Goal: Task Accomplishment & Management: Use online tool/utility

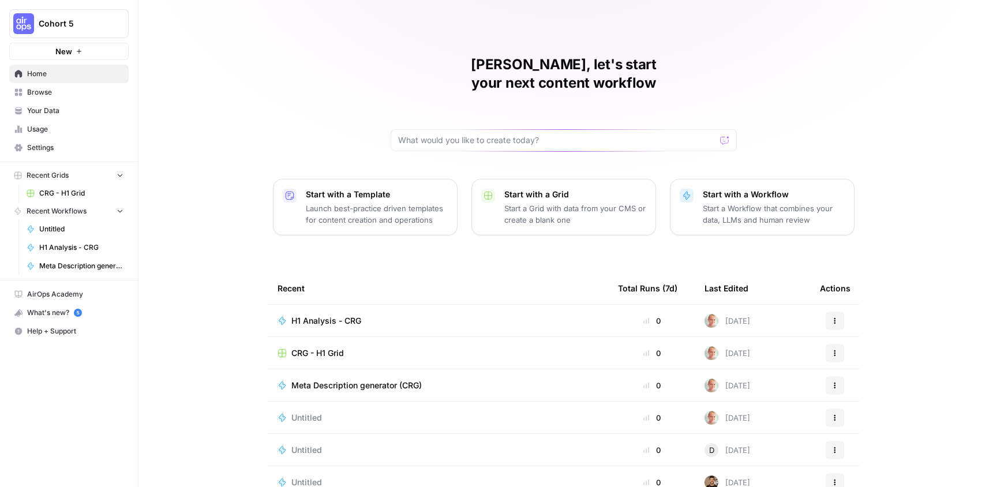
click at [341, 309] on td "H1 Analysis - CRG" at bounding box center [438, 321] width 340 height 32
click at [342, 315] on span "H1 Analysis - CRG" at bounding box center [326, 321] width 70 height 12
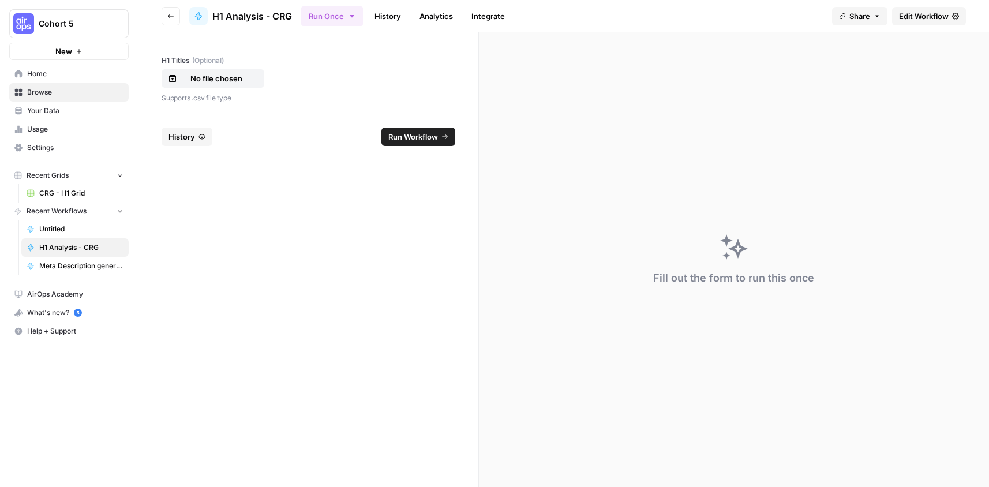
click at [914, 15] on span "Edit Workflow" at bounding box center [924, 16] width 50 height 12
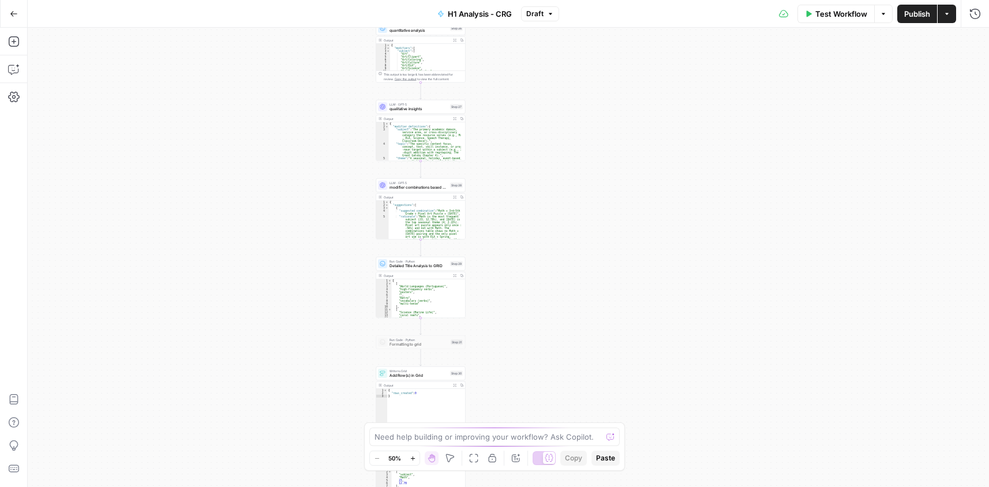
drag, startPoint x: 661, startPoint y: 148, endPoint x: 520, endPoint y: 48, distance: 172.2
click at [519, 45] on div "Workflow Set Inputs Inputs Run Code · Python Fetch 10 H1s Step 20 Output Expand…" at bounding box center [508, 257] width 961 height 459
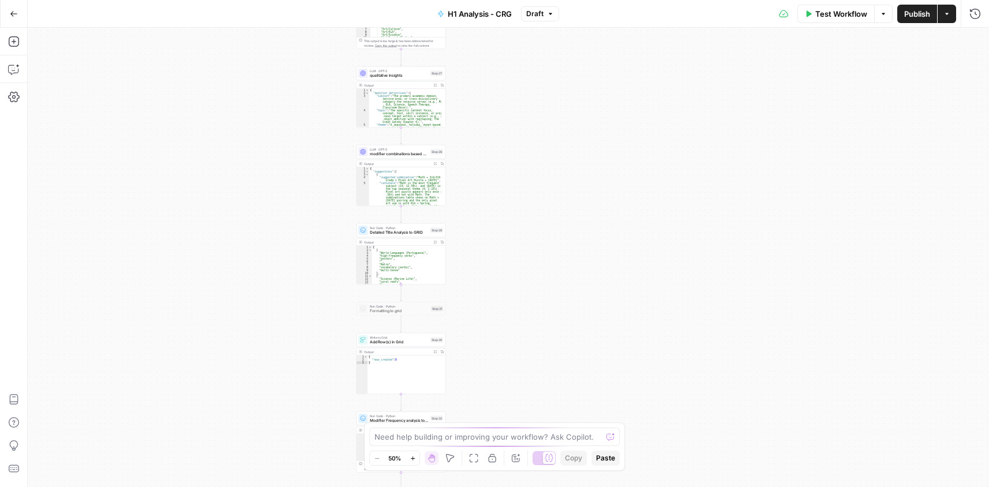
drag, startPoint x: 535, startPoint y: 274, endPoint x: 542, endPoint y: 202, distance: 72.4
click at [542, 202] on div "Workflow Set Inputs Inputs Run Code · Python Fetch 10 H1s Step 20 Output Expand…" at bounding box center [508, 257] width 961 height 459
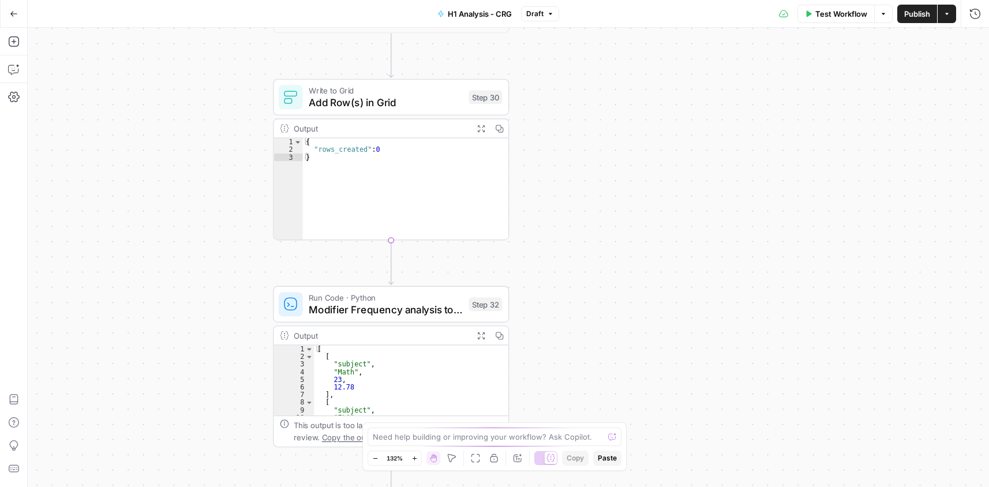
drag, startPoint x: 526, startPoint y: 240, endPoint x: 607, endPoint y: 169, distance: 107.5
click at [600, 150] on div "Workflow Set Inputs Inputs Run Code · Python Fetch 10 H1s Step 20 Output Expand…" at bounding box center [508, 257] width 961 height 459
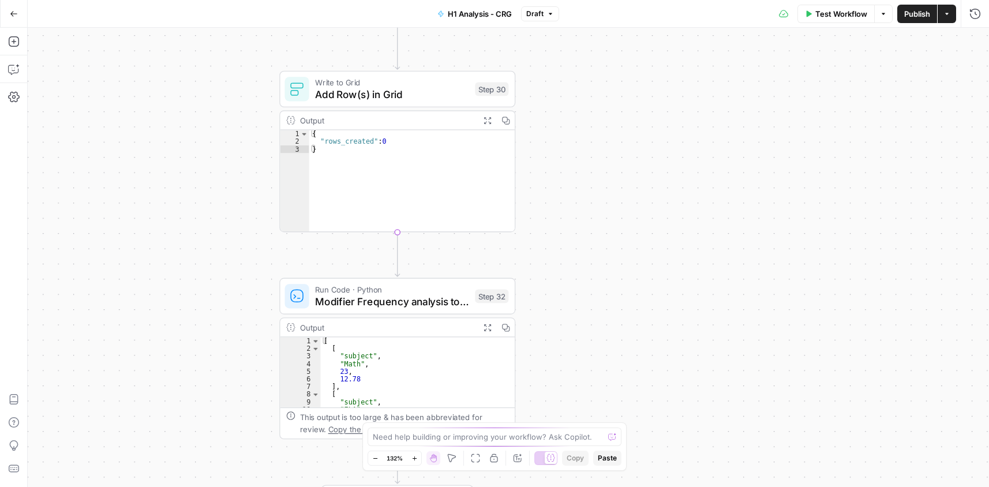
drag, startPoint x: 548, startPoint y: 281, endPoint x: 544, endPoint y: 336, distance: 54.4
click at [539, 342] on div "Workflow Set Inputs Inputs Run Code · Python Fetch 10 H1s Step 20 Output Expand…" at bounding box center [508, 257] width 961 height 459
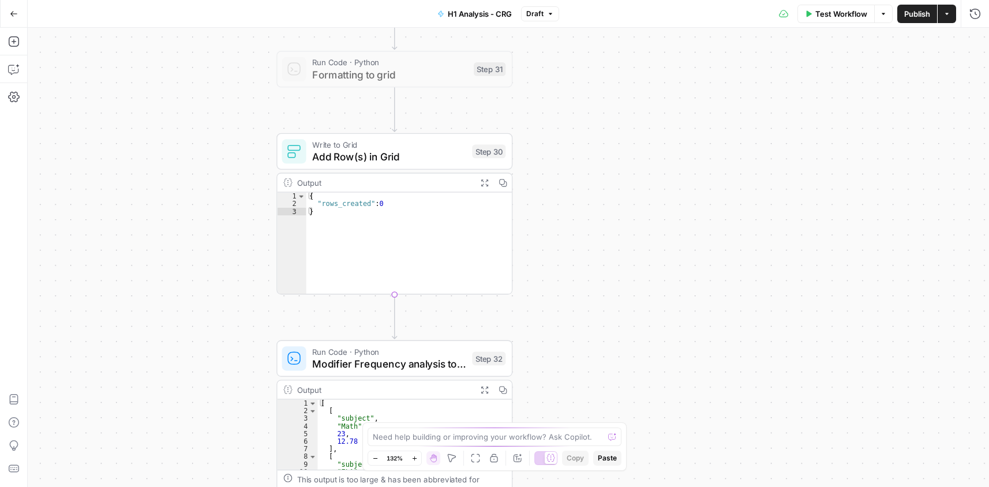
drag, startPoint x: 584, startPoint y: 236, endPoint x: 588, endPoint y: 190, distance: 46.3
click at [589, 190] on div "Workflow Set Inputs Inputs Run Code · Python Fetch 10 H1s Step 20 Output Expand…" at bounding box center [508, 257] width 961 height 459
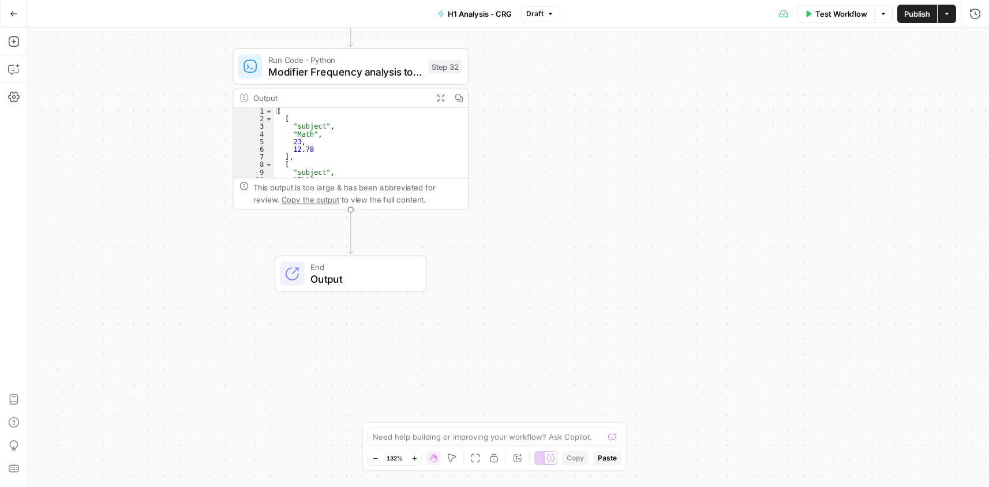
drag, startPoint x: 630, startPoint y: 322, endPoint x: 561, endPoint y: 115, distance: 218.3
click at [558, 101] on div "Workflow Set Inputs Inputs Run Code · Python Fetch 10 H1s Step 20 Output Expand…" at bounding box center [508, 257] width 961 height 459
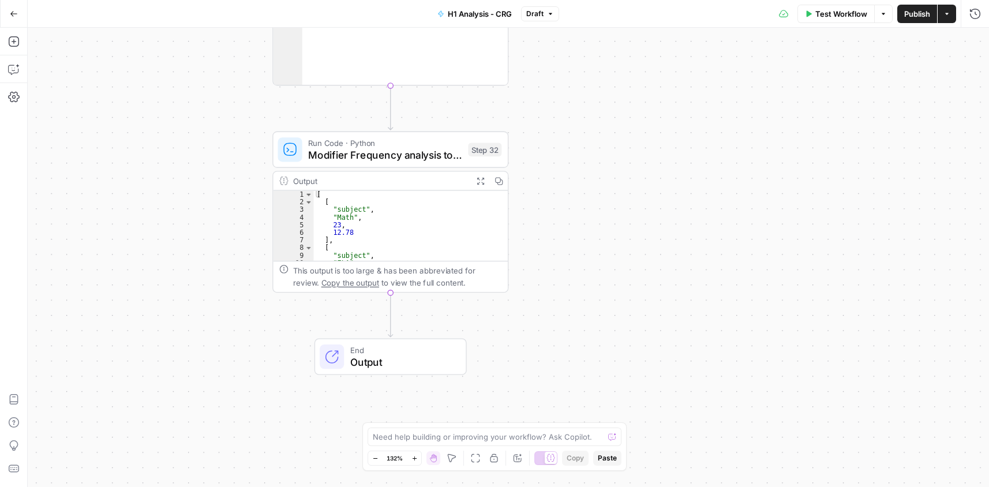
drag, startPoint x: 630, startPoint y: 270, endPoint x: 657, endPoint y: 365, distance: 98.4
click at [653, 384] on div "Workflow Set Inputs Inputs Run Code · Python Fetch 10 H1s Step 20 Output Expand…" at bounding box center [508, 257] width 961 height 459
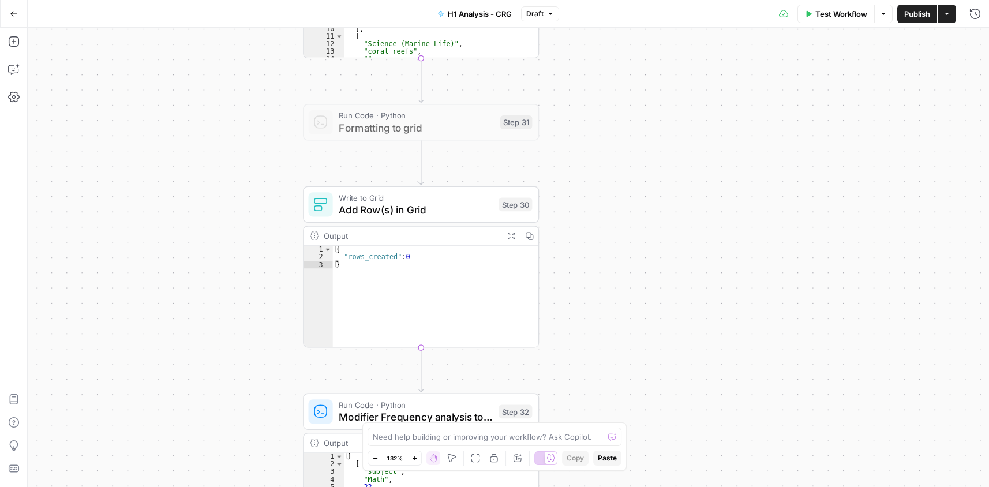
drag, startPoint x: 655, startPoint y: 181, endPoint x: 663, endPoint y: 327, distance: 146.7
click at [663, 327] on div "Workflow Set Inputs Inputs Run Code · Python Fetch 10 H1s Step 20 Output Expand…" at bounding box center [508, 257] width 961 height 459
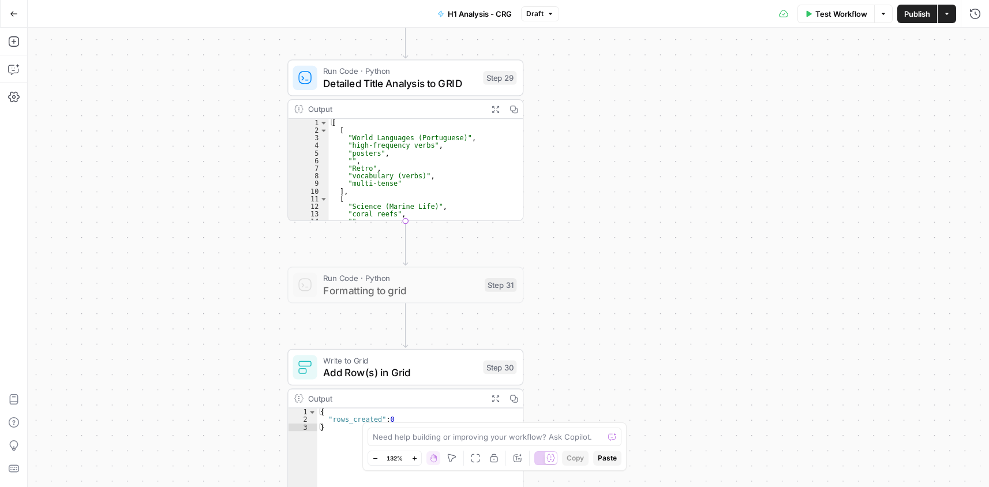
drag, startPoint x: 605, startPoint y: 156, endPoint x: 589, endPoint y: 317, distance: 161.7
click at [589, 318] on div "Workflow Set Inputs Inputs Run Code · Python Fetch 10 H1s Step 20 Output Expand…" at bounding box center [508, 257] width 961 height 459
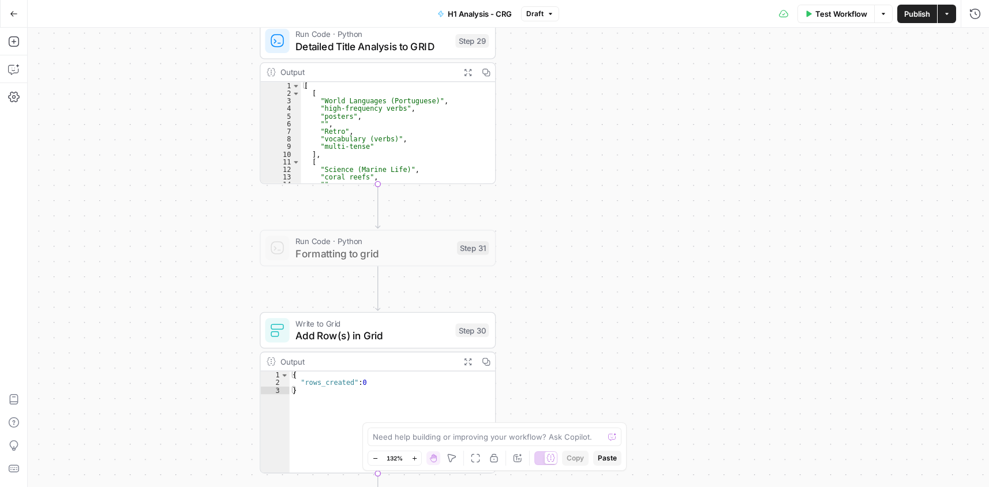
drag, startPoint x: 649, startPoint y: 172, endPoint x: 621, endPoint y: 137, distance: 45.2
click at [621, 137] on div "Workflow Set Inputs Inputs Run Code · Python Fetch 10 H1s Step 20 Output Expand…" at bounding box center [508, 257] width 961 height 459
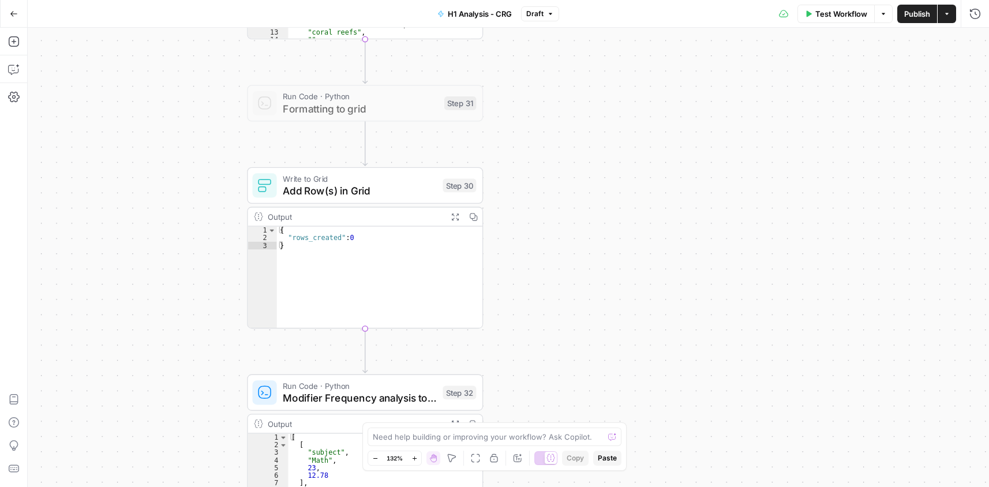
drag, startPoint x: 596, startPoint y: 284, endPoint x: 583, endPoint y: 148, distance: 136.8
click at [583, 148] on div "Workflow Set Inputs Inputs Run Code · Python Fetch 10 H1s Step 20 Output Expand…" at bounding box center [508, 257] width 961 height 459
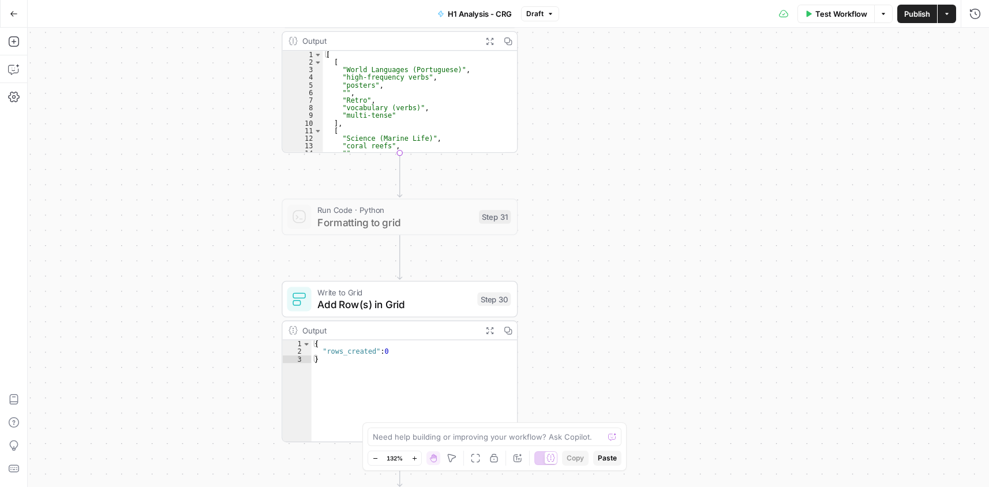
drag, startPoint x: 555, startPoint y: 190, endPoint x: 579, endPoint y: 324, distance: 136.4
click at [587, 350] on div "Workflow Set Inputs Inputs Run Code · Python Fetch 10 H1s Step 20 Output Expand…" at bounding box center [508, 257] width 961 height 459
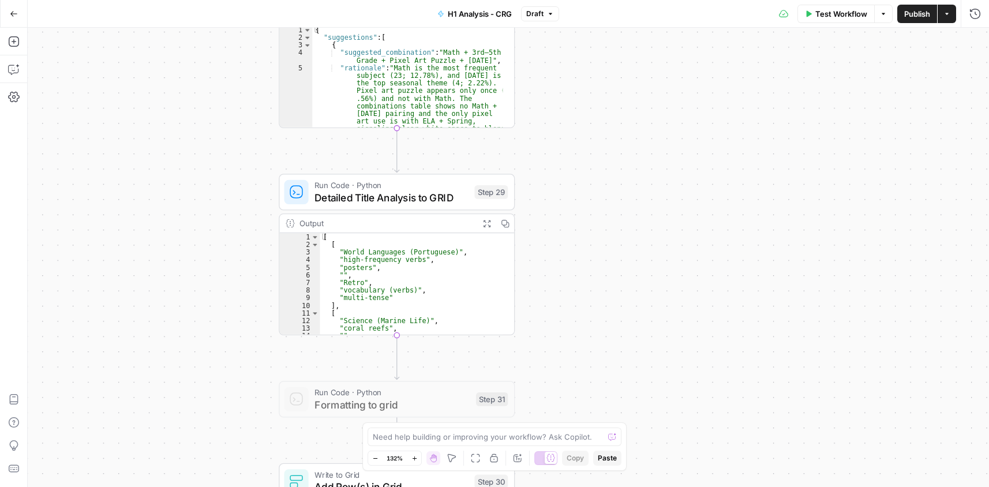
drag, startPoint x: 633, startPoint y: 91, endPoint x: 631, endPoint y: 224, distance: 132.7
click at [633, 224] on div "Workflow Set Inputs Inputs Run Code · Python Fetch 10 H1s Step 20 Output Expand…" at bounding box center [508, 257] width 961 height 459
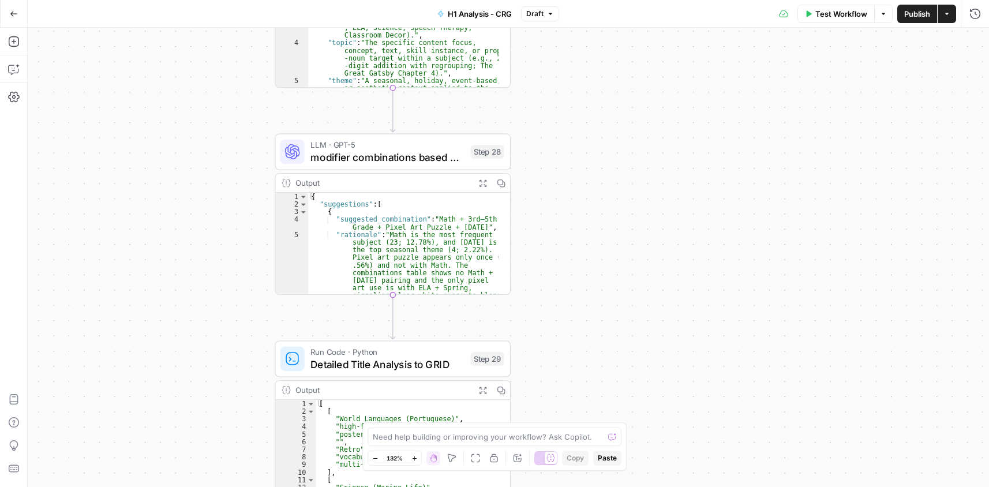
drag, startPoint x: 628, startPoint y: 113, endPoint x: 626, endPoint y: 295, distance: 182.3
click at [626, 295] on div "Workflow Set Inputs Inputs Run Code · Python Fetch 10 H1s Step 20 Output Expand…" at bounding box center [508, 257] width 961 height 459
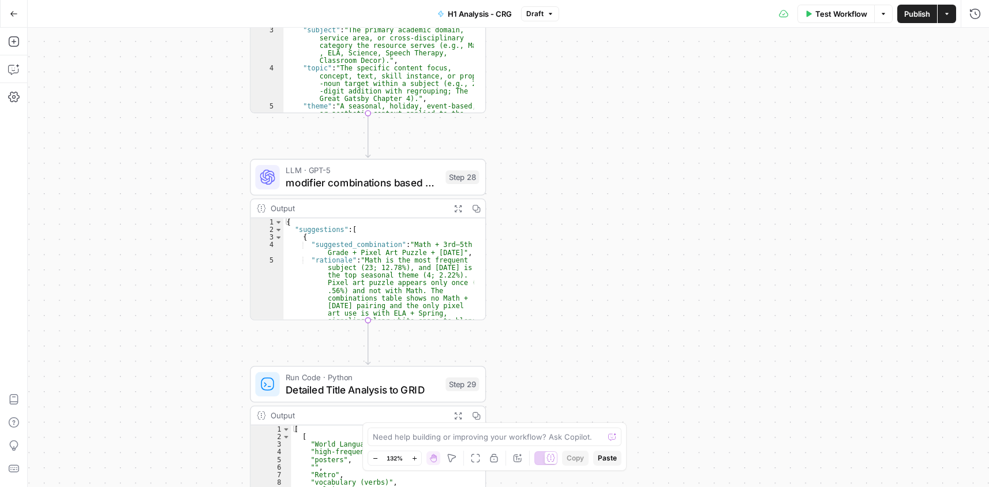
drag, startPoint x: 618, startPoint y: 138, endPoint x: 472, endPoint y: 261, distance: 190.4
click at [591, 148] on div "Workflow Set Inputs Inputs Run Code · Python Fetch 10 H1s Step 20 Output Expand…" at bounding box center [508, 257] width 961 height 459
type textarea "**********"
click at [395, 250] on div "{ "suggestions" : [ { "suggested_combination" : "Math + 3rd–5th Grade + Pixel A…" at bounding box center [378, 318] width 190 height 200
click at [412, 186] on span "modifier combinations based on frequency" at bounding box center [362, 182] width 154 height 15
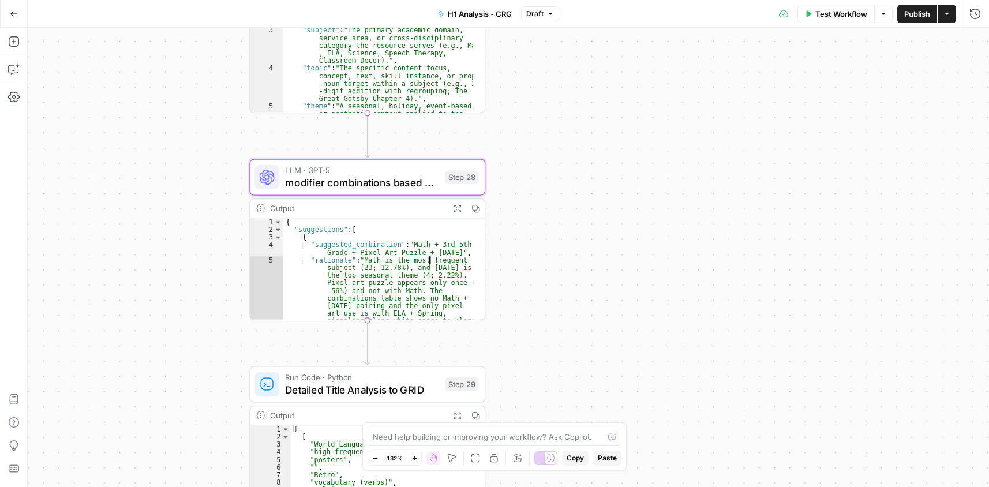
click at [412, 186] on span "modifier combinations based on frequency" at bounding box center [362, 182] width 154 height 15
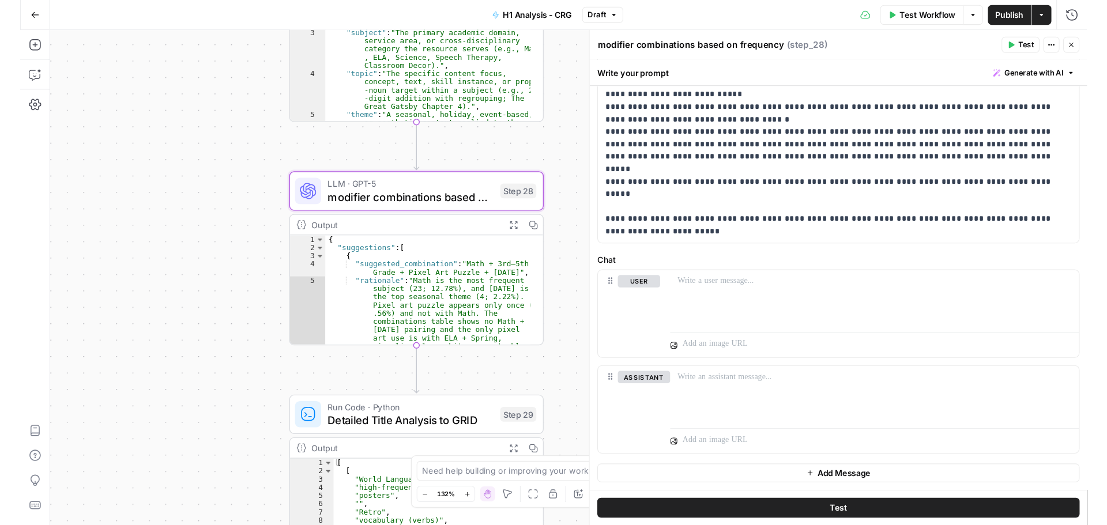
scroll to position [69, 0]
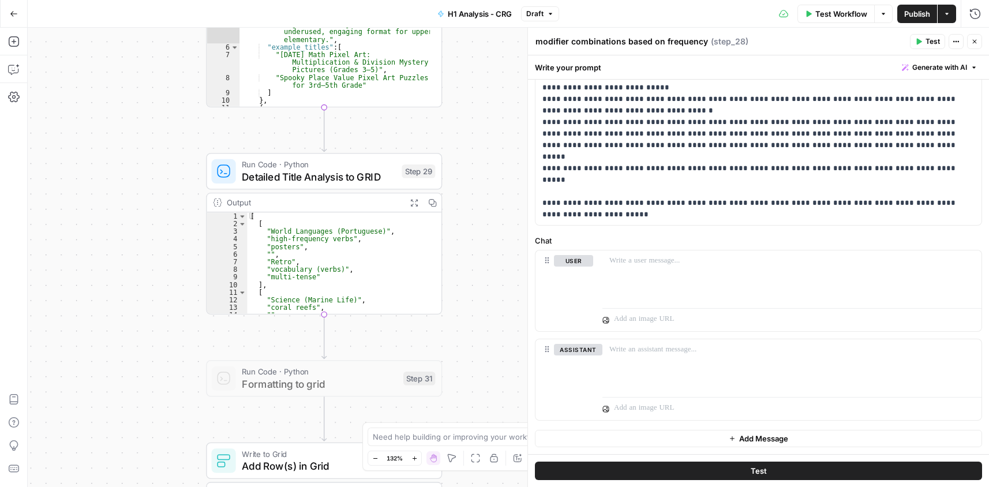
drag, startPoint x: 497, startPoint y: 390, endPoint x: 454, endPoint y: 178, distance: 217.2
click at [454, 178] on div "Workflow Set Inputs Inputs Run Code · Python Fetch 10 H1s Step 20 Output Expand…" at bounding box center [508, 257] width 961 height 459
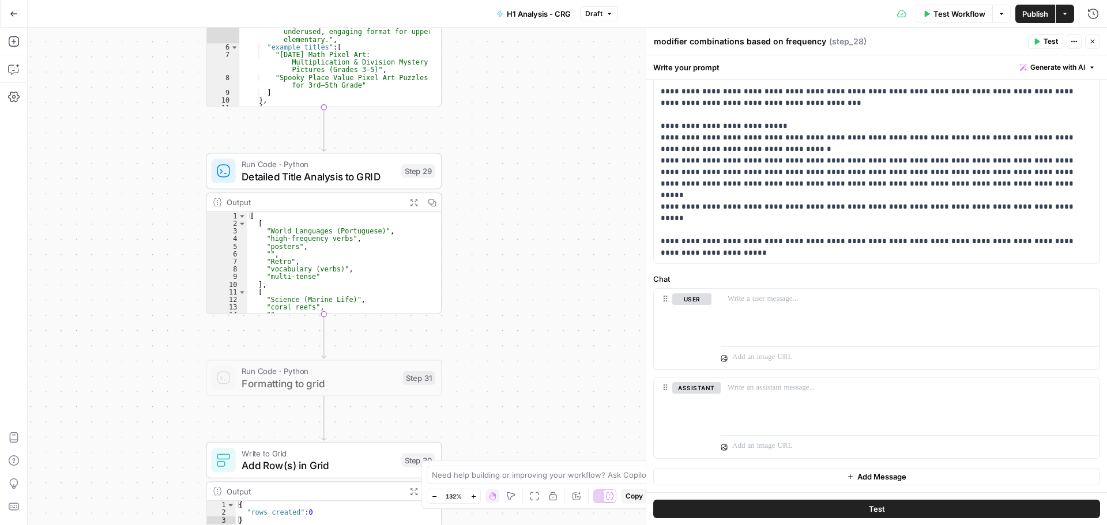
scroll to position [98, 0]
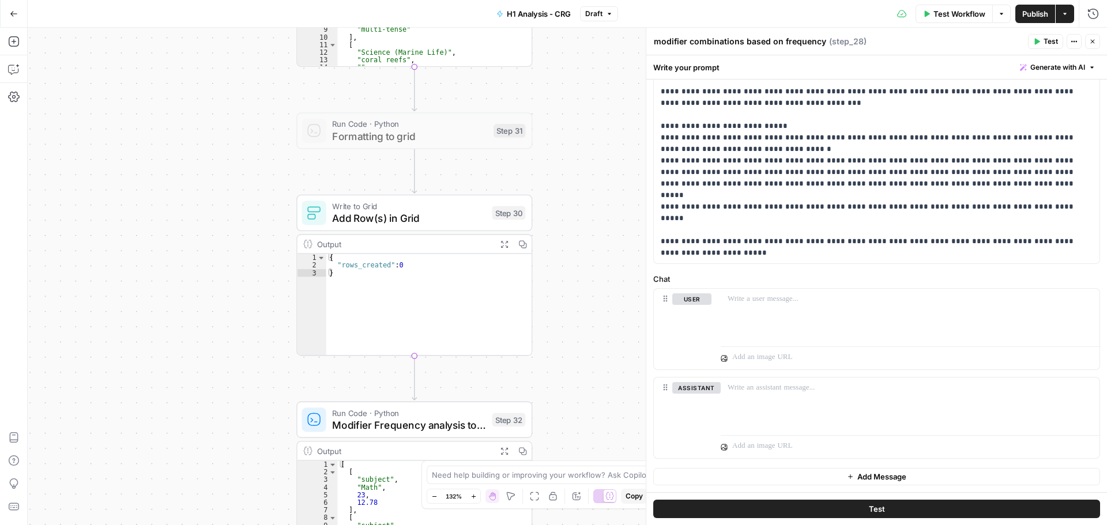
drag, startPoint x: 515, startPoint y: 356, endPoint x: 444, endPoint y: 6, distance: 357.9
click at [604, 124] on div "Workflow Set Inputs Inputs Run Code · Python Fetch 10 H1s Step 20 Output Expand…" at bounding box center [568, 277] width 1080 height 498
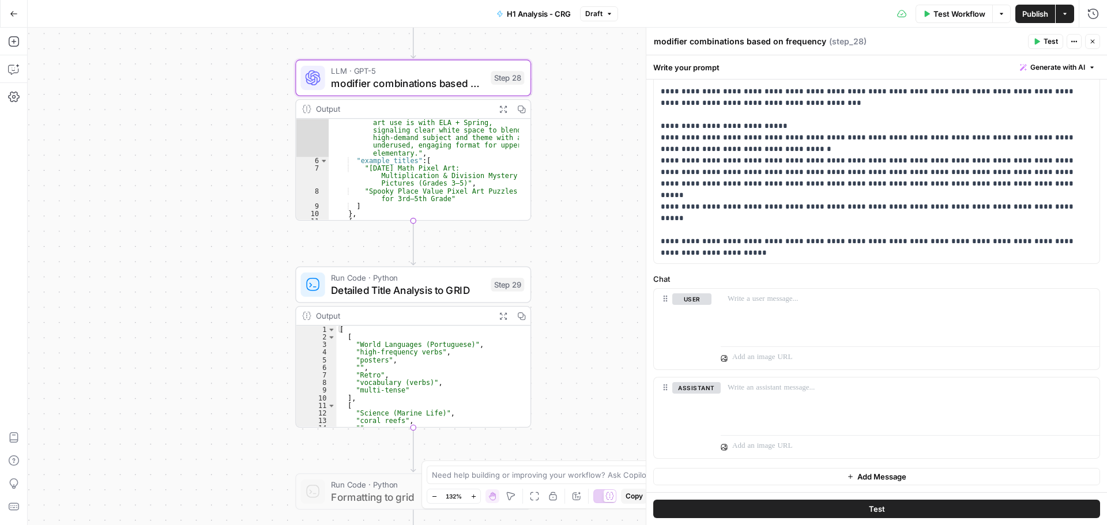
click at [17, 9] on button "Go Back" at bounding box center [13, 13] width 21 height 21
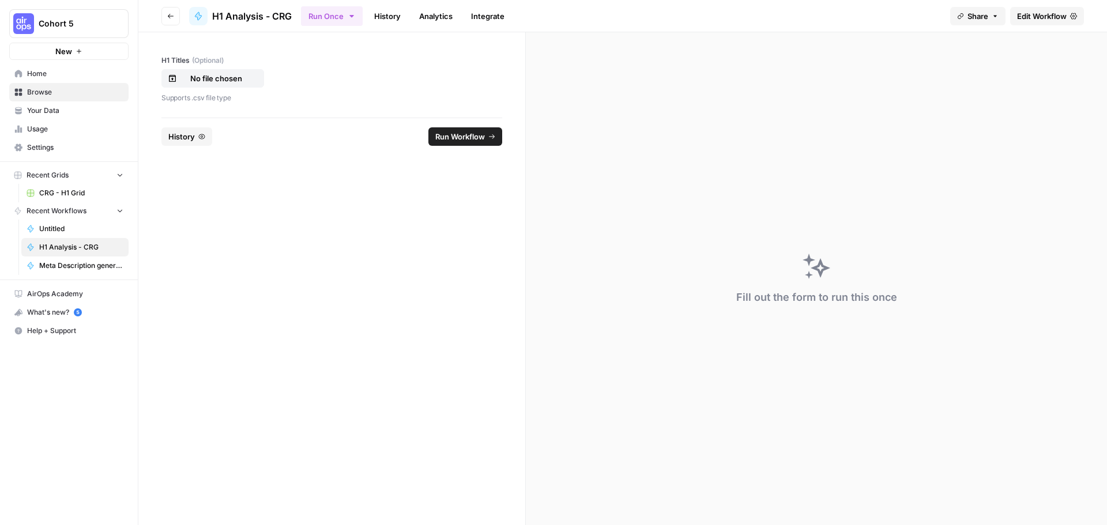
click at [172, 11] on button "Go back" at bounding box center [170, 16] width 18 height 18
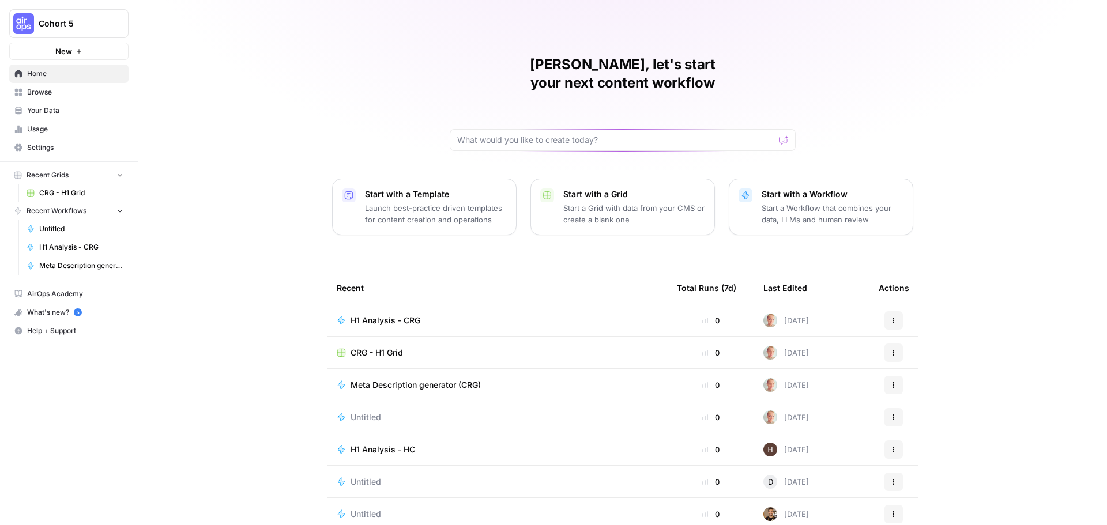
click at [65, 178] on span "Recent Grids" at bounding box center [48, 175] width 42 height 10
click at [57, 175] on span "Recent Grids" at bounding box center [48, 175] width 42 height 10
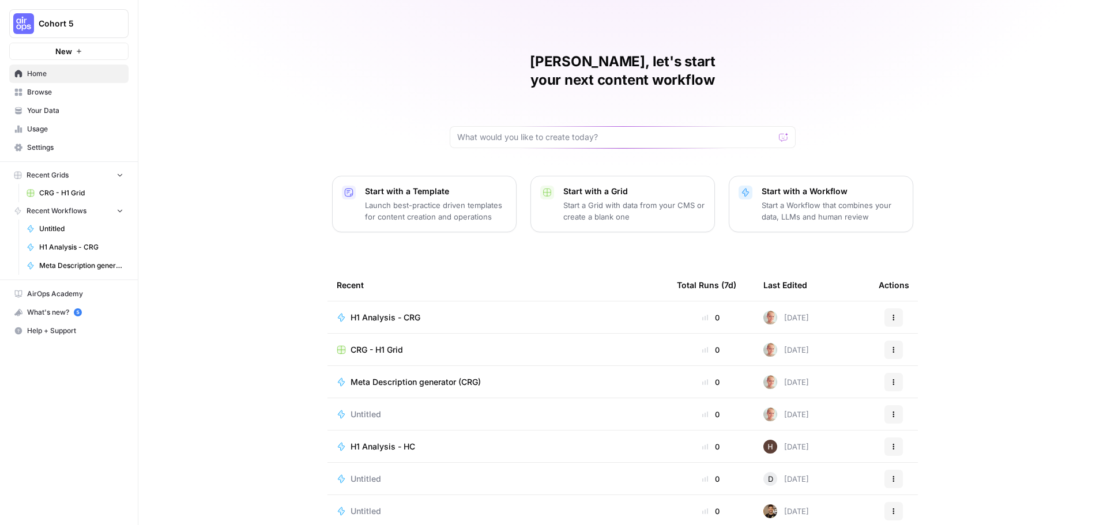
scroll to position [5, 0]
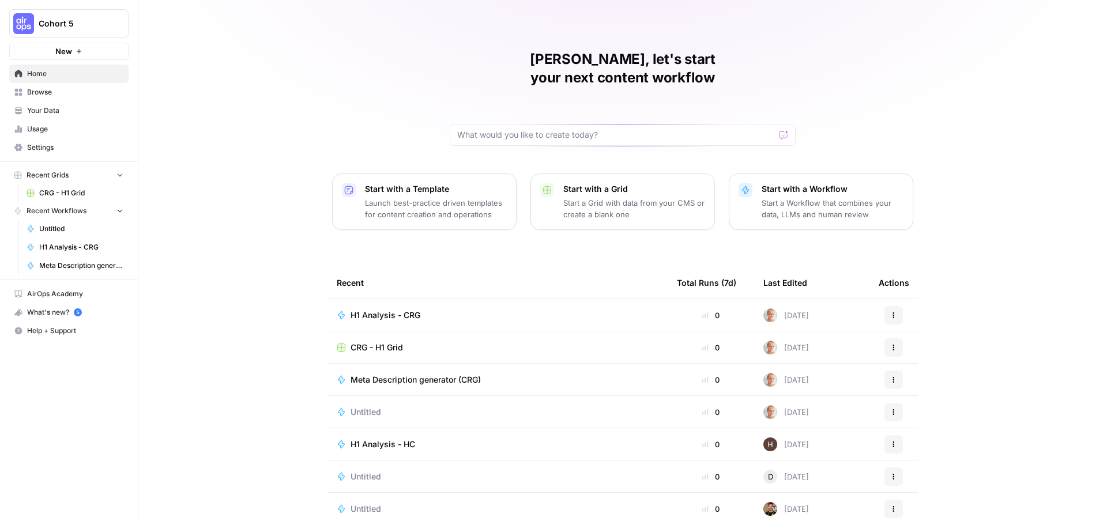
click at [61, 92] on span "Browse" at bounding box center [75, 92] width 96 height 10
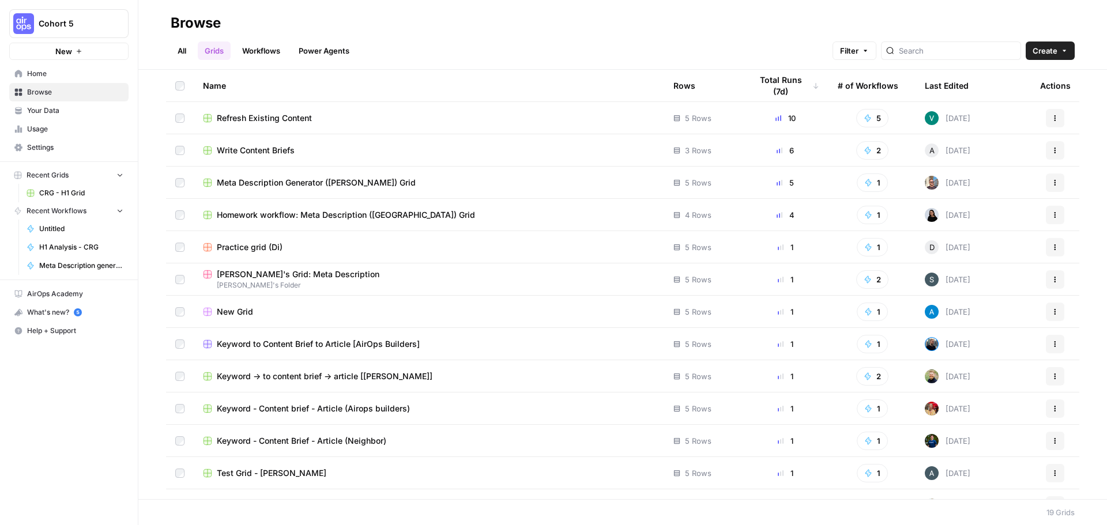
drag, startPoint x: 265, startPoint y: 46, endPoint x: 345, endPoint y: 66, distance: 82.8
click at [265, 45] on link "Workflows" at bounding box center [261, 51] width 52 height 18
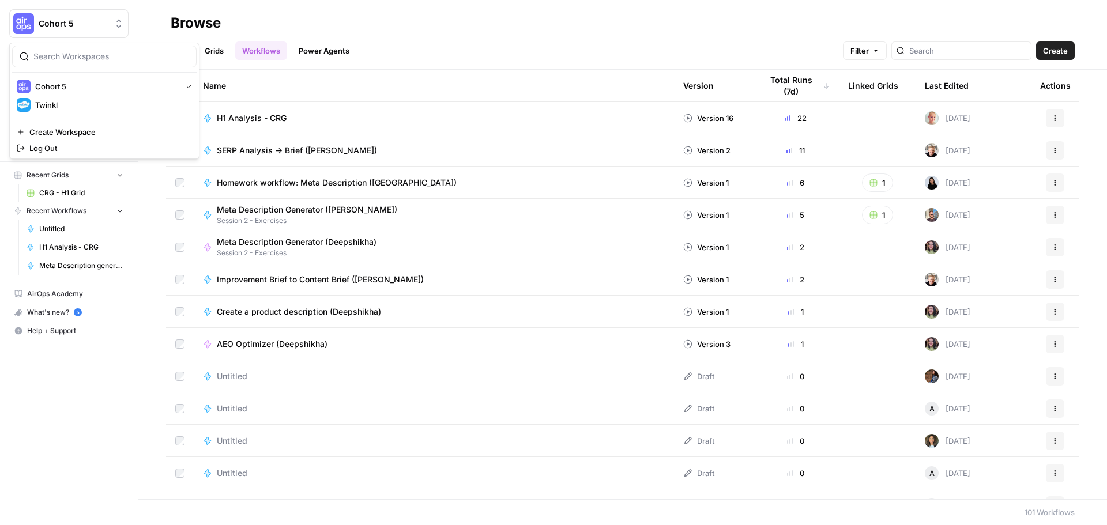
click at [93, 25] on span "Cohort 5" at bounding box center [74, 24] width 70 height 12
click at [537, 52] on div "All Grids Workflows Power Agents Filter Create" at bounding box center [623, 46] width 904 height 28
click at [76, 209] on span "Recent Workflows" at bounding box center [57, 211] width 60 height 10
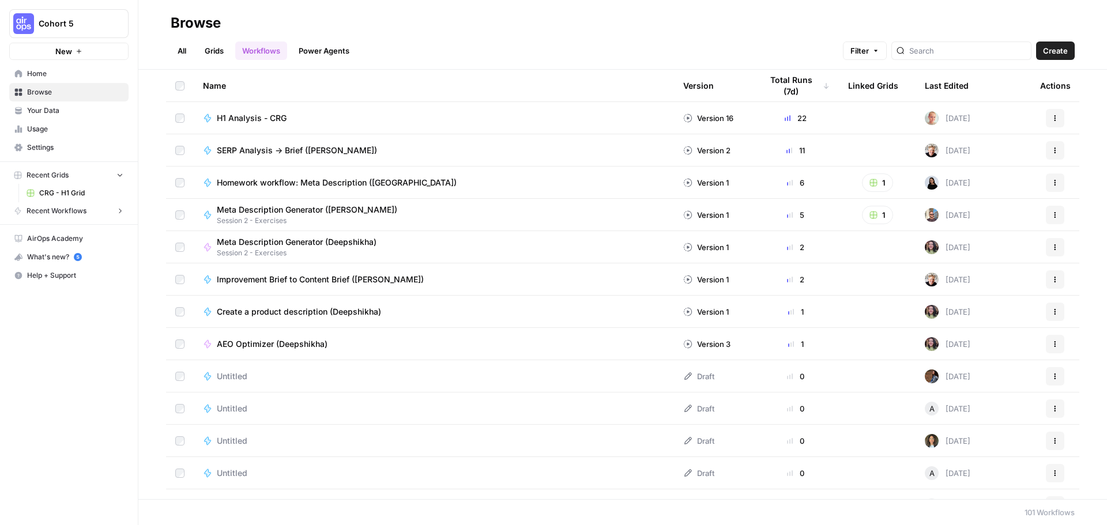
click at [67, 172] on span "Recent Grids" at bounding box center [48, 175] width 42 height 10
click at [64, 110] on span "Your Data" at bounding box center [75, 111] width 96 height 10
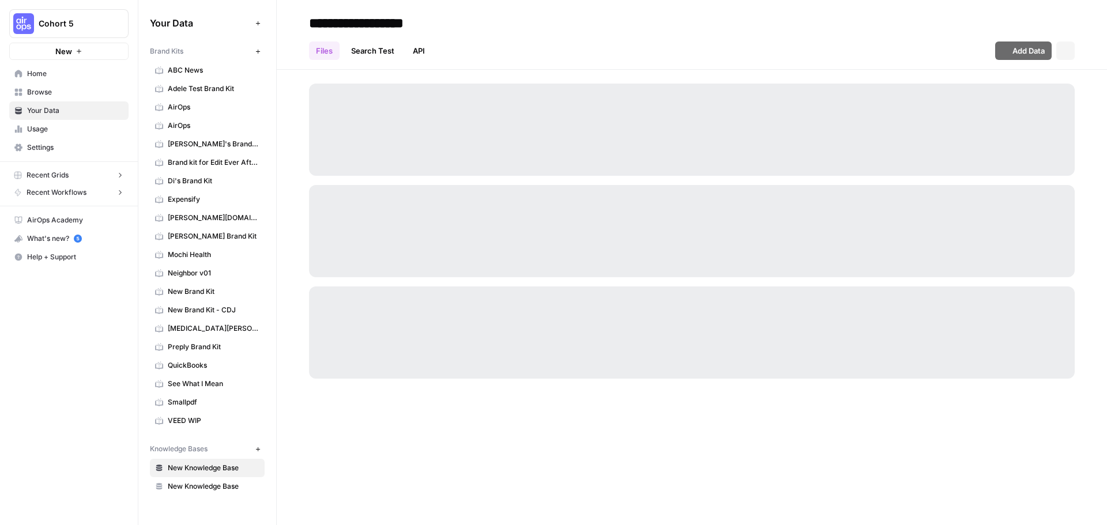
click at [56, 74] on span "Home" at bounding box center [75, 74] width 96 height 10
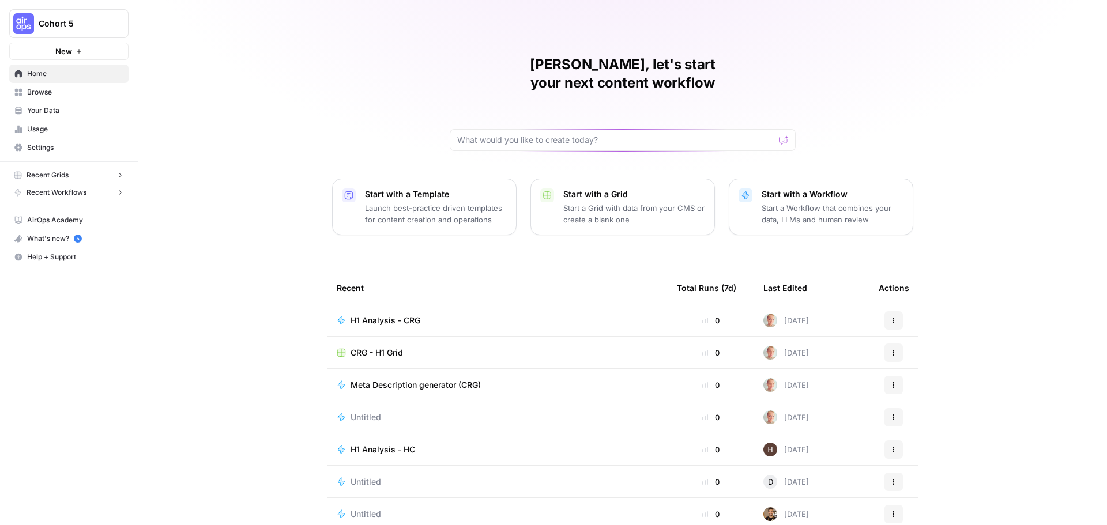
click at [47, 21] on span "Cohort 5" at bounding box center [74, 24] width 70 height 12
click at [87, 107] on span "Twinkl" at bounding box center [111, 105] width 152 height 12
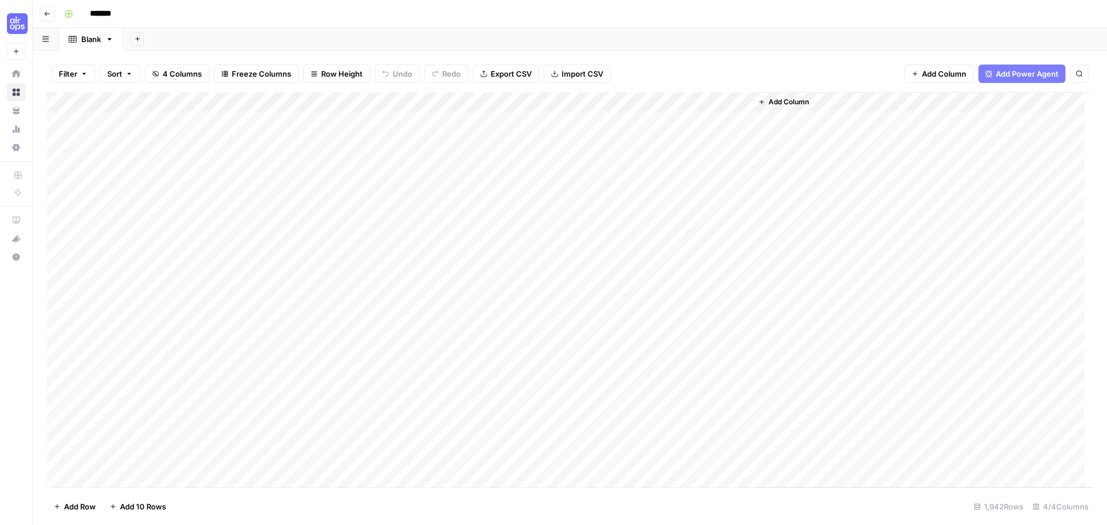
click at [141, 210] on div "Add Column" at bounding box center [570, 290] width 1047 height 396
click at [48, 10] on icon "button" at bounding box center [47, 13] width 7 height 7
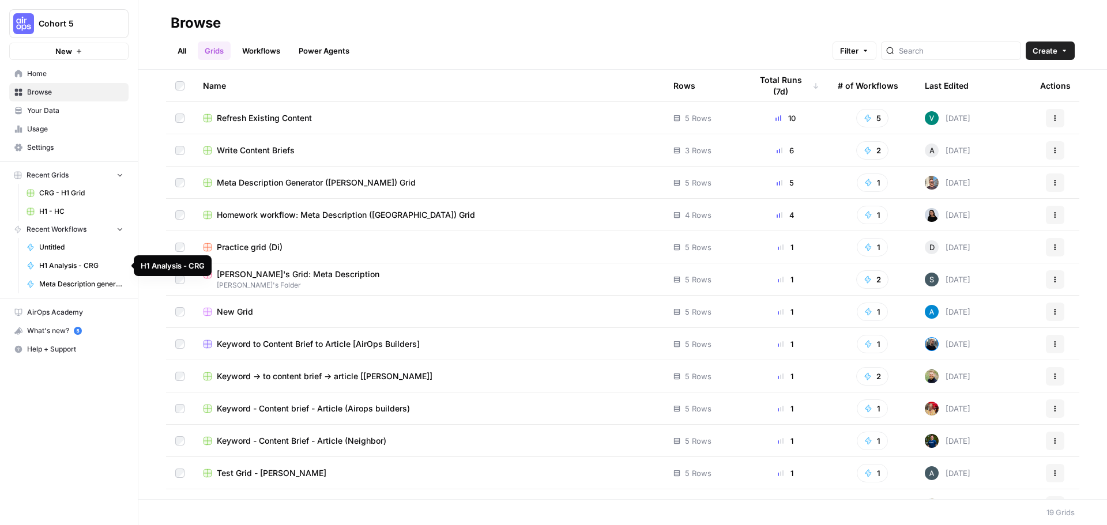
click at [72, 265] on span "H1 Analysis - CRG" at bounding box center [81, 266] width 84 height 10
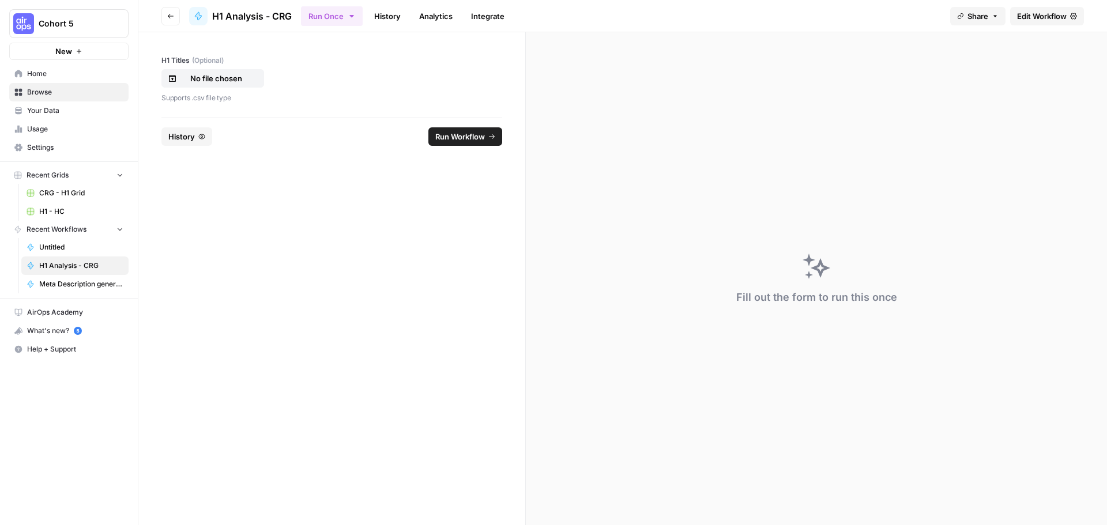
drag, startPoint x: 272, startPoint y: 18, endPoint x: 211, endPoint y: 18, distance: 60.6
click at [211, 18] on header "Go back H1 Analysis - CRG Run Once History Analytics Integrate Share Edit Workf…" at bounding box center [622, 16] width 969 height 32
copy span "H1 Analysis - CRG"
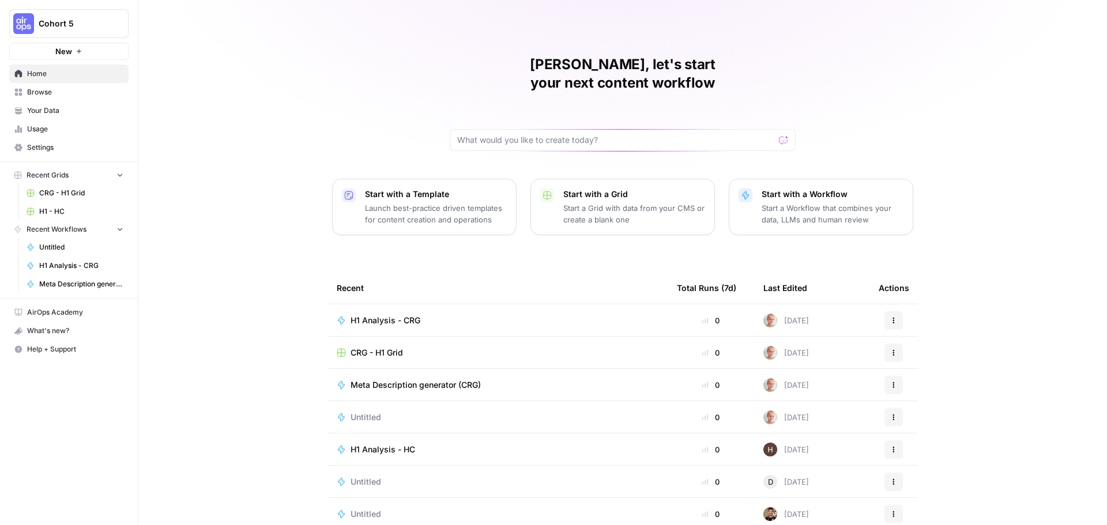
click at [796, 202] on p "Start a Workflow that combines your data, LLMs and human review" at bounding box center [833, 213] width 142 height 23
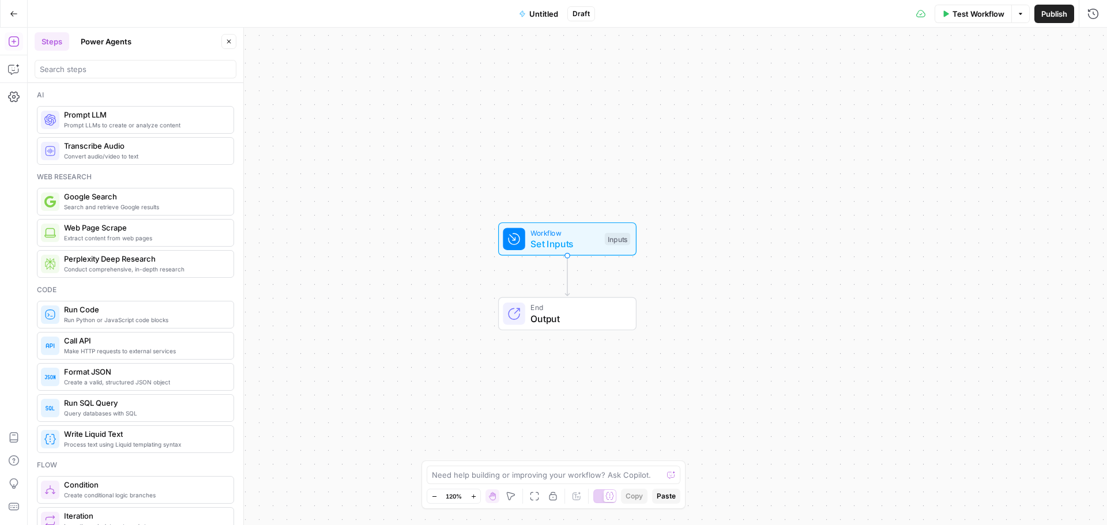
click at [538, 12] on span "Untitled" at bounding box center [543, 14] width 29 height 12
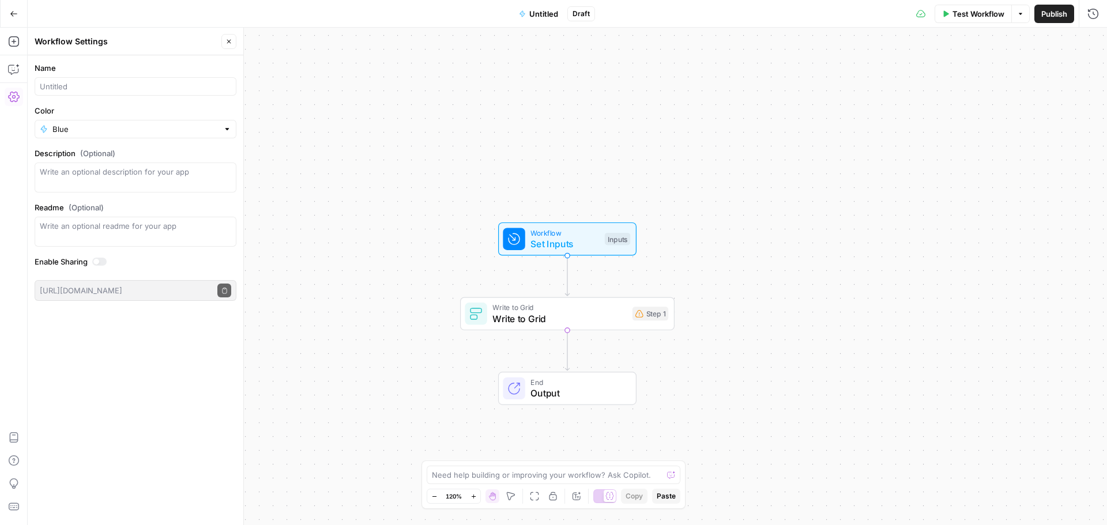
click at [539, 12] on span "Untitled" at bounding box center [543, 14] width 29 height 12
click at [532, 12] on span "Untitled" at bounding box center [543, 14] width 29 height 12
click at [126, 86] on input "Name" at bounding box center [135, 87] width 191 height 12
paste input "H1 Analysis - CRG"
drag, startPoint x: 82, startPoint y: 86, endPoint x: 87, endPoint y: 109, distance: 23.5
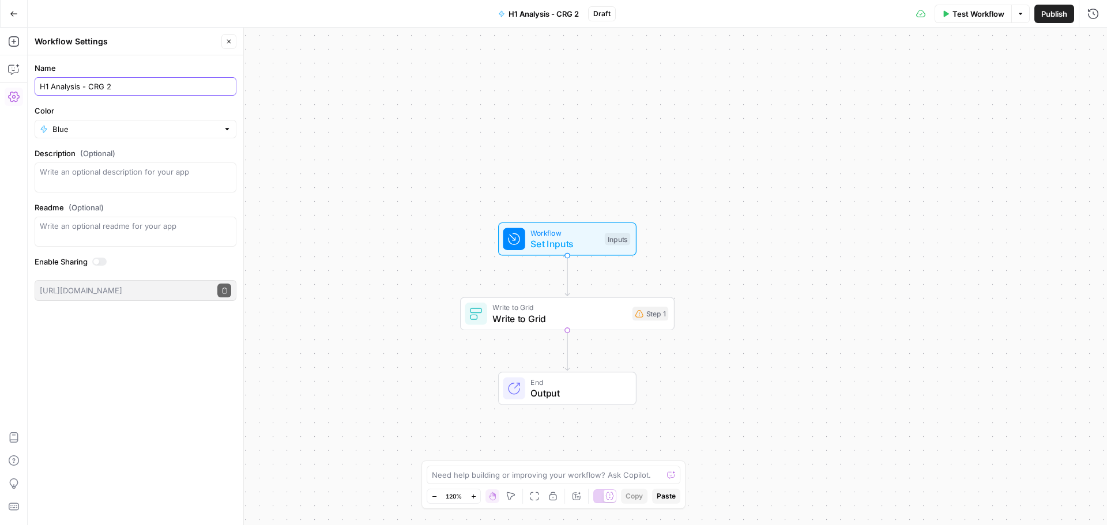
click at [82, 87] on input "H1 Analysis - CRG 2" at bounding box center [135, 87] width 191 height 12
type input "H1 Analysis complete - CRG 2"
click at [95, 108] on label "Color" at bounding box center [136, 111] width 202 height 12
click at [95, 123] on input "Blue" at bounding box center [135, 129] width 166 height 12
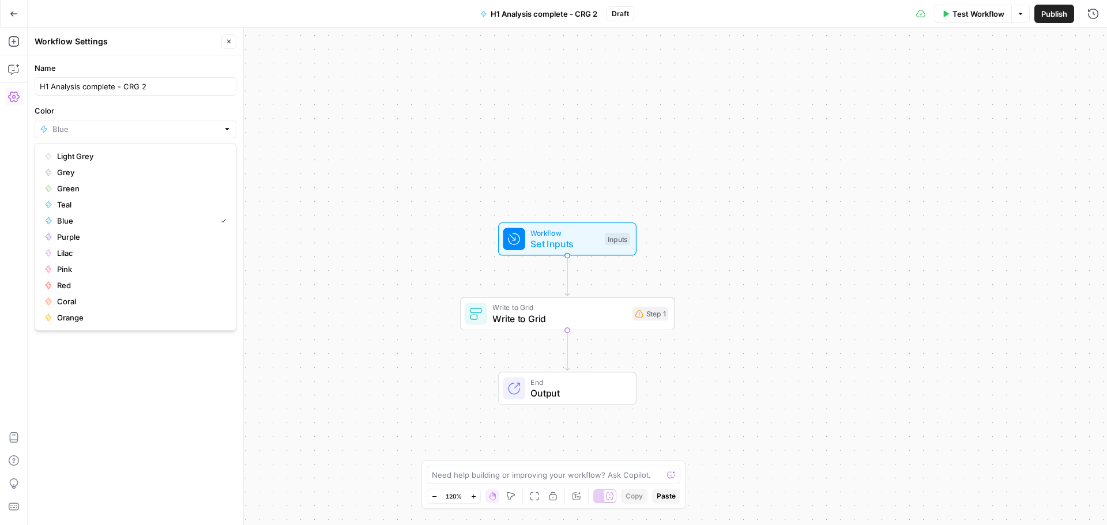
type input "Blue"
click at [168, 112] on label "Color" at bounding box center [136, 111] width 202 height 12
click at [168, 123] on input "Blue" at bounding box center [135, 129] width 166 height 12
type input "Blue"
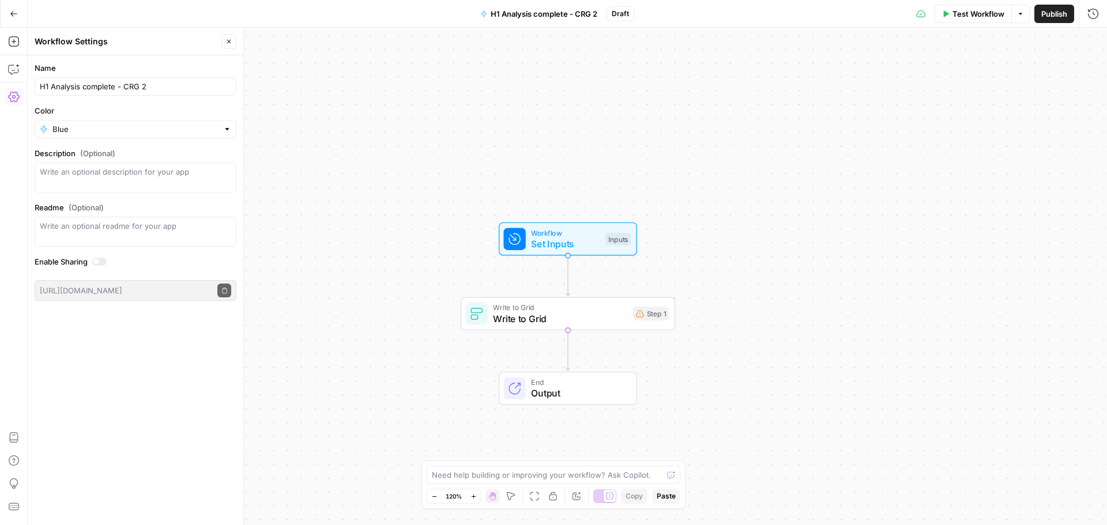
drag, startPoint x: 329, startPoint y: 202, endPoint x: 311, endPoint y: 215, distance: 21.8
click at [329, 202] on div "Workflow Set Inputs Inputs Write to Grid Write to Grid Step 1 End Output" at bounding box center [568, 277] width 1080 height 498
click at [108, 160] on div "Description (Optional)" at bounding box center [136, 170] width 202 height 45
click at [114, 182] on textarea "Description (Optional)" at bounding box center [135, 177] width 191 height 23
type textarea "Version 2 based on HCs"
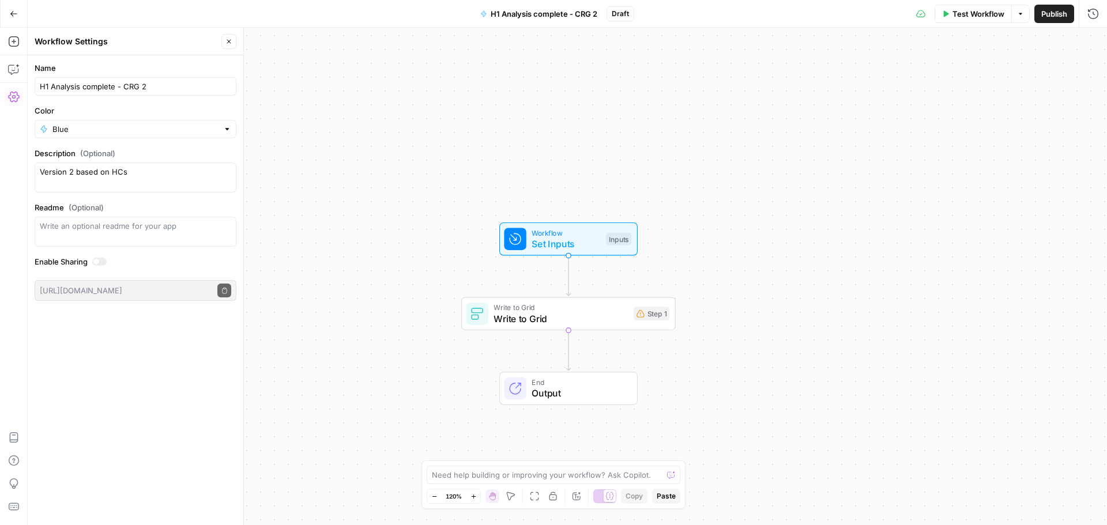
click at [302, 216] on div "Workflow Set Inputs Inputs Write to Grid Write to Grid Step 1 End Output" at bounding box center [568, 277] width 1080 height 498
click at [564, 247] on span "Set Inputs" at bounding box center [566, 245] width 69 height 14
click at [559, 246] on span "Set Inputs" at bounding box center [565, 245] width 69 height 14
click at [227, 40] on icon "button" at bounding box center [229, 42] width 4 height 4
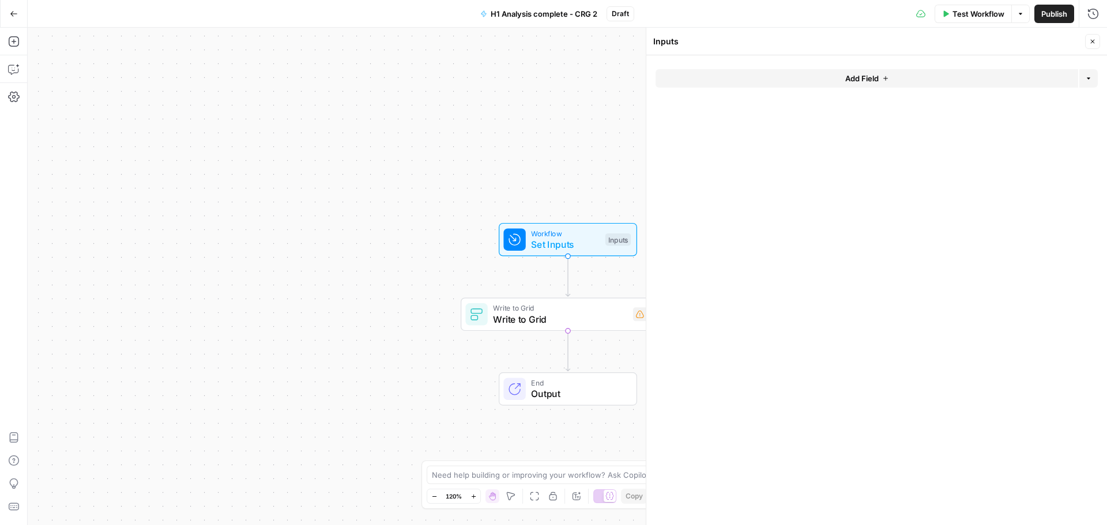
click at [924, 80] on button "Add Field" at bounding box center [867, 78] width 423 height 18
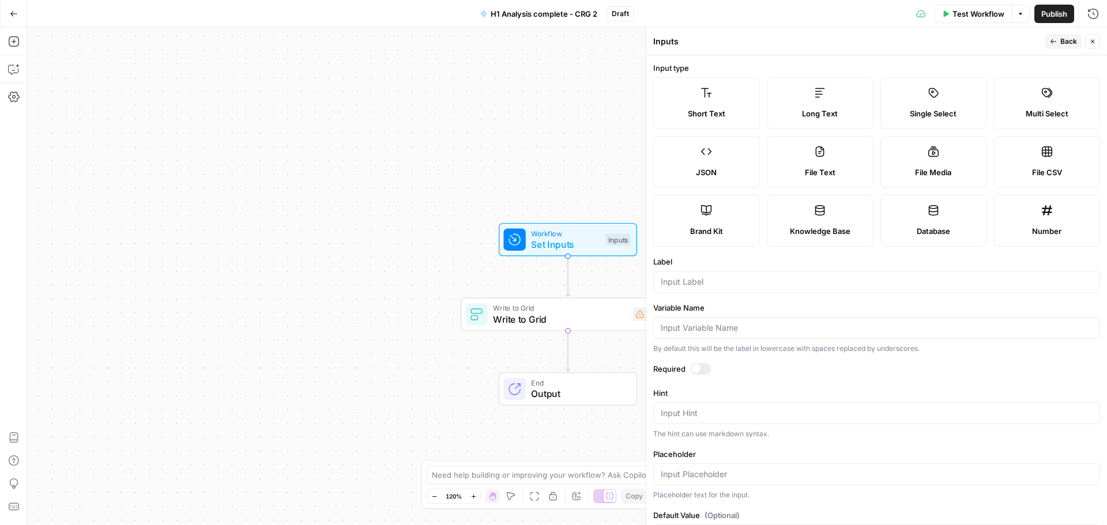
click at [1025, 160] on label "File CSV" at bounding box center [1047, 162] width 107 height 52
type textarea "Supports .csv file type"
click at [738, 289] on div at bounding box center [876, 282] width 447 height 22
paste input "CSV File with H1s"
type input "CSV File with H1s"
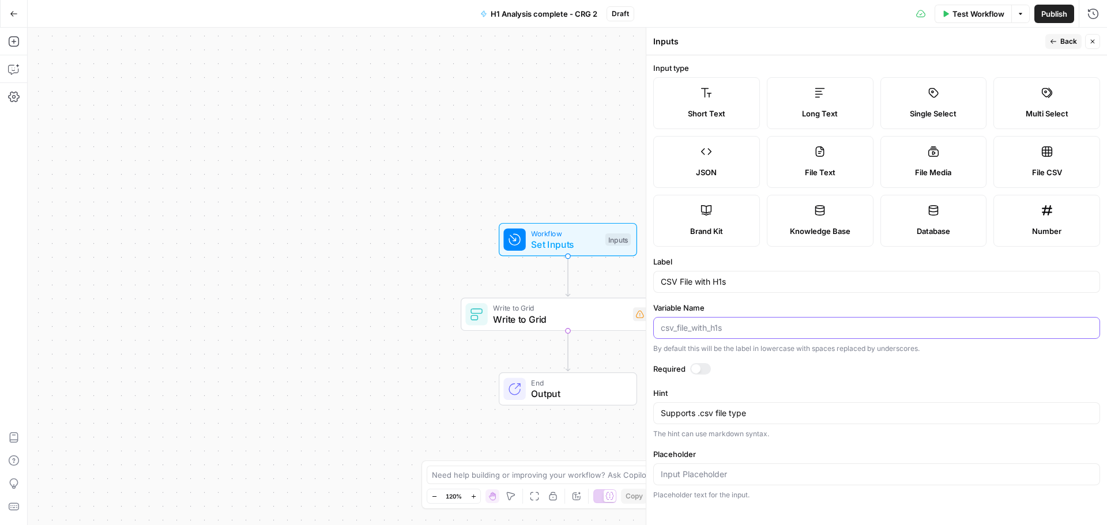
click at [707, 332] on input "Variable Name" at bounding box center [877, 328] width 432 height 12
paste input "csv_file"
type input "csv_file"
click at [703, 369] on div at bounding box center [700, 369] width 21 height 12
click at [698, 416] on textarea "Supports .csv file type" at bounding box center [877, 414] width 432 height 12
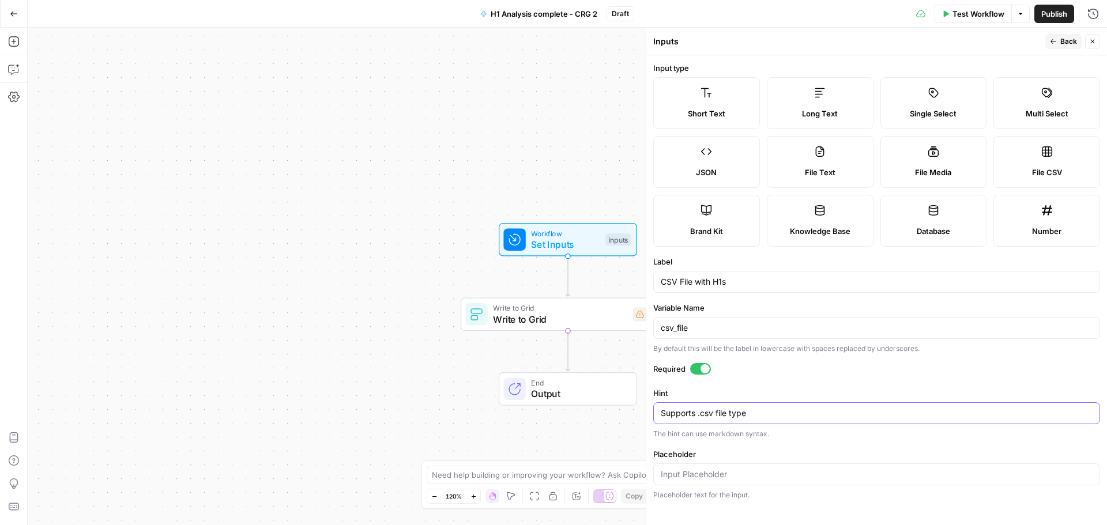
click at [697, 416] on textarea "Supports .csv file type" at bounding box center [877, 414] width 432 height 12
paste textarea "Upload a CSV file containing the H1s to analyze. The file should have a column …"
type textarea "Upload a CSV file containing the H1s to analyze. The file should have a column …"
click at [1054, 41] on icon "button" at bounding box center [1053, 41] width 7 height 7
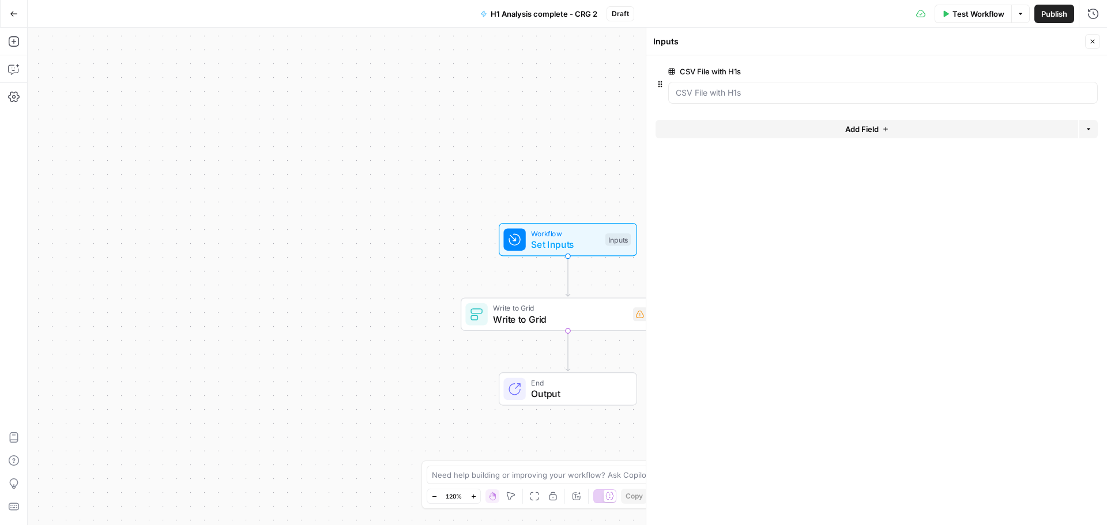
click at [1092, 39] on icon "button" at bounding box center [1092, 41] width 7 height 7
click at [585, 287] on icon "button" at bounding box center [589, 288] width 11 height 11
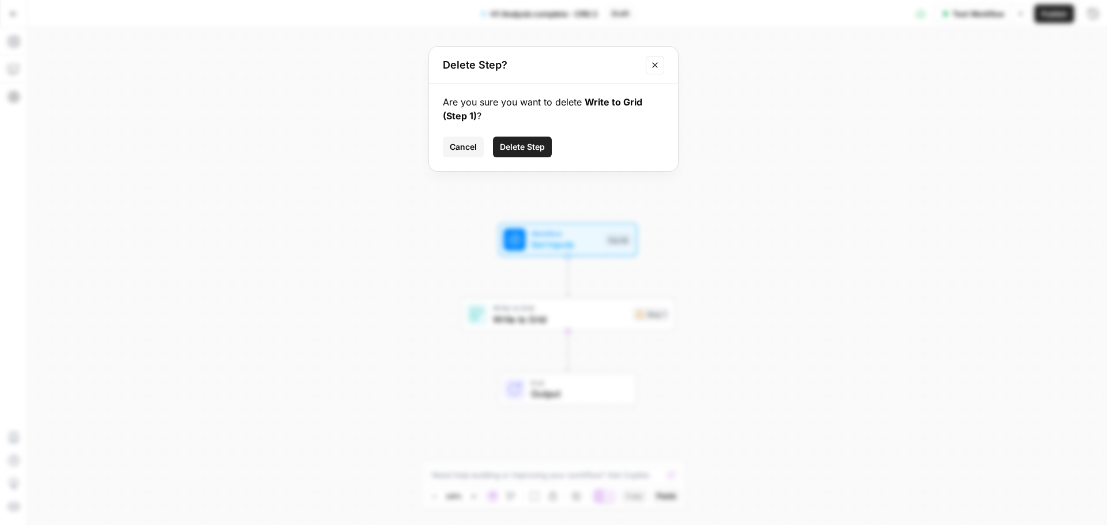
click at [529, 144] on span "Delete Step" at bounding box center [522, 147] width 45 height 12
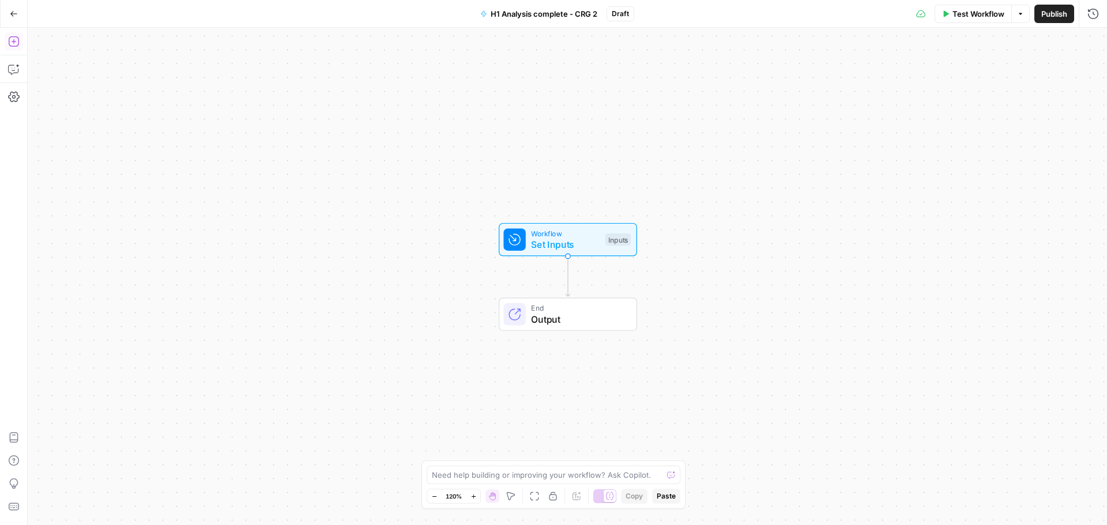
click at [12, 40] on icon "button" at bounding box center [14, 42] width 12 height 12
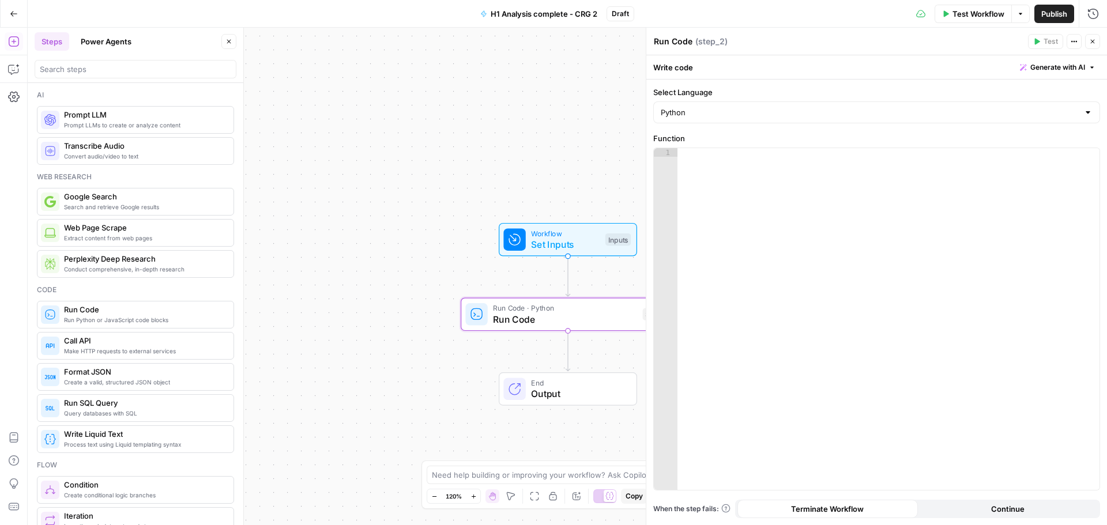
click at [680, 43] on textarea "Run Code" at bounding box center [673, 42] width 39 height 12
paste textarea "Process CSV Data"
type textarea "Process CSV Data"
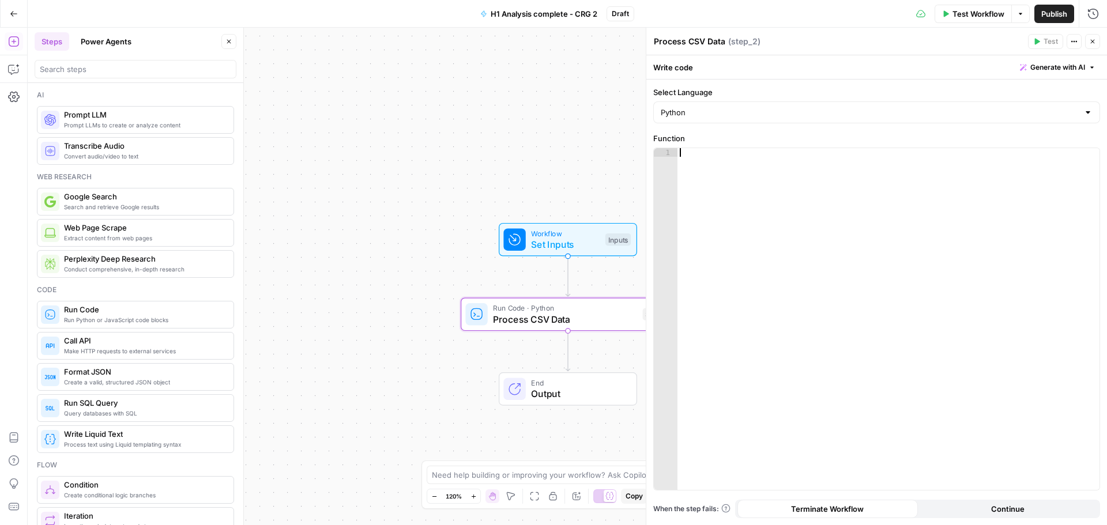
click at [850, 228] on div at bounding box center [889, 327] width 422 height 359
paste textarea "**********"
type textarea "**********"
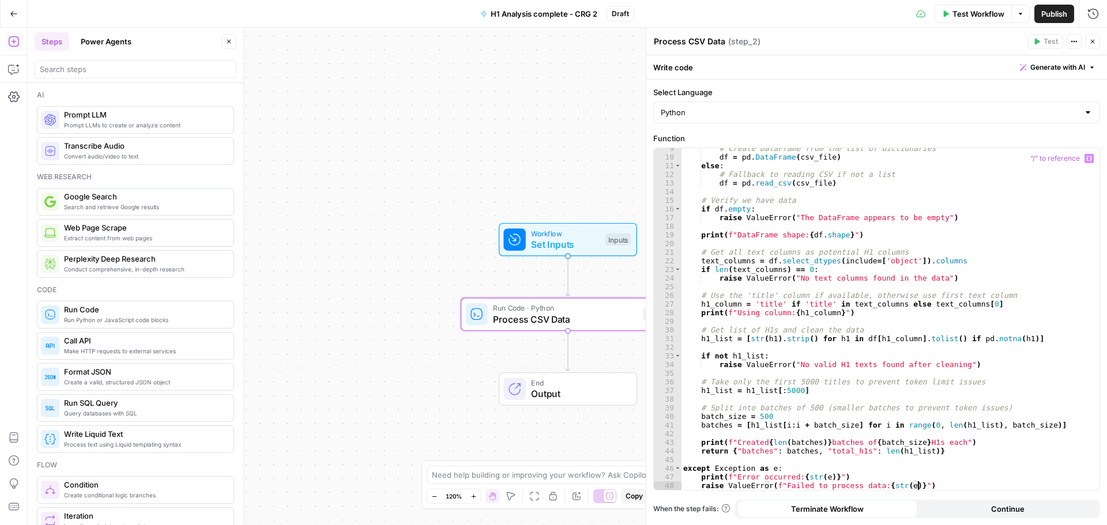
scroll to position [73, 0]
click at [1006, 511] on span "Continue" at bounding box center [1007, 510] width 33 height 12
drag, startPoint x: 1094, startPoint y: 41, endPoint x: 1024, endPoint y: 6, distance: 78.4
click at [1094, 42] on icon "button" at bounding box center [1092, 41] width 7 height 7
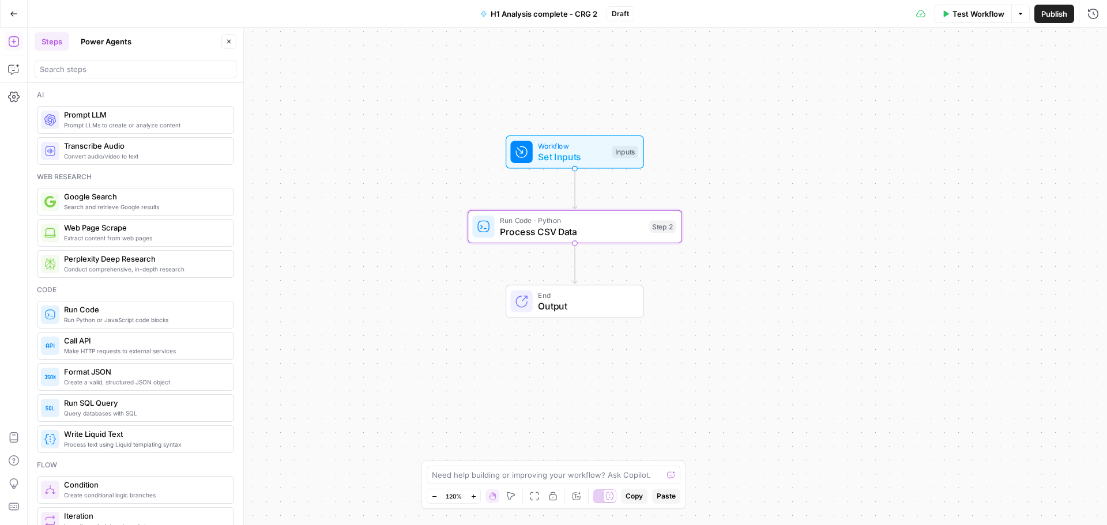
drag, startPoint x: 766, startPoint y: 352, endPoint x: 769, endPoint y: 317, distance: 35.3
click at [769, 317] on div "Workflow Set Inputs Inputs Run Code · Python Process CSV Data Step 2 End Output" at bounding box center [568, 277] width 1080 height 498
click at [88, 70] on input "search" at bounding box center [135, 69] width 191 height 12
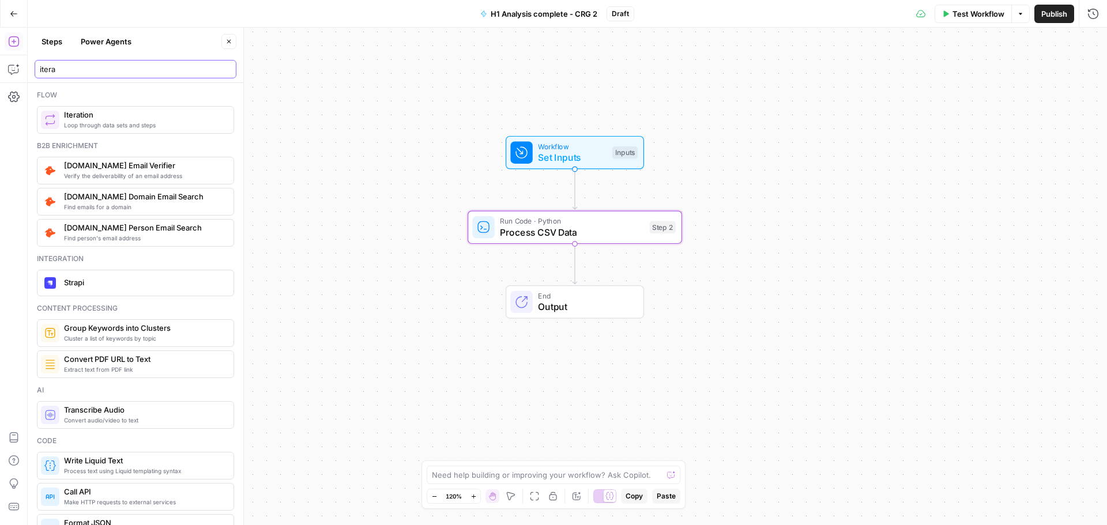
type input "itera"
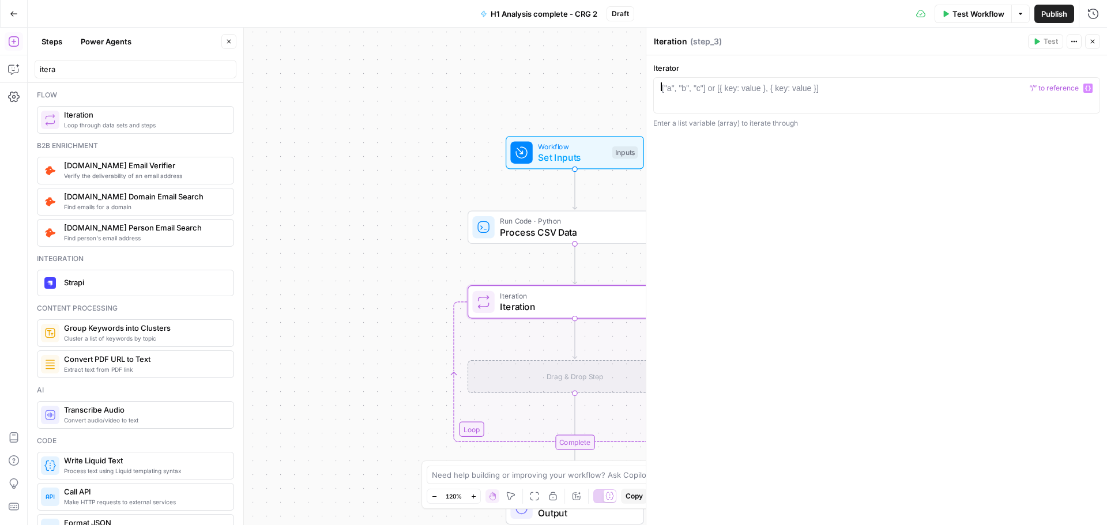
click at [752, 83] on div "["a", "b", "c"] or [{ key: value }, { key: value }]" at bounding box center [740, 88] width 157 height 12
paste textarea "**********"
type textarea "**********"
click at [897, 178] on div "**********" at bounding box center [877, 290] width 461 height 470
click at [1099, 43] on button "Close" at bounding box center [1092, 41] width 15 height 15
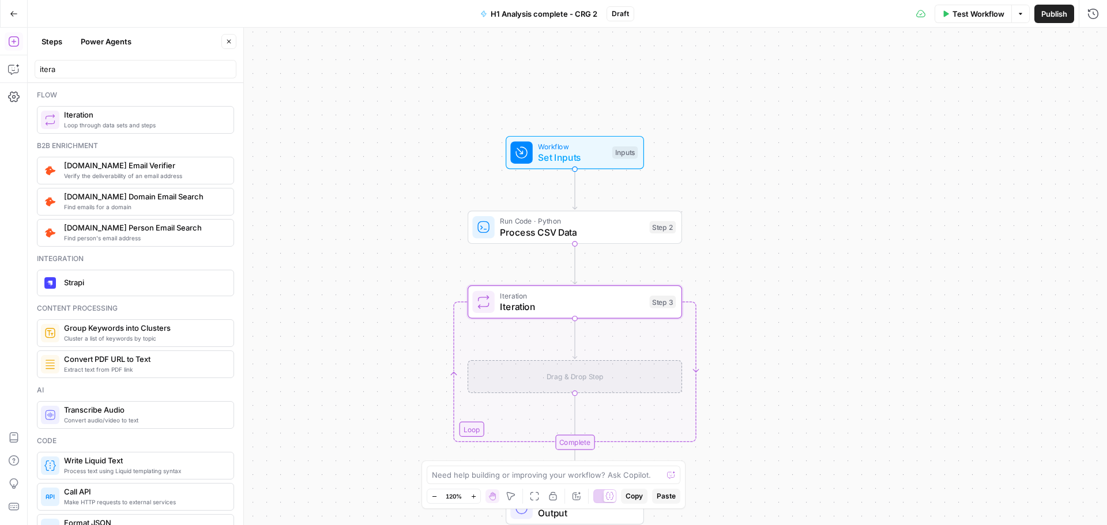
drag, startPoint x: 70, startPoint y: 61, endPoint x: 0, endPoint y: 61, distance: 70.4
click at [0, 61] on body "Cohort 5 New Home Browse Your Data Usage Settings Recent Grids CRG - H1 Grid H1…" at bounding box center [553, 262] width 1107 height 525
click at [227, 69] on input "itera" at bounding box center [135, 69] width 191 height 12
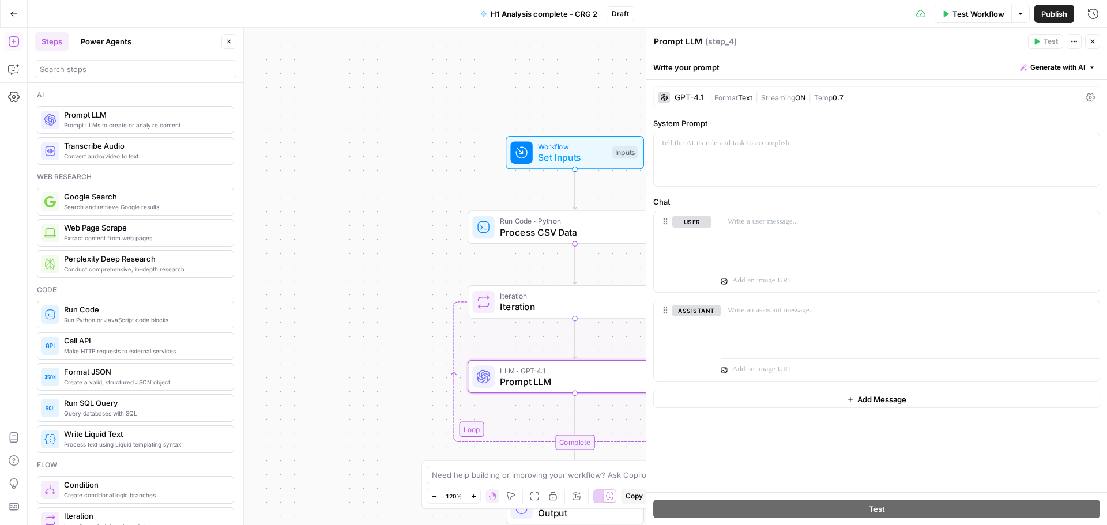
drag, startPoint x: 526, startPoint y: 386, endPoint x: 545, endPoint y: 369, distance: 26.1
click at [525, 385] on span "Prompt LLM" at bounding box center [571, 382] width 143 height 14
click at [689, 40] on textarea "Prompt LLM" at bounding box center [678, 42] width 48 height 12
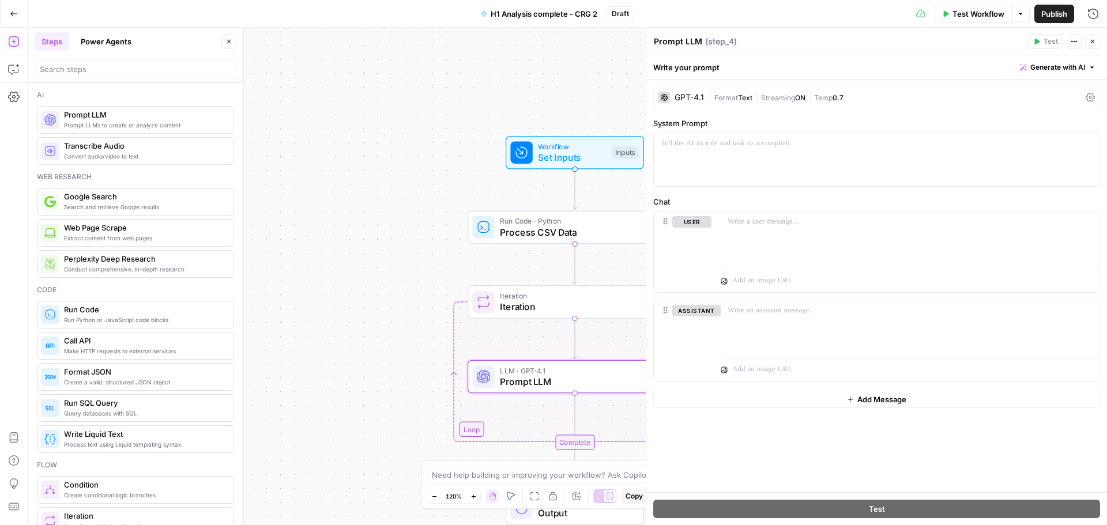
paste textarea "Analyze H1 Batch"
type textarea "Analyze H1 Batch"
drag, startPoint x: 737, startPoint y: 161, endPoint x: 730, endPoint y: 143, distance: 19.7
click at [736, 160] on div at bounding box center [877, 159] width 446 height 53
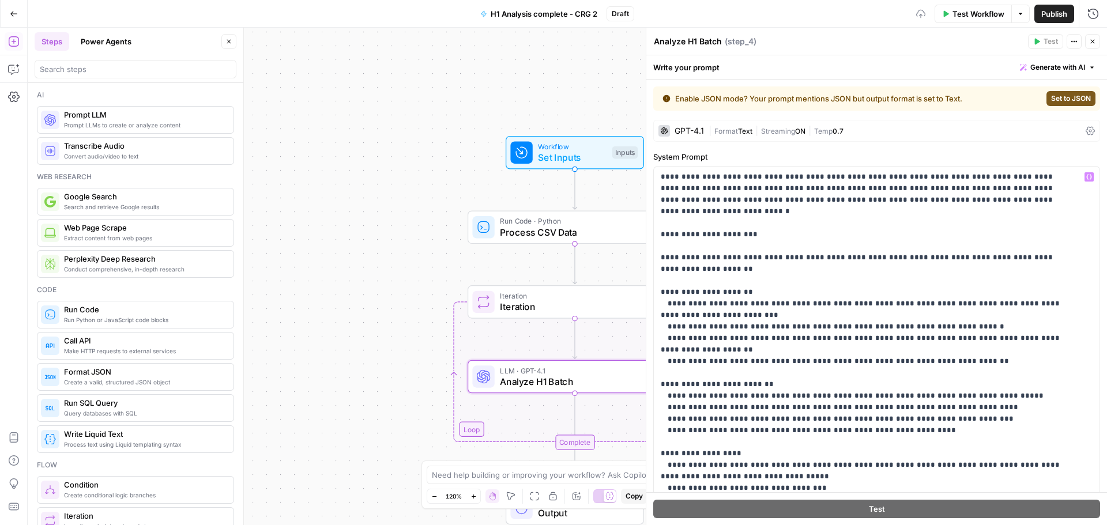
click at [692, 130] on div "GPT-4.1" at bounding box center [689, 131] width 29 height 8
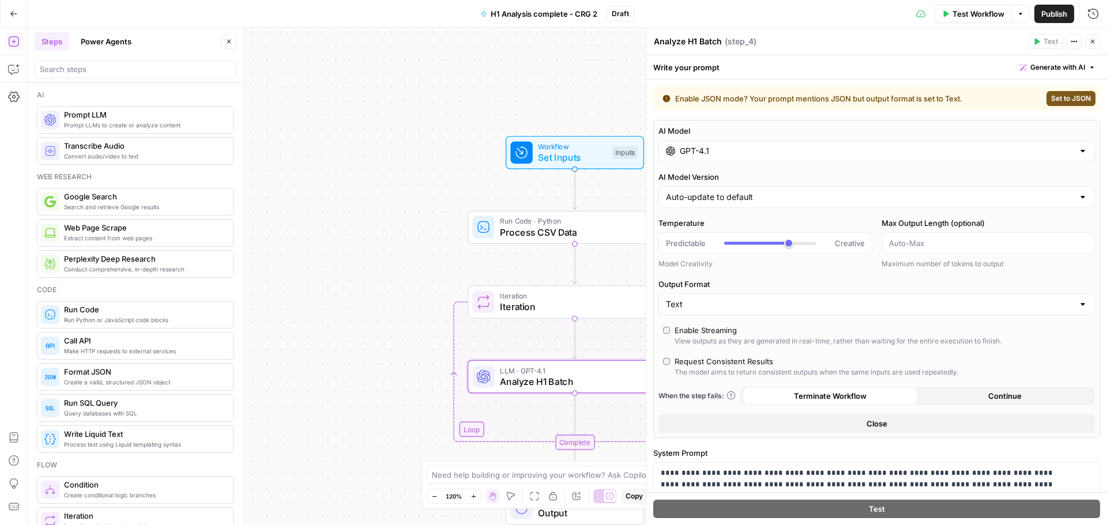
click at [724, 157] on div "GPT-4.1" at bounding box center [877, 151] width 437 height 22
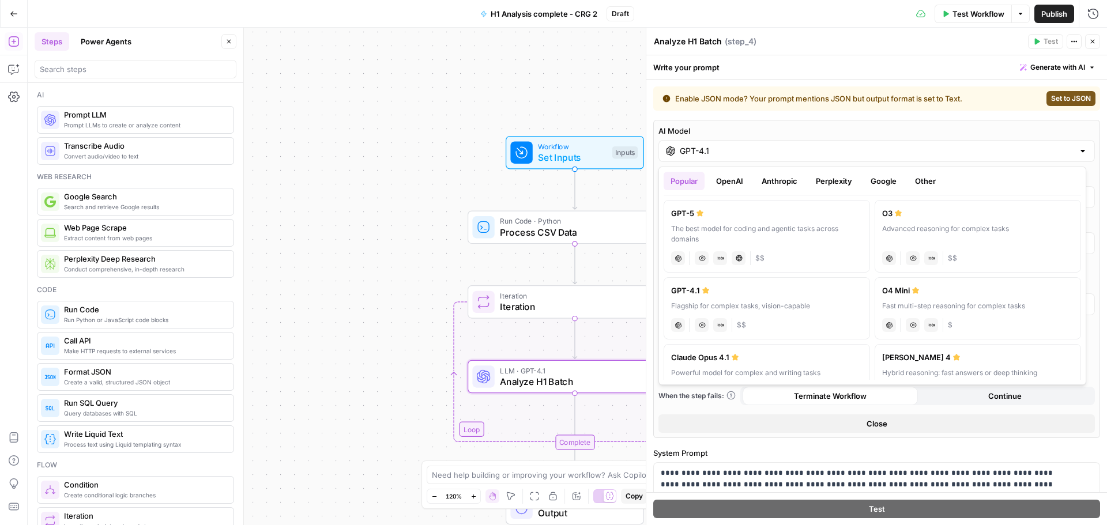
click at [720, 231] on div "The best model for coding and agentic tasks across domains" at bounding box center [766, 234] width 191 height 21
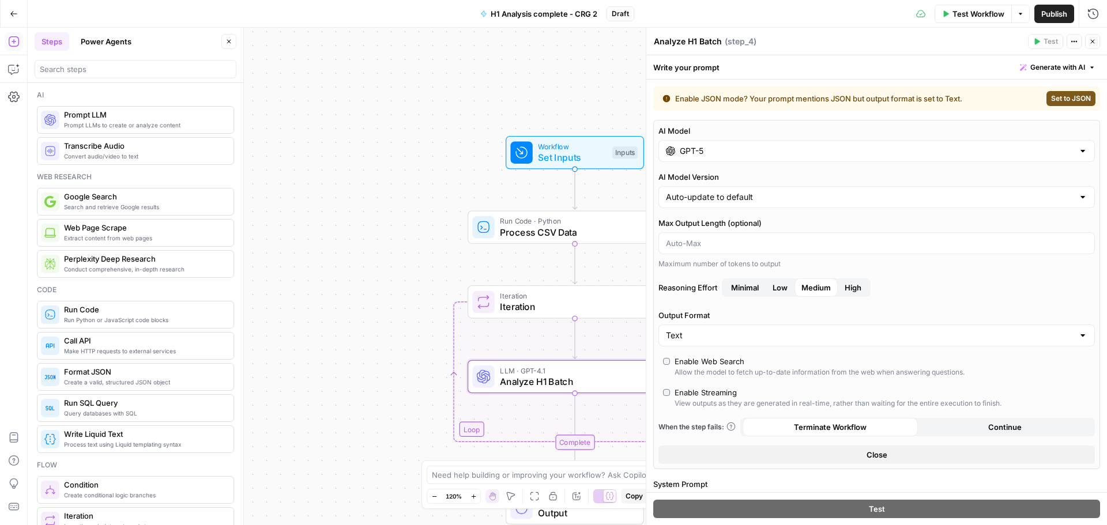
type input "GPT-5"
click at [1053, 99] on span "Set to JSON" at bounding box center [1071, 98] width 40 height 10
type input "JSON"
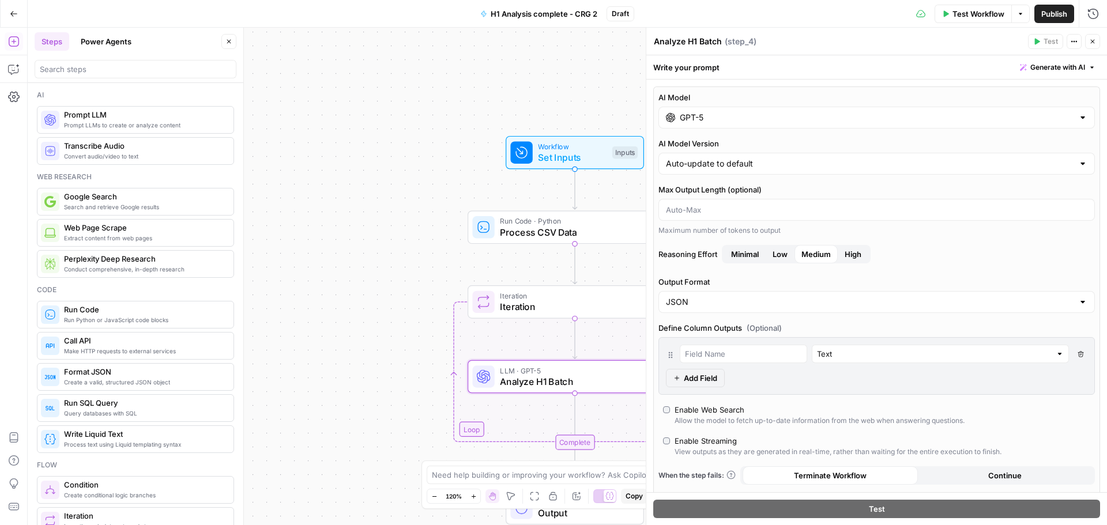
click at [982, 480] on button "Continue" at bounding box center [1005, 476] width 175 height 18
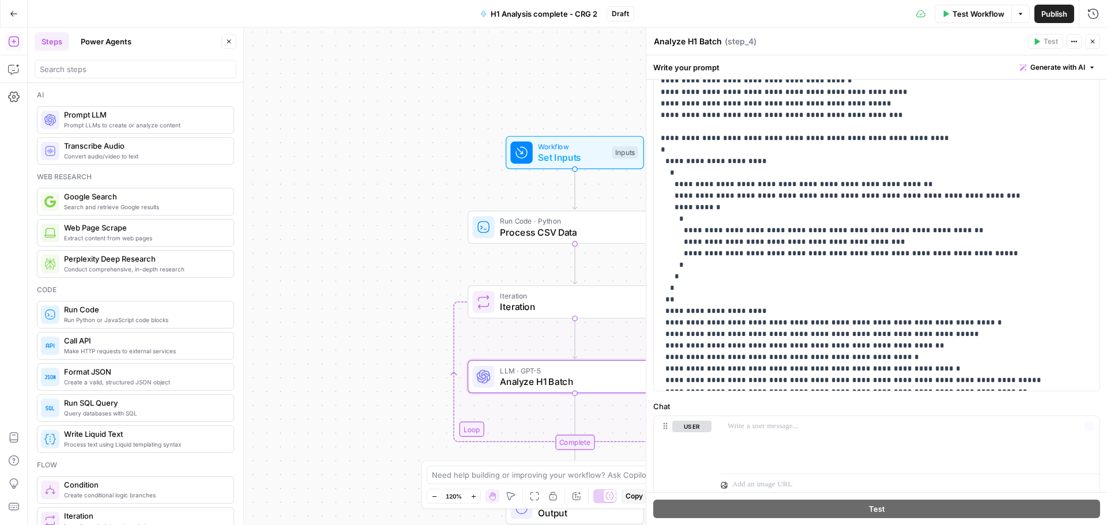
scroll to position [749, 0]
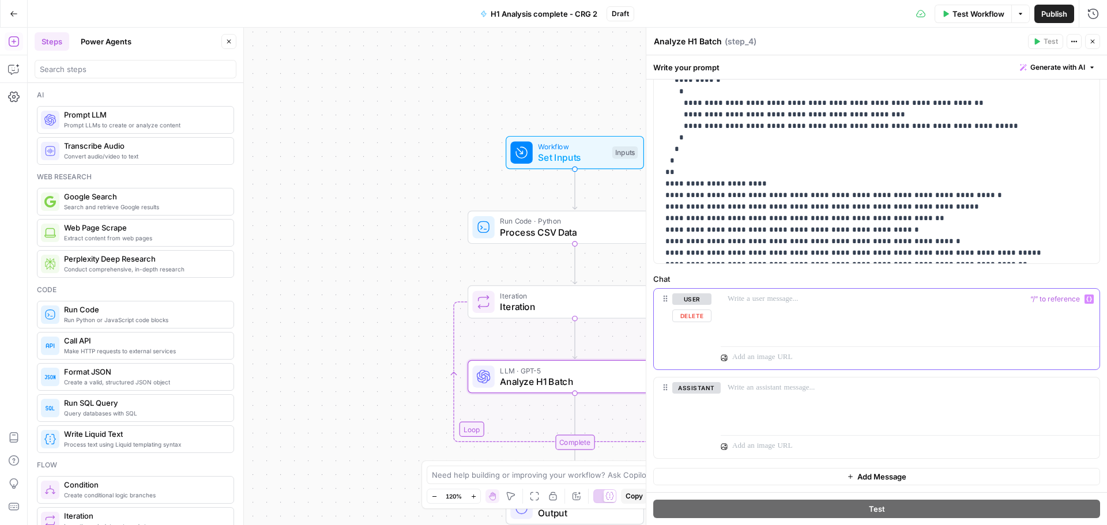
click at [832, 313] on div at bounding box center [910, 315] width 379 height 53
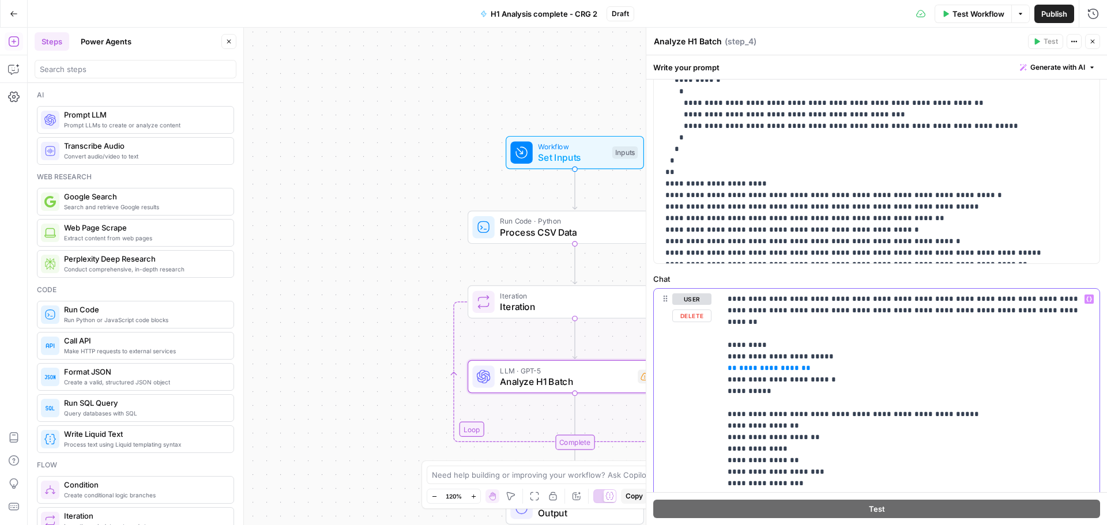
drag, startPoint x: 794, startPoint y: 356, endPoint x: 705, endPoint y: 356, distance: 88.8
click at [705, 356] on div "**********" at bounding box center [877, 423] width 446 height 268
click at [1087, 298] on icon "button" at bounding box center [1090, 299] width 6 height 6
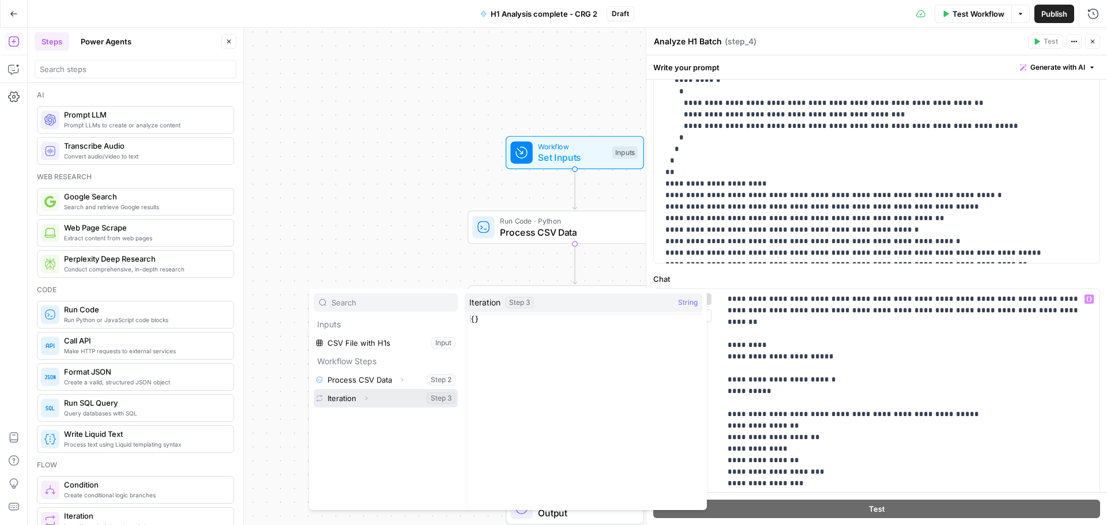
click at [366, 400] on icon "button" at bounding box center [367, 398] width 2 height 4
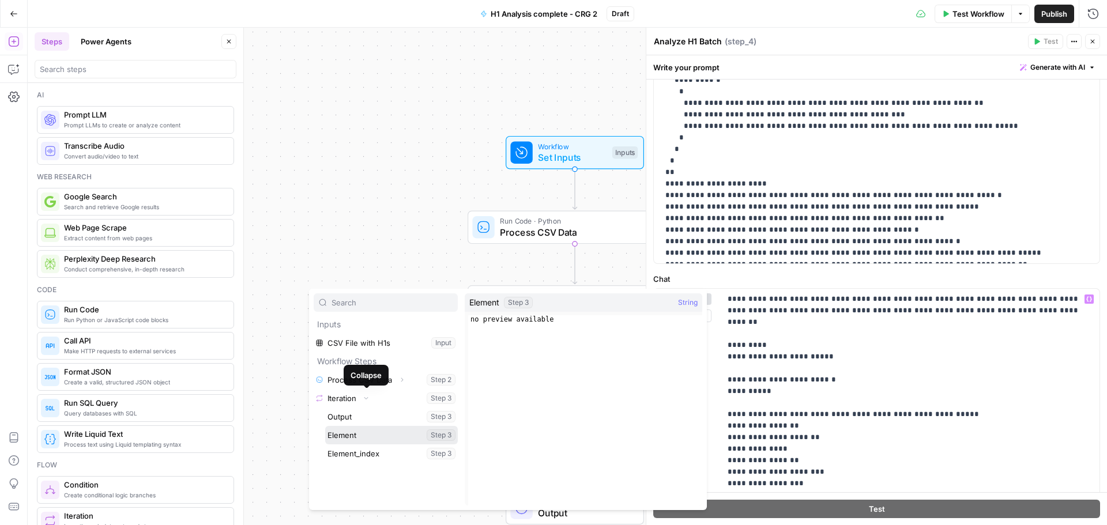
click at [369, 439] on button "Select variable Element" at bounding box center [391, 435] width 133 height 18
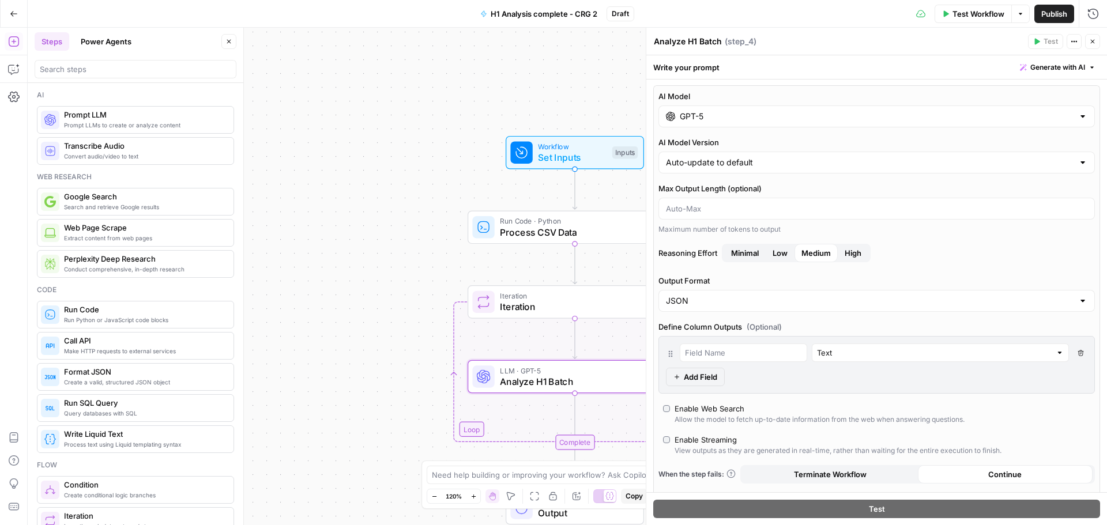
scroll to position [0, 0]
click at [1091, 42] on icon "button" at bounding box center [1092, 41] width 7 height 7
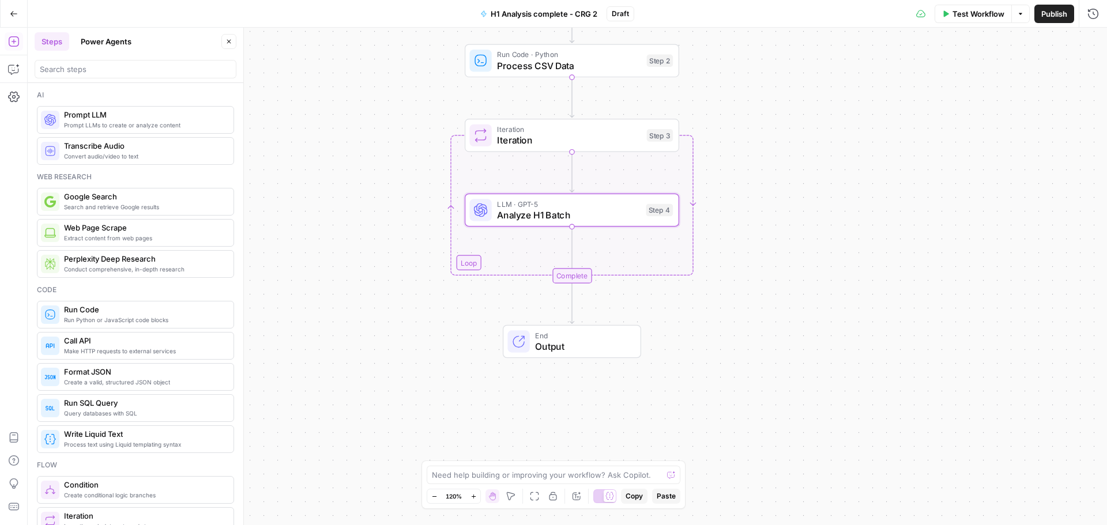
drag, startPoint x: 890, startPoint y: 396, endPoint x: 884, endPoint y: 265, distance: 131.1
click at [887, 265] on div "Workflow Set Inputs Inputs Run Code · Python Process CSV Data Step 2 Loop Itera…" at bounding box center [568, 277] width 1080 height 498
click at [549, 140] on span "Iteration" at bounding box center [571, 140] width 144 height 14
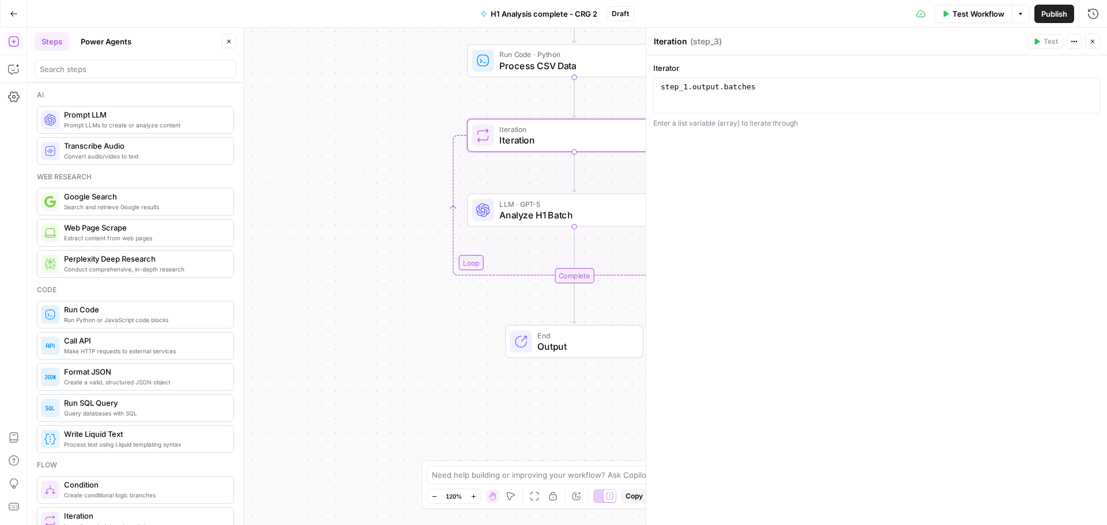
drag, startPoint x: 1095, startPoint y: 39, endPoint x: 1041, endPoint y: 145, distance: 119.4
click at [1094, 39] on icon "button" at bounding box center [1092, 41] width 7 height 7
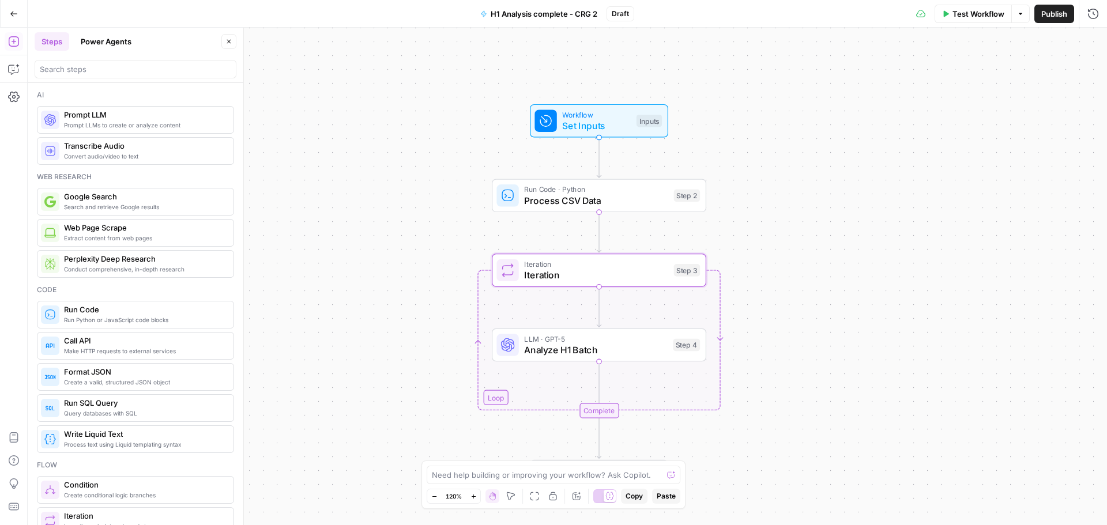
drag, startPoint x: 796, startPoint y: 198, endPoint x: 821, endPoint y: 333, distance: 137.2
click at [821, 333] on div "Workflow Set Inputs Inputs Run Code · Python Process CSV Data Step 2 Loop Itera…" at bounding box center [568, 277] width 1080 height 498
click at [604, 273] on span "Iteration" at bounding box center [596, 275] width 144 height 14
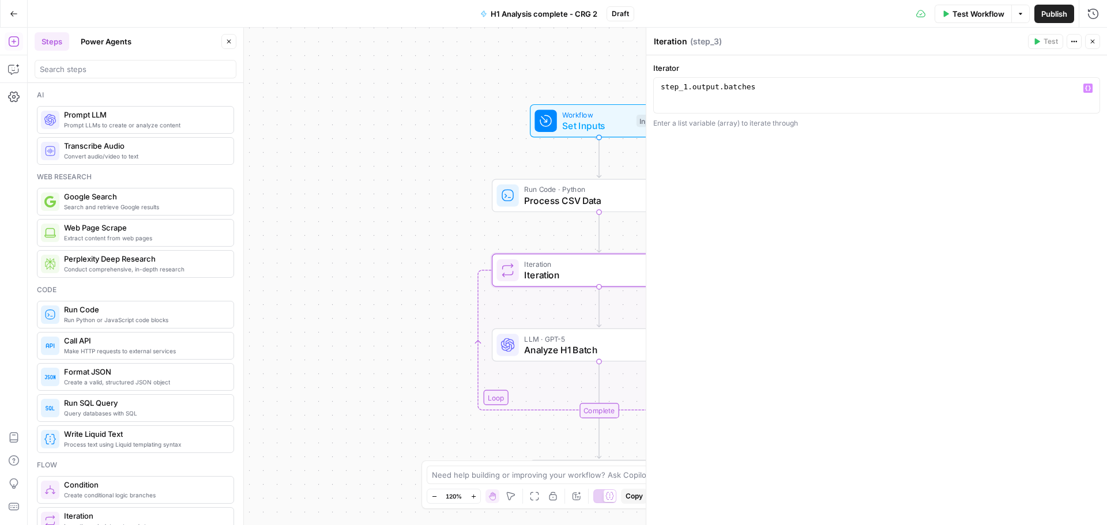
type textarea "**********"
click at [686, 84] on div "step_1 . output . batches" at bounding box center [877, 103] width 437 height 43
click at [1098, 41] on button "Close" at bounding box center [1092, 41] width 15 height 15
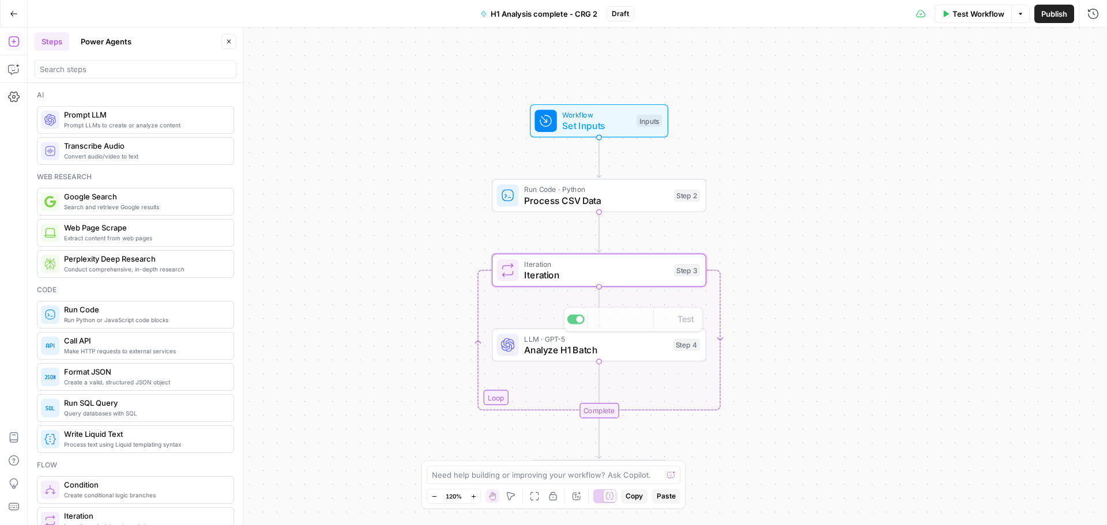
click at [617, 279] on span "Iteration" at bounding box center [596, 275] width 144 height 14
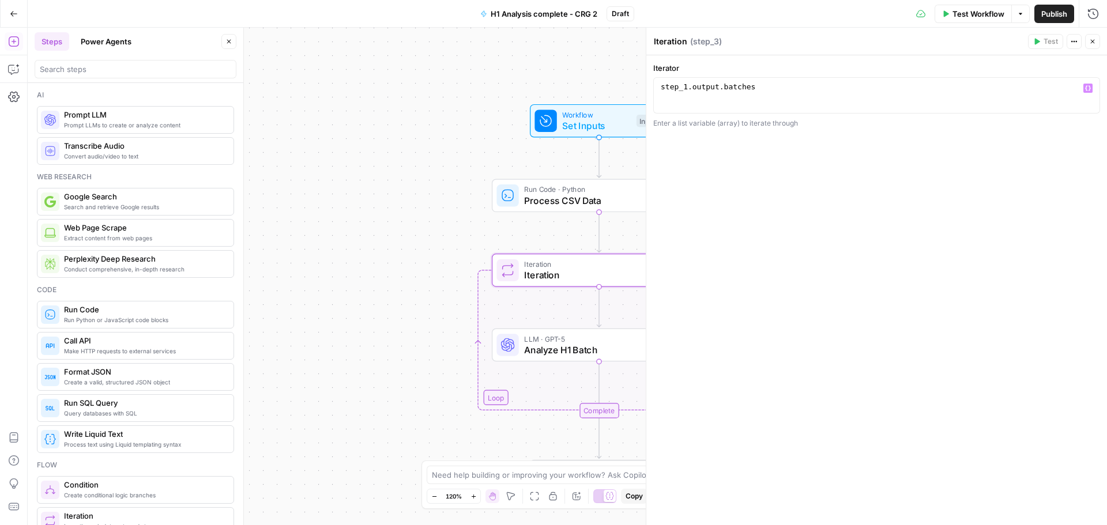
click at [685, 87] on div "step_1 . output . batches" at bounding box center [877, 103] width 437 height 43
type textarea "**********"
drag, startPoint x: 1094, startPoint y: 44, endPoint x: 1089, endPoint y: 74, distance: 30.9
click at [1094, 45] on button "Close" at bounding box center [1092, 41] width 15 height 15
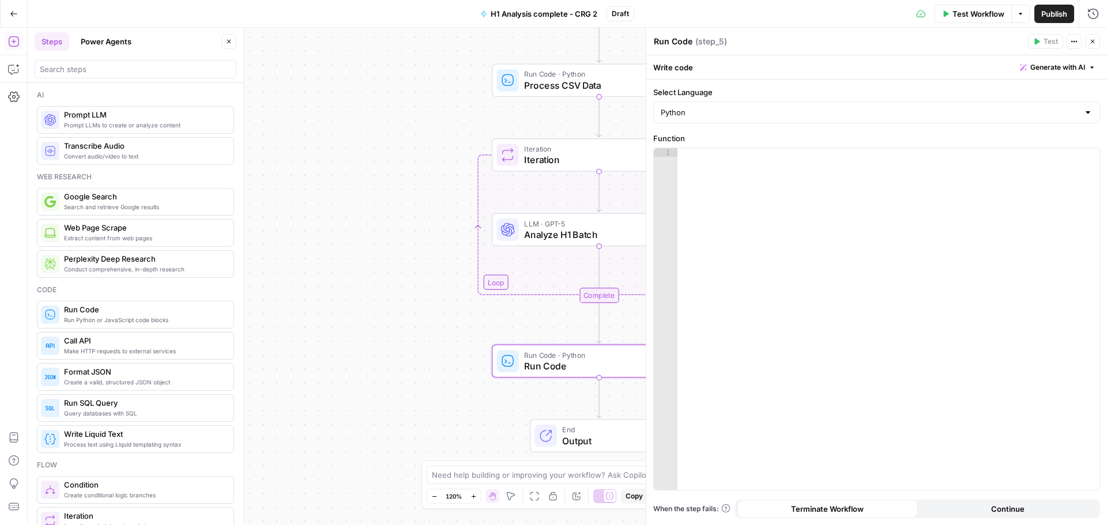
click at [671, 37] on textarea "Run Code" at bounding box center [673, 42] width 39 height 12
paste textarea "Combine Batch Results"
type textarea "Combine Batch Results"
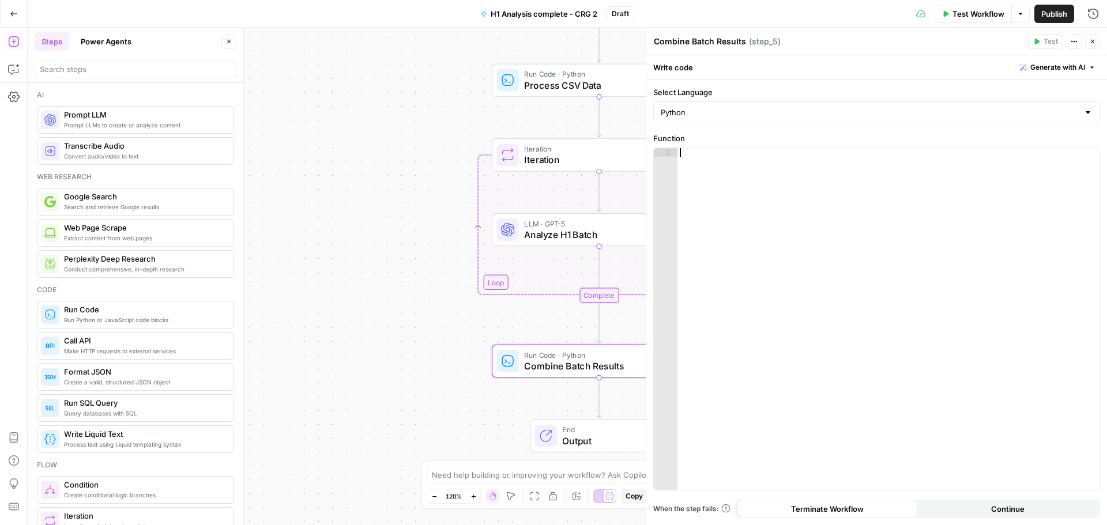
click at [794, 237] on div at bounding box center [889, 327] width 422 height 359
paste textarea "**********"
type textarea "**********"
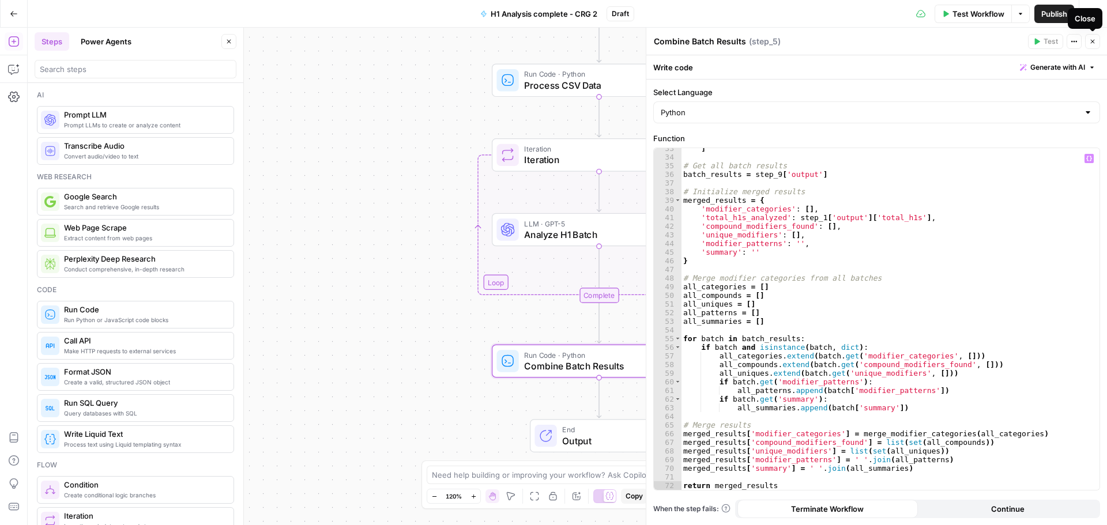
drag, startPoint x: 1095, startPoint y: 44, endPoint x: 1050, endPoint y: 100, distance: 72.2
click at [1096, 44] on icon "button" at bounding box center [1092, 41] width 7 height 7
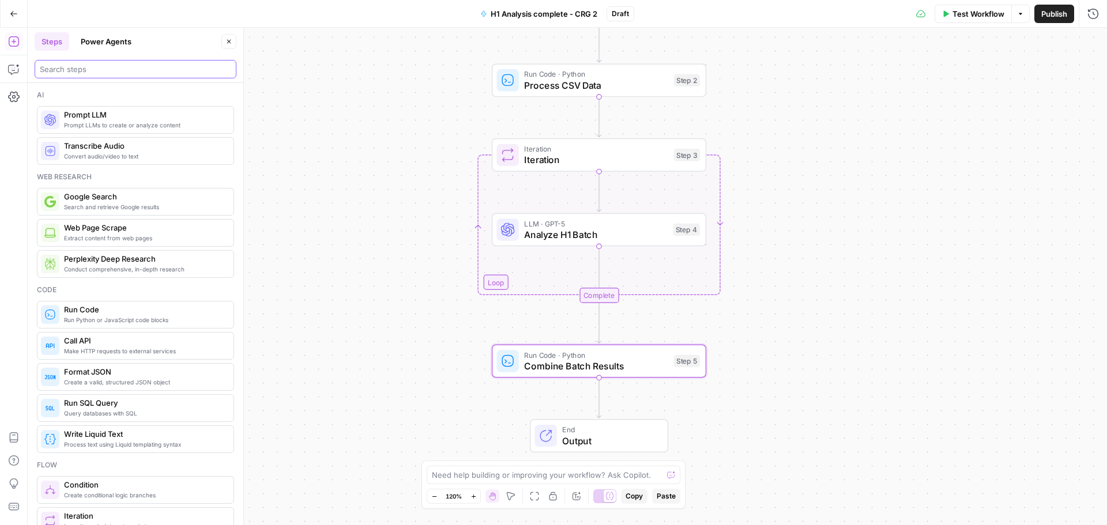
click at [97, 72] on input "search" at bounding box center [135, 69] width 191 height 12
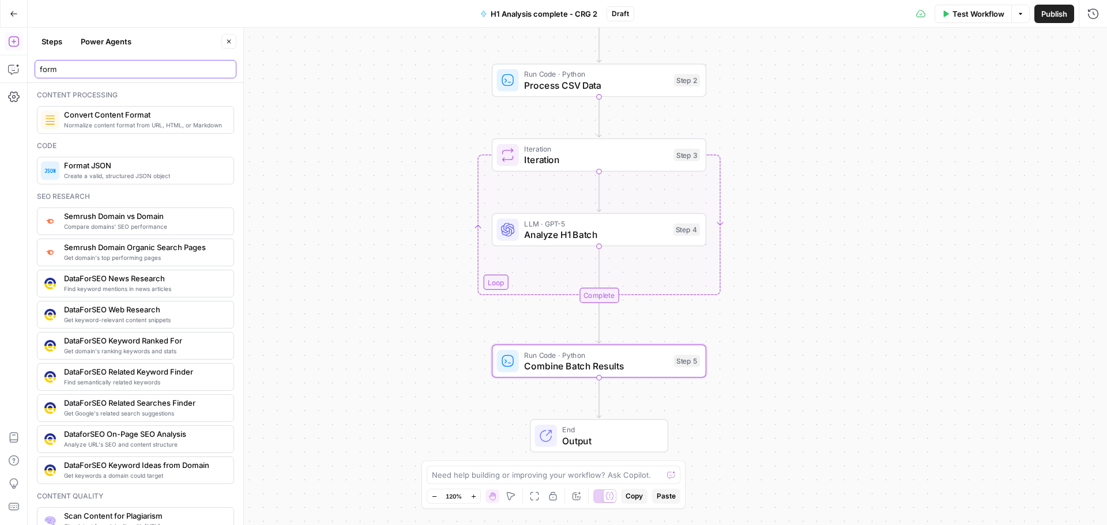
type input "form"
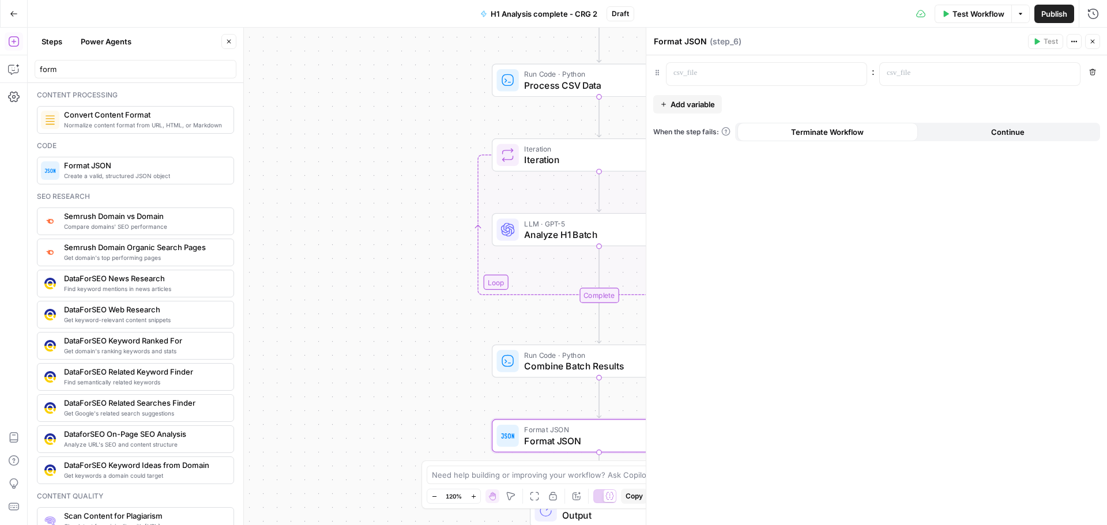
click at [693, 37] on textarea "Format JSON" at bounding box center [680, 42] width 53 height 12
paste textarea "Prepare Export Data"
type textarea "Prepare Export Data"
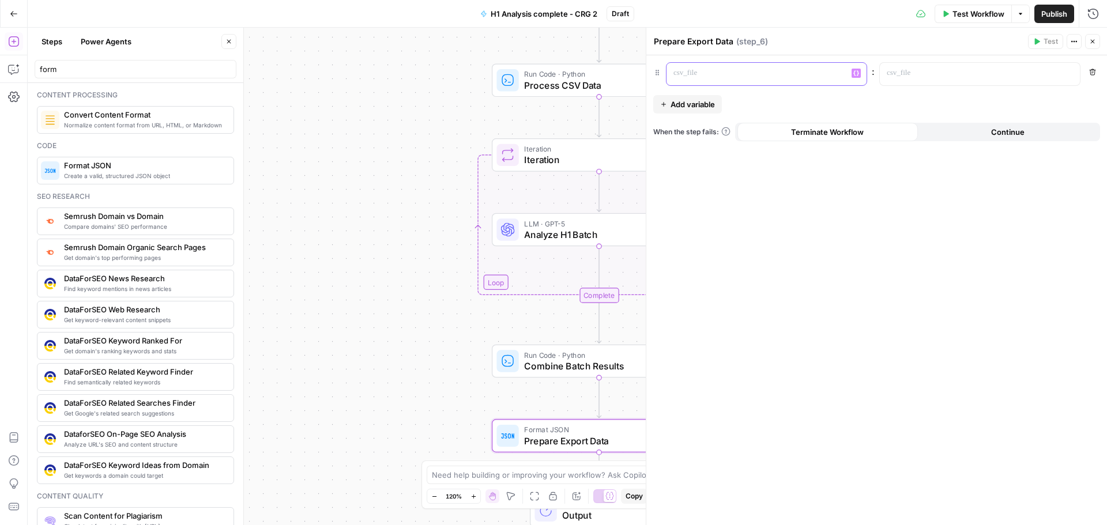
click at [732, 81] on div at bounding box center [758, 74] width 182 height 22
click at [935, 70] on p at bounding box center [971, 73] width 168 height 12
click at [1009, 70] on span "**********" at bounding box center [1034, 72] width 143 height 7
click at [1008, 70] on span "**********" at bounding box center [1034, 72] width 143 height 7
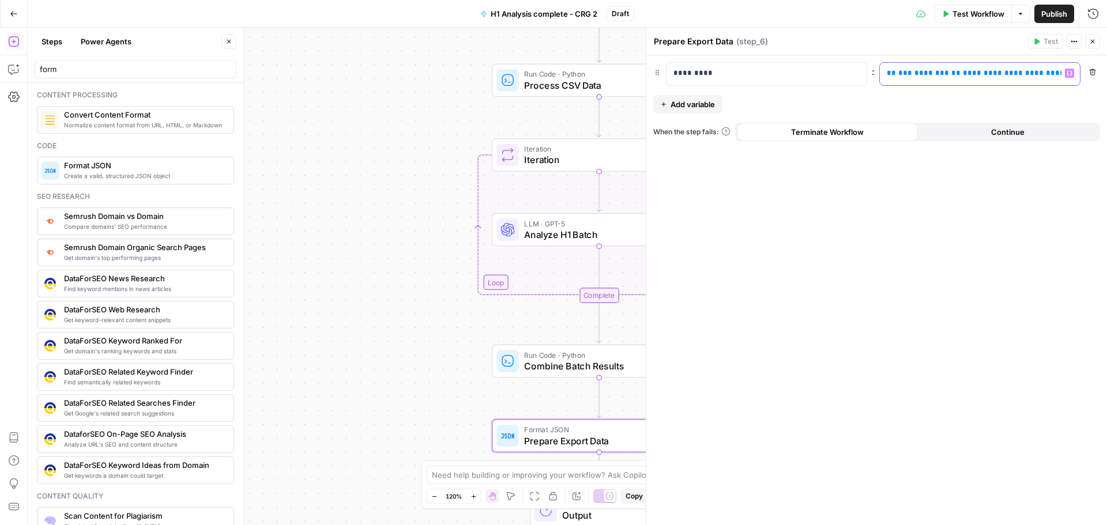
click at [1002, 73] on span "**********" at bounding box center [1034, 72] width 143 height 7
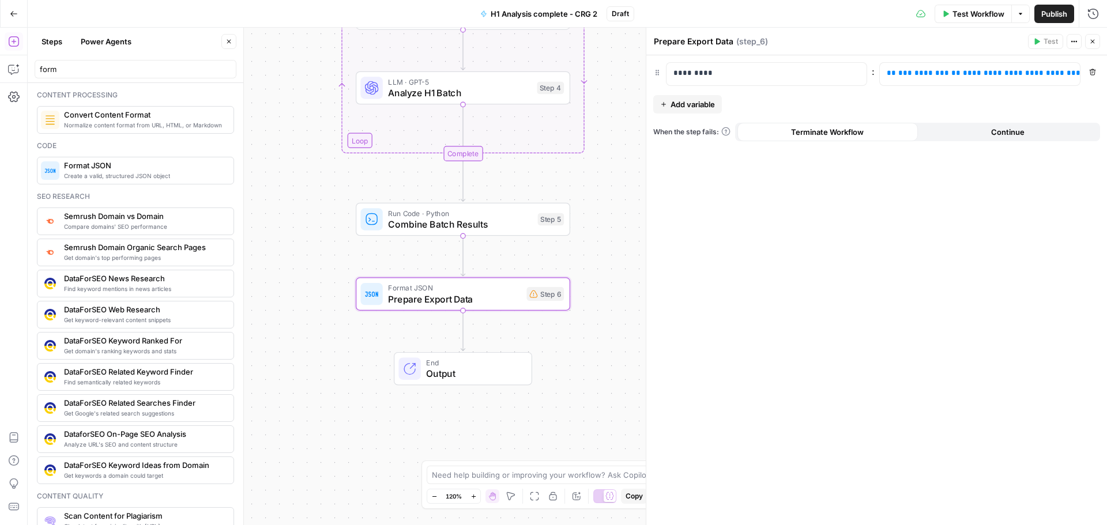
drag, startPoint x: 434, startPoint y: 340, endPoint x: 299, endPoint y: 198, distance: 196.2
click at [299, 198] on div "Workflow Set Inputs Inputs Run Code · Python Process CSV Data Step 2 Loop Itera…" at bounding box center [568, 277] width 1080 height 498
click at [1023, 74] on span "**********" at bounding box center [1034, 72] width 143 height 7
click at [1068, 74] on icon "button" at bounding box center [1070, 73] width 6 height 6
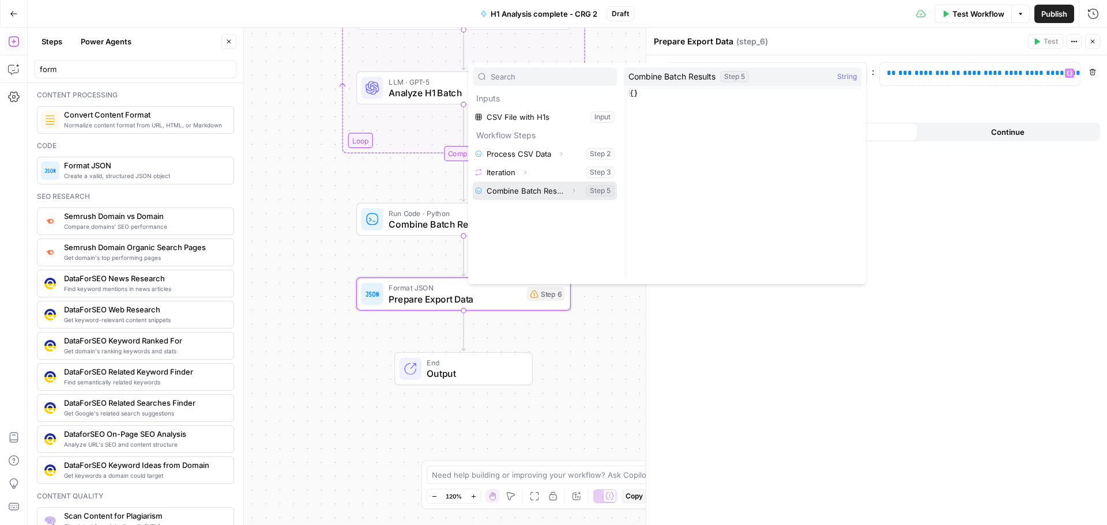
click at [569, 190] on button "Expand" at bounding box center [573, 190] width 15 height 15
click at [557, 208] on button "Select variable Output" at bounding box center [550, 209] width 133 height 18
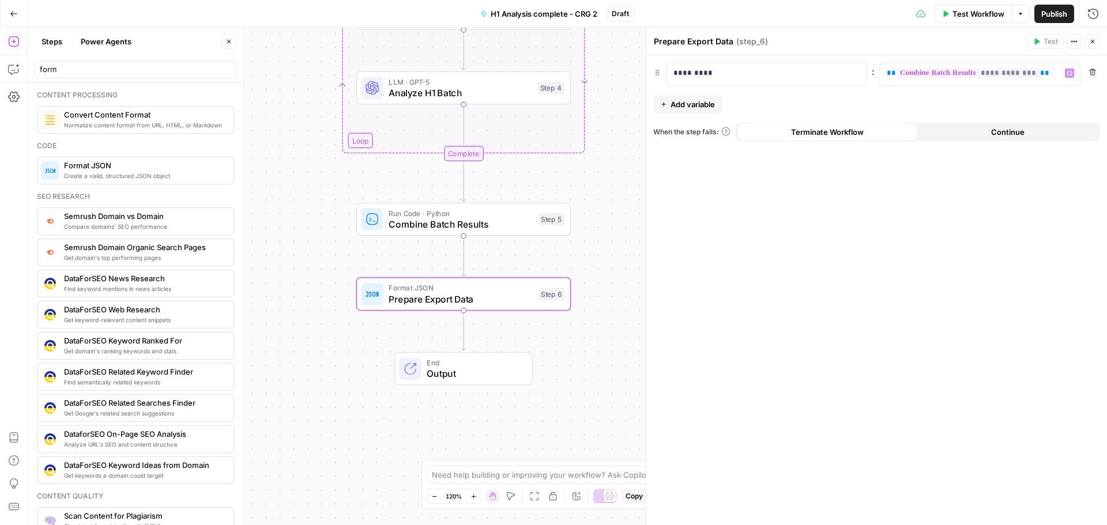
click at [907, 202] on div "**********" at bounding box center [877, 290] width 461 height 470
click at [1045, 72] on p "**********" at bounding box center [980, 73] width 186 height 12
drag, startPoint x: 952, startPoint y: 71, endPoint x: 959, endPoint y: 68, distance: 7.5
click at [959, 68] on p "**********" at bounding box center [954, 73] width 168 height 12
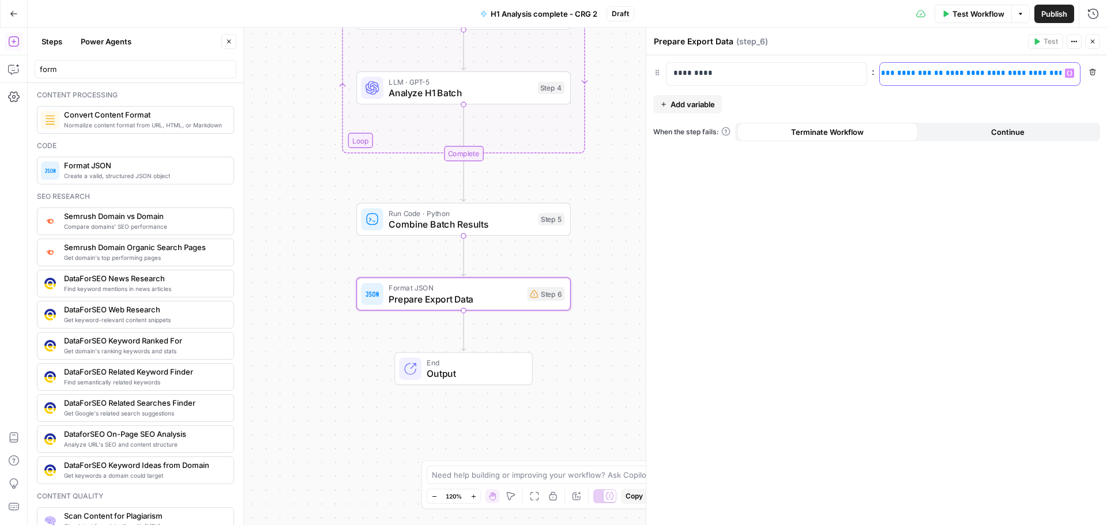
click at [960, 68] on p "**********" at bounding box center [954, 73] width 168 height 12
drag, startPoint x: 906, startPoint y: 76, endPoint x: 1027, endPoint y: 70, distance: 120.7
click at [317, 70] on p "**********" at bounding box center [233, 73] width 168 height 12
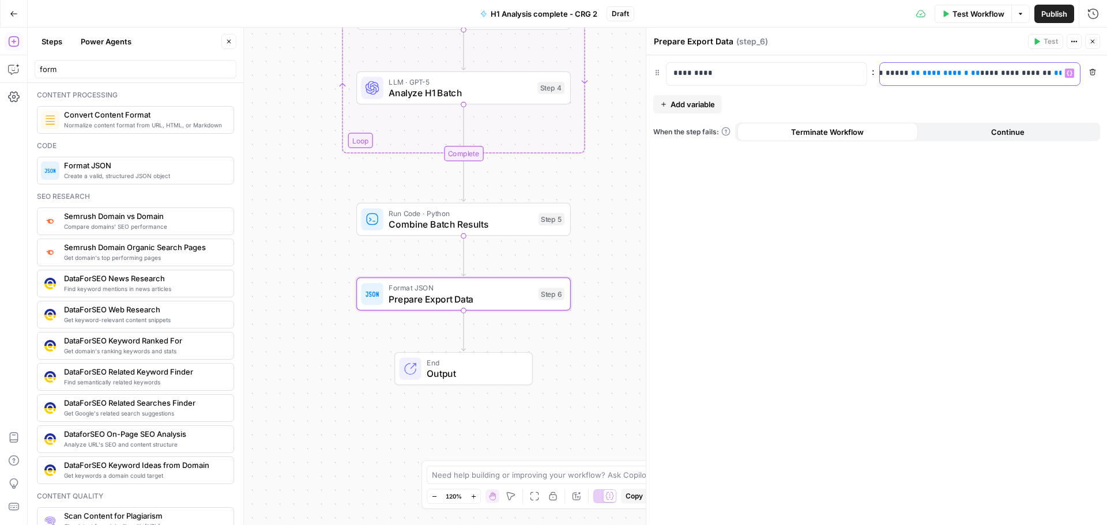
drag, startPoint x: 1030, startPoint y: 78, endPoint x: 1036, endPoint y: 82, distance: 7.0
click at [1070, 80] on div "**********" at bounding box center [980, 74] width 200 height 22
click at [693, 107] on span "Add variable" at bounding box center [693, 105] width 44 height 12
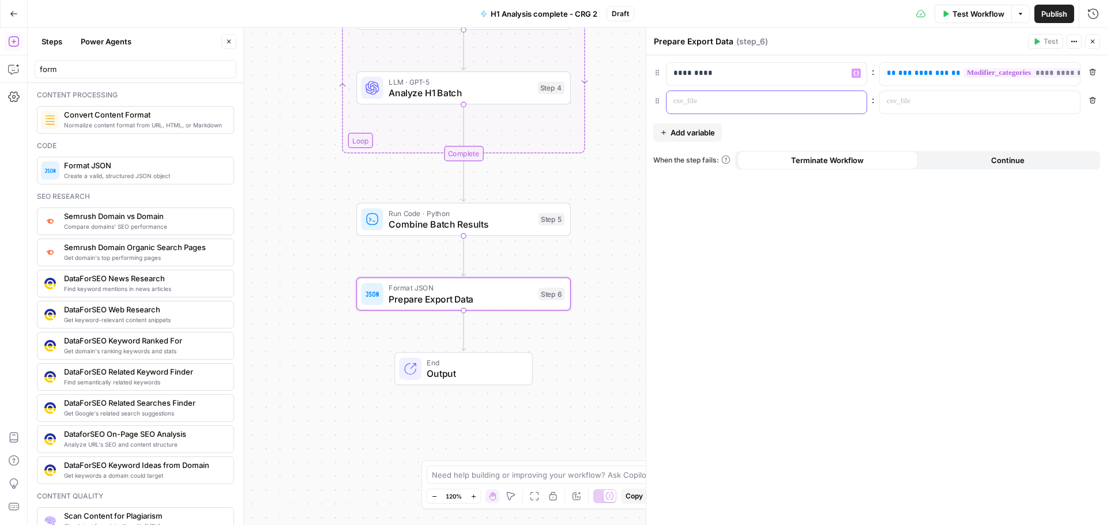
click at [747, 104] on p at bounding box center [758, 102] width 168 height 12
drag, startPoint x: 892, startPoint y: 104, endPoint x: 895, endPoint y: 111, distance: 7.8
click at [892, 103] on p at bounding box center [971, 102] width 168 height 12
click at [971, 101] on span "**********" at bounding box center [1037, 100] width 138 height 7
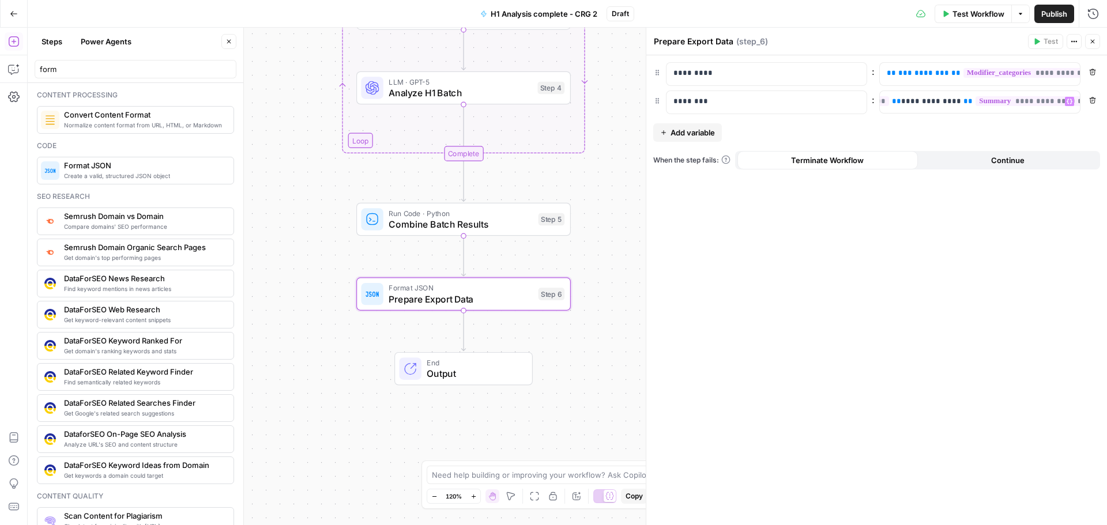
click at [1060, 336] on div "**********" at bounding box center [877, 290] width 461 height 470
drag, startPoint x: 1093, startPoint y: 44, endPoint x: 906, endPoint y: 0, distance: 191.9
click at [1092, 44] on icon "button" at bounding box center [1092, 41] width 7 height 7
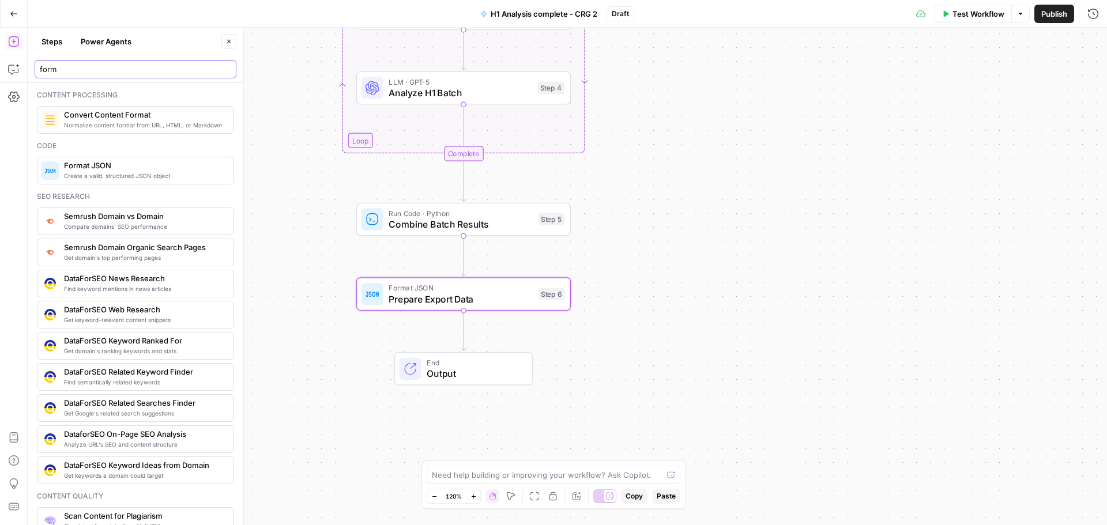
click at [226, 71] on input "form" at bounding box center [135, 69] width 191 height 12
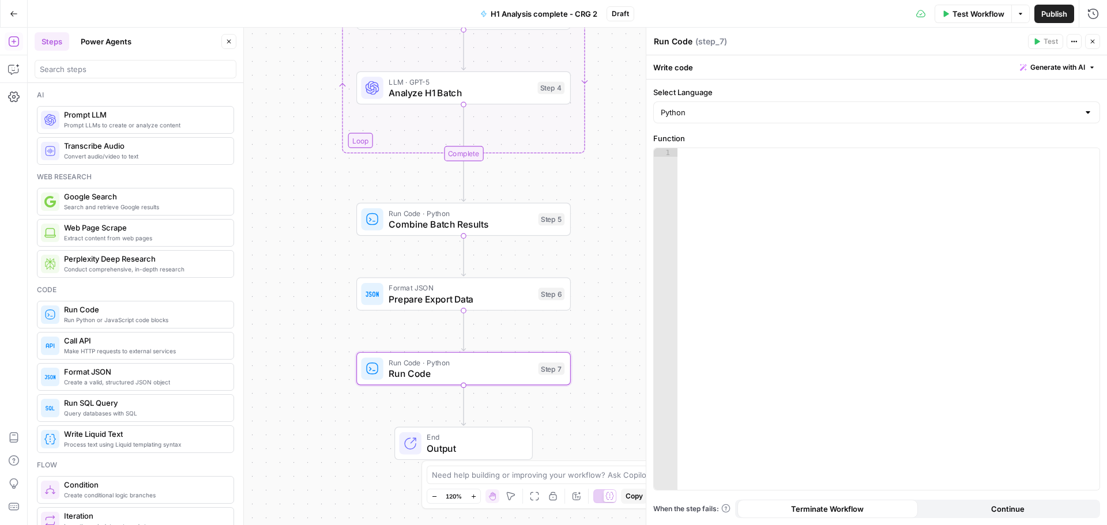
click at [673, 42] on textarea "Run Code" at bounding box center [673, 42] width 39 height 12
paste textarea "Convert to CSV Format"
type textarea "Convert to CSV Format"
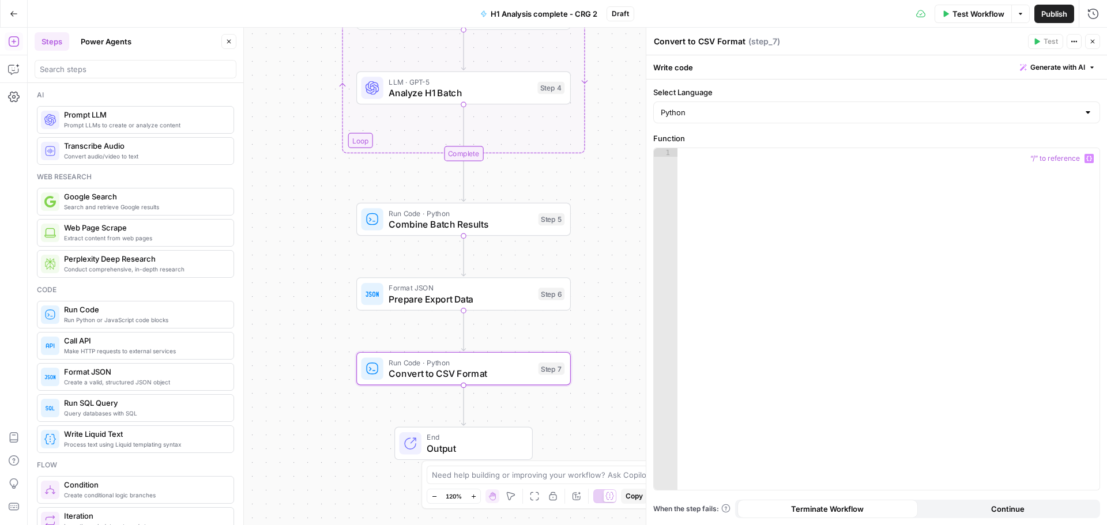
click at [747, 236] on div at bounding box center [889, 327] width 422 height 359
paste textarea "**********"
type textarea "**********"
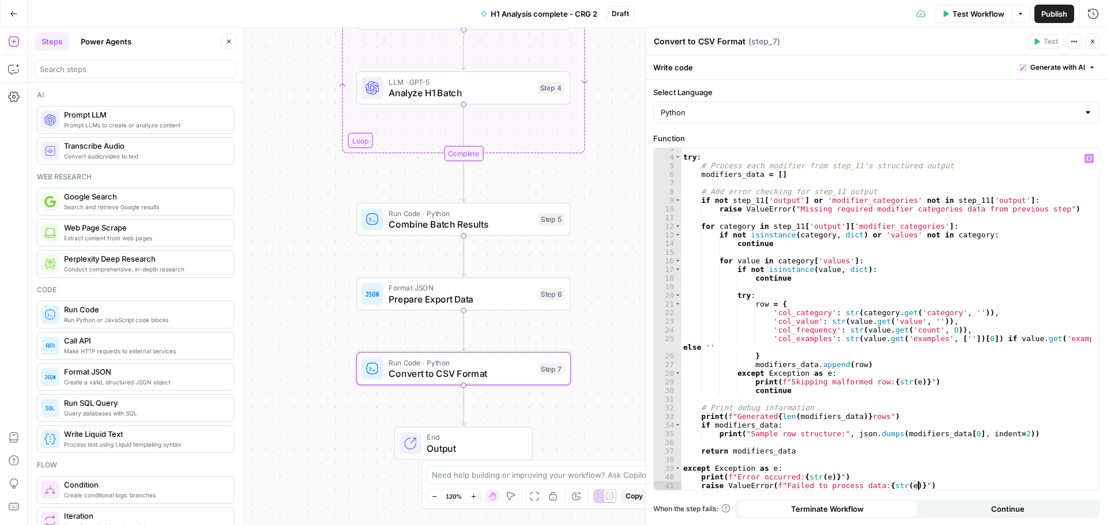
click at [1093, 40] on icon "button" at bounding box center [1092, 41] width 7 height 7
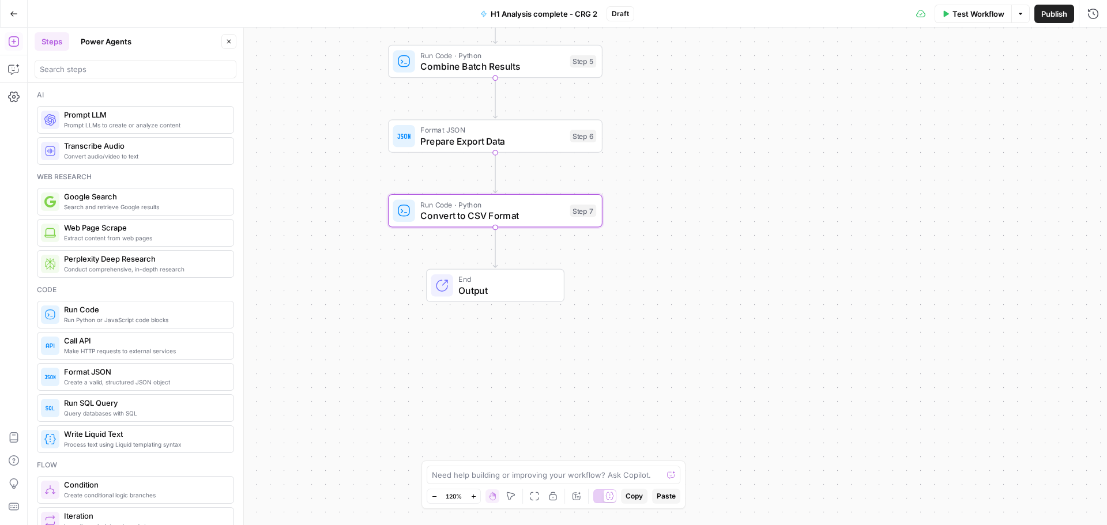
drag, startPoint x: 335, startPoint y: 309, endPoint x: 345, endPoint y: 268, distance: 42.1
click at [345, 268] on div "Workflow Set Inputs Inputs Run Code · Python Process CSV Data Step 2 Loop Itera…" at bounding box center [568, 277] width 1080 height 498
click at [93, 66] on input "search" at bounding box center [135, 69] width 191 height 12
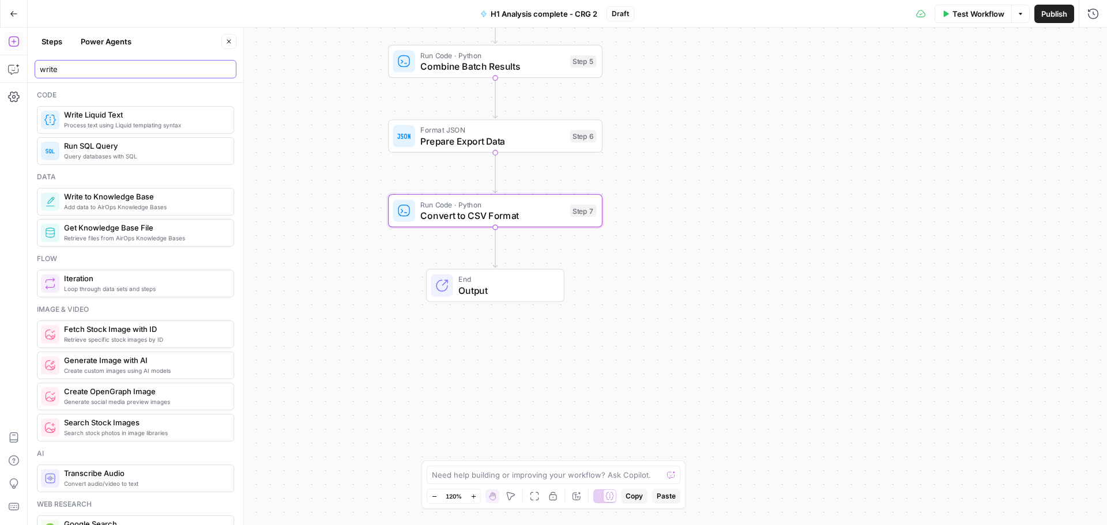
drag, startPoint x: 103, startPoint y: 66, endPoint x: 29, endPoint y: 51, distance: 74.8
click at [29, 51] on header "Steps Power Agents Close write" at bounding box center [136, 55] width 216 height 55
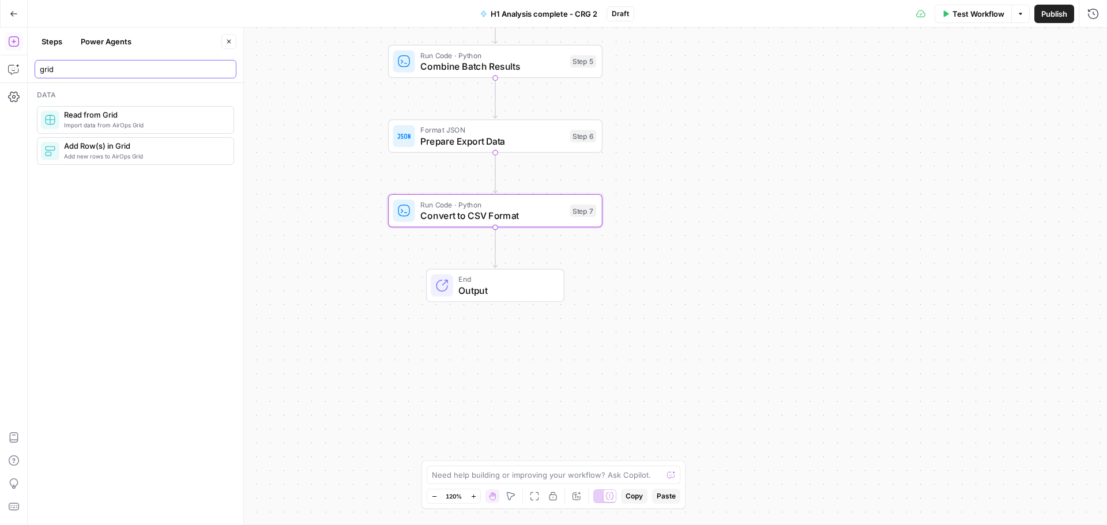
type input "grid"
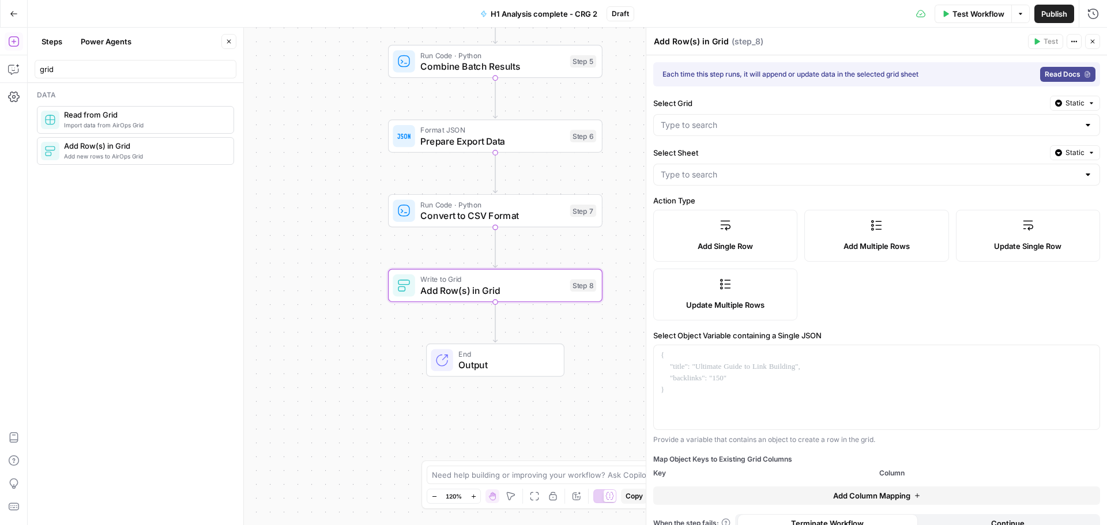
click at [693, 44] on textarea "Add Row(s) in Grid" at bounding box center [691, 42] width 75 height 12
paste textarea "Write to"
type textarea "Write to Grid"
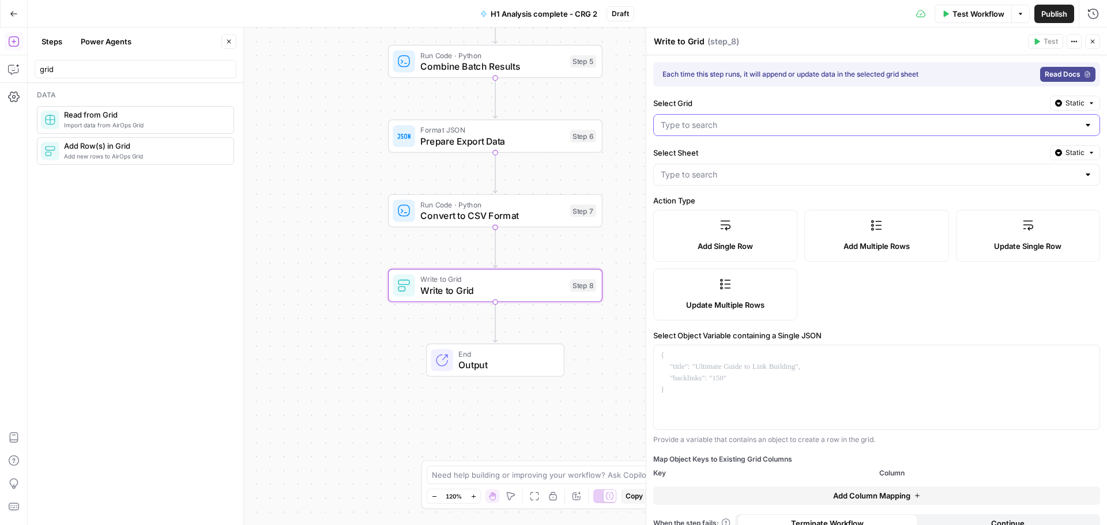
click at [739, 120] on input "Select Grid" at bounding box center [870, 125] width 418 height 12
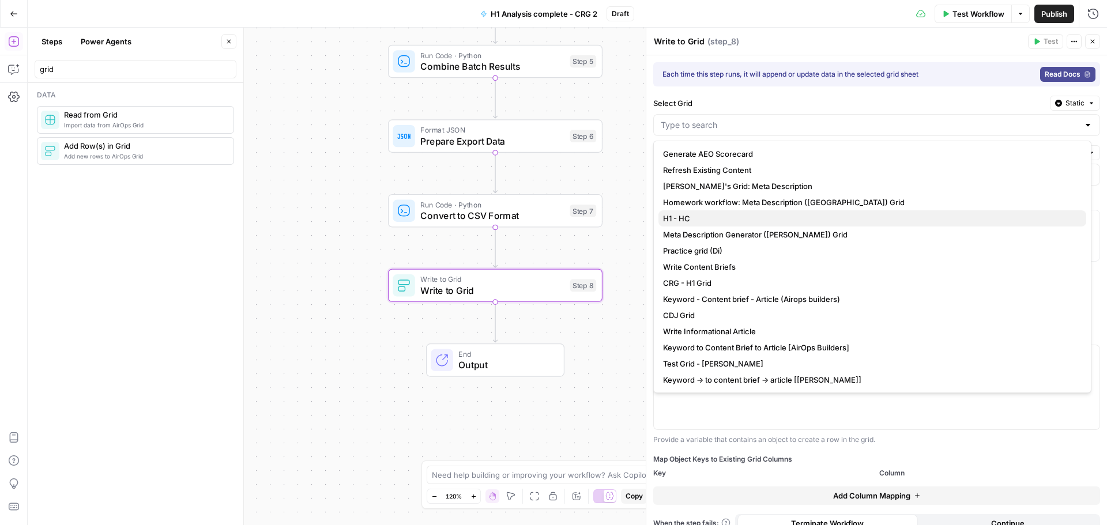
click at [696, 216] on span "H1 - HC" at bounding box center [870, 219] width 414 height 12
type input "H1 - HC"
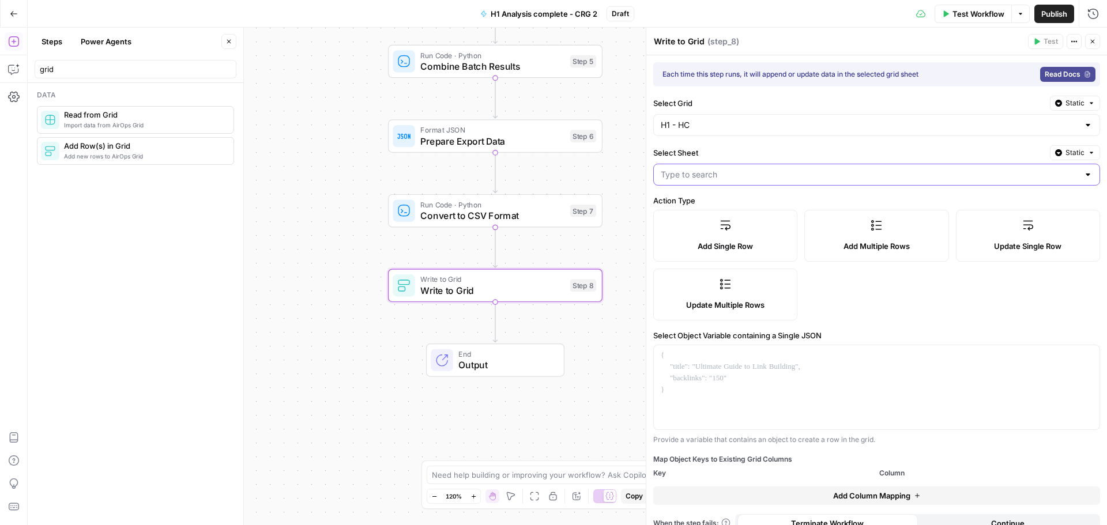
click at [710, 176] on input "Select Sheet" at bounding box center [870, 175] width 418 height 12
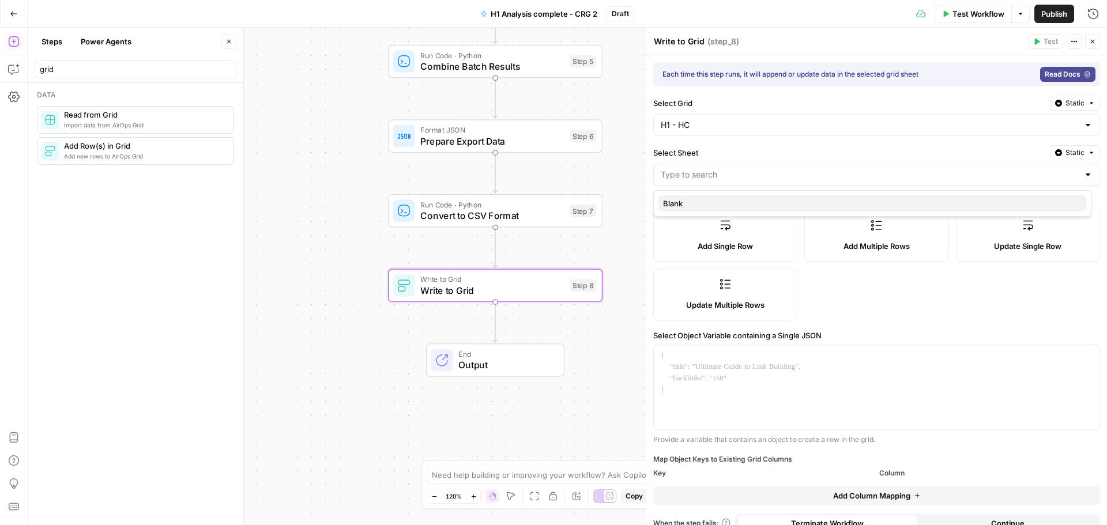
click at [701, 205] on span "Blank" at bounding box center [870, 204] width 414 height 12
type input "Blank"
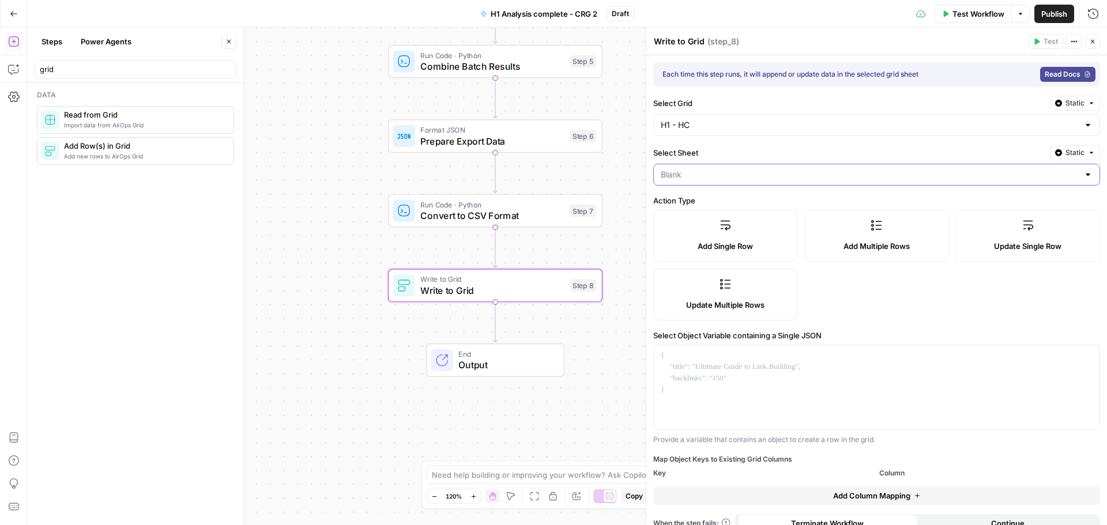
click at [776, 172] on input "Select Sheet" at bounding box center [870, 175] width 418 height 12
type input "Blank"
click at [783, 160] on div "Select Sheet Static" at bounding box center [876, 152] width 447 height 15
click at [780, 176] on input "Select Sheet" at bounding box center [870, 175] width 418 height 12
type input "Blank"
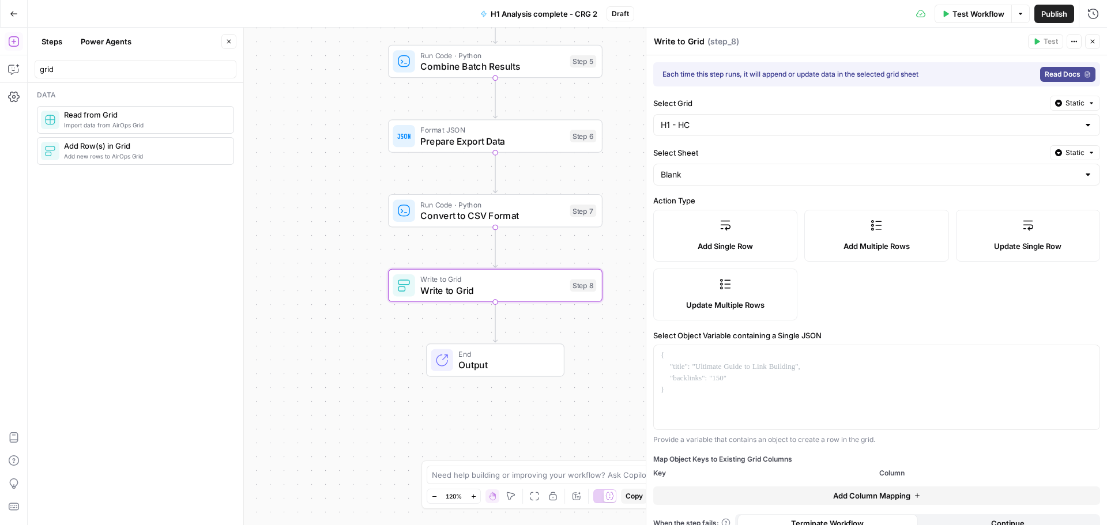
click at [790, 153] on label "Select Sheet" at bounding box center [849, 153] width 392 height 12
click at [790, 169] on input "Blank" at bounding box center [870, 175] width 418 height 12
type input "Blank"
click at [847, 244] on span "Add Multiple Rows" at bounding box center [877, 247] width 66 height 12
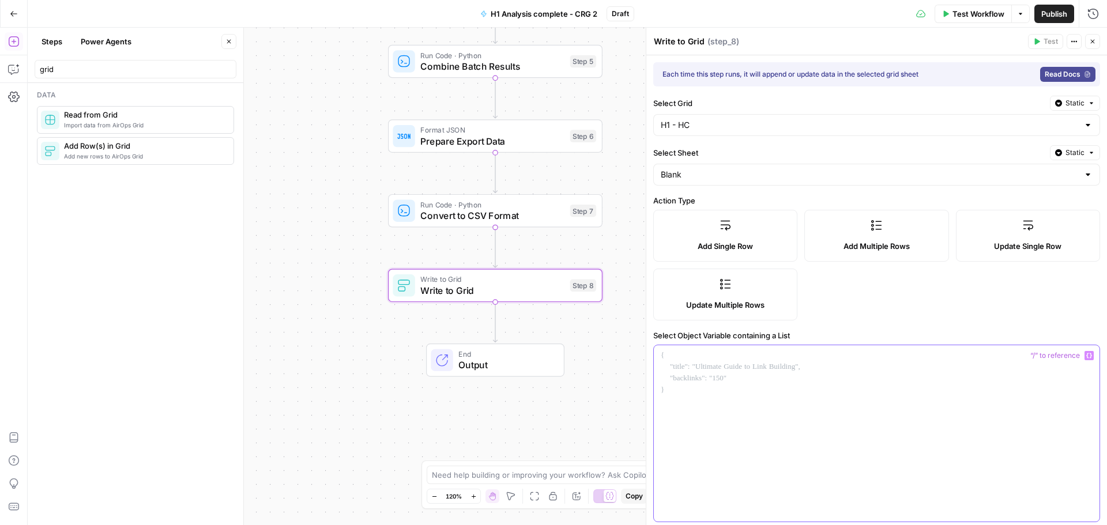
click at [783, 400] on div at bounding box center [877, 433] width 446 height 176
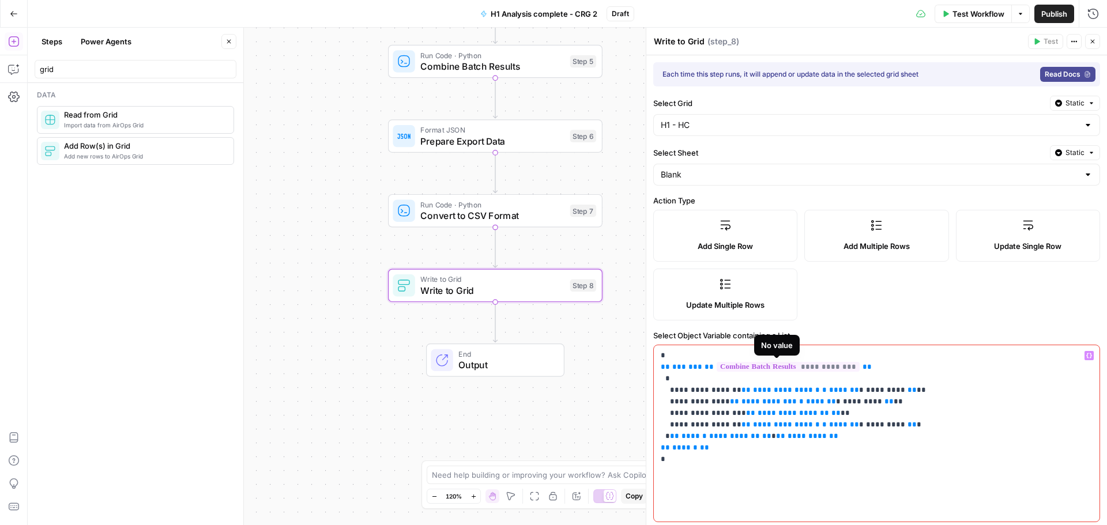
click at [792, 365] on span "**********" at bounding box center [788, 367] width 143 height 10
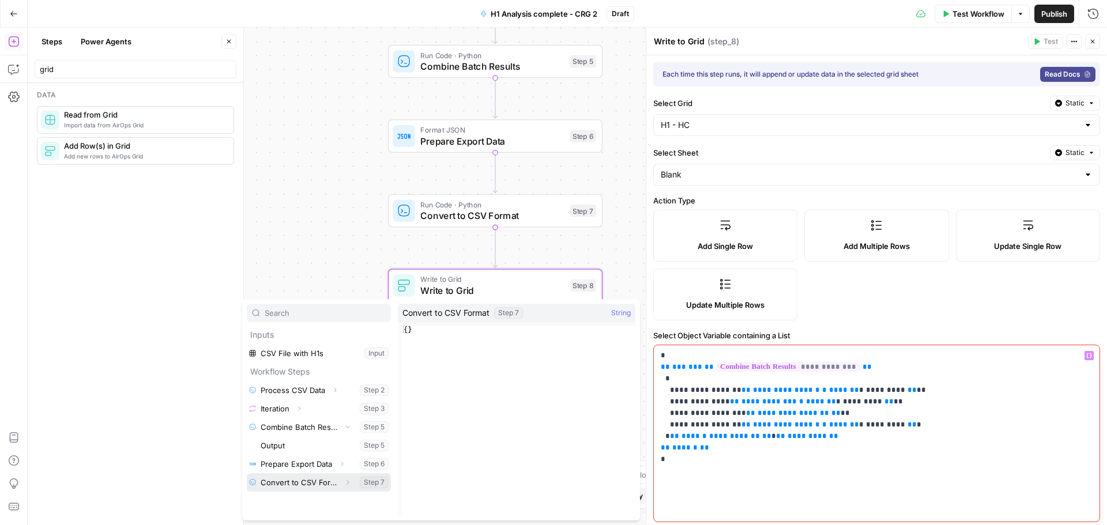
click at [332, 480] on button "Select variable Convert to CSV Format" at bounding box center [319, 483] width 144 height 18
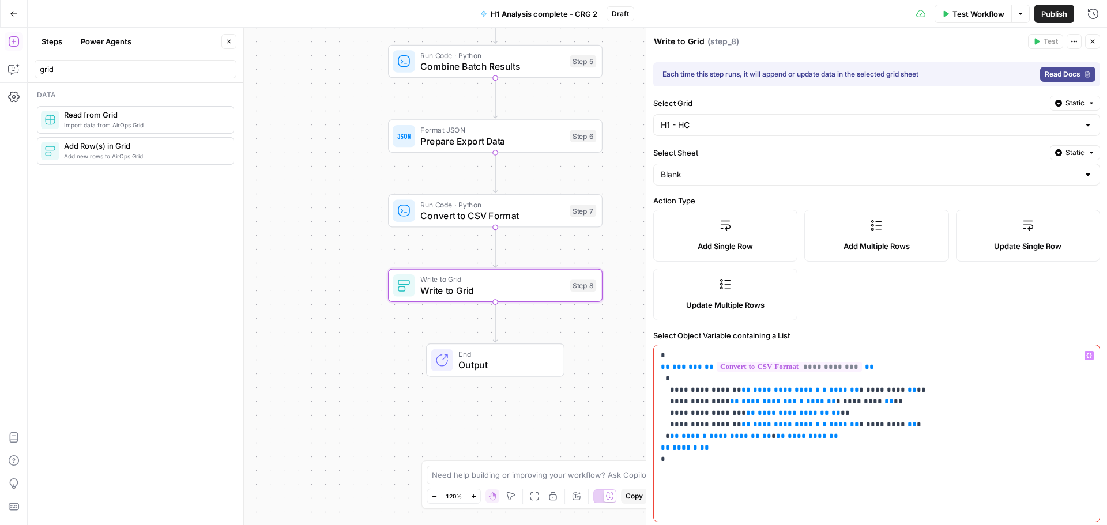
click at [942, 411] on p "**********" at bounding box center [872, 407] width 423 height 115
click at [1096, 44] on icon "button" at bounding box center [1092, 41] width 7 height 7
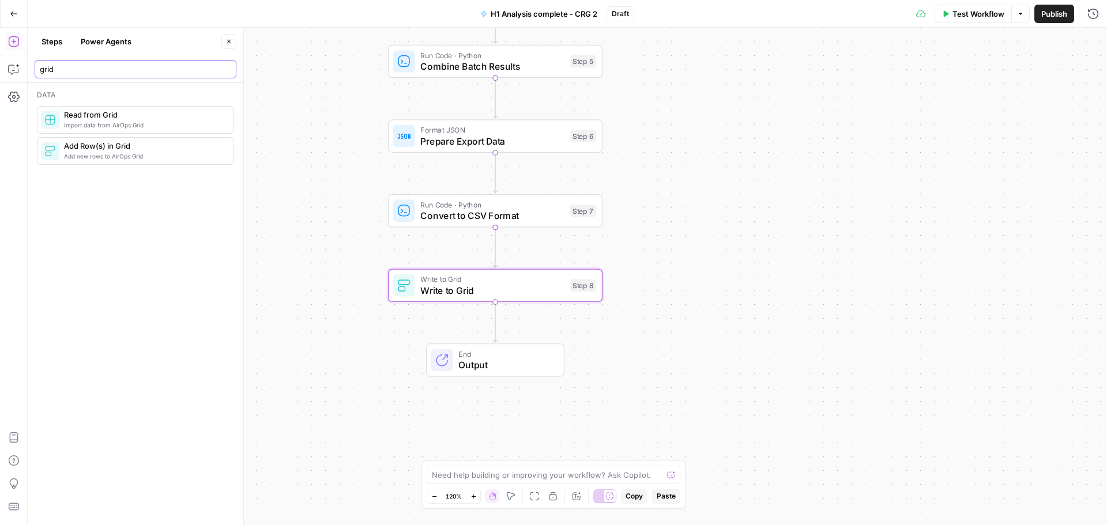
drag, startPoint x: 66, startPoint y: 71, endPoint x: 7, endPoint y: 46, distance: 63.5
click at [0, 50] on body "Cohort 5 New Home Browse Your Data Usage Settings Recent Grids CRG - H1 Grid H1…" at bounding box center [553, 262] width 1107 height 525
type input "liquio"
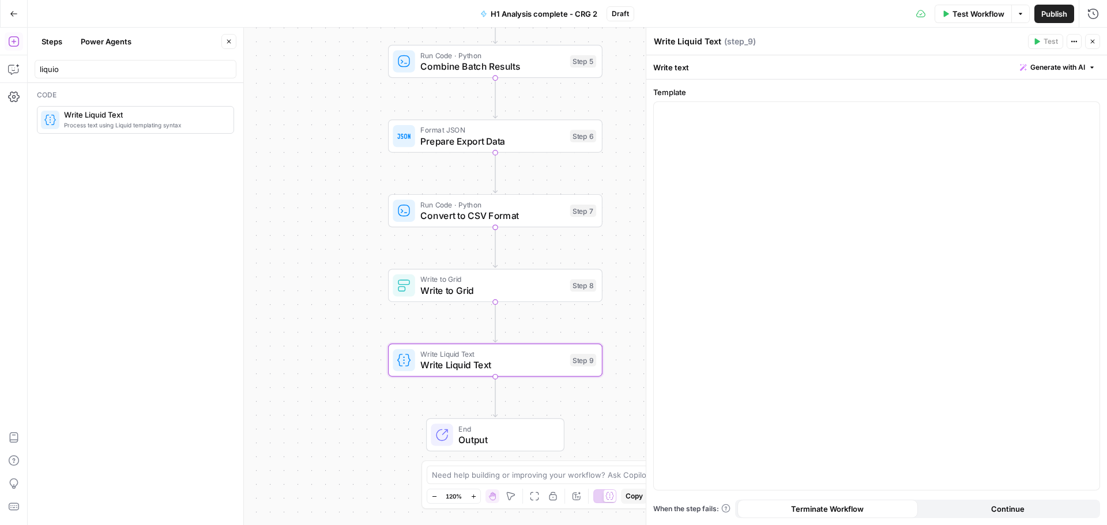
click at [686, 41] on textarea "Write Liquid Text" at bounding box center [687, 42] width 67 height 12
click at [686, 42] on textarea "Write Liquid Text" at bounding box center [687, 42] width 67 height 12
paste textarea "Format Analysis Results"
type textarea "Format Analysis Results"
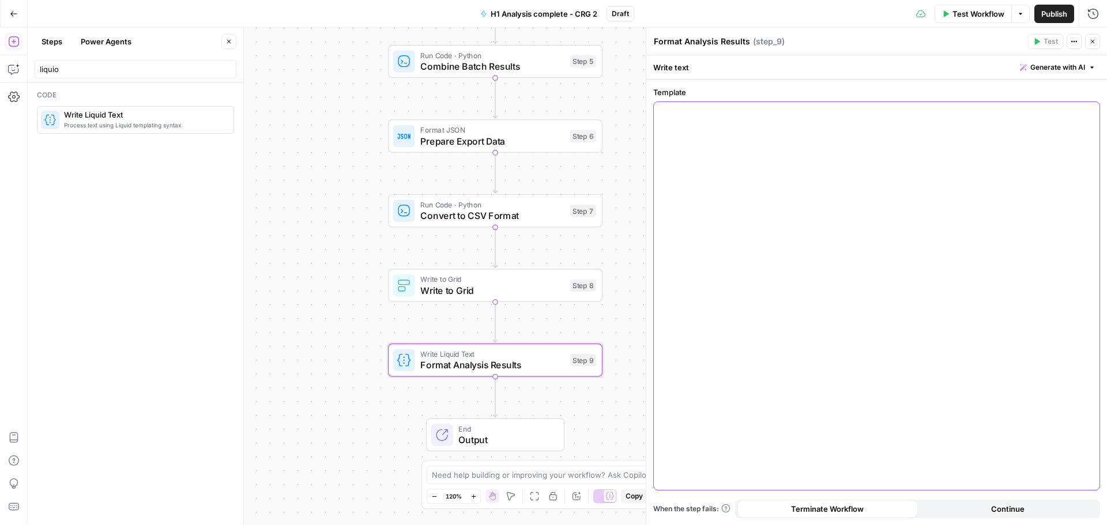
click at [763, 211] on div at bounding box center [877, 296] width 446 height 388
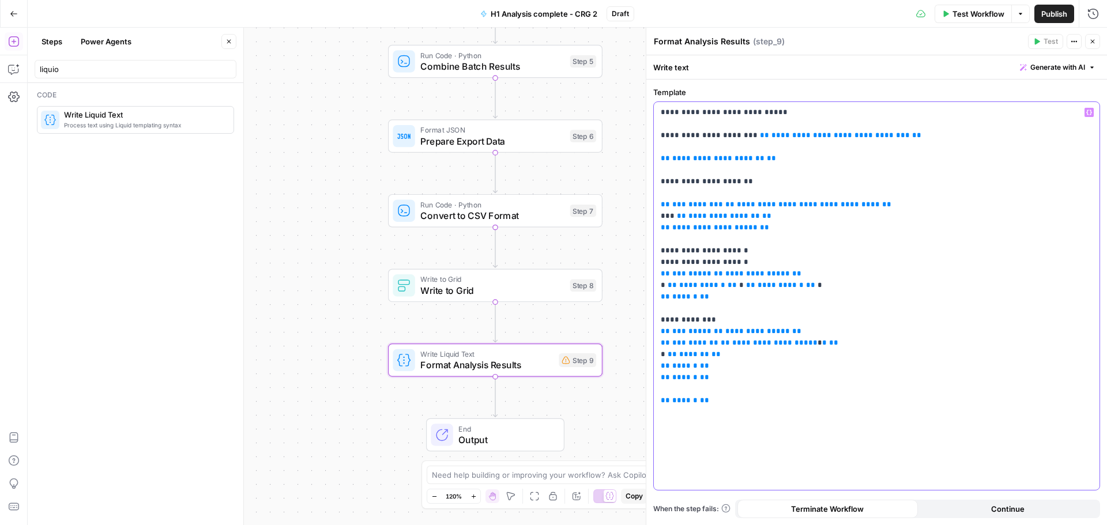
click at [780, 135] on span "**********" at bounding box center [841, 135] width 138 height 7
drag, startPoint x: 694, startPoint y: 157, endPoint x: 696, endPoint y: 163, distance: 6.8
click at [694, 157] on span "**********" at bounding box center [719, 158] width 92 height 7
click at [753, 201] on span "**********" at bounding box center [808, 204] width 143 height 7
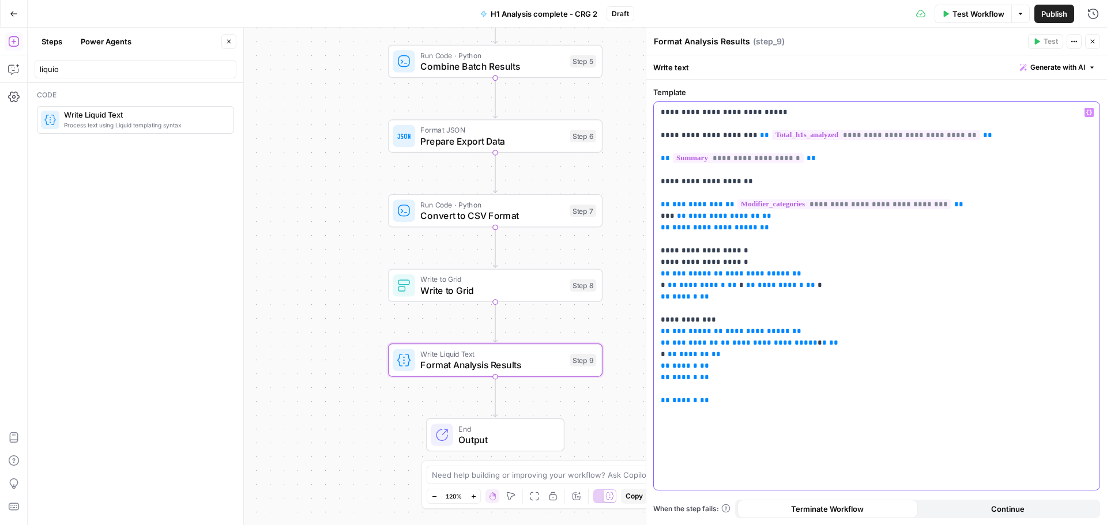
click at [862, 418] on div "**********" at bounding box center [877, 296] width 446 height 388
click at [1091, 46] on button "Close" at bounding box center [1092, 41] width 15 height 15
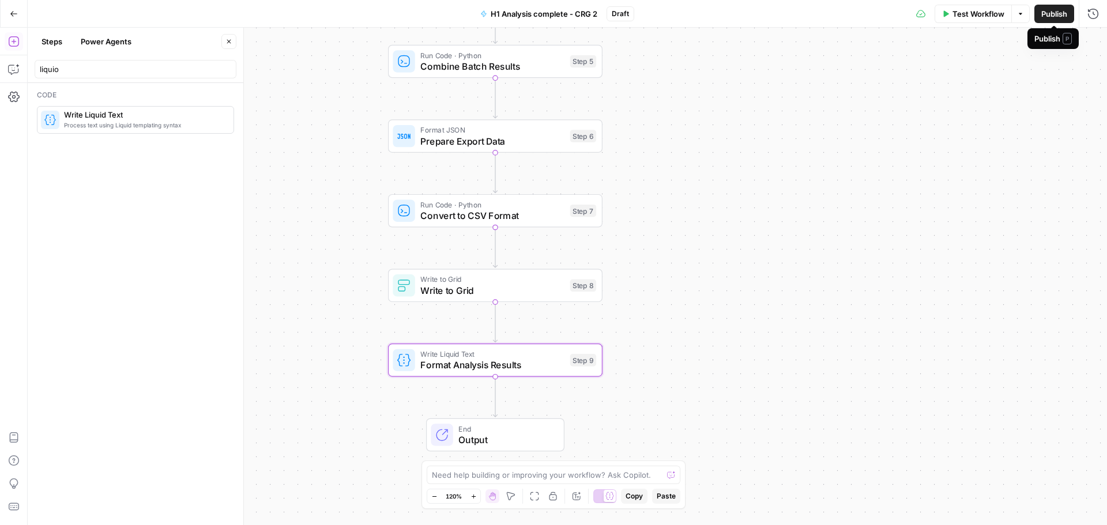
click at [1050, 14] on span "Publish" at bounding box center [1055, 14] width 26 height 12
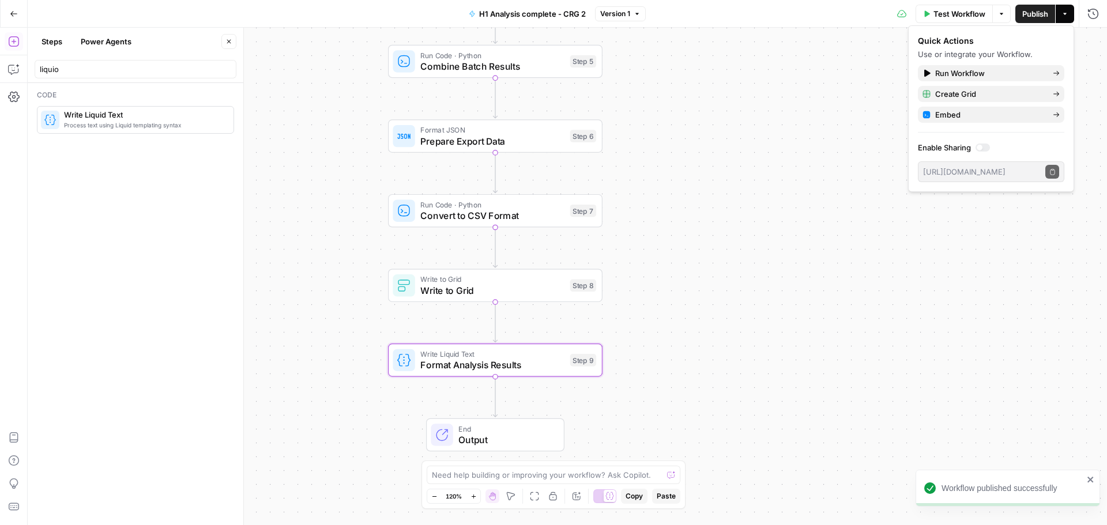
click at [716, 281] on div "Workflow Set Inputs Inputs Run Code · Python Process CSV Data Step 2 Loop Itera…" at bounding box center [568, 277] width 1080 height 498
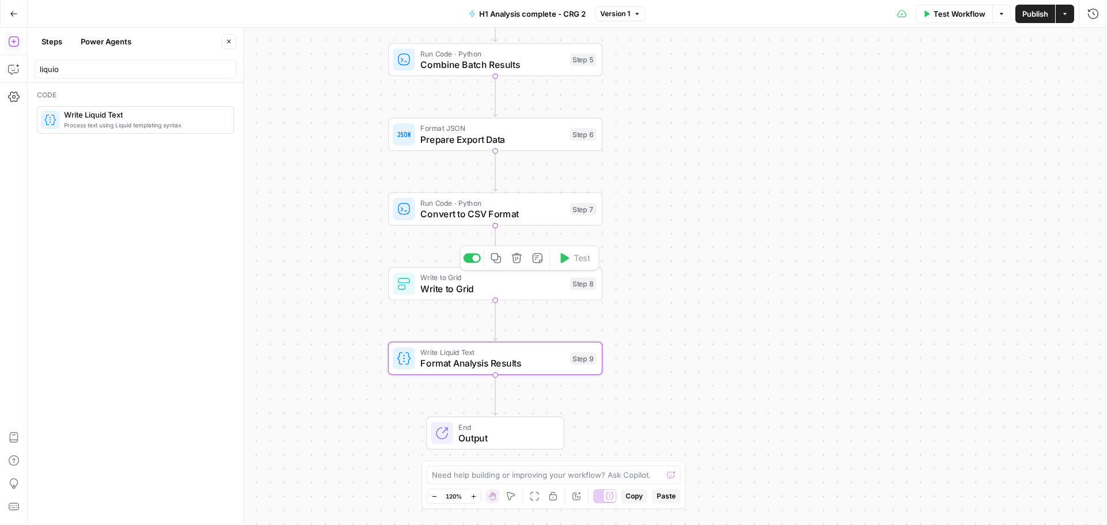
click at [507, 293] on span "Write to Grid" at bounding box center [492, 289] width 144 height 14
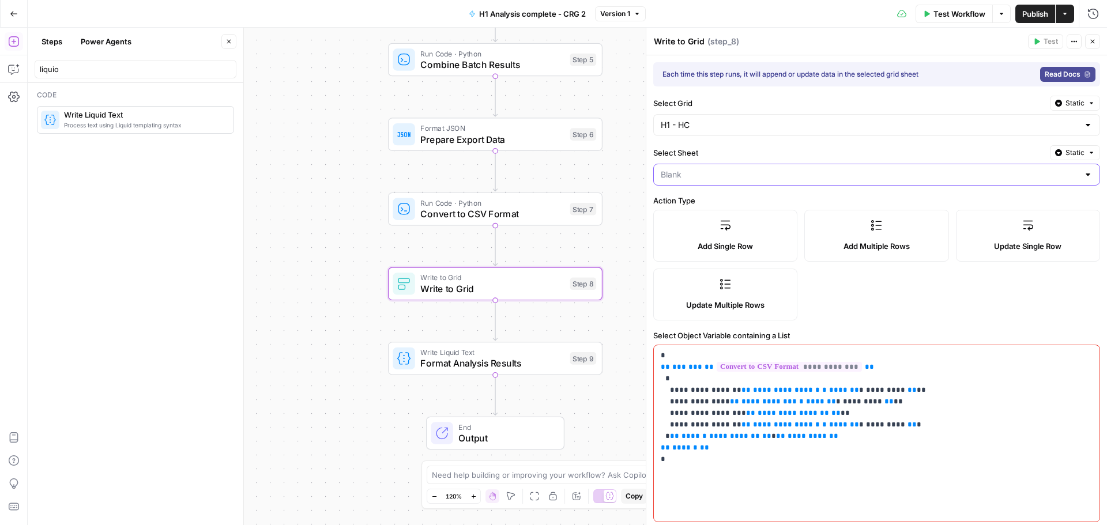
click at [756, 178] on input "Select Sheet" at bounding box center [870, 175] width 418 height 12
click at [716, 217] on span "Blank_CRG NEW" at bounding box center [870, 220] width 414 height 12
type input "Blank_CRG NEW"
click at [1095, 42] on icon "button" at bounding box center [1092, 41] width 7 height 7
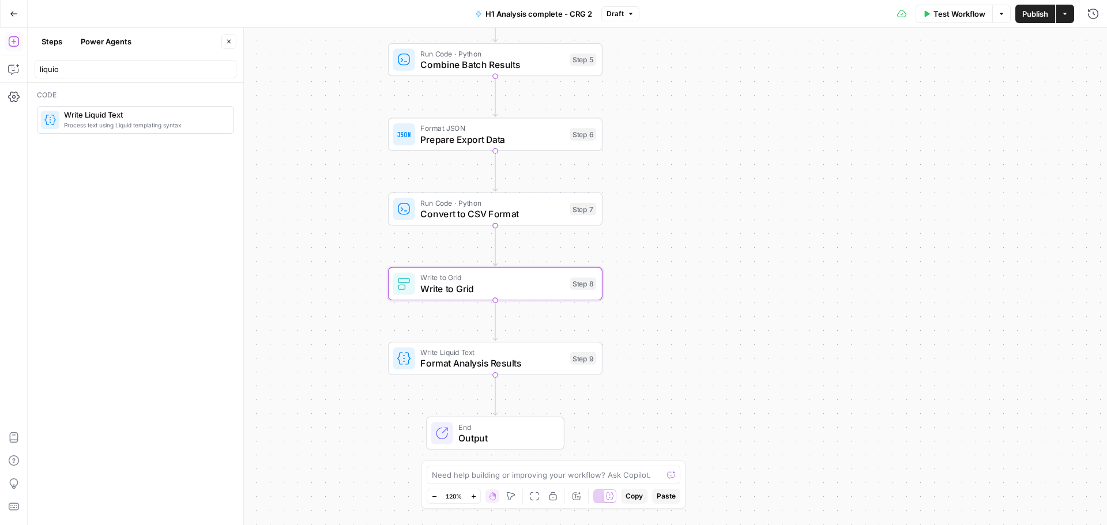
drag, startPoint x: 1039, startPoint y: 18, endPoint x: 833, endPoint y: 324, distance: 368.7
click at [1038, 18] on span "Publish" at bounding box center [1036, 14] width 26 height 12
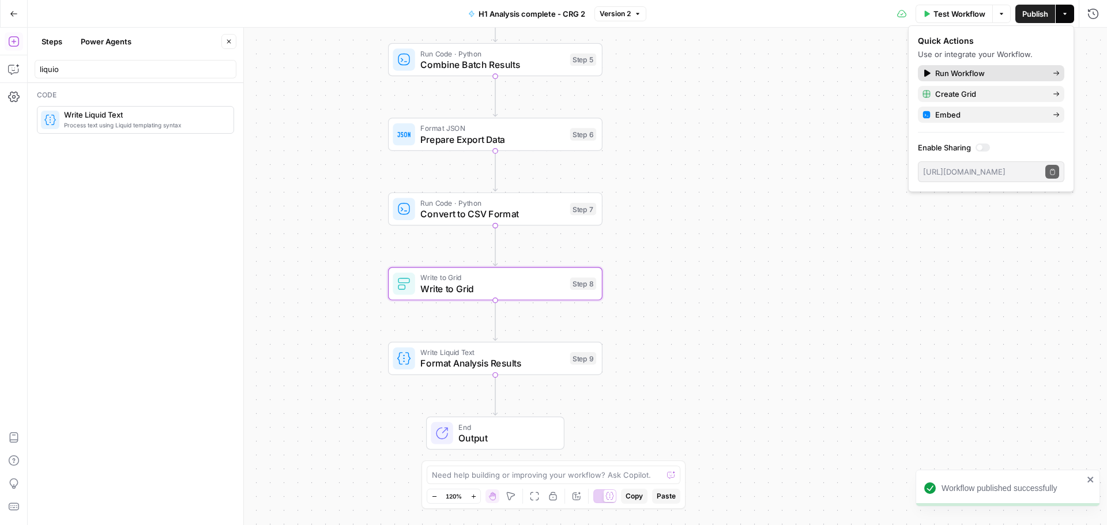
click at [982, 73] on span "Run Workflow" at bounding box center [990, 73] width 108 height 12
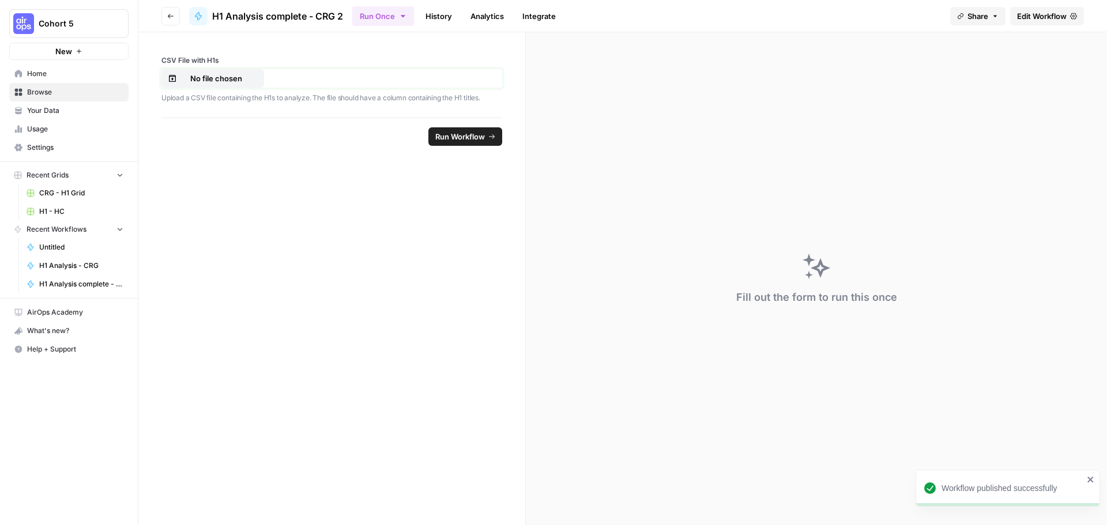
click at [196, 74] on p "No file chosen" at bounding box center [216, 79] width 74 height 12
click at [471, 137] on span "Run Workflow" at bounding box center [460, 137] width 50 height 12
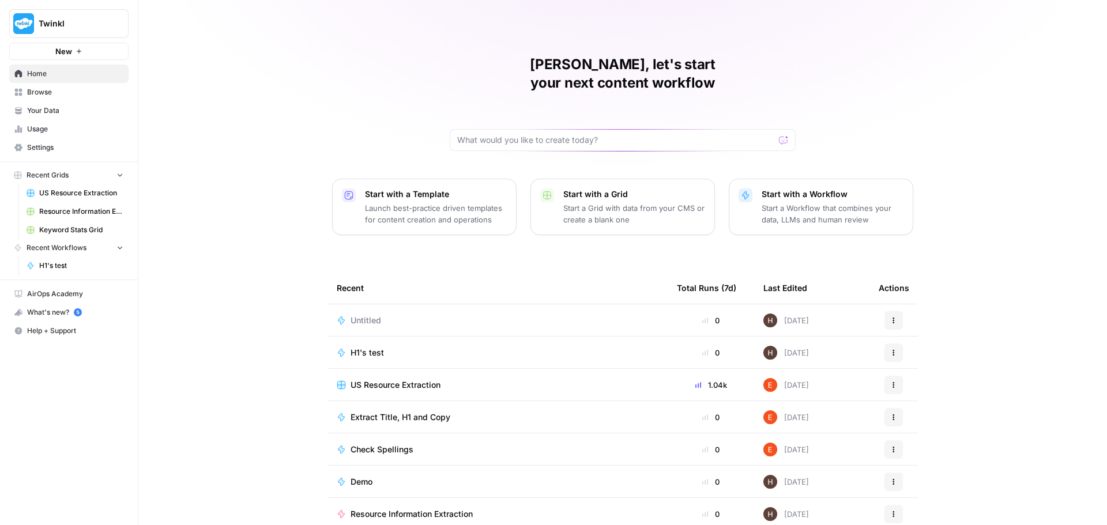
click at [373, 347] on span "H1's test" at bounding box center [367, 353] width 33 height 12
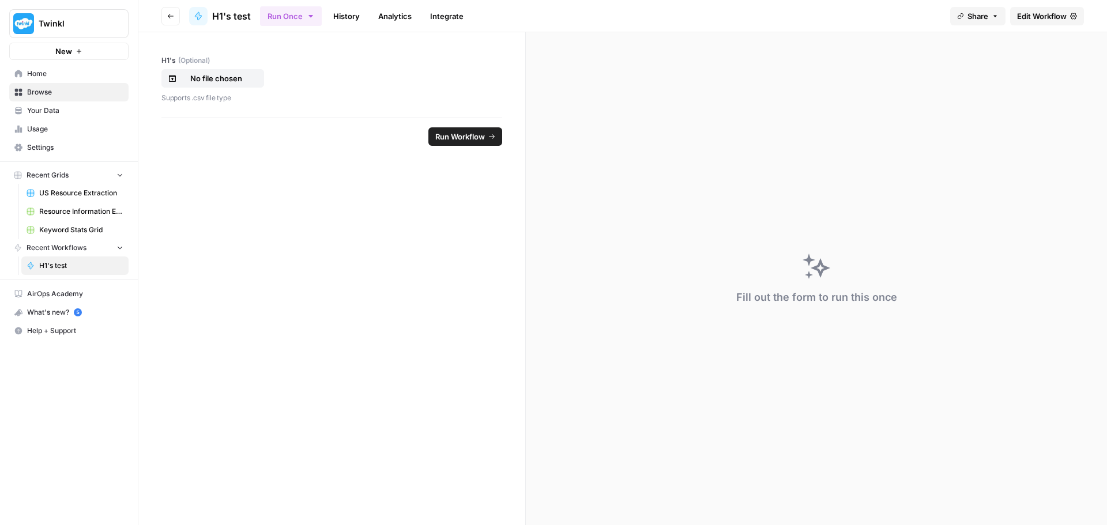
click at [1048, 17] on span "Edit Workflow" at bounding box center [1042, 16] width 50 height 12
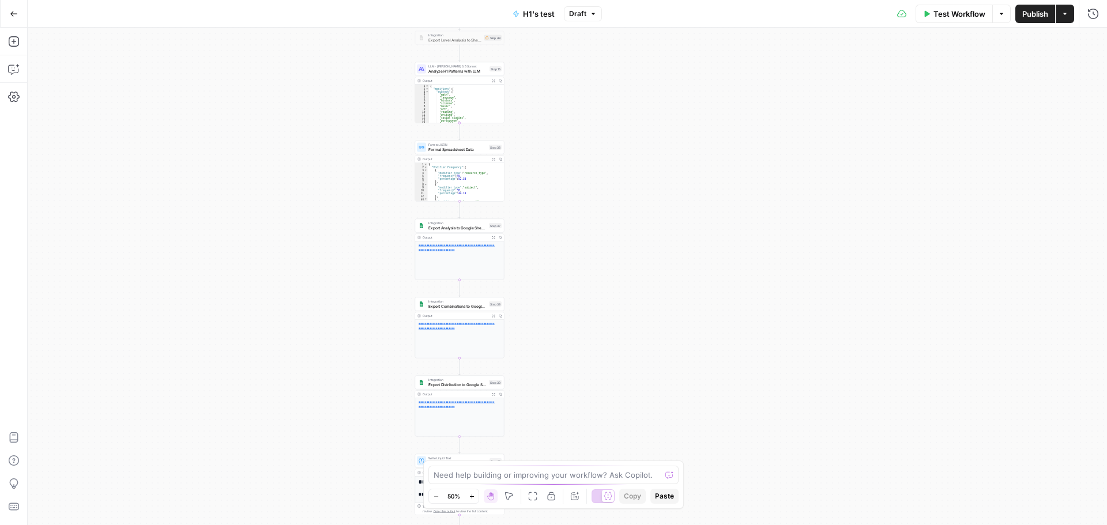
drag, startPoint x: 671, startPoint y: 240, endPoint x: 563, endPoint y: 49, distance: 219.3
click at [563, 49] on div "Workflow Set Inputs Inputs Run Code · Python Fetch 10 H1s Step 14 Output Expand…" at bounding box center [568, 277] width 1080 height 498
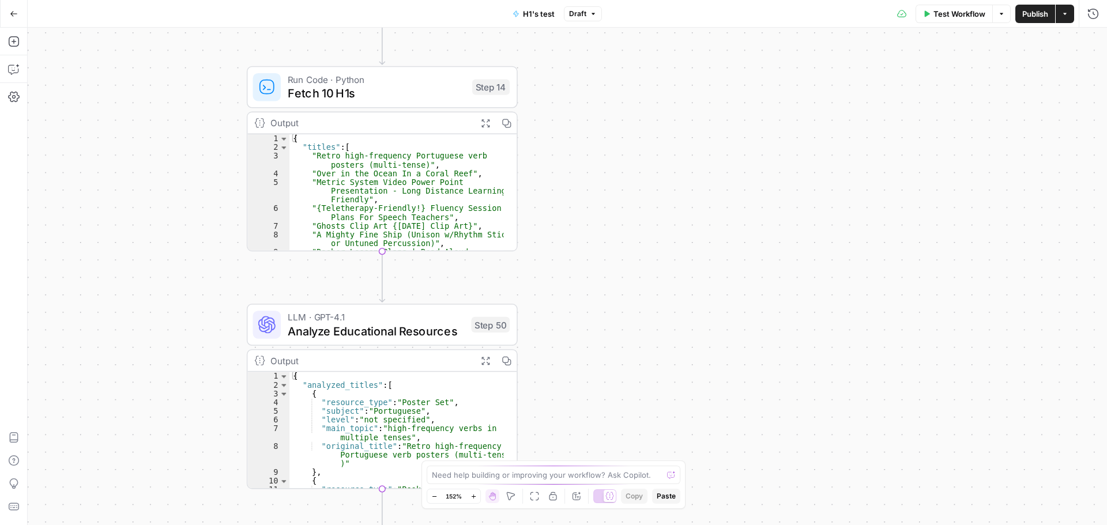
drag, startPoint x: 461, startPoint y: 240, endPoint x: 664, endPoint y: 166, distance: 215.7
click at [662, 155] on div "Workflow Set Inputs Inputs Run Code · Python Fetch 10 H1s Step 14 Output Expand…" at bounding box center [568, 277] width 1080 height 498
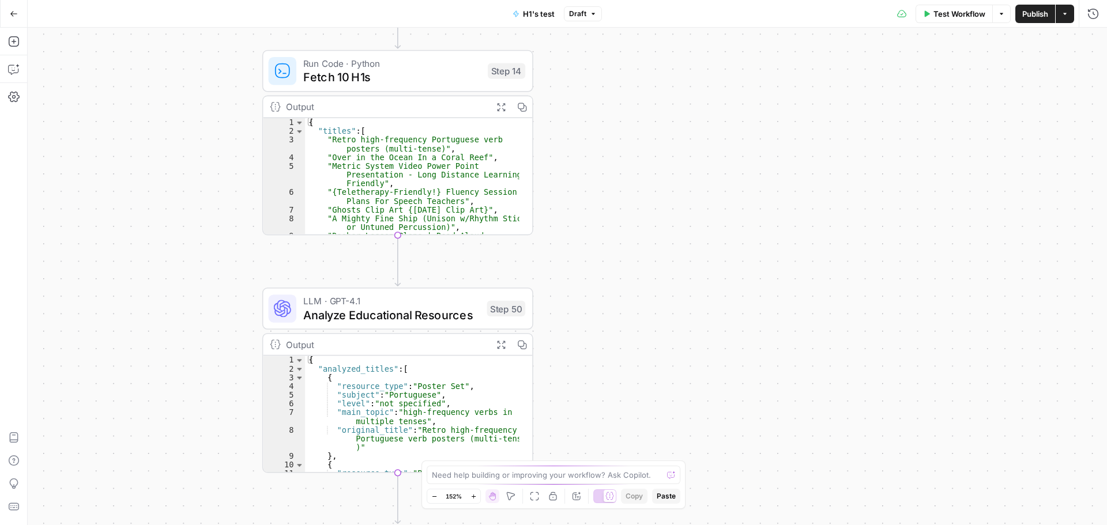
drag, startPoint x: 660, startPoint y: 291, endPoint x: 668, endPoint y: 101, distance: 189.9
click at [661, 103] on div "Workflow Set Inputs Inputs Run Code · Python Fetch 10 H1s Step 14 Output Expand…" at bounding box center [568, 277] width 1080 height 498
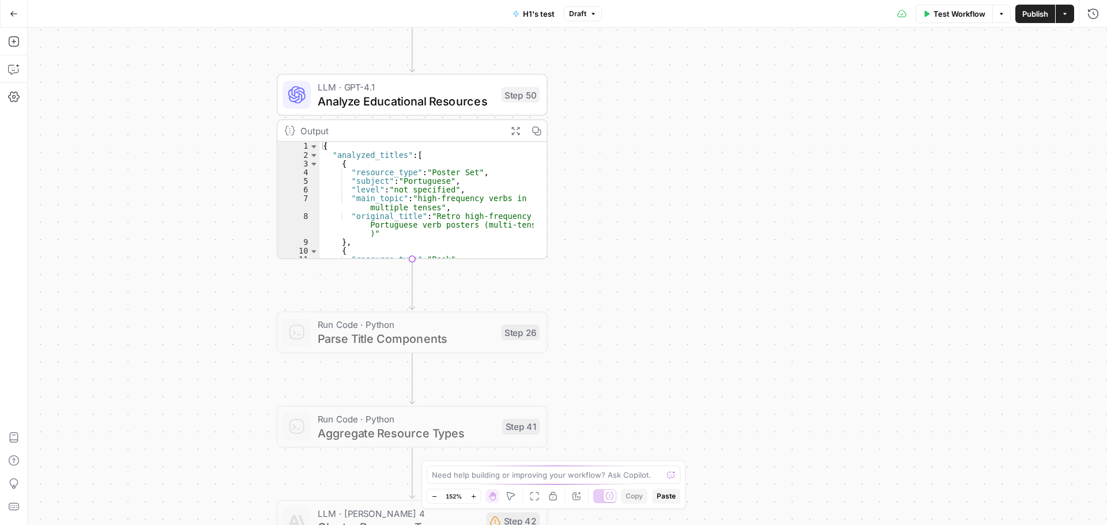
drag, startPoint x: 630, startPoint y: 328, endPoint x: 678, endPoint y: 140, distance: 194.0
click at [678, 146] on div "Workflow Set Inputs Inputs Run Code · Python Fetch 10 H1s Step 14 Output Expand…" at bounding box center [568, 277] width 1080 height 498
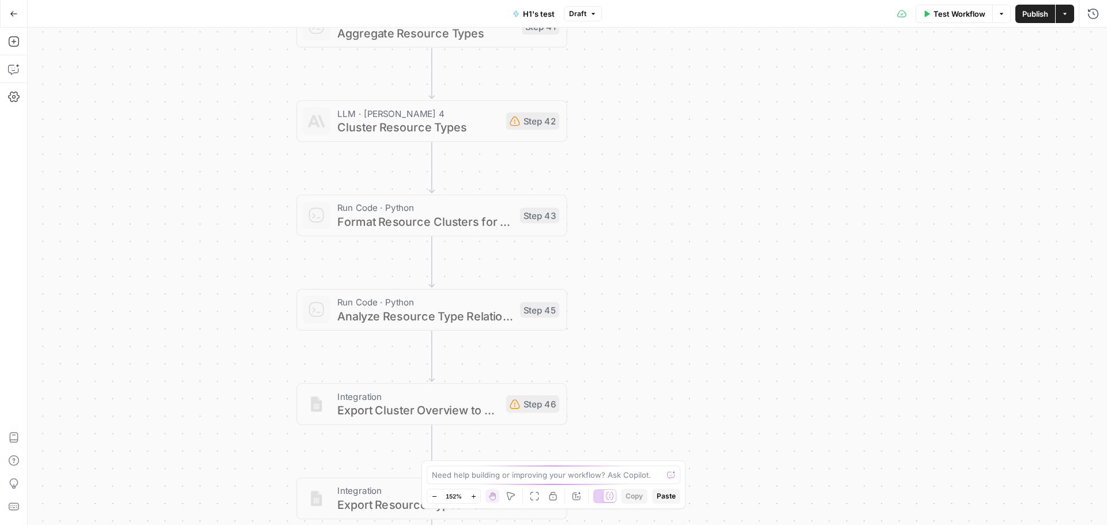
drag, startPoint x: 666, startPoint y: 136, endPoint x: 640, endPoint y: 117, distance: 32.2
click at [664, 52] on div "Workflow Set Inputs Inputs Run Code · Python Fetch 10 H1s Step 14 Output Expand…" at bounding box center [568, 277] width 1080 height 498
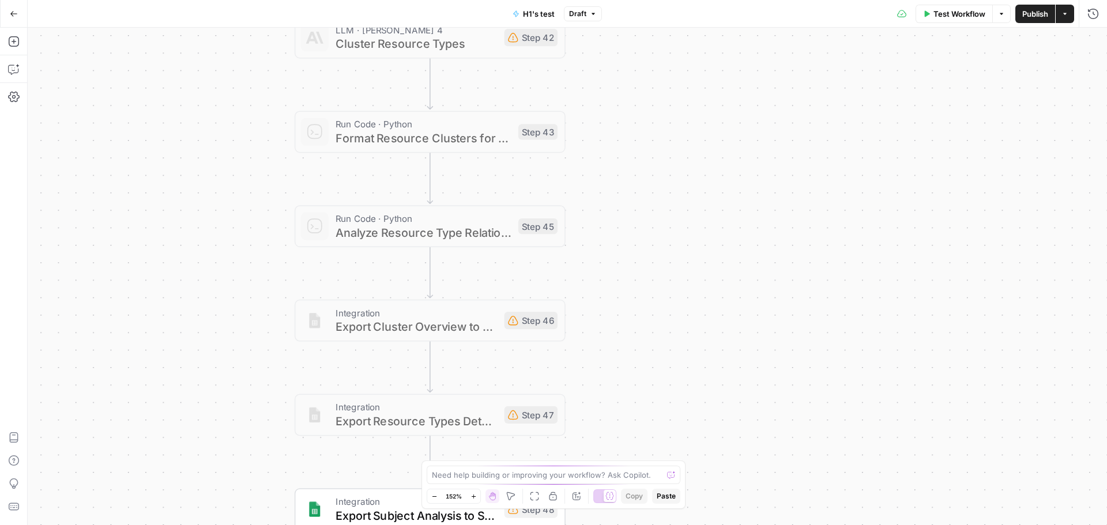
drag, startPoint x: 663, startPoint y: 350, endPoint x: 650, endPoint y: 100, distance: 249.5
click at [647, 121] on div "Workflow Set Inputs Inputs Run Code · Python Fetch 10 H1s Step 14 Output Expand…" at bounding box center [568, 277] width 1080 height 498
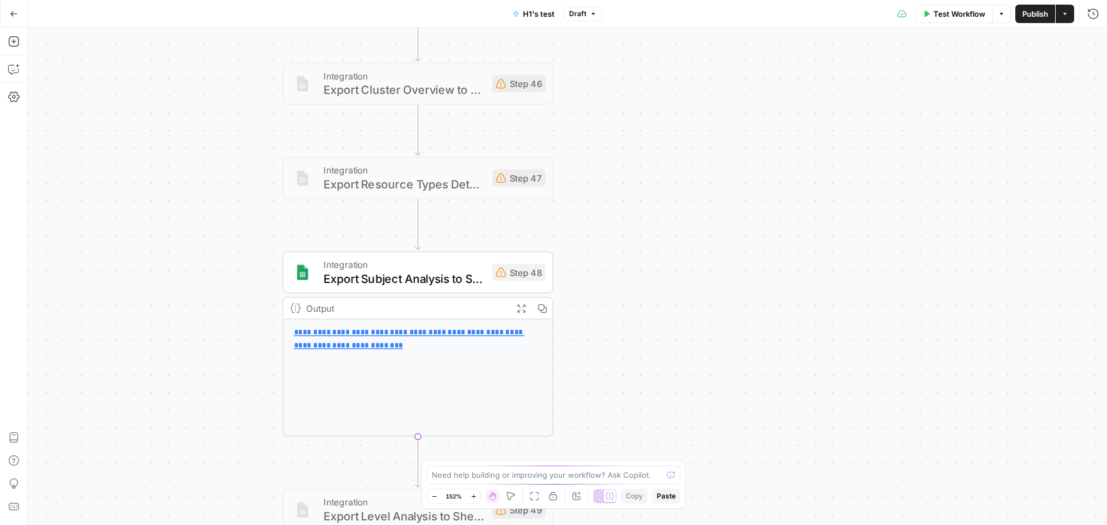
drag, startPoint x: 676, startPoint y: 379, endPoint x: 652, endPoint y: 130, distance: 249.8
click at [652, 136] on div "Workflow Set Inputs Inputs Run Code · Python Fetch 10 H1s Step 14 Output Expand…" at bounding box center [568, 277] width 1080 height 498
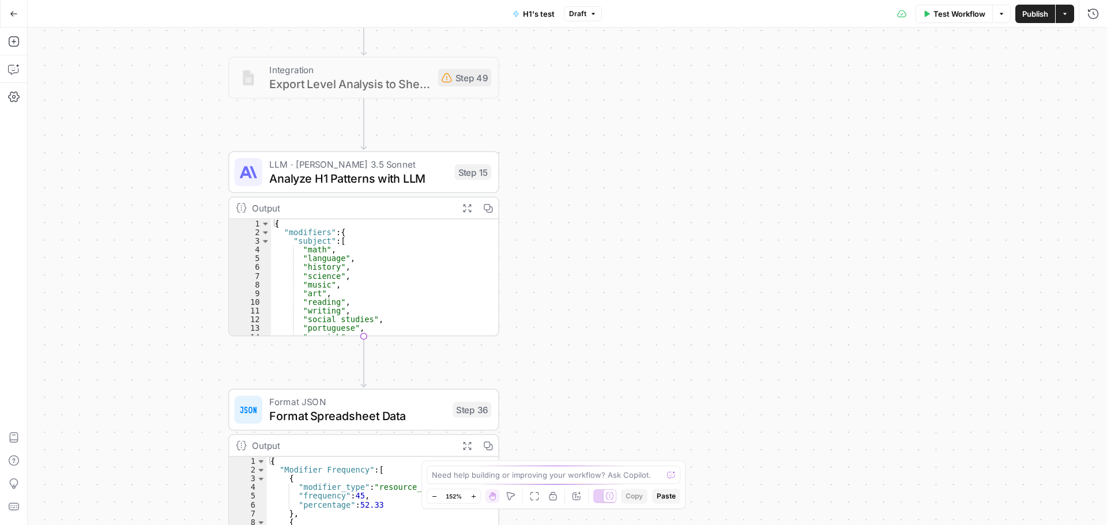
drag, startPoint x: 645, startPoint y: 292, endPoint x: 632, endPoint y: 185, distance: 108.1
click at [635, 205] on div "Workflow Set Inputs Inputs Run Code · Python Fetch 10 H1s Step 14 Output Expand…" at bounding box center [568, 277] width 1080 height 498
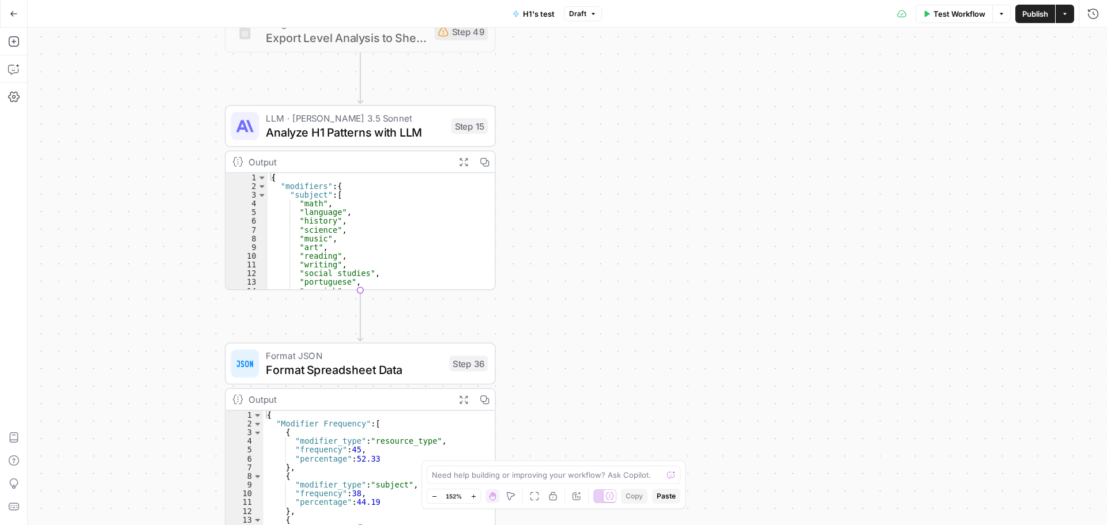
drag, startPoint x: 641, startPoint y: 254, endPoint x: 644, endPoint y: 74, distance: 180.0
click at [645, 74] on div "Workflow Set Inputs Inputs Run Code · Python Fetch 10 H1s Step 14 Output Expand…" at bounding box center [568, 277] width 1080 height 498
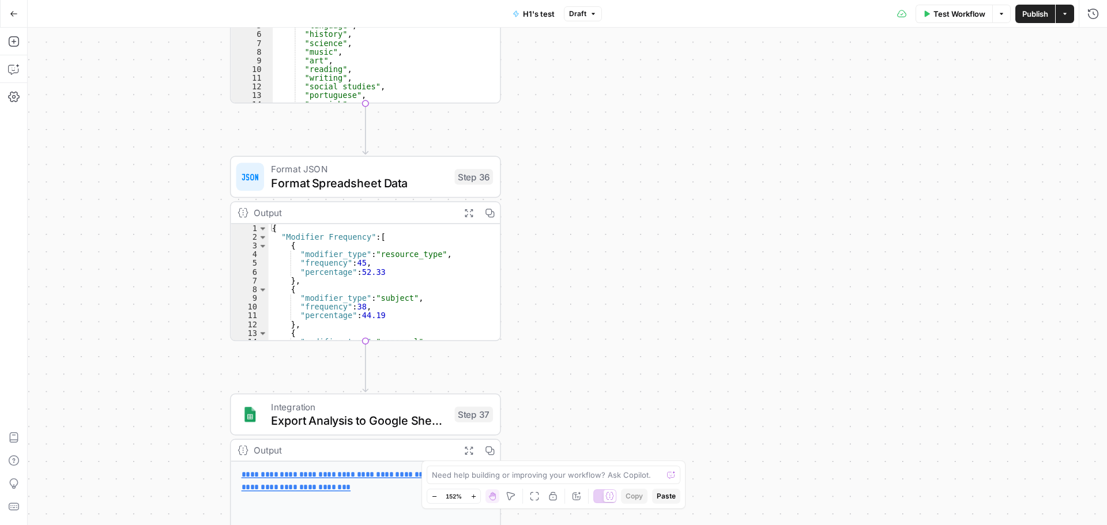
drag, startPoint x: 602, startPoint y: 238, endPoint x: 599, endPoint y: 92, distance: 145.9
click at [598, 57] on div "Workflow Set Inputs Inputs Run Code · Python Fetch 10 H1s Step 14 Output Expand…" at bounding box center [568, 277] width 1080 height 498
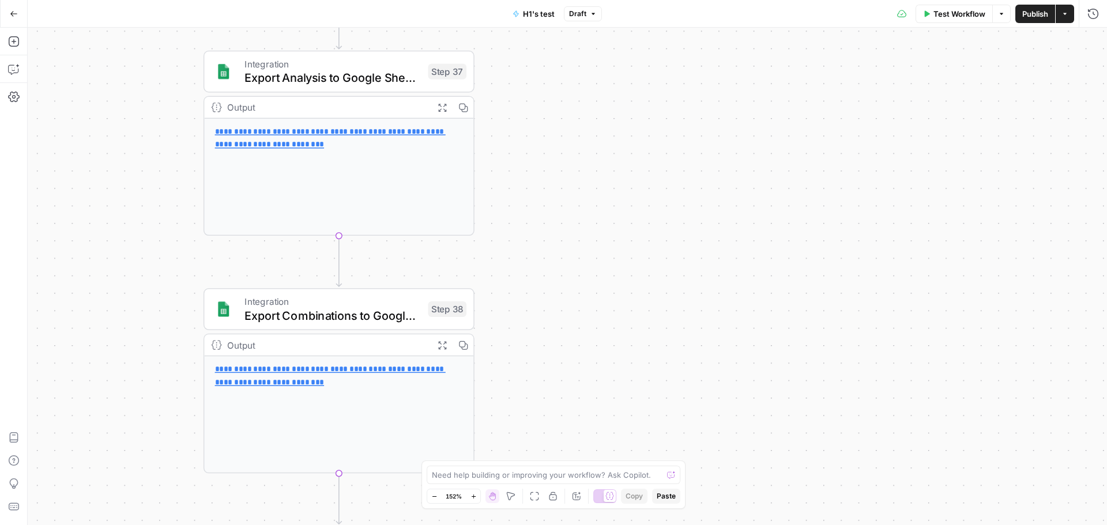
drag, startPoint x: 658, startPoint y: 294, endPoint x: 618, endPoint y: 52, distance: 244.8
click at [619, 55] on div "Workflow Set Inputs Inputs Run Code · Python Fetch 10 H1s Step 14 Output Expand…" at bounding box center [568, 277] width 1080 height 498
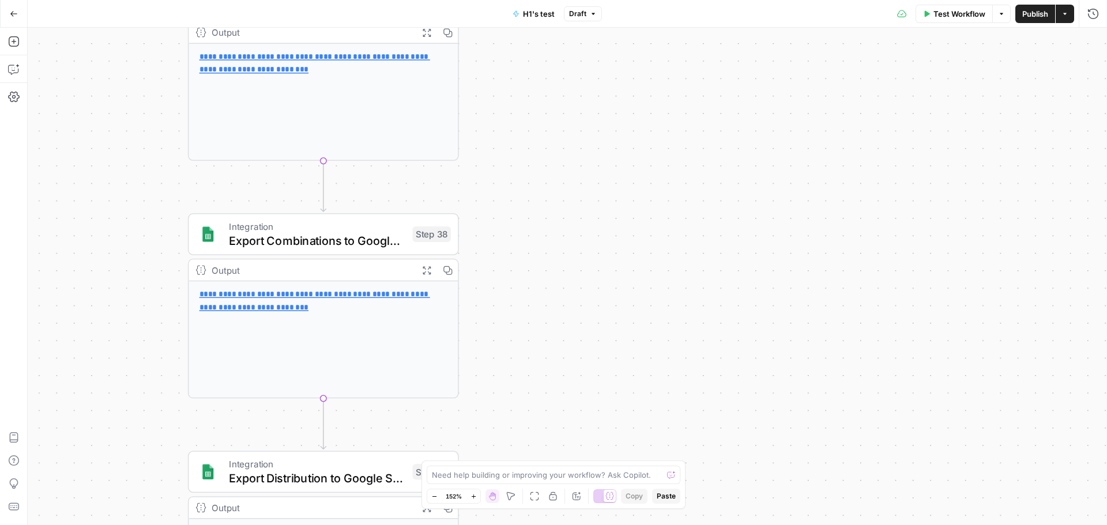
drag, startPoint x: 665, startPoint y: 246, endPoint x: 660, endPoint y: 116, distance: 129.9
click at [662, 121] on div "Workflow Set Inputs Inputs Run Code · Python Fetch 10 H1s Step 14 Output Expand…" at bounding box center [568, 277] width 1080 height 498
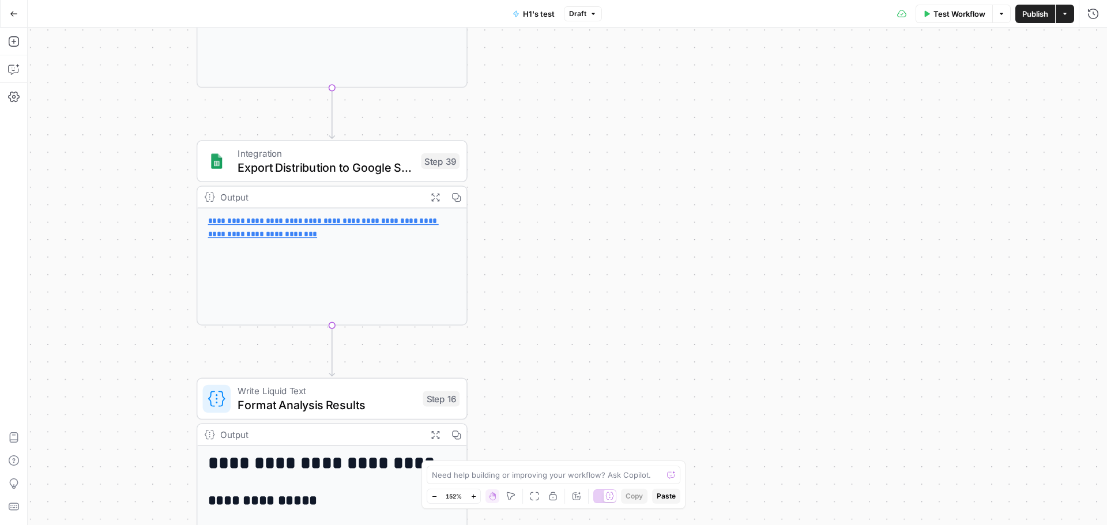
drag, startPoint x: 665, startPoint y: 363, endPoint x: 669, endPoint y: 208, distance: 154.6
click at [681, 147] on div "Workflow Set Inputs Inputs Run Code · Python Fetch 10 H1s Step 14 Output Expand…" at bounding box center [568, 277] width 1080 height 498
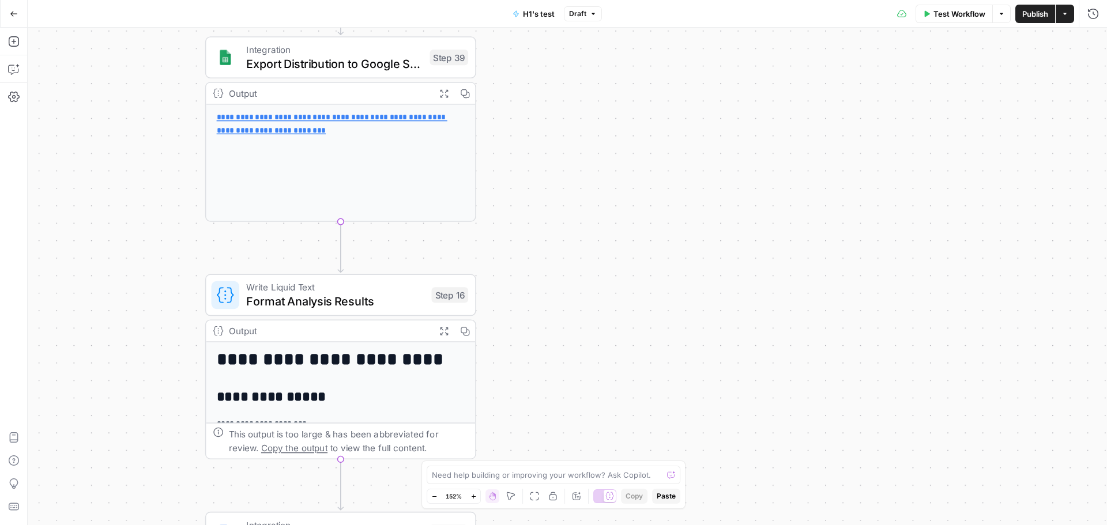
drag, startPoint x: 676, startPoint y: 346, endPoint x: 658, endPoint y: 190, distance: 156.7
click at [659, 197] on div "Workflow Set Inputs Inputs Run Code · Python Fetch 10 H1s Step 14 Output Expand…" at bounding box center [568, 277] width 1080 height 498
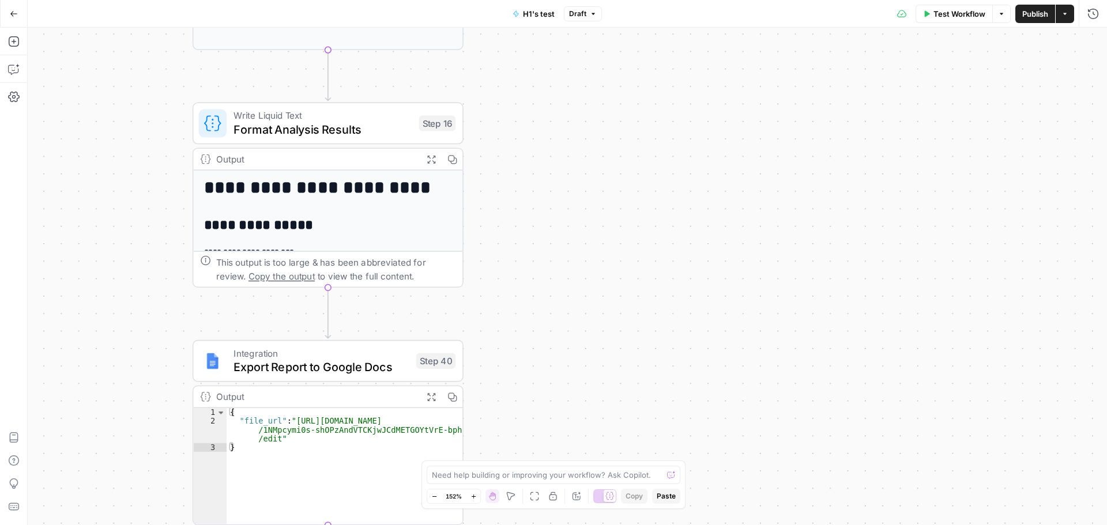
drag, startPoint x: 652, startPoint y: 401, endPoint x: 644, endPoint y: 232, distance: 169.2
click at [644, 234] on div "Workflow Set Inputs Inputs Run Code · Python Fetch 10 H1s Step 14 Output Expand…" at bounding box center [568, 277] width 1080 height 498
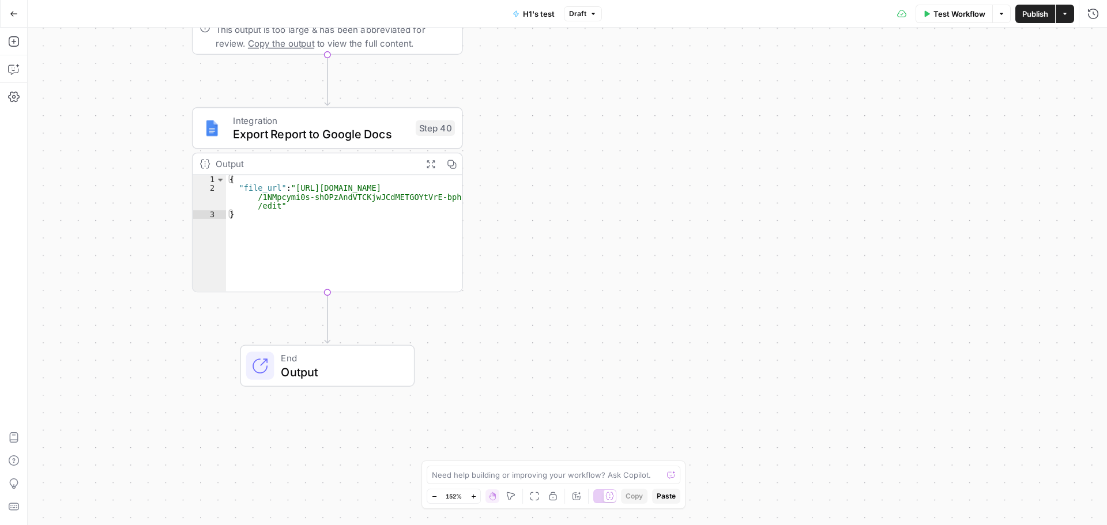
drag, startPoint x: 618, startPoint y: 273, endPoint x: 630, endPoint y: 129, distance: 144.7
click at [630, 129] on div "Workflow Set Inputs Inputs Run Code · Python Fetch 10 H1s Step 14 Output Expand…" at bounding box center [568, 277] width 1080 height 498
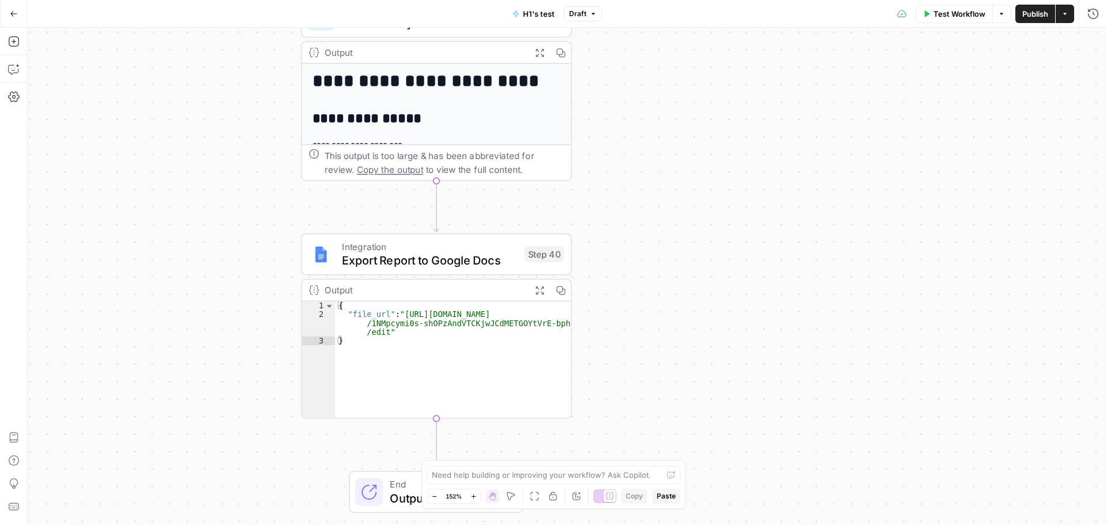
drag, startPoint x: 633, startPoint y: 266, endPoint x: 869, endPoint y: 201, distance: 245.3
click at [739, 520] on div "Workflow Set Inputs Inputs Run Code · Python Fetch 10 H1s Step 14 Output Expand…" at bounding box center [568, 277] width 1080 height 498
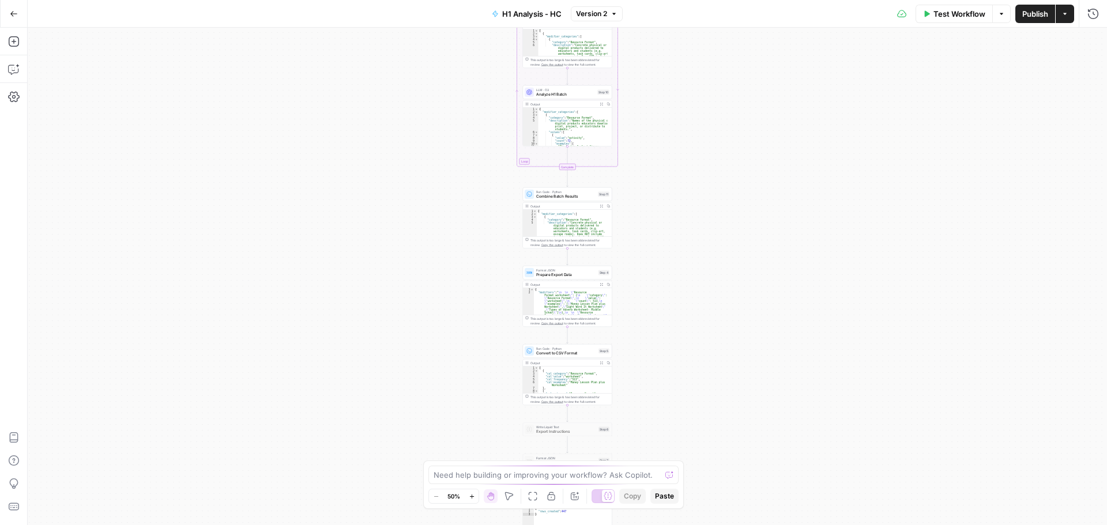
click at [762, 330] on div "Workflow Set Inputs Inputs Run Code · Python Process CSV Data Step 1 Output Exp…" at bounding box center [568, 277] width 1080 height 498
click at [657, 201] on div "Workflow Set Inputs Inputs Run Code · Python Process CSV Data Step 1 Output Exp…" at bounding box center [568, 277] width 1080 height 498
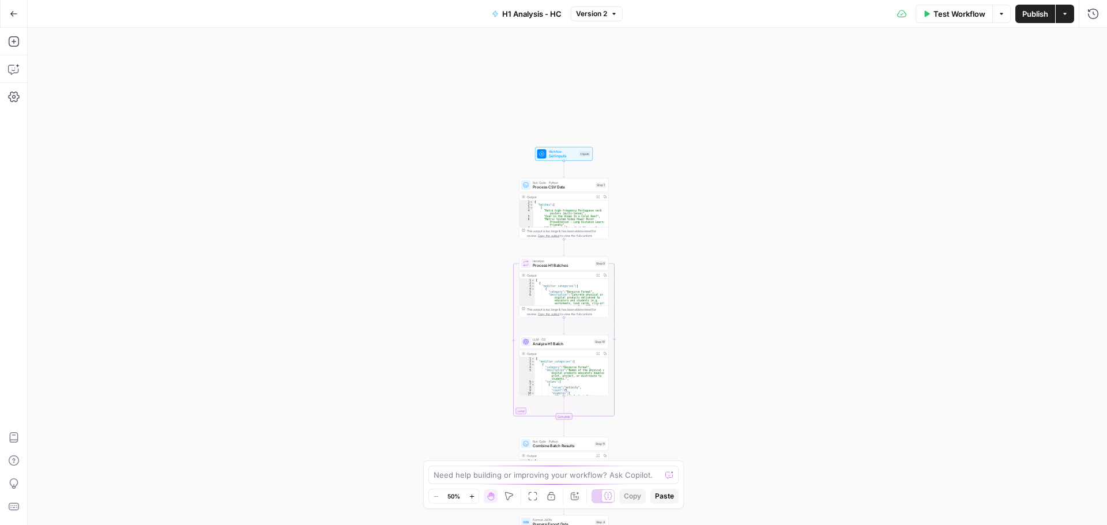
drag, startPoint x: 679, startPoint y: 279, endPoint x: 677, endPoint y: 82, distance: 196.1
click at [692, 85] on div "Workflow Set Inputs Inputs Run Code · Python Process CSV Data Step 1 Output Exp…" at bounding box center [568, 277] width 1080 height 498
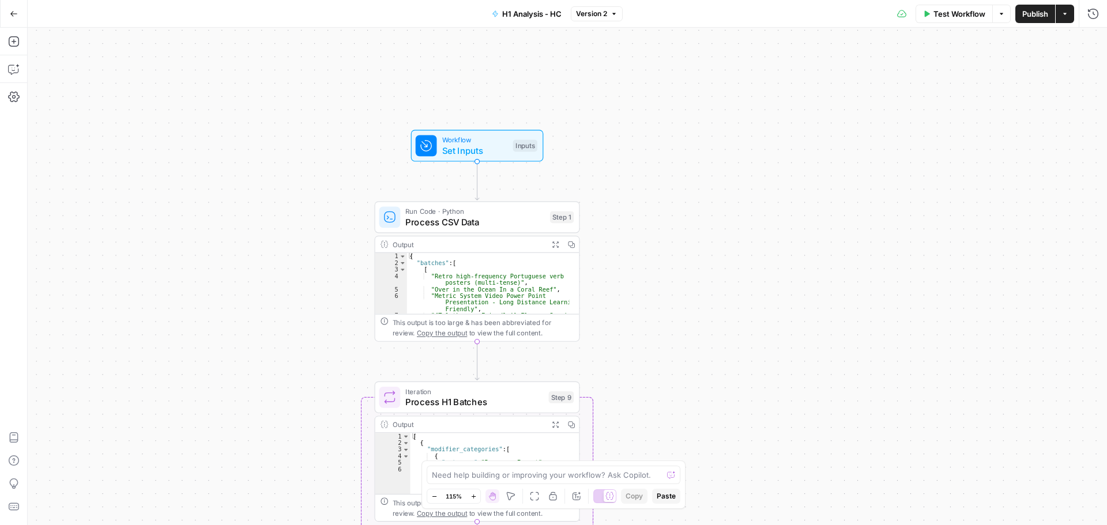
drag, startPoint x: 686, startPoint y: 209, endPoint x: 691, endPoint y: 250, distance: 41.3
click at [691, 250] on div "Workflow Set Inputs Inputs Run Code · Python Process CSV Data Step 1 Output Exp…" at bounding box center [568, 277] width 1080 height 498
click at [496, 152] on span "Set Inputs" at bounding box center [475, 150] width 66 height 13
click at [1054, 72] on span "edit field" at bounding box center [1054, 71] width 25 height 9
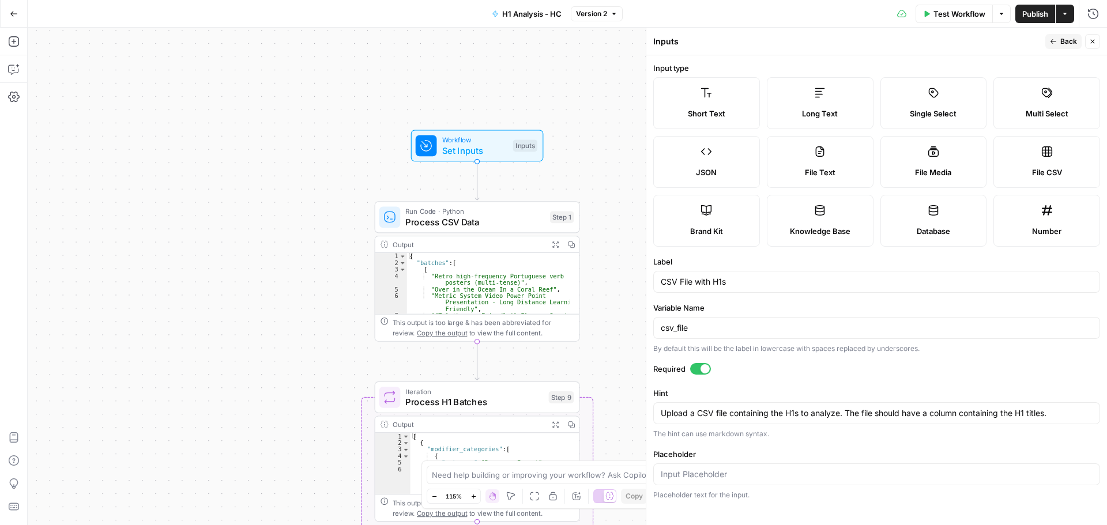
click at [733, 290] on div "CSV File with H1s" at bounding box center [876, 282] width 447 height 22
click at [731, 289] on div "CSV File with H1s" at bounding box center [876, 282] width 447 height 22
click at [730, 289] on div "CSV File with H1s" at bounding box center [876, 282] width 447 height 22
click at [731, 285] on input "CSV File with H1s" at bounding box center [877, 282] width 432 height 12
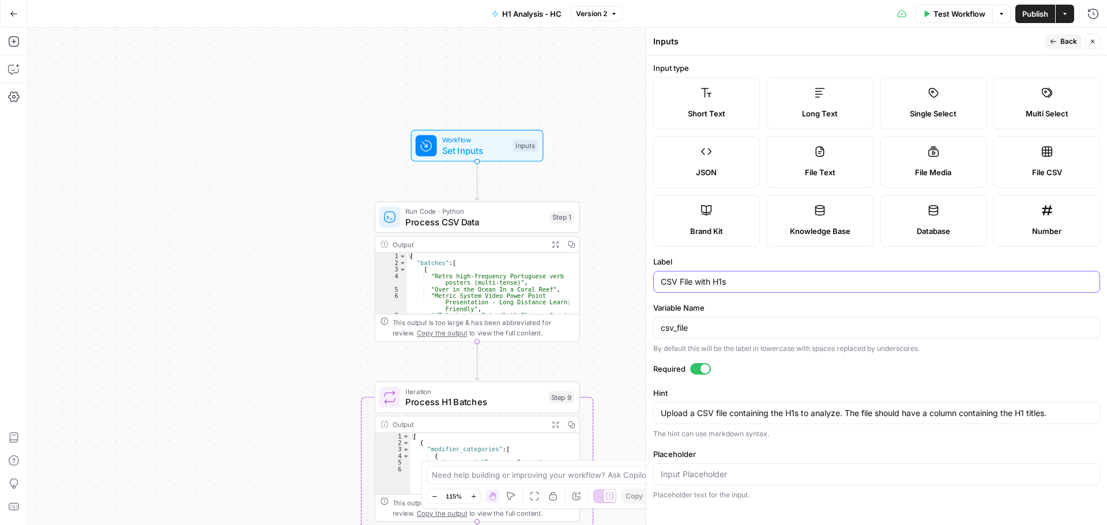
click at [731, 285] on input "CSV File with H1s" at bounding box center [877, 282] width 432 height 12
drag, startPoint x: 694, startPoint y: 329, endPoint x: 569, endPoint y: 307, distance: 126.4
click at [555, 315] on body "Cohort 5 New Home Browse Your Data Usage Settings Recent Grids CRG - H1 Grid H1…" at bounding box center [553, 262] width 1107 height 525
click at [723, 419] on textarea "Upload a CSV file containing the H1s to analyze. The file should have a column …" at bounding box center [877, 414] width 432 height 12
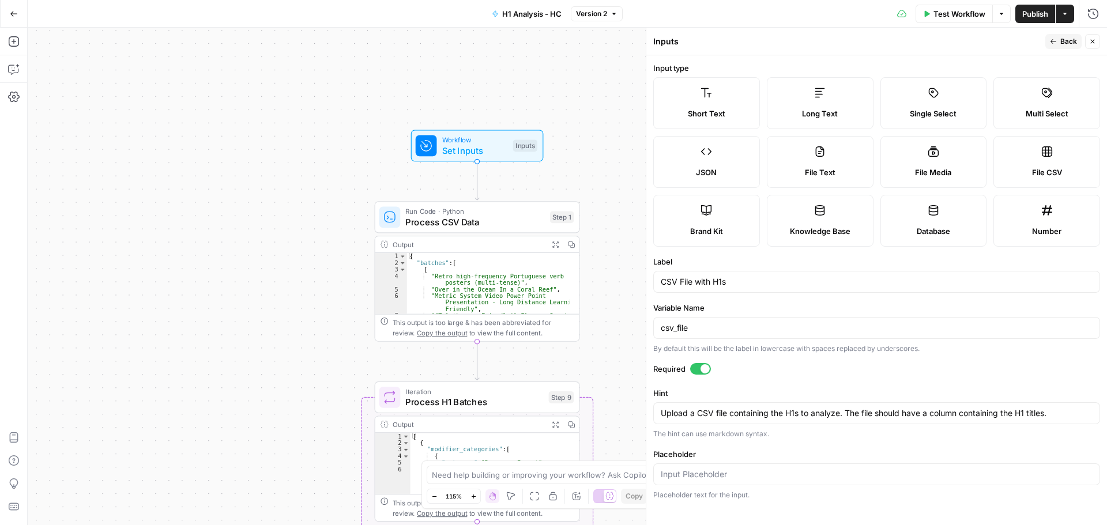
drag, startPoint x: 1053, startPoint y: 39, endPoint x: 1090, endPoint y: 42, distance: 37.0
click at [1054, 39] on icon "button" at bounding box center [1053, 41] width 7 height 7
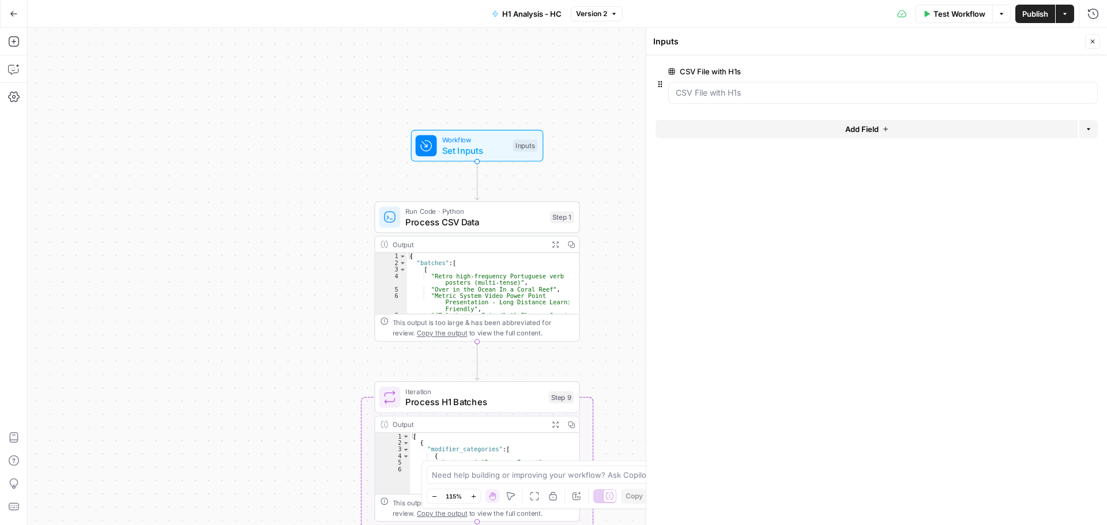
click at [1090, 40] on icon "button" at bounding box center [1092, 41] width 7 height 7
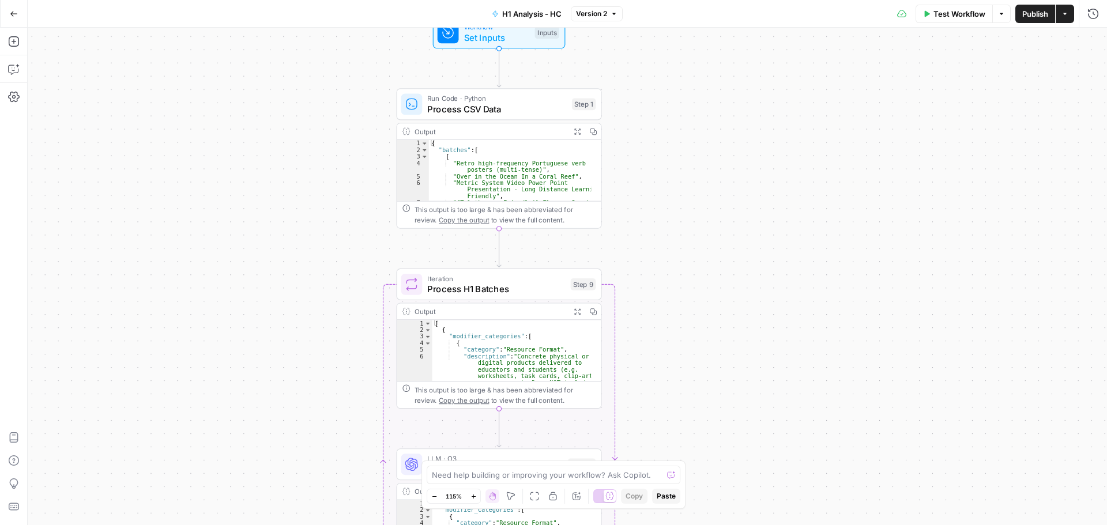
drag, startPoint x: 670, startPoint y: 198, endPoint x: 593, endPoint y: 148, distance: 91.3
click at [682, 209] on div "Workflow Set Inputs Inputs Run Code · Python Process CSV Data Step 1 Output Exp…" at bounding box center [568, 277] width 1080 height 498
click at [494, 111] on span "Process CSV Data" at bounding box center [497, 110] width 139 height 13
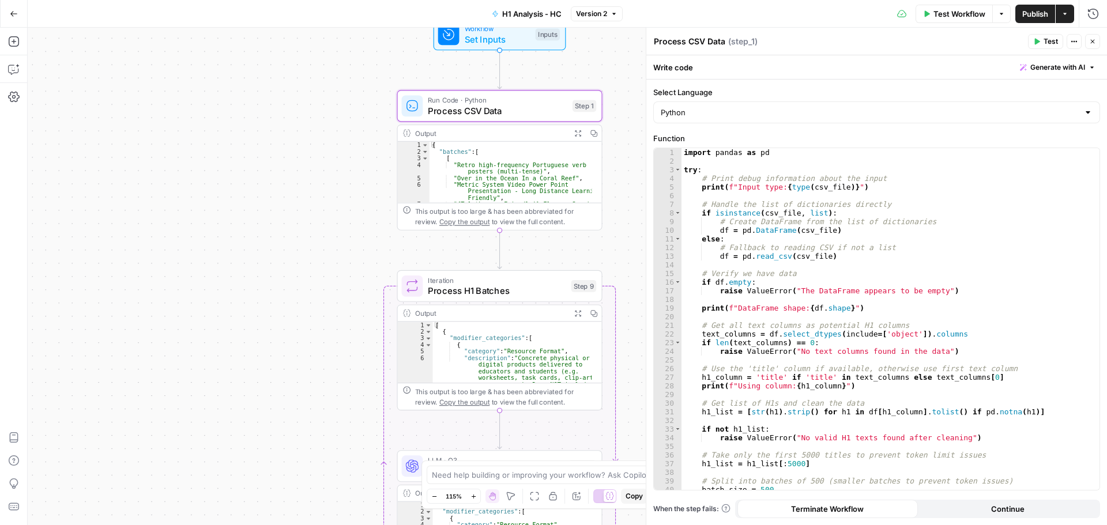
drag, startPoint x: 726, startPoint y: 39, endPoint x: 654, endPoint y: 38, distance: 72.1
click at [652, 39] on div "Process CSV Data Process CSV Data" at bounding box center [689, 42] width 77 height 14
click at [765, 228] on div "import pandas as pd try : # Print debug information about the input print ( f"I…" at bounding box center [886, 327] width 409 height 359
type textarea "**********"
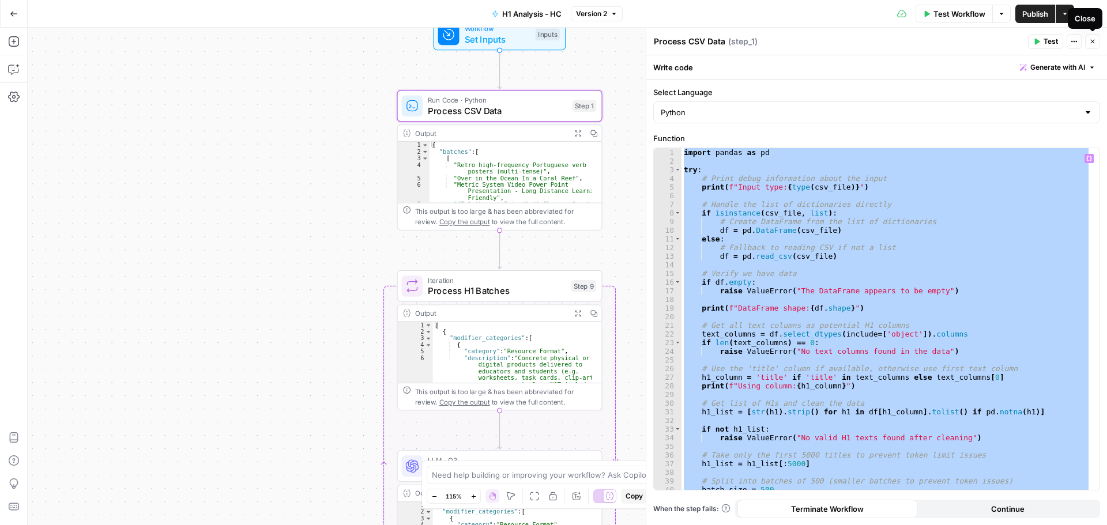
click at [1097, 39] on button "Close" at bounding box center [1092, 41] width 15 height 15
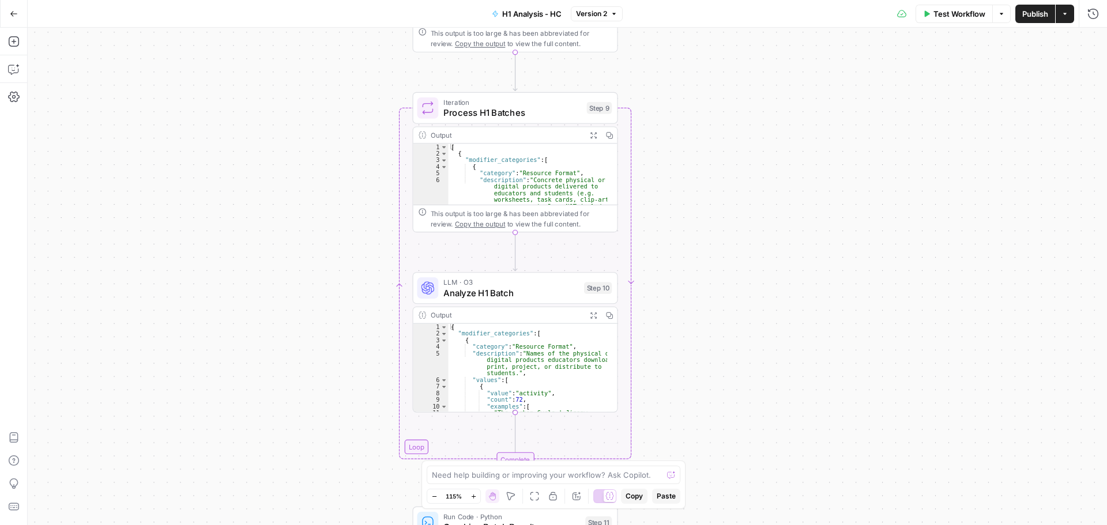
drag, startPoint x: 709, startPoint y: 266, endPoint x: 707, endPoint y: 92, distance: 174.2
click at [716, 92] on div "Workflow Set Inputs Inputs Run Code · Python Process CSV Data Step 1 Output Exp…" at bounding box center [568, 277] width 1080 height 498
click at [489, 117] on span "Process H1 Batches" at bounding box center [508, 111] width 138 height 13
drag, startPoint x: 725, startPoint y: 281, endPoint x: 708, endPoint y: 246, distance: 39.2
click at [708, 246] on div "Iterator 1 step_1 . output . batches XXXXXXXXXXXXXXXXXXXXXXXXXXXXXXXXXXXXXXXXXX…" at bounding box center [877, 290] width 461 height 470
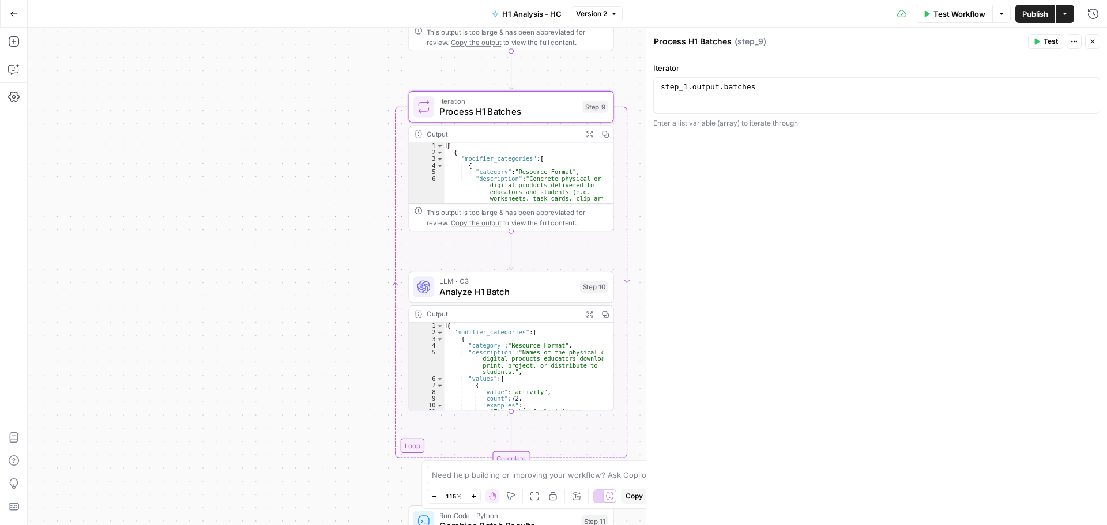
click at [521, 136] on div "Output" at bounding box center [502, 134] width 151 height 10
type textarea "**********"
click at [722, 91] on div "step_1 . output . batches" at bounding box center [877, 103] width 437 height 43
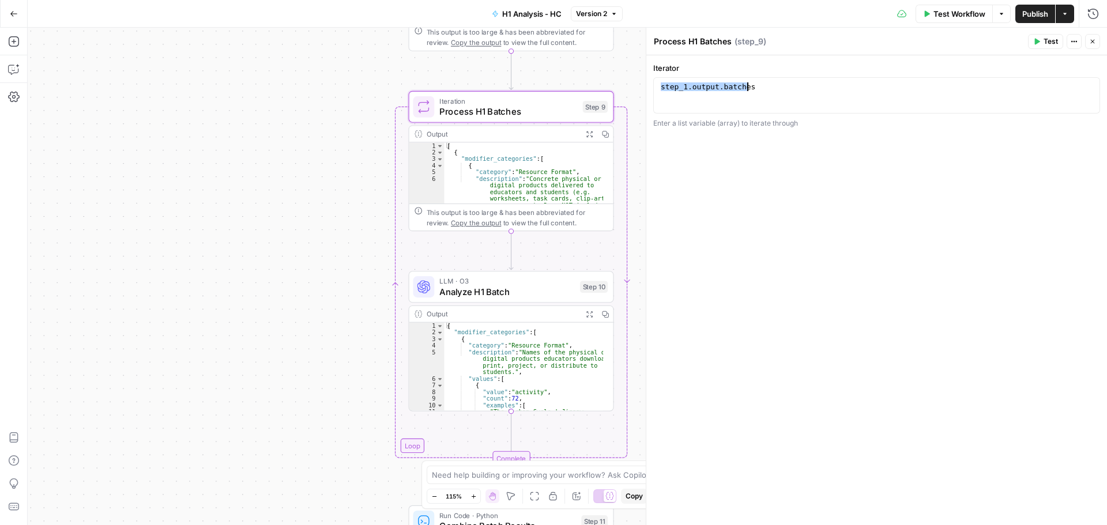
click at [510, 134] on div "Output" at bounding box center [502, 134] width 151 height 10
click at [498, 293] on span "Analyze H1 Batch" at bounding box center [506, 291] width 135 height 13
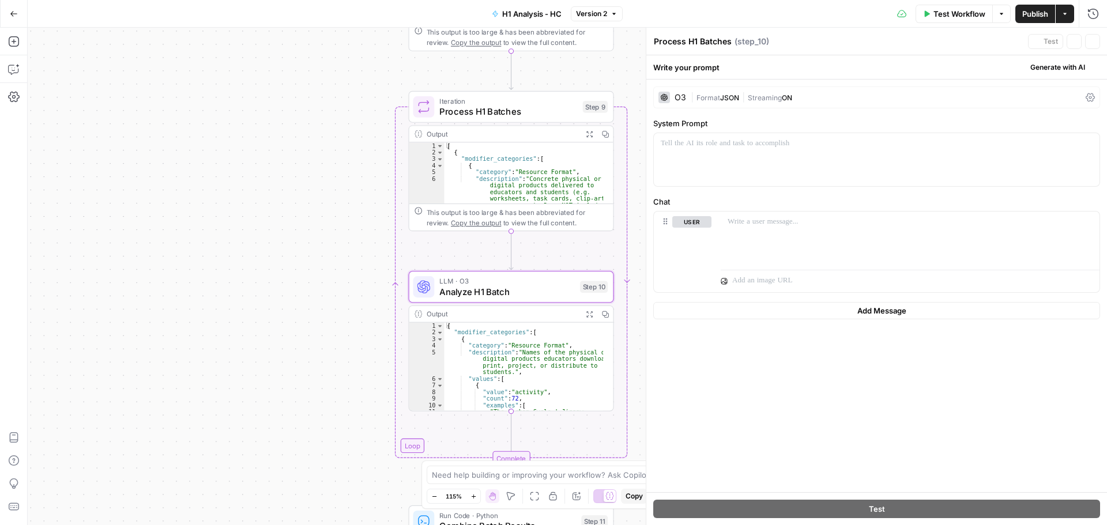
type textarea "Analyze H1 Batch"
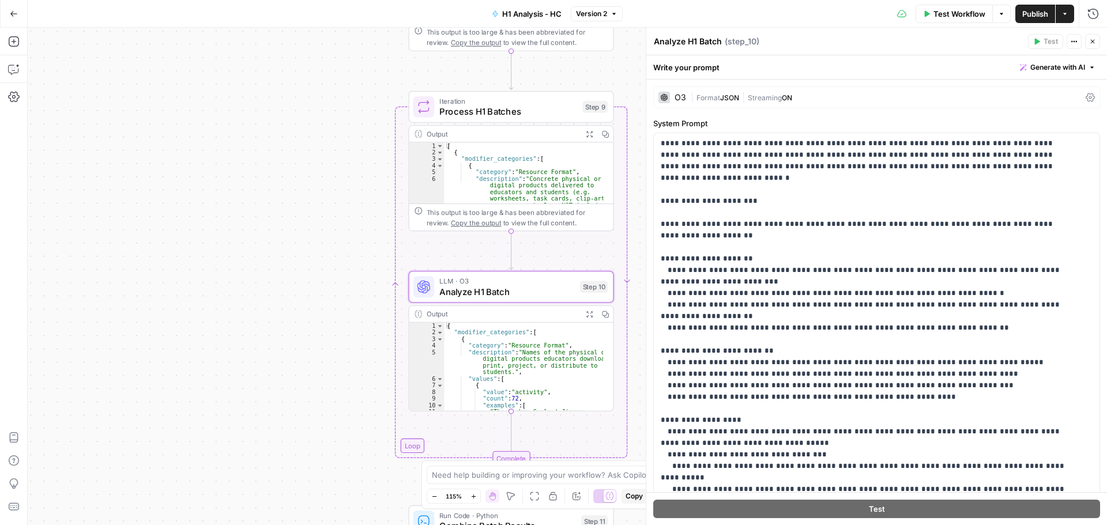
click at [502, 288] on span "Analyze H1 Batch" at bounding box center [506, 291] width 135 height 13
drag, startPoint x: 720, startPoint y: 42, endPoint x: 801, endPoint y: 2, distance: 89.5
click at [653, 43] on div "Analyze H1 Batch Analyze H1 Batch" at bounding box center [688, 42] width 74 height 14
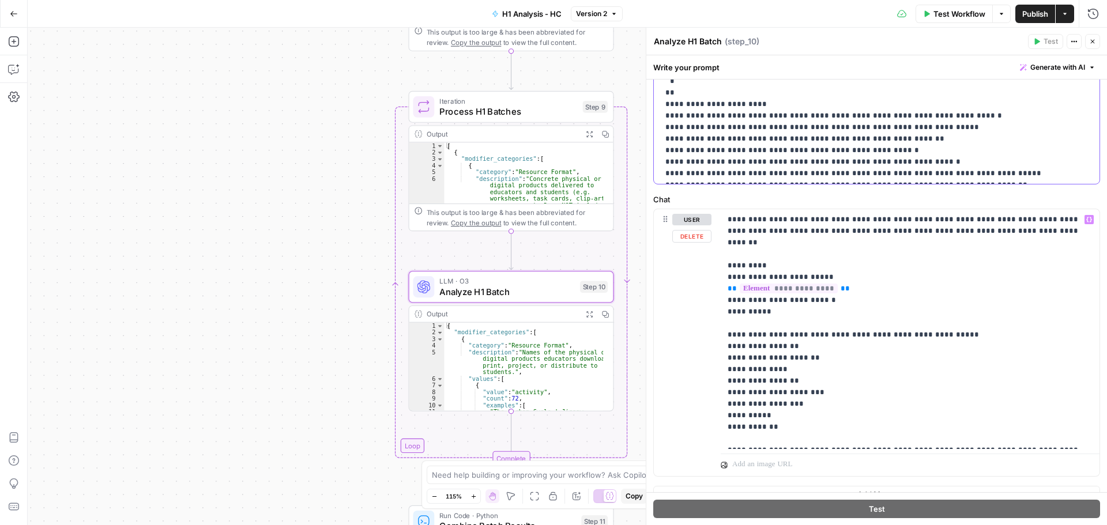
scroll to position [437, 0]
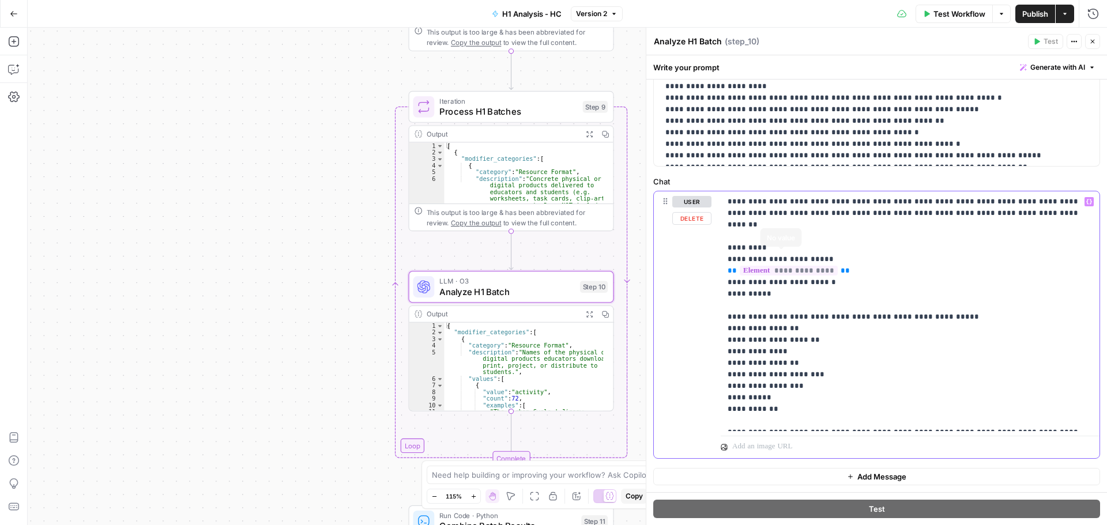
click at [801, 206] on p "**********" at bounding box center [906, 311] width 356 height 231
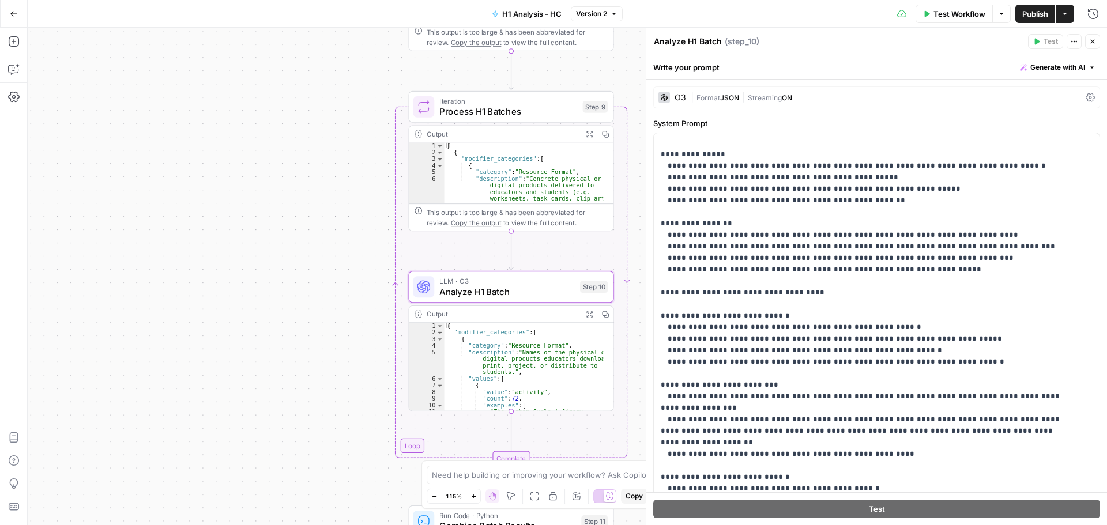
scroll to position [531, 0]
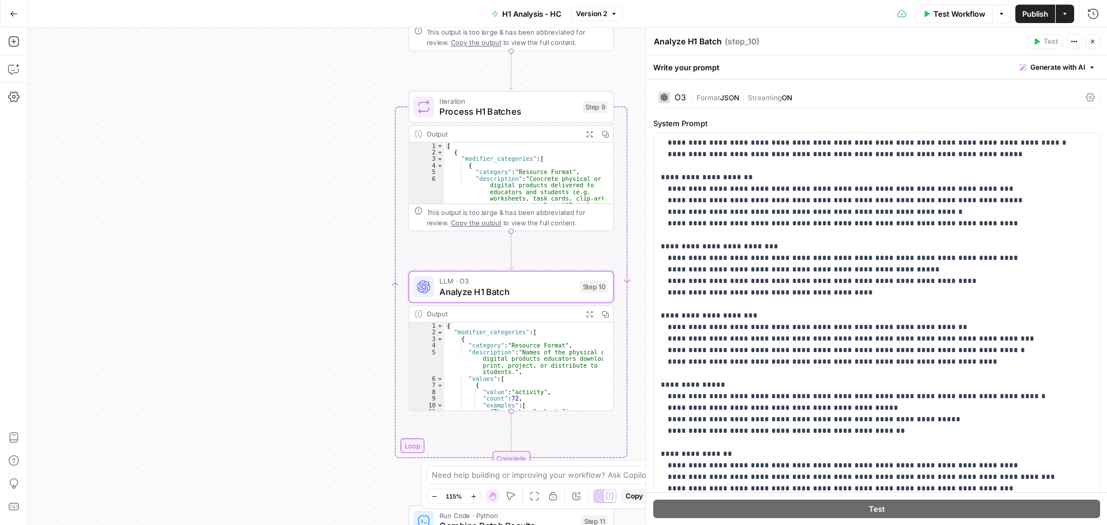
click at [1090, 37] on button "Close" at bounding box center [1092, 41] width 15 height 15
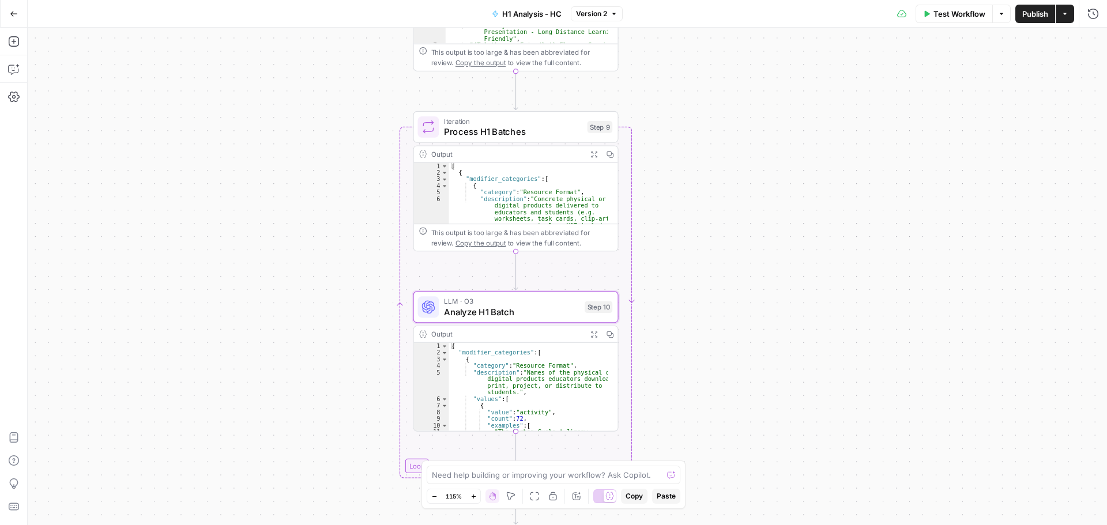
drag, startPoint x: 684, startPoint y: 137, endPoint x: 623, endPoint y: 112, distance: 65.2
click at [687, 140] on div "Workflow Set Inputs Inputs Run Code · Python Process CSV Data Step 1 Output Exp…" at bounding box center [568, 277] width 1080 height 498
click at [523, 370] on div "{ "modifier_categories" : [ { "category" : "Resource Format" , "description" : …" at bounding box center [528, 395] width 159 height 108
type textarea "**********"
click at [528, 308] on span "Analyze H1 Batch" at bounding box center [511, 309] width 135 height 13
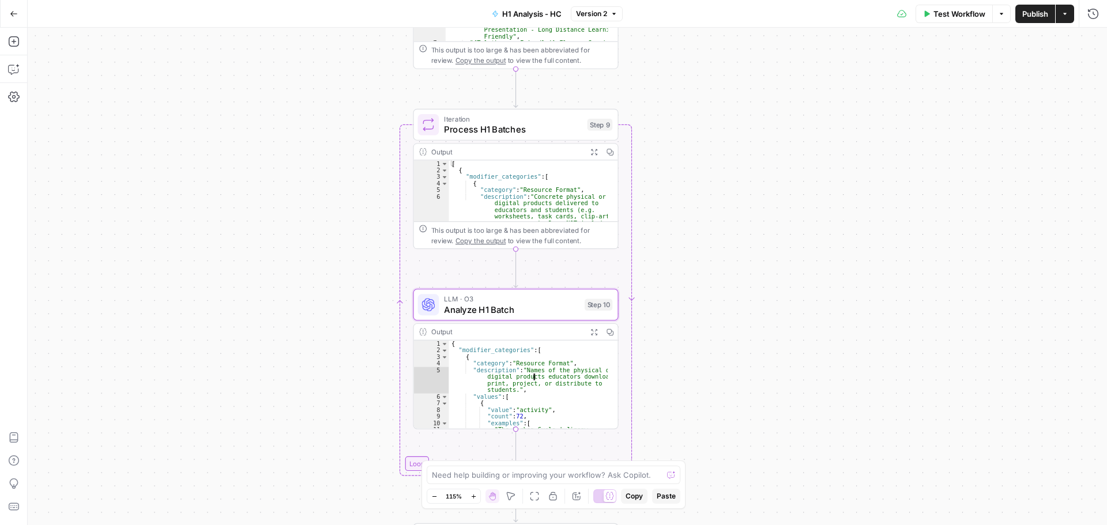
click at [528, 308] on span "Analyze H1 Batch" at bounding box center [511, 309] width 135 height 13
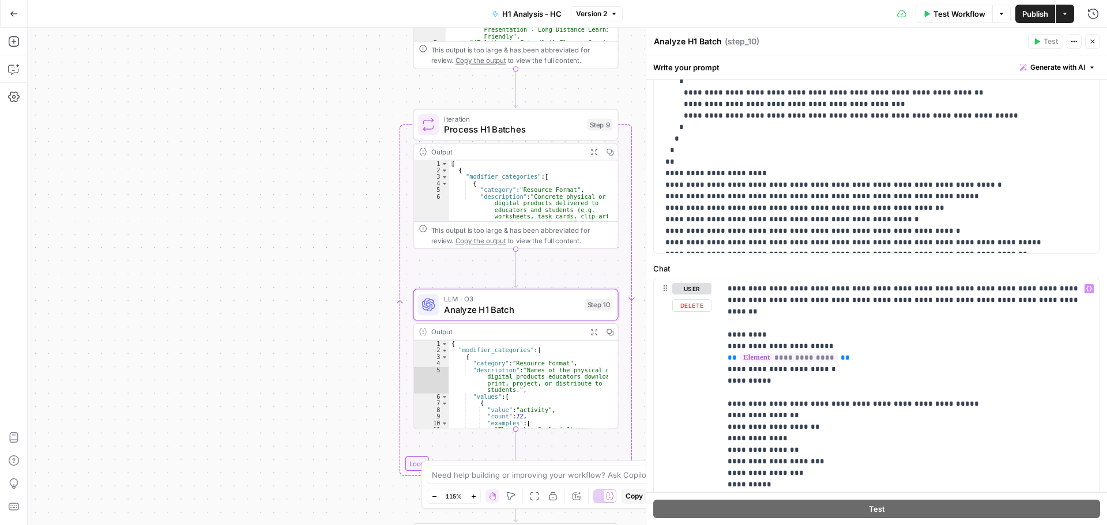
scroll to position [404, 0]
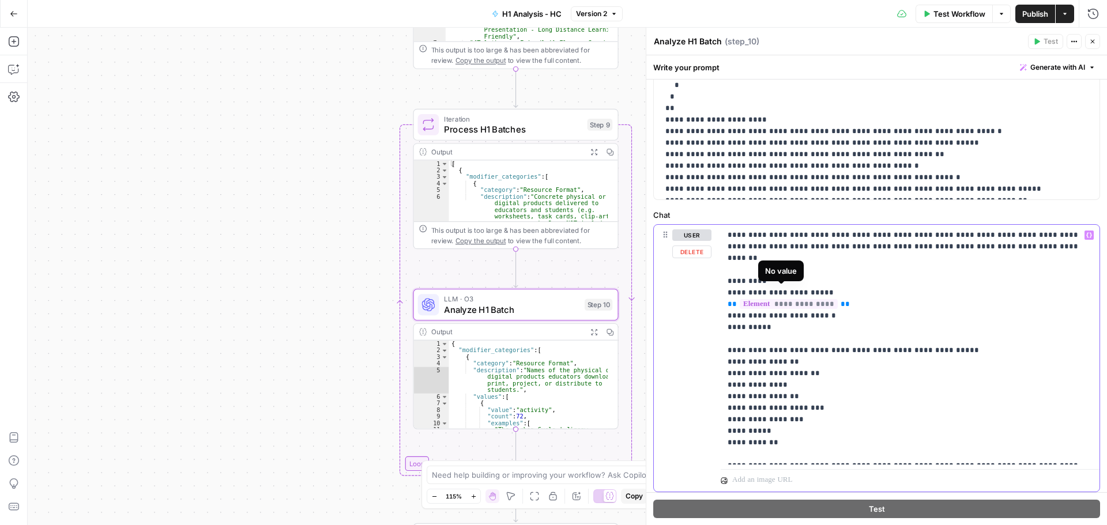
click at [794, 299] on span "**********" at bounding box center [789, 304] width 98 height 10
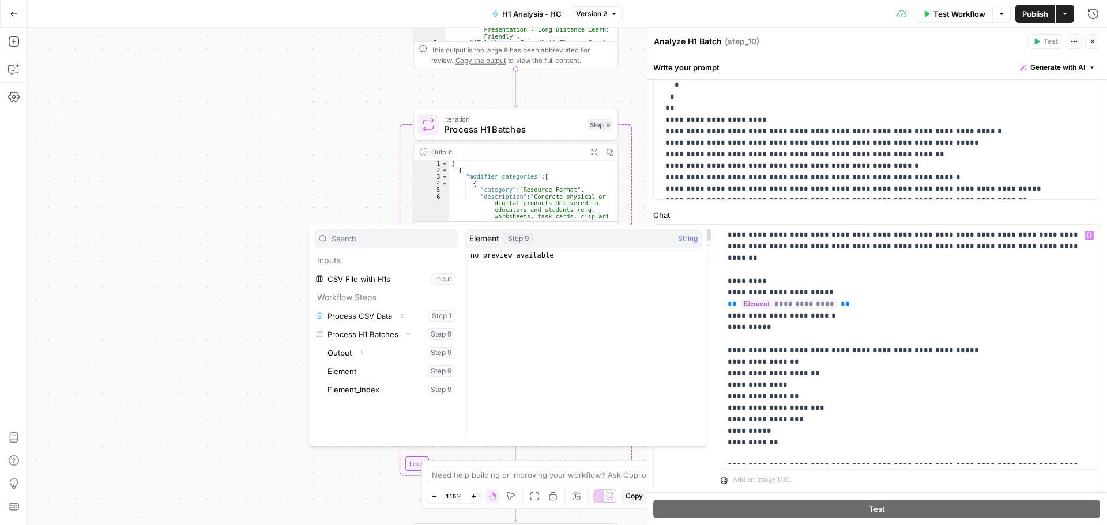
click at [799, 204] on div "**********" at bounding box center [877, 101] width 461 height 850
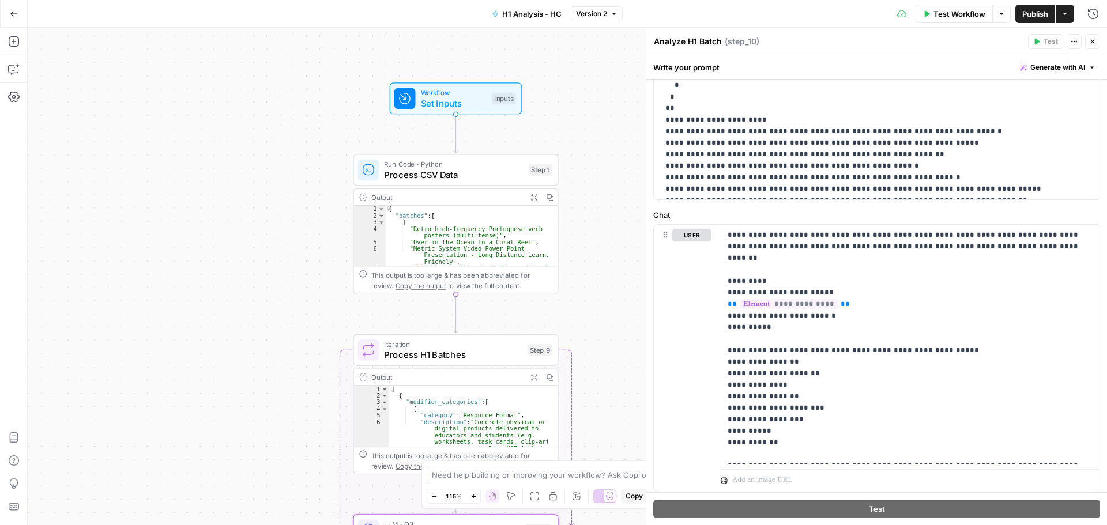
drag, startPoint x: 630, startPoint y: 126, endPoint x: 587, endPoint y: 235, distance: 116.7
click at [561, 302] on div "Workflow Set Inputs Inputs Run Code · Python Process CSV Data Step 1 Output Exp…" at bounding box center [568, 277] width 1080 height 498
click at [1094, 39] on icon "button" at bounding box center [1092, 41] width 7 height 7
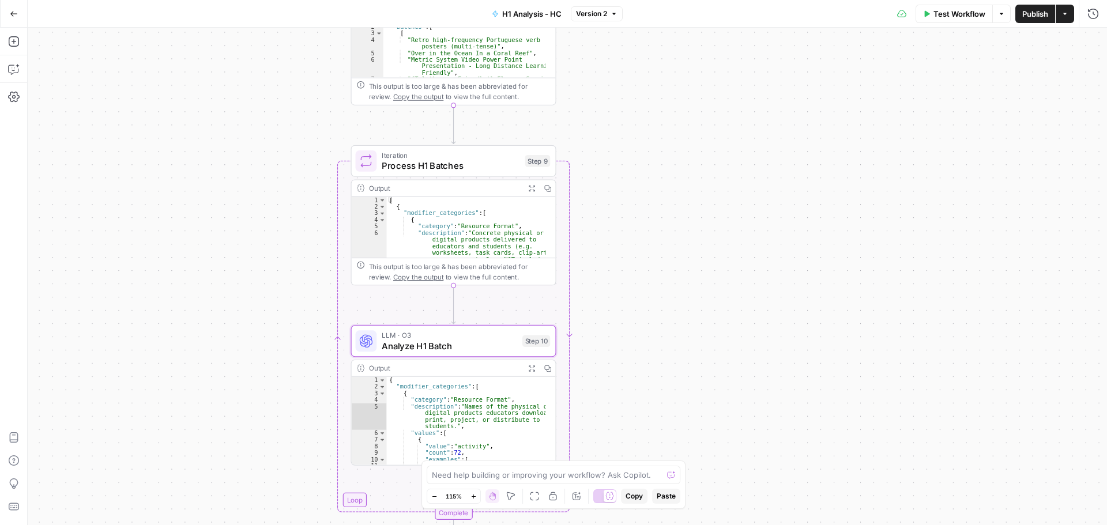
drag, startPoint x: 659, startPoint y: 153, endPoint x: 659, endPoint y: 89, distance: 64.0
click at [659, 102] on div "Workflow Set Inputs Inputs Run Code · Python Process CSV Data Step 1 Output Exp…" at bounding box center [568, 277] width 1080 height 498
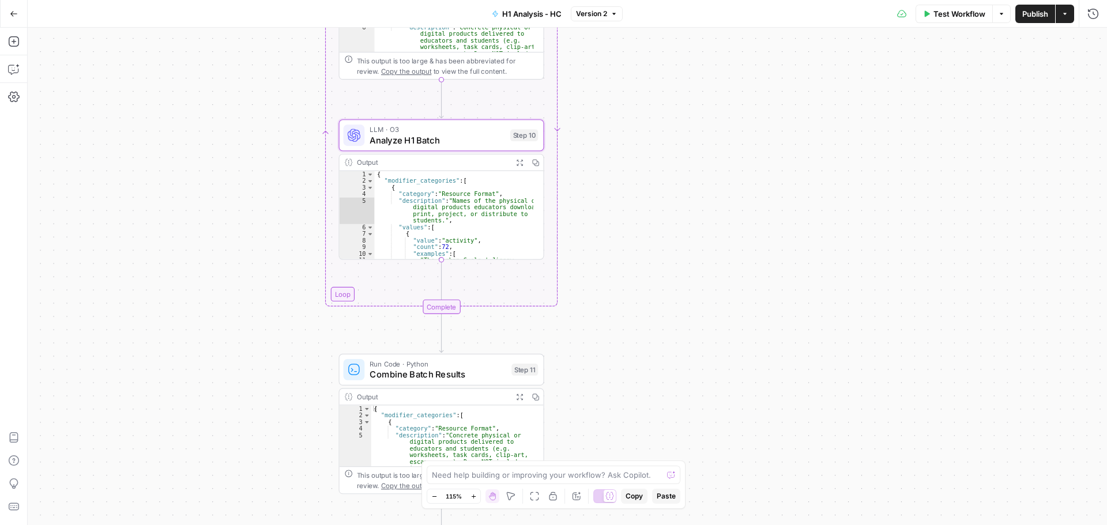
drag, startPoint x: 668, startPoint y: 177, endPoint x: 670, endPoint y: 151, distance: 26.0
click at [664, 121] on div "Workflow Set Inputs Inputs Run Code · Python Process CSV Data Step 1 Output Exp…" at bounding box center [568, 277] width 1080 height 498
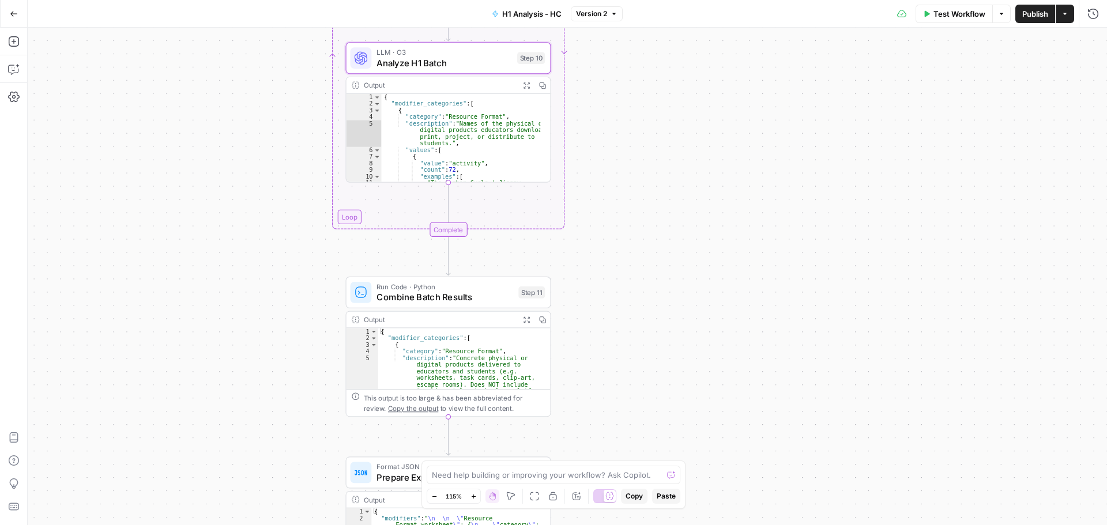
drag, startPoint x: 702, startPoint y: 230, endPoint x: 705, endPoint y: 163, distance: 67.0
click at [706, 225] on div "Workflow Set Inputs Inputs Run Code · Python Process CSV Data Step 1 Output Exp…" at bounding box center [568, 277] width 1080 height 498
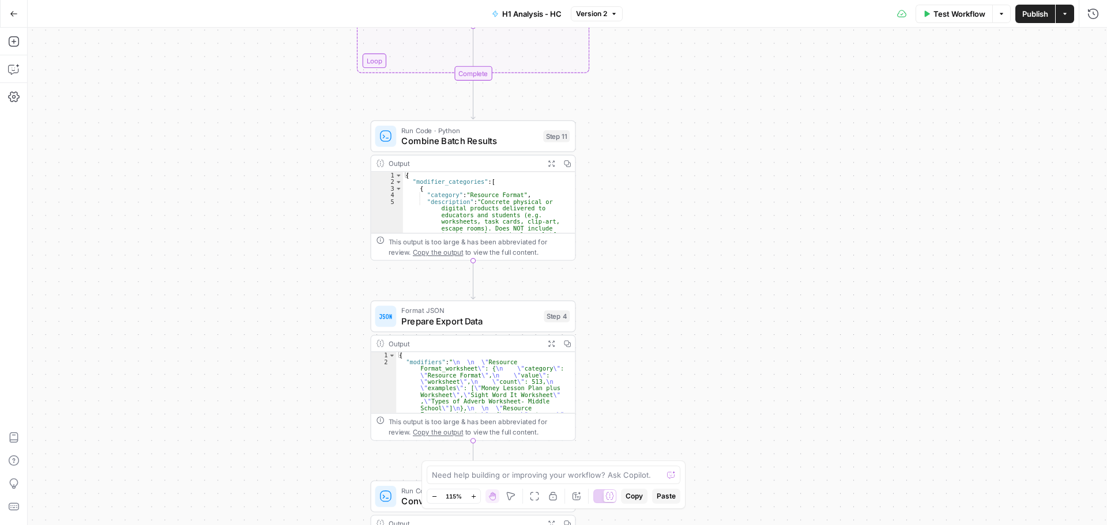
drag, startPoint x: 736, startPoint y: 275, endPoint x: 765, endPoint y: 111, distance: 166.4
click at [765, 111] on div "Workflow Set Inputs Inputs Run Code · Python Process CSV Data Step 1 Output Exp…" at bounding box center [568, 277] width 1080 height 498
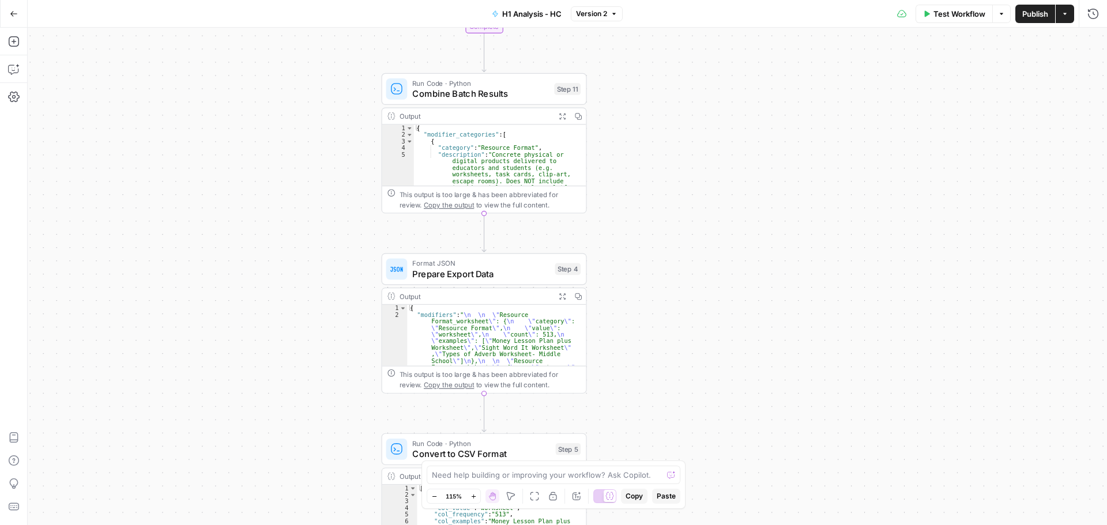
drag, startPoint x: 776, startPoint y: 148, endPoint x: 890, endPoint y: 12, distance: 178.1
click at [775, 149] on div "Workflow Set Inputs Inputs Run Code · Python Process CSV Data Step 1 Output Exp…" at bounding box center [568, 277] width 1080 height 498
click at [484, 106] on div "Run Code · Python Combine Batch Results Step 11" at bounding box center [483, 92] width 205 height 32
click at [472, 95] on span "Combine Batch Results" at bounding box center [480, 95] width 137 height 13
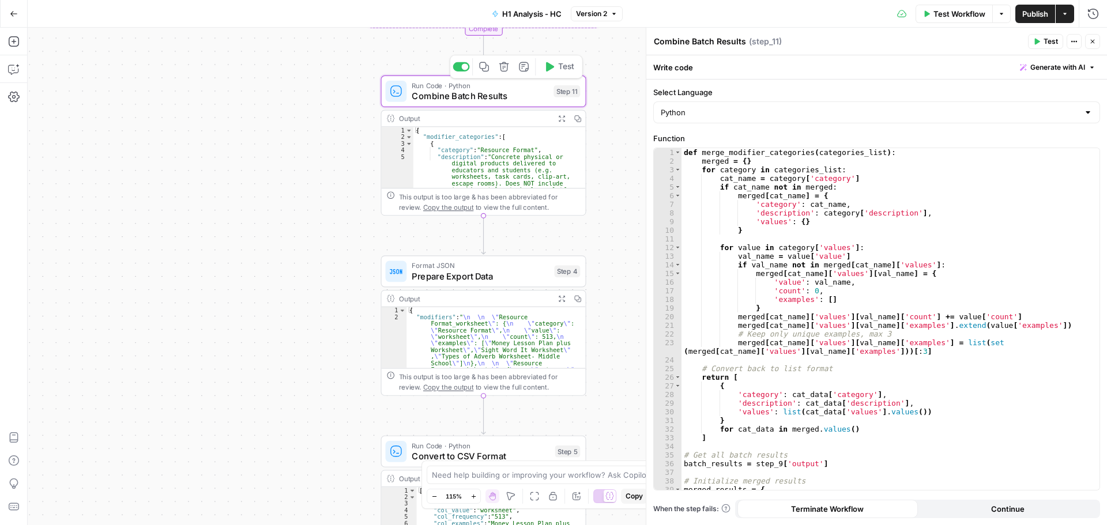
click at [697, 37] on textarea "Combine Batch Results" at bounding box center [700, 42] width 92 height 12
click at [766, 198] on div "def merge_modifier_categories ( categories_list ) : merged = { } for category i…" at bounding box center [886, 327] width 409 height 359
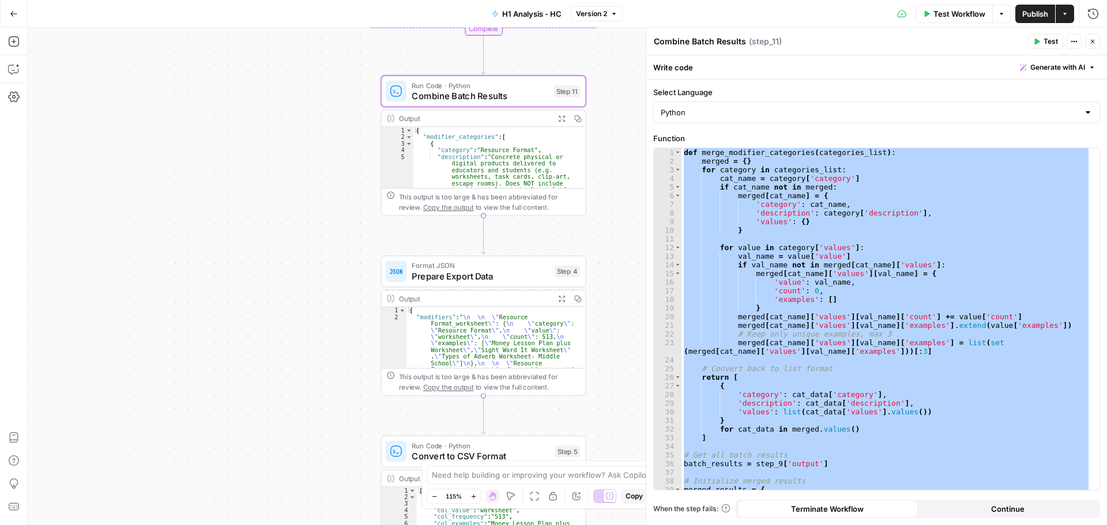
type textarea "**********"
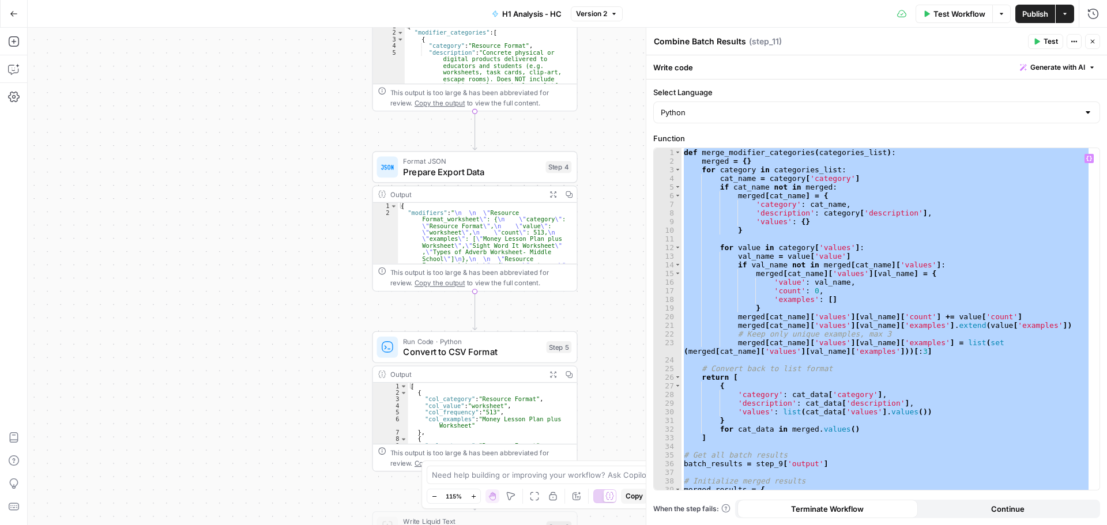
drag, startPoint x: 611, startPoint y: 277, endPoint x: 532, endPoint y: 132, distance: 165.2
click at [623, 123] on div "Workflow Set Inputs Inputs Run Code · Python Process CSV Data Step 1 Output Exp…" at bounding box center [568, 277] width 1080 height 498
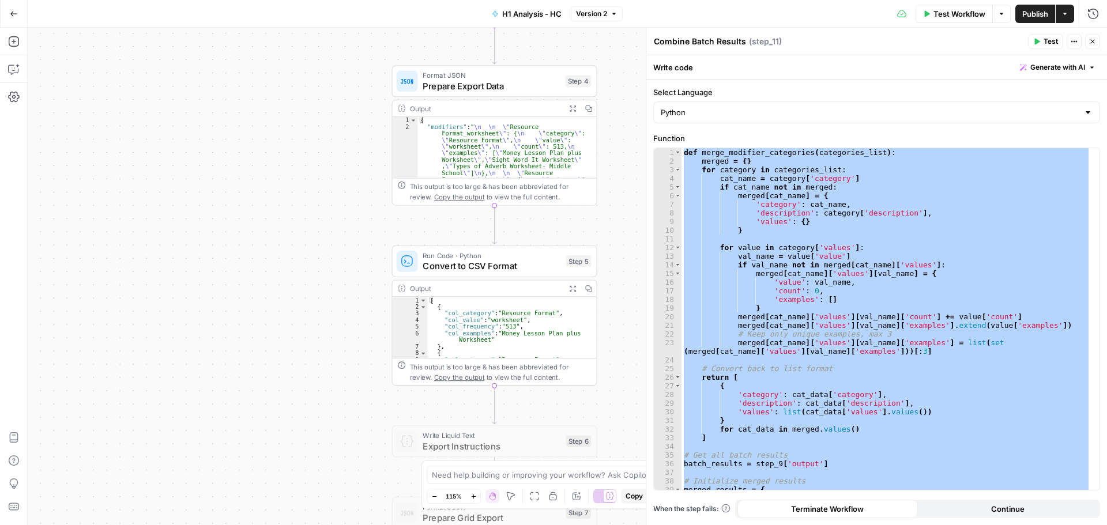
click at [503, 82] on span "Prepare Export Data" at bounding box center [491, 85] width 137 height 13
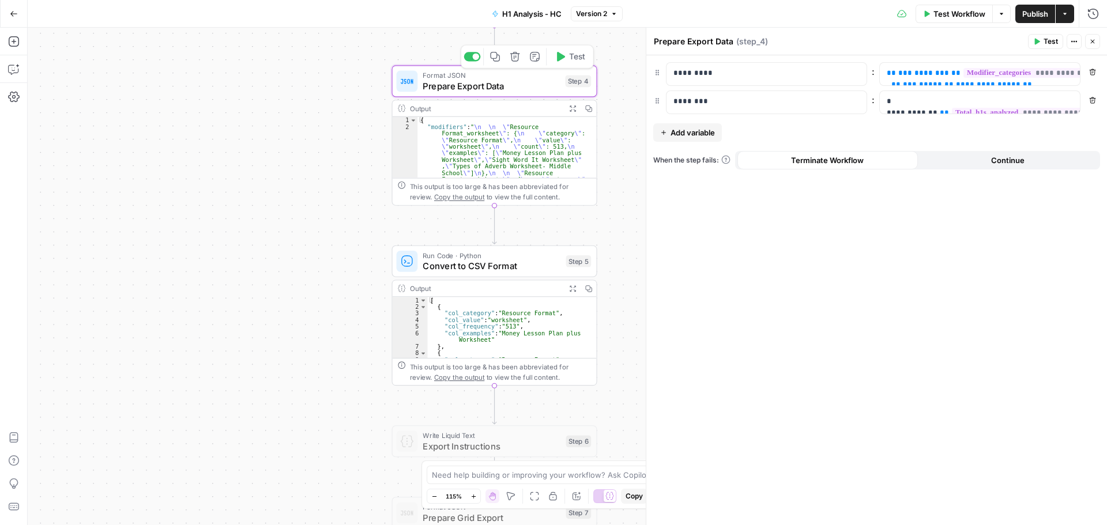
click at [667, 39] on textarea "Prepare Export Data" at bounding box center [694, 42] width 80 height 12
click at [707, 68] on p "*********" at bounding box center [758, 73] width 168 height 12
click at [708, 68] on p "*********" at bounding box center [758, 73] width 168 height 12
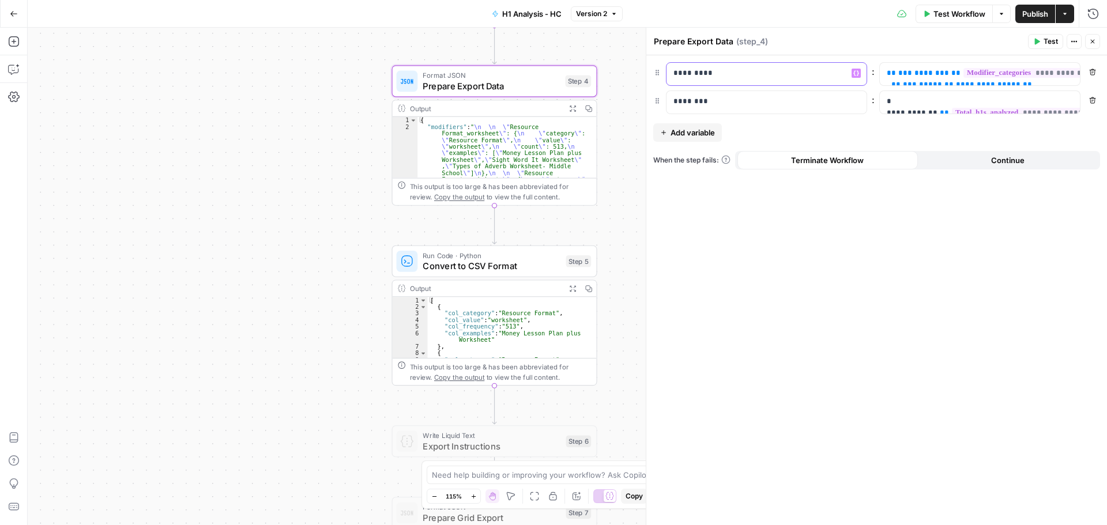
click at [708, 68] on p "*********" at bounding box center [758, 73] width 168 height 12
copy p "*********"
click at [953, 76] on p "**********" at bounding box center [971, 124] width 168 height 115
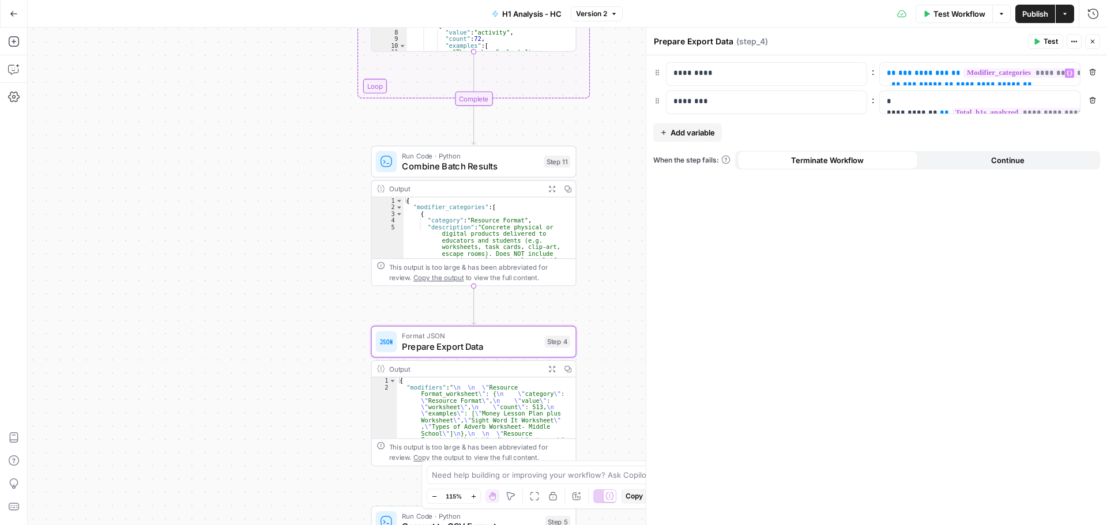
drag, startPoint x: 292, startPoint y: 352, endPoint x: 408, endPoint y: 258, distance: 149.3
click at [293, 352] on div "Workflow Set Inputs Inputs Run Code · Python Process CSV Data Step 1 Output Exp…" at bounding box center [568, 277] width 1080 height 498
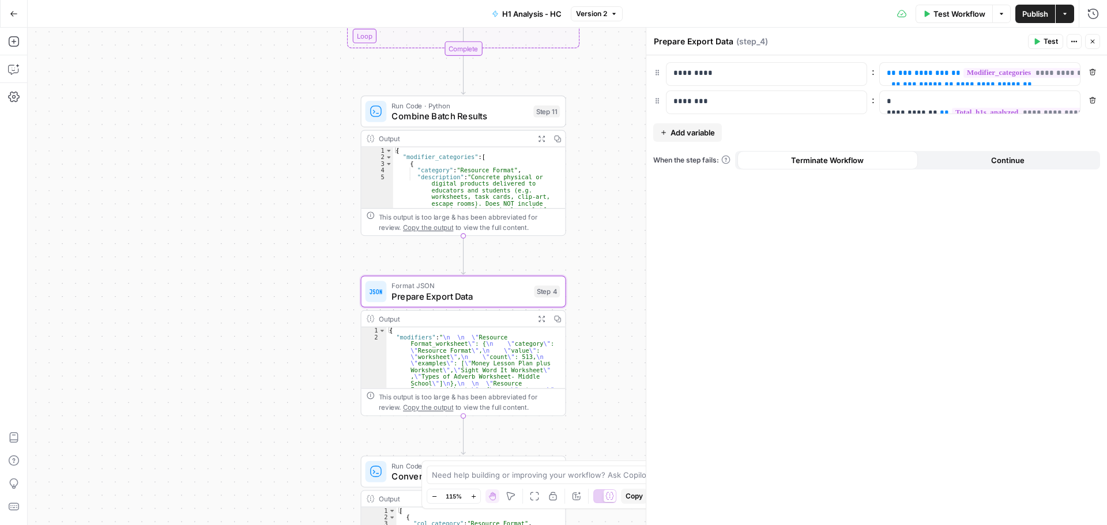
drag, startPoint x: 612, startPoint y: 175, endPoint x: 602, endPoint y: 106, distance: 69.3
click at [602, 106] on div "Workflow Set Inputs Inputs Run Code · Python Process CSV Data Step 1 Output Exp…" at bounding box center [568, 277] width 1080 height 498
click at [916, 73] on span "********" at bounding box center [932, 72] width 35 height 7
click at [968, 74] on p "**********" at bounding box center [971, 22] width 168 height 115
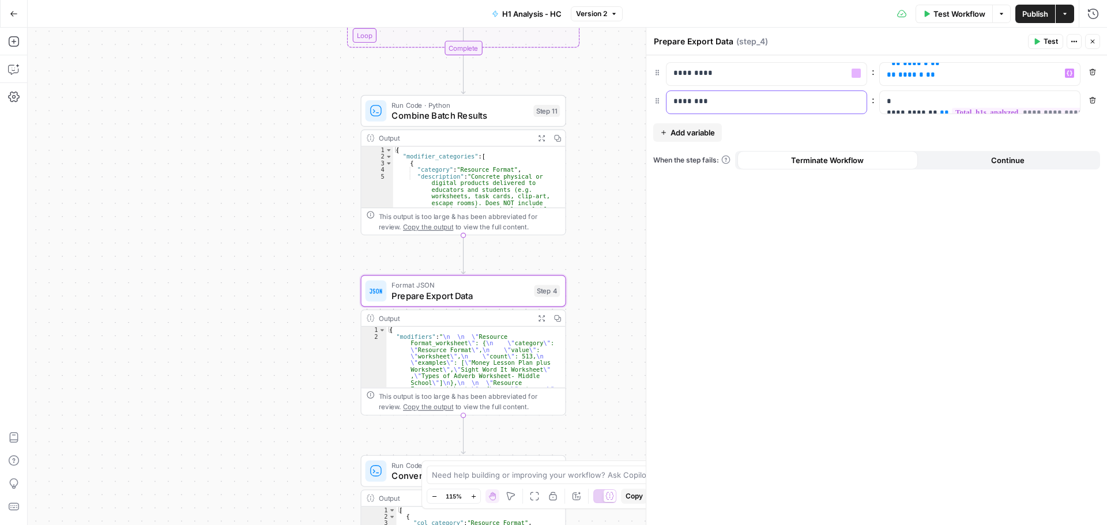
click at [722, 102] on p "********" at bounding box center [767, 102] width 186 height 12
click at [931, 108] on p "**********" at bounding box center [980, 119] width 186 height 46
click at [940, 110] on span "**" at bounding box center [944, 112] width 9 height 7
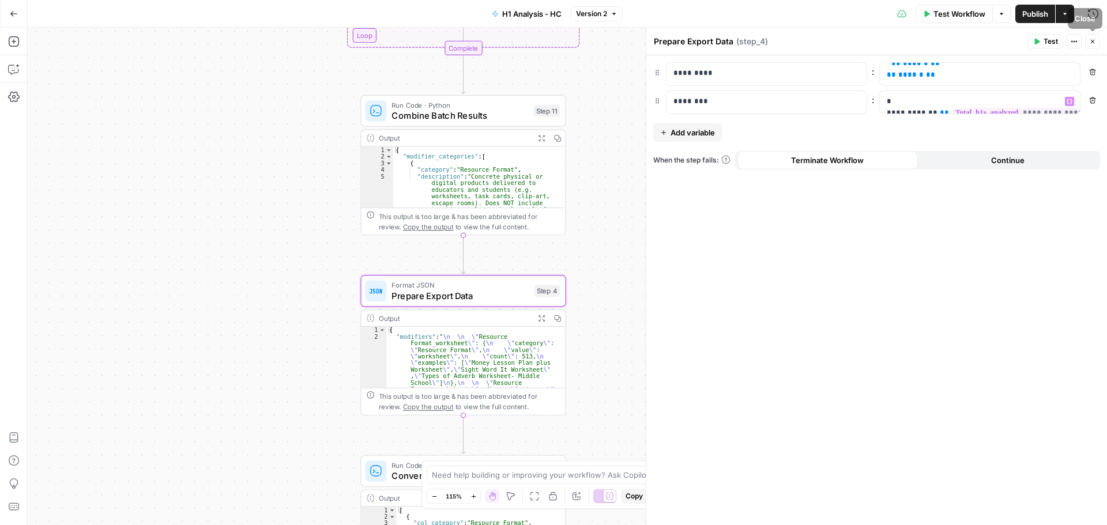
drag, startPoint x: 1092, startPoint y: 43, endPoint x: 693, endPoint y: 267, distance: 458.1
click at [1094, 43] on icon "button" at bounding box center [1092, 41] width 7 height 7
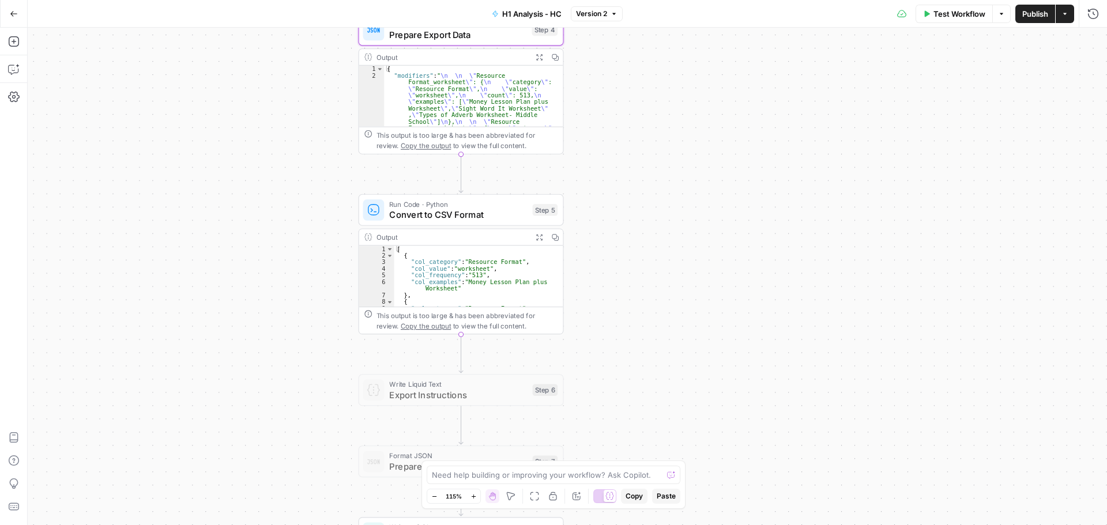
drag, startPoint x: 645, startPoint y: 314, endPoint x: 643, endPoint y: 36, distance: 278.0
click at [645, 39] on div "Workflow Set Inputs Inputs Run Code · Python Process CSV Data Step 1 Output Exp…" at bounding box center [568, 277] width 1080 height 498
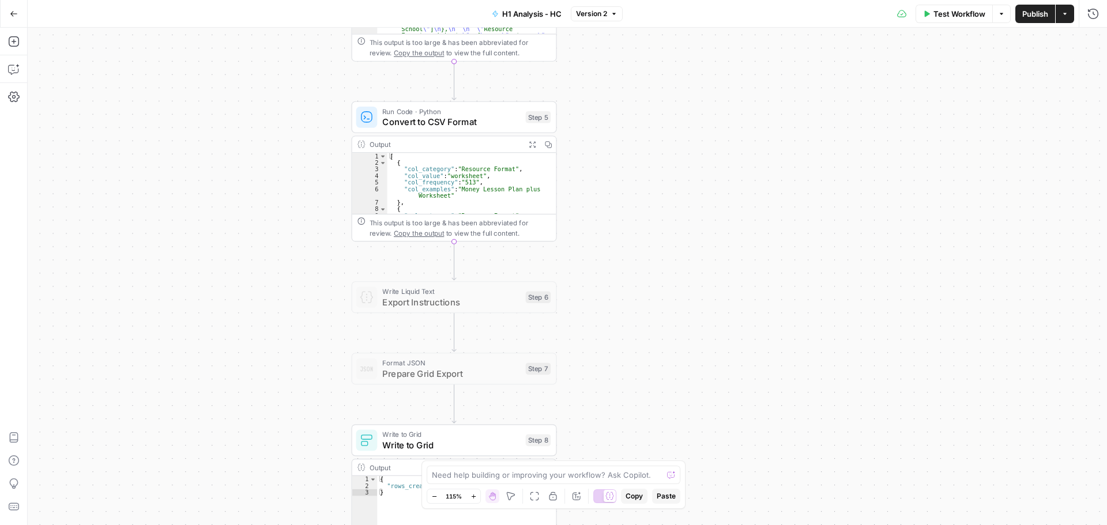
drag, startPoint x: 655, startPoint y: 259, endPoint x: 643, endPoint y: 204, distance: 56.1
click at [643, 204] on div "Workflow Set Inputs Inputs Run Code · Python Process CSV Data Step 1 Output Exp…" at bounding box center [568, 277] width 1080 height 498
click at [461, 128] on span "Convert to CSV Format" at bounding box center [453, 123] width 138 height 13
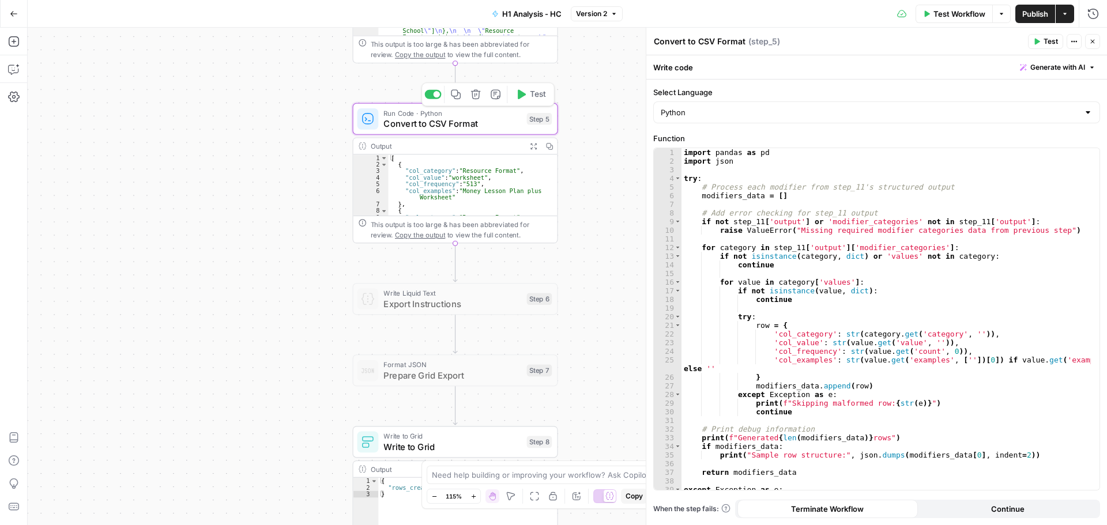
click at [702, 37] on textarea "Convert to CSV Format" at bounding box center [700, 42] width 92 height 12
click at [702, 39] on textarea "Convert to CSV Format" at bounding box center [700, 42] width 92 height 12
click at [792, 190] on div "import pandas as pd import json try : # Process each modifier from step_11's st…" at bounding box center [886, 327] width 409 height 359
type textarea "**********"
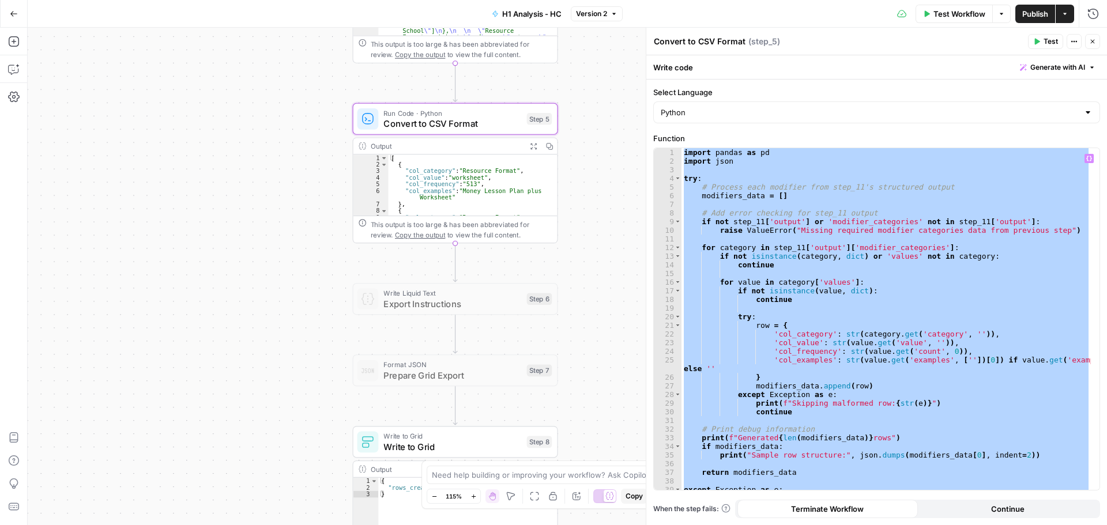
click at [1095, 42] on icon "button" at bounding box center [1092, 41] width 7 height 7
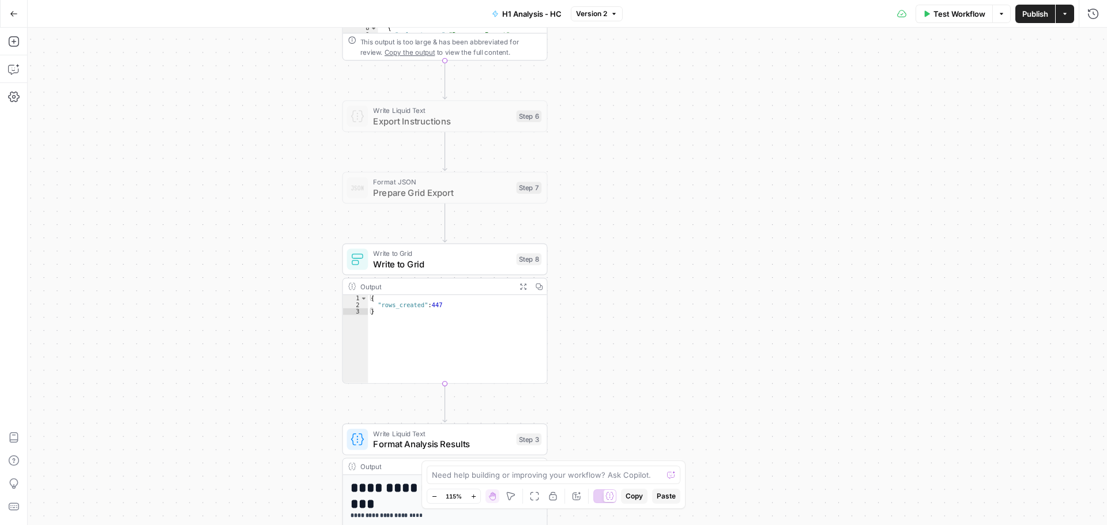
drag, startPoint x: 619, startPoint y: 266, endPoint x: 595, endPoint y: 52, distance: 215.4
click at [596, 56] on div "Workflow Set Inputs Inputs Run Code · Python Process CSV Data Step 1 Output Exp…" at bounding box center [568, 277] width 1080 height 498
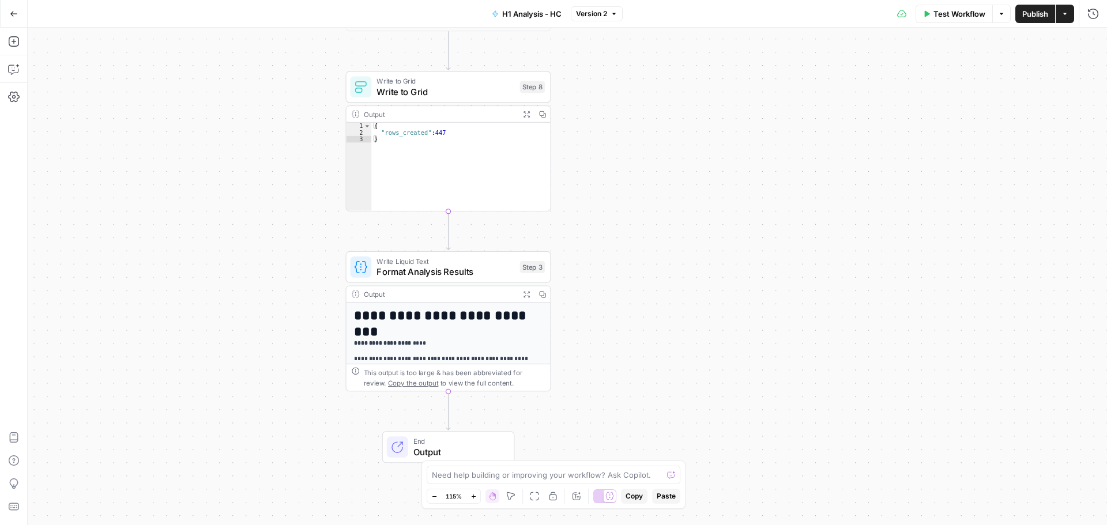
drag, startPoint x: 666, startPoint y: 230, endPoint x: 678, endPoint y: 140, distance: 90.1
click at [696, 146] on div "Workflow Set Inputs Inputs Run Code · Python Process CSV Data Step 1 Output Exp…" at bounding box center [568, 277] width 1080 height 498
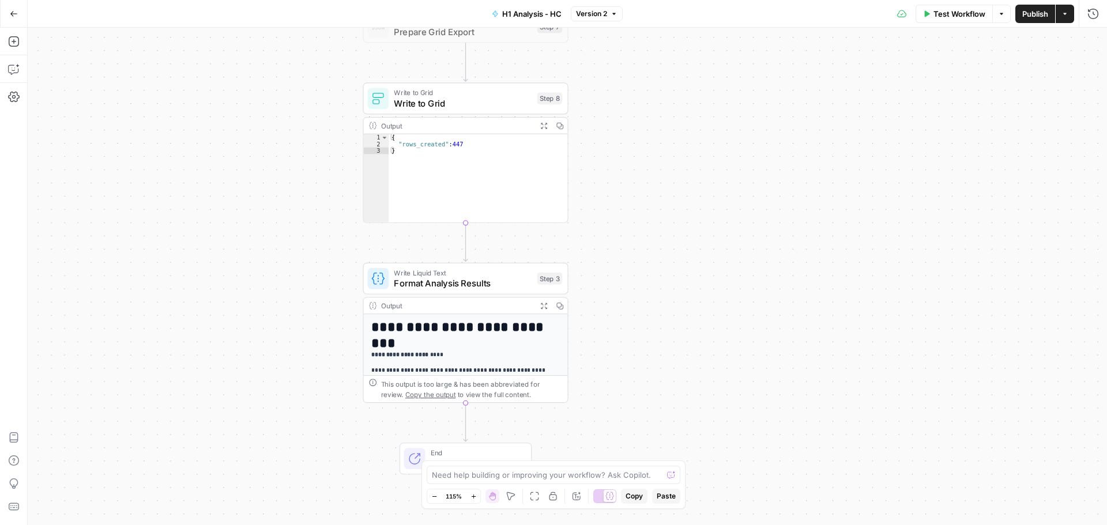
drag, startPoint x: 447, startPoint y: 106, endPoint x: 655, endPoint y: 6, distance: 231.1
click at [448, 106] on span "Write to Grid" at bounding box center [463, 102] width 138 height 13
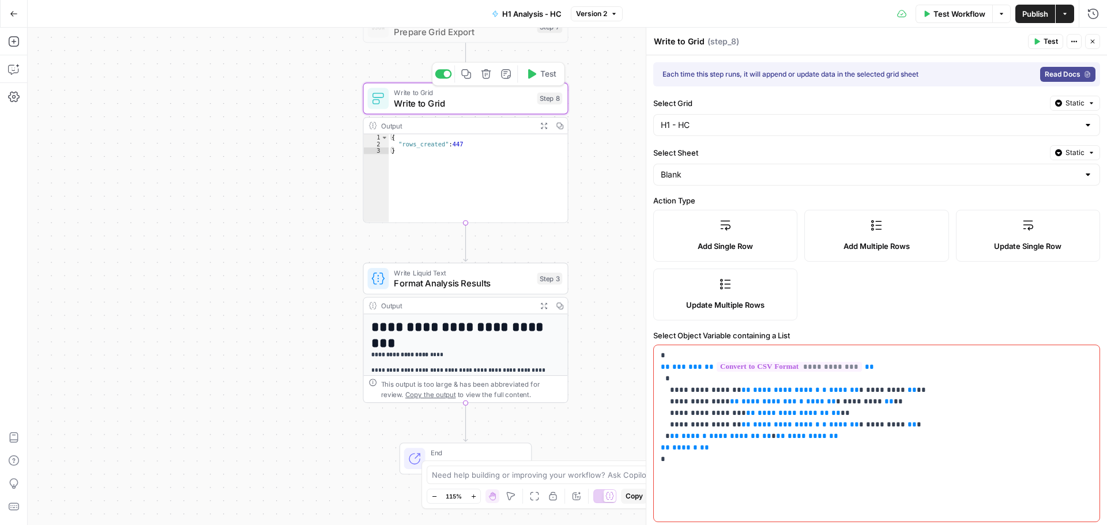
type input "H1 - HC"
type input "Blank"
type input "modifier_category"
type input "modifier_value"
type input "frequency"
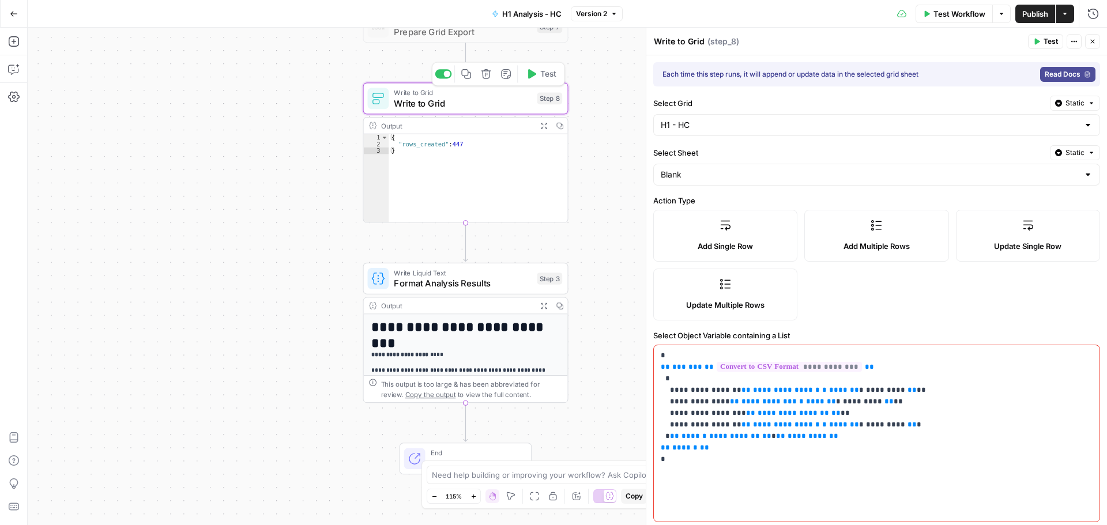
type input "examples"
click at [684, 42] on textarea "Write to Grid" at bounding box center [679, 42] width 51 height 12
click at [734, 125] on input "Select Grid" at bounding box center [870, 125] width 418 height 12
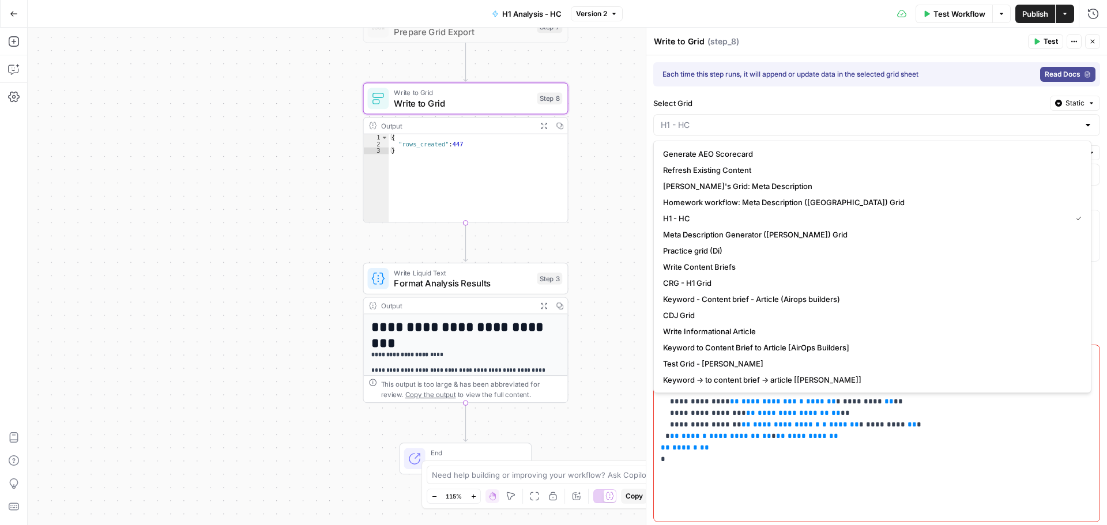
type input "H1 - HC"
click at [737, 97] on label "Select Grid" at bounding box center [849, 103] width 392 height 12
click at [737, 119] on input "H1 - HC" at bounding box center [870, 125] width 418 height 12
type input "H1 - HC"
click at [736, 99] on label "Select Grid" at bounding box center [849, 103] width 392 height 12
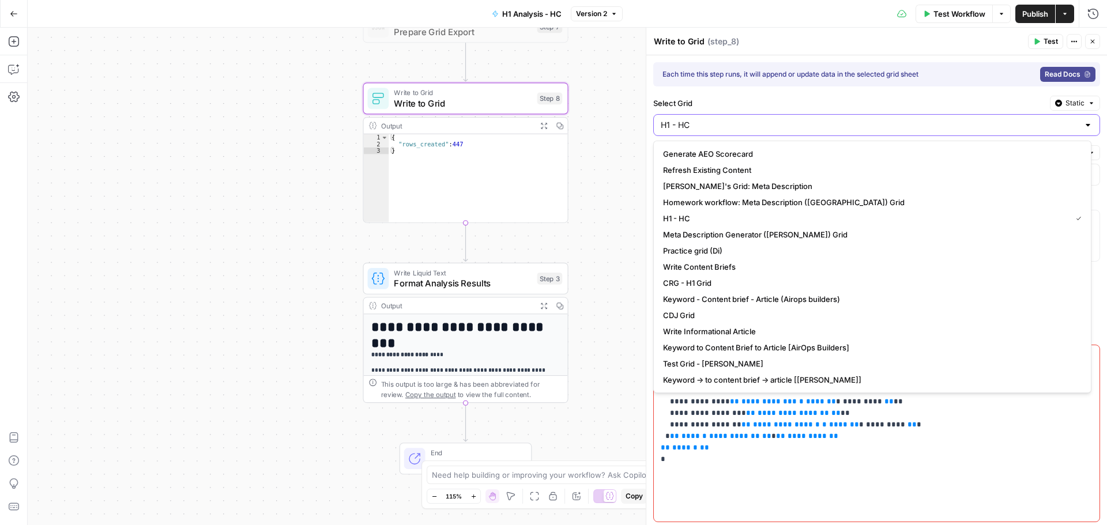
click at [736, 119] on input "H1 - HC" at bounding box center [870, 125] width 418 height 12
click at [866, 474] on div "**********" at bounding box center [877, 433] width 446 height 176
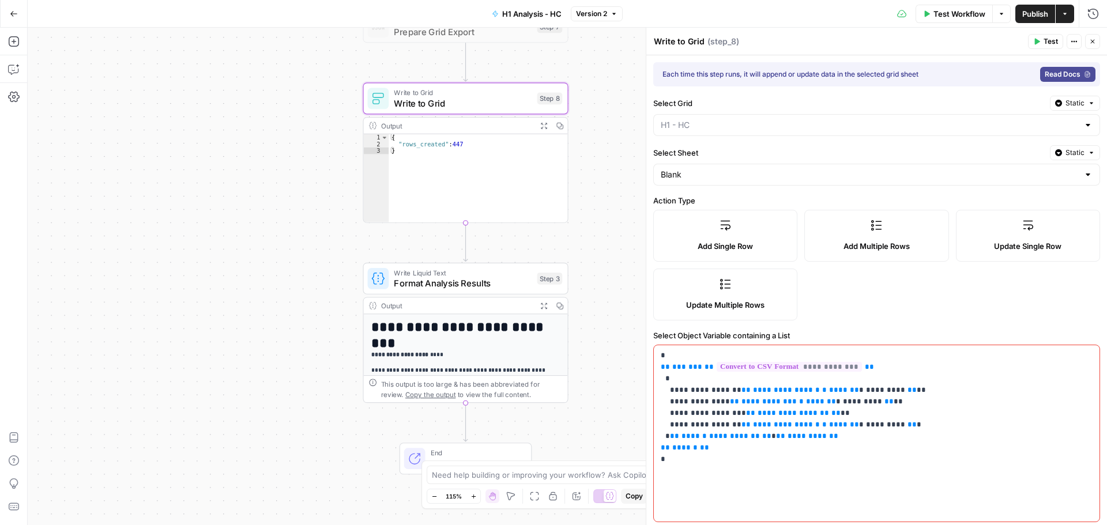
type input "H1 - HC"
click at [689, 366] on span "***" at bounding box center [696, 366] width 14 height 7
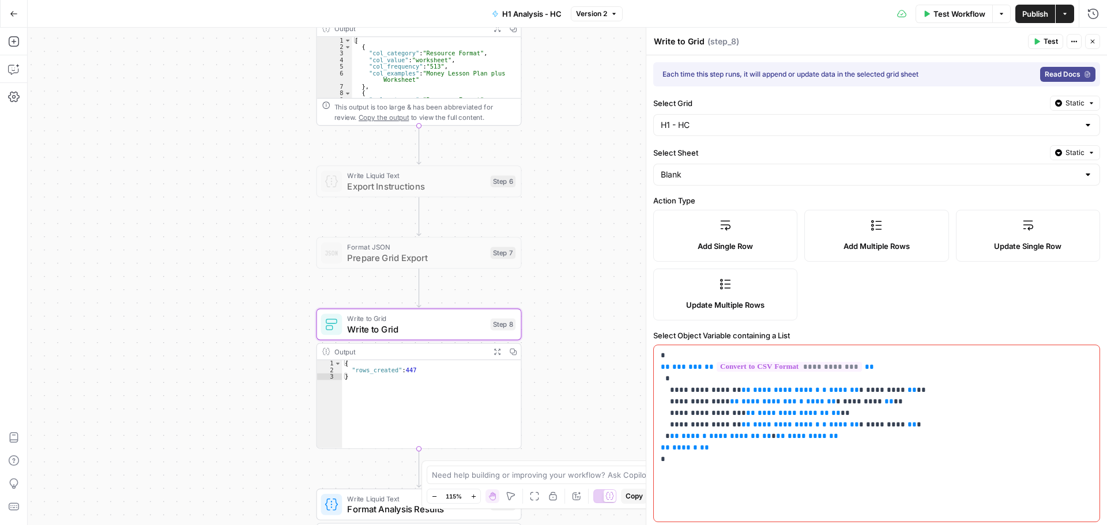
drag, startPoint x: 588, startPoint y: 211, endPoint x: 548, endPoint y: 412, distance: 205.2
click at [543, 430] on div "Workflow Set Inputs Inputs Run Code · Python Process CSV Data Step 1 Output Exp…" at bounding box center [568, 277] width 1080 height 498
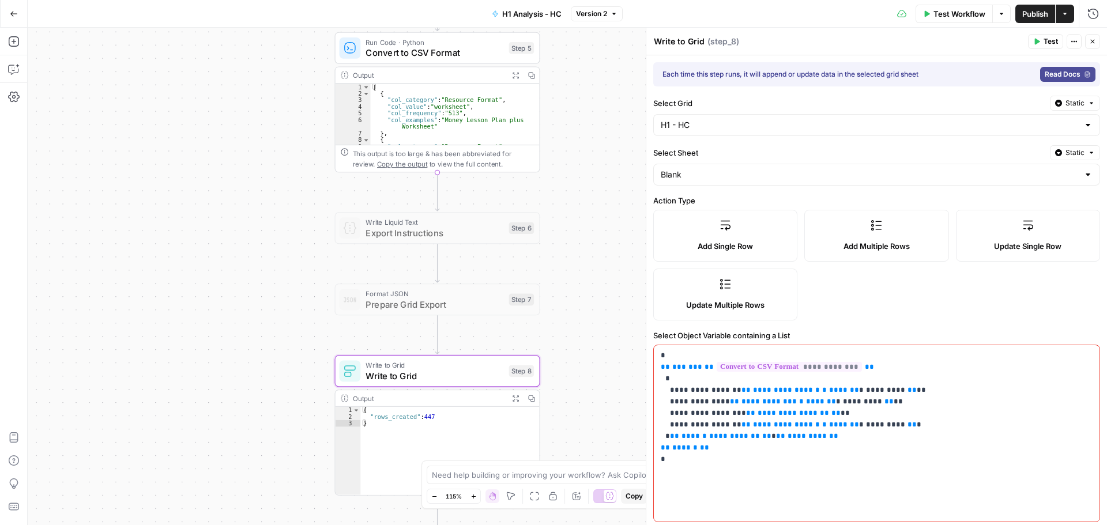
drag, startPoint x: 580, startPoint y: 235, endPoint x: 539, endPoint y: 133, distance: 109.7
click at [598, 214] on div "Workflow Set Inputs Inputs Run Code · Python Process CSV Data Step 1 Output Exp…" at bounding box center [568, 277] width 1080 height 498
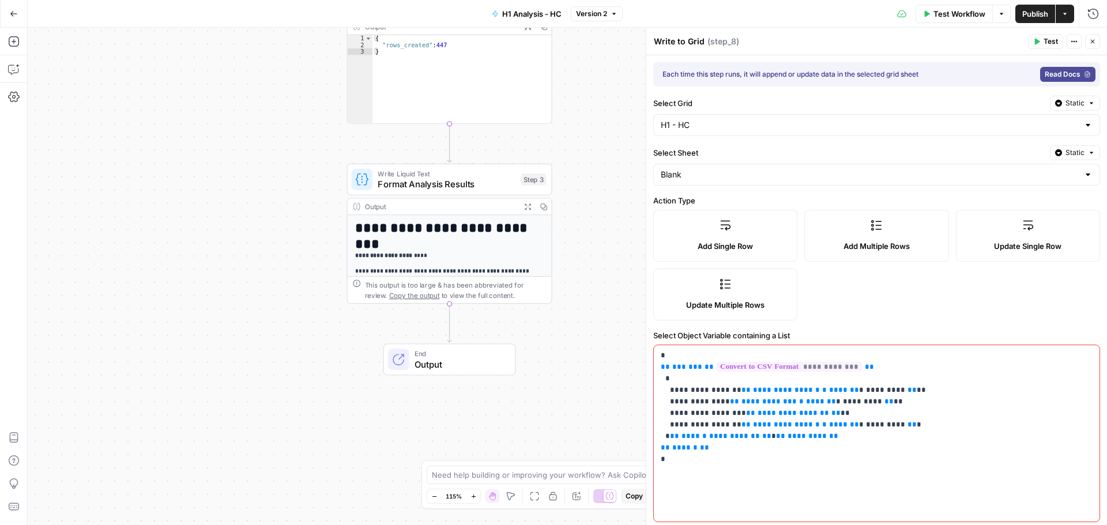
drag, startPoint x: 573, startPoint y: 290, endPoint x: 583, endPoint y: 115, distance: 175.6
click at [583, 115] on div "Workflow Set Inputs Inputs Run Code · Python Process CSV Data Step 1 Output Exp…" at bounding box center [568, 277] width 1080 height 498
drag, startPoint x: 446, startPoint y: 184, endPoint x: 636, endPoint y: 118, distance: 201.0
click at [446, 183] on span "Format Analysis Results" at bounding box center [447, 183] width 138 height 13
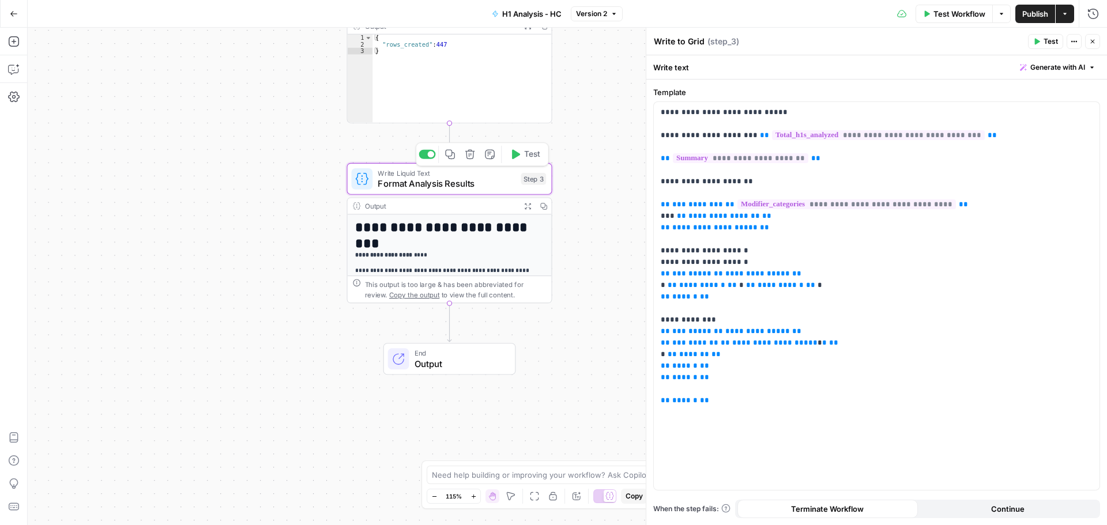
type textarea "Format Analysis Results"
click at [726, 42] on textarea "Format Analysis Results" at bounding box center [702, 42] width 96 height 12
click at [697, 170] on p "**********" at bounding box center [877, 257] width 432 height 300
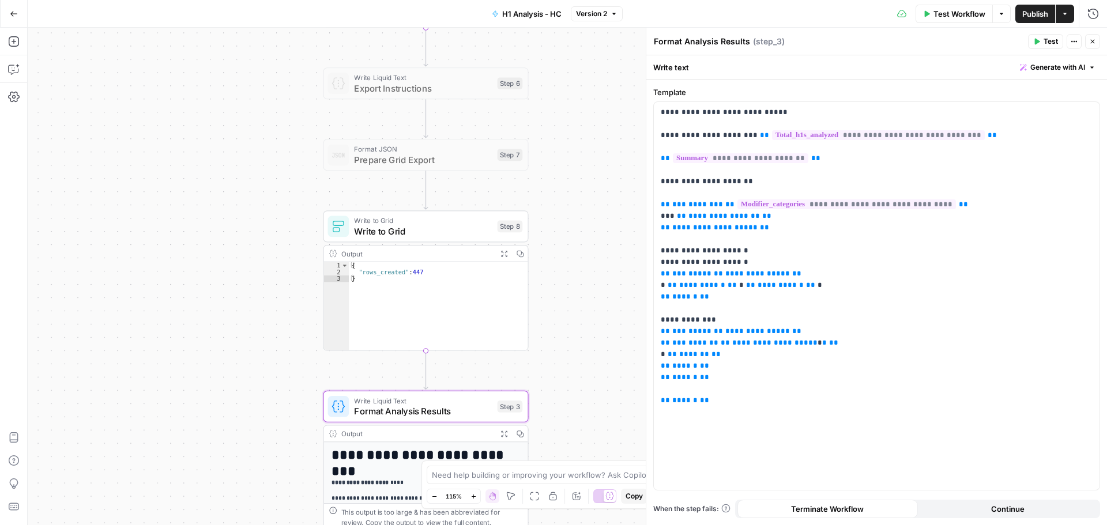
drag, startPoint x: 623, startPoint y: 181, endPoint x: 598, endPoint y: 213, distance: 41.0
click at [598, 375] on div "Workflow Set Inputs Inputs Run Code · Python Process CSV Data Step 1 Output Exp…" at bounding box center [568, 277] width 1080 height 498
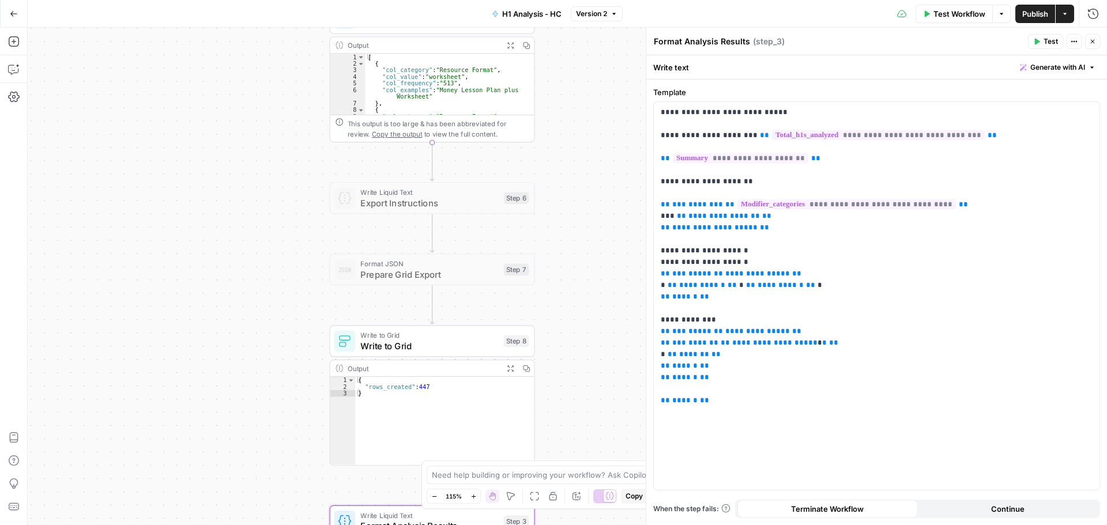
drag, startPoint x: 615, startPoint y: 204, endPoint x: 596, endPoint y: 326, distance: 123.7
click at [614, 363] on div "Workflow Set Inputs Inputs Run Code · Python Process CSV Data Step 1 Output Exp…" at bounding box center [568, 277] width 1080 height 498
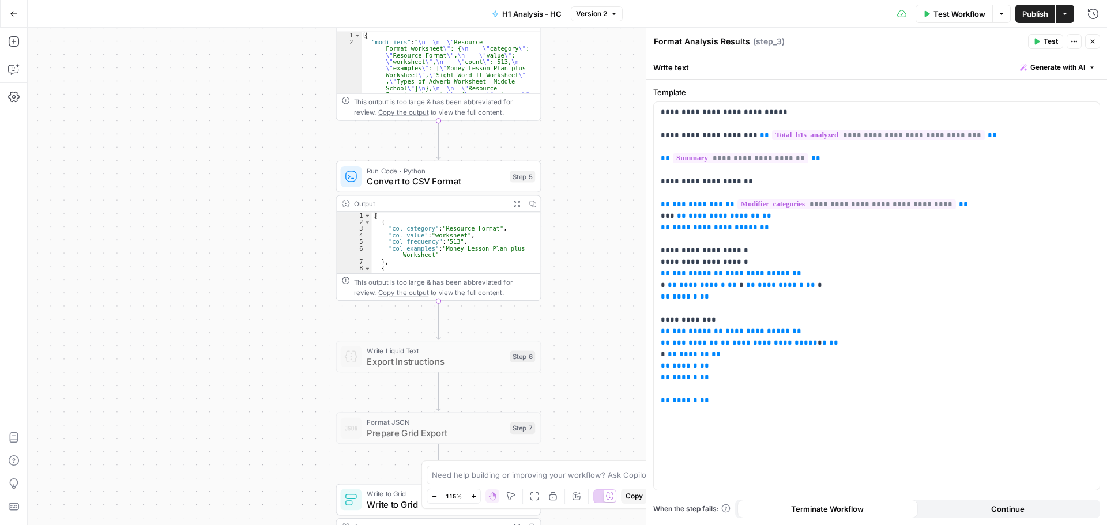
drag, startPoint x: 578, startPoint y: 228, endPoint x: 589, endPoint y: 302, distance: 75.3
click at [591, 351] on div "Workflow Set Inputs Inputs Run Code · Python Process CSV Data Step 1 Output Exp…" at bounding box center [568, 277] width 1080 height 498
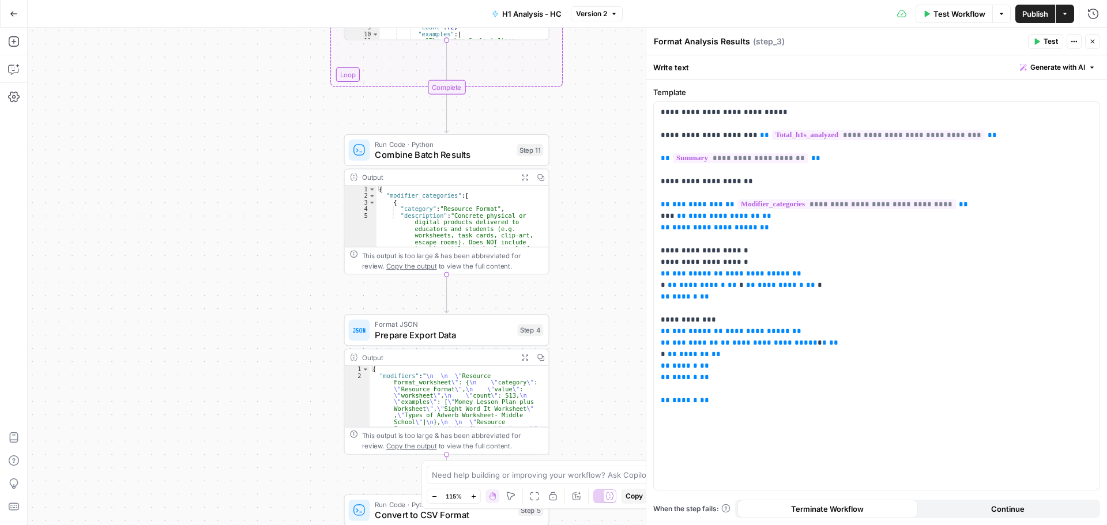
drag, startPoint x: 581, startPoint y: 206, endPoint x: 577, endPoint y: 364, distance: 158.1
click at [577, 364] on div "Workflow Set Inputs Inputs Run Code · Python Process CSV Data Step 1 Output Exp…" at bounding box center [568, 277] width 1080 height 498
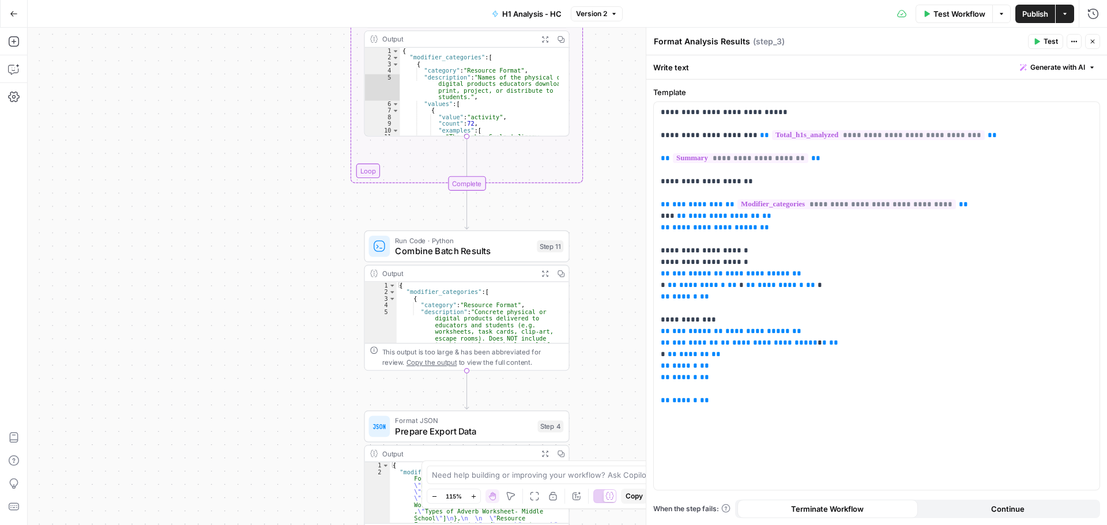
drag, startPoint x: 600, startPoint y: 203, endPoint x: 612, endPoint y: 258, distance: 56.1
click at [612, 258] on div "Workflow Set Inputs Inputs Run Code · Python Process CSV Data Step 1 Output Exp…" at bounding box center [568, 277] width 1080 height 498
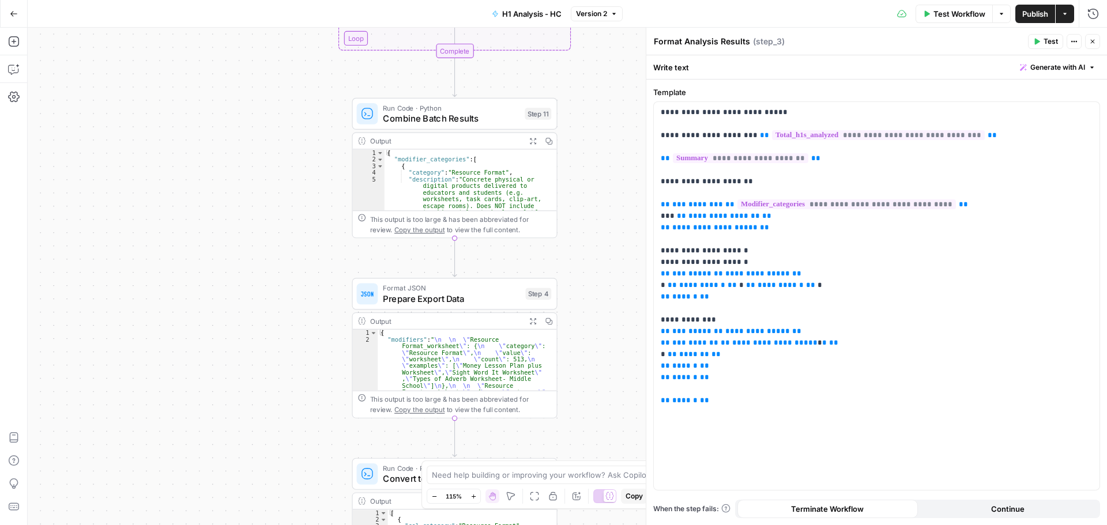
drag, startPoint x: 614, startPoint y: 362, endPoint x: 607, endPoint y: 112, distance: 249.2
click at [607, 118] on div "Workflow Set Inputs Inputs Run Code · Python Process CSV Data Step 1 Output Exp…" at bounding box center [568, 277] width 1080 height 498
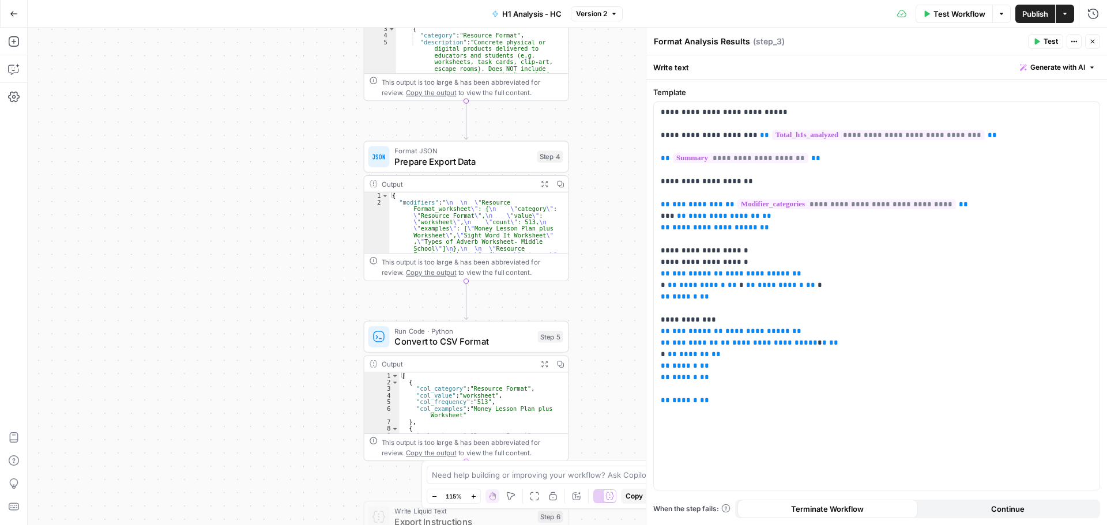
drag, startPoint x: 600, startPoint y: 350, endPoint x: 604, endPoint y: 95, distance: 255.5
click at [604, 96] on div "Workflow Set Inputs Inputs Run Code · Python Process CSV Data Step 1 Output Exp…" at bounding box center [568, 277] width 1080 height 498
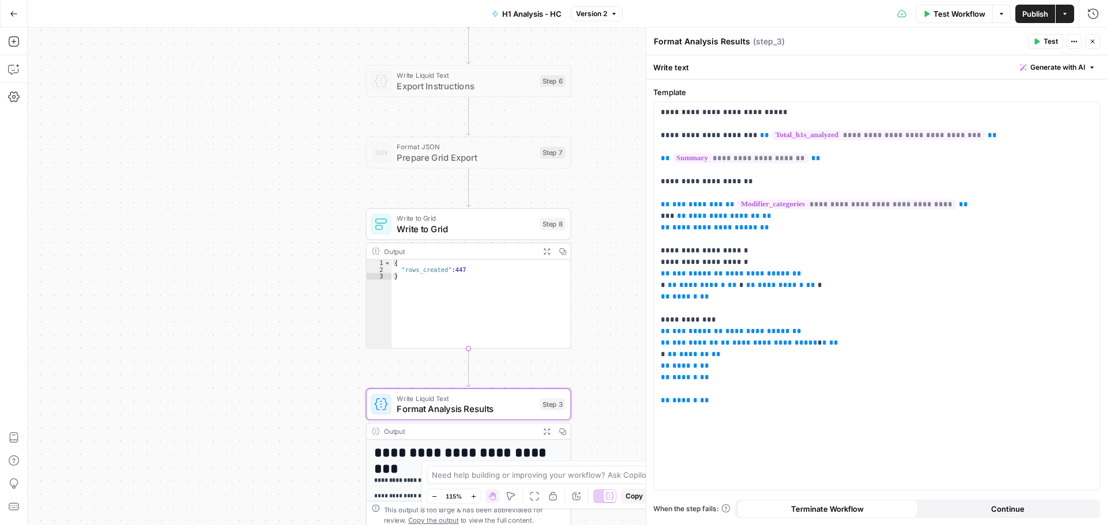
drag, startPoint x: 591, startPoint y: 352, endPoint x: 585, endPoint y: 227, distance: 125.9
click at [588, 167] on div "Workflow Set Inputs Inputs Run Code · Python Process CSV Data Step 1 Output Exp…" at bounding box center [568, 277] width 1080 height 498
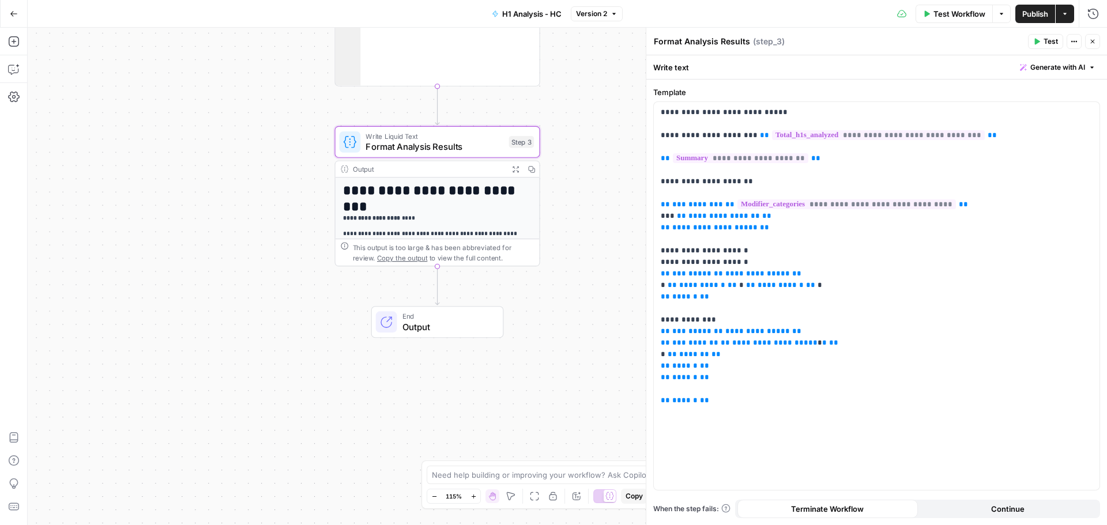
drag, startPoint x: 601, startPoint y: 329, endPoint x: 573, endPoint y: 124, distance: 207.3
click at [570, 124] on div "Workflow Set Inputs Inputs Run Code · Python Process CSV Data Step 1 Output Exp…" at bounding box center [568, 277] width 1080 height 498
drag, startPoint x: 551, startPoint y: 357, endPoint x: 592, endPoint y: 324, distance: 52.9
click at [556, 383] on div "Workflow Set Inputs Inputs Run Code · Python Process CSV Data Step 1 Output Exp…" at bounding box center [568, 277] width 1080 height 498
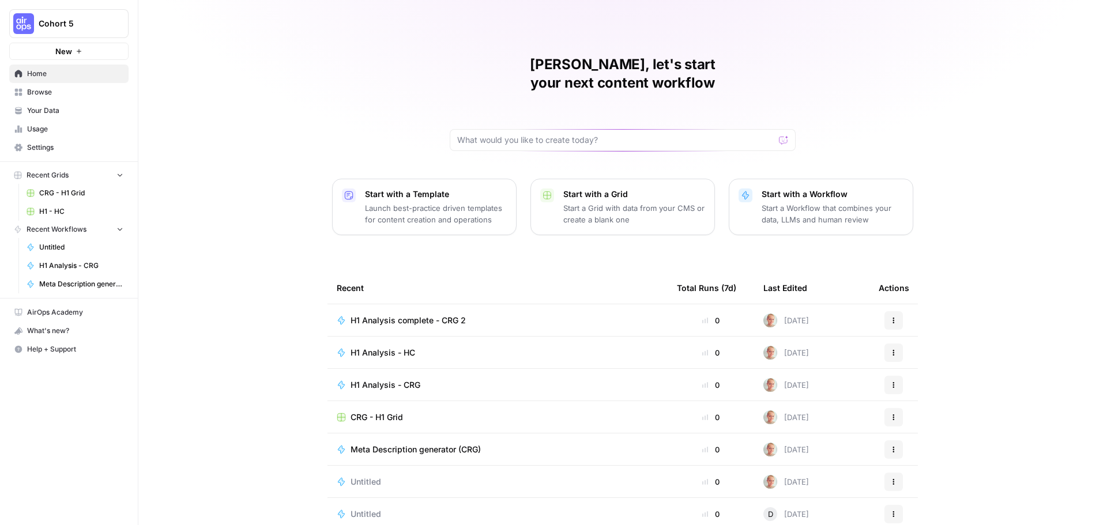
click at [63, 211] on span "H1 - HC" at bounding box center [81, 211] width 84 height 10
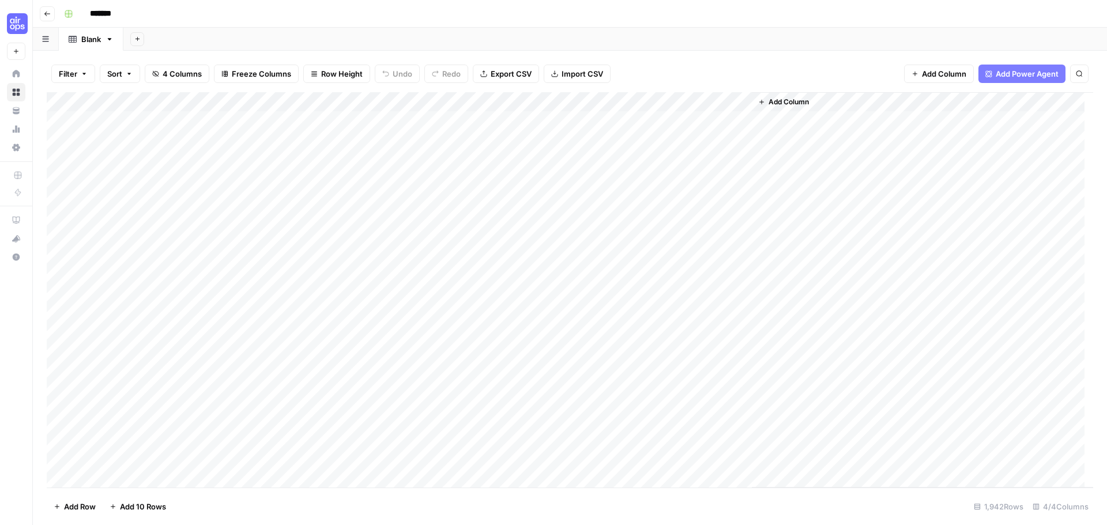
click at [137, 38] on icon "button" at bounding box center [137, 39] width 6 height 6
click at [163, 79] on span "Blank" at bounding box center [195, 79] width 85 height 12
click at [155, 43] on div "Blank" at bounding box center [156, 39] width 20 height 12
type input "**********"
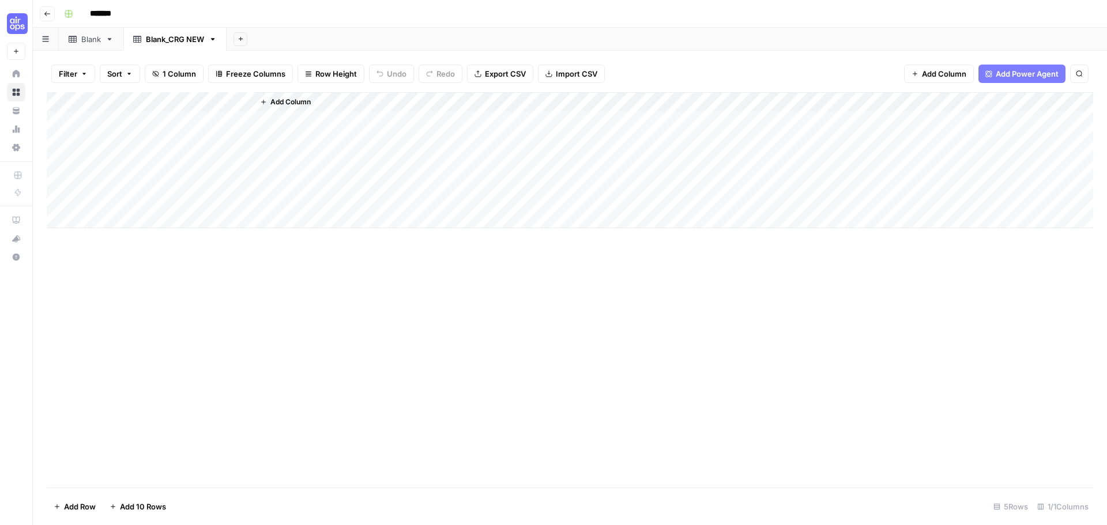
click at [317, 51] on div "Filter Sort 1 Column Freeze Columns Row Height Undo Redo Export CSV Import CSV …" at bounding box center [570, 288] width 1075 height 475
click at [75, 40] on icon at bounding box center [73, 39] width 8 height 7
click at [179, 41] on div "Blank_CRG NEW" at bounding box center [175, 39] width 58 height 12
click at [160, 44] on div "Blank_CRG NEW" at bounding box center [175, 39] width 58 height 12
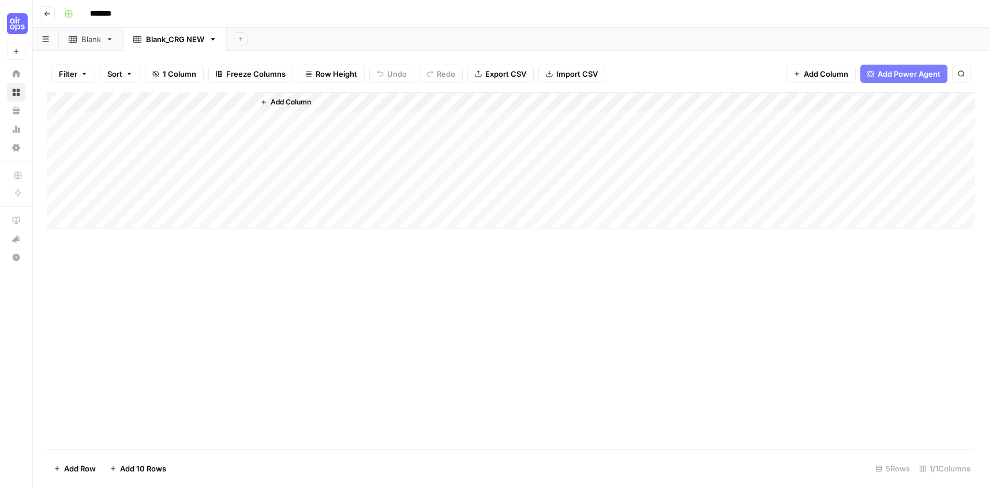
click at [93, 47] on link "Blank" at bounding box center [91, 39] width 65 height 23
click at [151, 102] on div "Add Column" at bounding box center [511, 270] width 928 height 357
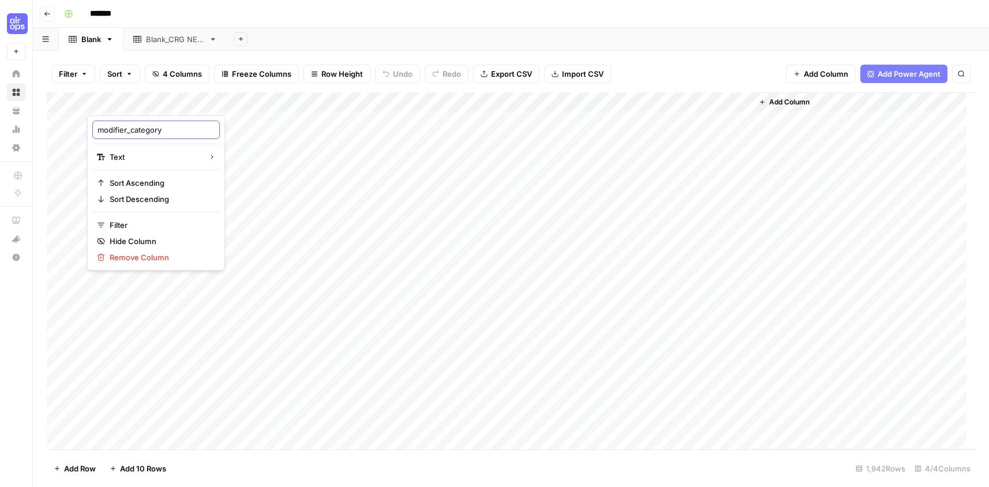
click at [146, 130] on input "modifier_category" at bounding box center [155, 130] width 117 height 12
click at [655, 21] on div "*******" at bounding box center [518, 14] width 918 height 18
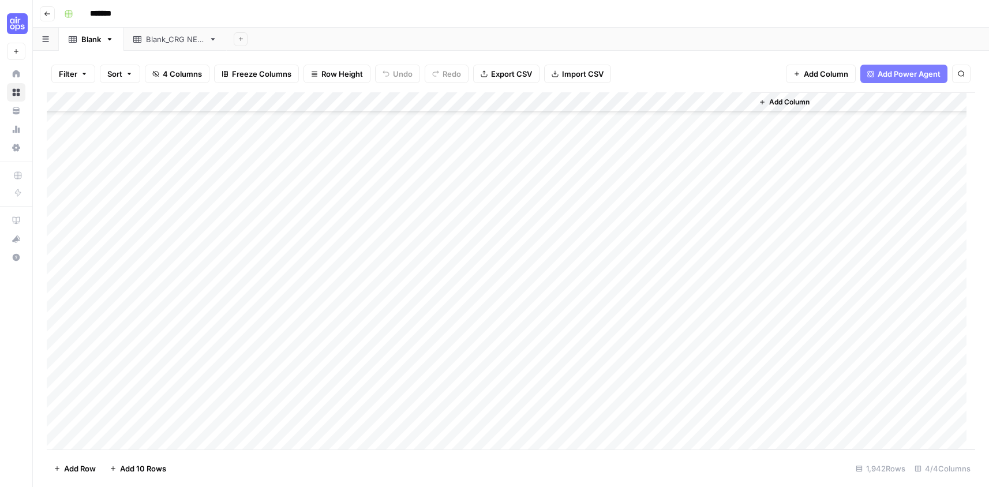
click at [197, 45] on link "Blank_CRG NEW" at bounding box center [174, 39] width 103 height 23
click at [73, 48] on link "Blank" at bounding box center [91, 39] width 65 height 23
click at [161, 41] on div "Blank_CRG NEW" at bounding box center [175, 39] width 58 height 12
click at [93, 43] on div "Blank" at bounding box center [91, 39] width 20 height 12
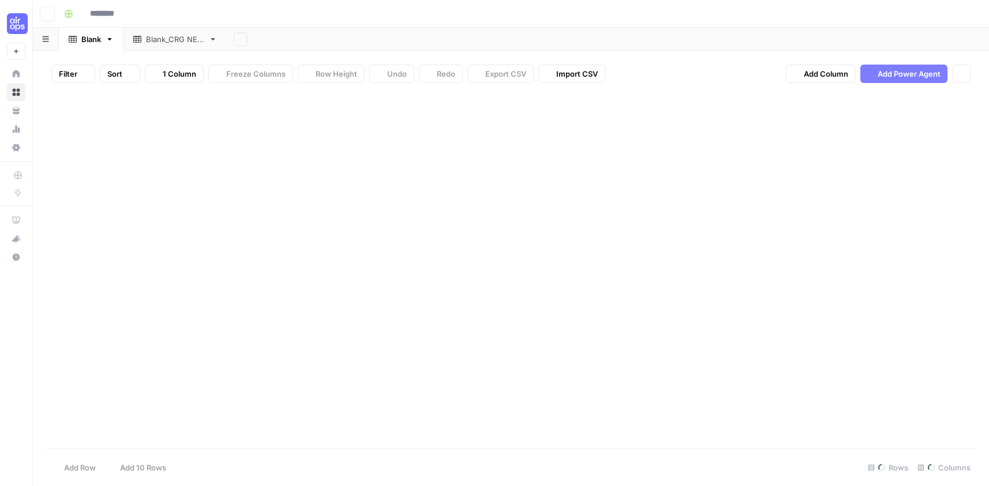
type input "*******"
click at [169, 39] on div "Blank_CRG NEW" at bounding box center [175, 39] width 58 height 12
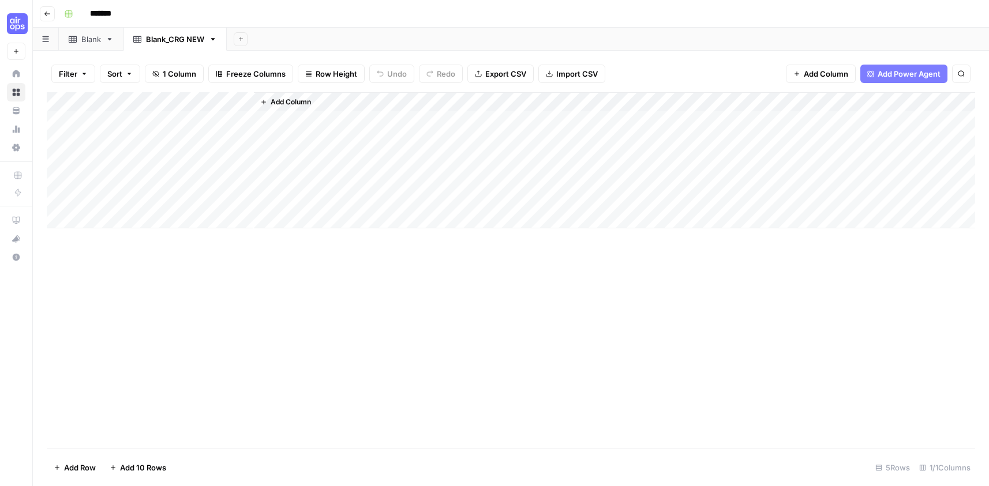
click at [95, 47] on link "Blank" at bounding box center [91, 39] width 65 height 23
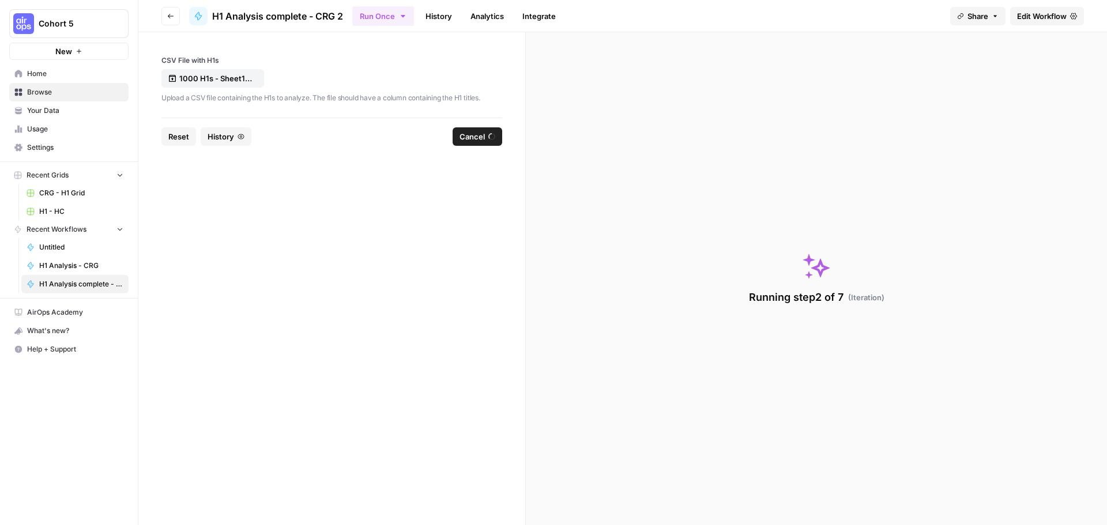
click at [1040, 16] on span "Edit Workflow" at bounding box center [1042, 16] width 50 height 12
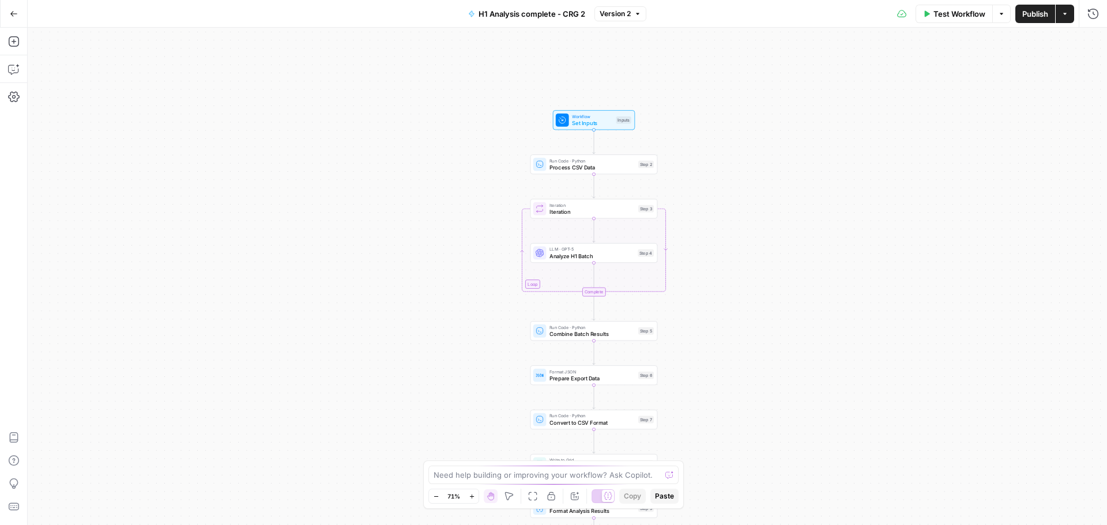
drag, startPoint x: 726, startPoint y: 130, endPoint x: 690, endPoint y: 185, distance: 65.7
click at [739, 177] on div "Workflow Set Inputs Inputs Run Code · Python Process CSV Data Step 2 Loop Itera…" at bounding box center [568, 277] width 1080 height 498
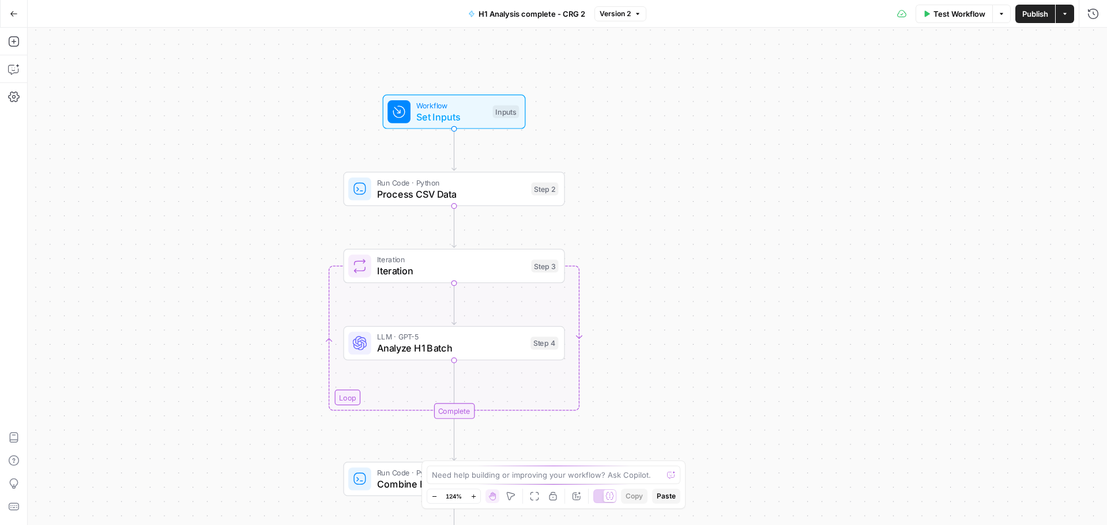
drag, startPoint x: 633, startPoint y: 80, endPoint x: 548, endPoint y: 127, distance: 97.6
click at [565, 129] on div "Workflow Set Inputs Inputs Run Code · Python Process CSV Data Step 2 Loop Itera…" at bounding box center [568, 277] width 1080 height 498
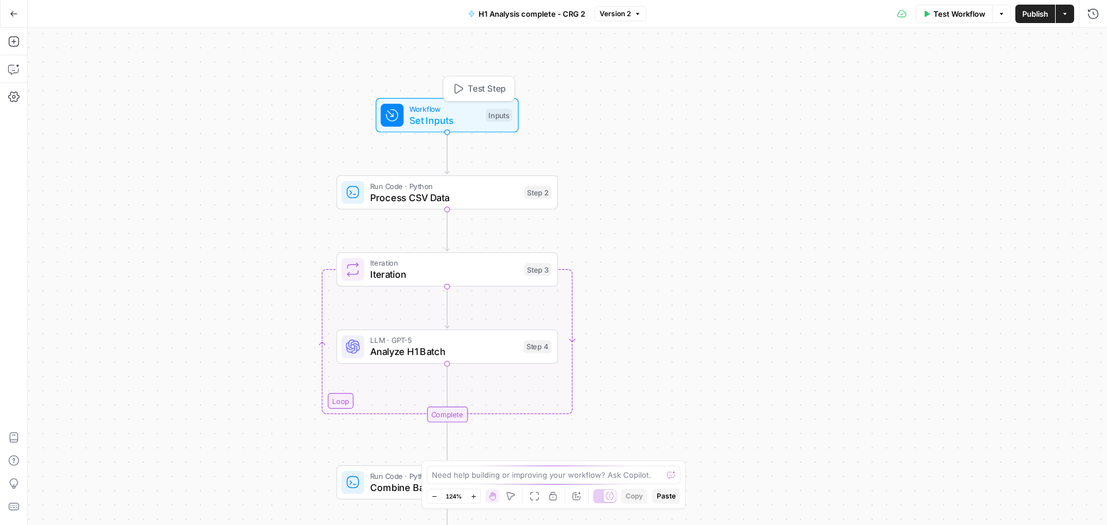
click at [441, 113] on span "Set Inputs" at bounding box center [444, 120] width 71 height 14
click at [801, 89] on H1s "CSV File with H1s" at bounding box center [883, 93] width 415 height 12
click at [800, 89] on H1s "CSV File with H1s" at bounding box center [883, 93] width 415 height 12
click at [799, 89] on H1s "CSV File with H1s" at bounding box center [883, 93] width 415 height 12
click at [1050, 69] on span "edit field" at bounding box center [1054, 71] width 25 height 9
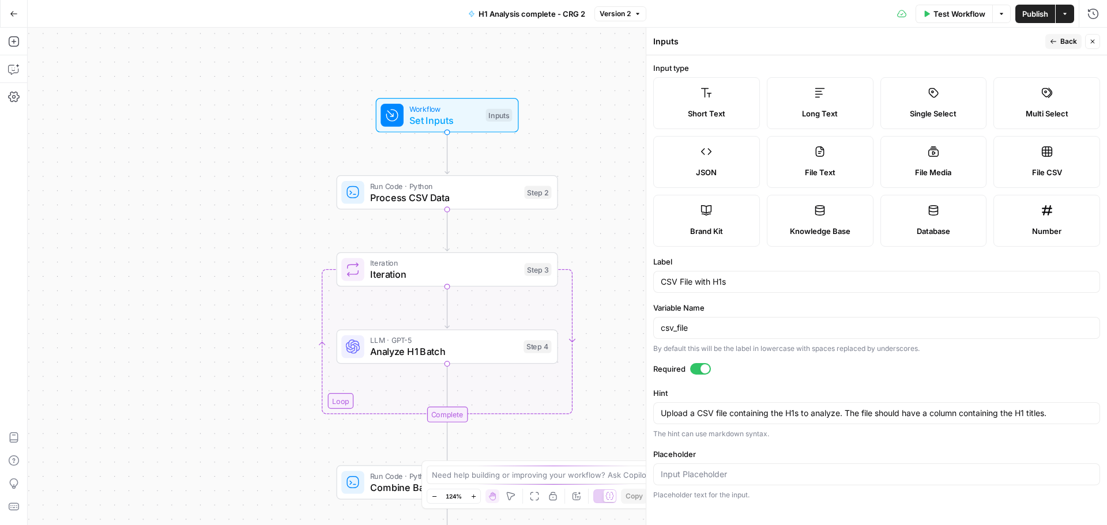
click at [773, 291] on div "CSV File with H1s" at bounding box center [876, 282] width 447 height 22
click at [775, 414] on textarea "Upload a CSV file containing the H1s to analyze. The file should have a column …" at bounding box center [877, 414] width 432 height 12
click at [717, 333] on input "csv_file" at bounding box center [877, 328] width 432 height 12
click at [700, 290] on div "CSV File with H1s" at bounding box center [876, 282] width 447 height 22
drag, startPoint x: 1092, startPoint y: 43, endPoint x: 1079, endPoint y: 52, distance: 16.2
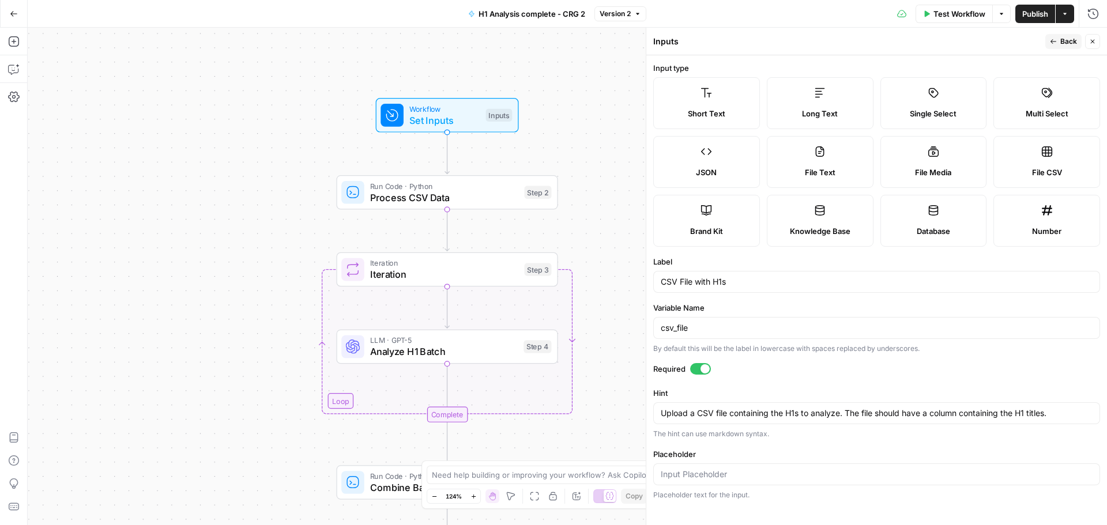
click at [1092, 43] on icon "button" at bounding box center [1092, 41] width 7 height 7
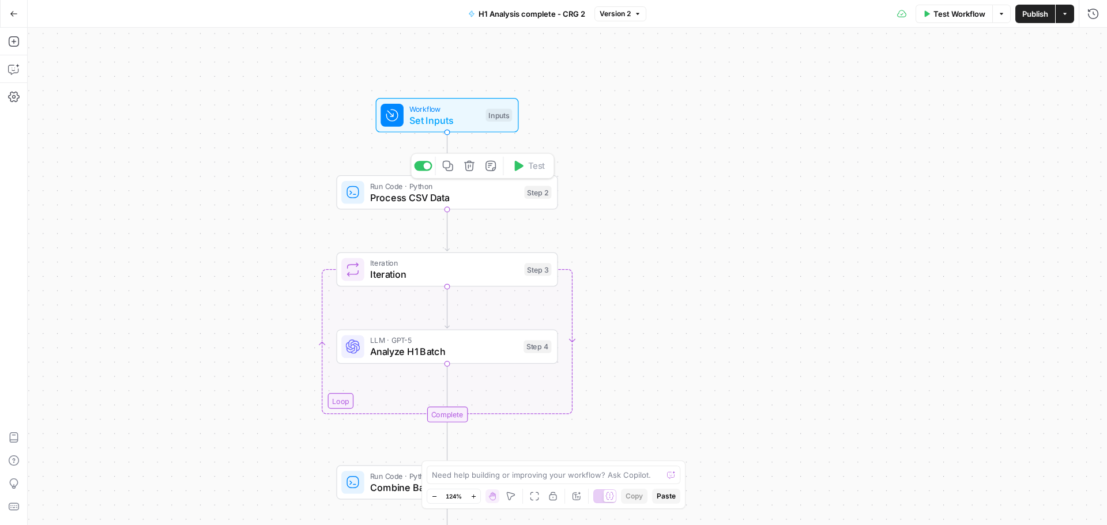
click at [414, 205] on div "Run Code · Python Process CSV Data Step 2 Copy step Delete step Add Note Test" at bounding box center [446, 192] width 221 height 34
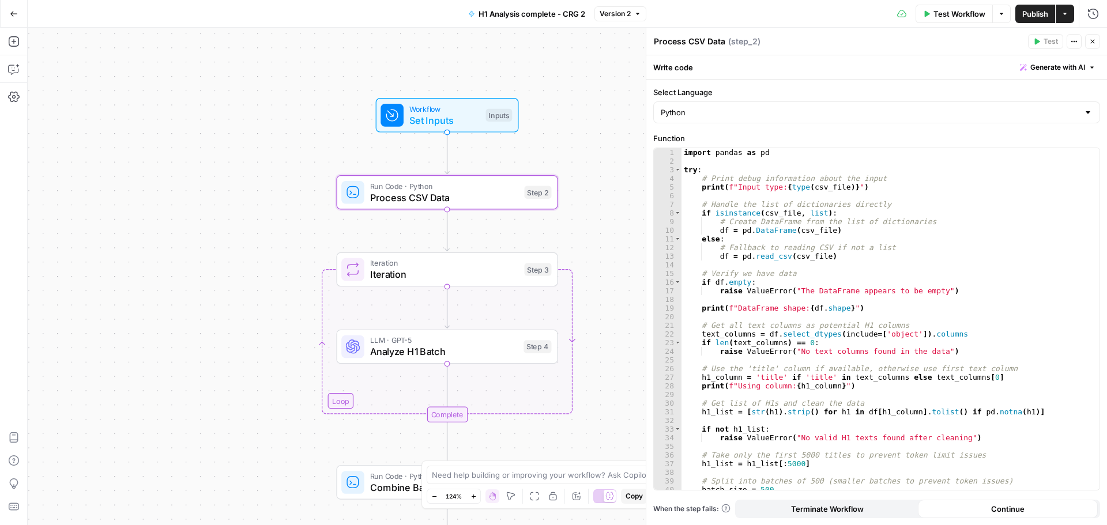
click at [699, 41] on textarea "Process CSV Data" at bounding box center [690, 42] width 72 height 12
click at [698, 42] on textarea "Process CSV Data" at bounding box center [690, 42] width 72 height 12
click at [771, 175] on div "import pandas as pd try : # Print debug information about the input print ( f"I…" at bounding box center [886, 327] width 409 height 359
type textarea "**********"
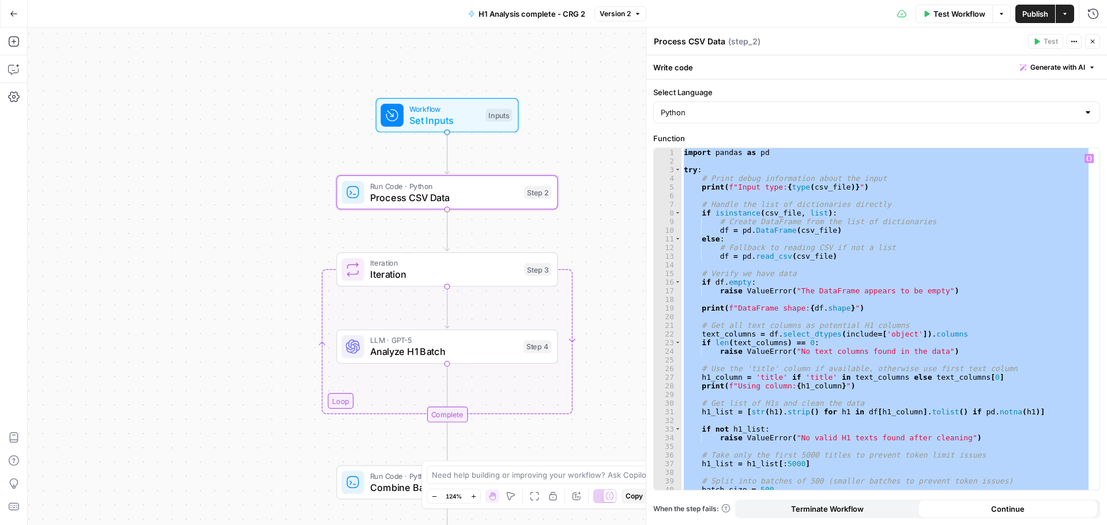
click at [1092, 42] on icon "button" at bounding box center [1092, 41] width 7 height 7
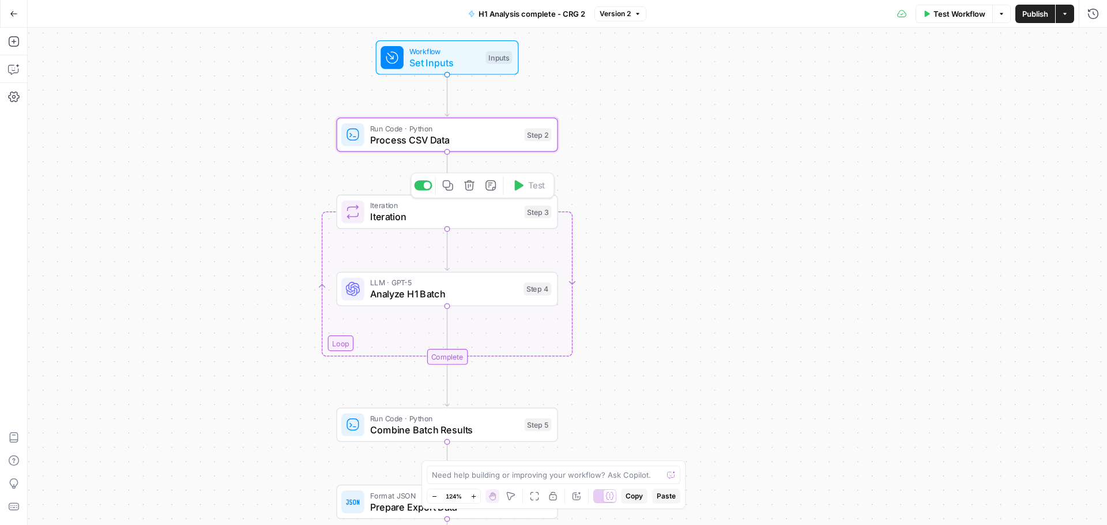
click at [401, 224] on div "Iteration Iteration Step 3 Copy step Delete step Add Note Test" at bounding box center [446, 212] width 221 height 34
click at [668, 39] on textarea "Iteration" at bounding box center [670, 42] width 33 height 12
click at [668, 38] on textarea "Iteration" at bounding box center [670, 42] width 33 height 12
type textarea "**********"
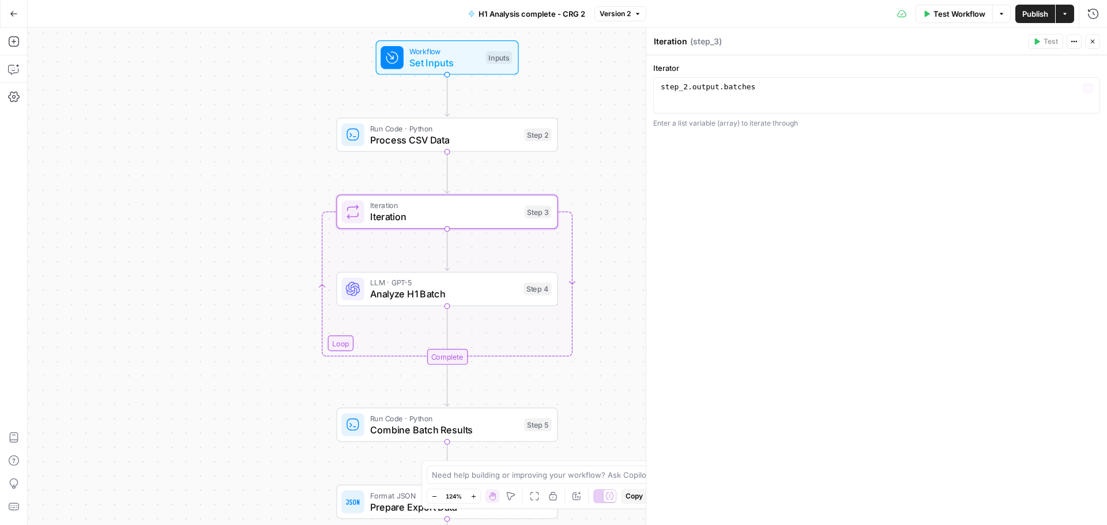
drag, startPoint x: 736, startPoint y: 87, endPoint x: 752, endPoint y: 78, distance: 18.6
click at [736, 88] on div "step_2 . output . batches" at bounding box center [877, 103] width 437 height 43
click at [414, 299] on span "Analyze H1 Batch" at bounding box center [444, 294] width 148 height 14
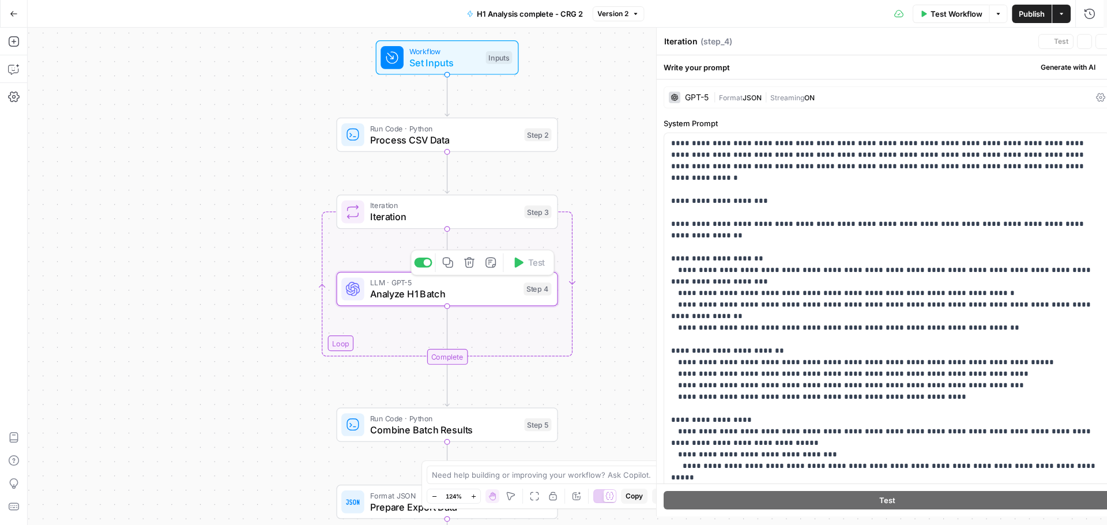
type textarea "Analyze H1 Batch"
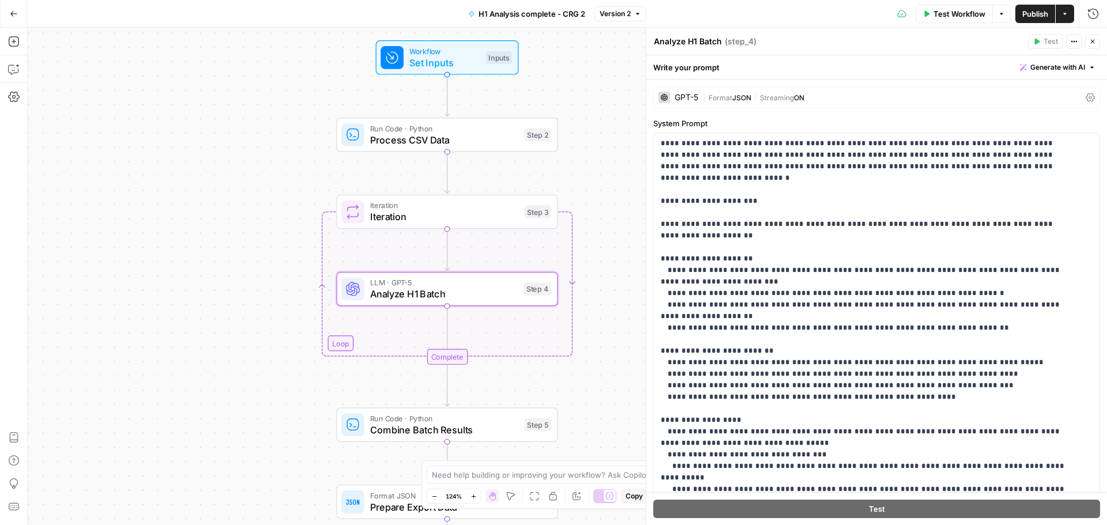
click at [697, 42] on textarea "Analyze H1 Batch" at bounding box center [688, 42] width 68 height 12
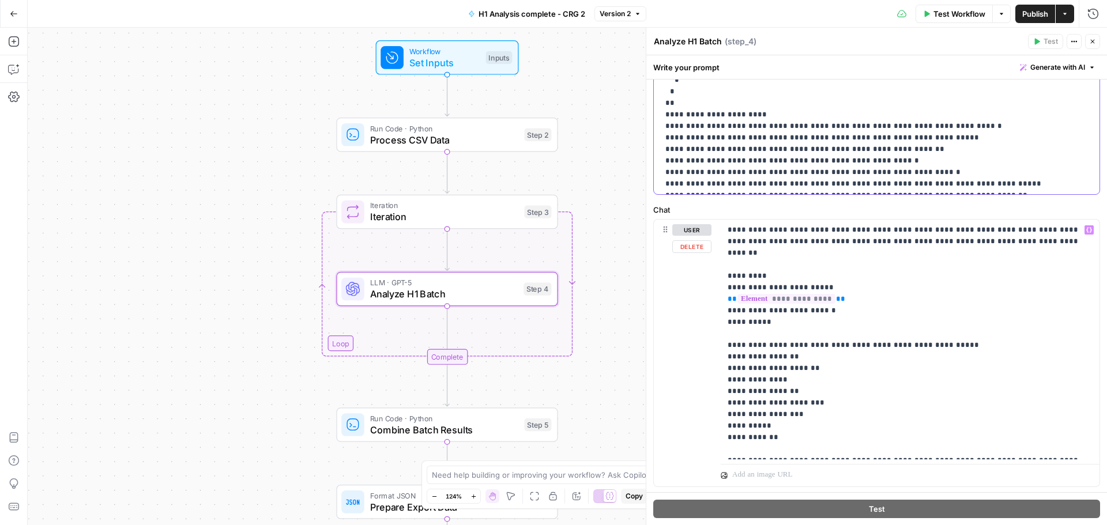
scroll to position [526, 0]
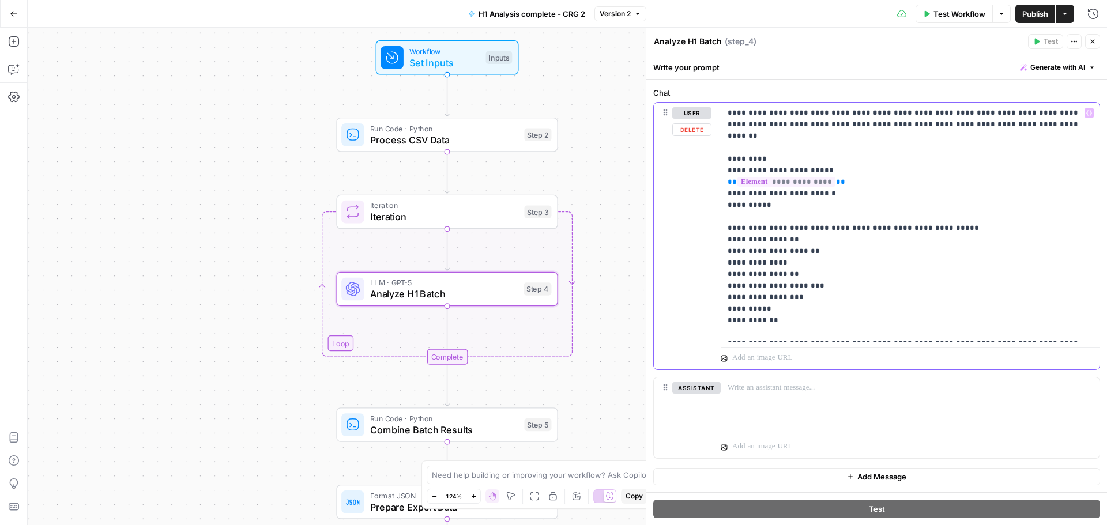
click at [825, 191] on p "**********" at bounding box center [906, 222] width 356 height 231
click at [1094, 38] on icon "button" at bounding box center [1092, 41] width 7 height 7
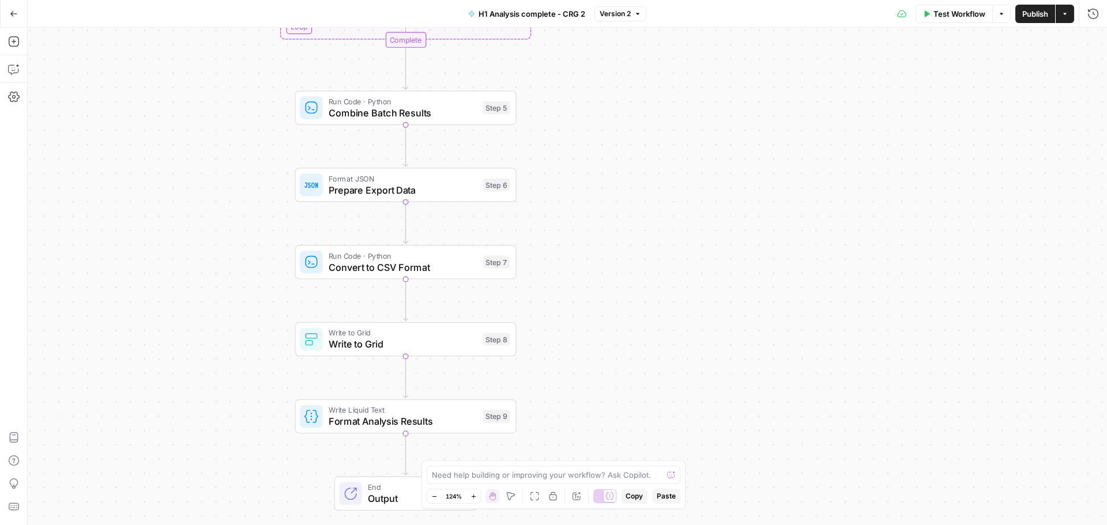
drag, startPoint x: 679, startPoint y: 375, endPoint x: 633, endPoint y: 82, distance: 296.7
click at [633, 82] on div "Workflow Set Inputs Inputs Run Code · Python Process CSV Data Step 2 Loop Itera…" at bounding box center [568, 277] width 1080 height 498
click at [420, 119] on span "Combine Batch Results" at bounding box center [403, 113] width 149 height 14
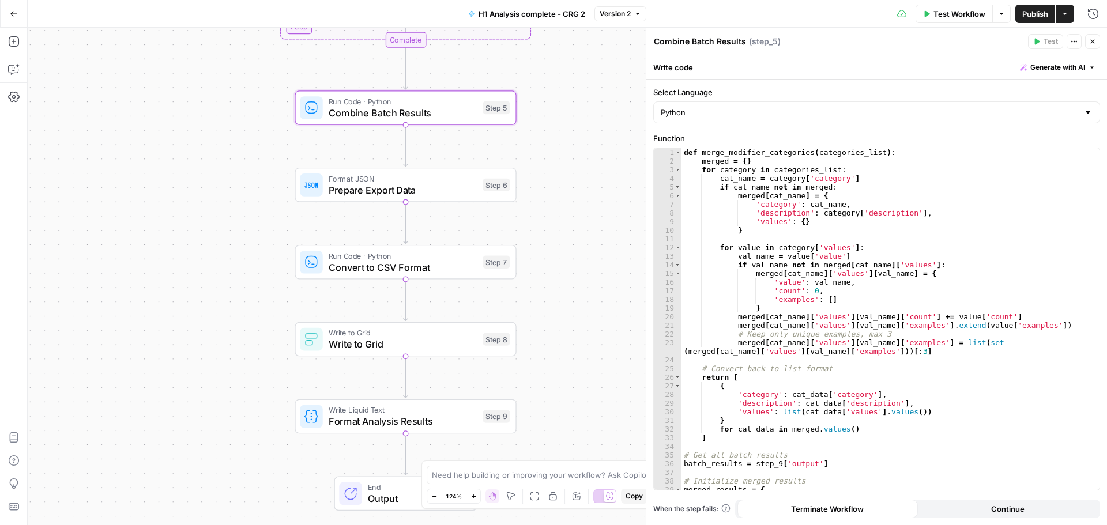
click at [691, 42] on textarea "Combine Batch Results" at bounding box center [700, 42] width 92 height 12
click at [806, 198] on div "def merge_modifier_categories ( categories_list ) : merged = { } for category i…" at bounding box center [886, 327] width 409 height 359
type textarea "**********"
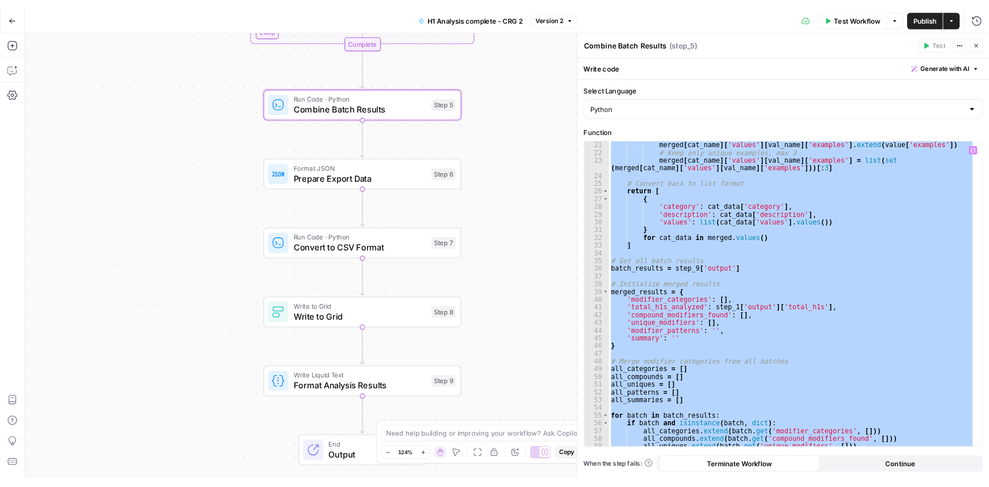
scroll to position [290, 0]
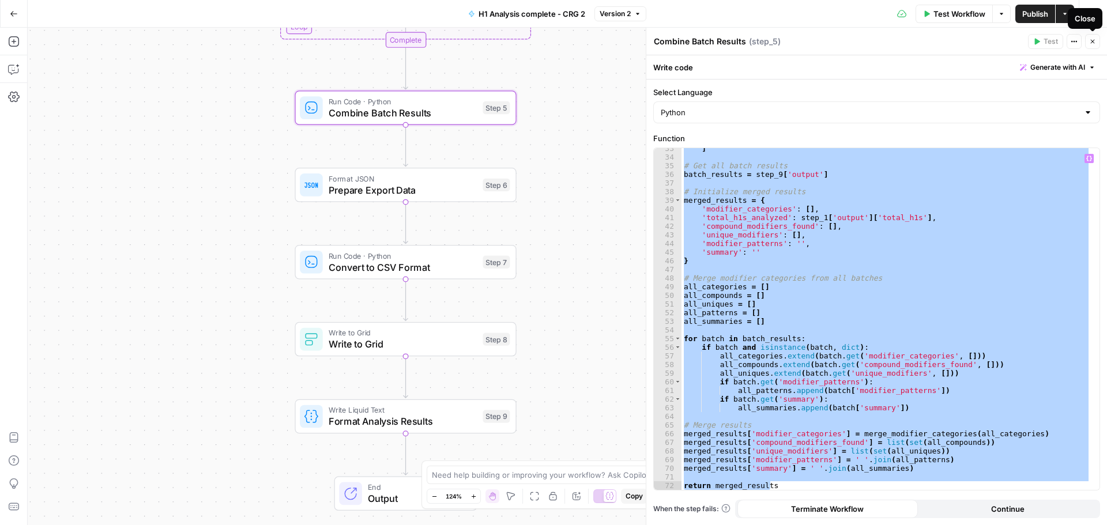
drag, startPoint x: 1091, startPoint y: 40, endPoint x: 1063, endPoint y: 66, distance: 37.9
click at [1091, 41] on icon "button" at bounding box center [1092, 41] width 7 height 7
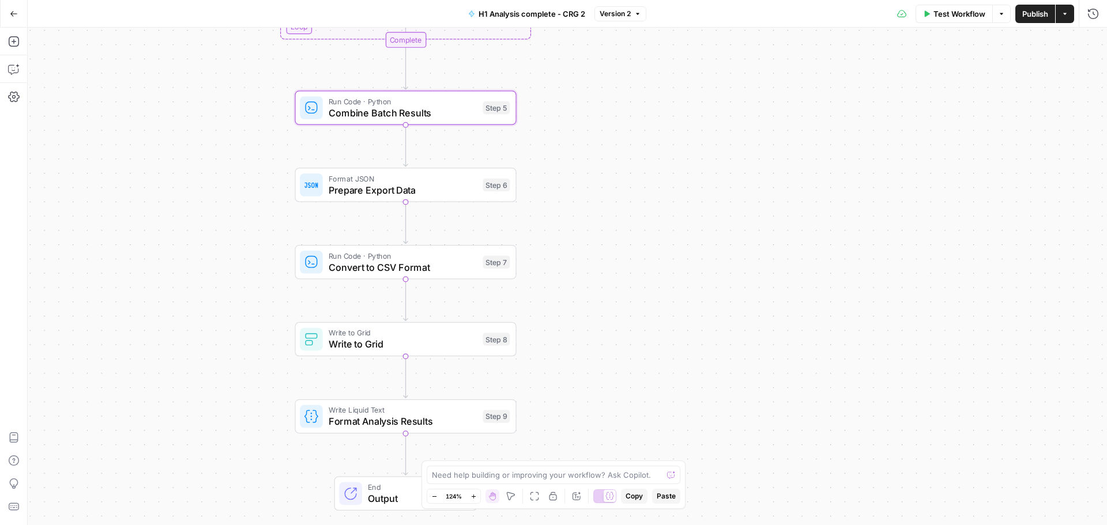
click at [385, 191] on span "Prepare Export Data" at bounding box center [403, 190] width 149 height 14
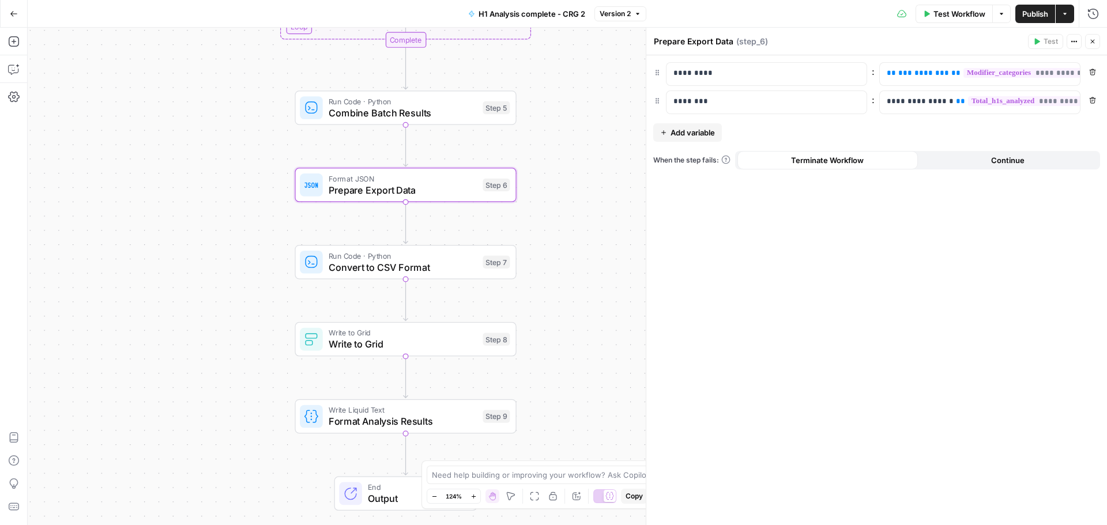
click at [719, 44] on textarea "Prepare Export Data" at bounding box center [694, 42] width 80 height 12
click at [723, 72] on p "*********" at bounding box center [758, 73] width 168 height 12
click at [929, 76] on span "********" at bounding box center [932, 72] width 35 height 7
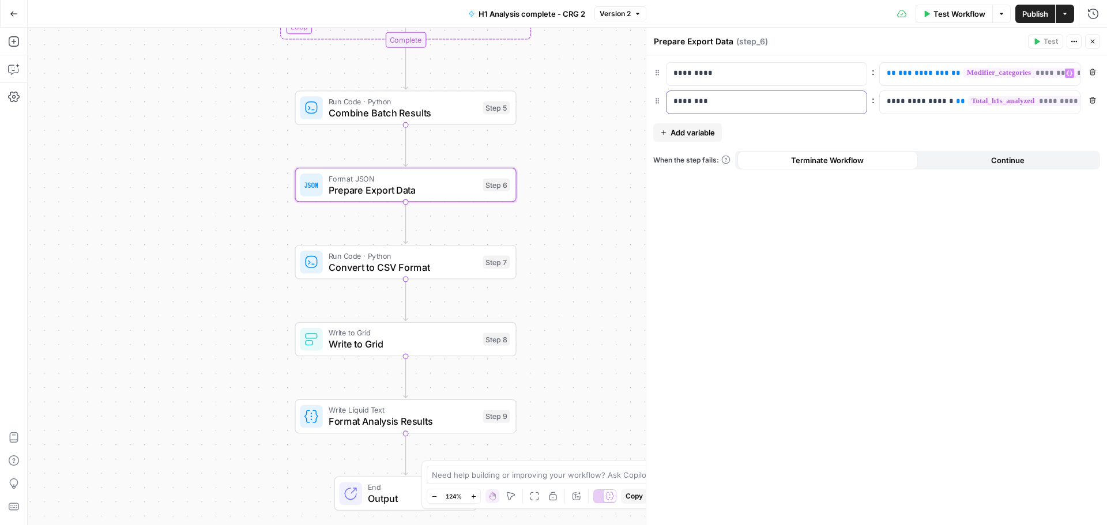
click at [739, 102] on p "********" at bounding box center [758, 102] width 168 height 12
click at [907, 99] on p "**********" at bounding box center [980, 102] width 186 height 12
drag, startPoint x: 1095, startPoint y: 41, endPoint x: 1050, endPoint y: 65, distance: 51.1
click at [1095, 41] on icon "button" at bounding box center [1092, 41] width 7 height 7
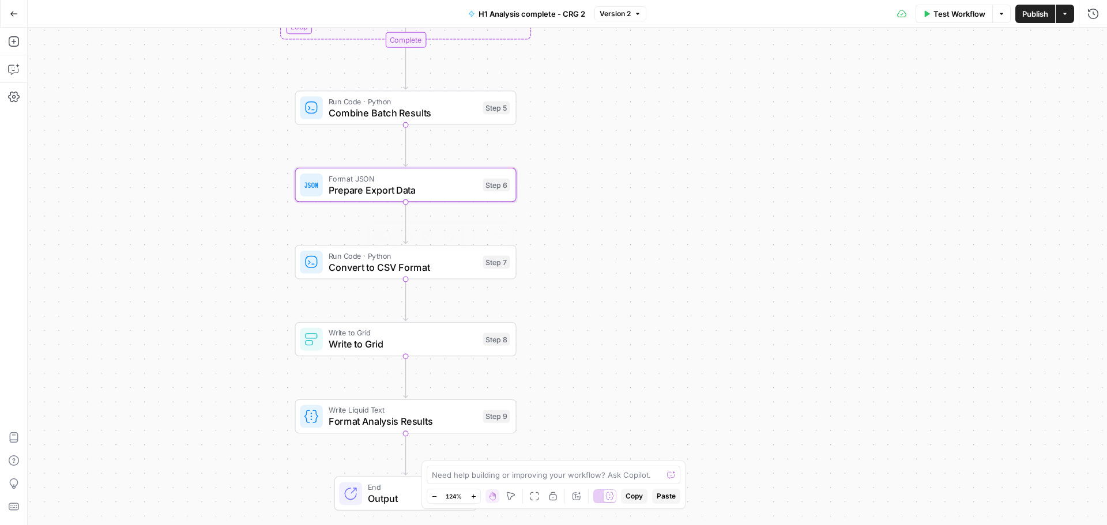
click at [348, 265] on span "Convert to CSV Format" at bounding box center [403, 267] width 149 height 14
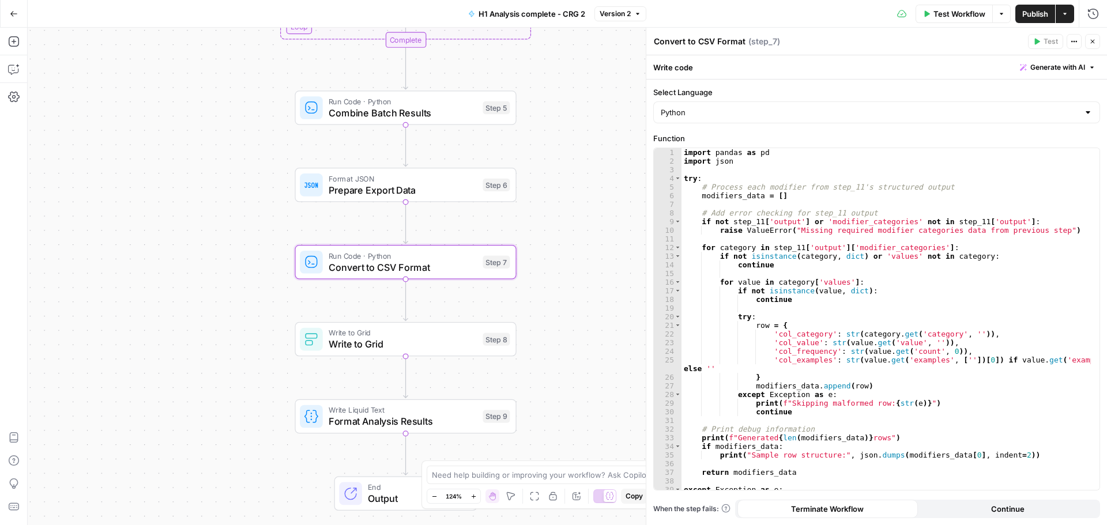
click at [700, 40] on textarea "Convert to CSV Format" at bounding box center [700, 42] width 92 height 12
click at [806, 182] on div "import pandas as pd import json try : # Process each modifier from step_11's st…" at bounding box center [886, 327] width 409 height 359
type textarea "**********"
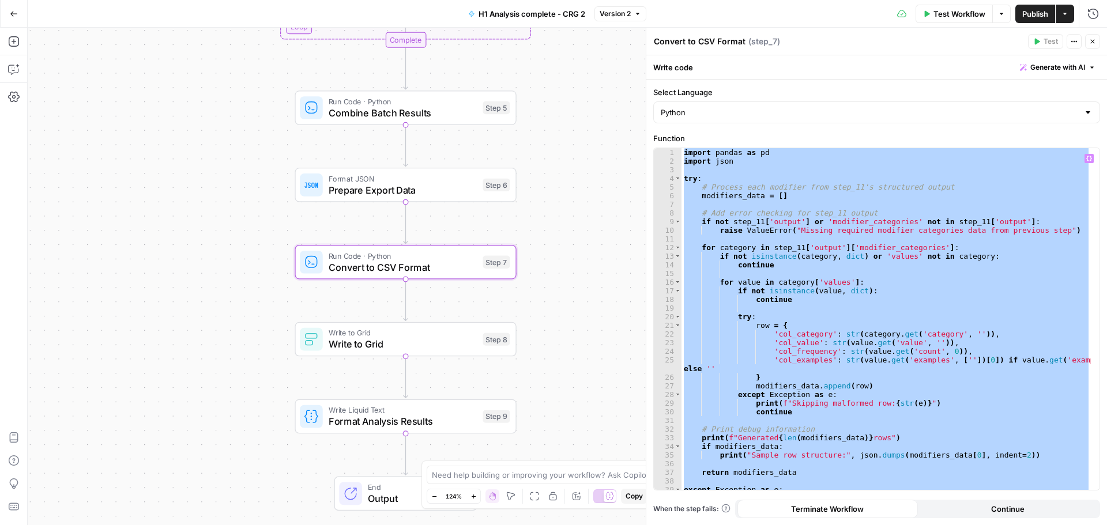
drag, startPoint x: 1094, startPoint y: 44, endPoint x: 1062, endPoint y: 85, distance: 51.3
click at [1094, 44] on icon "button" at bounding box center [1092, 41] width 7 height 7
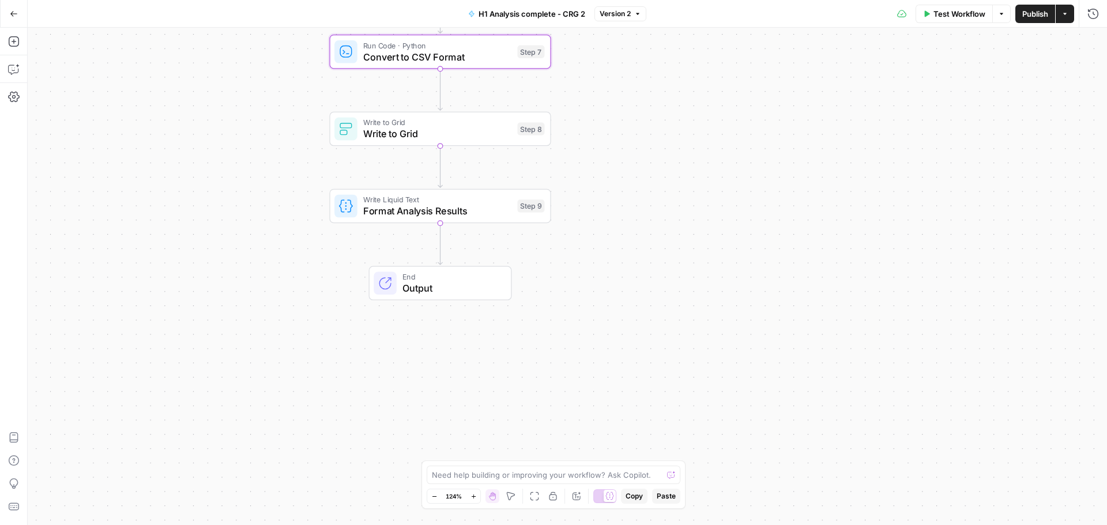
drag, startPoint x: 636, startPoint y: 359, endPoint x: 677, endPoint y: 134, distance: 228.1
click at [677, 134] on div "Workflow Set Inputs Inputs Run Code · Python Process CSV Data Step 2 Loop Itera…" at bounding box center [568, 277] width 1080 height 498
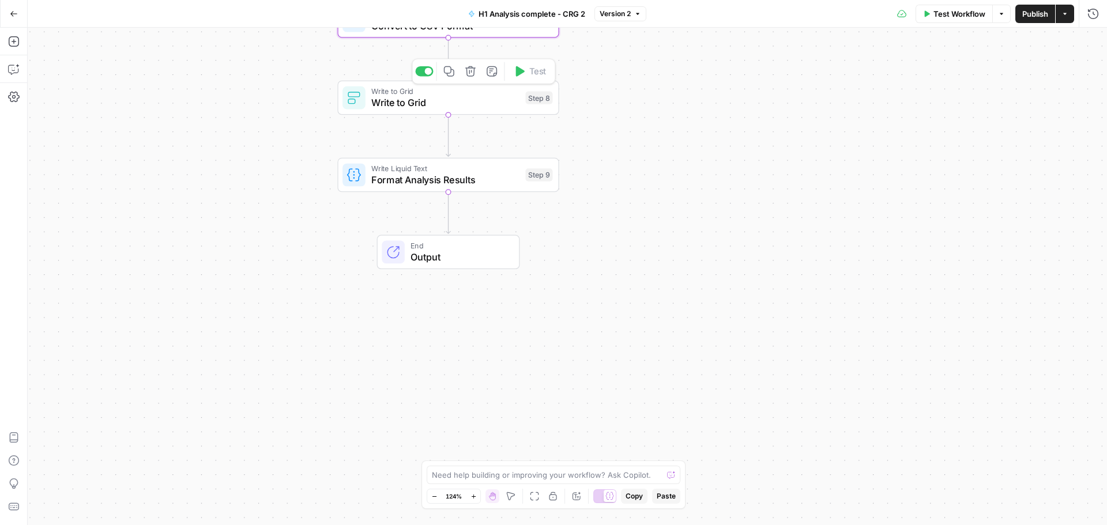
click at [409, 102] on span "Write to Grid" at bounding box center [445, 103] width 149 height 14
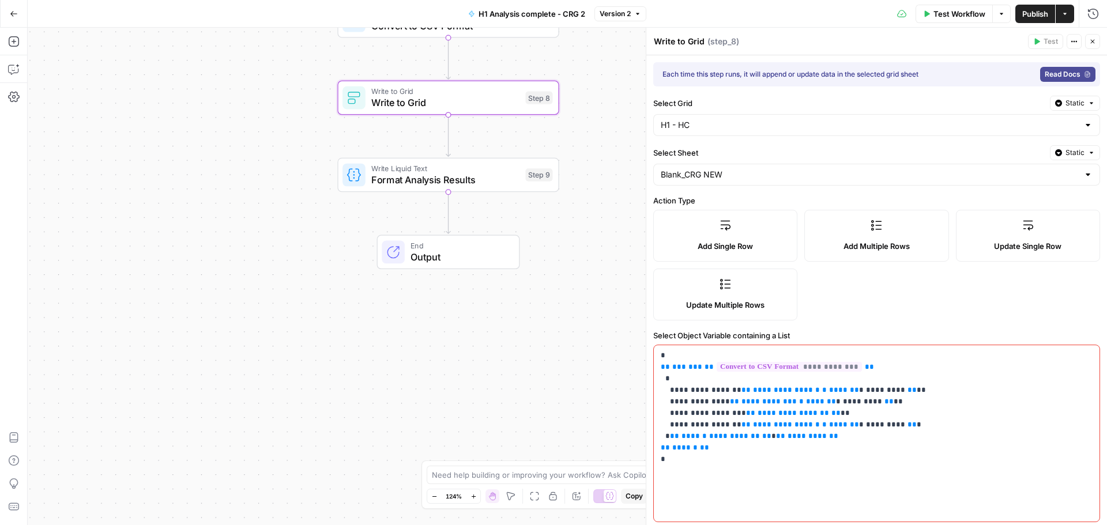
click at [696, 39] on textarea "Write to Grid" at bounding box center [679, 42] width 51 height 12
click at [698, 123] on input "Select Grid" at bounding box center [870, 125] width 418 height 12
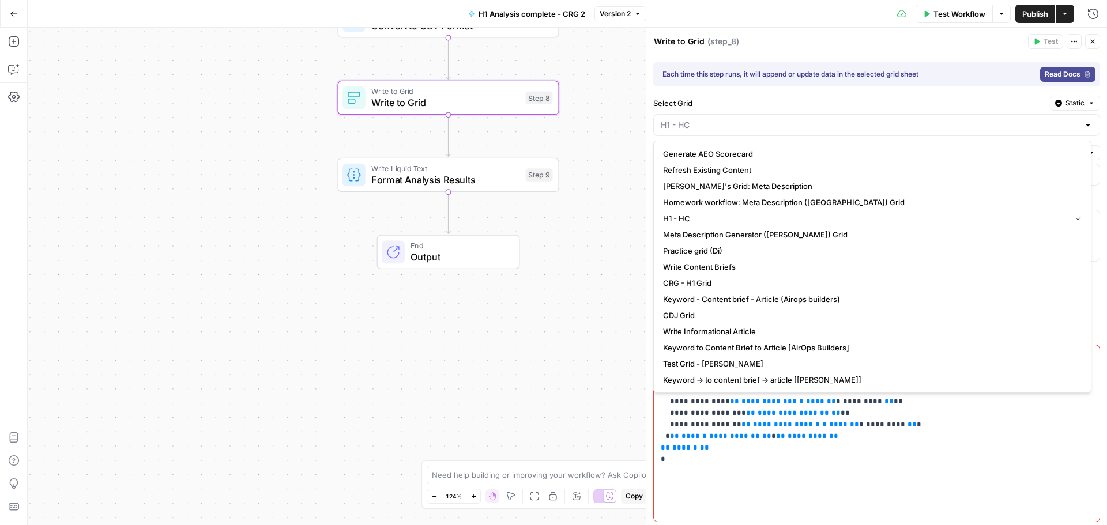
type input "H1 - HC"
click at [818, 99] on label "Select Grid" at bounding box center [849, 103] width 392 height 12
click at [818, 119] on input "H1 - HC" at bounding box center [870, 125] width 418 height 12
type input "H1 - HC"
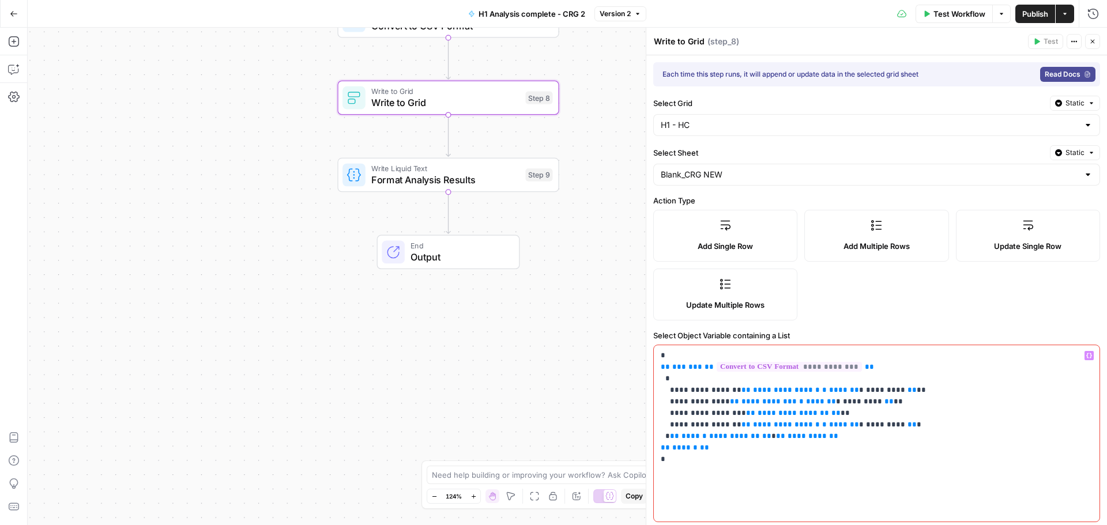
click at [957, 446] on p "**********" at bounding box center [872, 407] width 423 height 115
click at [754, 171] on input "Select Sheet" at bounding box center [870, 175] width 418 height 12
click at [731, 174] on input "Select Sheet" at bounding box center [870, 175] width 418 height 12
type input "Blank_CRG NEW"
click at [806, 399] on span "*******" at bounding box center [821, 401] width 30 height 7
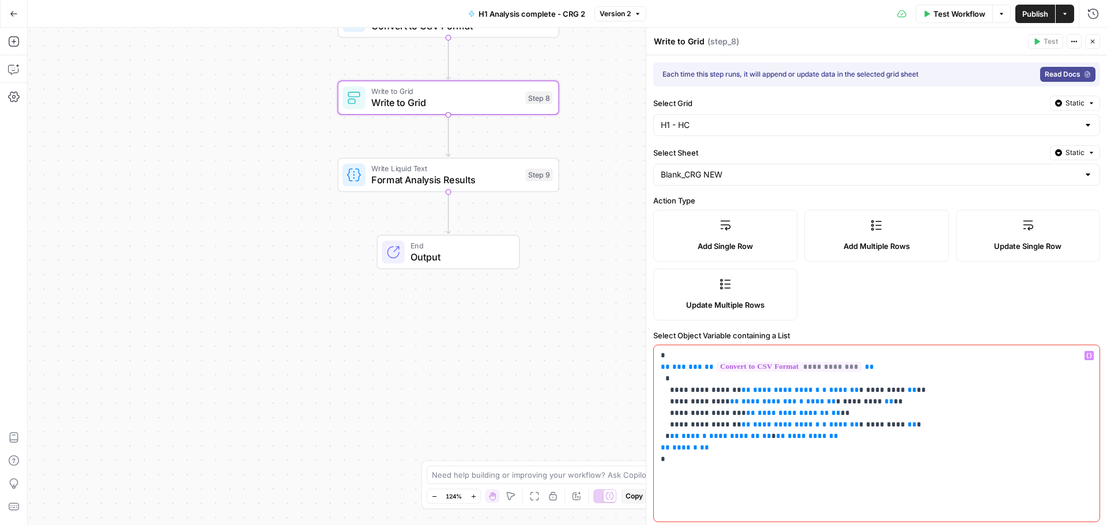
click at [721, 439] on span "**********" at bounding box center [734, 436] width 51 height 7
drag, startPoint x: 796, startPoint y: 336, endPoint x: 652, endPoint y: 338, distance: 143.6
click at [652, 338] on div "**********" at bounding box center [877, 348] width 461 height 587
copy label "Select Object Variable containing a List"
click at [844, 416] on p "**********" at bounding box center [872, 407] width 423 height 115
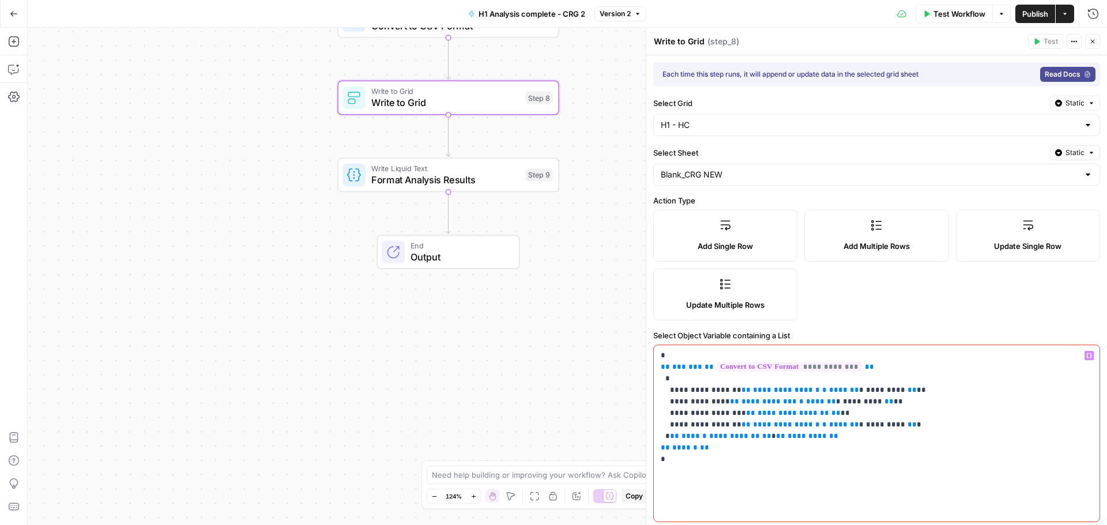
drag, startPoint x: 1094, startPoint y: 40, endPoint x: 860, endPoint y: 170, distance: 267.4
click at [1095, 40] on icon "button" at bounding box center [1092, 41] width 7 height 7
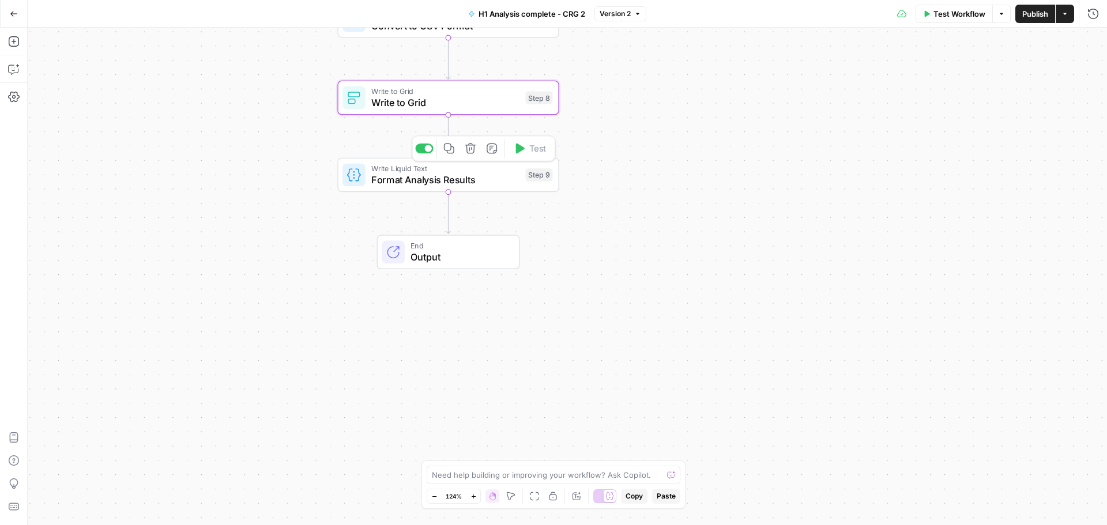
click at [453, 186] on span "Format Analysis Results" at bounding box center [445, 180] width 149 height 14
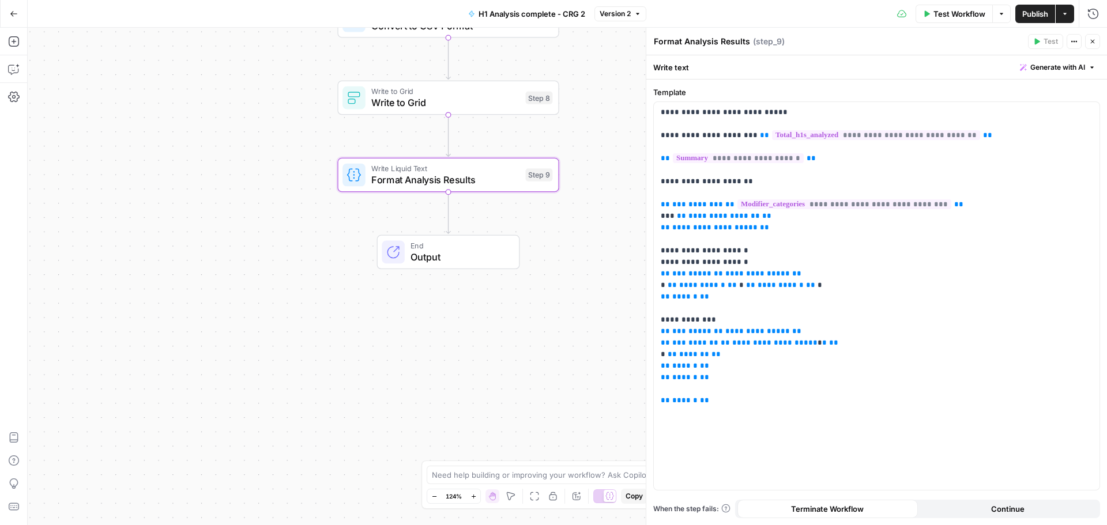
click at [679, 39] on textarea "Format Analysis Results" at bounding box center [702, 42] width 96 height 12
click at [724, 111] on p "**********" at bounding box center [877, 257] width 432 height 300
drag, startPoint x: 1091, startPoint y: 40, endPoint x: 911, endPoint y: 122, distance: 198.2
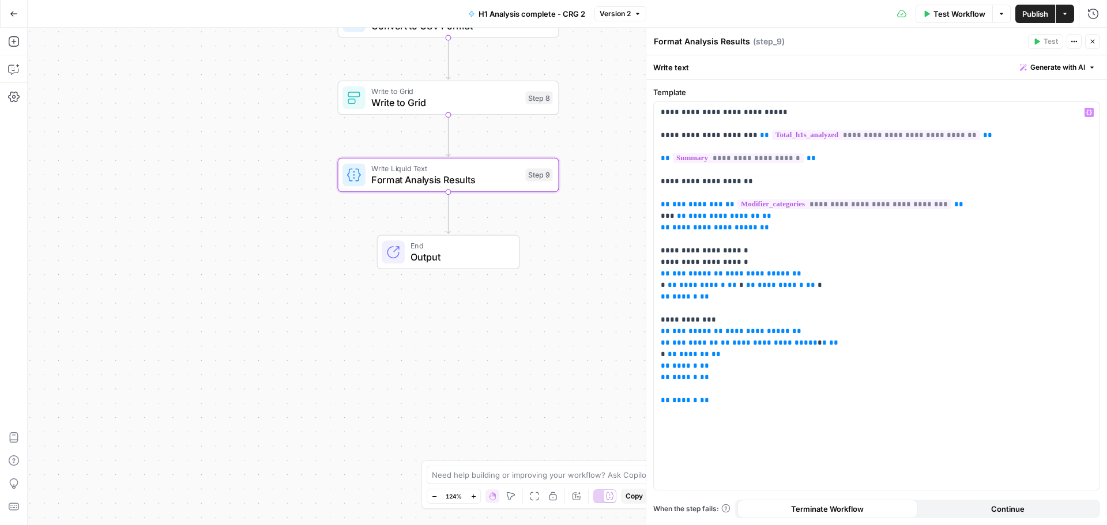
click at [1091, 41] on icon "button" at bounding box center [1092, 41] width 7 height 7
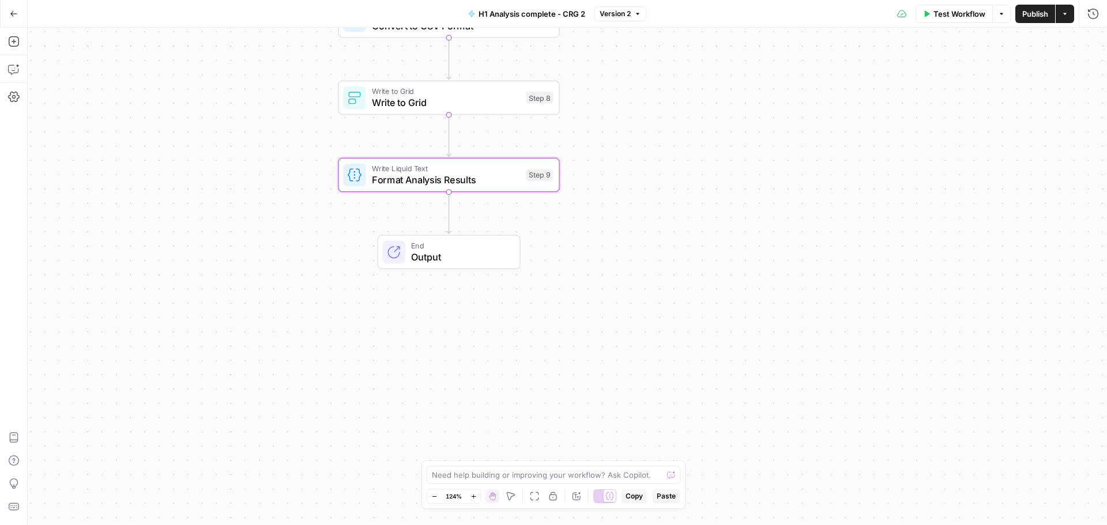
click at [456, 261] on span "Output" at bounding box center [459, 257] width 97 height 14
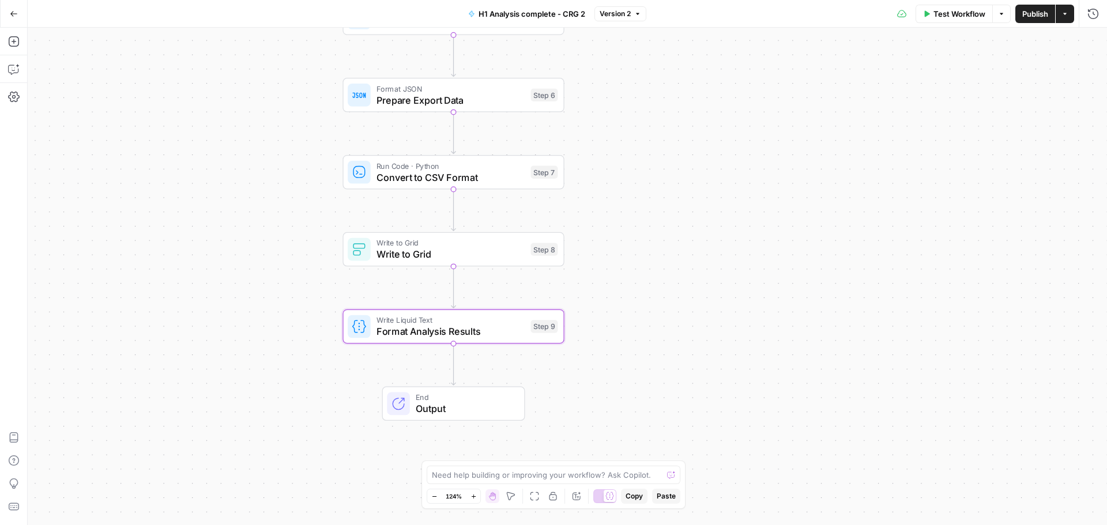
drag, startPoint x: 686, startPoint y: 141, endPoint x: 702, endPoint y: 434, distance: 293.4
click at [702, 434] on div "Workflow Set Inputs Inputs Run Code · Python Process CSV Data Step 2 Loop Itera…" at bounding box center [568, 277] width 1080 height 498
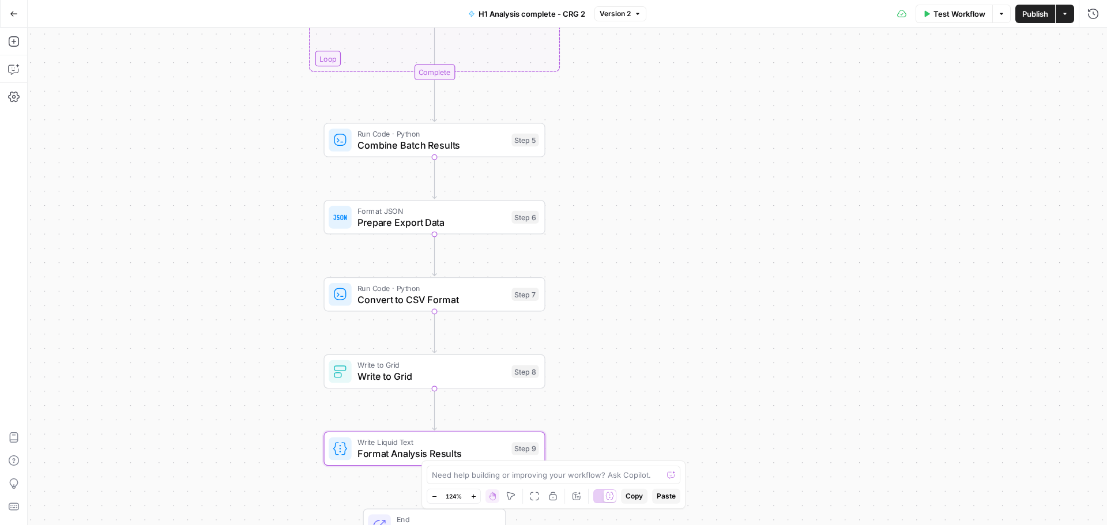
drag, startPoint x: 704, startPoint y: 230, endPoint x: 668, endPoint y: 59, distance: 174.3
click at [668, 59] on div "Workflow Set Inputs Inputs Run Code · Python Process CSV Data Step 2 Loop Itera…" at bounding box center [568, 277] width 1080 height 498
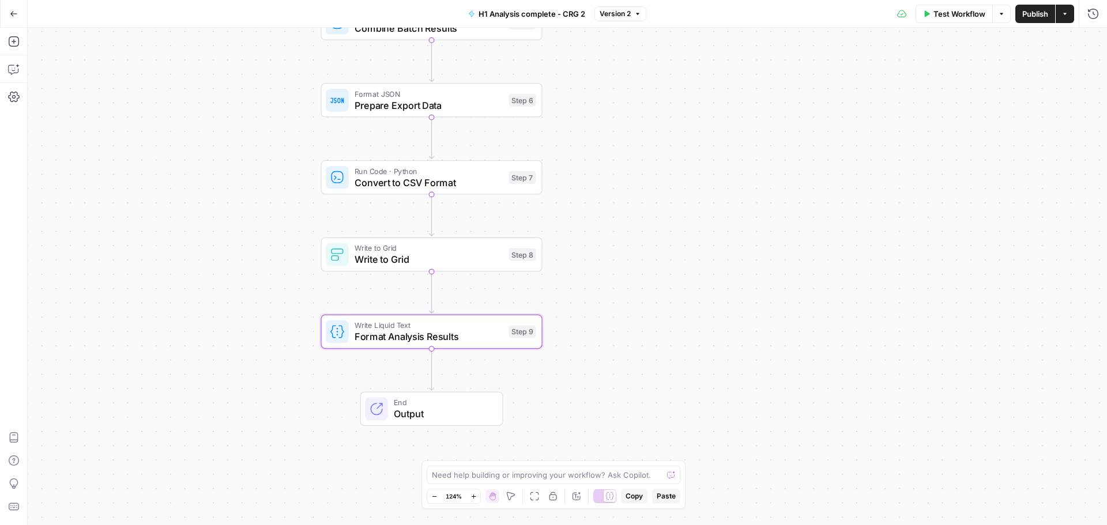
drag, startPoint x: 716, startPoint y: 236, endPoint x: 712, endPoint y: 119, distance: 116.6
click at [712, 119] on div "Workflow Set Inputs Inputs Run Code · Python Process CSV Data Step 2 Loop Itera…" at bounding box center [568, 277] width 1080 height 498
click at [450, 345] on div "Write Liquid Text Format Analysis Results Step 9 Copy step Delete step Add Note…" at bounding box center [431, 332] width 221 height 34
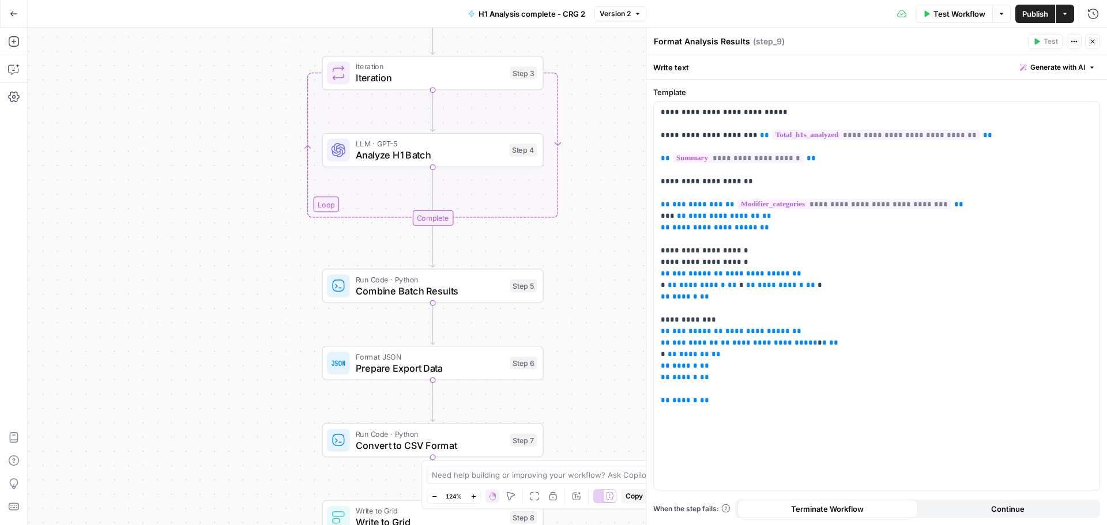
drag, startPoint x: 614, startPoint y: 186, endPoint x: 719, endPoint y: 183, distance: 105.0
click at [616, 419] on div "Workflow Set Inputs Inputs Run Code · Python Process CSV Data Step 2 Loop Itera…" at bounding box center [568, 277] width 1080 height 498
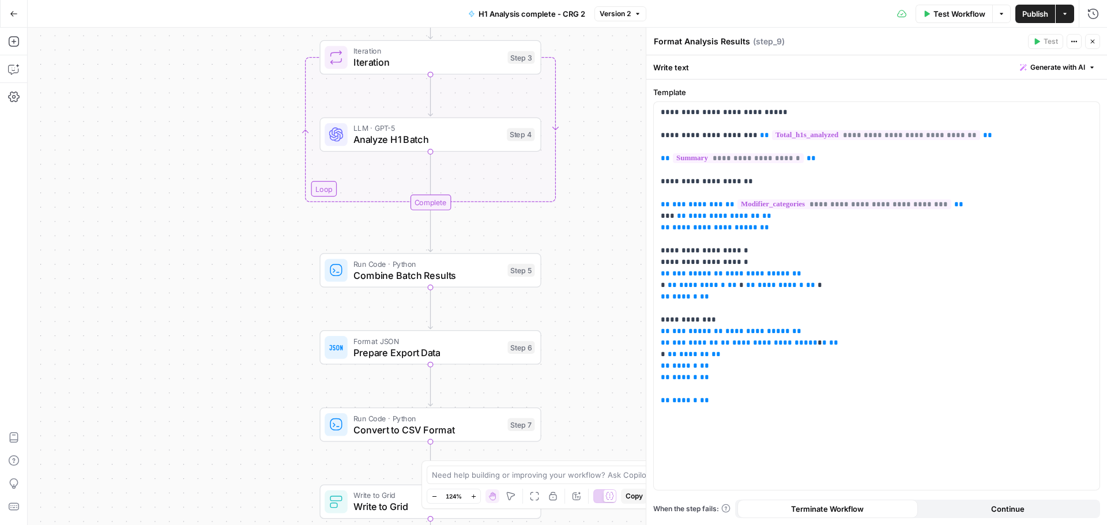
click at [1101, 40] on header "Format Analysis Results Format Analysis Results ( step_9 ) Test Actions Close" at bounding box center [877, 42] width 461 height 28
drag, startPoint x: 1098, startPoint y: 42, endPoint x: 1043, endPoint y: 46, distance: 55.0
click at [1098, 42] on button "Close" at bounding box center [1092, 41] width 15 height 15
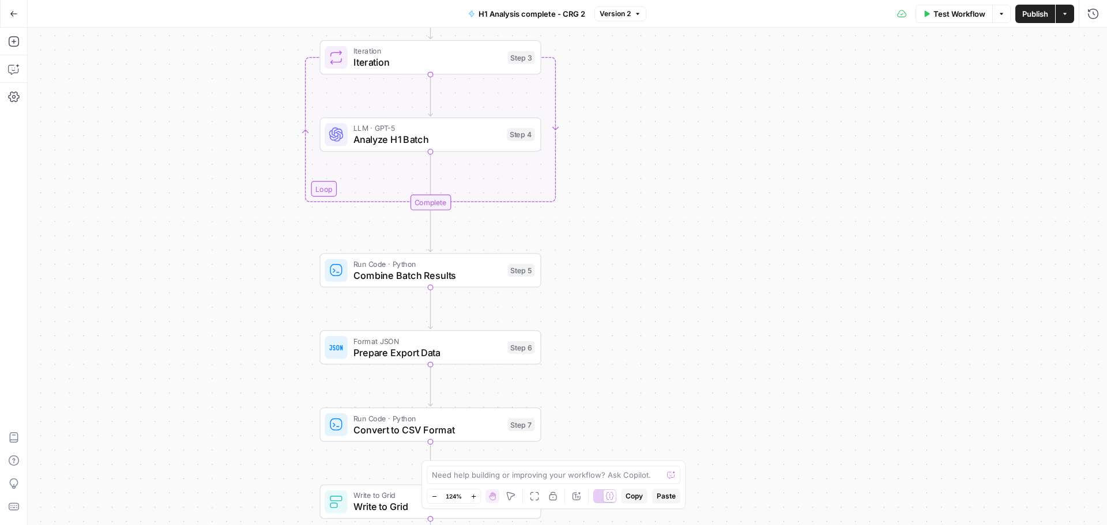
click at [15, 10] on icon "button" at bounding box center [14, 14] width 8 height 8
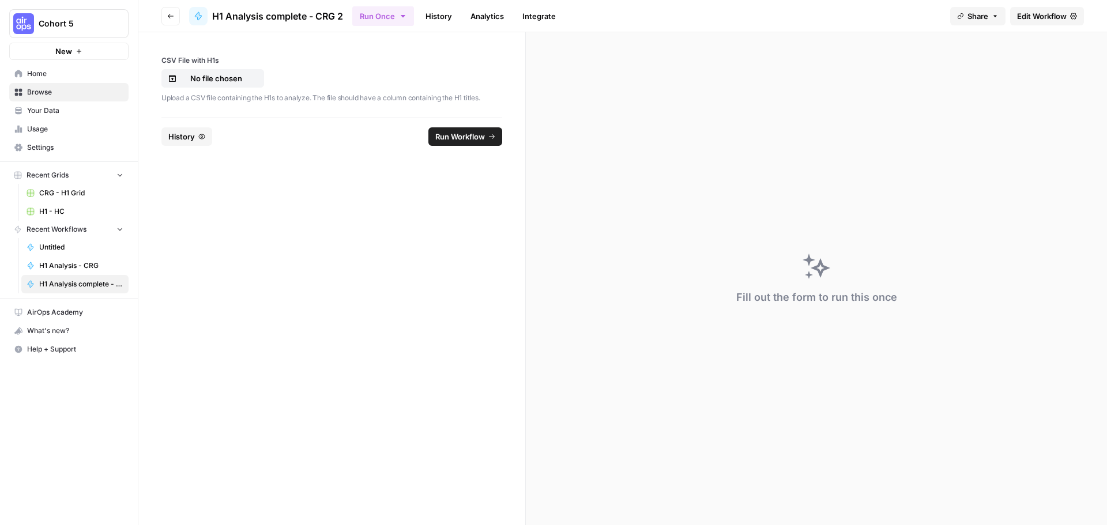
click at [183, 134] on span "History" at bounding box center [181, 137] width 27 height 12
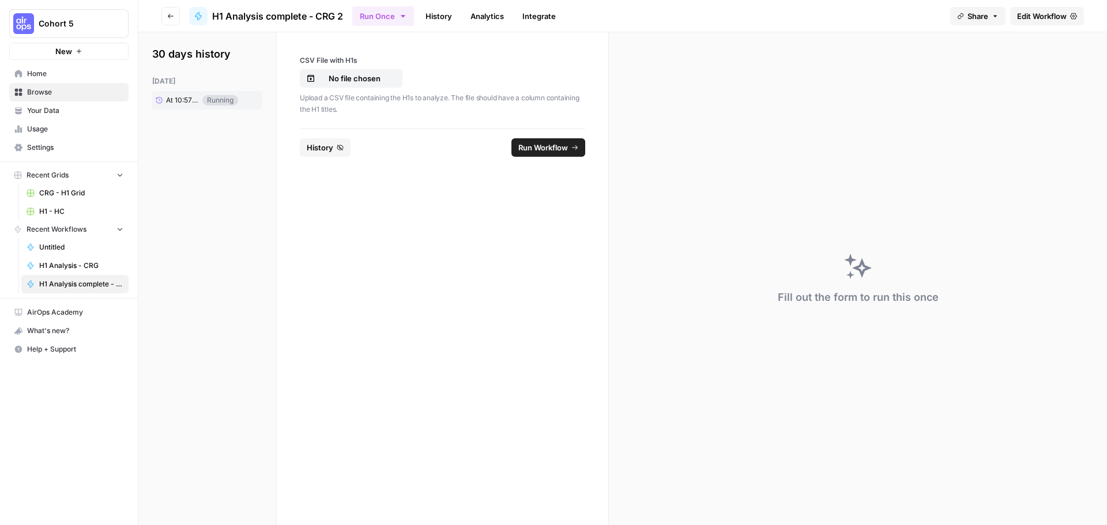
drag, startPoint x: 302, startPoint y: 61, endPoint x: 399, endPoint y: 60, distance: 97.5
click at [399, 60] on label "CSV File with H1s" at bounding box center [442, 60] width 285 height 10
copy label "CSV File with H1s"
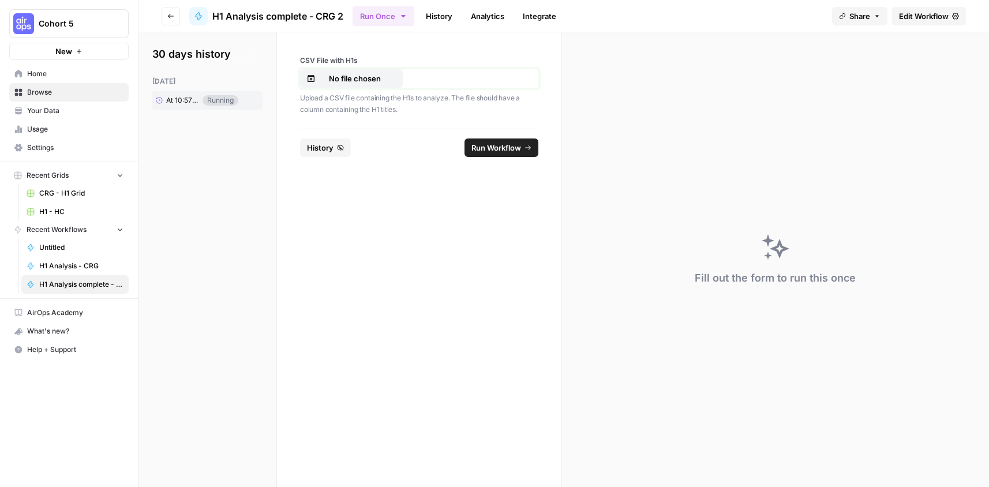
click at [327, 79] on p "No file chosen" at bounding box center [355, 79] width 74 height 12
click at [493, 148] on span "Run Workflow" at bounding box center [496, 148] width 50 height 12
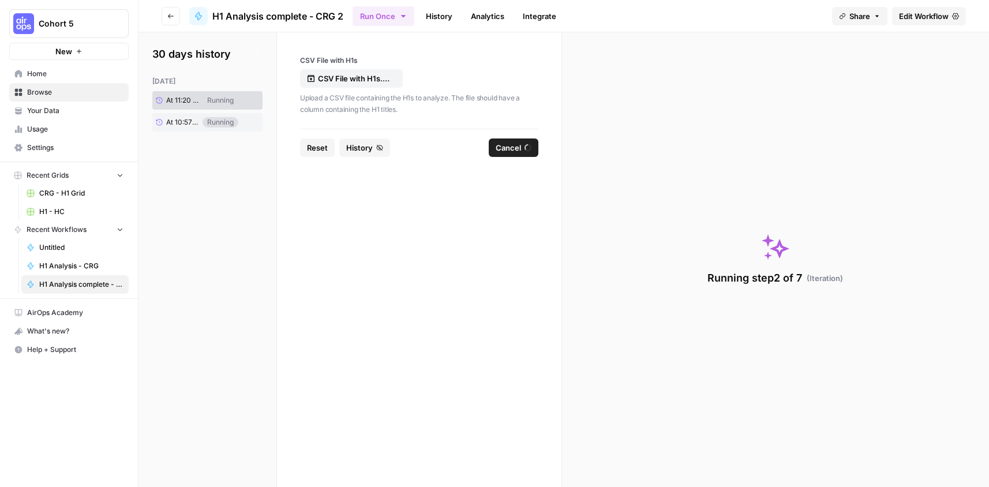
click at [505, 149] on span "Cancel" at bounding box center [507, 148] width 25 height 12
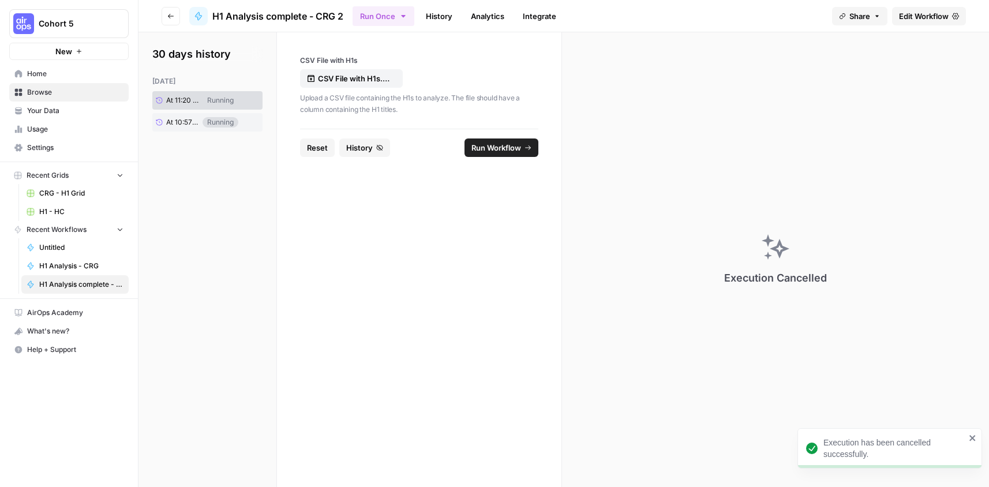
drag, startPoint x: 919, startPoint y: 17, endPoint x: 909, endPoint y: 42, distance: 26.4
click at [919, 17] on span "Edit Workflow" at bounding box center [924, 16] width 50 height 12
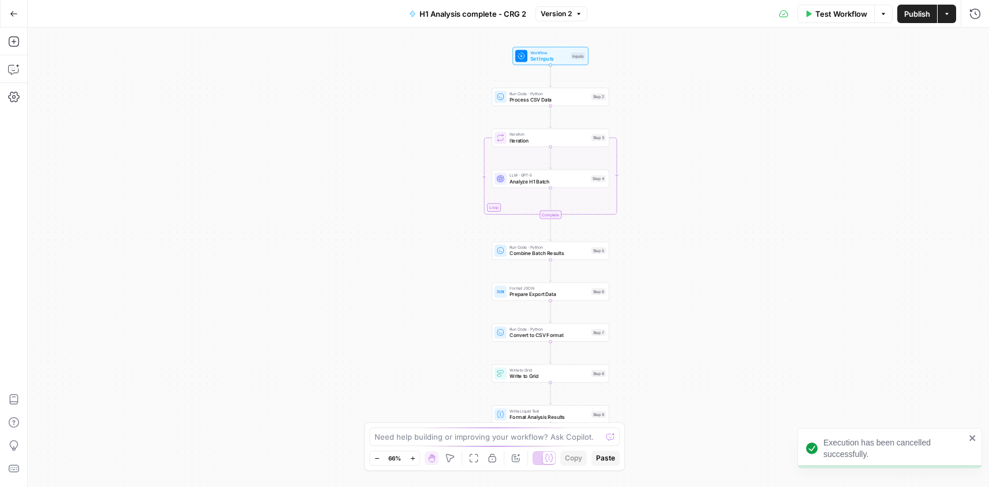
drag, startPoint x: 645, startPoint y: 242, endPoint x: 689, endPoint y: 239, distance: 43.9
click at [689, 239] on div "Workflow Set Inputs Inputs Run Code · Python Process CSV Data Step 2 Loop Itera…" at bounding box center [508, 257] width 961 height 459
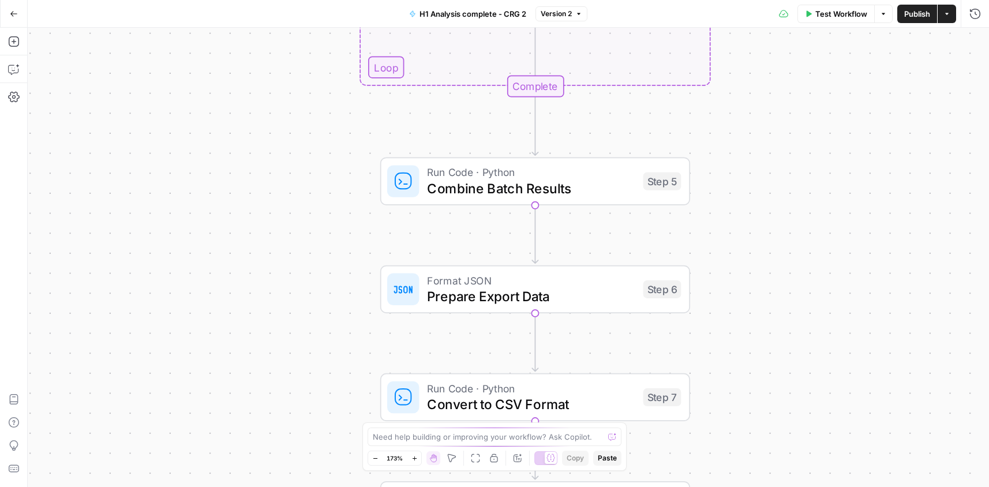
drag, startPoint x: 640, startPoint y: 236, endPoint x: 799, endPoint y: 200, distance: 163.3
click at [800, 200] on div "Workflow Set Inputs Inputs Run Code · Python Process CSV Data Step 2 Loop Itera…" at bounding box center [508, 257] width 961 height 459
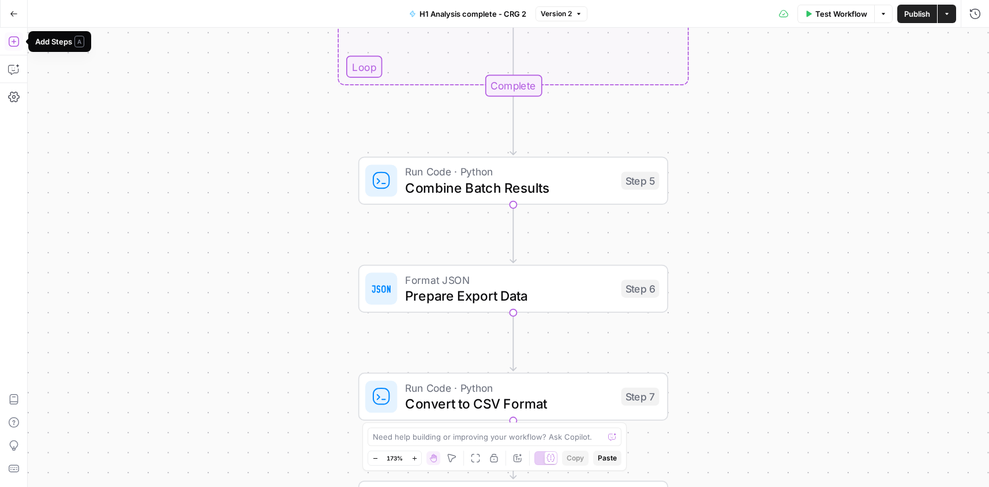
click at [12, 39] on icon "button" at bounding box center [14, 42] width 12 height 12
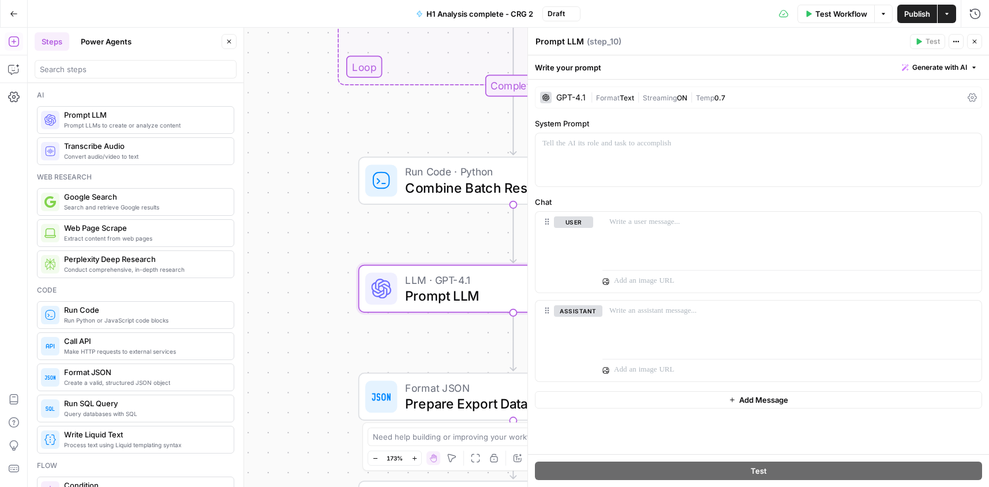
click at [563, 42] on textarea "Prompt LLM" at bounding box center [559, 42] width 48 height 12
click at [564, 42] on textarea "Prompt LLM" at bounding box center [559, 42] width 48 height 12
click at [565, 42] on textarea "Prompt LLM" at bounding box center [559, 42] width 48 height 12
paste textarea "Standardize Categories"
type textarea "Standardize Categories"
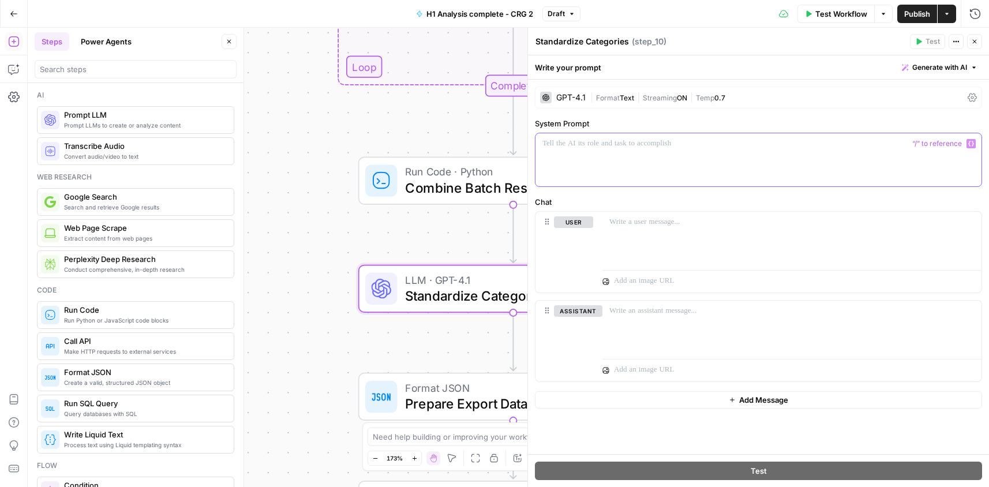
click at [670, 167] on div at bounding box center [758, 159] width 446 height 53
click at [577, 95] on div "GPT-4.1" at bounding box center [570, 97] width 29 height 8
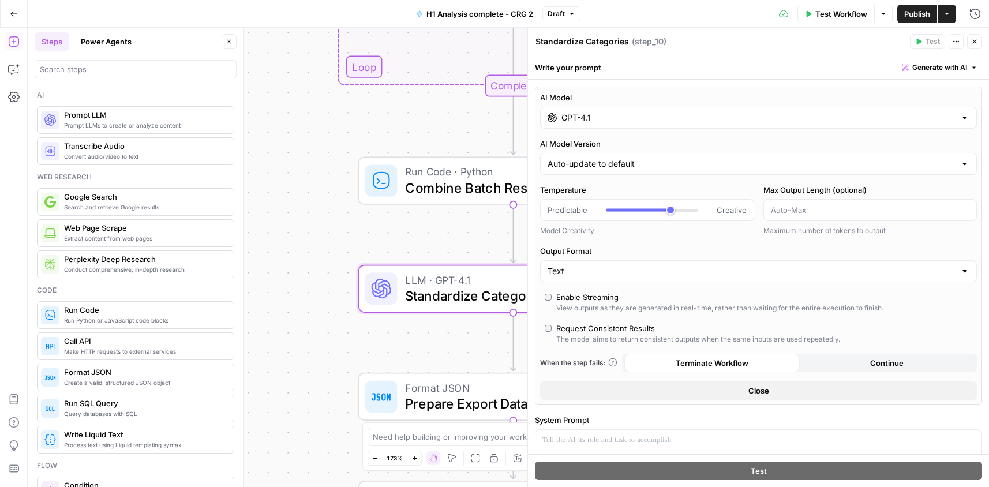
click at [585, 123] on div "GPT-4.1" at bounding box center [758, 118] width 437 height 22
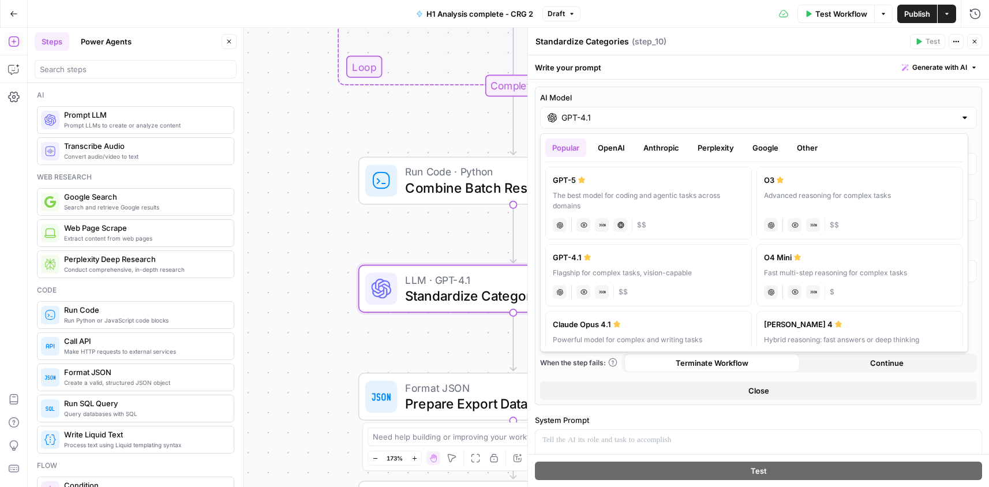
click at [603, 182] on div "GPT-5" at bounding box center [648, 180] width 191 height 12
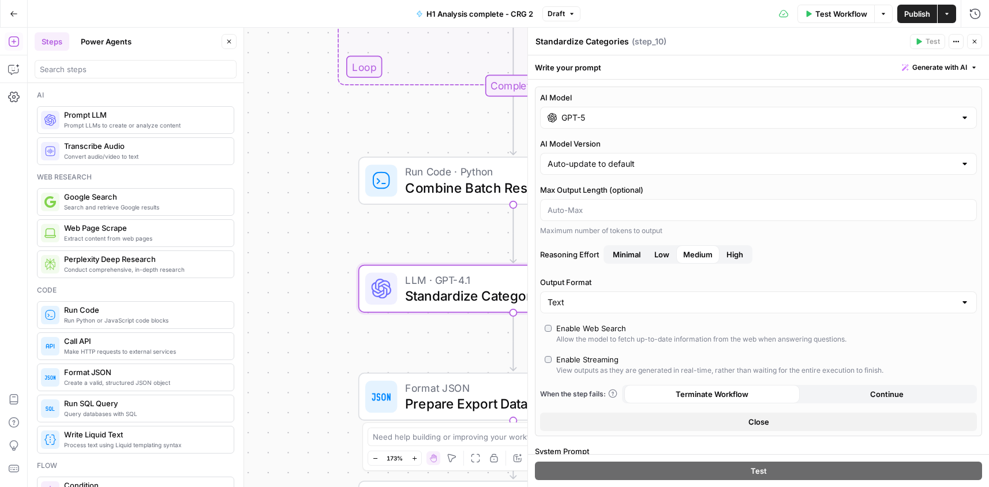
type input "GPT-5"
click at [646, 163] on input "AI Model Version" at bounding box center [751, 164] width 408 height 12
type input "Auto-update to default"
click at [697, 140] on label "AI Model Version" at bounding box center [758, 144] width 437 height 12
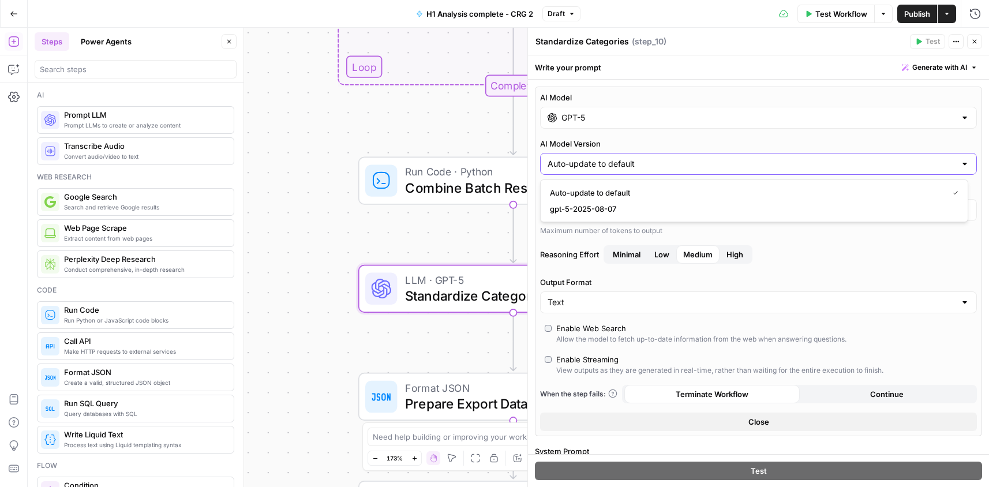
click at [697, 158] on input "Auto-update to default" at bounding box center [751, 164] width 408 height 12
click at [728, 187] on span "Auto-update to default" at bounding box center [746, 193] width 393 height 12
type input "Auto-update to default"
click at [637, 201] on div at bounding box center [758, 210] width 437 height 22
click at [646, 296] on div "Text" at bounding box center [758, 302] width 437 height 22
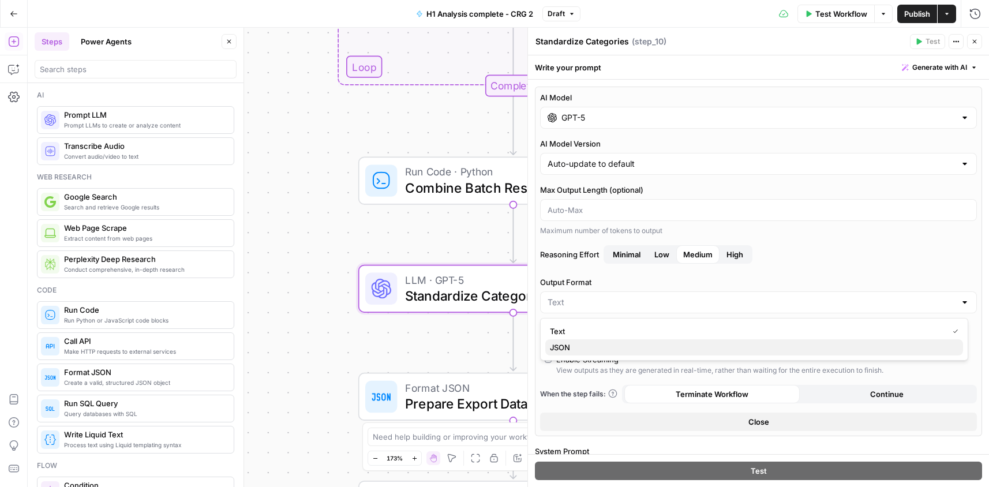
click at [580, 344] on span "JSON" at bounding box center [752, 347] width 404 height 12
type input "JSON"
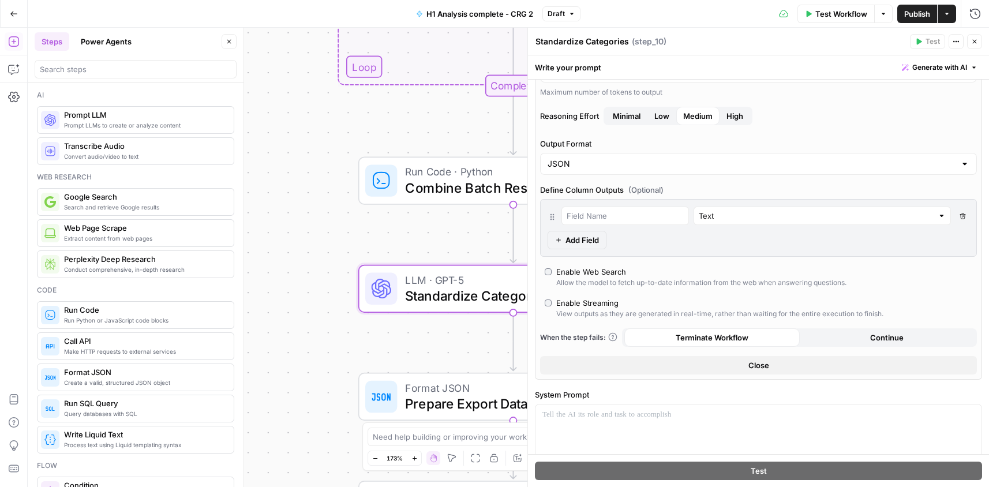
scroll to position [173, 0]
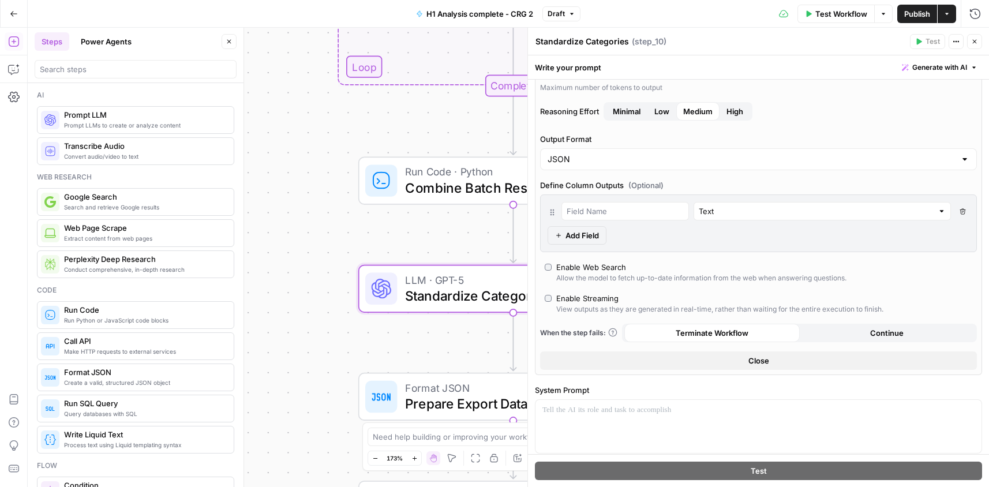
click at [772, 363] on button "Close" at bounding box center [758, 360] width 437 height 18
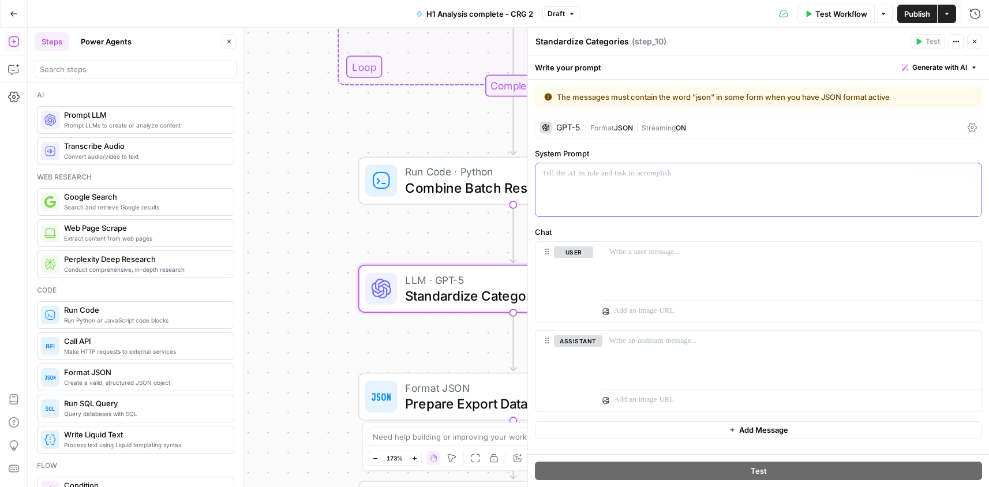
click at [626, 180] on div at bounding box center [758, 189] width 446 height 53
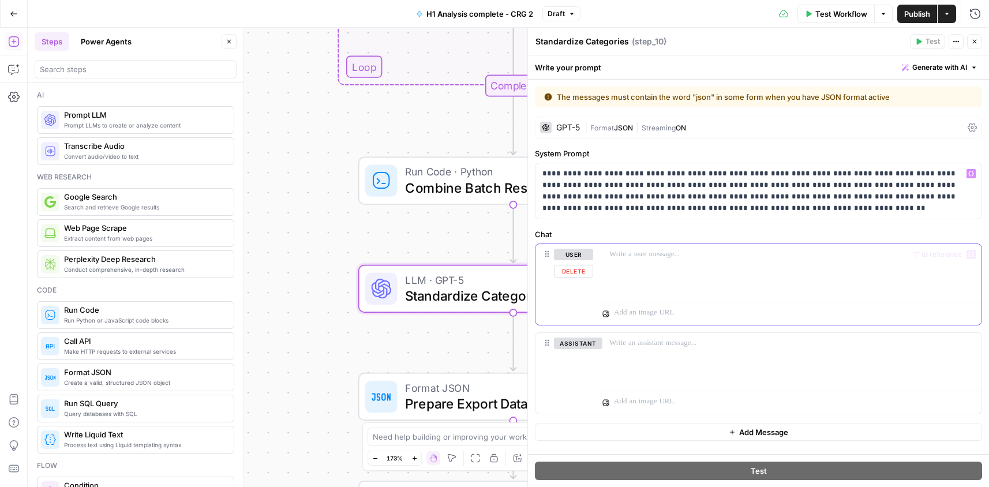
click at [669, 268] on div at bounding box center [791, 270] width 379 height 53
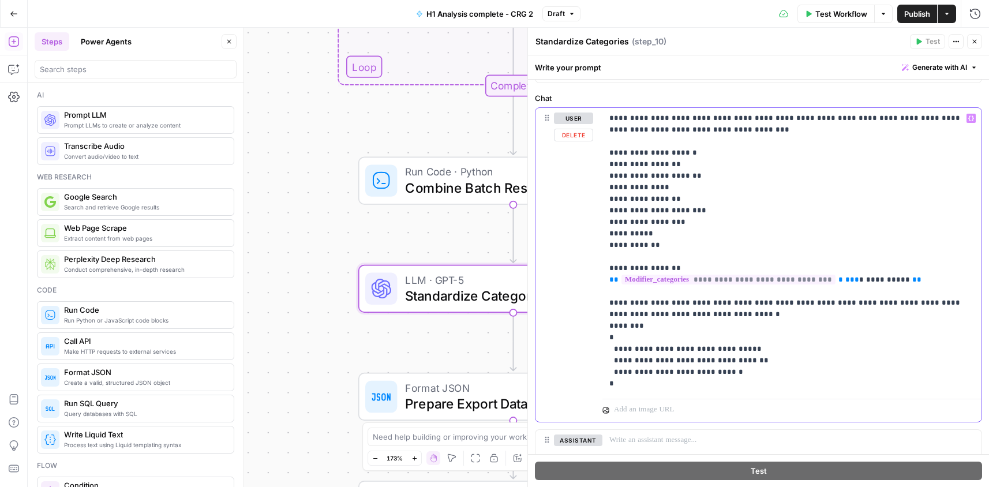
scroll to position [115, 0]
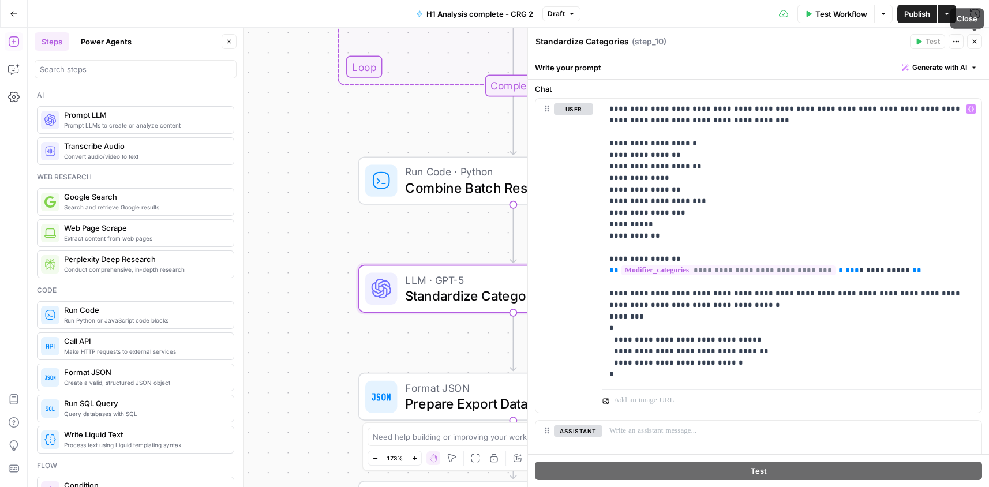
click at [976, 42] on icon "button" at bounding box center [974, 41] width 7 height 7
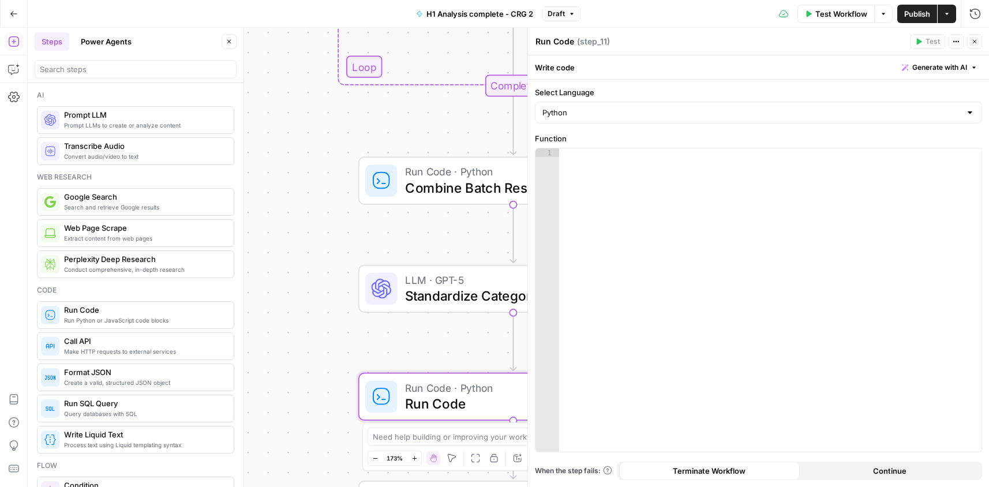
click at [557, 43] on textarea "Run Code" at bounding box center [554, 42] width 39 height 12
click at [557, 42] on textarea "Run Code" at bounding box center [554, 42] width 39 height 12
paste textarea "Merge Standardized Categories"
type textarea "Merge Standardized Categories"
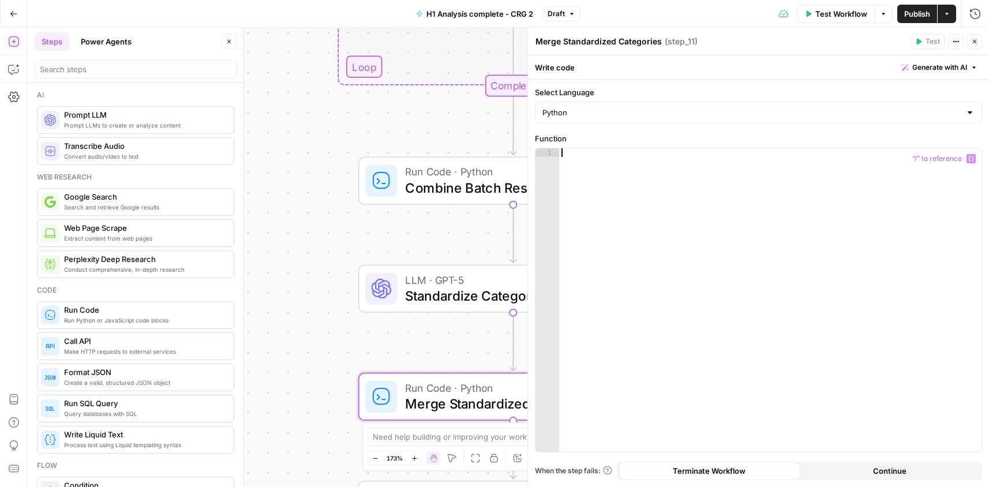
click at [661, 203] on div at bounding box center [770, 308] width 422 height 321
paste textarea "**********"
type textarea "**********"
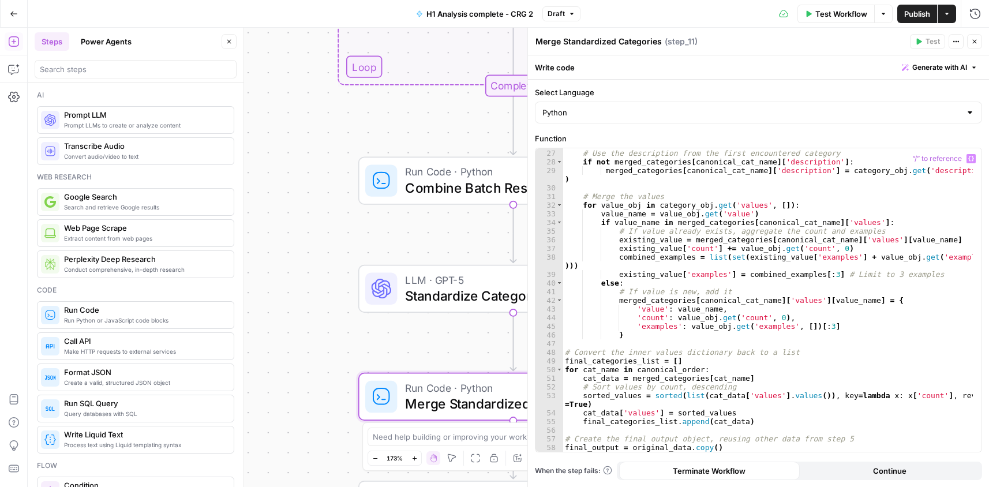
scroll to position [233, 0]
drag, startPoint x: 975, startPoint y: 41, endPoint x: 602, endPoint y: 241, distance: 422.7
click at [975, 41] on icon "button" at bounding box center [974, 41] width 7 height 7
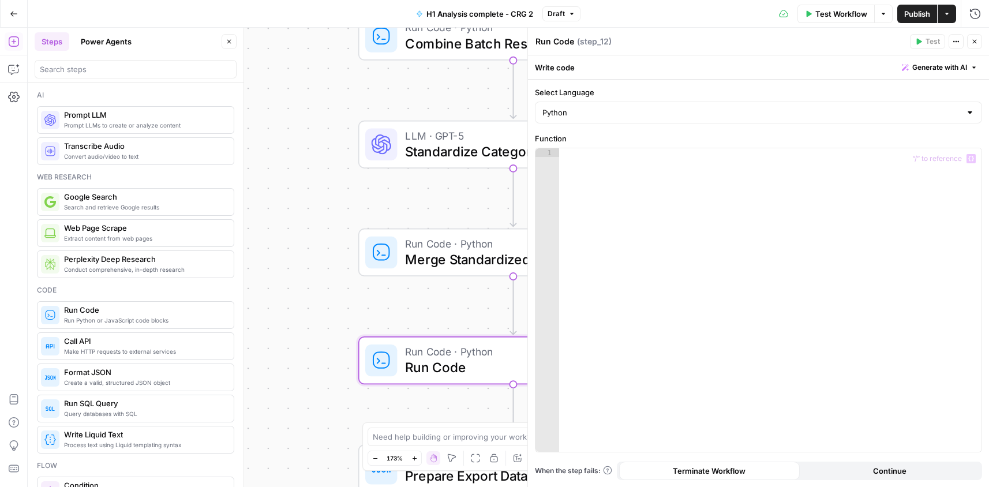
click at [607, 190] on div at bounding box center [770, 308] width 422 height 321
click at [554, 42] on textarea "Run Code" at bounding box center [554, 42] width 39 height 12
click at [553, 41] on textarea "Run Code" at bounding box center [554, 42] width 39 height 12
paste textarea "Prepare Combination Data"
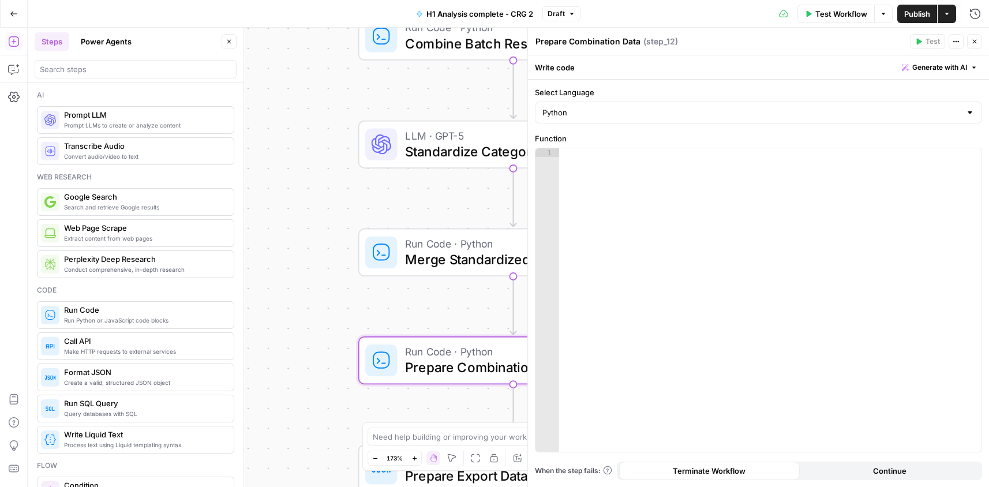
type textarea "Prepare Combination Data"
click at [632, 219] on div at bounding box center [770, 308] width 422 height 321
paste textarea "**********"
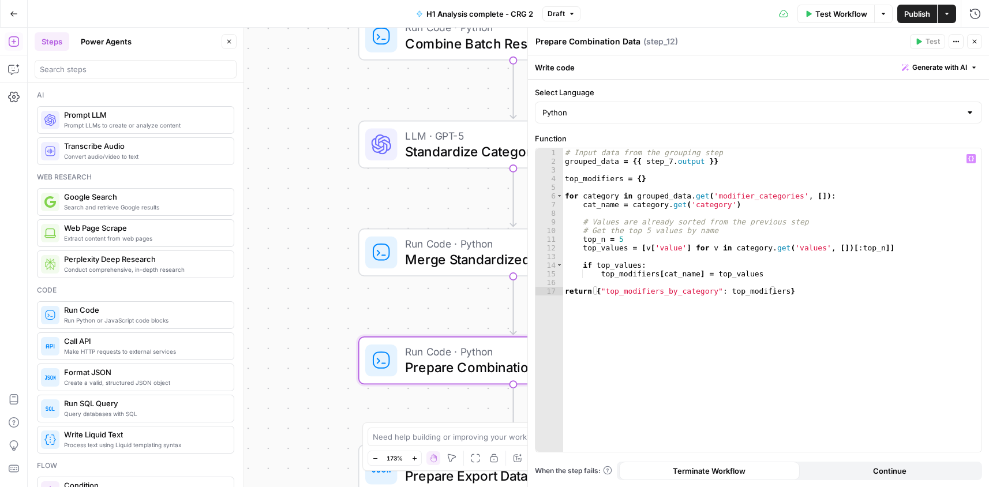
click at [908, 471] on button "Continue" at bounding box center [889, 470] width 181 height 18
click at [660, 162] on div "# Input data from the grouping step grouped_data = {{ step_7 . output }} top_mo…" at bounding box center [771, 308] width 419 height 321
click at [663, 162] on div "# Input data from the grouping step grouped_data = {{ step_7 . output }} top_mo…" at bounding box center [771, 308] width 419 height 321
drag, startPoint x: 693, startPoint y: 162, endPoint x: 874, endPoint y: 155, distance: 180.7
click at [638, 161] on div "# Input data from the grouping step grouped_data = {{ step_7 . output }} top_mo…" at bounding box center [771, 308] width 419 height 321
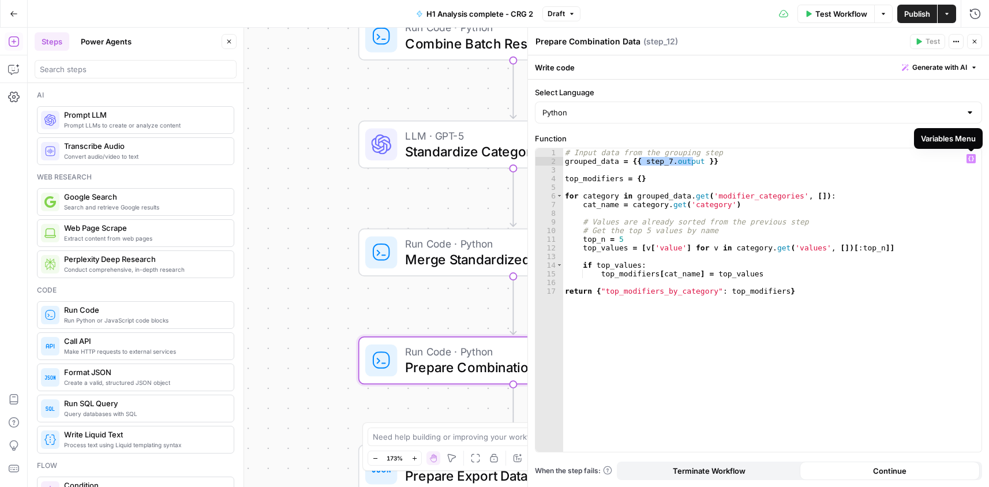
click at [971, 156] on icon "button" at bounding box center [971, 159] width 6 height 6
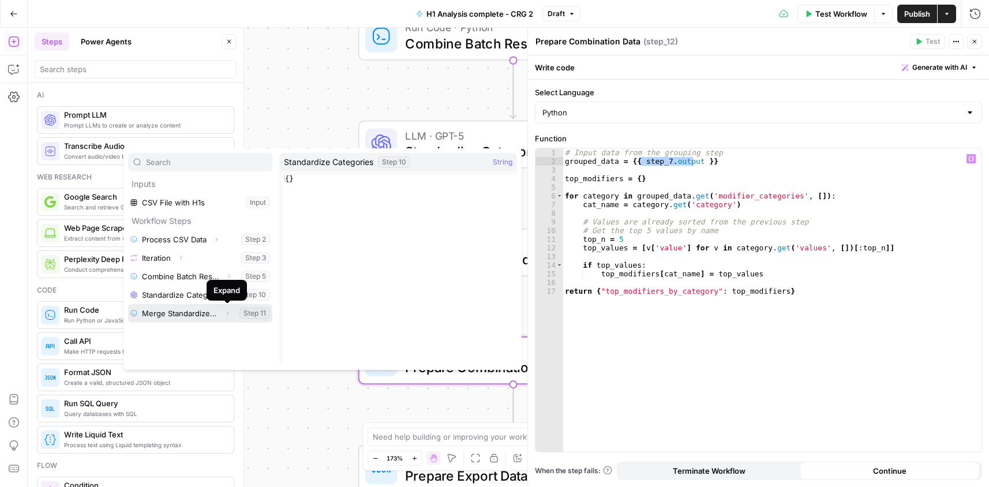
click at [221, 316] on button "Expand" at bounding box center [227, 313] width 15 height 15
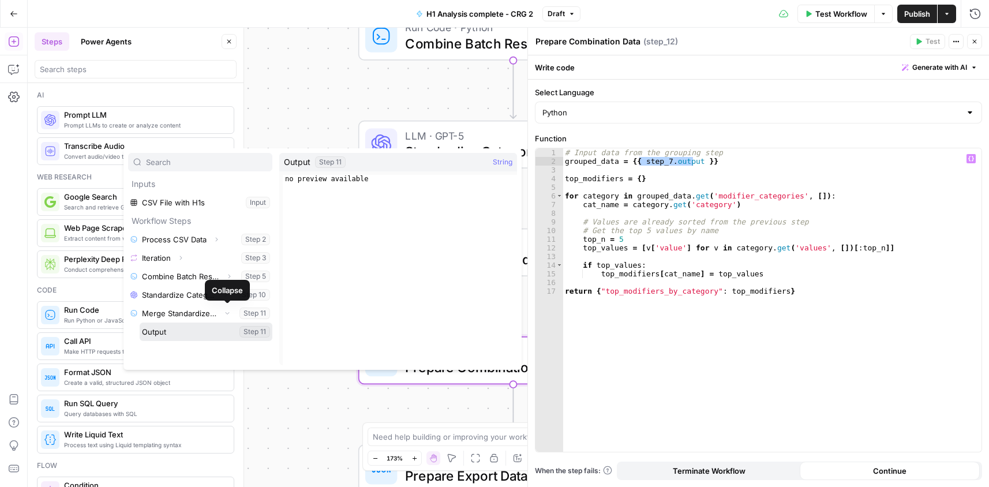
click at [220, 335] on button "Select variable Output" at bounding box center [206, 331] width 133 height 18
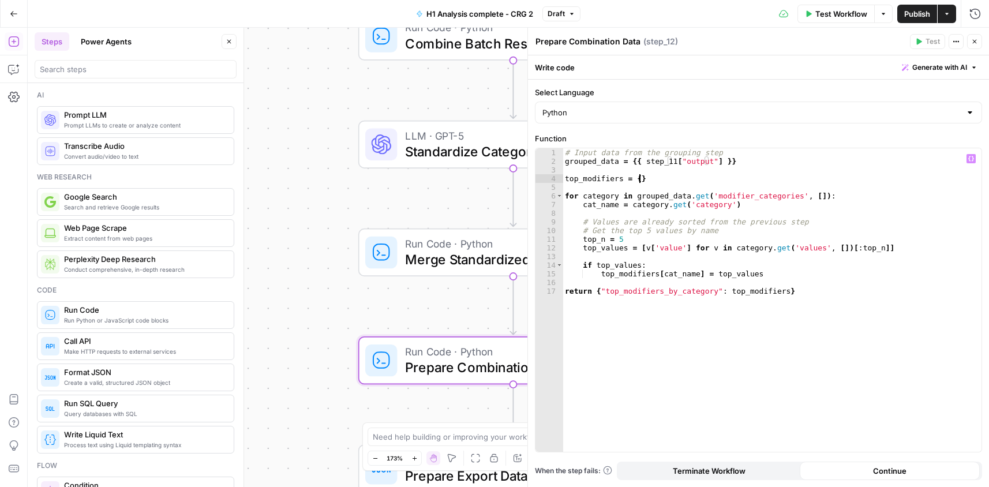
click at [769, 176] on div "# Input data from the grouping step grouped_data = {{ step_11 [ "output" ] }} t…" at bounding box center [771, 308] width 419 height 321
type textarea "**********"
drag, startPoint x: 976, startPoint y: 44, endPoint x: 969, endPoint y: 46, distance: 7.7
click at [976, 43] on icon "button" at bounding box center [974, 41] width 7 height 7
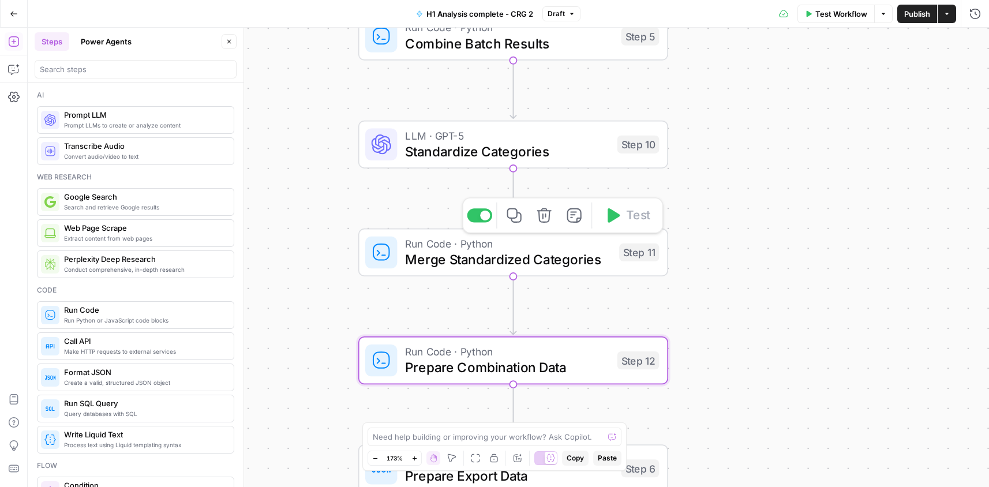
click at [516, 265] on span "Merge Standardized Categories" at bounding box center [508, 259] width 206 height 20
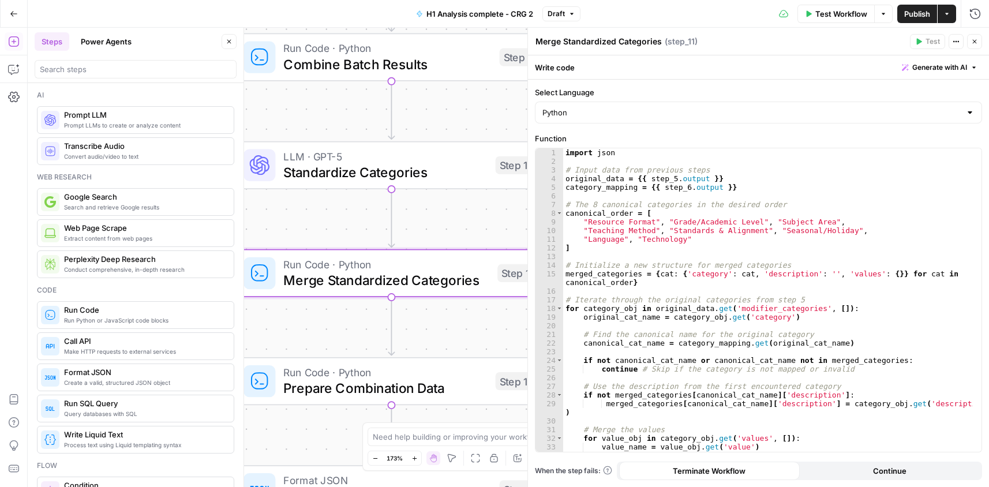
drag, startPoint x: 294, startPoint y: 166, endPoint x: 177, endPoint y: 179, distance: 117.3
click at [177, 179] on body "Cohort 5 New Home Browse Your Data Usage Settings Recent Grids CRG - H1 Grid H1…" at bounding box center [494, 243] width 989 height 487
click at [679, 187] on div "import json # Input data from previous steps original_data = {{ step_5 . output…" at bounding box center [767, 308] width 409 height 321
click at [769, 278] on div "import json # Input data from previous steps original_data = {{ step_5 . output…" at bounding box center [767, 308] width 409 height 321
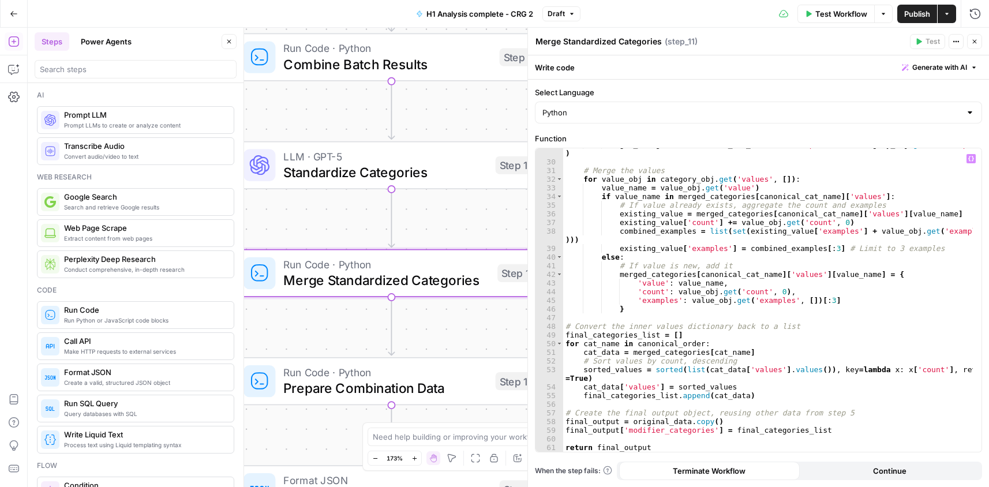
scroll to position [259, 0]
type textarea "**********"
click at [975, 44] on icon "button" at bounding box center [974, 41] width 7 height 7
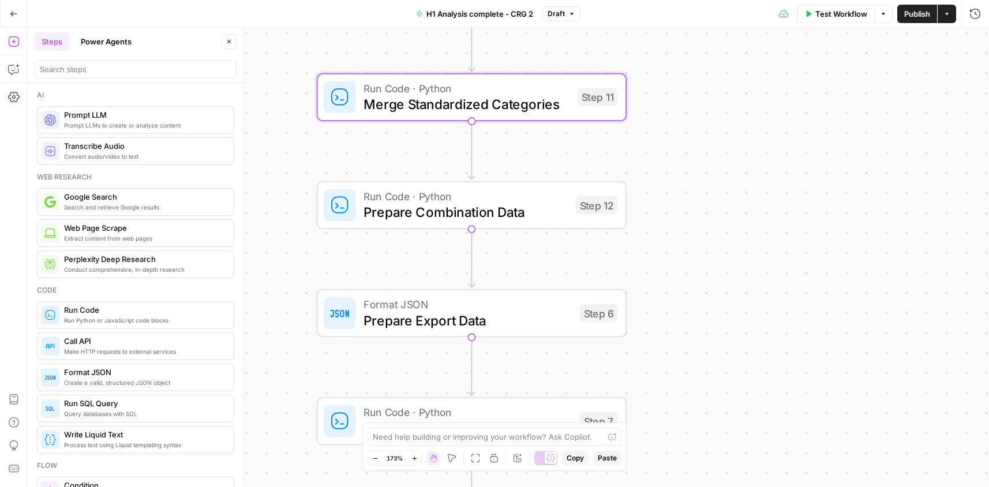
drag, startPoint x: 594, startPoint y: 339, endPoint x: 681, endPoint y: 103, distance: 251.8
click at [671, 168] on div "Workflow Set Inputs Inputs Run Code · Python Process CSV Data Step 2 Loop Itera…" at bounding box center [508, 257] width 961 height 459
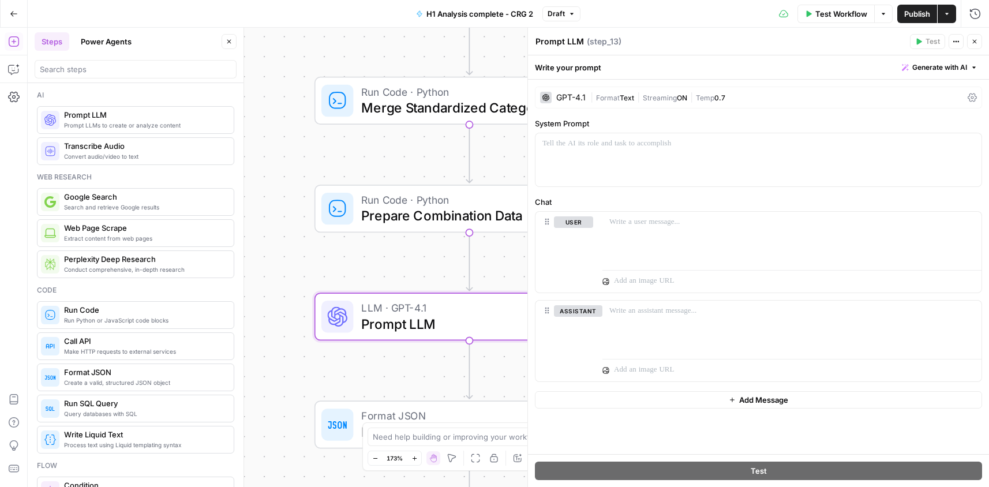
click at [565, 40] on textarea "Prompt LLM" at bounding box center [559, 42] width 48 height 12
paste textarea "Suggest Combinations"
type textarea "Suggest Combinations"
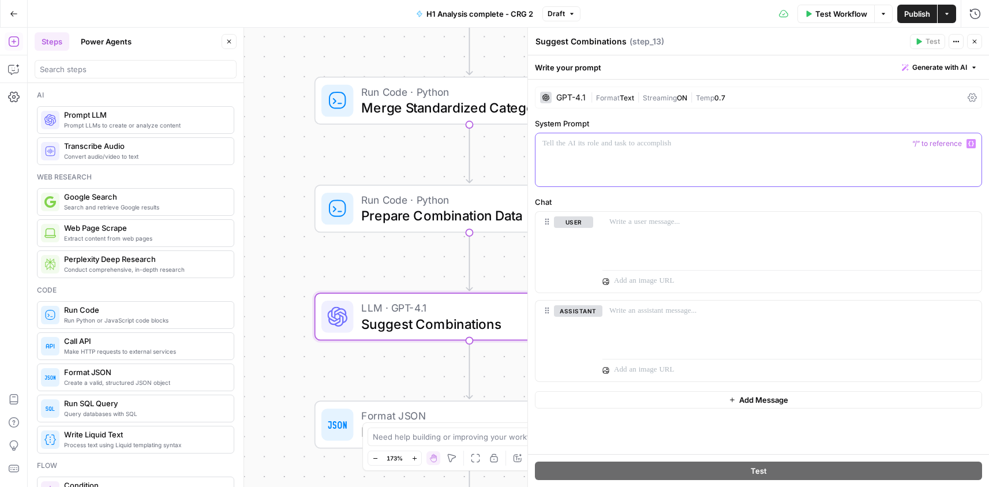
click at [670, 155] on div at bounding box center [758, 159] width 446 height 53
click at [565, 95] on div "GPT-4.1" at bounding box center [570, 97] width 29 height 8
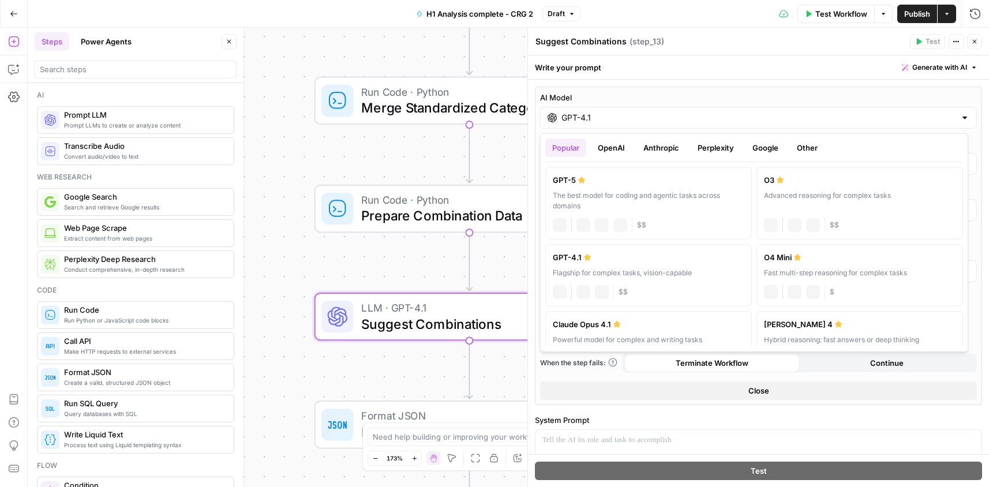
click at [593, 117] on input "GPT-4.1" at bounding box center [758, 118] width 394 height 12
click at [590, 183] on div "GPT-5" at bounding box center [648, 180] width 191 height 12
type input "GPT-5"
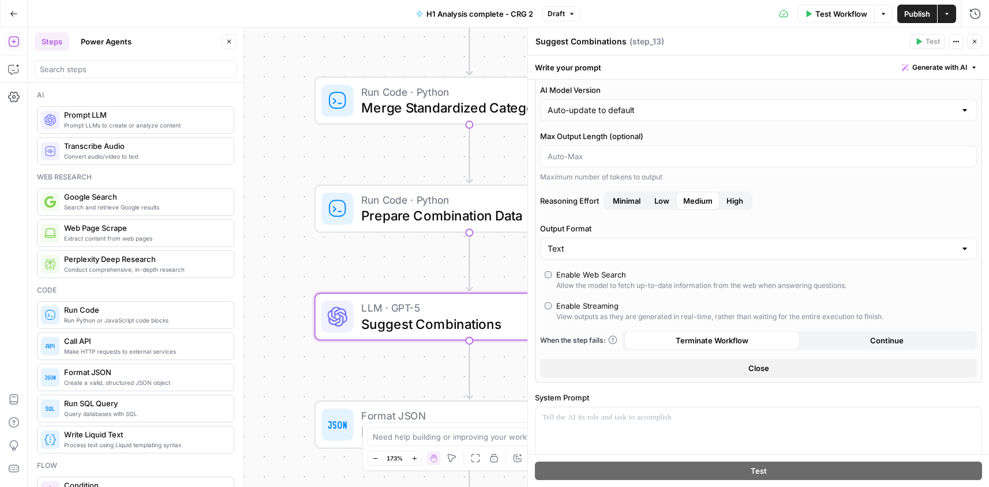
scroll to position [58, 0]
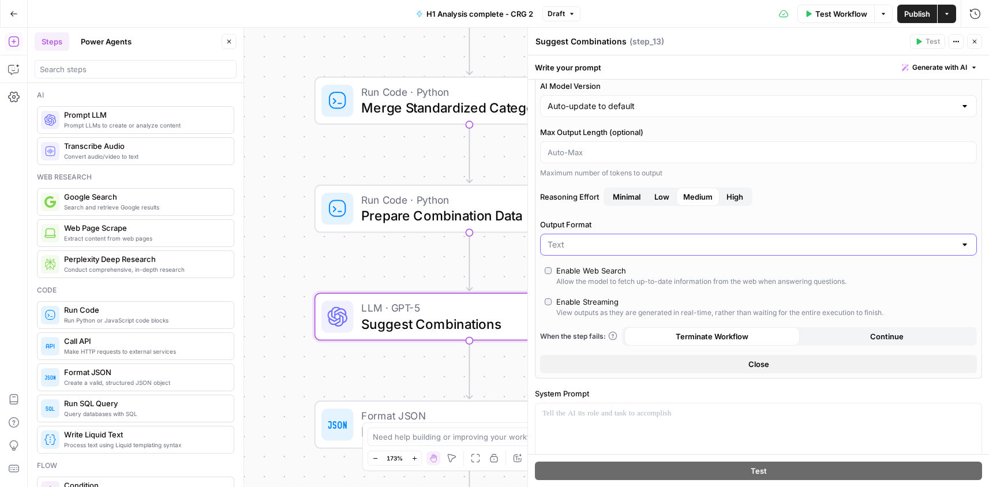
click at [631, 243] on input "Output Format" at bounding box center [751, 245] width 408 height 12
click at [604, 286] on span "JSON" at bounding box center [752, 290] width 404 height 12
type input "JSON"
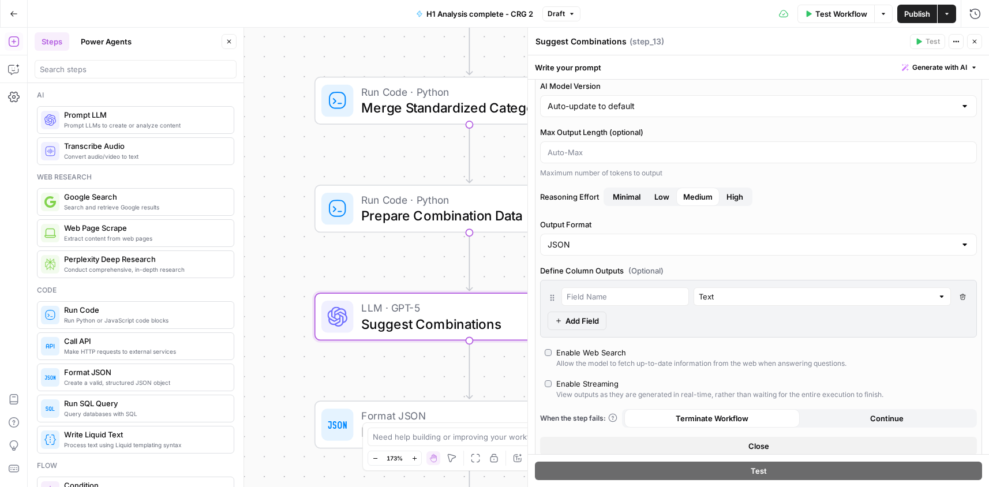
click at [790, 443] on button "Close" at bounding box center [758, 446] width 437 height 18
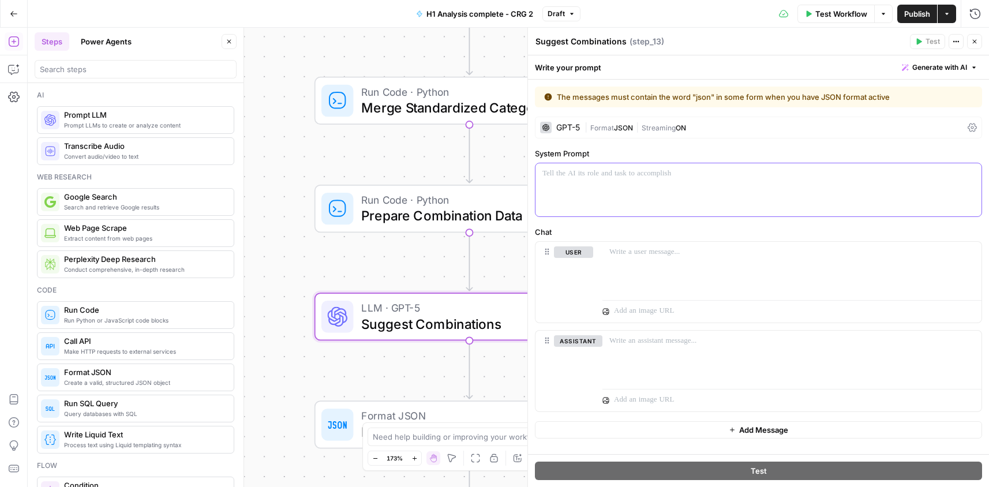
click at [608, 188] on div at bounding box center [758, 189] width 446 height 53
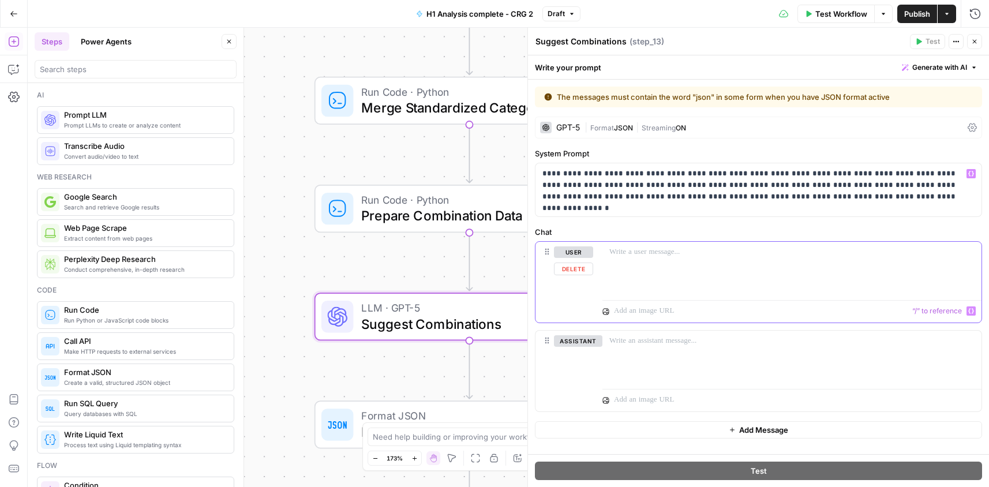
click at [649, 250] on p at bounding box center [791, 252] width 365 height 12
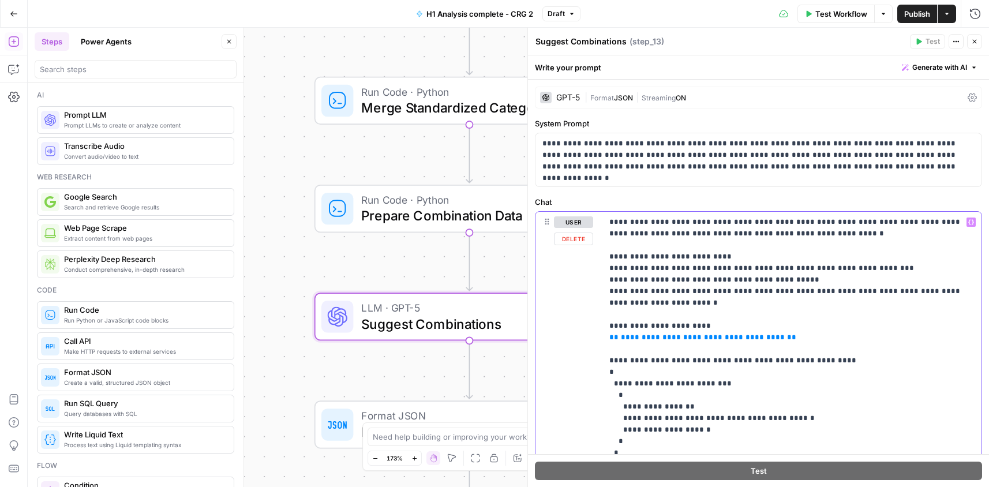
click at [640, 336] on span "**********" at bounding box center [703, 336] width 164 height 7
click at [861, 264] on p "**********" at bounding box center [787, 343] width 356 height 254
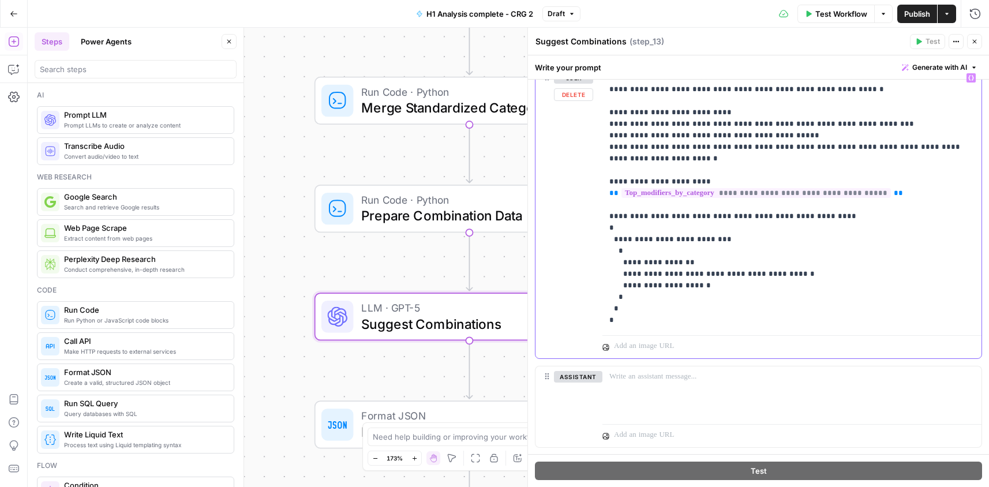
scroll to position [171, 0]
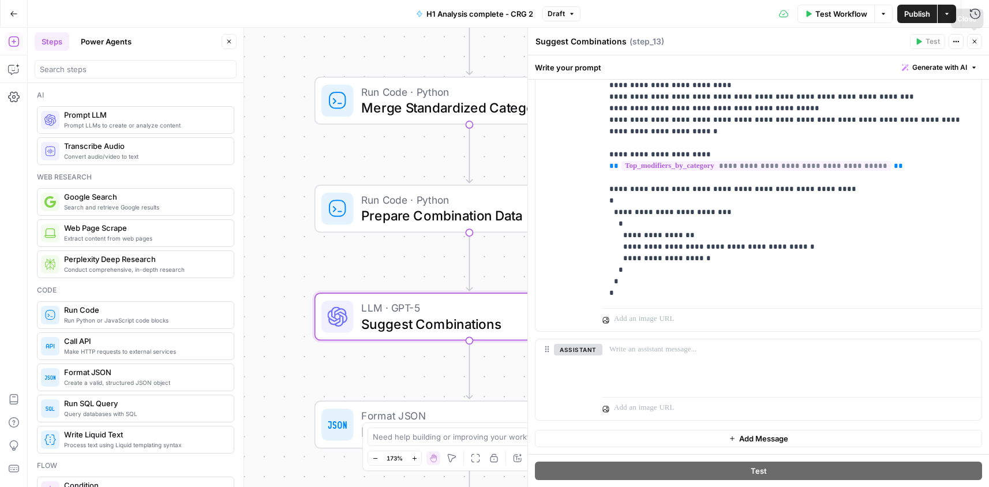
drag, startPoint x: 972, startPoint y: 43, endPoint x: 938, endPoint y: 5, distance: 51.5
click at [973, 43] on icon "button" at bounding box center [974, 41] width 7 height 7
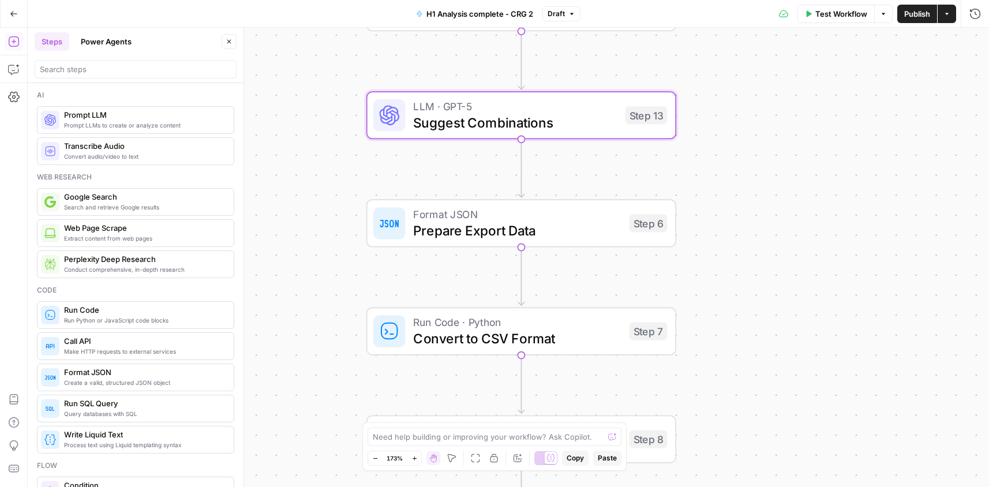
drag, startPoint x: 681, startPoint y: 270, endPoint x: 714, endPoint y: 136, distance: 138.3
click at [779, 128] on div "Workflow Set Inputs Inputs Run Code · Python Process CSV Data Step 2 Loop Itera…" at bounding box center [508, 257] width 961 height 459
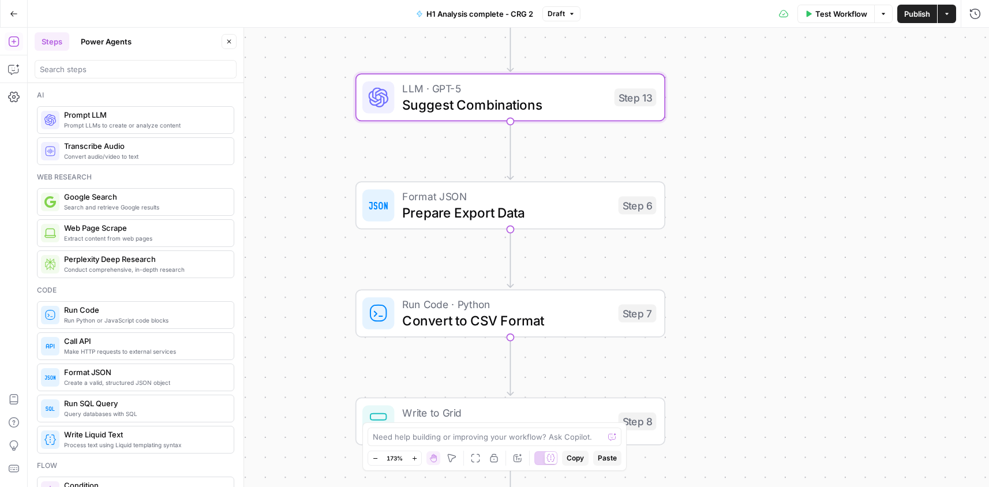
click at [504, 220] on span "Prepare Export Data" at bounding box center [506, 212] width 208 height 20
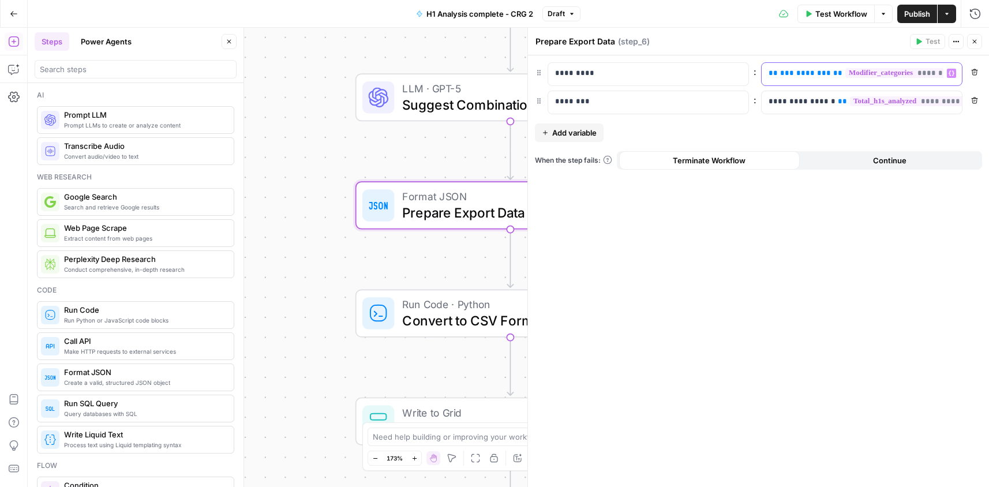
click at [934, 73] on span "**********" at bounding box center [952, 73] width 214 height 10
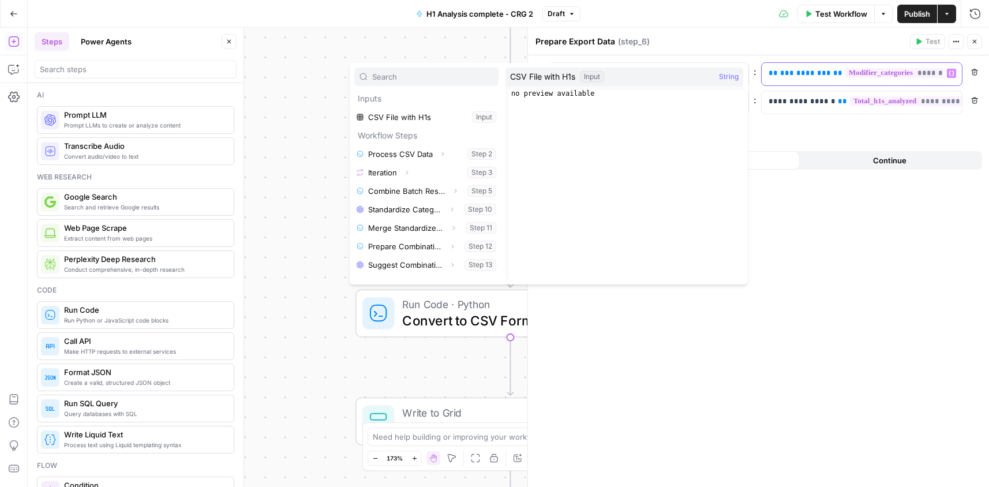
click at [933, 77] on span "**********" at bounding box center [952, 73] width 214 height 10
click at [908, 132] on div "**********" at bounding box center [758, 270] width 461 height 431
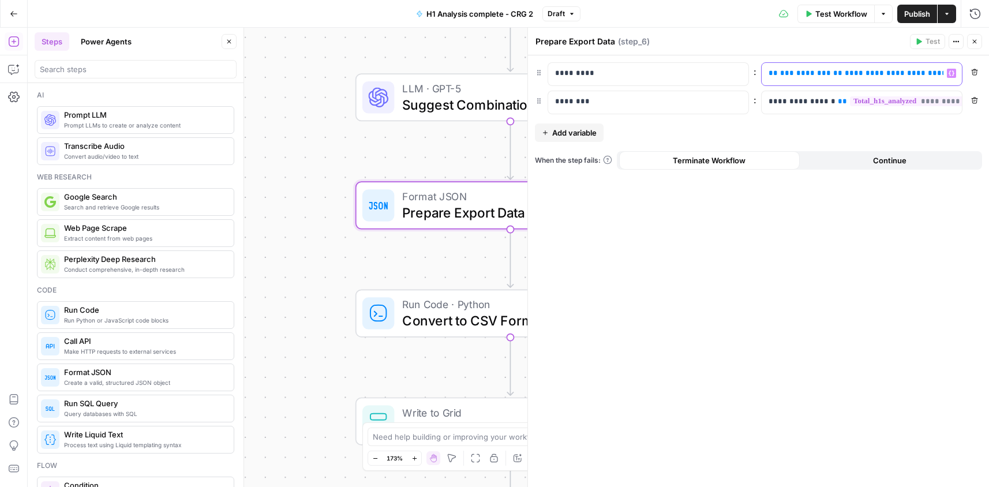
drag, startPoint x: 835, startPoint y: 72, endPoint x: 880, endPoint y: 70, distance: 45.0
click at [881, 70] on span "**********" at bounding box center [913, 72] width 138 height 7
click at [952, 73] on icon "button" at bounding box center [951, 73] width 6 height 6
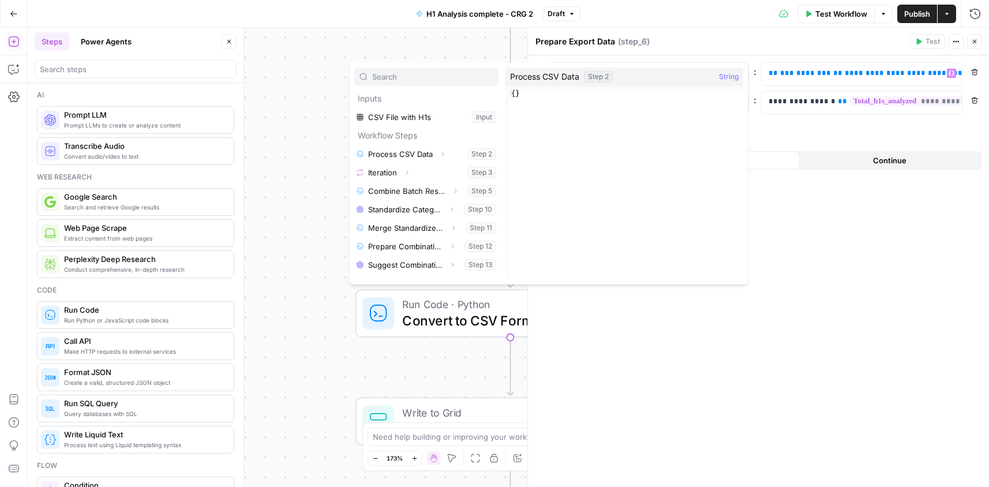
click at [858, 276] on div "**********" at bounding box center [758, 270] width 461 height 431
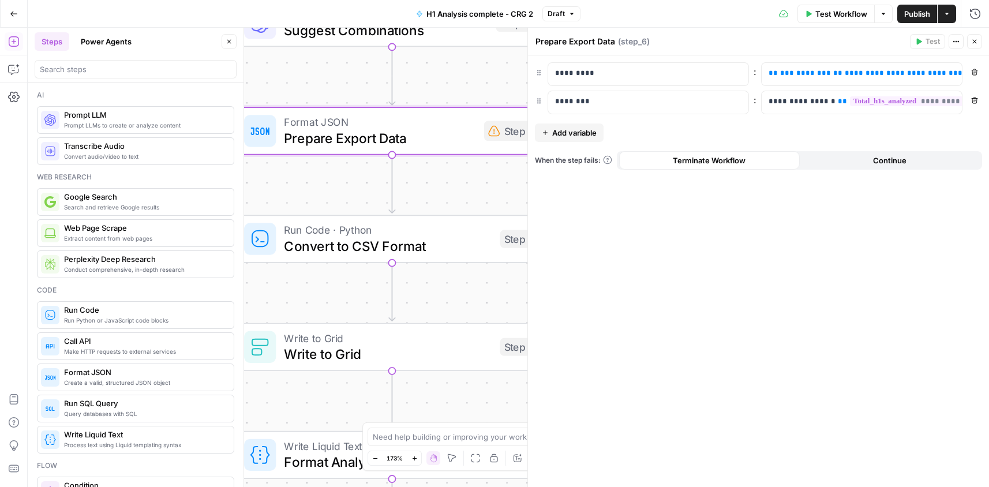
drag, startPoint x: 365, startPoint y: 145, endPoint x: 242, endPoint y: 68, distance: 144.8
click at [242, 68] on body "Cohort 5 New Home Browse Your Data Usage Settings Recent Grids CRG - H1 Grid H1…" at bounding box center [494, 243] width 989 height 487
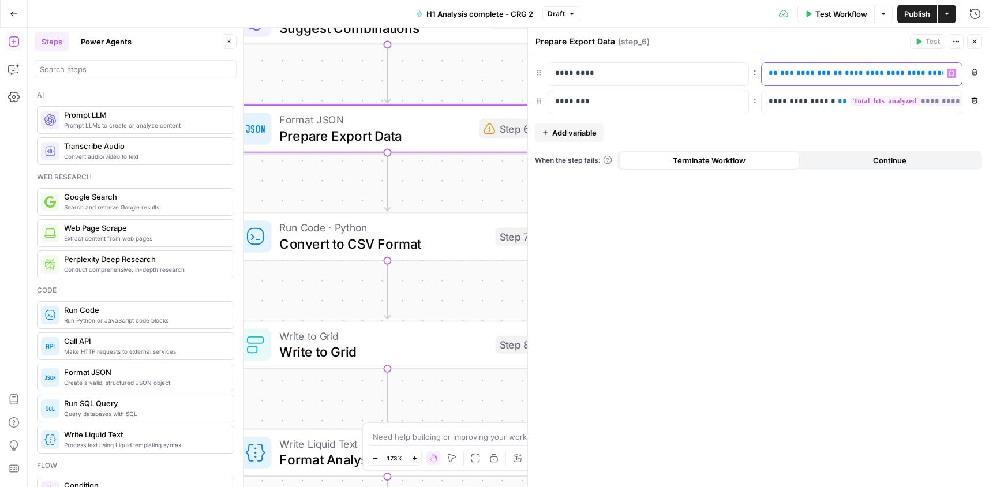
click at [833, 72] on span "**" at bounding box center [837, 72] width 9 height 7
click at [792, 97] on p "**********" at bounding box center [861, 102] width 186 height 12
click at [809, 130] on div "**********" at bounding box center [758, 270] width 461 height 431
click at [973, 41] on icon "button" at bounding box center [974, 41] width 7 height 7
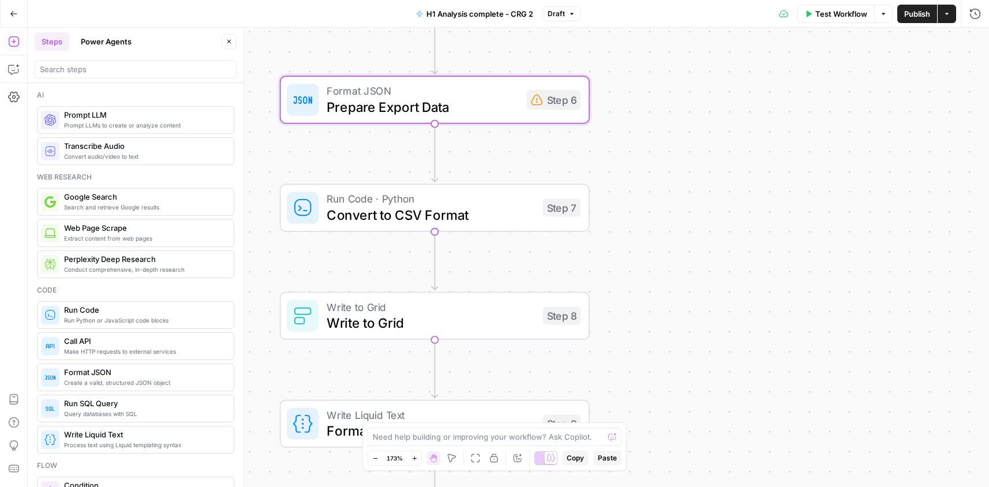
drag, startPoint x: 647, startPoint y: 338, endPoint x: 741, endPoint y: 44, distance: 308.4
click at [693, 298] on div "Workflow Set Inputs Inputs Run Code · Python Process CSV Data Step 2 Loop Itera…" at bounding box center [508, 257] width 961 height 459
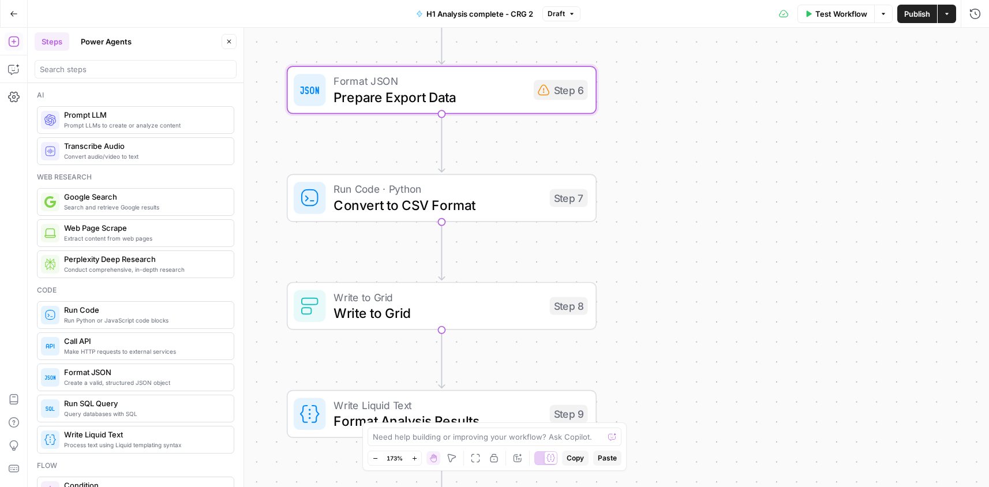
drag, startPoint x: 691, startPoint y: 97, endPoint x: 741, endPoint y: 10, distance: 101.0
click at [704, 87] on div "Workflow Set Inputs Inputs Run Code · Python Process CSV Data Step 2 Loop Itera…" at bounding box center [508, 257] width 961 height 459
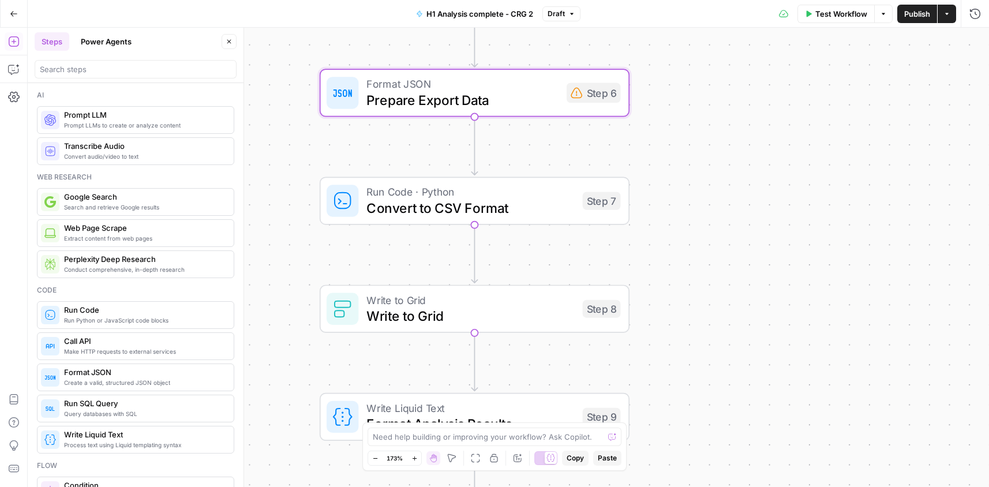
drag, startPoint x: 667, startPoint y: 337, endPoint x: 551, endPoint y: 99, distance: 265.2
click at [694, 358] on div "Workflow Set Inputs Inputs Run Code · Python Process CSV Data Step 2 Loop Itera…" at bounding box center [508, 257] width 961 height 459
click at [543, 95] on span "Prepare Export Data" at bounding box center [463, 99] width 192 height 20
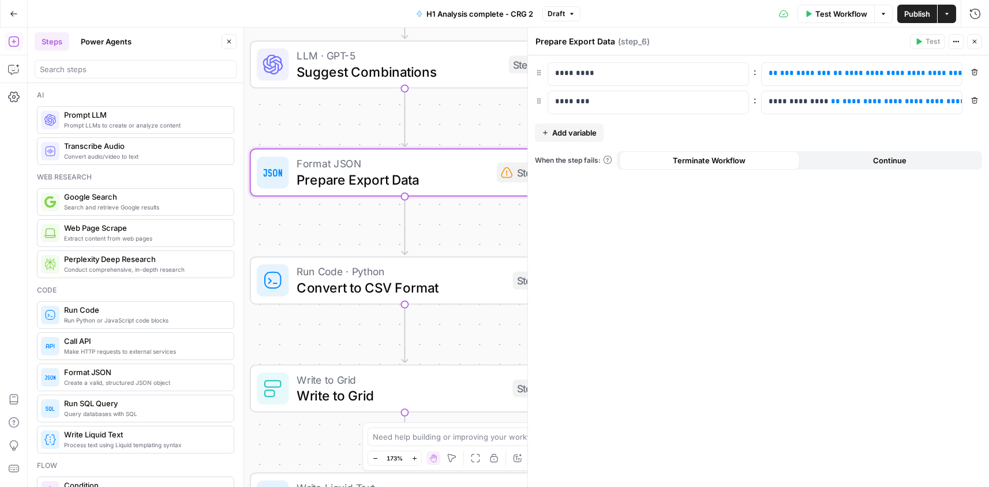
drag, startPoint x: 307, startPoint y: 60, endPoint x: 359, endPoint y: 140, distance: 95.2
click at [238, 140] on body "Cohort 5 New Home Browse Your Data Usage Settings Recent Grids CRG - H1 Grid H1…" at bounding box center [494, 243] width 989 height 487
click at [856, 71] on span "**********" at bounding box center [913, 72] width 138 height 7
click at [846, 97] on span "**********" at bounding box center [909, 100] width 134 height 7
click at [915, 159] on button "Continue" at bounding box center [889, 160] width 181 height 18
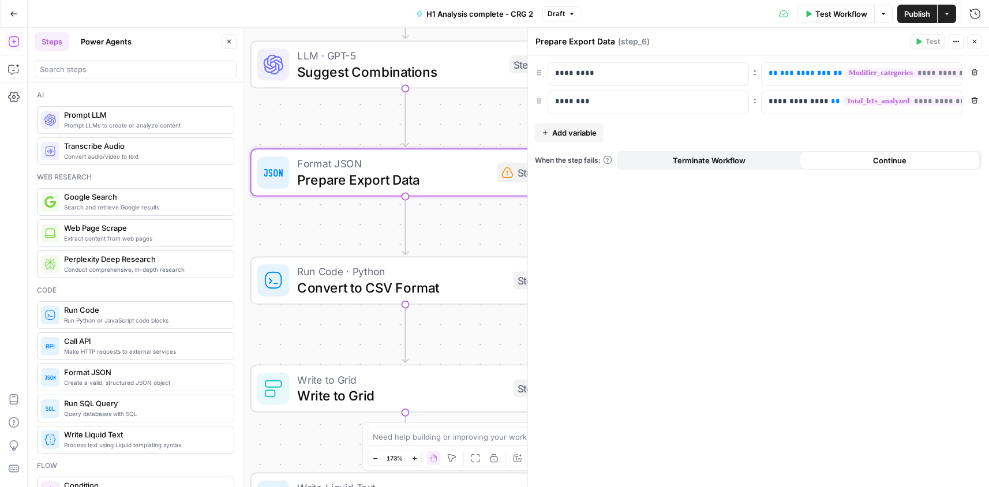
click at [908, 160] on div "Continue" at bounding box center [889, 160] width 181 height 18
click at [824, 43] on div "Prepare Export Data Prepare Export Data ( step_6 )" at bounding box center [720, 41] width 371 height 13
drag, startPoint x: 972, startPoint y: 42, endPoint x: 724, endPoint y: 256, distance: 327.6
click at [972, 42] on icon "button" at bounding box center [974, 41] width 7 height 7
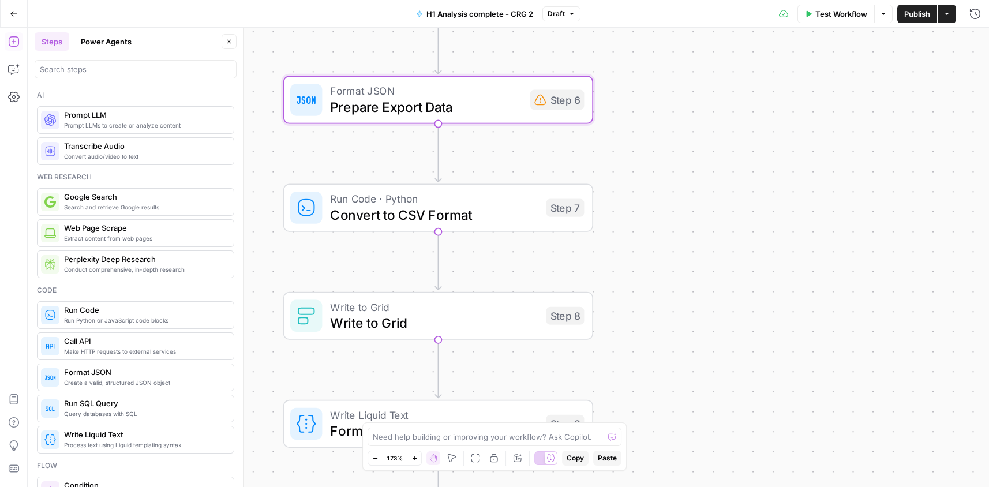
drag, startPoint x: 662, startPoint y: 252, endPoint x: 467, endPoint y: 214, distance: 198.6
click at [693, 179] on div "Workflow Set Inputs Inputs Run Code · Python Process CSV Data Step 2 Loop Itera…" at bounding box center [508, 257] width 961 height 459
drag, startPoint x: 451, startPoint y: 215, endPoint x: 456, endPoint y: 217, distance: 5.9
click at [452, 215] on span "Convert to CSV Format" at bounding box center [432, 215] width 208 height 20
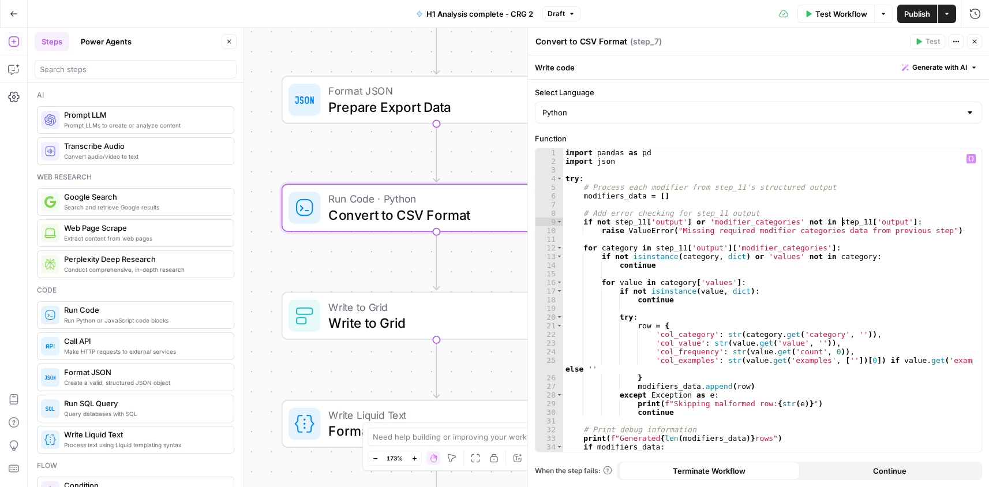
click at [843, 222] on div "import pandas as pd import json try : # Process each modifier from step_11's st…" at bounding box center [767, 308] width 409 height 321
type textarea "**********"
click at [976, 42] on icon "button" at bounding box center [974, 41] width 7 height 7
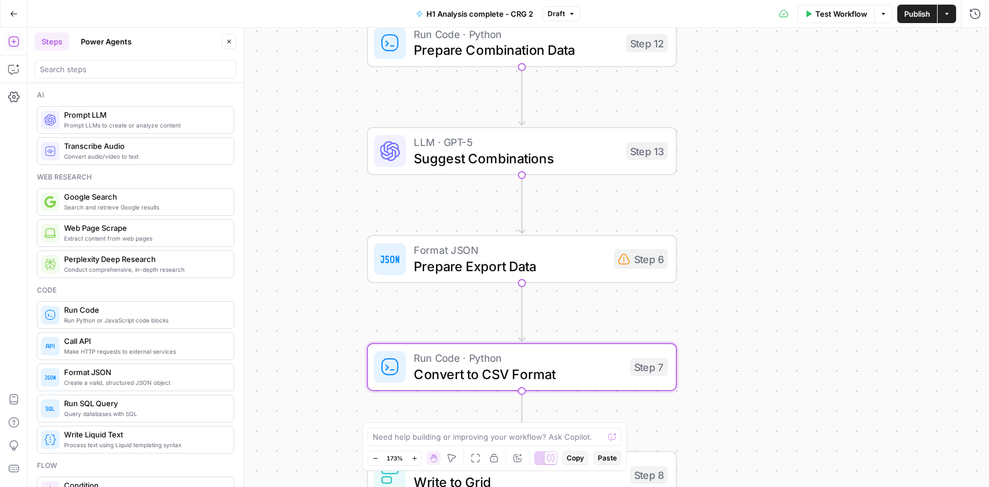
drag, startPoint x: 641, startPoint y: 93, endPoint x: 737, endPoint y: 318, distance: 244.7
click at [738, 318] on div "Workflow Set Inputs Inputs Run Code · Python Process CSV Data Step 2 Loop Itera…" at bounding box center [508, 257] width 961 height 459
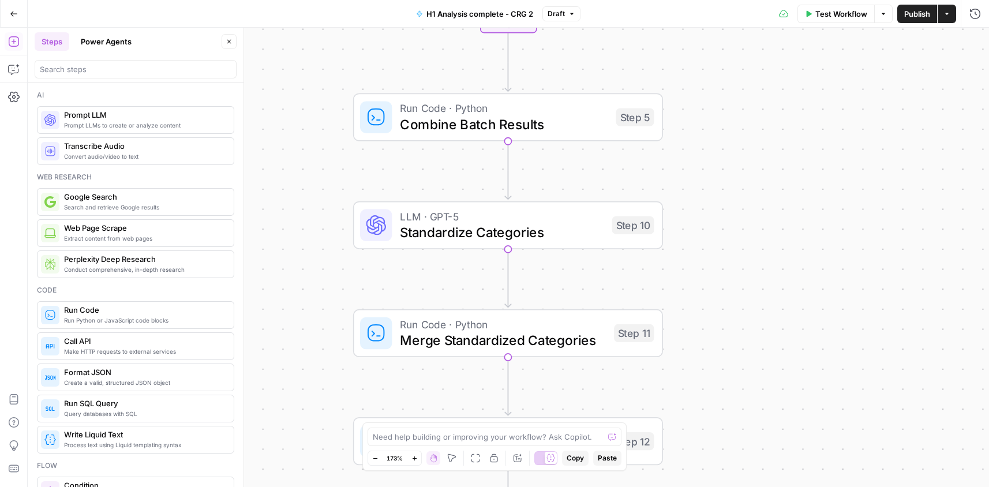
drag, startPoint x: 707, startPoint y: 87, endPoint x: 676, endPoint y: 431, distance: 345.7
click at [677, 434] on div "Workflow Set Inputs Inputs Run Code · Python Process CSV Data Step 2 Loop Itera…" at bounding box center [508, 257] width 961 height 459
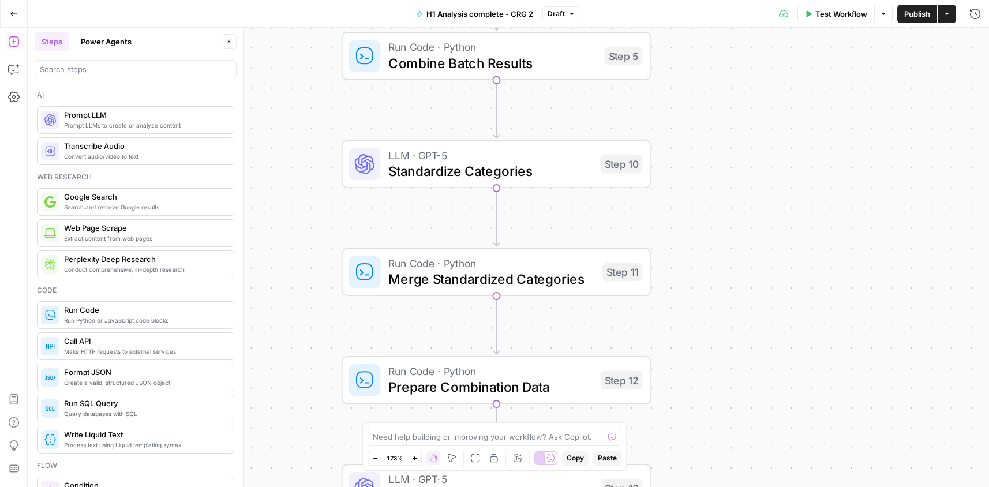
drag, startPoint x: 697, startPoint y: 219, endPoint x: 689, endPoint y: 103, distance: 116.2
click at [677, 54] on div "Workflow Set Inputs Inputs Run Code · Python Process CSV Data Step 2 Loop Itera…" at bounding box center [508, 257] width 961 height 459
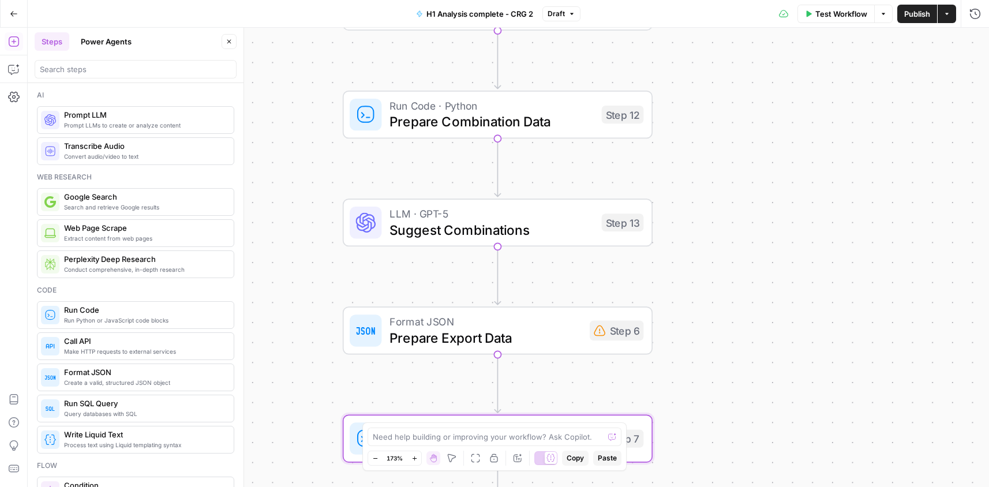
drag, startPoint x: 742, startPoint y: 360, endPoint x: 755, endPoint y: 188, distance: 172.3
click at [756, 178] on div "Workflow Set Inputs Inputs Run Code · Python Process CSV Data Step 2 Loop Itera…" at bounding box center [508, 257] width 961 height 459
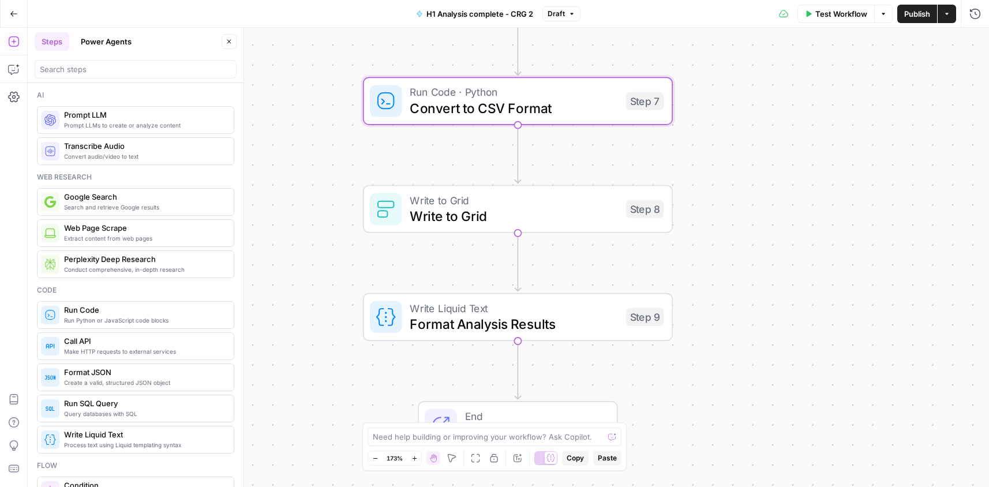
drag, startPoint x: 768, startPoint y: 352, endPoint x: 766, endPoint y: 142, distance: 210.5
click at [789, 19] on div "Go Back H1 Analysis complete - CRG 2 Draft Test Workflow Options Publish Action…" at bounding box center [494, 243] width 989 height 487
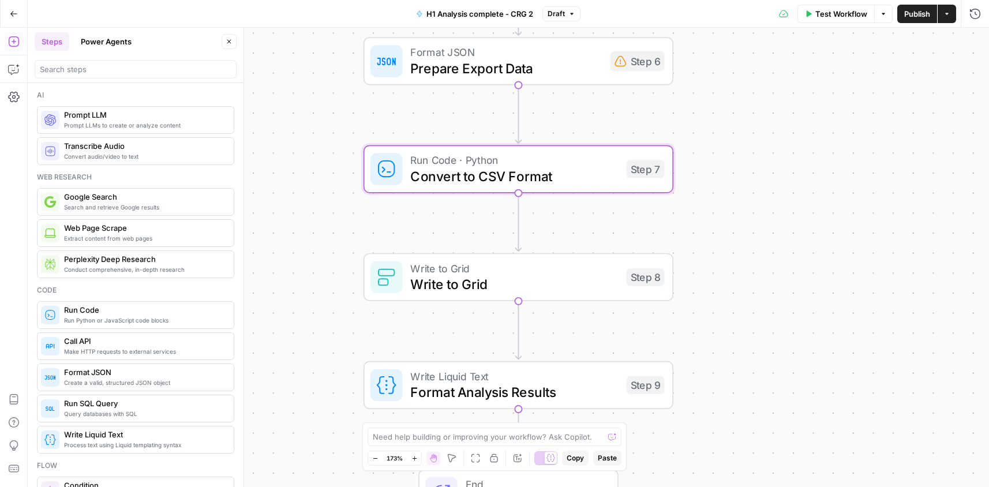
drag, startPoint x: 760, startPoint y: 206, endPoint x: 760, endPoint y: 303, distance: 96.9
click at [760, 303] on div "Workflow Set Inputs Inputs Run Code · Python Process CSV Data Step 2 Loop Itera…" at bounding box center [508, 257] width 961 height 459
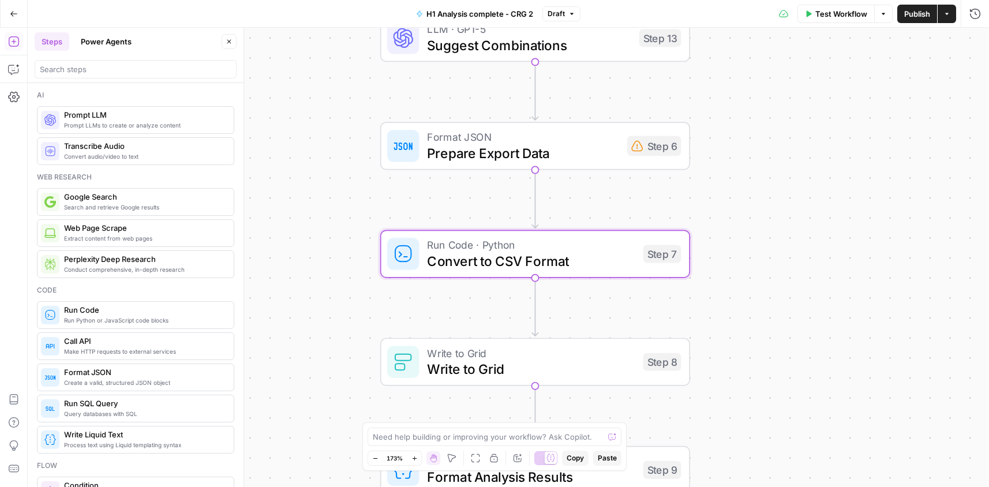
drag, startPoint x: 769, startPoint y: 167, endPoint x: 783, endPoint y: 211, distance: 46.1
click at [783, 211] on div "Workflow Set Inputs Inputs Run Code · Python Process CSV Data Step 2 Loop Itera…" at bounding box center [508, 257] width 961 height 459
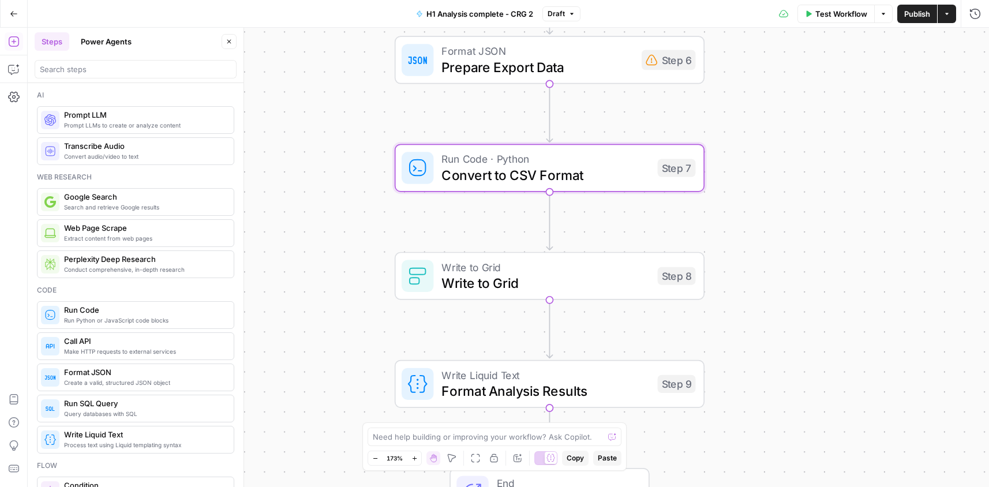
drag, startPoint x: 765, startPoint y: 257, endPoint x: 780, endPoint y: 253, distance: 15.4
click at [780, 253] on div "Workflow Set Inputs Inputs Run Code · Python Process CSV Data Step 2 Loop Itera…" at bounding box center [508, 257] width 961 height 459
click at [595, 64] on span "Prepare Export Data" at bounding box center [537, 67] width 192 height 20
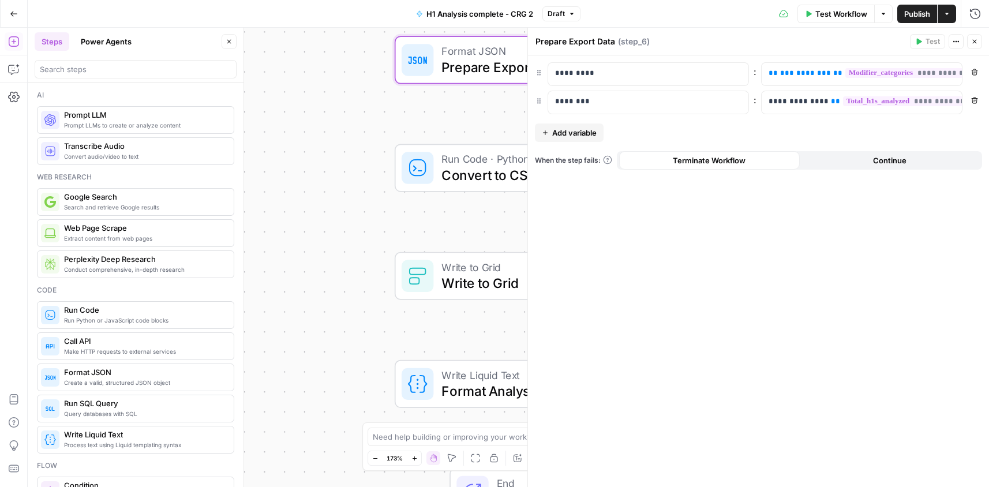
drag, startPoint x: 979, startPoint y: 43, endPoint x: 997, endPoint y: 80, distance: 41.3
click at [989, 80] on html "Cohort 5 New Home Browse Your Data Usage Settings Recent Grids CRG - H1 Grid H1…" at bounding box center [494, 243] width 989 height 487
click at [971, 36] on button "Close" at bounding box center [974, 41] width 15 height 15
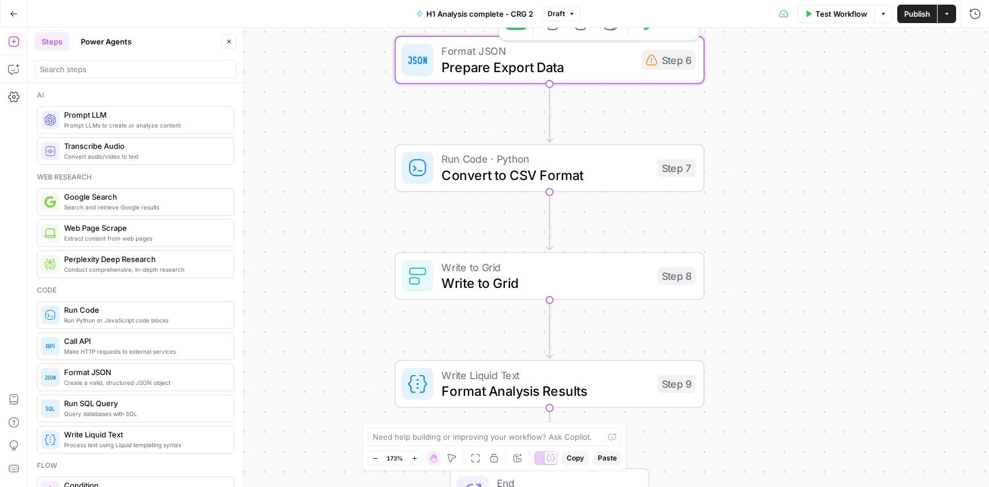
click at [618, 70] on span "Prepare Export Data" at bounding box center [537, 67] width 192 height 20
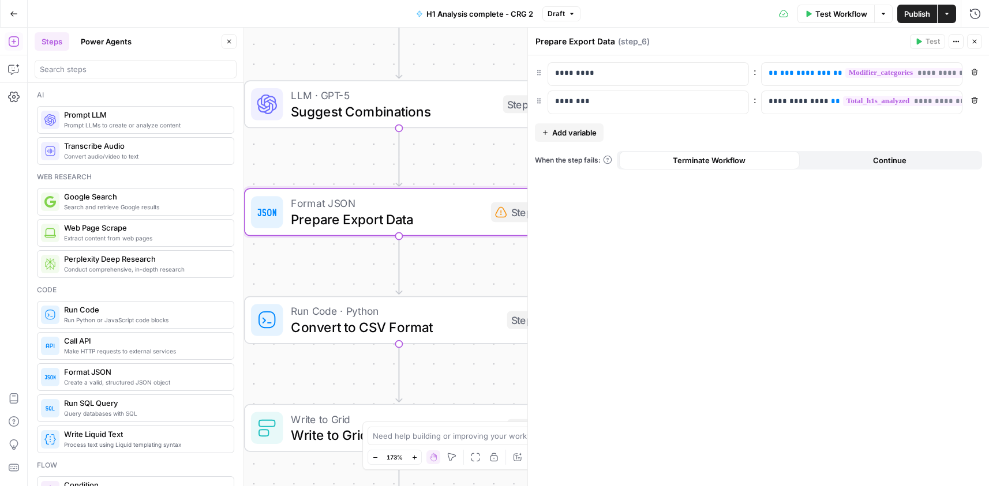
drag, startPoint x: 413, startPoint y: 213, endPoint x: 262, endPoint y: 365, distance: 214.1
click at [262, 365] on div "Workflow Set Inputs Inputs Run Code · Python Process CSV Data Step 2 Loop Itera…" at bounding box center [508, 257] width 961 height 459
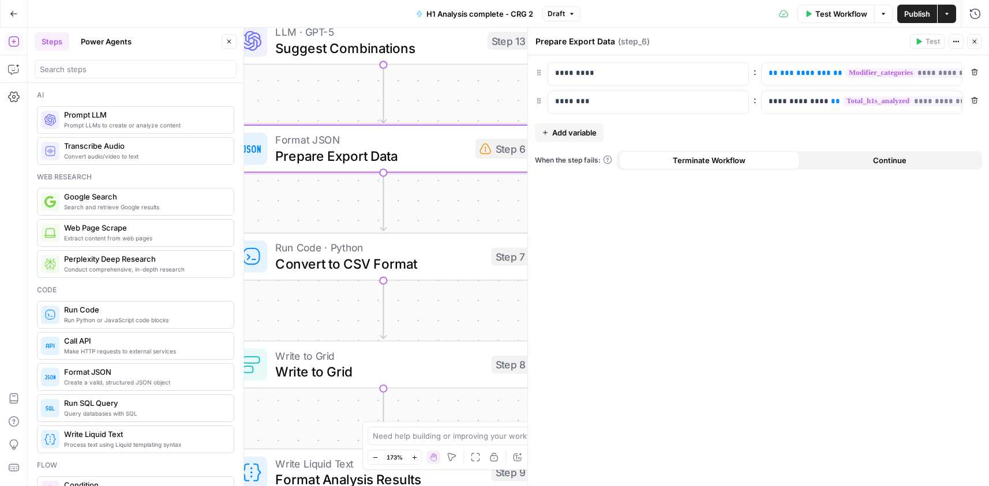
drag, startPoint x: 332, startPoint y: 266, endPoint x: 310, endPoint y: 194, distance: 76.1
click at [308, 200] on div "Workflow Set Inputs Inputs Run Code · Python Process CSV Data Step 2 Loop Itera…" at bounding box center [508, 257] width 961 height 459
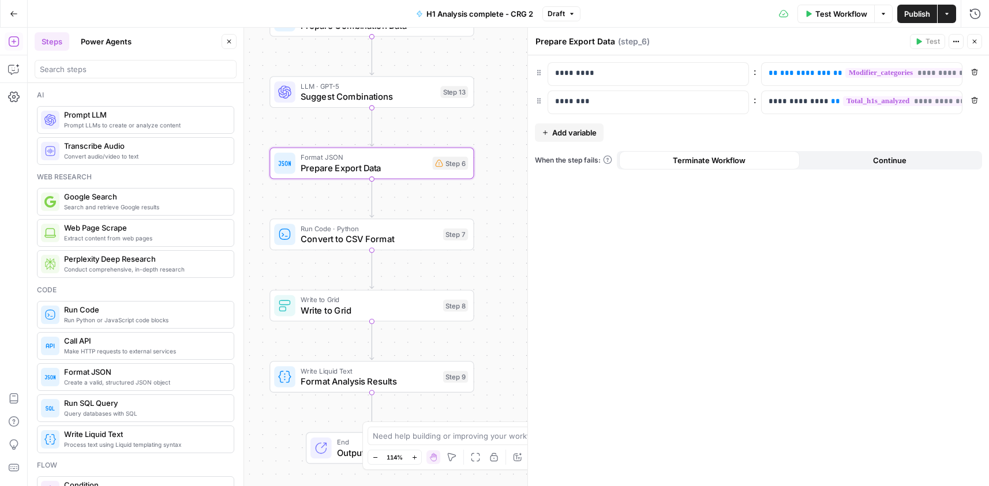
drag, startPoint x: 445, startPoint y: 200, endPoint x: 427, endPoint y: 200, distance: 18.5
click at [427, 200] on div "Workflow Set Inputs Inputs Run Code · Python Process CSV Data Step 2 Loop Itera…" at bounding box center [508, 257] width 961 height 459
click at [350, 141] on div at bounding box center [353, 139] width 6 height 6
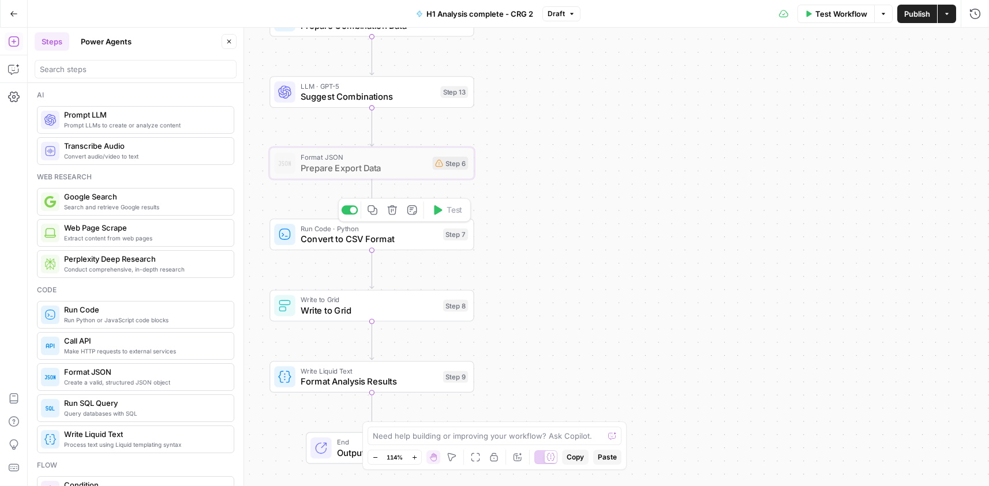
drag, startPoint x: 378, startPoint y: 241, endPoint x: 512, endPoint y: 231, distance: 134.7
click at [377, 241] on span "Convert to CSV Format" at bounding box center [368, 238] width 137 height 13
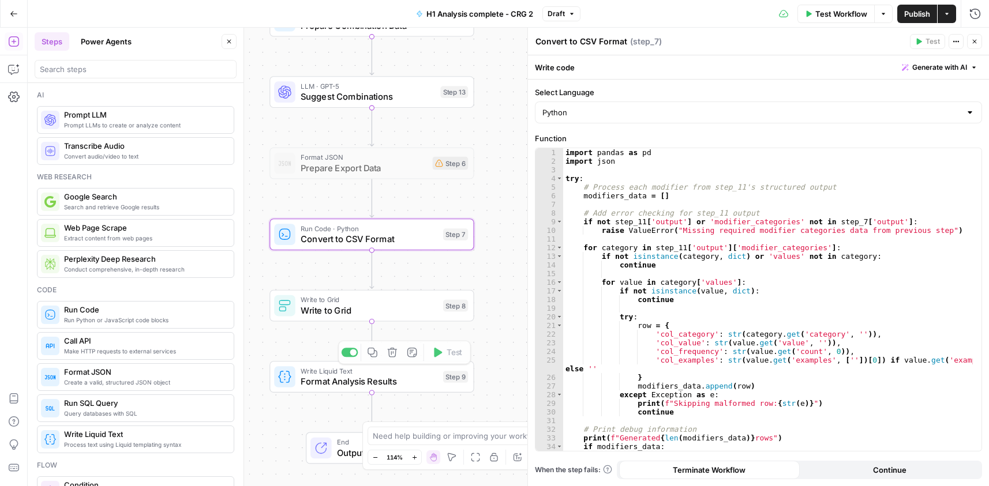
click at [418, 312] on span "Write to Grid" at bounding box center [368, 310] width 137 height 13
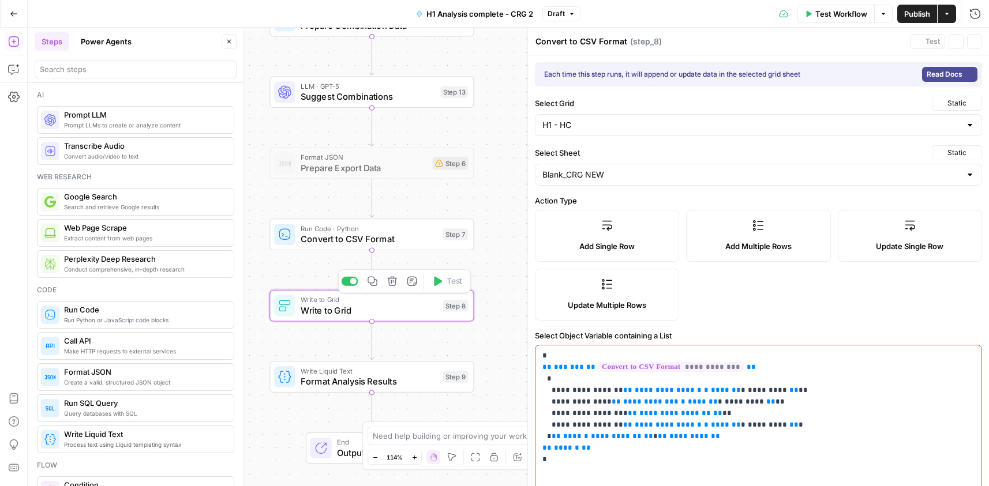
type textarea "Write to Grid"
click at [699, 366] on span "**********" at bounding box center [670, 367] width 145 height 10
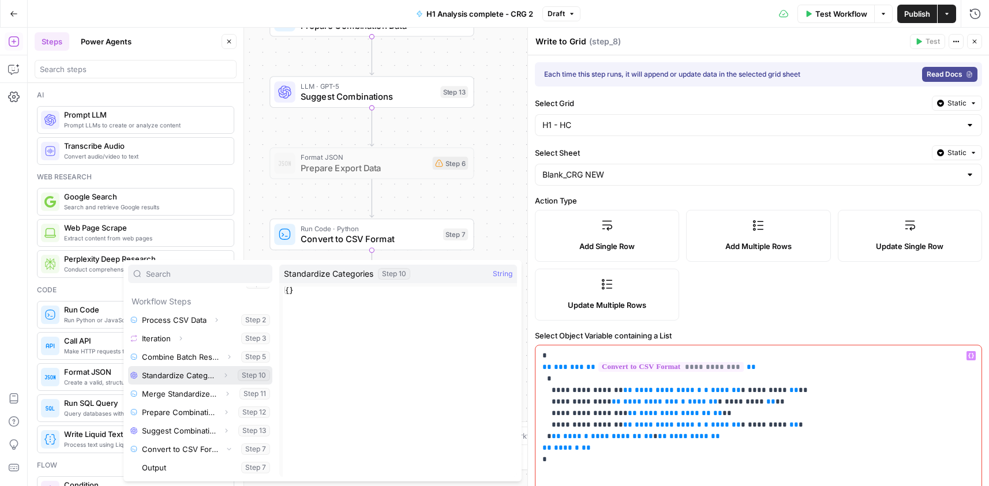
click at [222, 375] on icon "button" at bounding box center [225, 375] width 7 height 7
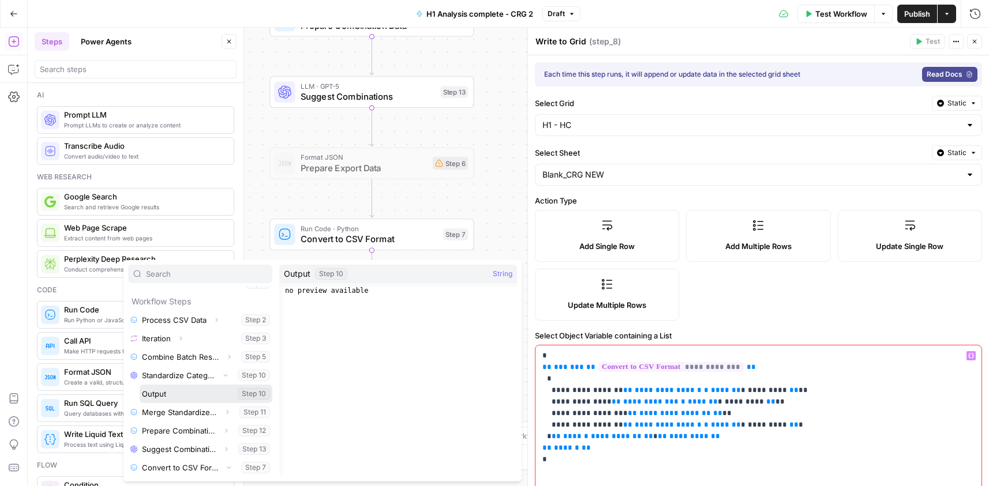
click at [187, 395] on button "Select variable Output" at bounding box center [206, 394] width 133 height 18
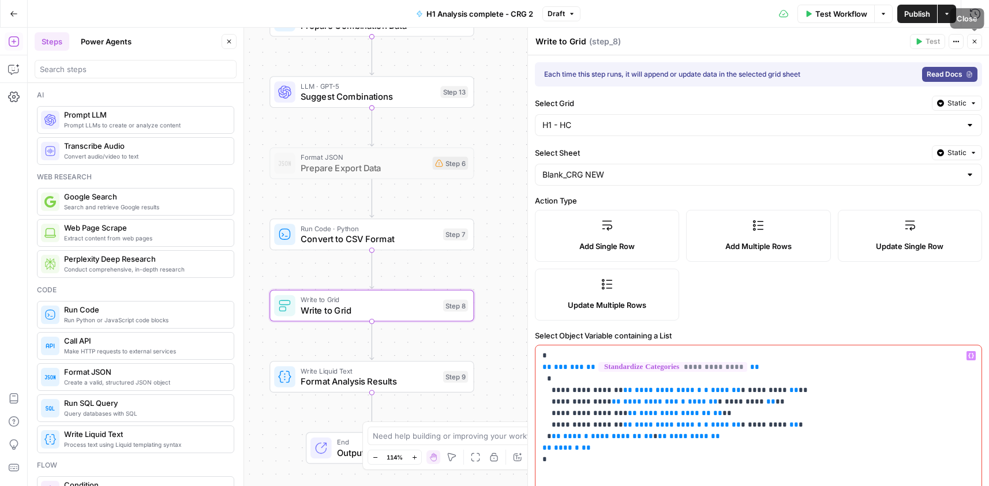
drag, startPoint x: 982, startPoint y: 46, endPoint x: 907, endPoint y: 3, distance: 86.0
click at [982, 46] on header "Write to Grid Write to Grid ( step_8 ) Test Actions Close" at bounding box center [758, 42] width 461 height 28
click at [386, 384] on span "Format Analysis Results" at bounding box center [368, 381] width 137 height 13
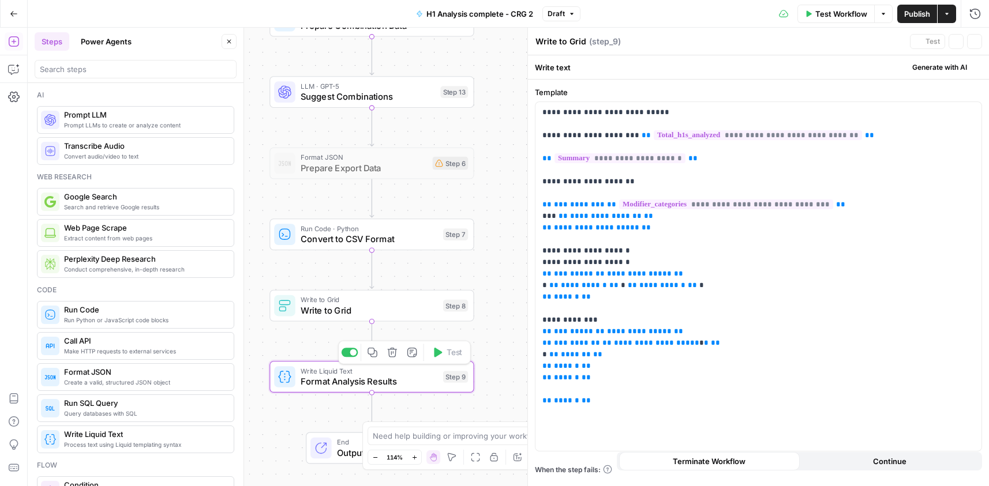
type textarea "Format Analysis Results"
click at [604, 116] on p "**********" at bounding box center [758, 257] width 432 height 300
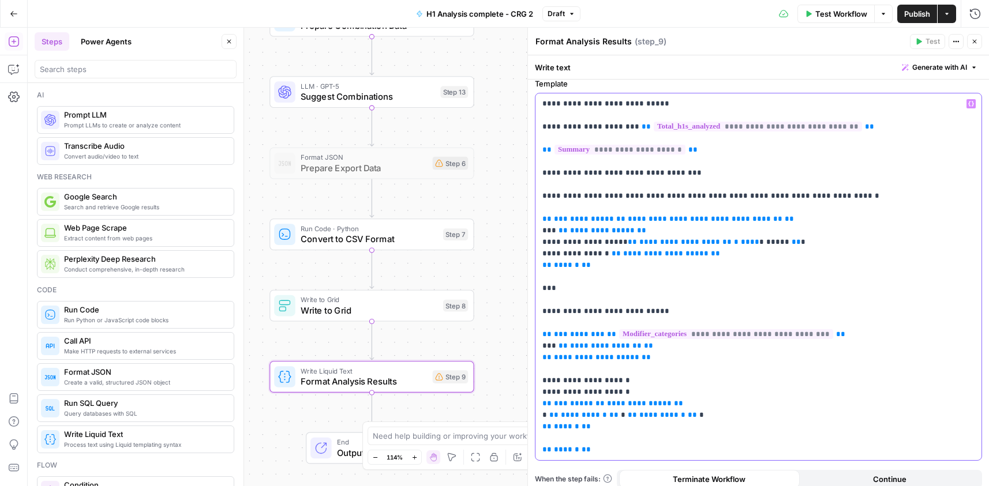
scroll to position [18, 0]
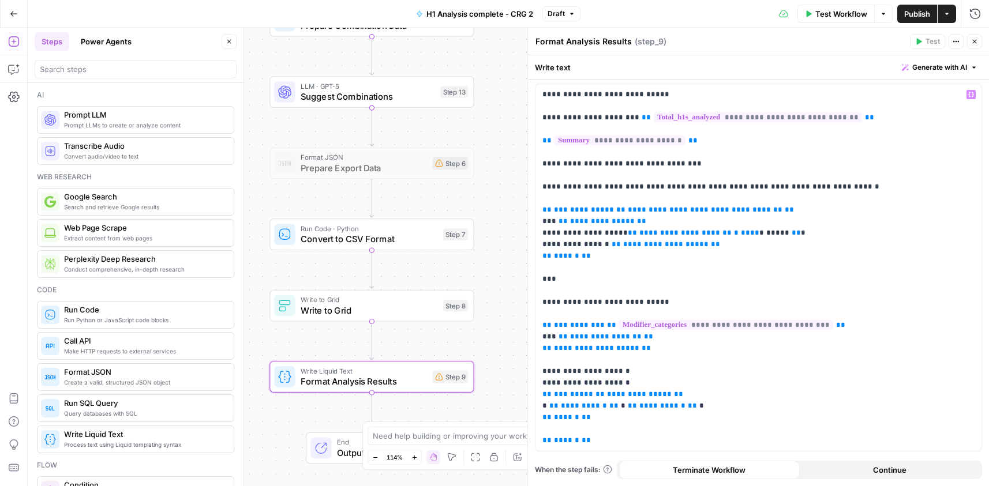
click at [972, 44] on icon "button" at bounding box center [974, 41] width 7 height 7
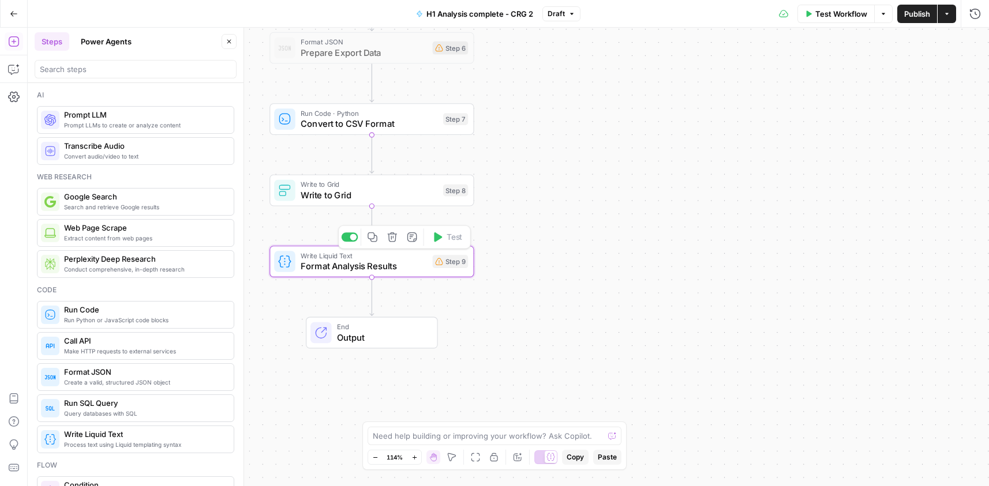
click at [393, 265] on span "Format Analysis Results" at bounding box center [363, 266] width 127 height 13
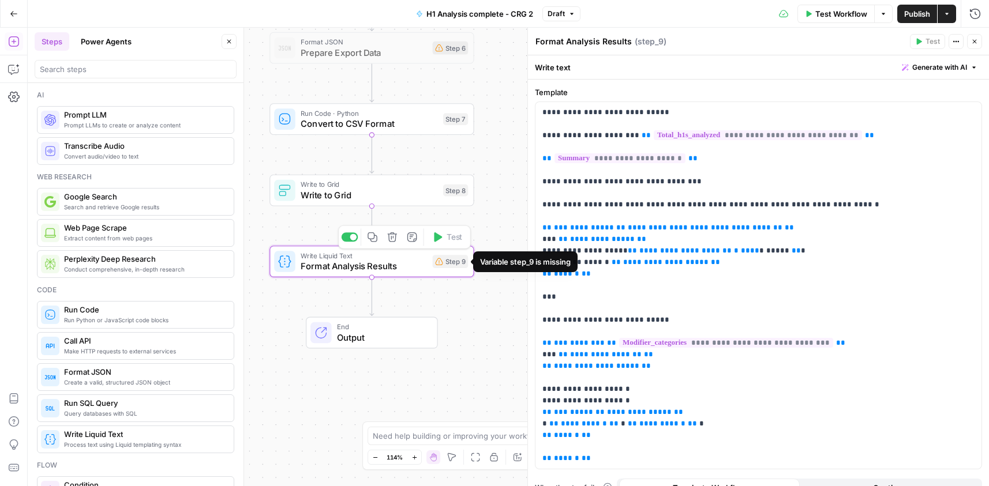
click at [512, 261] on div "Variable step_9 is missing" at bounding box center [525, 262] width 91 height 12
click at [511, 260] on div "Variable step_9 is missing" at bounding box center [525, 262] width 91 height 12
copy body "Variable step_9 is missing"
click at [637, 225] on span "**********" at bounding box center [705, 227] width 155 height 7
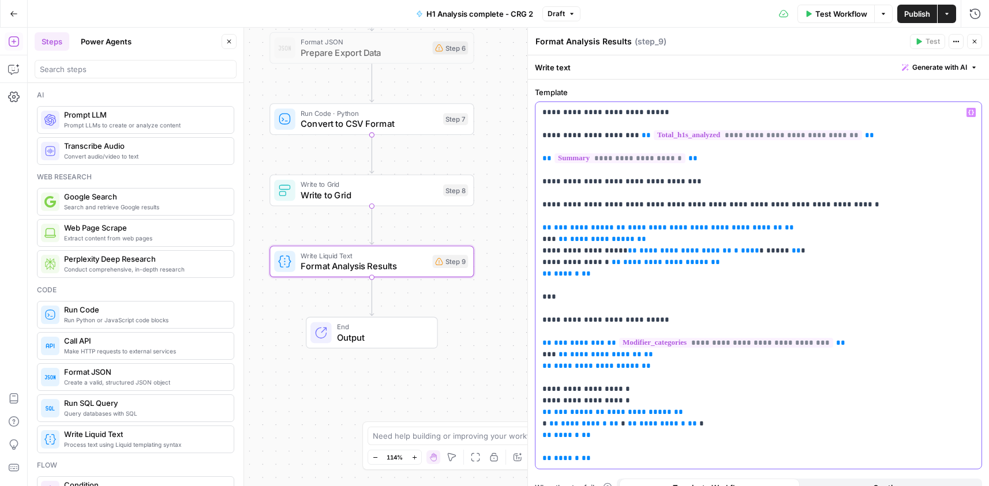
click at [638, 225] on span "**********" at bounding box center [705, 227] width 155 height 7
drag, startPoint x: 667, startPoint y: 196, endPoint x: 651, endPoint y: 228, distance: 36.1
click at [667, 196] on p "**********" at bounding box center [753, 286] width 423 height 358
drag, startPoint x: 977, startPoint y: 40, endPoint x: 587, endPoint y: 158, distance: 407.8
click at [977, 41] on button "Close" at bounding box center [974, 41] width 15 height 15
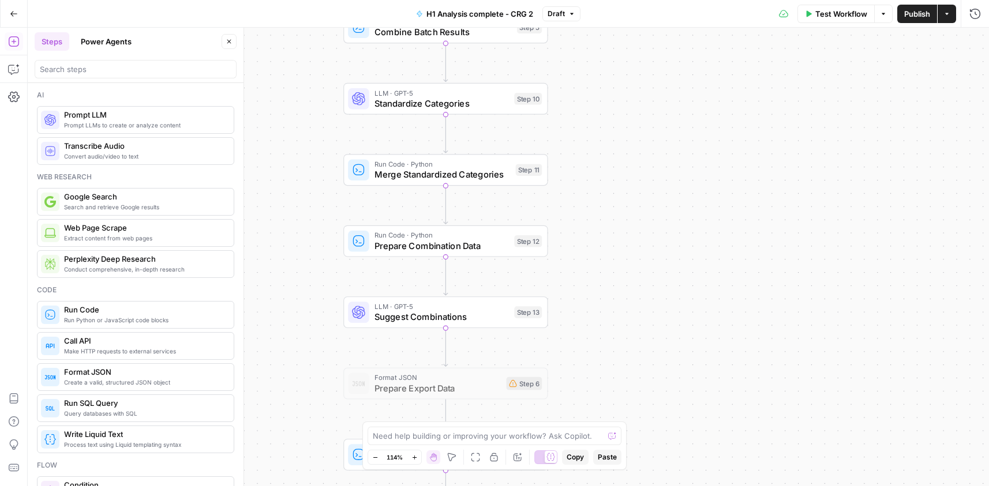
drag, startPoint x: 559, startPoint y: 89, endPoint x: 636, endPoint y: 391, distance: 311.7
click at [622, 434] on body "Cohort 5 New Home Browse Your Data Usage Settings Recent Grids CRG - H1 Grid H1…" at bounding box center [494, 243] width 989 height 486
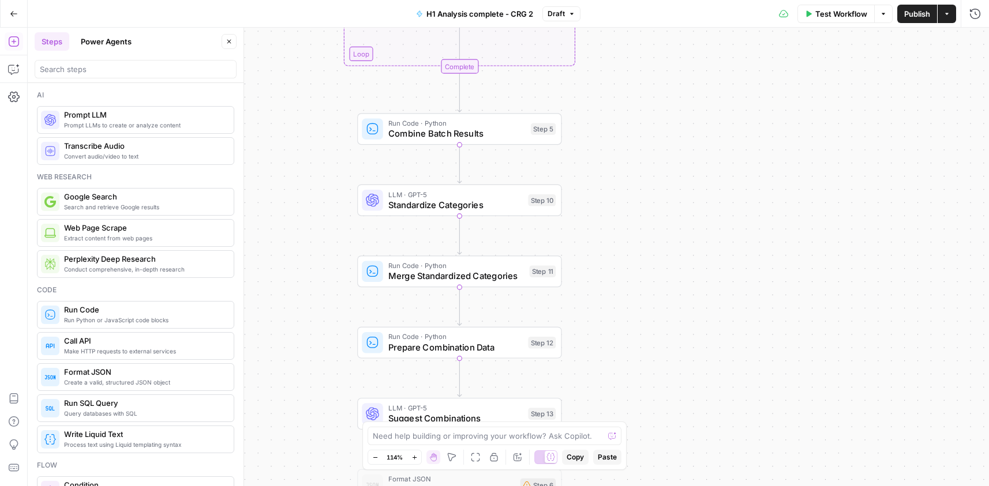
drag, startPoint x: 604, startPoint y: 116, endPoint x: 738, endPoint y: 327, distance: 250.2
click at [732, 423] on div "Workflow Set Inputs Inputs Run Code · Python Process CSV Data Step 2 Loop Itera…" at bounding box center [508, 257] width 961 height 459
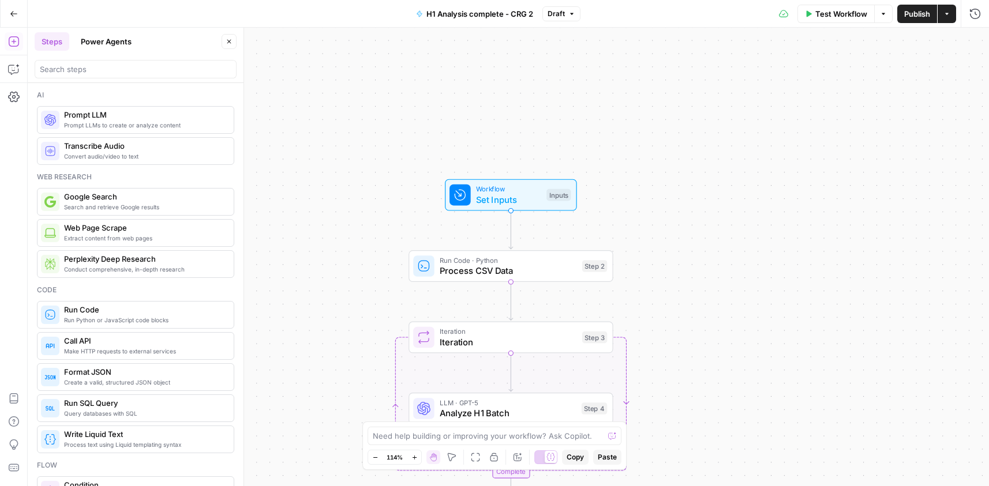
drag, startPoint x: 777, startPoint y: 202, endPoint x: 723, endPoint y: 437, distance: 241.4
click at [724, 439] on div "Workflow Set Inputs Inputs Run Code · Python Process CSV Data Step 2 Loop Itera…" at bounding box center [508, 257] width 961 height 459
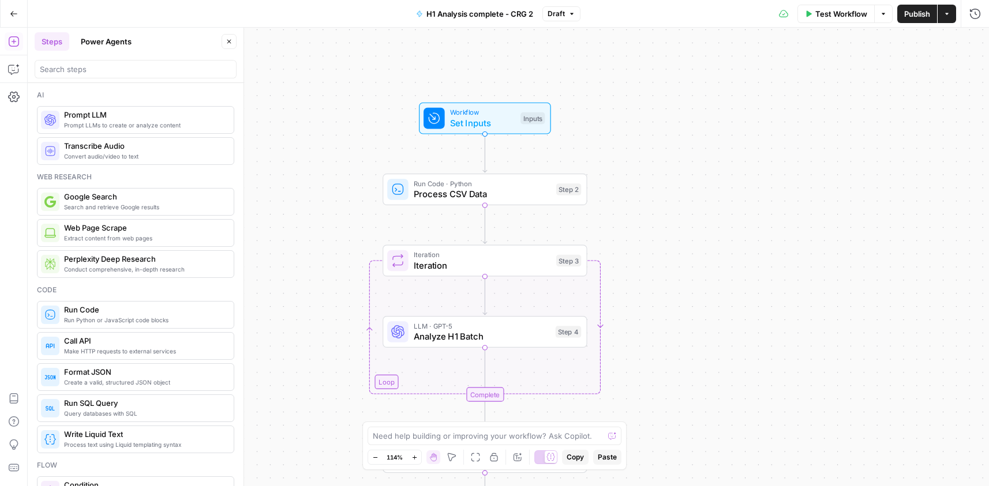
drag, startPoint x: 685, startPoint y: 209, endPoint x: 697, endPoint y: 140, distance: 70.3
click at [688, 145] on div "Workflow Set Inputs Inputs Run Code · Python Process CSV Data Step 2 Loop Itera…" at bounding box center [508, 257] width 961 height 459
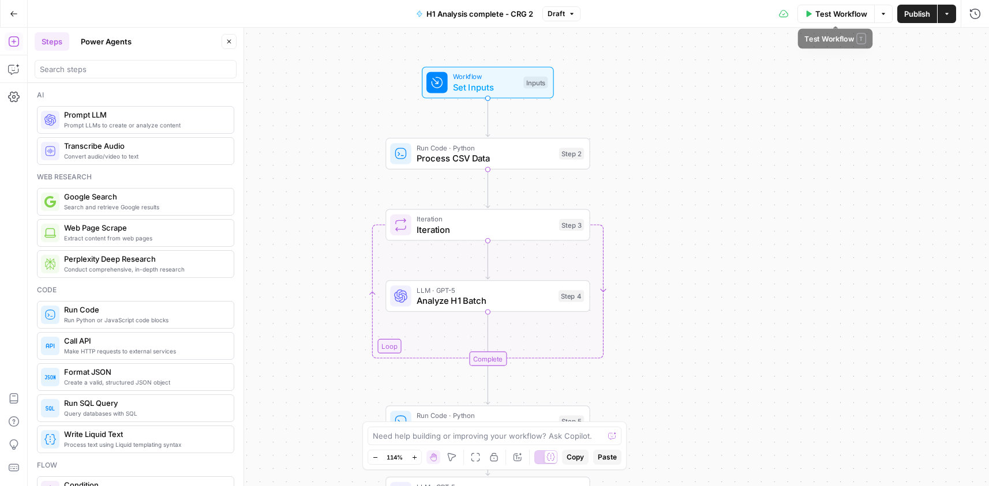
click at [836, 15] on span "Test Workflow" at bounding box center [841, 14] width 52 height 12
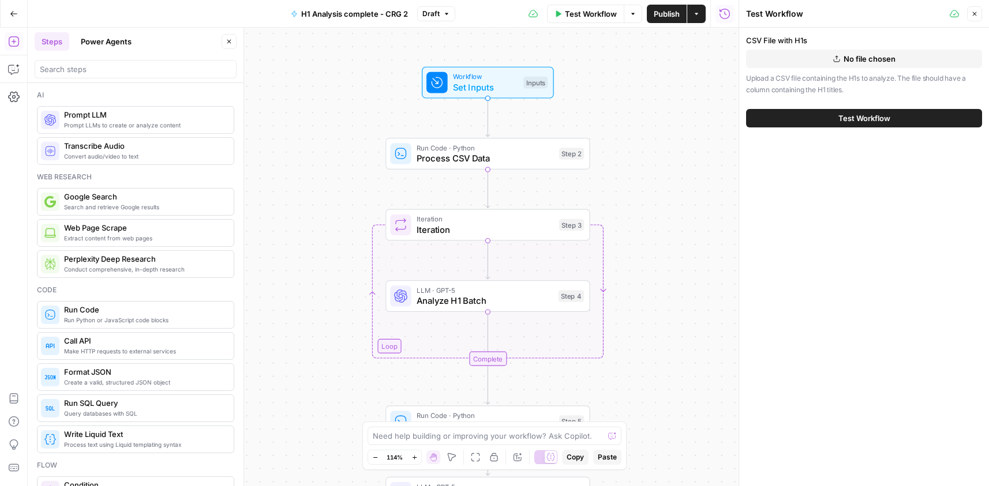
click at [844, 54] on span "No file chosen" at bounding box center [869, 59] width 52 height 12
click at [876, 112] on span "Test Workflow" at bounding box center [864, 118] width 52 height 12
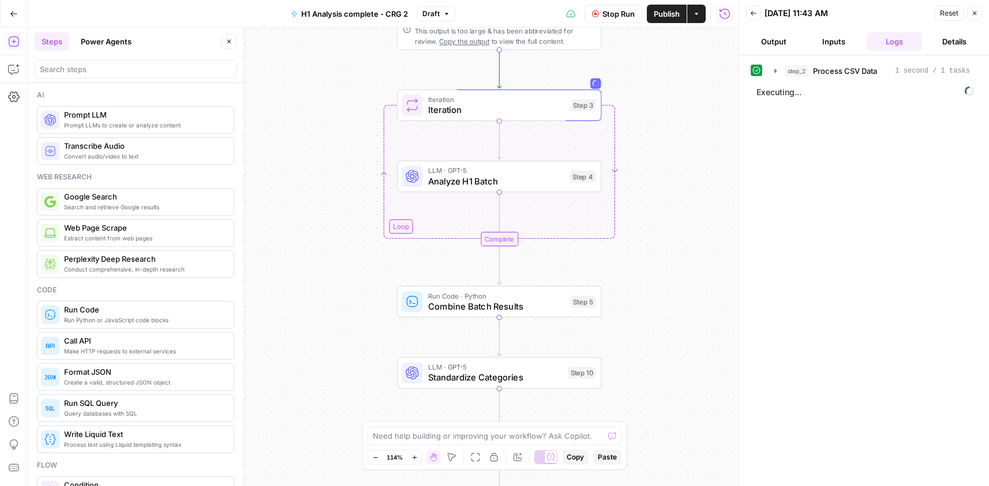
drag, startPoint x: 668, startPoint y: 236, endPoint x: 666, endPoint y: 109, distance: 126.9
click at [667, 107] on div "Workflow Set Inputs Inputs Run Code · Python Process CSV Data Step 2 Output Exp…" at bounding box center [383, 257] width 711 height 459
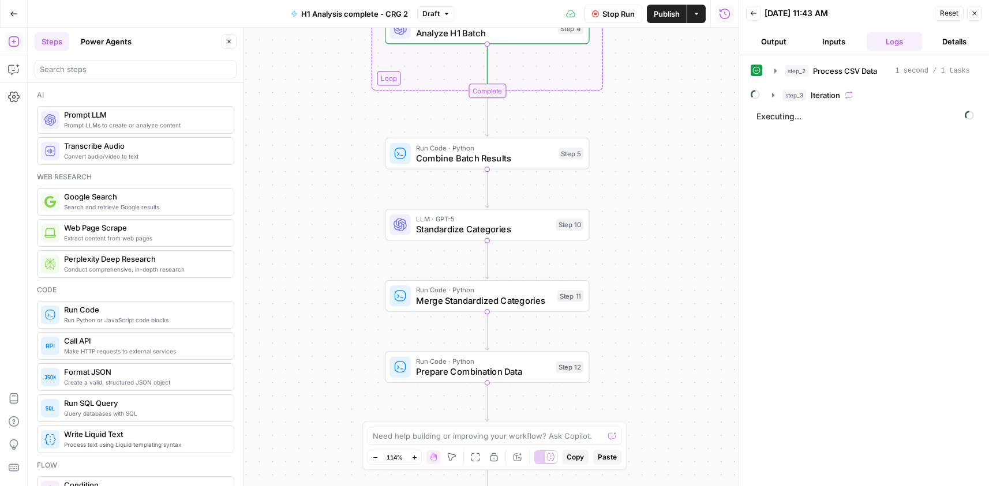
drag, startPoint x: 644, startPoint y: 298, endPoint x: 596, endPoint y: 149, distance: 155.8
click at [636, 219] on div "Workflow Set Inputs Inputs Run Code · Python Process CSV Data Step 2 Output Exp…" at bounding box center [383, 257] width 711 height 459
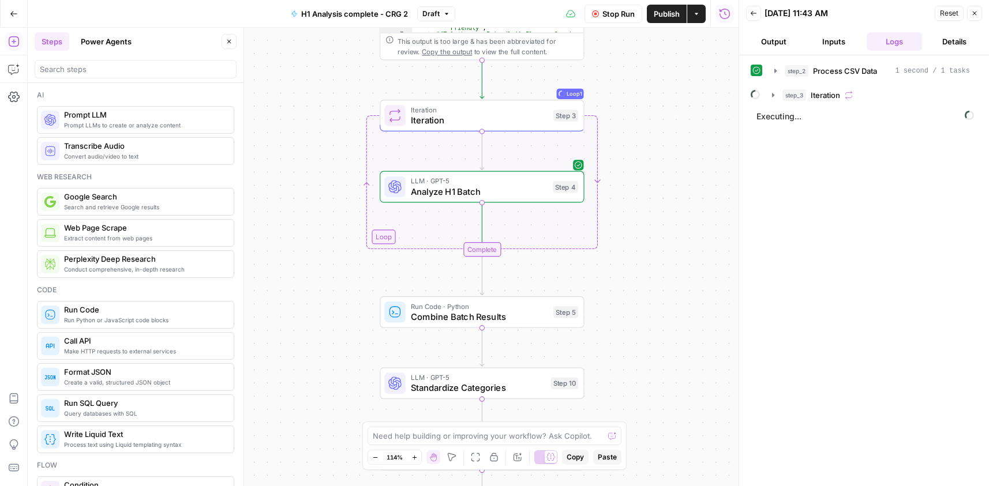
drag, startPoint x: 653, startPoint y: 148, endPoint x: 645, endPoint y: 307, distance: 160.0
click at [648, 308] on div "Workflow Set Inputs Inputs Run Code · Python Process CSV Data Step 2 Output Exp…" at bounding box center [383, 257] width 711 height 459
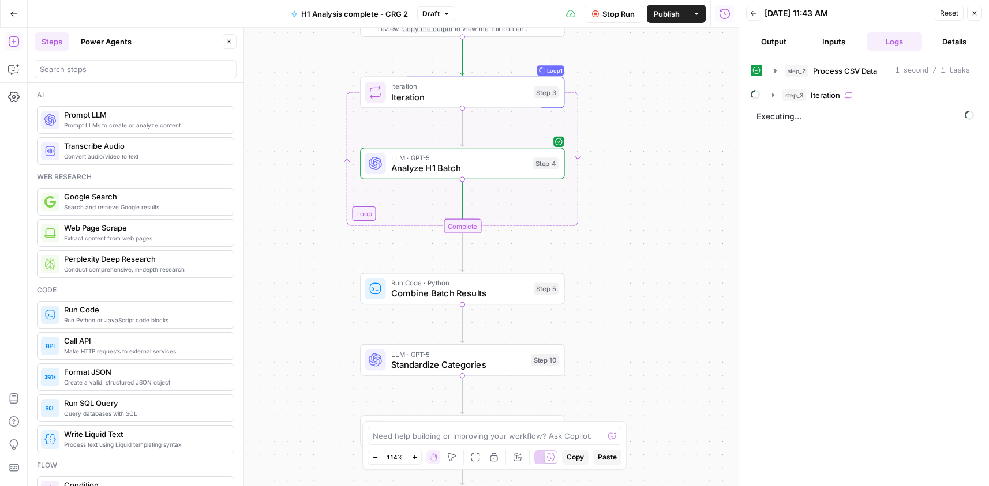
drag, startPoint x: 609, startPoint y: 144, endPoint x: 353, endPoint y: 52, distance: 272.0
click at [585, 225] on div "Workflow Set Inputs Inputs Run Code · Python Process CSV Data Step 2 Output Exp…" at bounding box center [383, 257] width 711 height 459
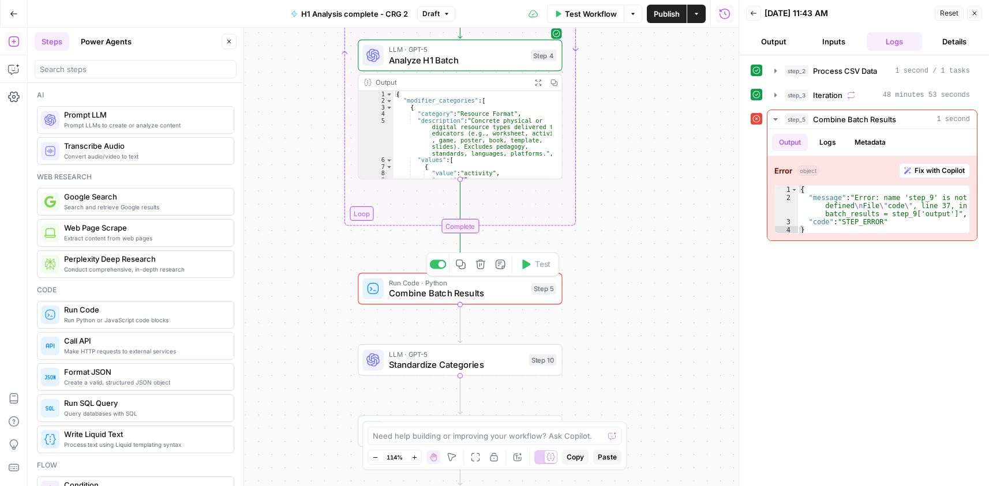
click at [448, 291] on span "Combine Batch Results" at bounding box center [457, 293] width 137 height 13
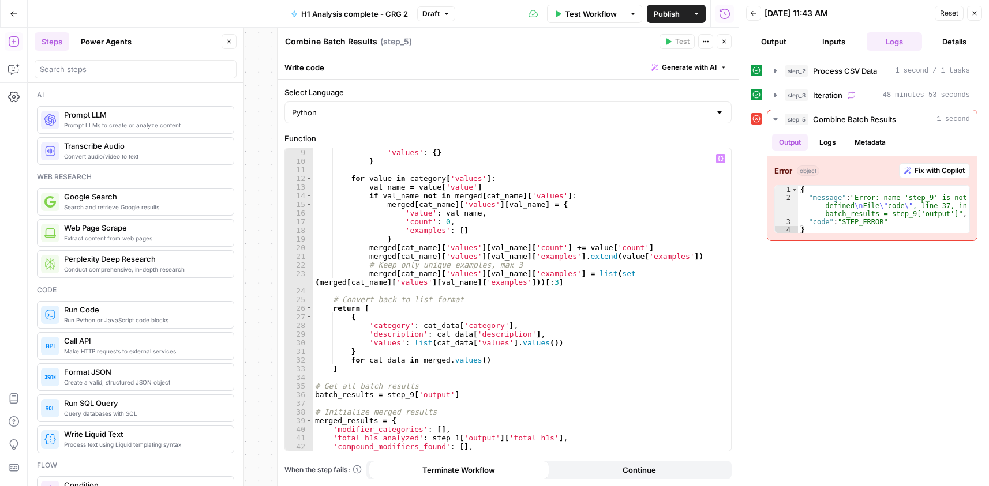
scroll to position [35, 0]
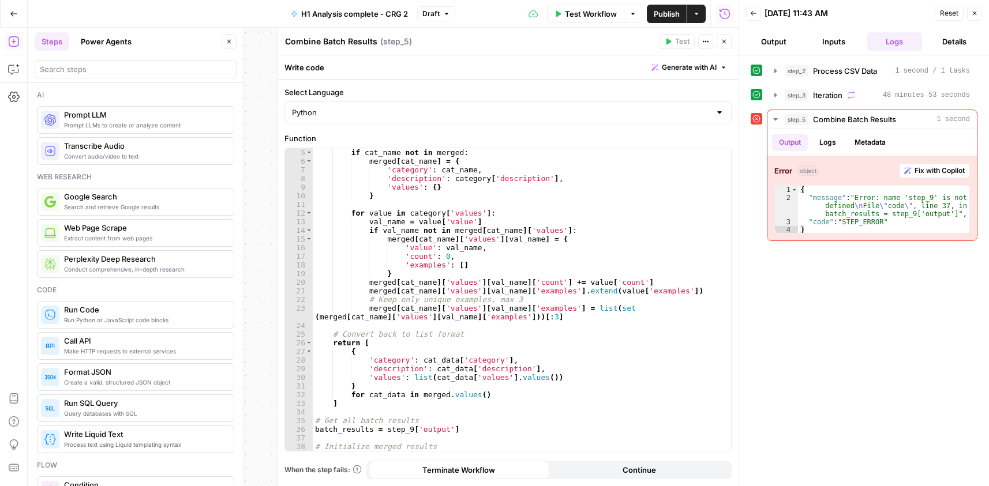
click at [721, 44] on icon "button" at bounding box center [723, 41] width 7 height 7
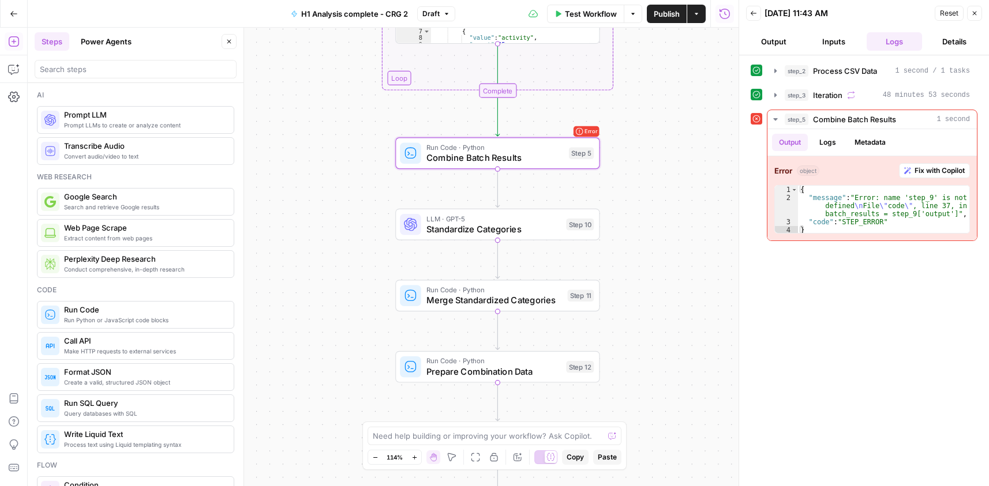
drag, startPoint x: 606, startPoint y: 234, endPoint x: 678, endPoint y: 94, distance: 157.1
click at [645, 91] on div "Workflow Set Inputs Inputs Run Code · Python Process CSV Data Step 2 Output Exp…" at bounding box center [383, 257] width 711 height 459
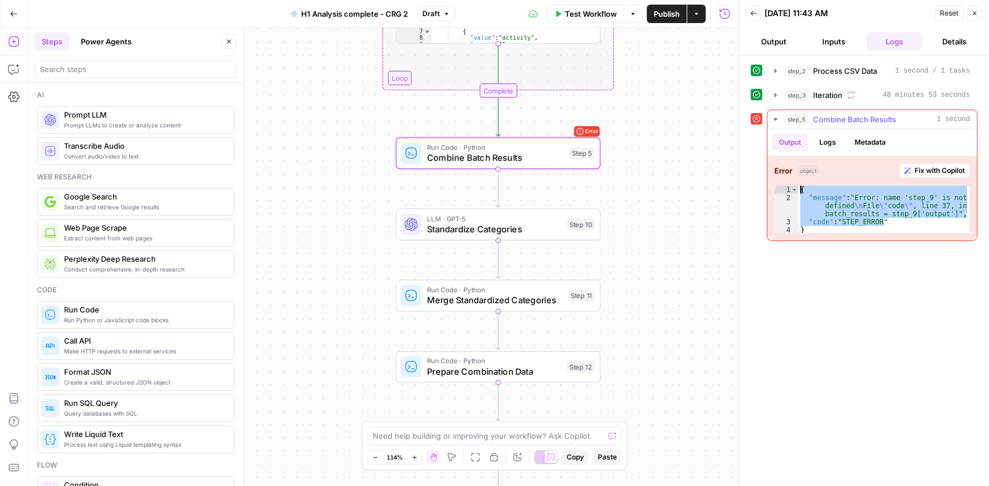
drag, startPoint x: 888, startPoint y: 221, endPoint x: 770, endPoint y: 176, distance: 125.8
click at [770, 176] on div "**********" at bounding box center [871, 198] width 209 height 84
click at [858, 211] on div "{ "message" : "Error: name 'step_9' is not defined \n File \" code \" , line 37…" at bounding box center [883, 209] width 171 height 47
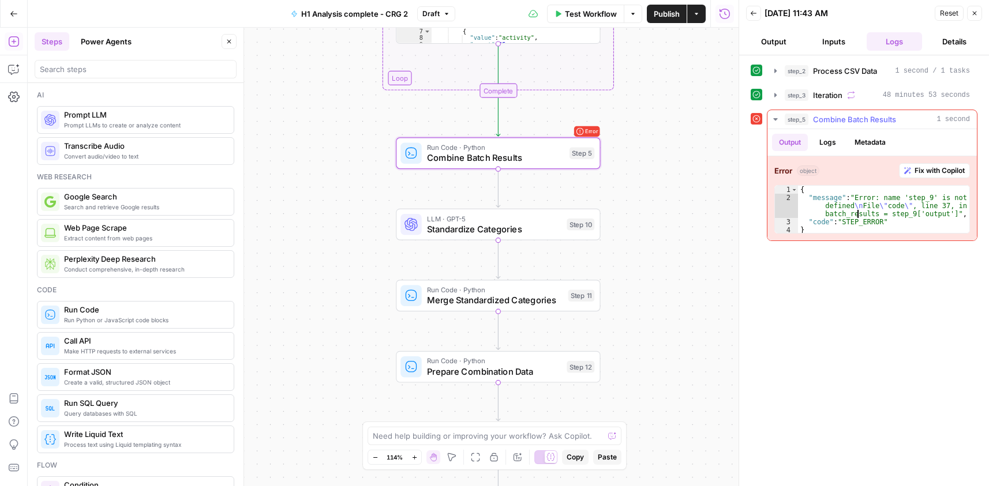
type textarea "**********"
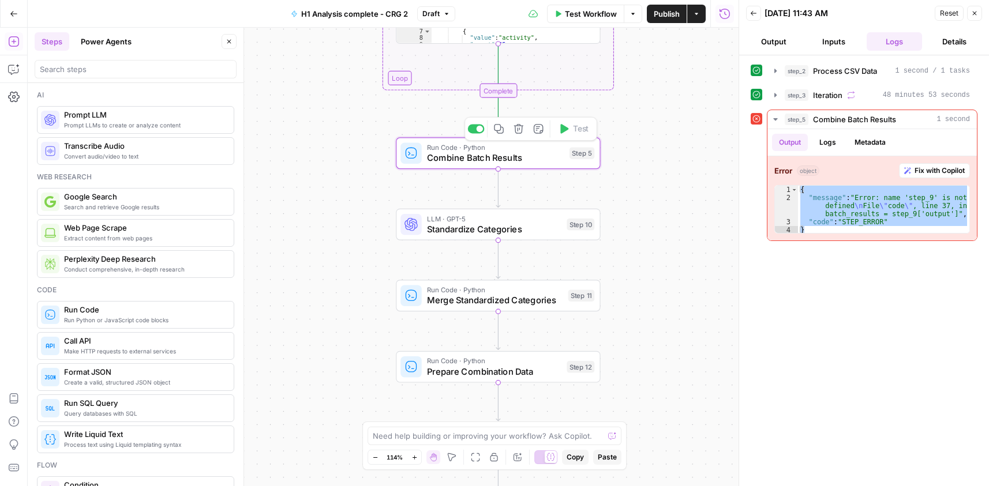
click at [469, 160] on span "Combine Batch Results" at bounding box center [495, 157] width 137 height 13
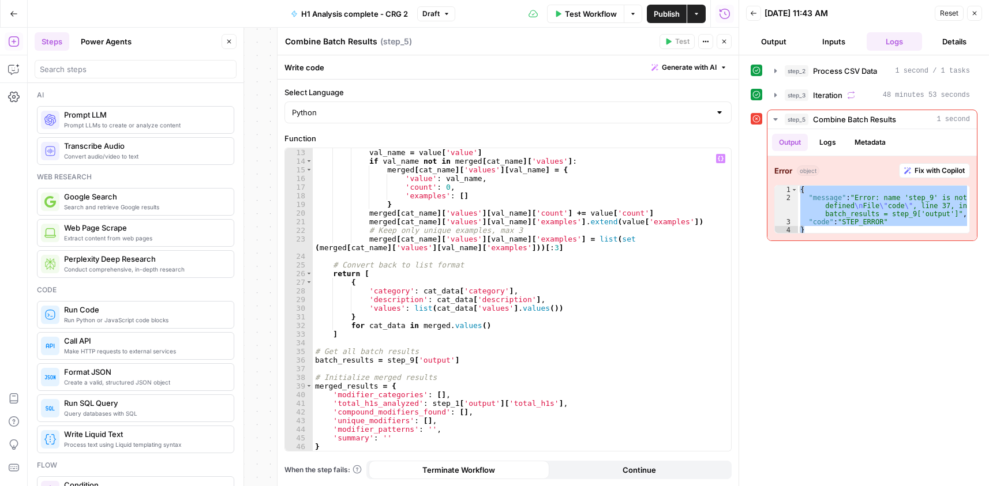
scroll to position [104, 0]
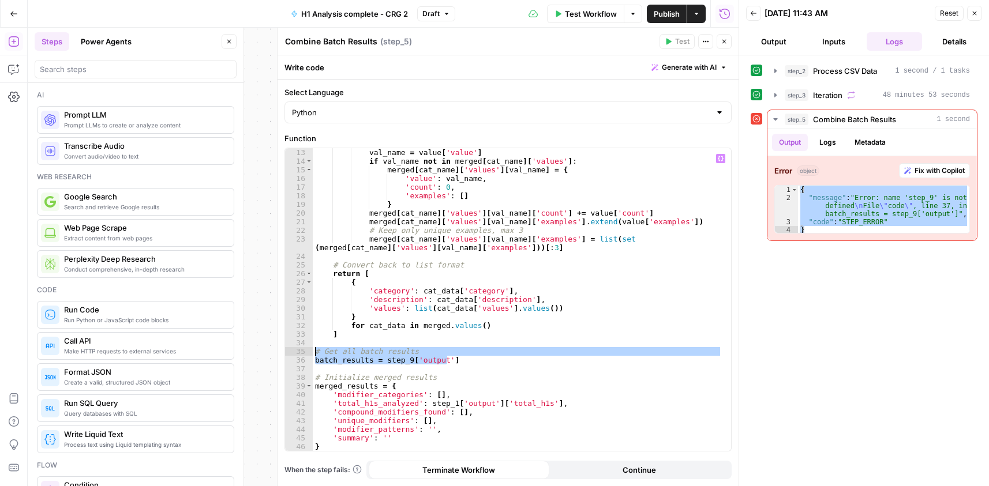
drag, startPoint x: 456, startPoint y: 360, endPoint x: 307, endPoint y: 345, distance: 149.0
click at [305, 348] on div "**********" at bounding box center [508, 299] width 446 height 303
paste textarea
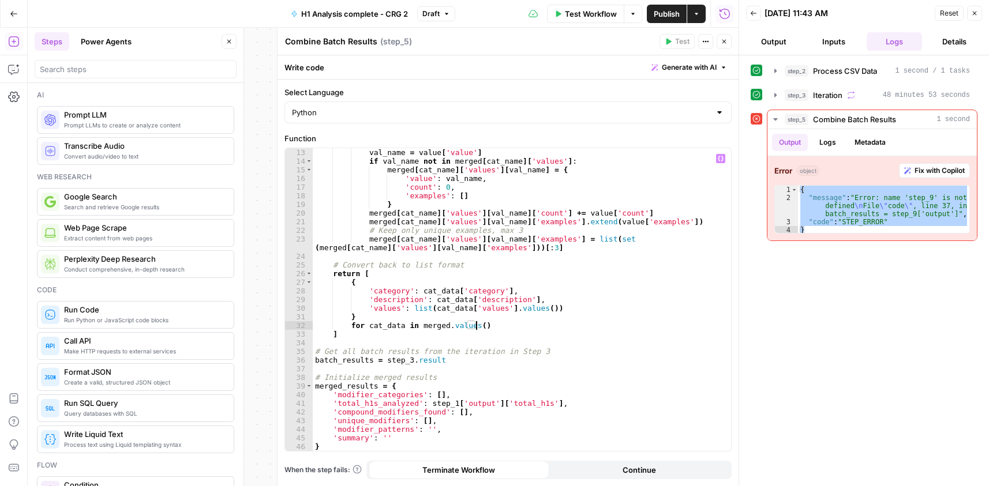
click at [534, 327] on div "val_name = value [ 'value' ] if val_name not in merged [ cat_name ] [ 'values' …" at bounding box center [517, 308] width 409 height 320
type textarea "**********"
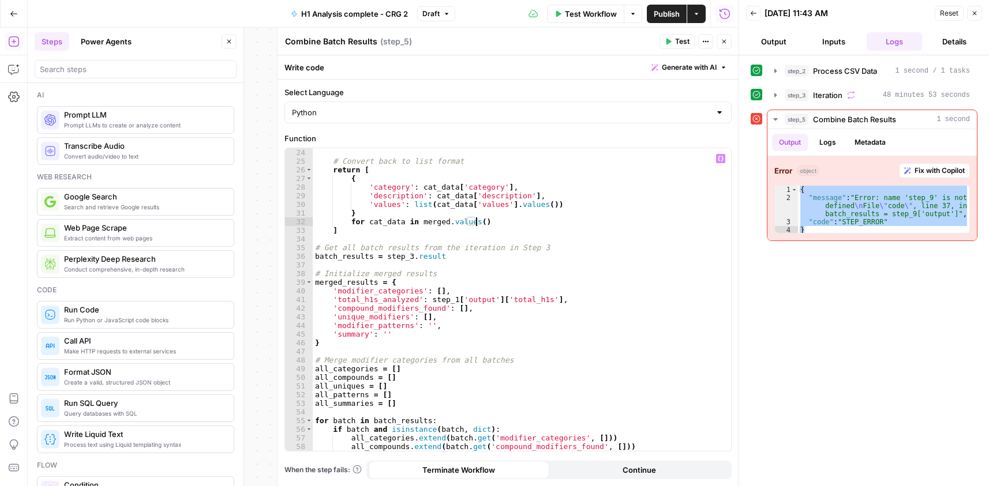
scroll to position [138, 0]
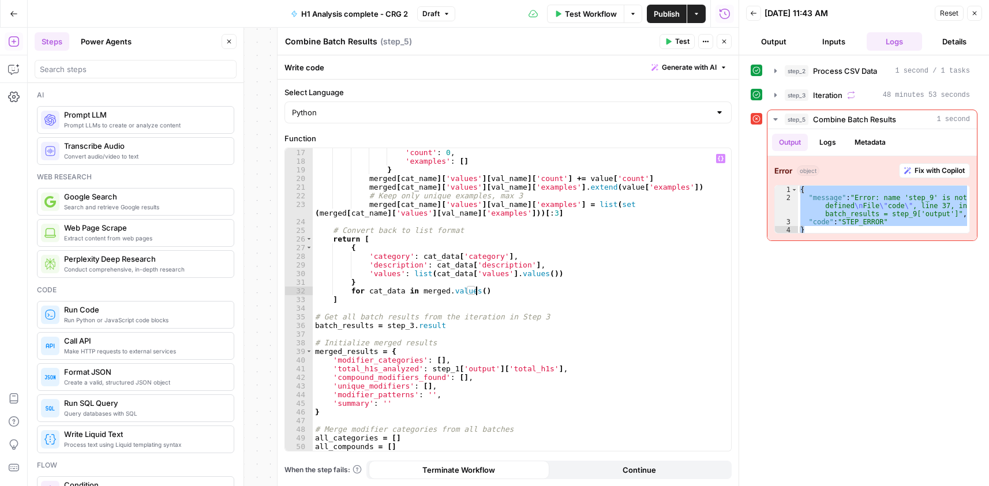
click at [678, 43] on span "Test" at bounding box center [682, 41] width 14 height 10
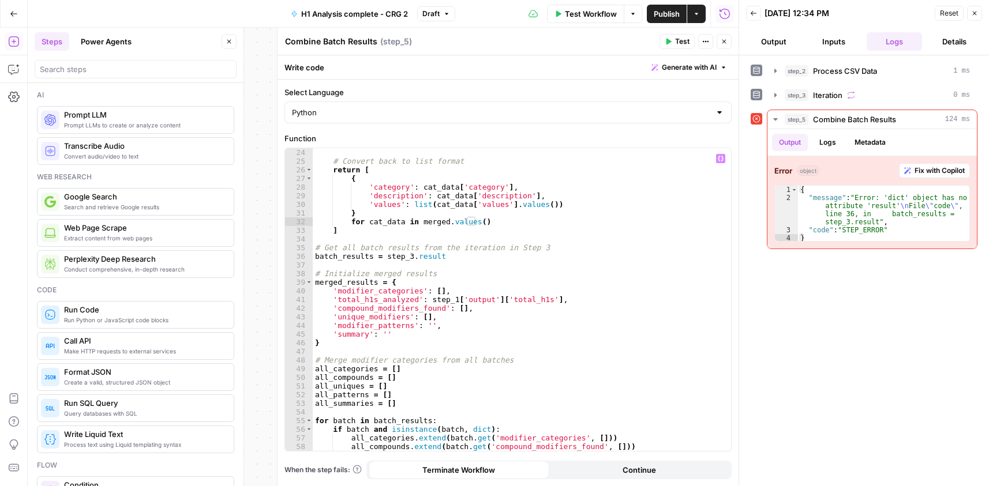
scroll to position [208, 0]
click at [852, 206] on div "{ "message" : "Error: 'dict' object has no attribute 'result' \n File \" code \…" at bounding box center [883, 222] width 171 height 73
type textarea "**********"
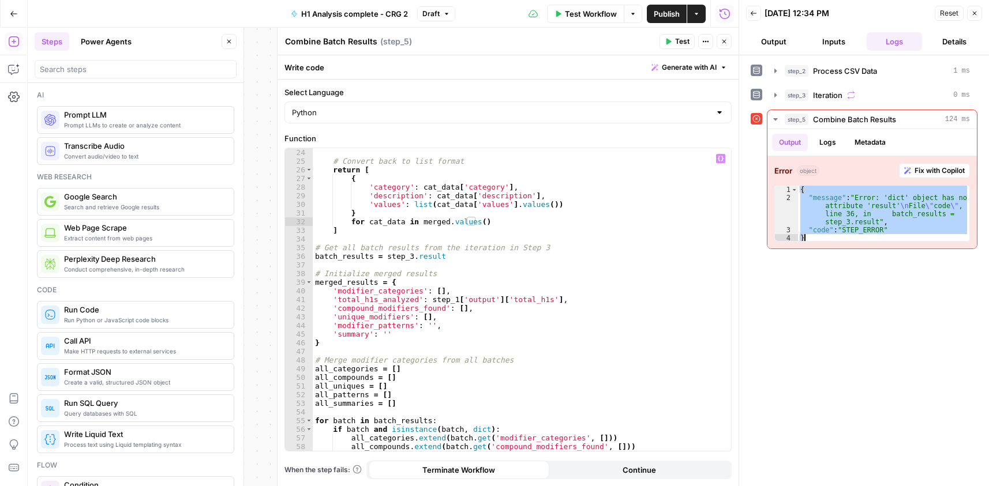
click at [411, 186] on div "# Convert back to list format return [ { 'category' : cat_data [ 'category' ] ,…" at bounding box center [517, 308] width 409 height 320
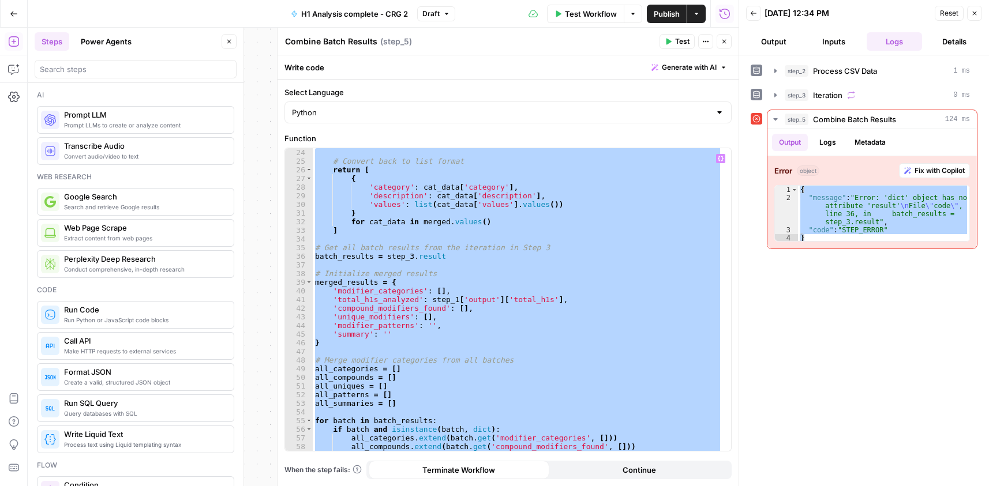
paste textarea
type textarea "**********"
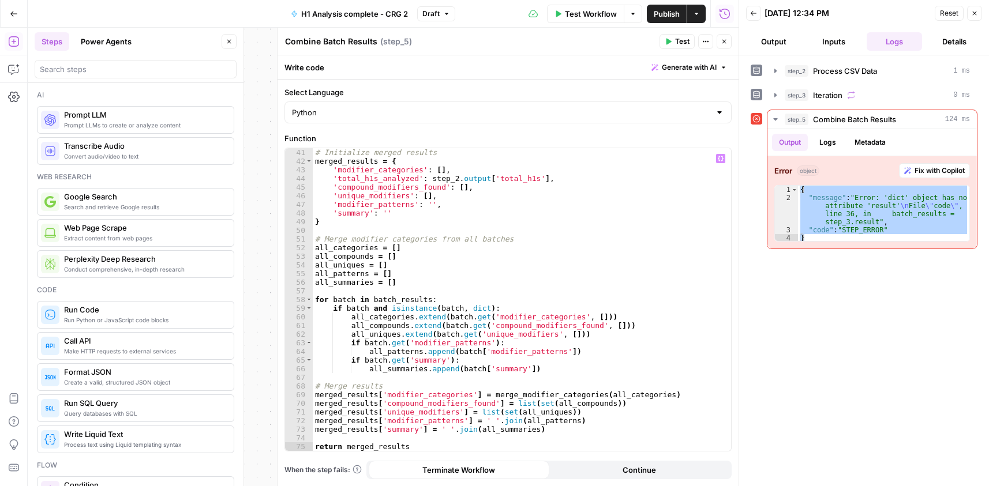
click at [664, 39] on button "Test" at bounding box center [676, 41] width 35 height 15
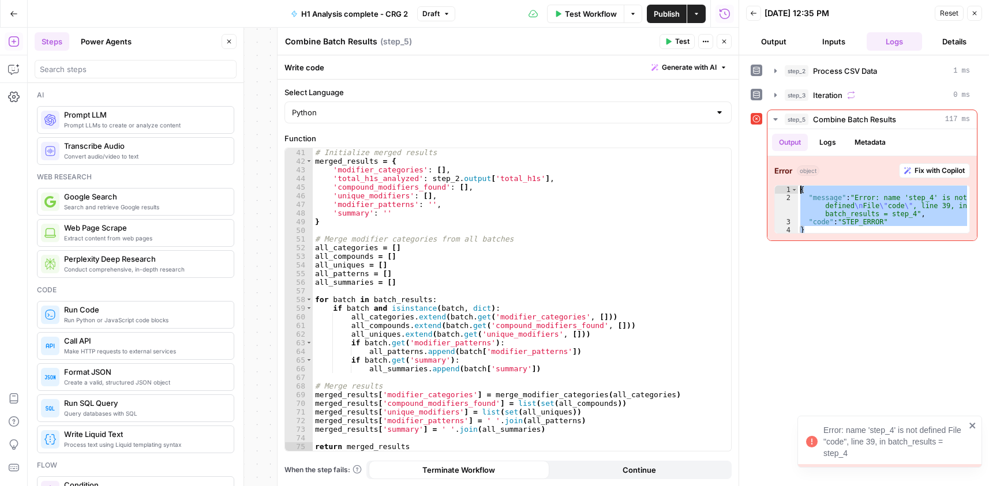
drag, startPoint x: 915, startPoint y: 227, endPoint x: 759, endPoint y: 176, distance: 163.6
click at [759, 176] on div "step_5 Combine Batch Results 117 ms Output Logs Metadata Error object Fix with …" at bounding box center [863, 176] width 227 height 132
type textarea "**********"
click at [544, 264] on div "# Initialize merged results merged_results = { 'modifier_categories' : [ ] , 't…" at bounding box center [517, 308] width 409 height 320
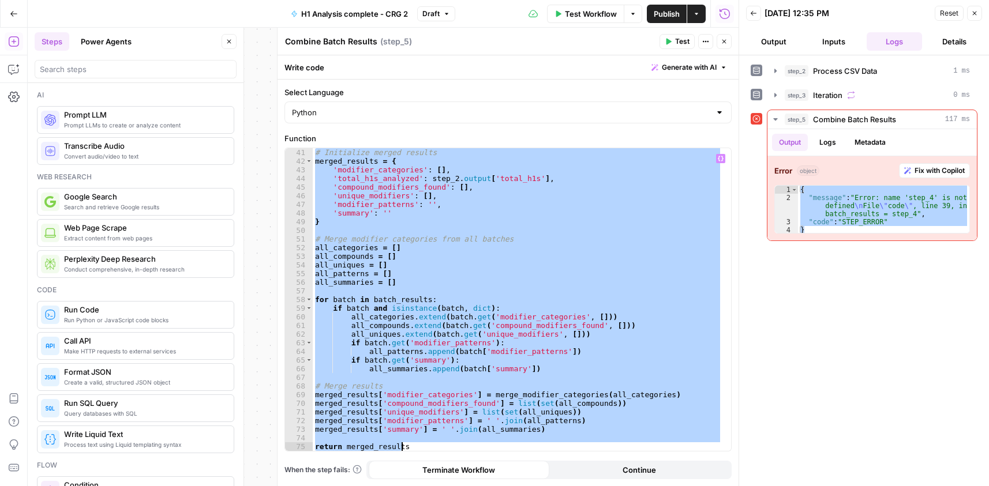
paste textarea
type textarea "**********"
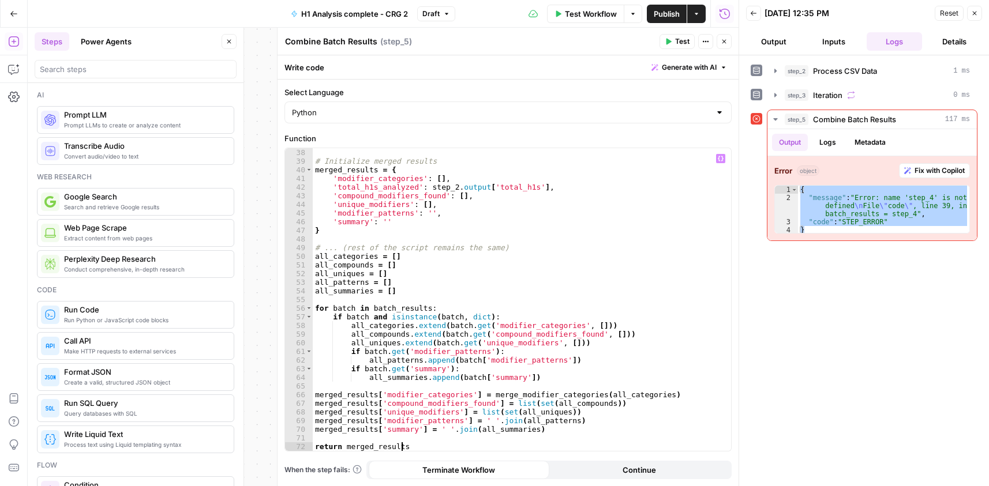
scroll to position [329, 0]
click at [677, 42] on span "Test" at bounding box center [682, 41] width 14 height 10
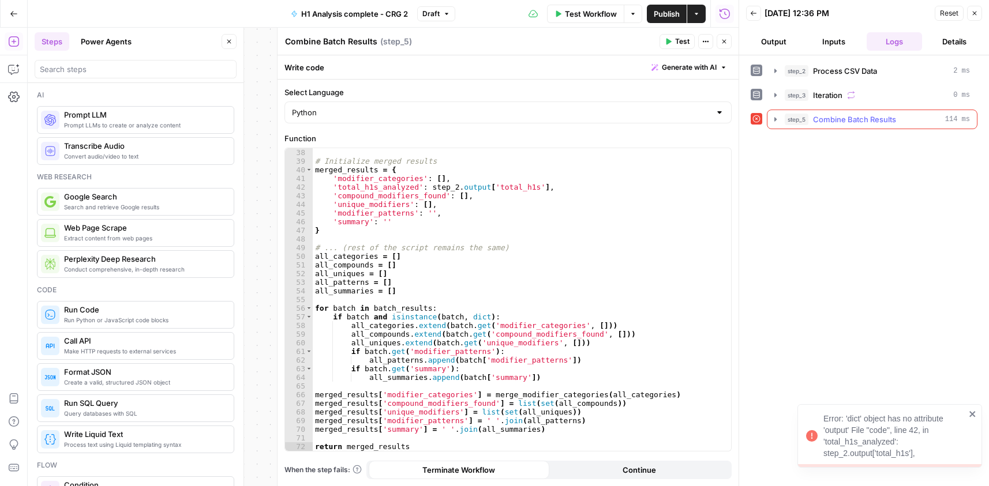
click at [859, 122] on span "Combine Batch Results" at bounding box center [854, 120] width 83 height 12
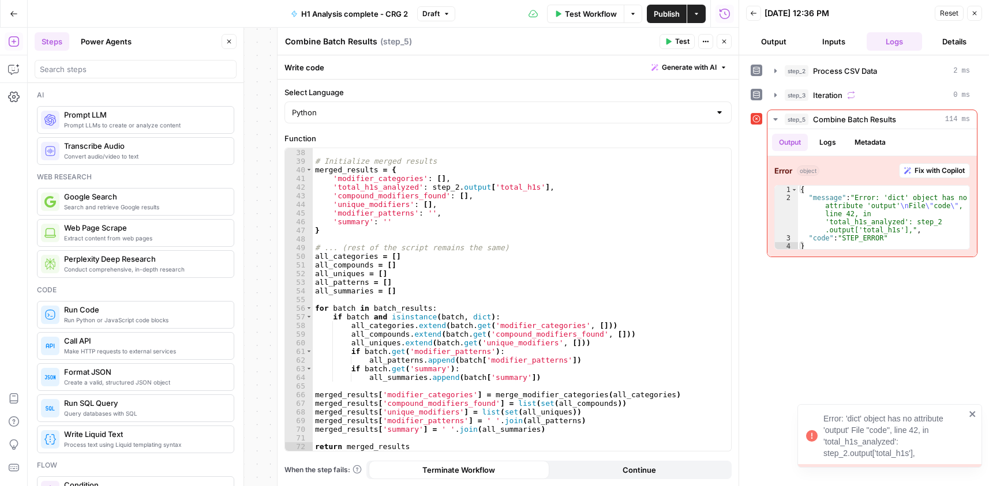
click at [680, 39] on span "Test" at bounding box center [682, 41] width 14 height 10
click at [902, 213] on div "{ "message" : "Error: 'dict' object has no attribute 'output' \n File \" code \…" at bounding box center [883, 226] width 171 height 81
type textarea "**********"
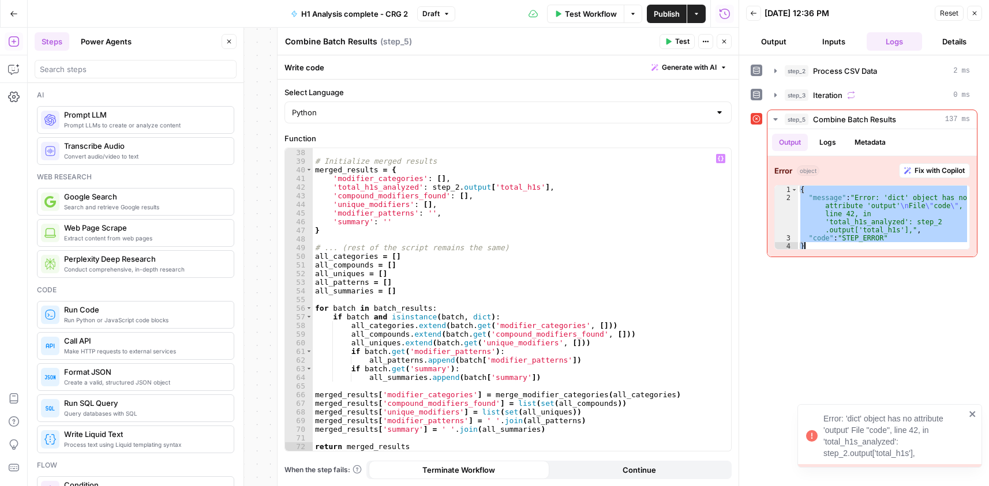
click at [450, 196] on div "# Initialize merged results merged_results = { 'modifier_categories' : [ ] , 't…" at bounding box center [517, 308] width 409 height 320
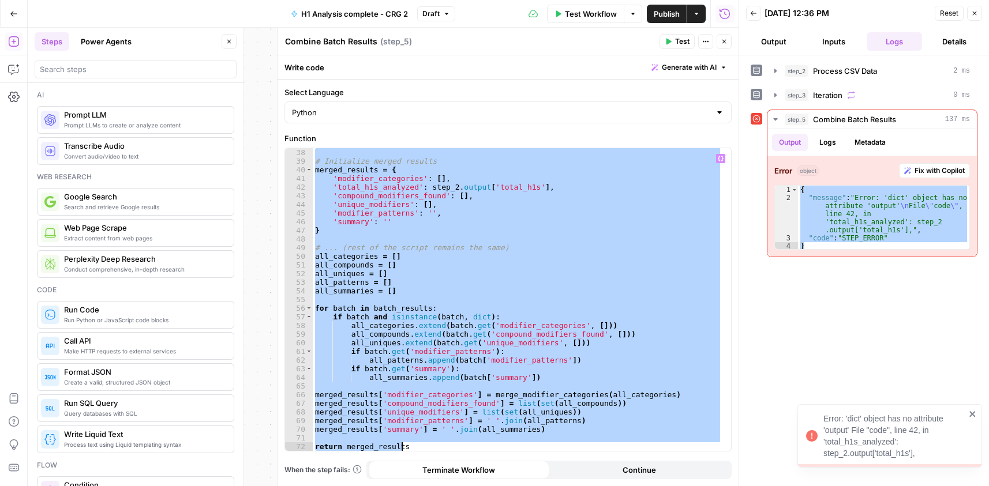
paste textarea
type textarea "**********"
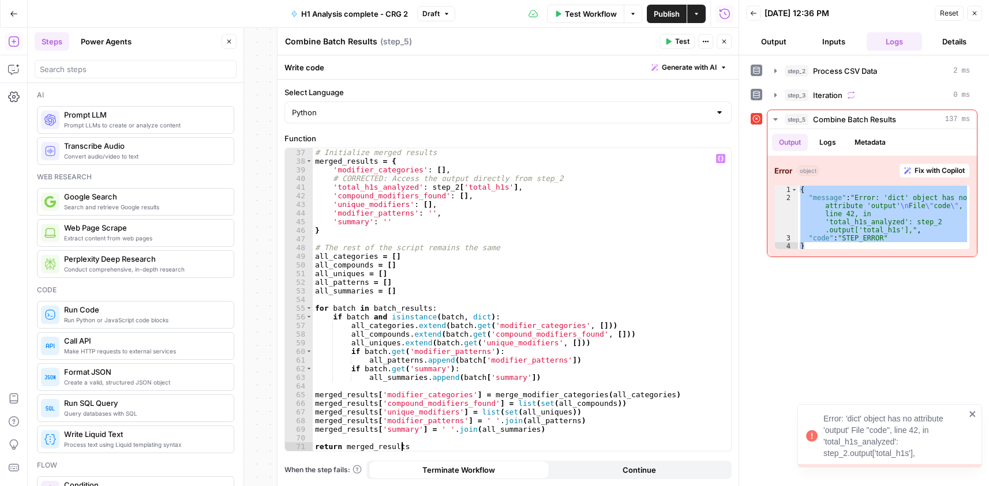
click at [686, 40] on span "Test" at bounding box center [682, 41] width 14 height 10
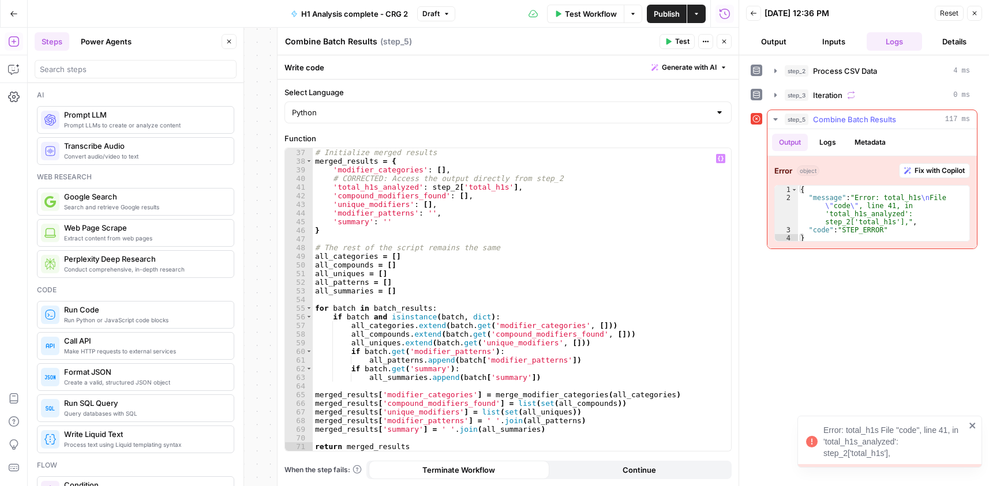
click at [861, 216] on div "{ "message" : "Error: total_h1s \n File \" code \" , line 41, in 'total_h1s_ana…" at bounding box center [883, 222] width 171 height 73
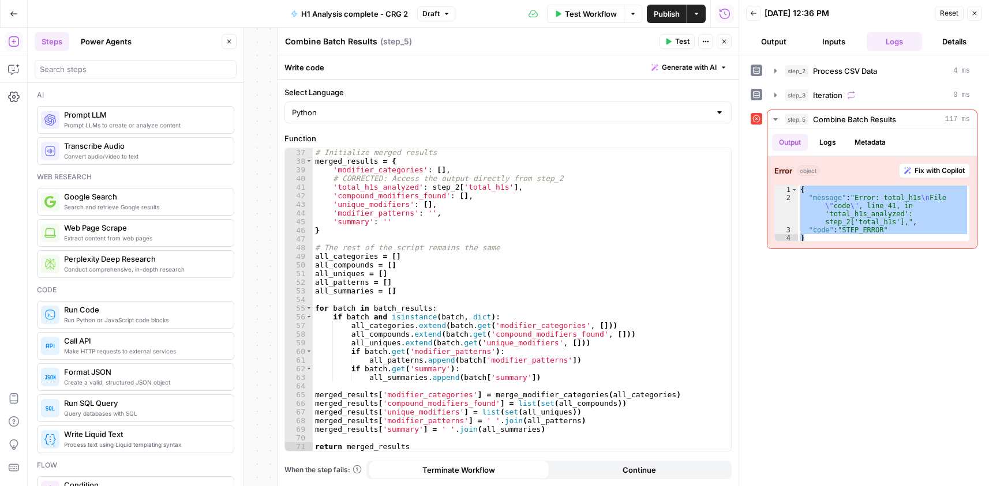
click at [727, 43] on icon "button" at bounding box center [723, 41] width 7 height 7
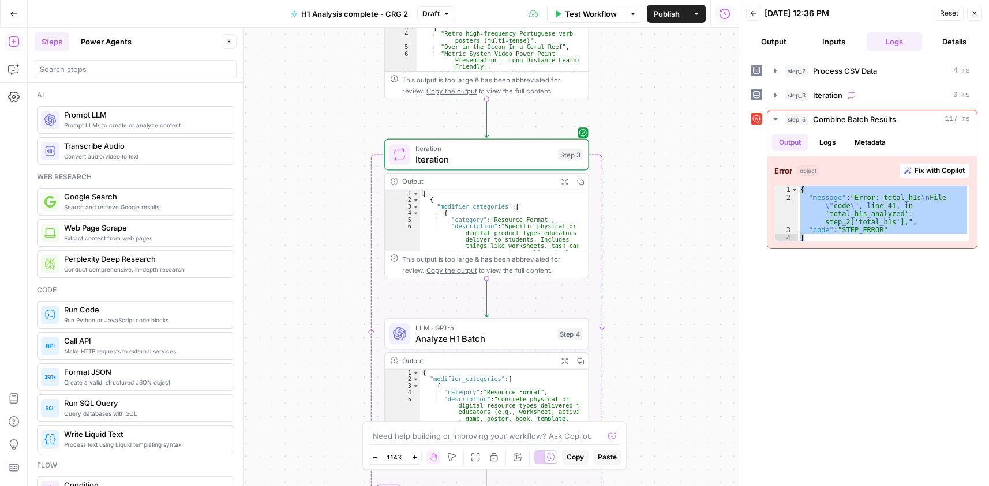
drag, startPoint x: 660, startPoint y: 103, endPoint x: 625, endPoint y: 449, distance: 347.9
click at [647, 486] on html "Cohort 5 New Home Browse Your Data Usage Settings Recent Grids CRG - H1 Grid H1…" at bounding box center [494, 243] width 989 height 486
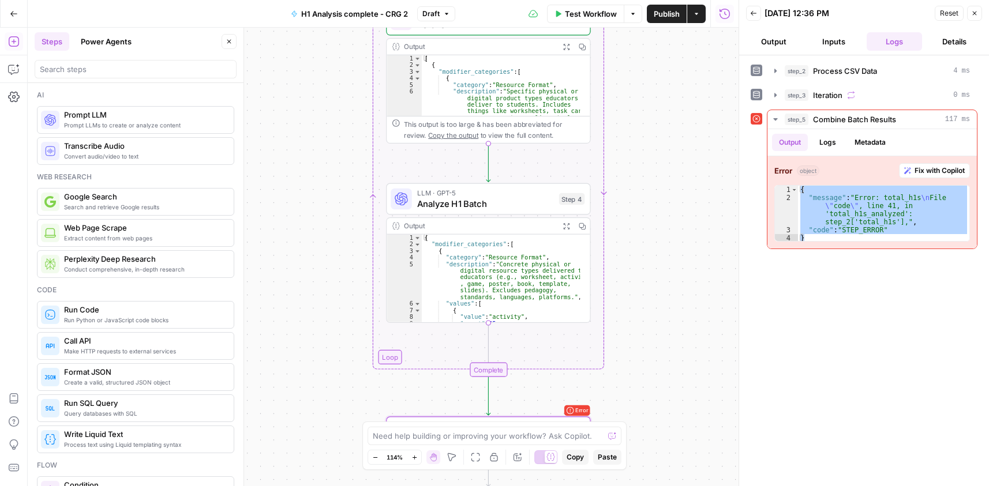
drag, startPoint x: 679, startPoint y: 258, endPoint x: 691, endPoint y: 62, distance: 196.4
click at [689, 62] on div "Workflow Set Inputs Inputs Run Code · Python Process CSV Data Step 2 Output Exp…" at bounding box center [383, 257] width 711 height 459
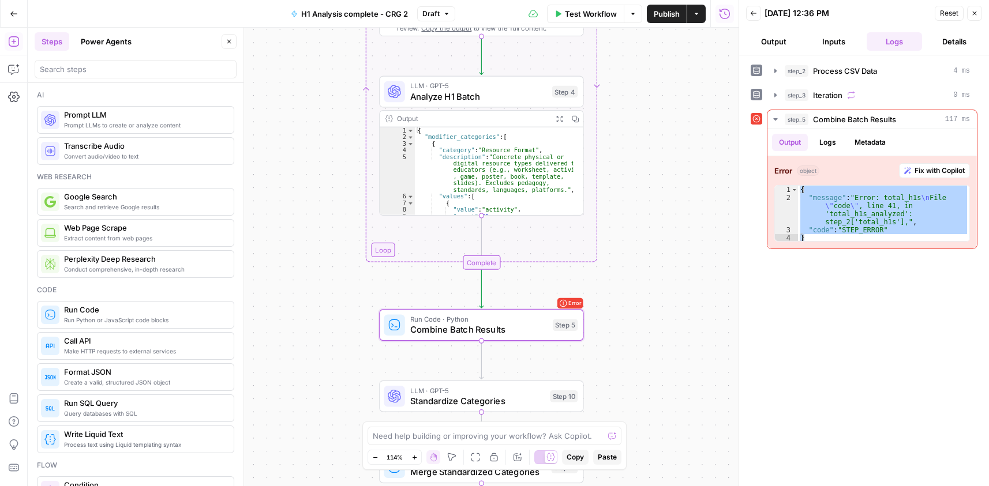
drag, startPoint x: 670, startPoint y: 232, endPoint x: 663, endPoint y: 144, distance: 89.1
click at [663, 144] on div "Workflow Set Inputs Inputs Run Code · Python Process CSV Data Step 2 Output Exp…" at bounding box center [383, 257] width 711 height 459
click at [388, 429] on div "Need help building or improving your workflow? Ask Copilot." at bounding box center [494, 436] width 254 height 18
click at [876, 213] on div "{ "message" : "Error: total_h1s \n File \" code \" , line 41, in 'total_h1s_ana…" at bounding box center [883, 213] width 171 height 55
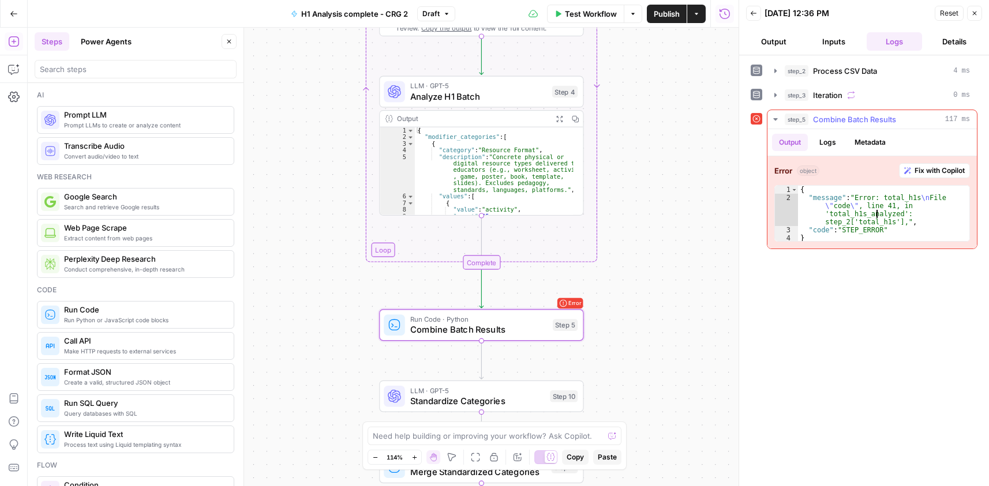
type textarea "**********"
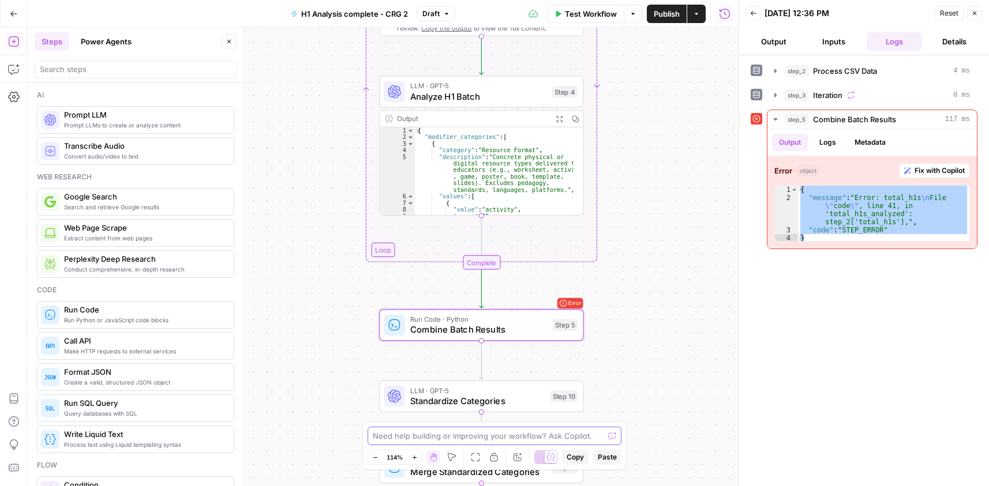
click at [430, 438] on textarea at bounding box center [488, 436] width 231 height 12
type textarea "c"
paste textarea "{ "message": "Error: total_h1s\nFile \"code\", line 41, in 'total_h1s_analyzed'…"
type textarea "fix the error message in step 5: { "message": "Error: total_h1s\nFile \"code\",…"
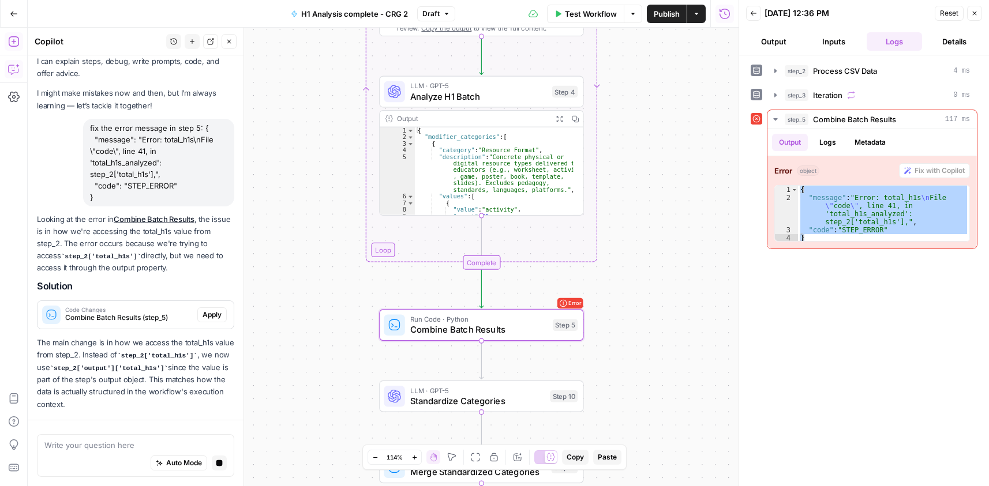
scroll to position [62, 0]
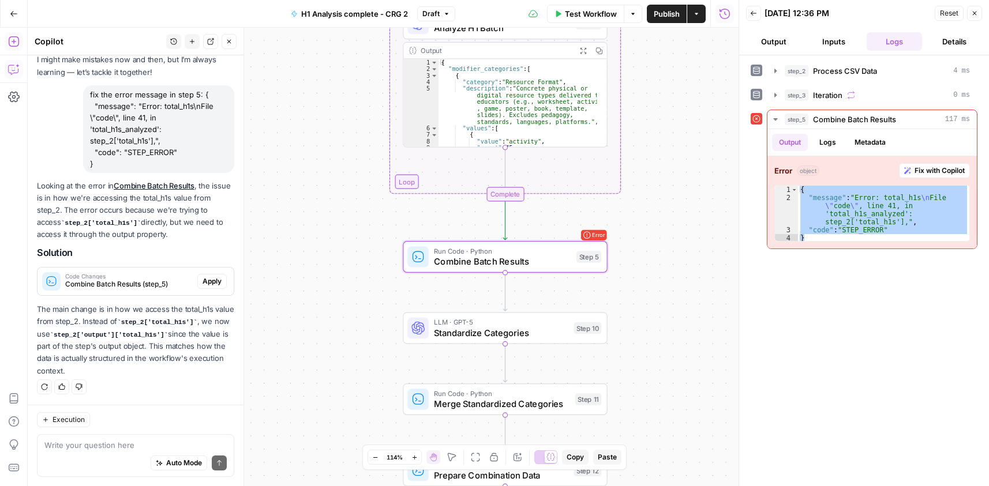
click at [202, 280] on span "Apply" at bounding box center [211, 281] width 19 height 10
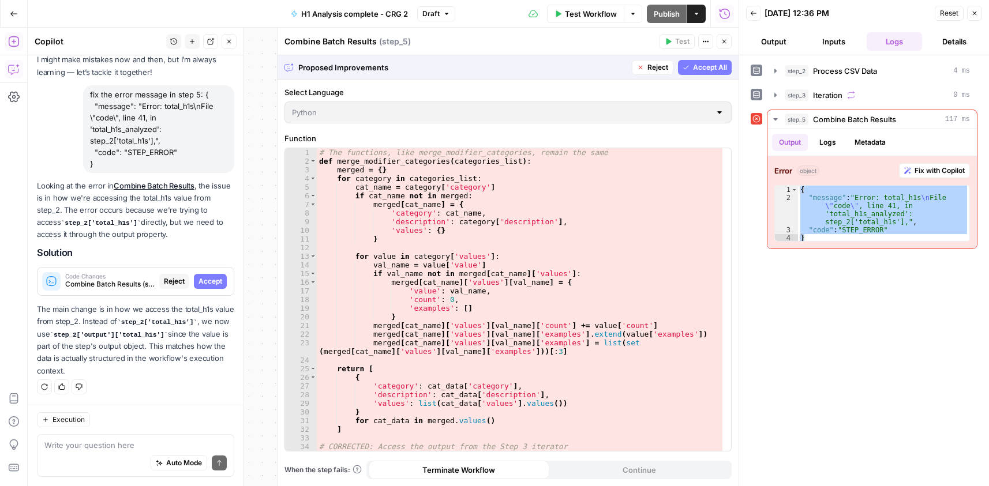
click at [205, 283] on span "Accept" at bounding box center [210, 281] width 24 height 10
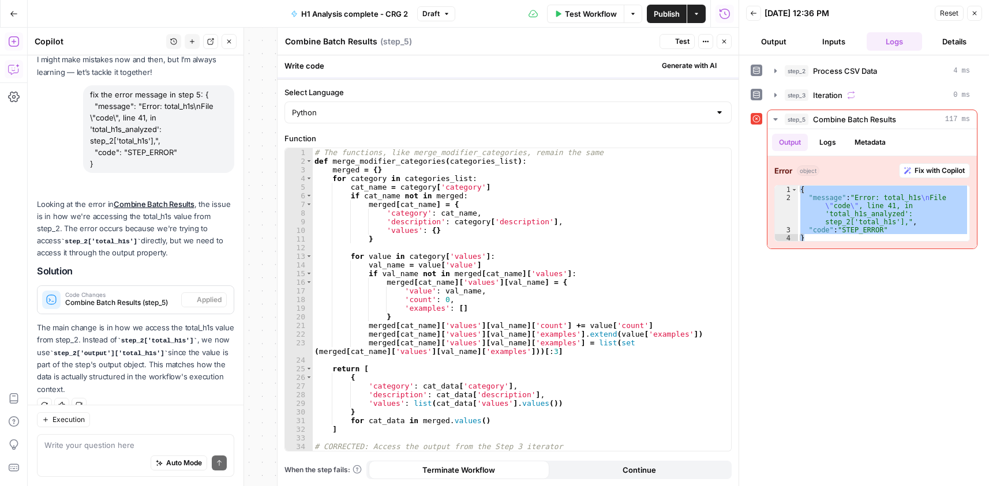
scroll to position [81, 0]
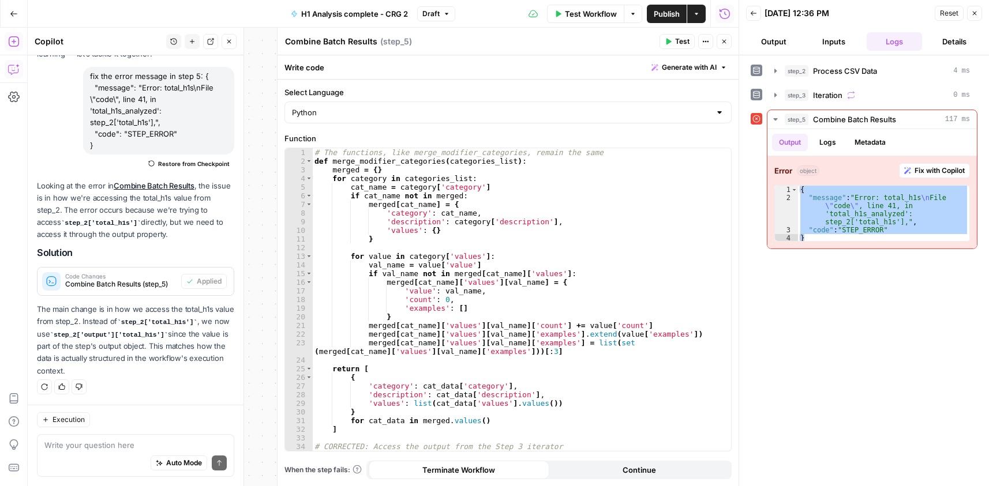
click at [673, 42] on button "Test" at bounding box center [676, 41] width 35 height 15
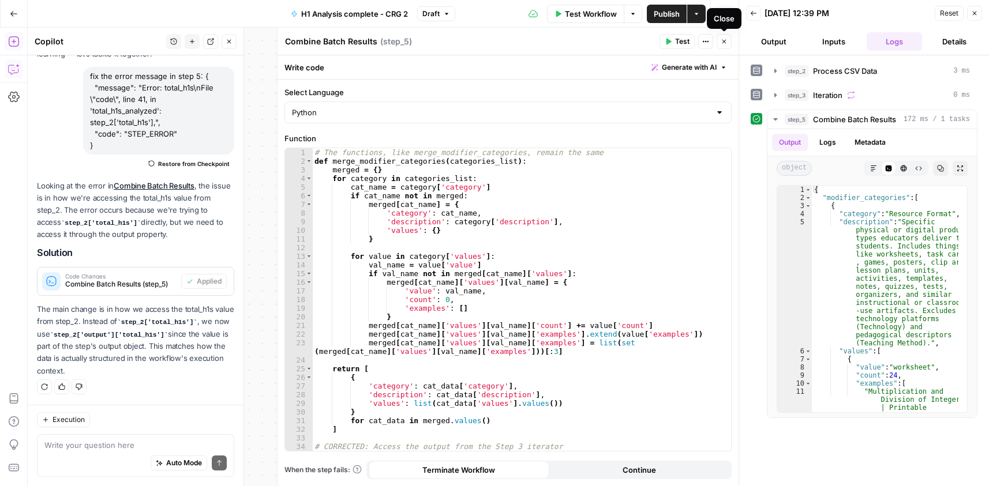
click at [726, 40] on icon "button" at bounding box center [724, 42] width 4 height 4
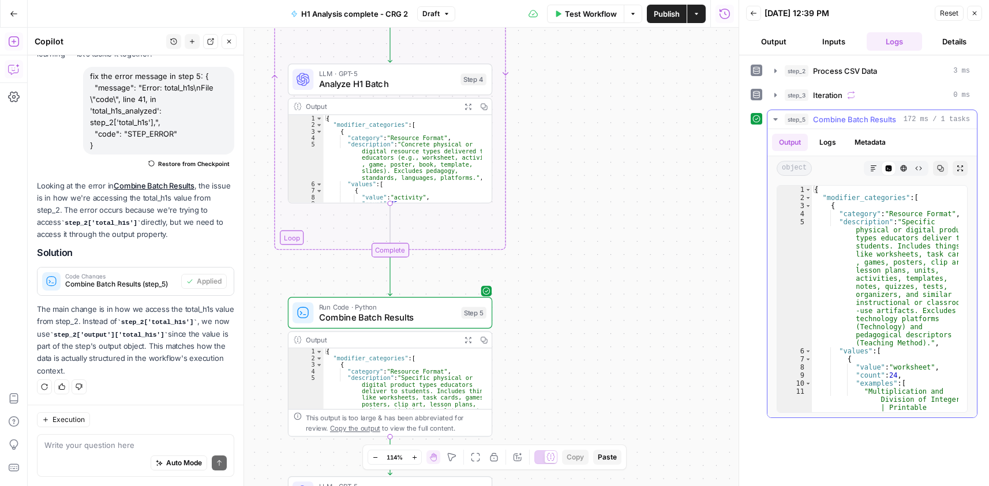
drag, startPoint x: 578, startPoint y: 127, endPoint x: 930, endPoint y: 187, distance: 356.9
click at [962, 183] on body "Cohort 5 New Home Browse Your Data Usage Settings Recent Grids CRG - H1 Grid H1…" at bounding box center [494, 243] width 989 height 486
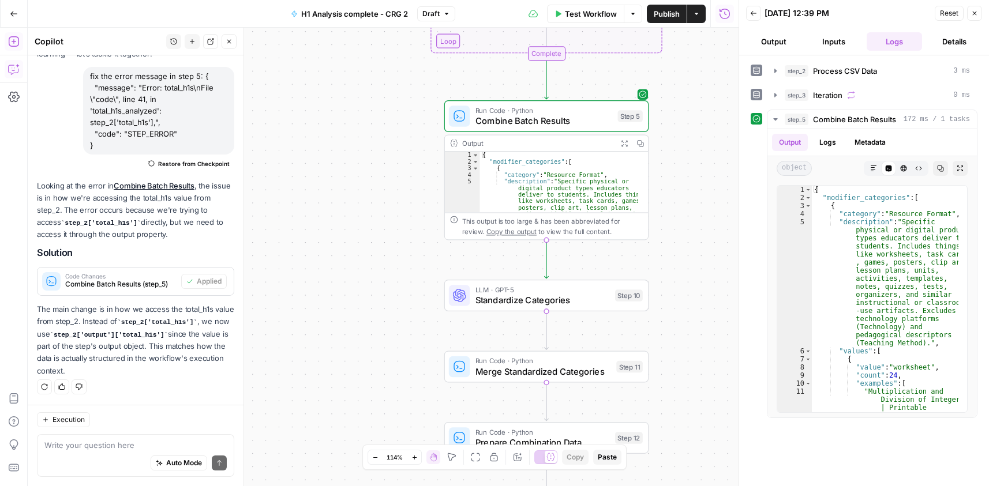
drag, startPoint x: 592, startPoint y: 317, endPoint x: 689, endPoint y: 95, distance: 243.0
click at [692, 95] on div "Workflow Set Inputs Inputs Run Code · Python Process CSV Data Step 2 Output Exp…" at bounding box center [383, 257] width 711 height 459
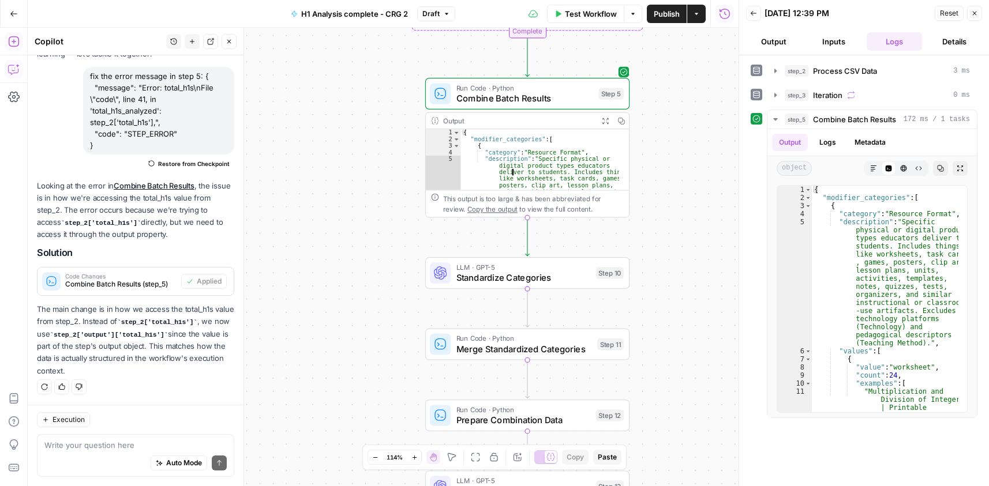
click at [506, 165] on div "{ "modifier_categories" : [ { "category" : "Resource Format" , "description" : …" at bounding box center [540, 202] width 158 height 146
type textarea "* *"
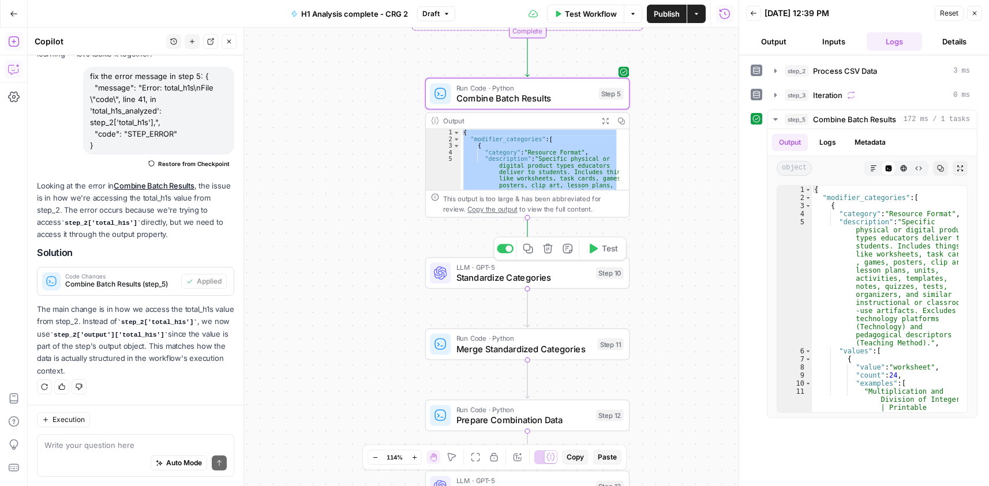
drag, startPoint x: 605, startPoint y: 247, endPoint x: 720, endPoint y: 277, distance: 119.3
click at [605, 246] on span "Test" at bounding box center [610, 249] width 16 height 12
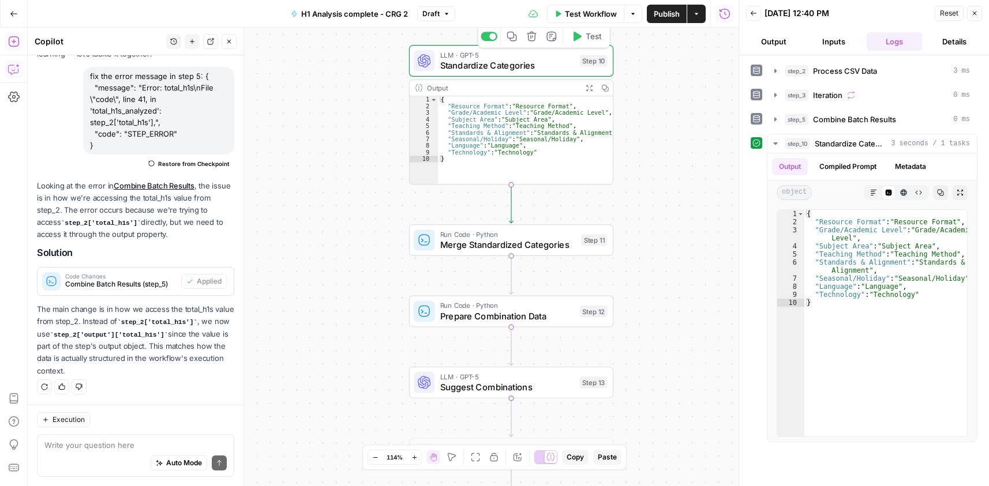
drag, startPoint x: 683, startPoint y: 280, endPoint x: 709, endPoint y: 97, distance: 184.7
click at [705, 99] on div "Workflow Set Inputs Inputs Run Code · Python Process CSV Data Step 2 Output Exp…" at bounding box center [383, 257] width 711 height 459
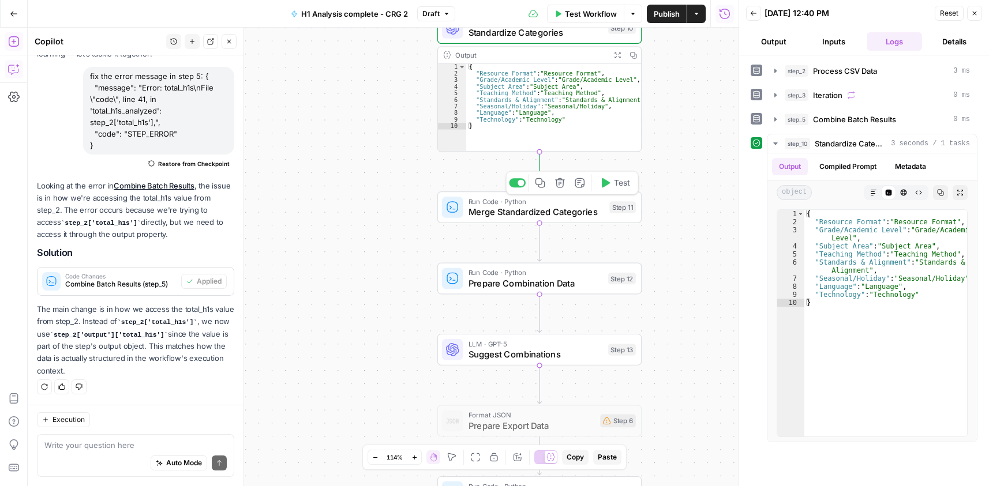
drag, startPoint x: 620, startPoint y: 184, endPoint x: 691, endPoint y: 295, distance: 131.5
click at [619, 183] on span "Test" at bounding box center [622, 183] width 16 height 12
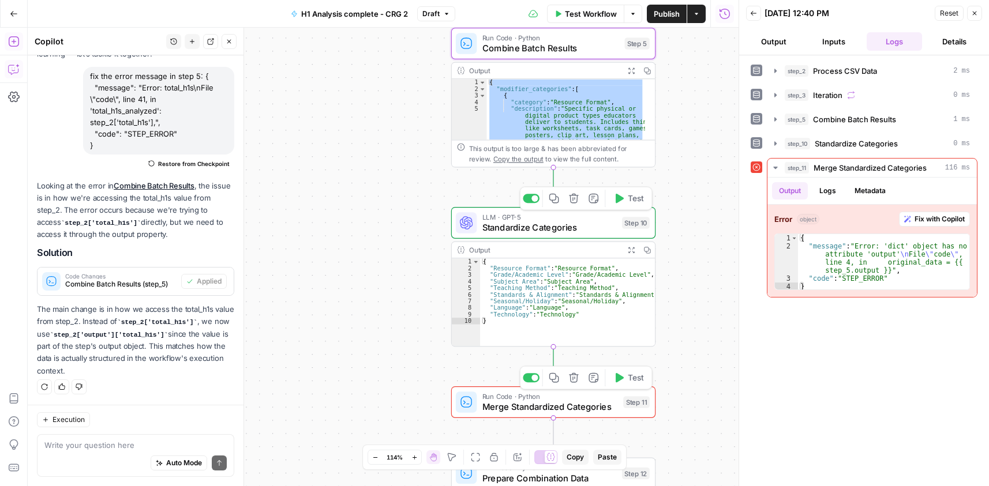
drag, startPoint x: 690, startPoint y: 82, endPoint x: 702, endPoint y: 272, distance: 189.5
click at [702, 272] on div "Workflow Set Inputs Inputs Run Code · Python Process CSV Data Step 2 Output Exp…" at bounding box center [383, 257] width 711 height 459
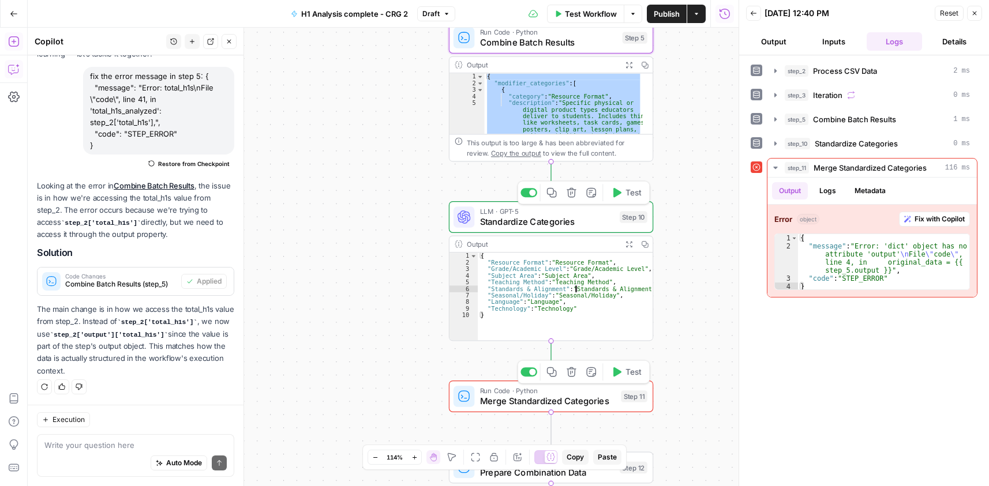
click at [562, 284] on div "{ "Resource Format" : "Resource Format" , "Grade/Academic Level" : "Grade/Acade…" at bounding box center [565, 303] width 175 height 101
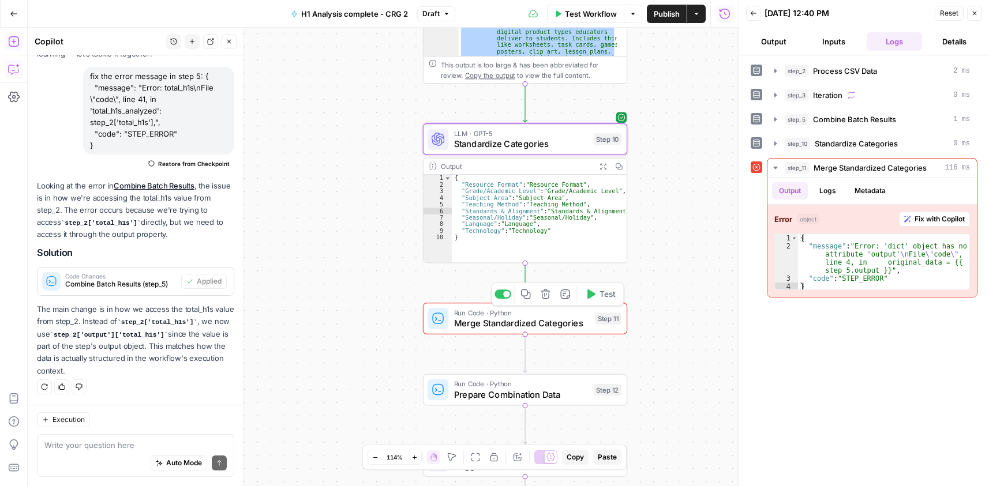
drag, startPoint x: 676, startPoint y: 266, endPoint x: 651, endPoint y: 190, distance: 80.3
click at [651, 190] on div "Workflow Set Inputs Inputs Run Code · Python Process CSV Data Step 2 Output Exp…" at bounding box center [383, 257] width 711 height 459
click at [563, 206] on div "{ "Resource Format" : "Resource Format" , "Grade/Academic Level" : "Grade/Acade…" at bounding box center [539, 226] width 175 height 101
type textarea "**********"
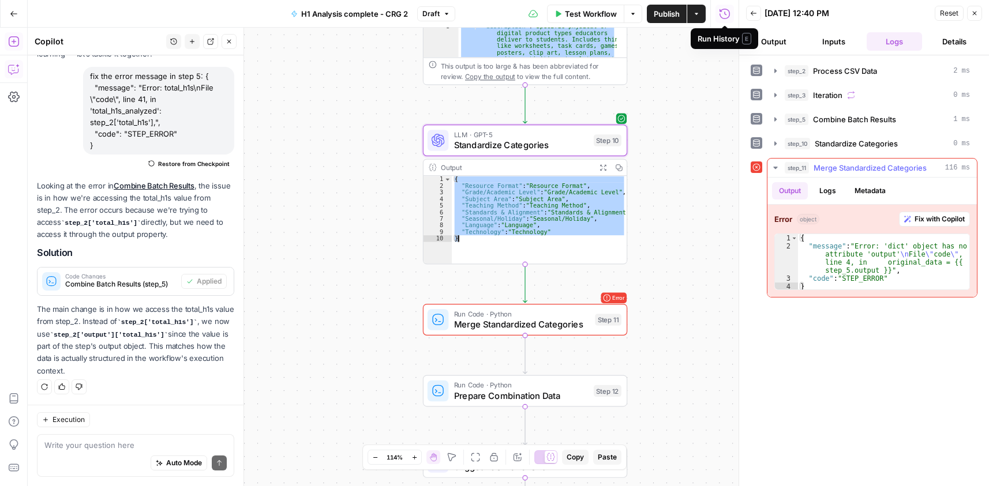
click at [882, 261] on div "{ "message" : "Error: 'dict' object has no attribute 'output' \n File \" code \…" at bounding box center [883, 270] width 171 height 73
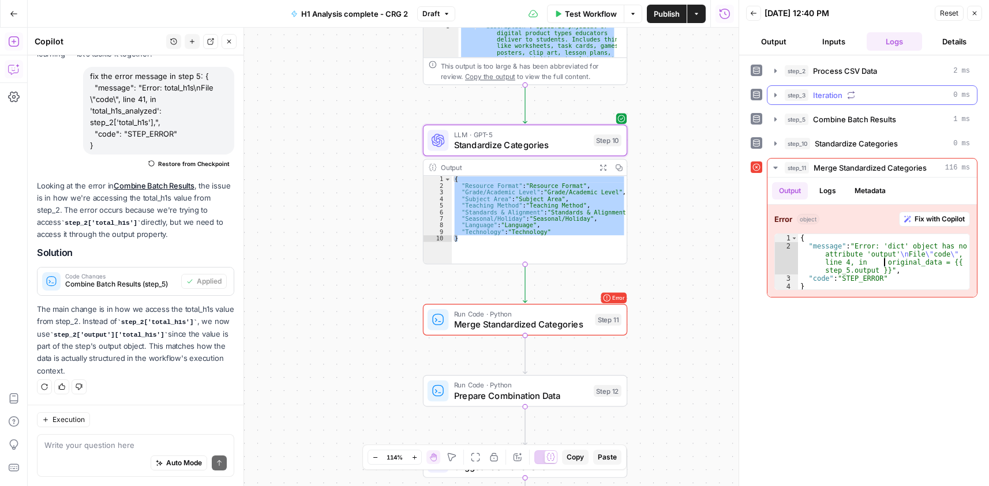
type textarea "**********"
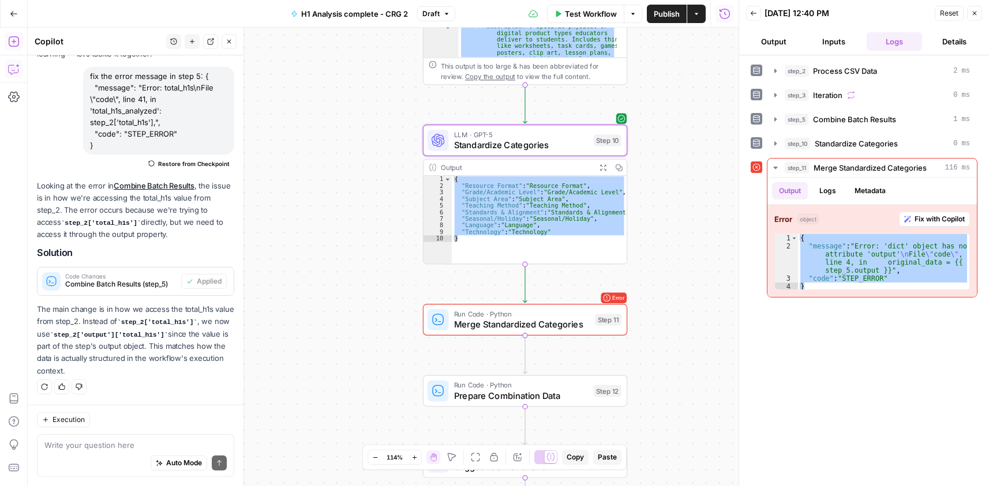
click at [543, 327] on span "Merge Standardized Categories" at bounding box center [522, 324] width 136 height 13
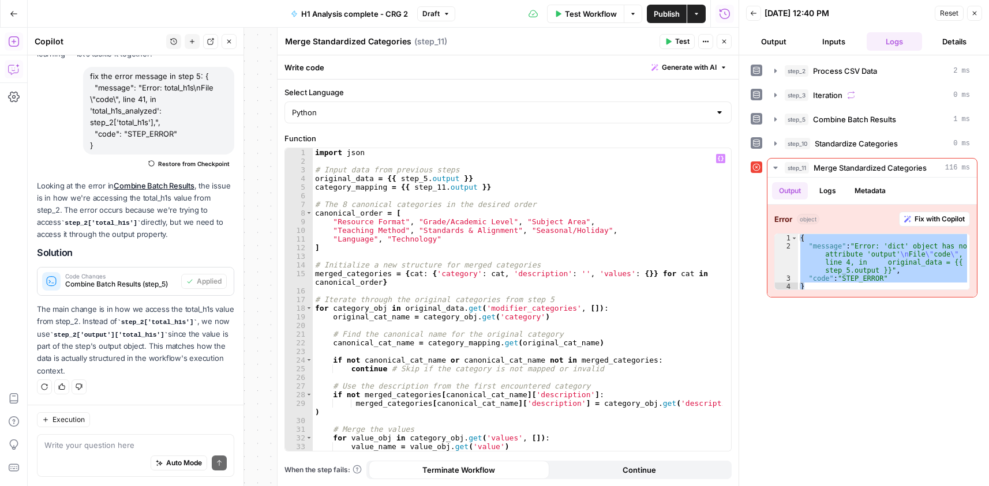
click at [424, 159] on div "import json # Input data from previous steps original_data = {{ step_5 . output…" at bounding box center [517, 308] width 409 height 320
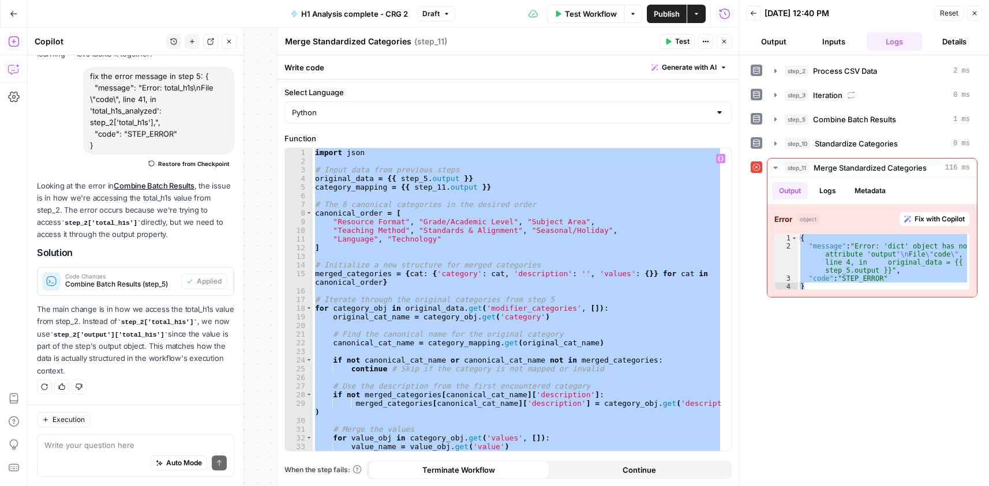
paste textarea "*"
type textarea "**********"
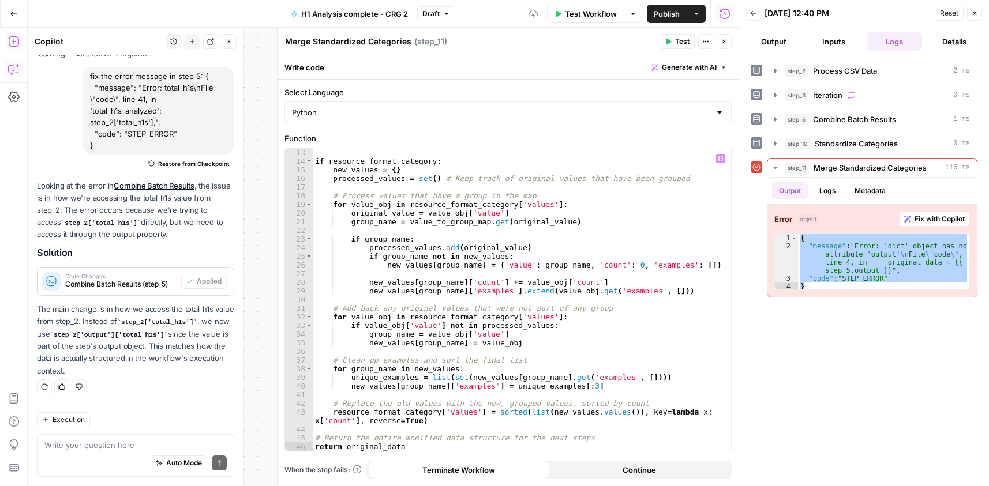
click at [666, 40] on icon "button" at bounding box center [668, 42] width 5 height 6
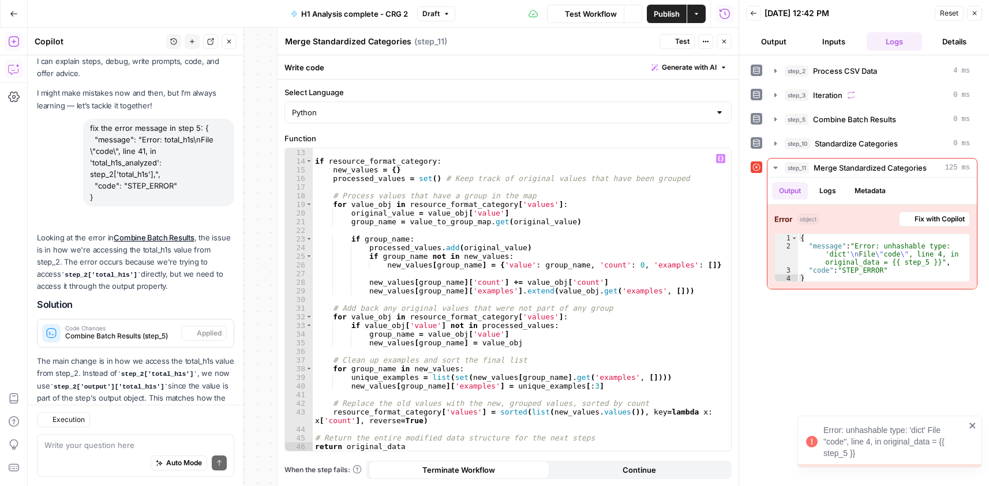
scroll to position [81, 0]
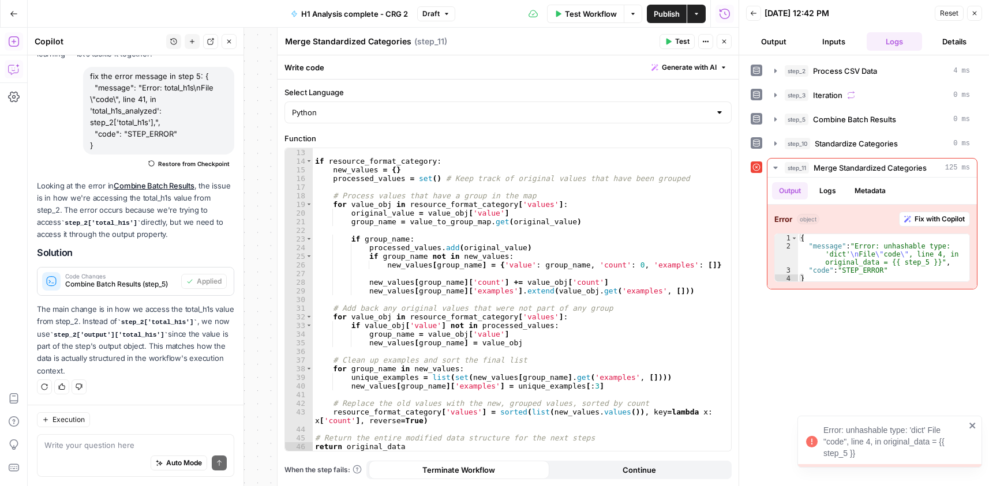
click at [666, 471] on button "Continue" at bounding box center [639, 470] width 181 height 18
click at [912, 272] on div "{ "message" : "Error: unhashable type: 'dict' \n File \" code \" , line 4, in o…" at bounding box center [883, 266] width 171 height 65
type textarea "**********"
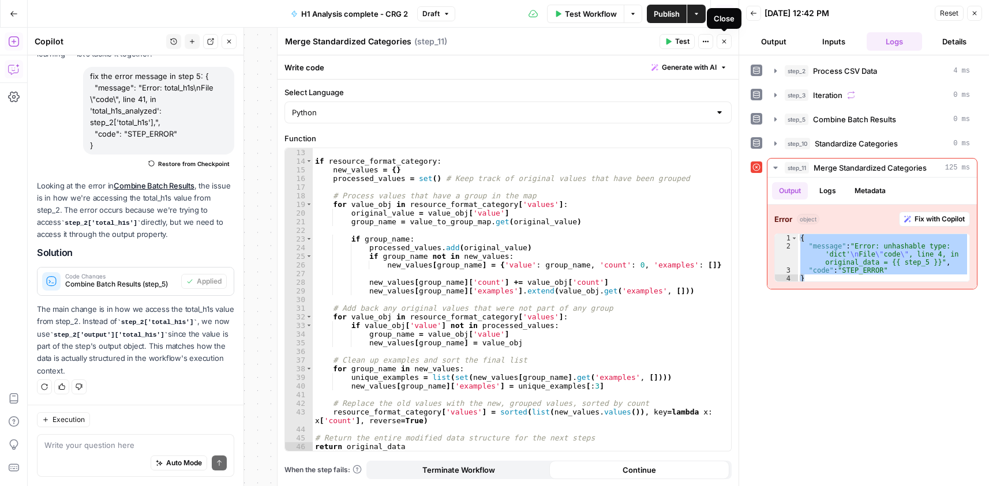
click at [722, 44] on icon "button" at bounding box center [723, 41] width 7 height 7
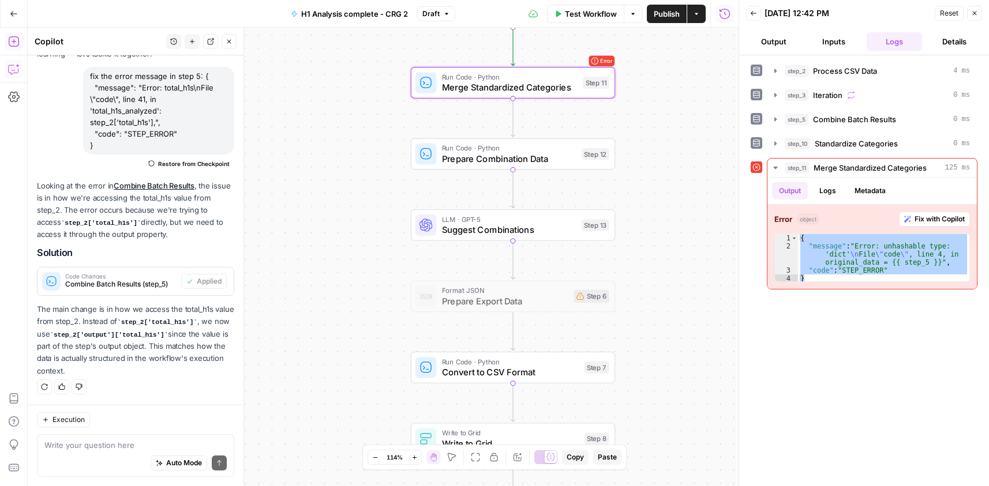
drag, startPoint x: 403, startPoint y: 389, endPoint x: 391, endPoint y: 153, distance: 236.2
click at [391, 153] on div "Workflow Set Inputs Inputs Run Code · Python Process CSV Data Step 2 Output Exp…" at bounding box center [383, 257] width 711 height 459
click at [119, 445] on textarea at bounding box center [135, 445] width 182 height 12
paste textarea "{ "message": "Error: unhashable type: 'dict'\nFile \"code\", line 4, in origina…"
type textarea "can you fix step 11? { "message": "Error: unhashable type: 'dict'\nFile \"code\…"
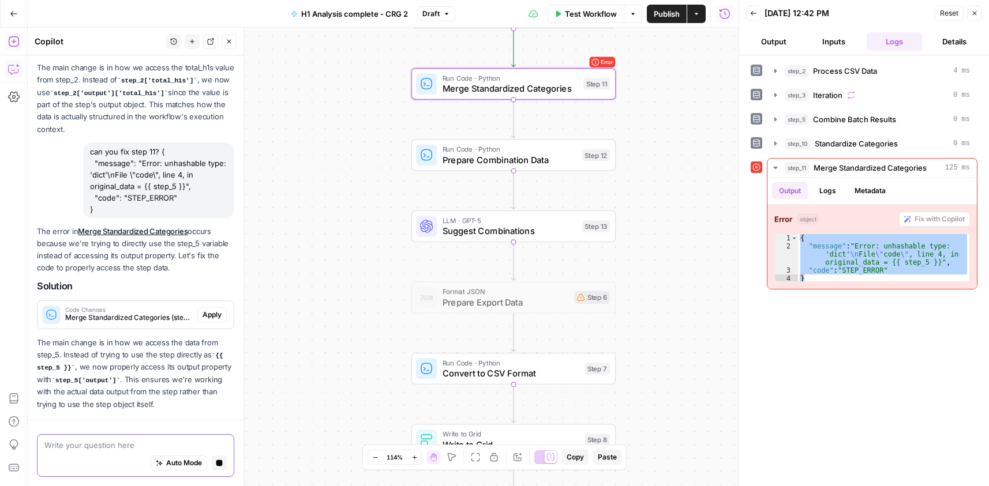
scroll to position [356, 0]
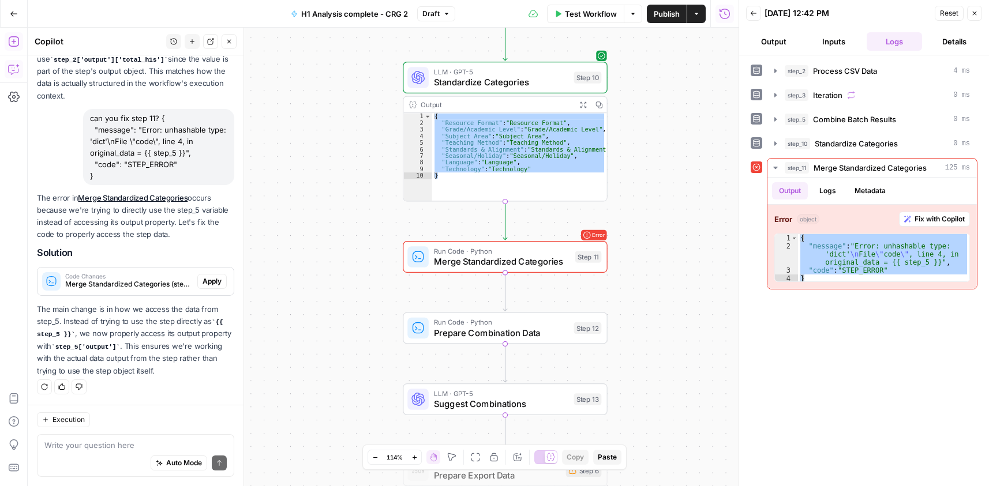
drag, startPoint x: 178, startPoint y: 233, endPoint x: 34, endPoint y: 200, distance: 148.0
click at [34, 200] on div "Hi! How can I help with your workflow? I can explain steps, debug, write prompt…" at bounding box center [136, 52] width 216 height 705
copy p "The error in Merge Standardized Categories occurs because we're trying to direc…"
drag, startPoint x: 207, startPoint y: 279, endPoint x: 216, endPoint y: 314, distance: 35.8
click at [208, 279] on span "Apply" at bounding box center [211, 281] width 19 height 10
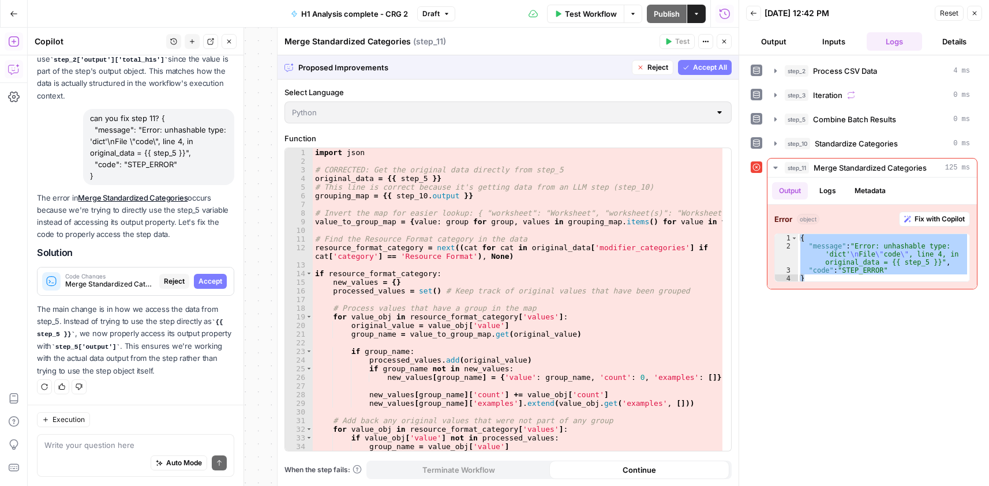
click at [203, 276] on span "Accept" at bounding box center [210, 281] width 24 height 10
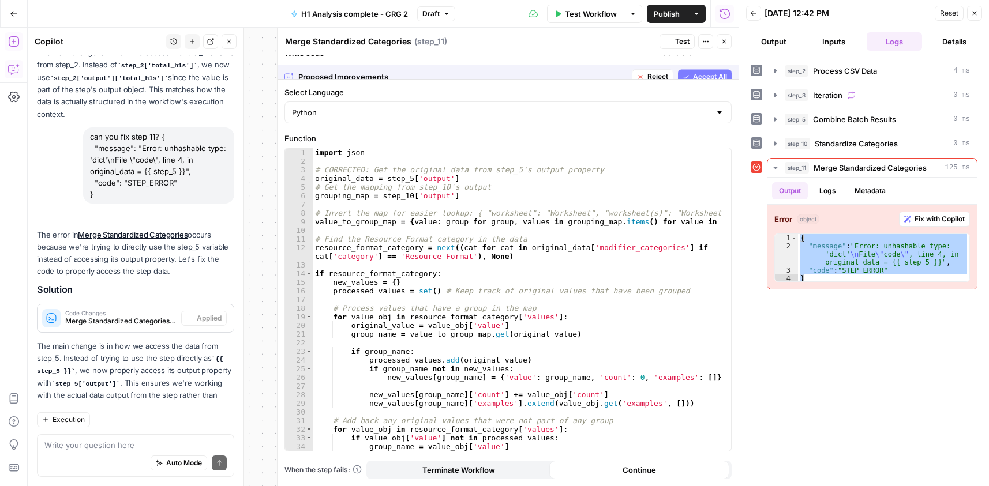
scroll to position [374, 0]
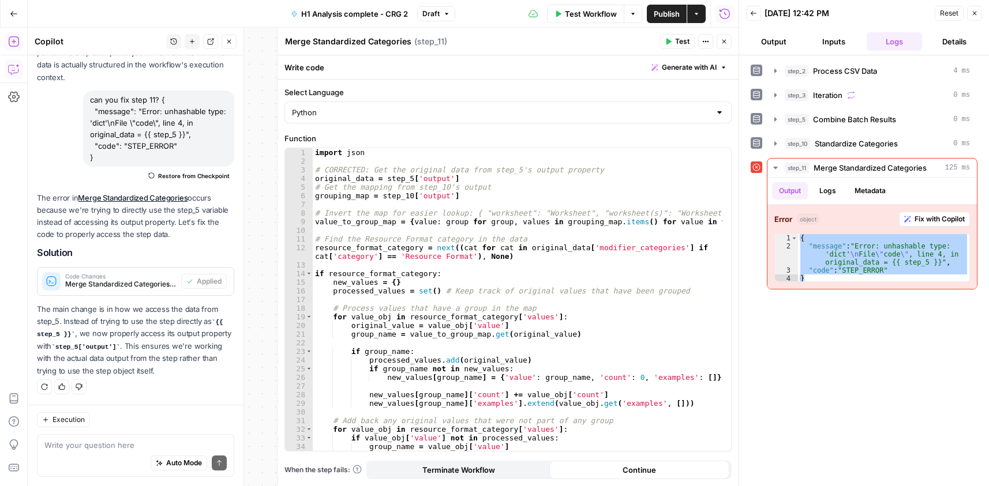
click at [682, 38] on span "Test" at bounding box center [682, 41] width 14 height 10
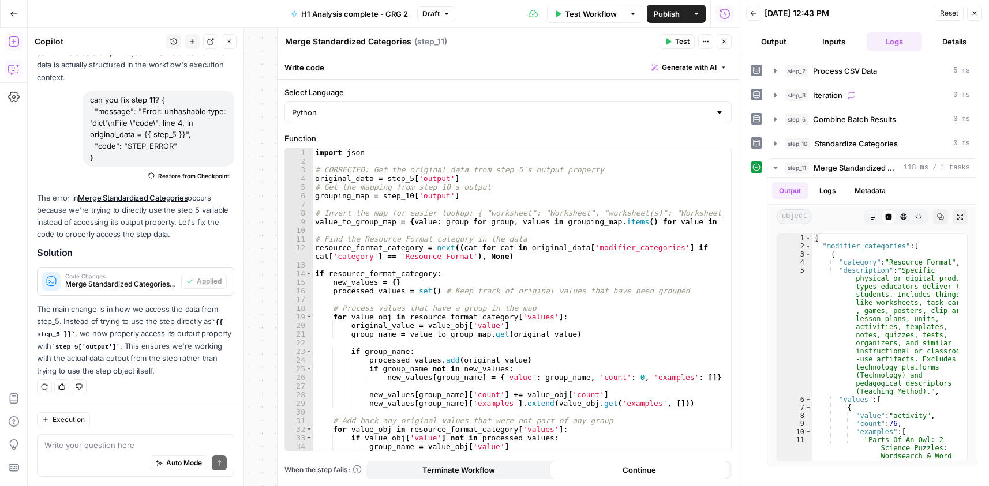
click at [544, 306] on div "import json # CORRECTED: Get the original data from step_5's output property or…" at bounding box center [517, 308] width 409 height 320
type textarea "**********"
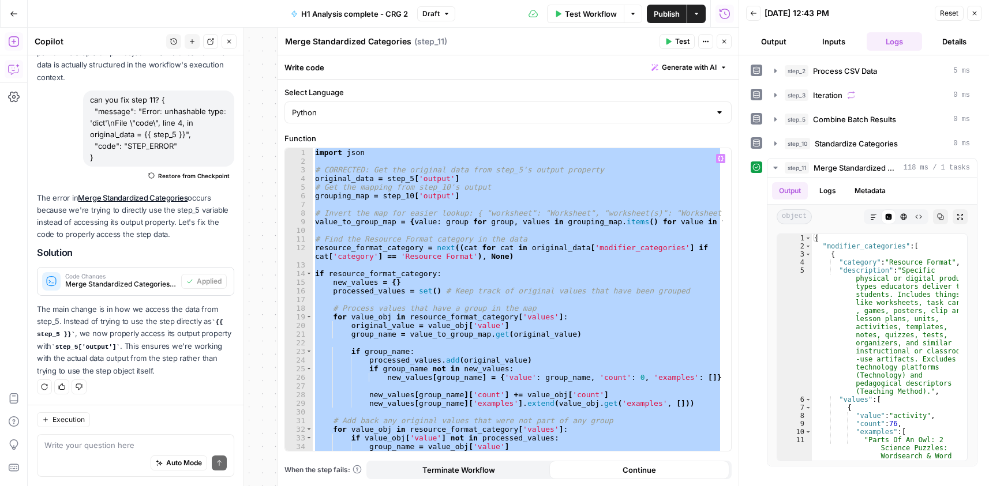
drag, startPoint x: 726, startPoint y: 43, endPoint x: 746, endPoint y: 5, distance: 43.6
click at [726, 43] on icon "button" at bounding box center [723, 41] width 7 height 7
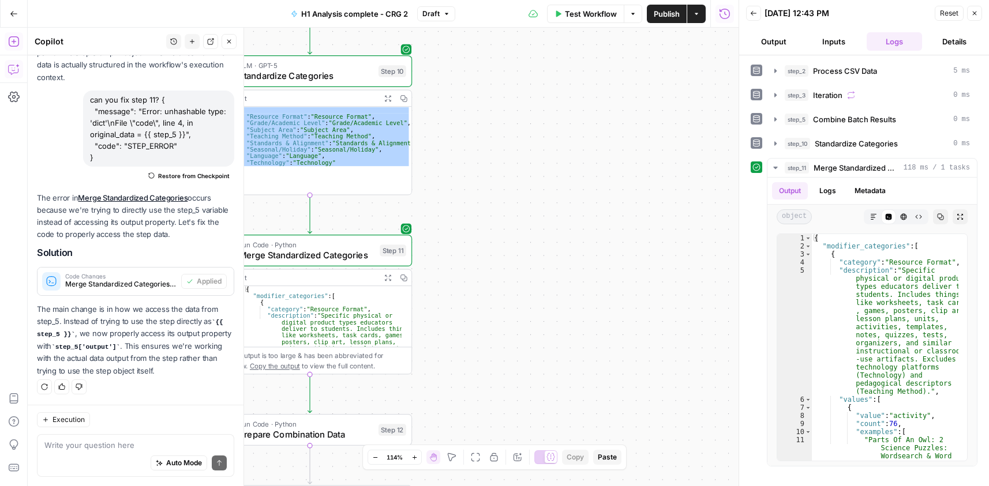
drag, startPoint x: 498, startPoint y: 200, endPoint x: 730, endPoint y: 191, distance: 232.0
click at [738, 189] on body "Cohort 5 New Home Browse Your Data Usage Settings Recent Grids CRG - H1 Grid H1…" at bounding box center [494, 243] width 989 height 486
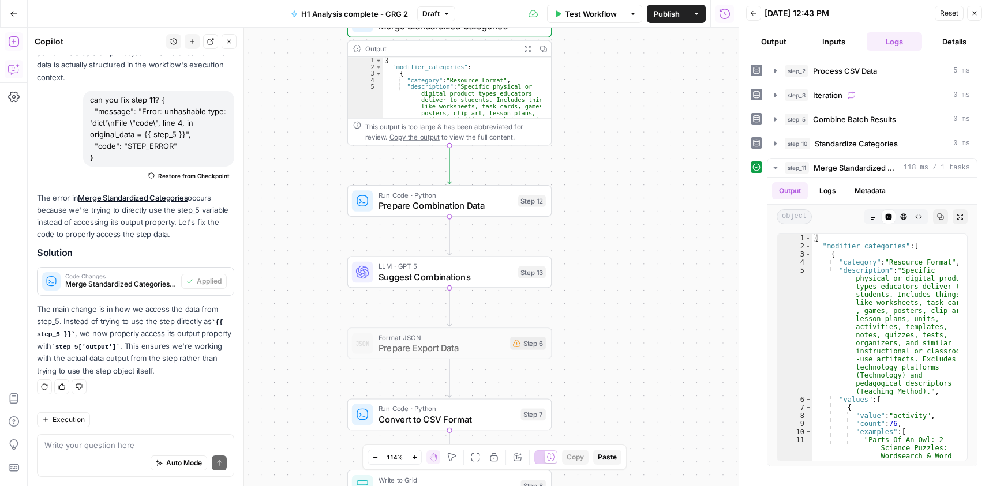
drag, startPoint x: 504, startPoint y: 299, endPoint x: 561, endPoint y: 88, distance: 218.7
click at [561, 88] on div "Workflow Set Inputs Inputs Run Code · Python Process CSV Data Step 2 Output Exp…" at bounding box center [383, 257] width 711 height 459
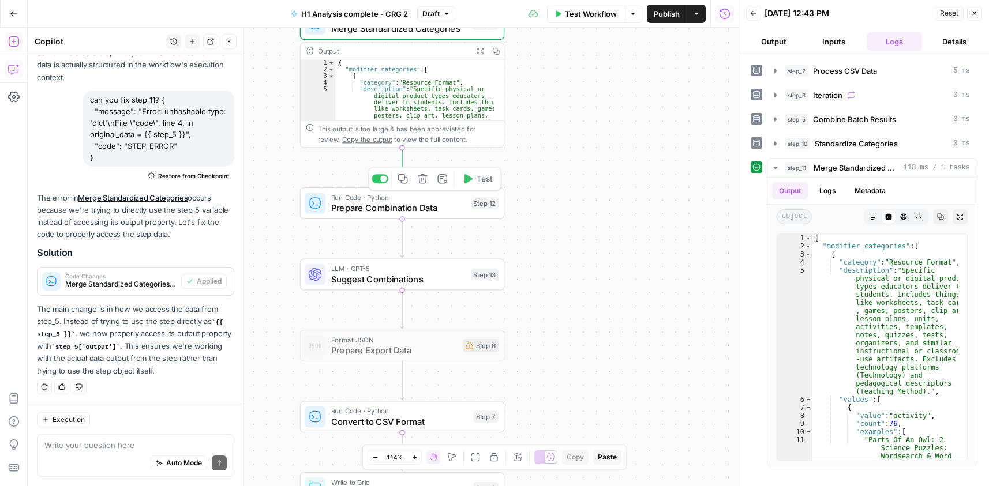
click at [475, 181] on button "Test" at bounding box center [477, 178] width 41 height 17
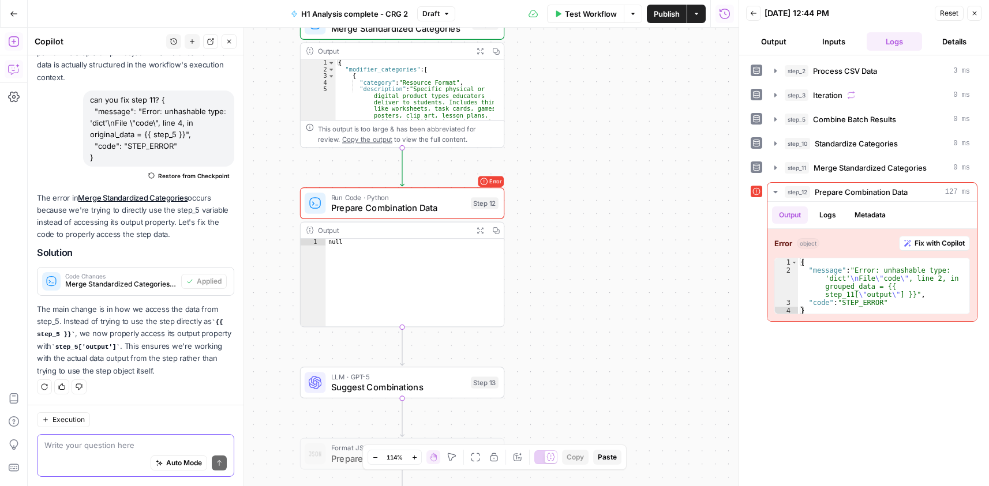
click at [92, 443] on textarea at bounding box center [135, 445] width 182 height 12
type textarea "can you fix step 12?"
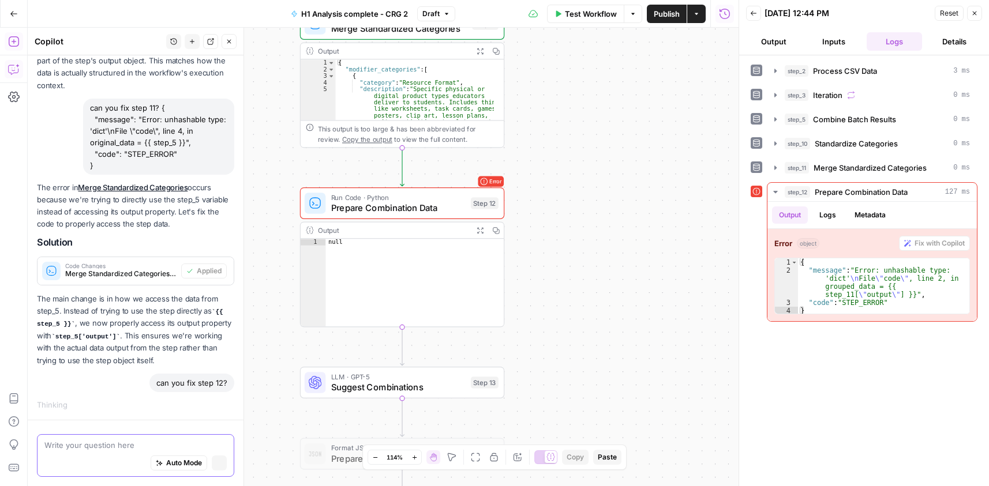
scroll to position [348, 0]
click at [854, 283] on div "{ "message" : "Error: unhashable type: 'dict' \n File \" code \" , line 2, in g…" at bounding box center [883, 294] width 171 height 73
type textarea "**********"
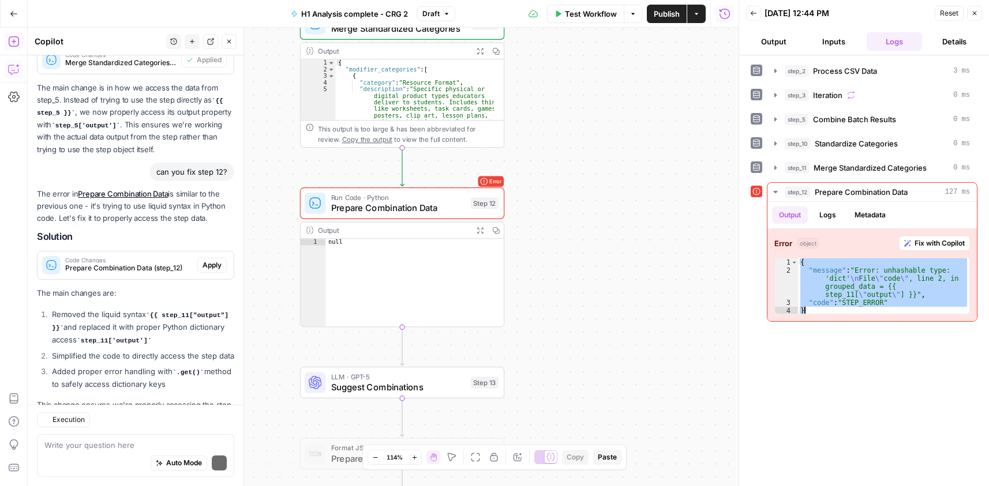
scroll to position [666, 0]
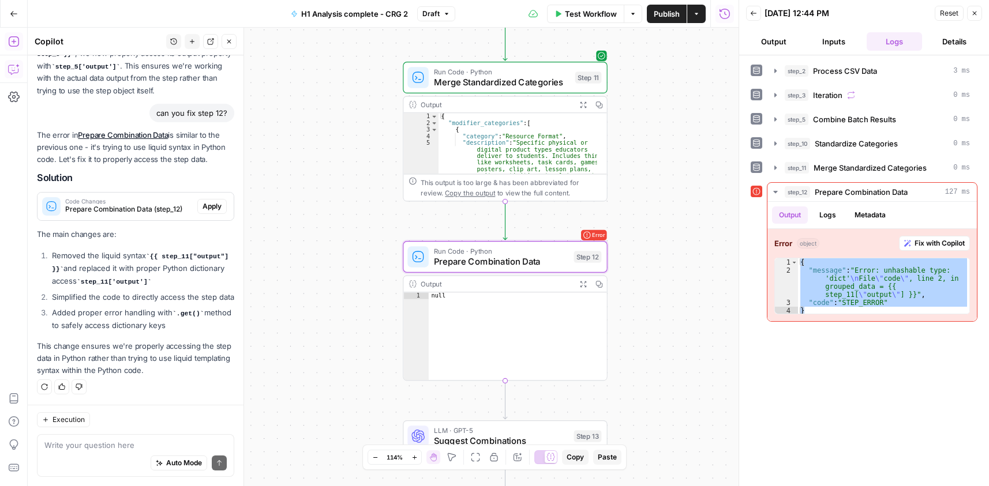
click at [205, 201] on span "Apply" at bounding box center [211, 206] width 19 height 10
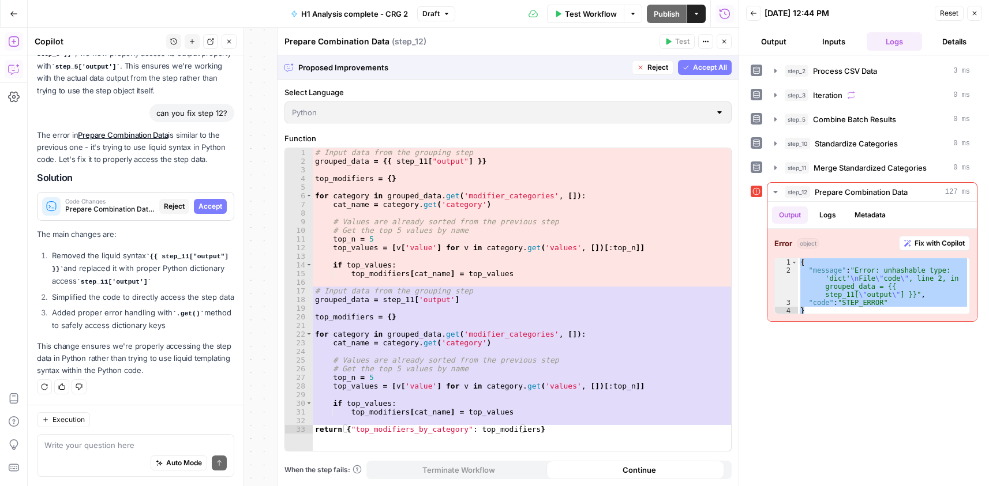
scroll to position [629, 0]
click at [700, 70] on span "Accept All" at bounding box center [710, 67] width 34 height 10
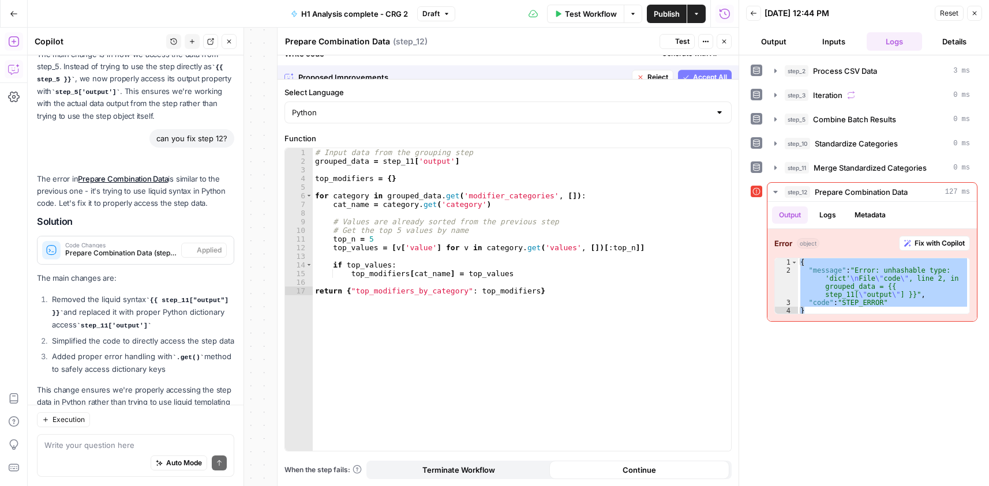
scroll to position [685, 0]
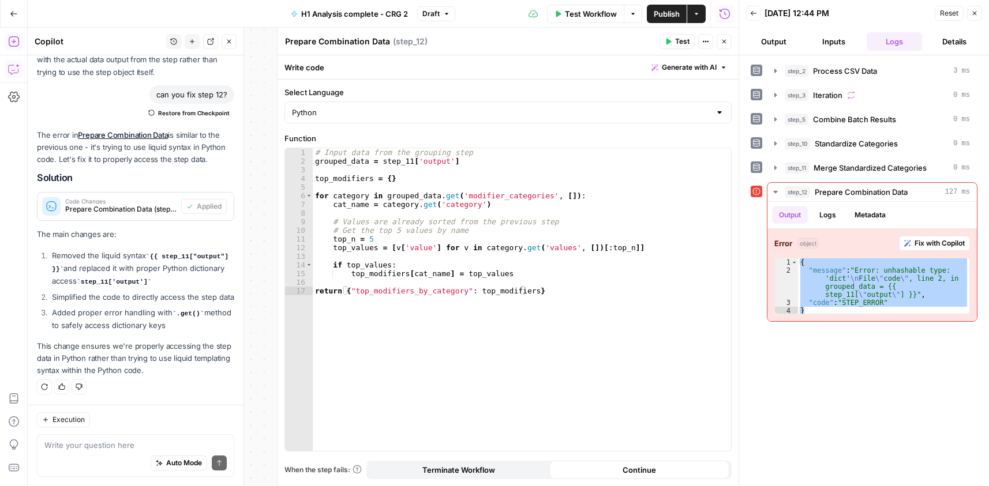
click at [671, 35] on button "Test" at bounding box center [676, 41] width 35 height 15
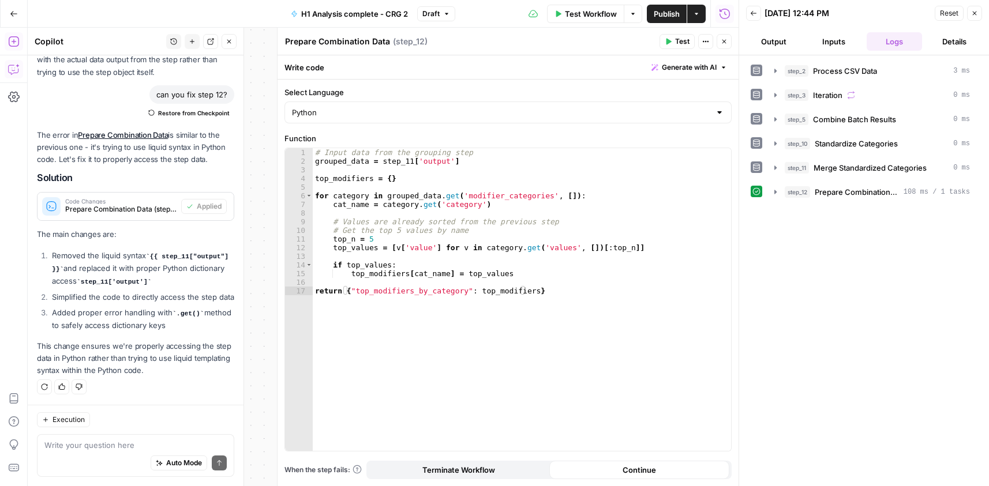
click at [529, 232] on div "# Input data from the grouping step grouped_data = step_11 [ 'output' ] top_mod…" at bounding box center [522, 308] width 418 height 320
type textarea "**********"
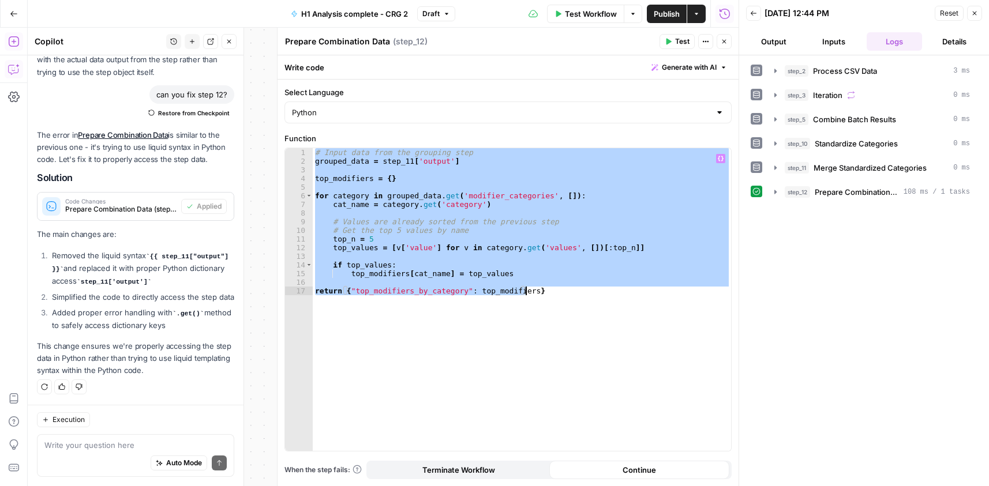
click at [726, 44] on icon "button" at bounding box center [723, 41] width 7 height 7
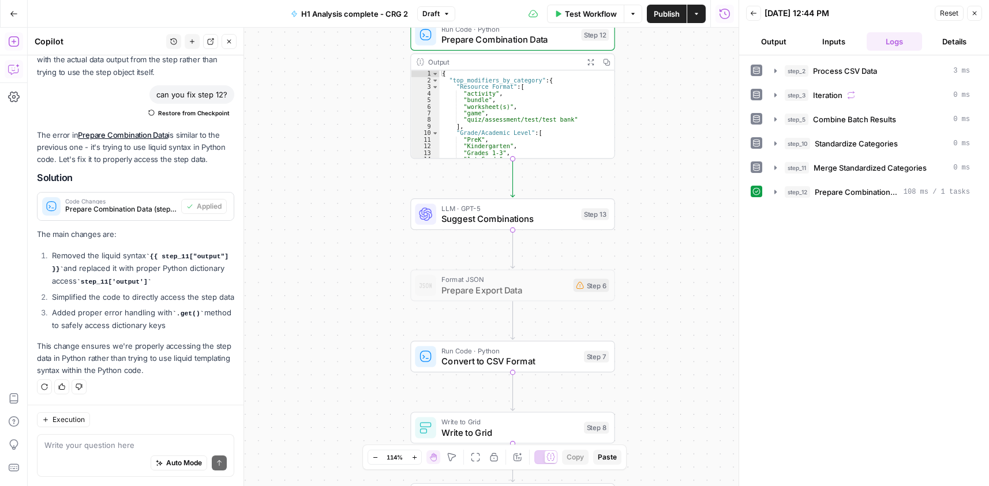
drag, startPoint x: 686, startPoint y: 381, endPoint x: 694, endPoint y: 136, distance: 245.8
click at [694, 136] on div "Workflow Set Inputs Inputs Run Code · Python Process CSV Data Step 2 Output Exp…" at bounding box center [383, 257] width 711 height 459
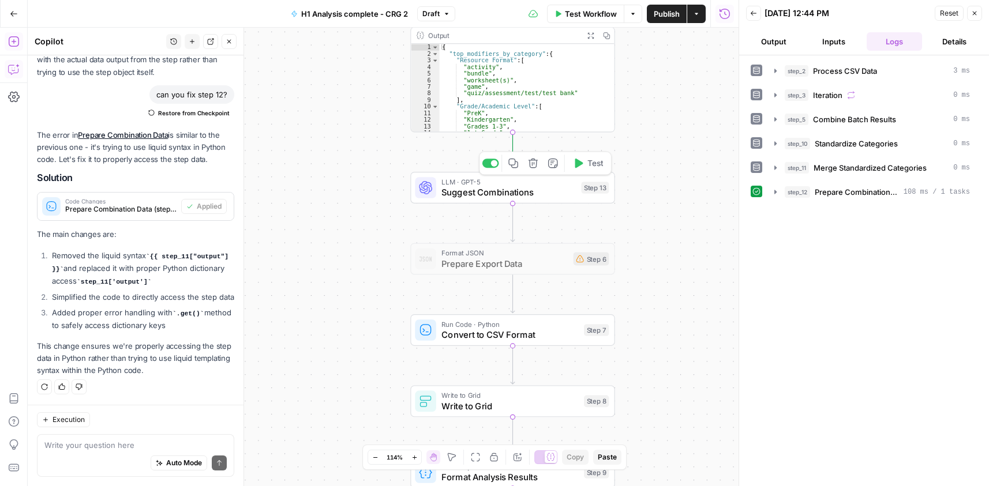
click at [589, 171] on button "Test" at bounding box center [587, 163] width 41 height 17
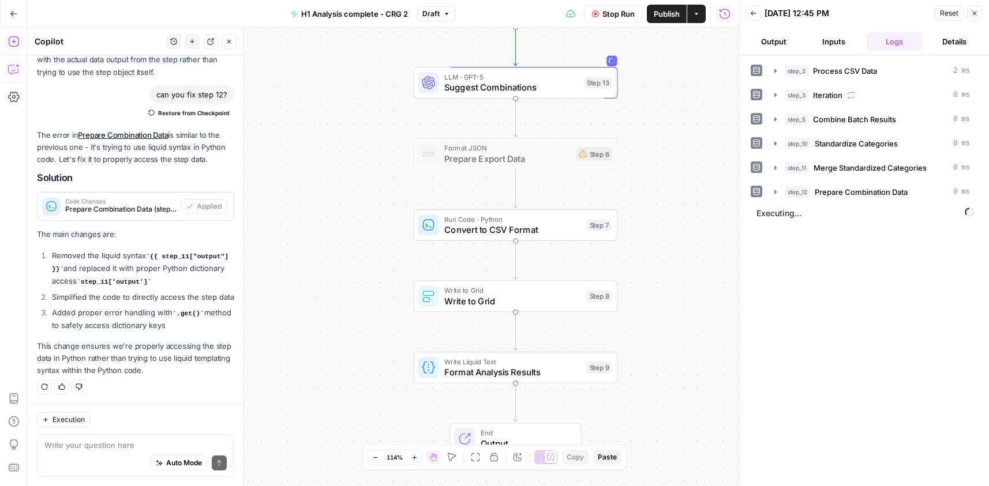
drag, startPoint x: 669, startPoint y: 322, endPoint x: 670, endPoint y: 222, distance: 99.8
click at [670, 222] on div "Workflow Set Inputs Inputs Run Code · Python Process CSV Data Step 2 Output Exp…" at bounding box center [383, 257] width 711 height 459
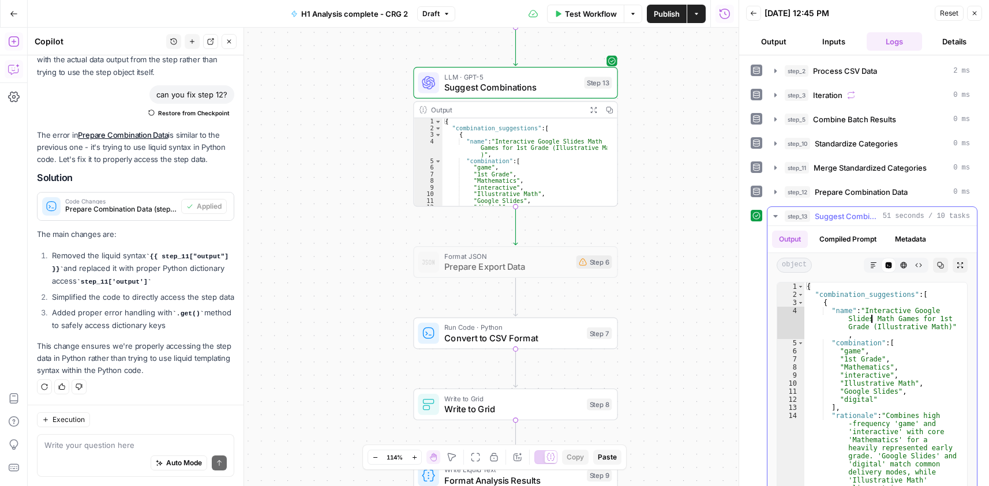
click at [873, 317] on div "{ "combination_suggestions" : [ { "name" : "Interactive Google Slides Math Game…" at bounding box center [881, 412] width 154 height 259
type textarea "* *"
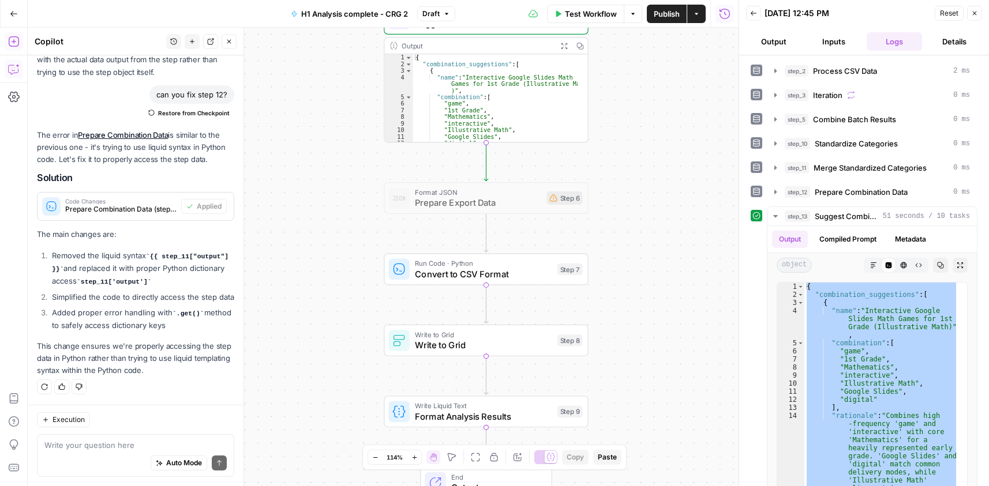
drag, startPoint x: 644, startPoint y: 244, endPoint x: 617, endPoint y: 208, distance: 45.0
click at [621, 205] on div "Workflow Set Inputs Inputs Run Code · Python Process CSV Data Step 2 Output Exp…" at bounding box center [383, 257] width 711 height 459
click at [562, 247] on span "Test" at bounding box center [567, 245] width 16 height 12
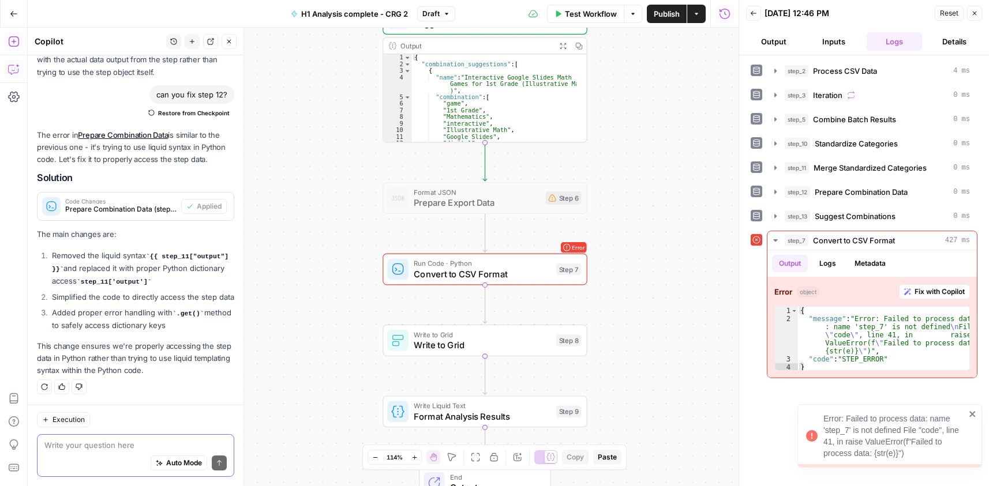
click at [176, 448] on textarea at bounding box center [135, 445] width 182 height 12
type textarea "can you fix step 7"
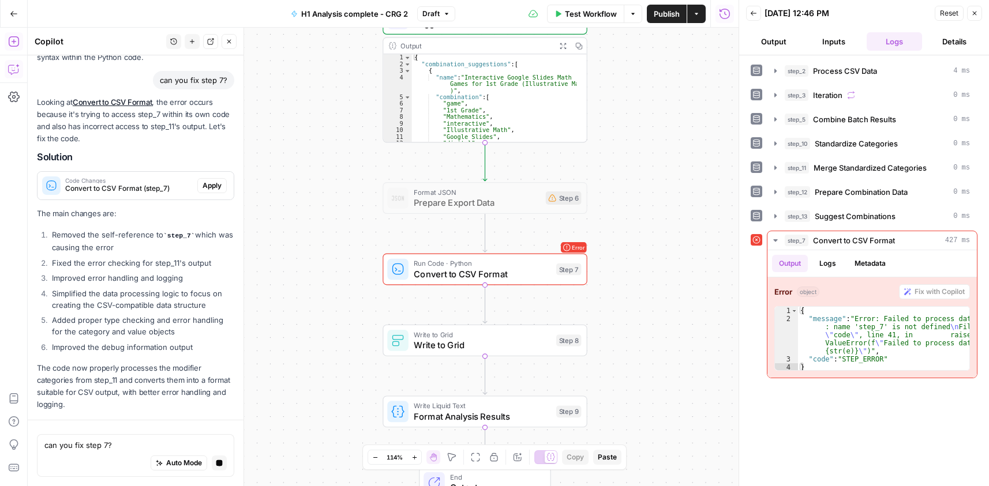
scroll to position [1031, 0]
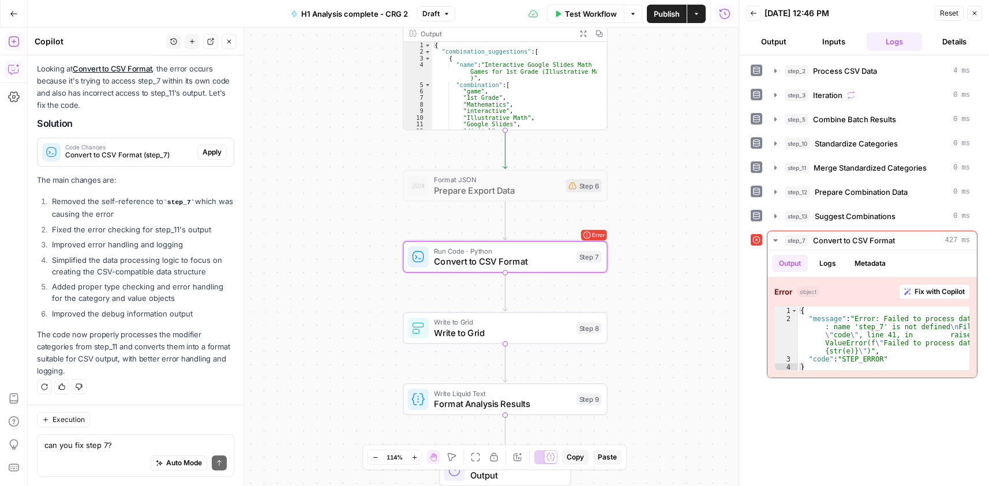
drag, startPoint x: 206, startPoint y: 151, endPoint x: 231, endPoint y: 160, distance: 27.0
click at [206, 151] on span "Apply" at bounding box center [211, 152] width 19 height 10
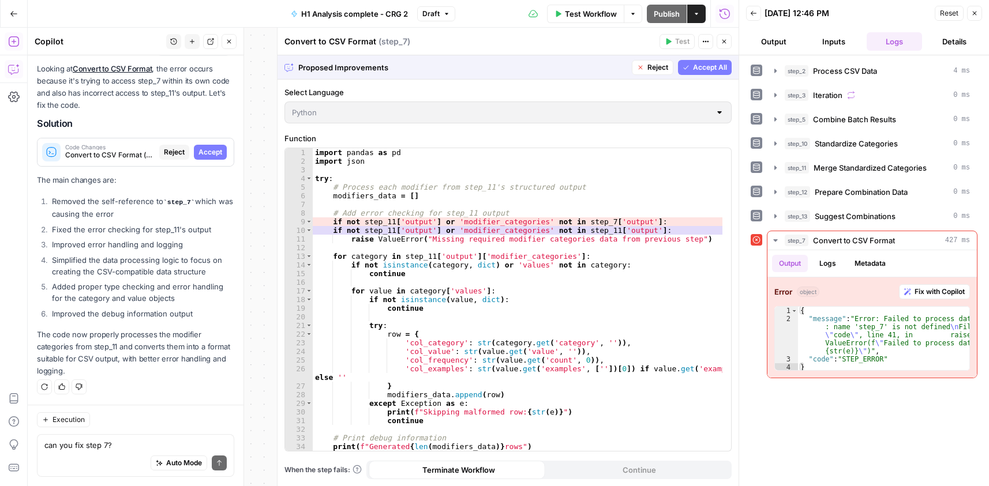
scroll to position [976, 0]
click at [709, 71] on span "Accept All" at bounding box center [710, 67] width 34 height 10
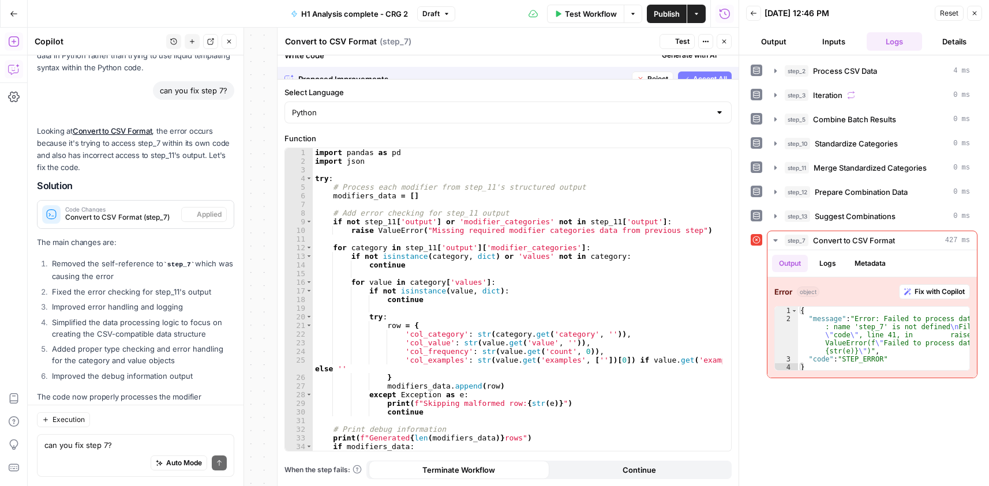
scroll to position [1050, 0]
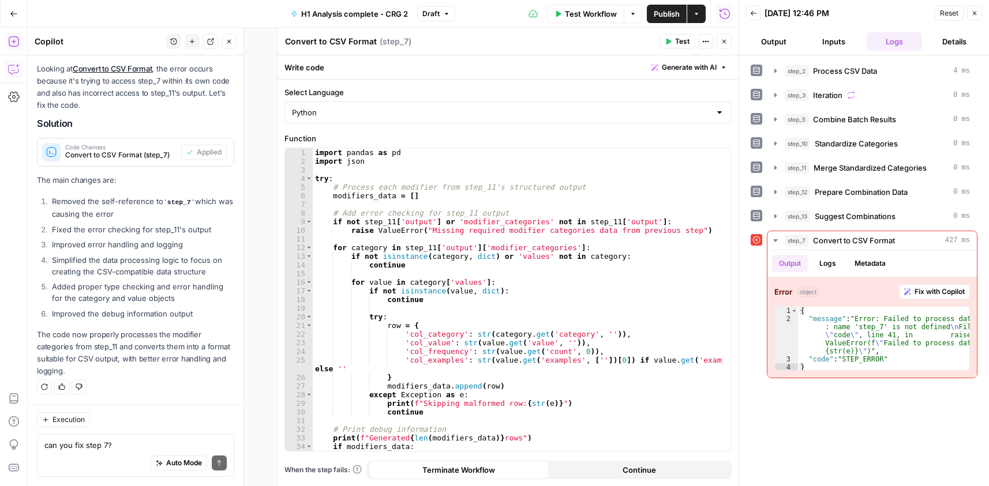
click at [679, 37] on span "Test" at bounding box center [682, 41] width 14 height 10
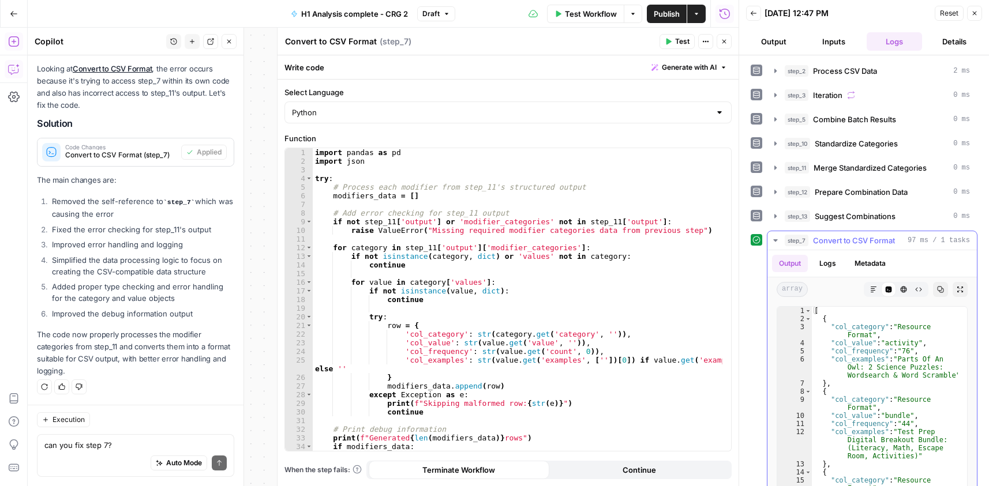
click at [871, 351] on div "[ { "col_category" : "Resource Format" , "col_value" : "activity" , "col_freque…" at bounding box center [884, 428] width 146 height 243
type textarea "* *"
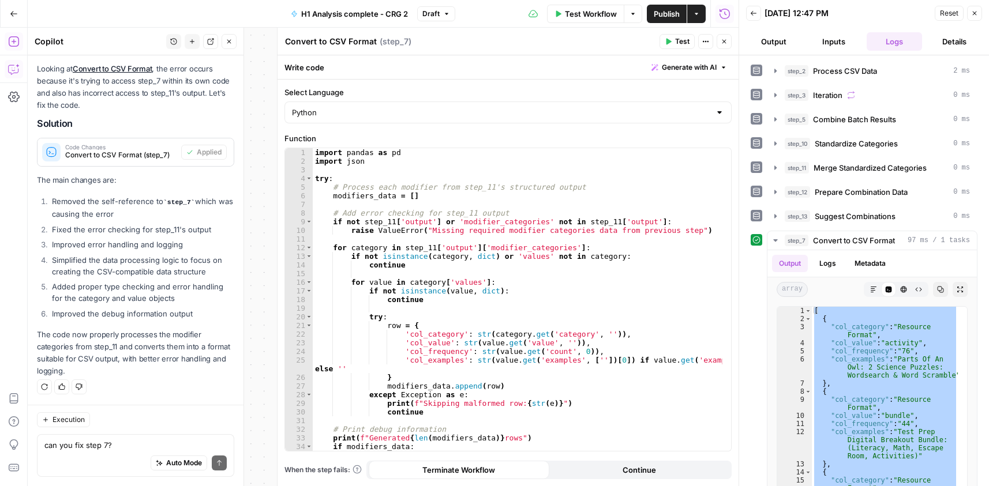
click at [723, 39] on icon "button" at bounding box center [723, 41] width 7 height 7
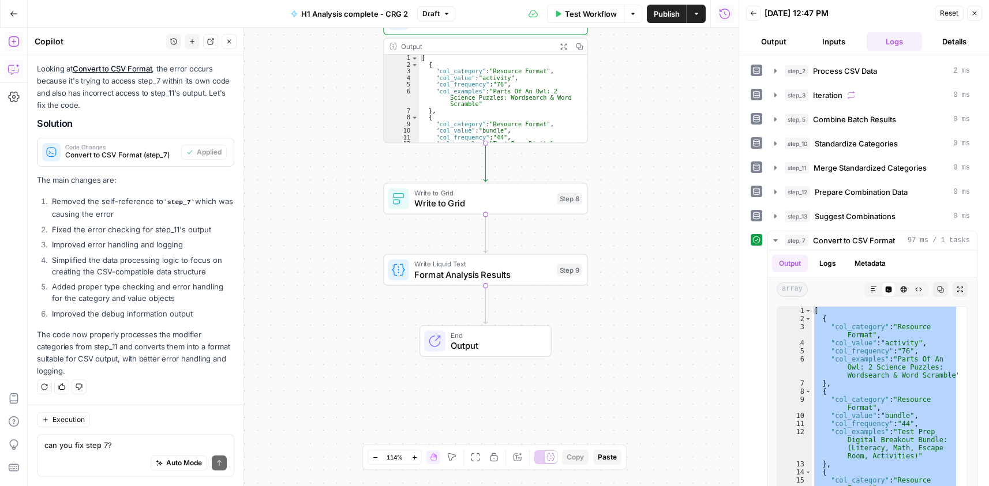
drag, startPoint x: 667, startPoint y: 339, endPoint x: 645, endPoint y: 117, distance: 223.1
click at [645, 117] on div "Workflow Set Inputs Inputs Run Code · Python Process CSV Data Step 2 Output Exp…" at bounding box center [383, 257] width 711 height 459
click at [561, 176] on span "Test" at bounding box center [568, 174] width 16 height 12
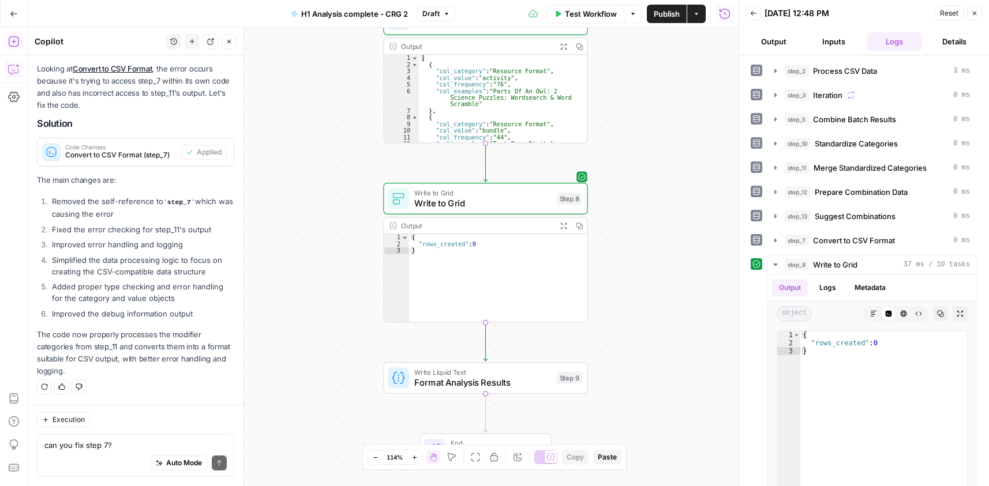
drag, startPoint x: 468, startPoint y: 242, endPoint x: 472, endPoint y: 247, distance: 7.0
click at [469, 242] on div "{ "rows_created" : 0 }" at bounding box center [498, 284] width 178 height 101
click at [122, 442] on textarea "can you fix step 7?" at bounding box center [135, 445] width 182 height 12
click at [438, 248] on div "{ "rows_created" : 0 }" at bounding box center [498, 284] width 178 height 101
type textarea "**********"
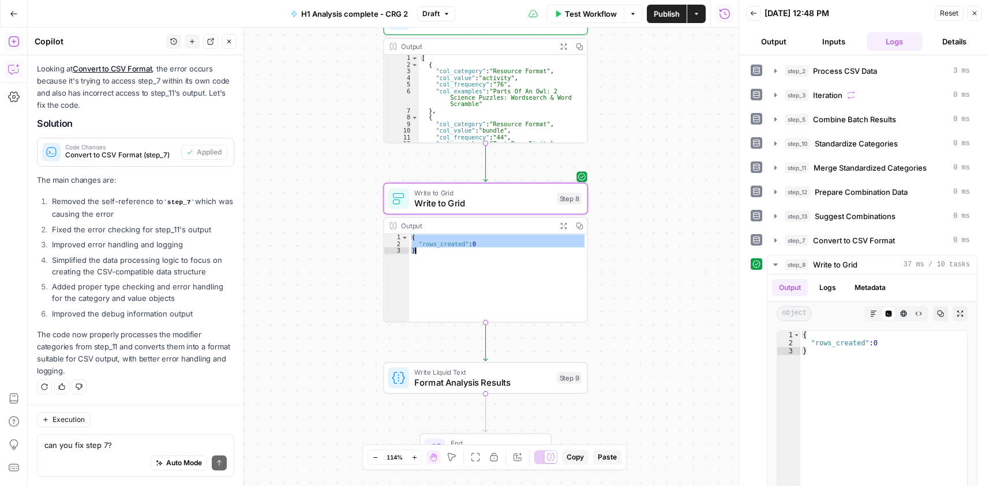
click at [501, 198] on span "Write to Grid" at bounding box center [482, 203] width 137 height 13
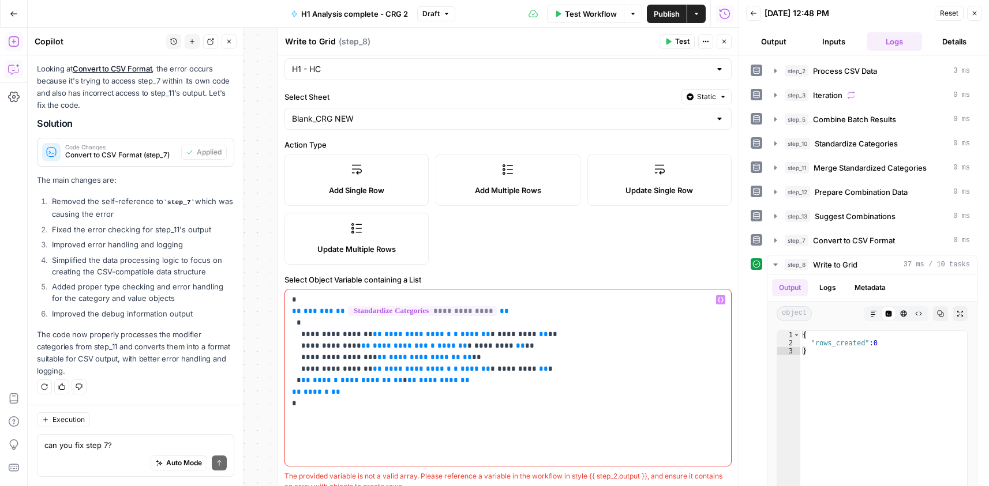
scroll to position [58, 0]
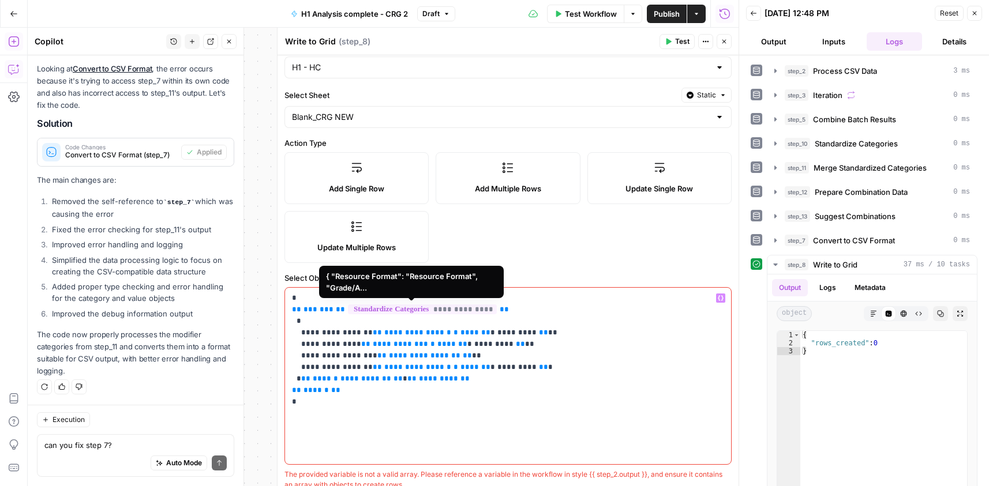
click at [448, 307] on span "**********" at bounding box center [422, 310] width 149 height 10
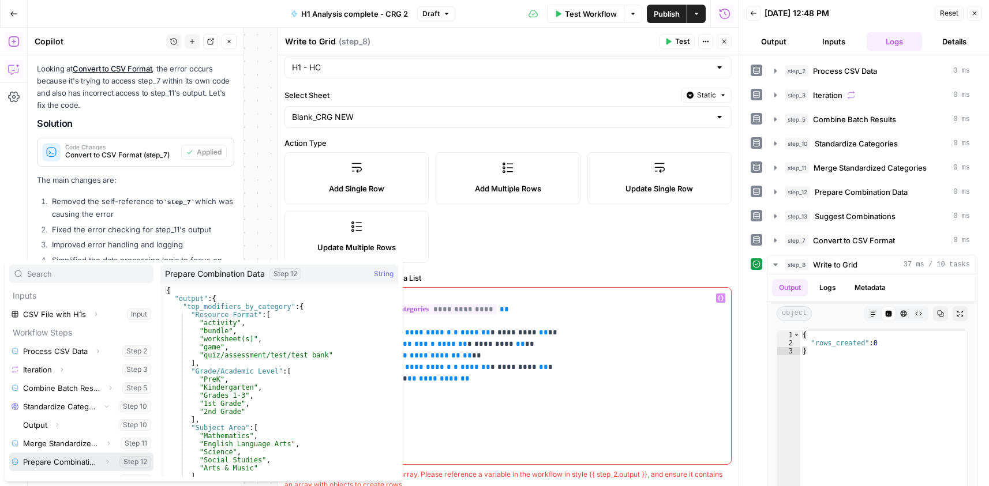
click at [104, 461] on icon "button" at bounding box center [107, 462] width 7 height 7
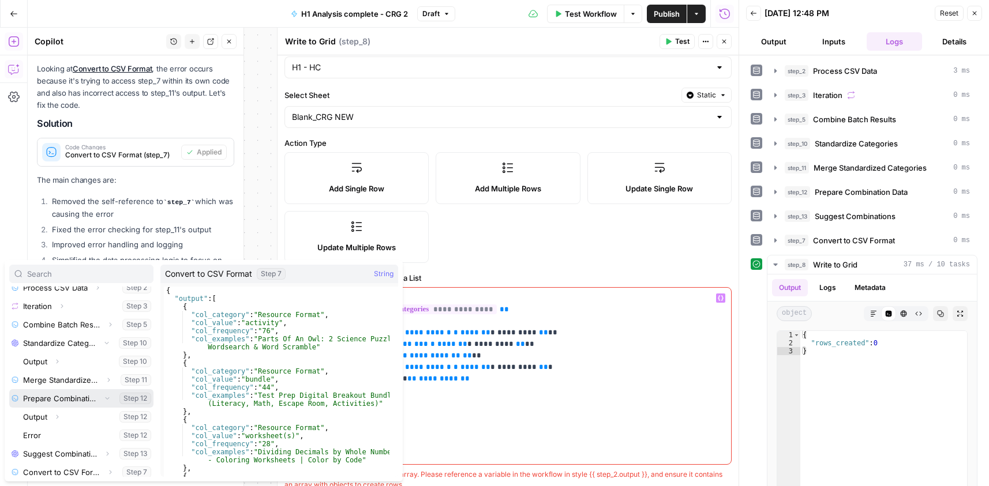
scroll to position [68, 0]
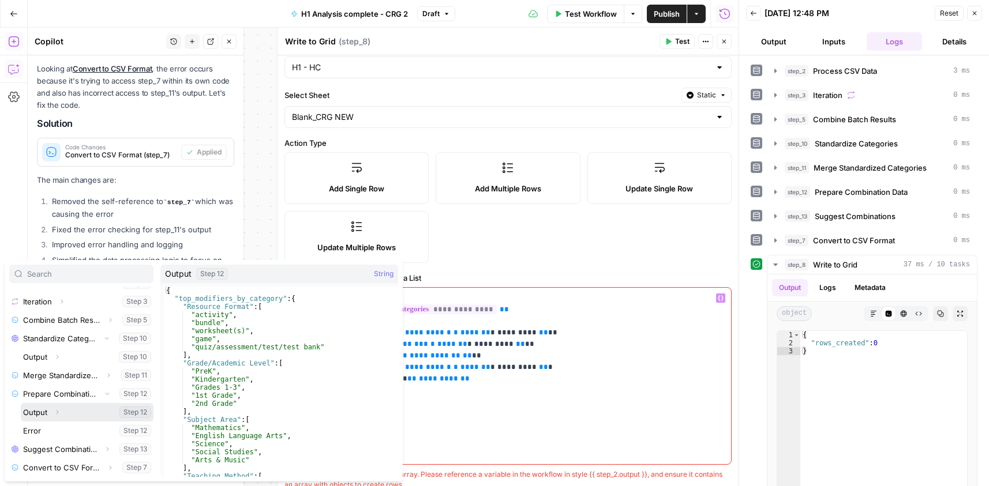
click at [72, 414] on button "Select variable Output" at bounding box center [87, 412] width 133 height 18
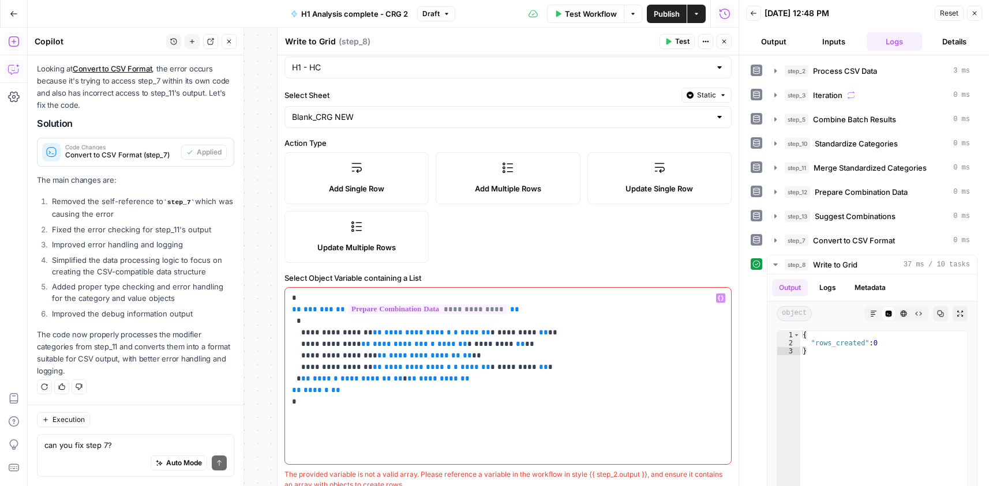
drag, startPoint x: 678, startPoint y: 35, endPoint x: 681, endPoint y: 52, distance: 17.6
click at [678, 36] on button "Test" at bounding box center [676, 41] width 35 height 15
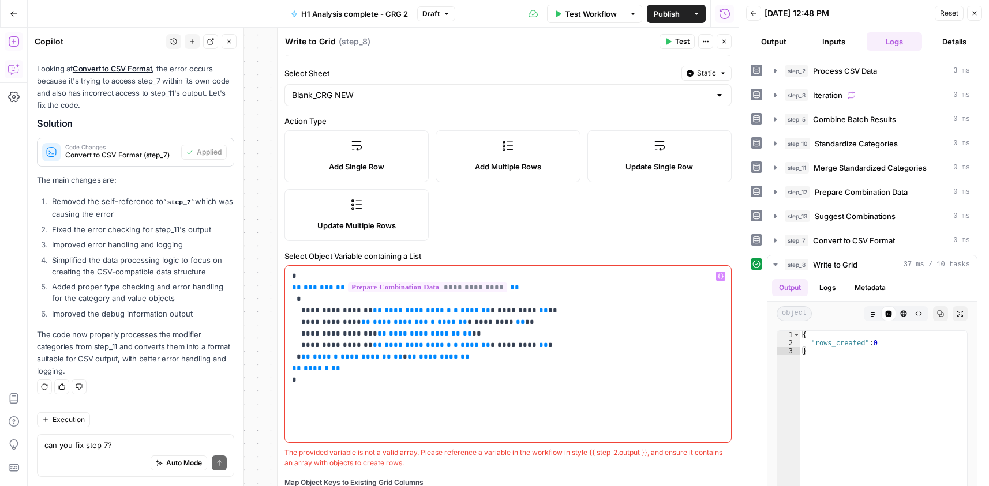
scroll to position [115, 0]
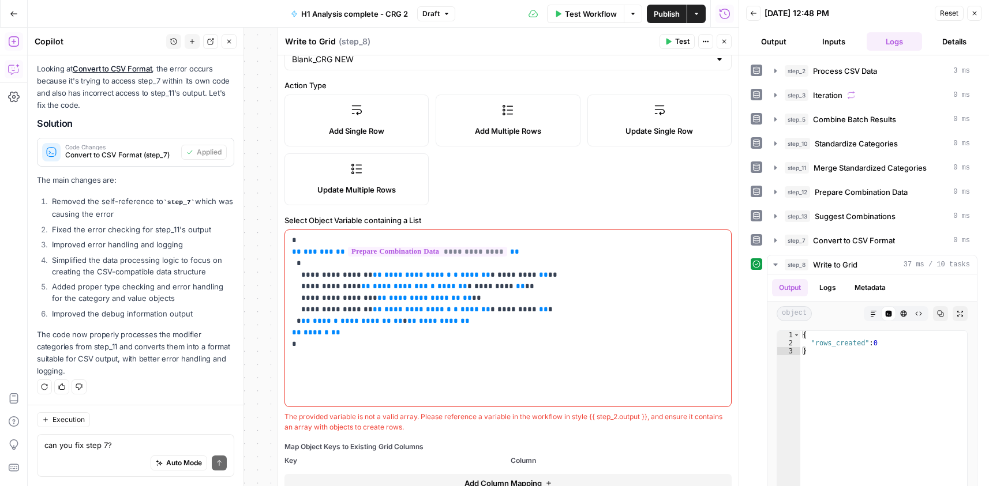
drag, startPoint x: 285, startPoint y: 416, endPoint x: 465, endPoint y: 427, distance: 179.7
click at [465, 427] on div "The provided variable is not a valid array. Please reference a variable in the …" at bounding box center [507, 422] width 447 height 21
click at [505, 281] on p "**********" at bounding box center [503, 292] width 423 height 115
click at [529, 284] on p "**********" at bounding box center [503, 292] width 423 height 115
drag, startPoint x: 445, startPoint y: 430, endPoint x: 284, endPoint y: 415, distance: 162.2
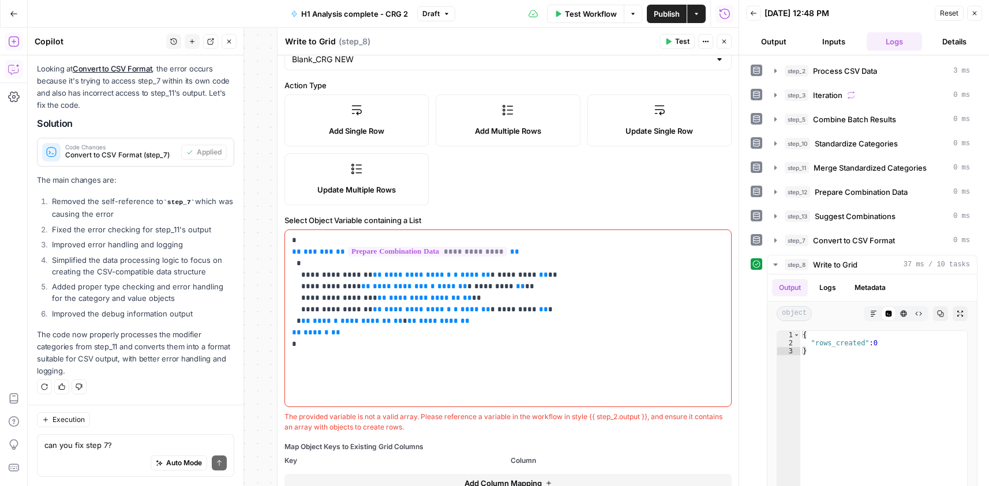
click at [284, 415] on div "**********" at bounding box center [507, 233] width 461 height 587
copy div "The provided variable is not a valid array. Please reference a variable in the …"
click at [683, 44] on span "Test" at bounding box center [682, 41] width 14 height 10
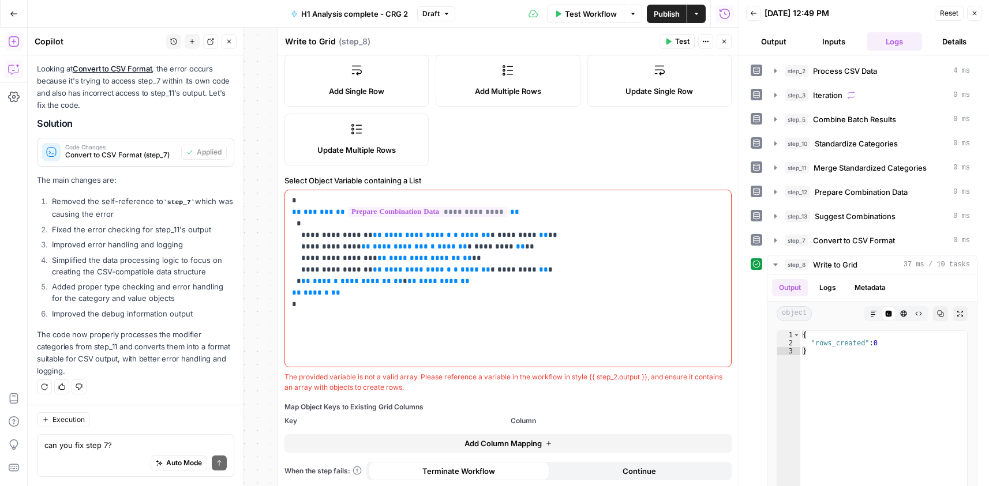
scroll to position [156, 0]
click at [358, 230] on p "**********" at bounding box center [503, 251] width 423 height 115
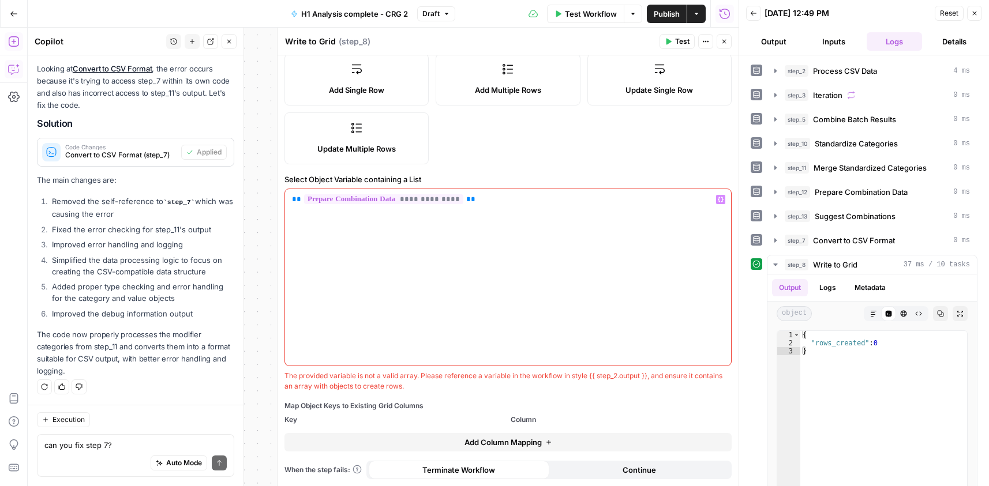
click at [680, 34] on button "Test" at bounding box center [676, 41] width 35 height 15
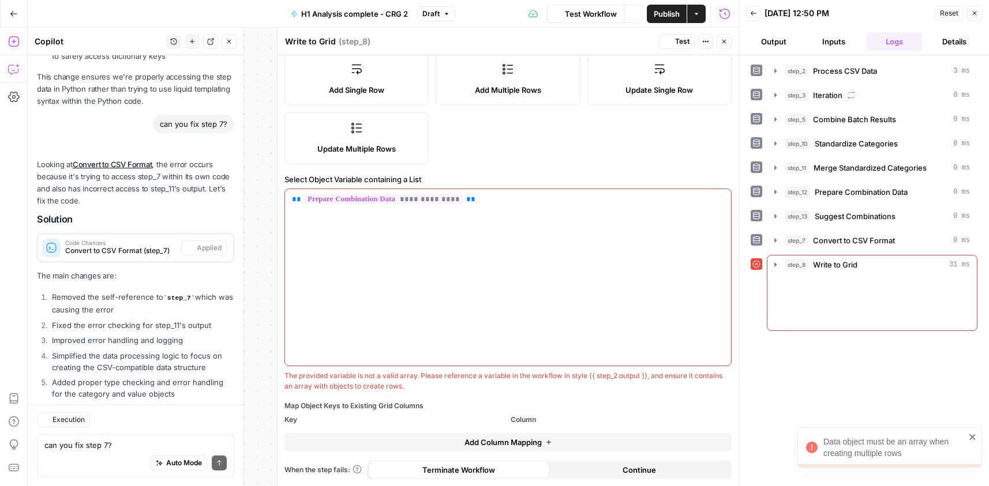
scroll to position [1050, 0]
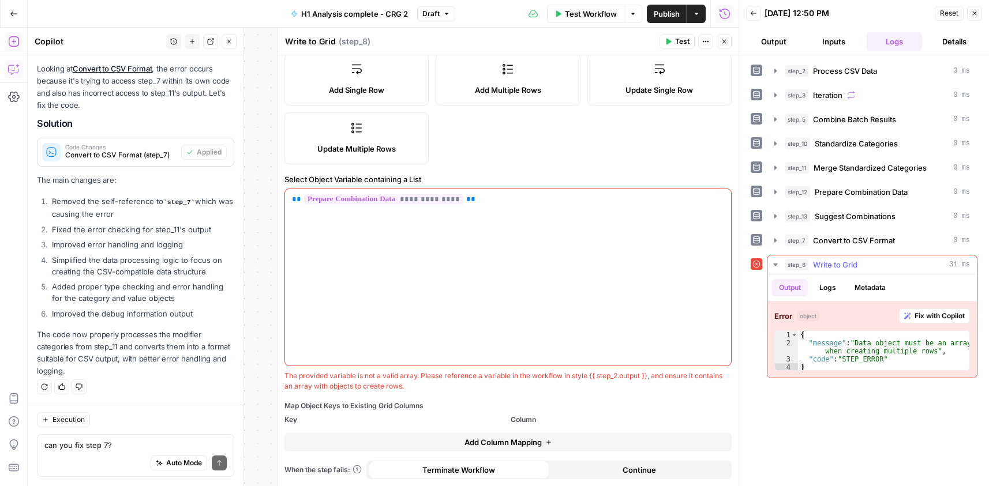
click at [847, 347] on div "{ "message" : "Data object must be an array when creating multiple rows" , "cod…" at bounding box center [883, 359] width 171 height 57
type textarea "**********"
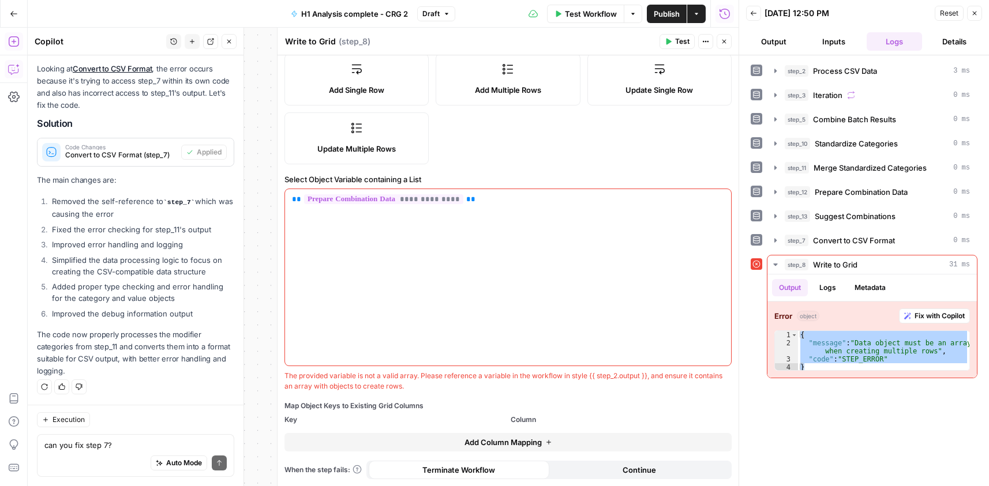
click at [723, 41] on icon "button" at bounding box center [724, 42] width 4 height 4
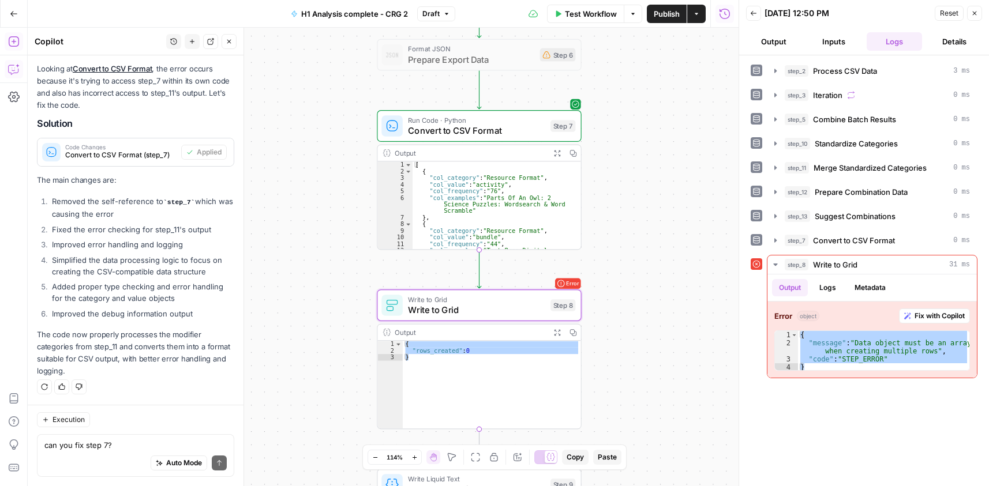
drag, startPoint x: 638, startPoint y: 174, endPoint x: 747, endPoint y: 10, distance: 196.8
click at [650, 205] on div "Workflow Set Inputs Inputs Run Code · Python Process CSV Data Step 2 Output Exp…" at bounding box center [383, 257] width 711 height 459
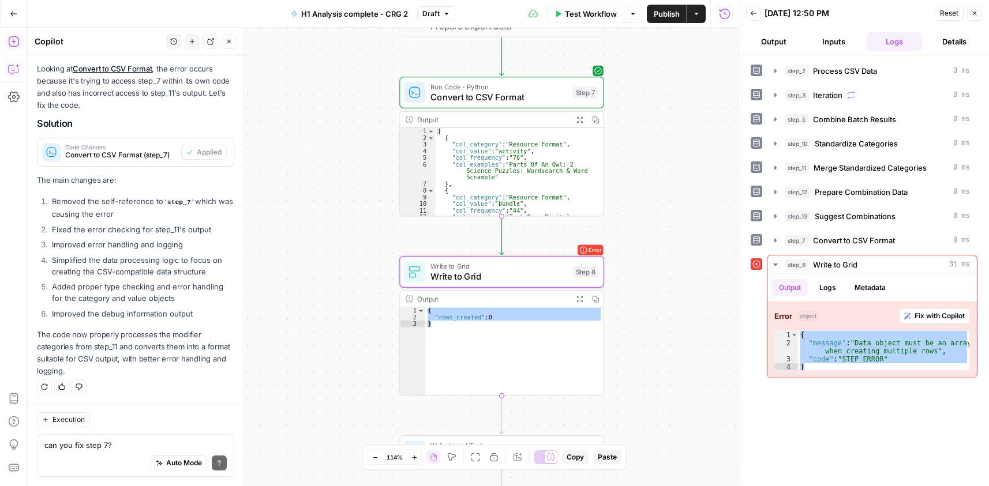
drag, startPoint x: 636, startPoint y: 362, endPoint x: 449, endPoint y: 344, distance: 187.1
click at [649, 333] on div "Workflow Set Inputs Inputs Run Code · Python Process CSV Data Step 2 Output Exp…" at bounding box center [383, 257] width 711 height 459
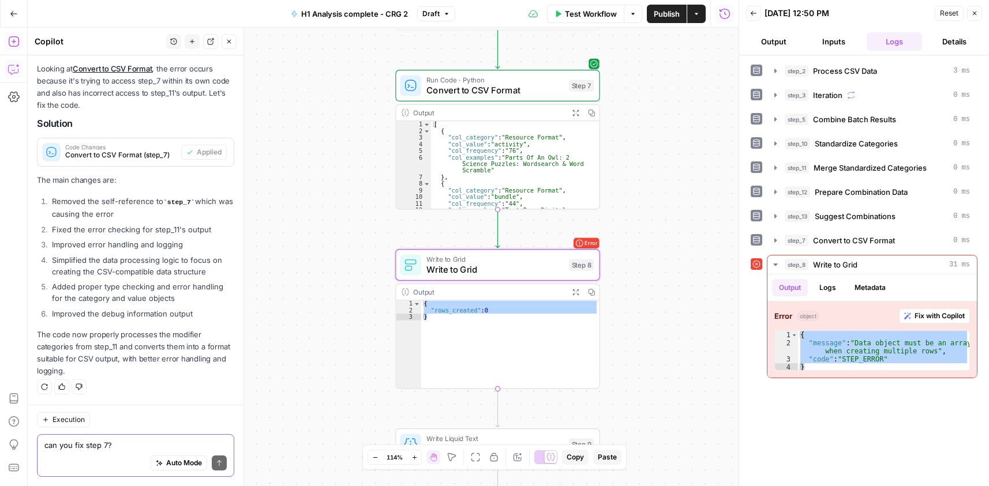
click at [78, 442] on textarea "can you fix step 7?" at bounding box center [135, 445] width 182 height 12
type textarea "can you fix step 8?"
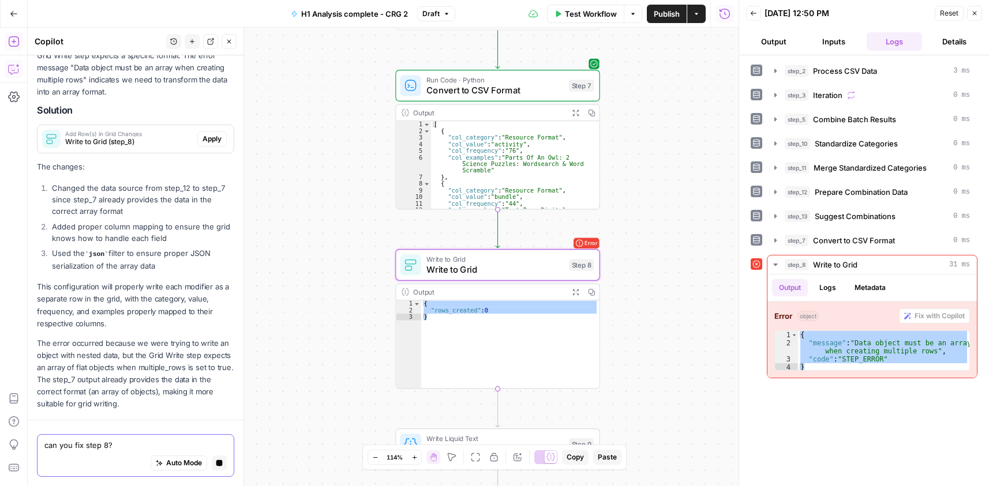
scroll to position [1468, 0]
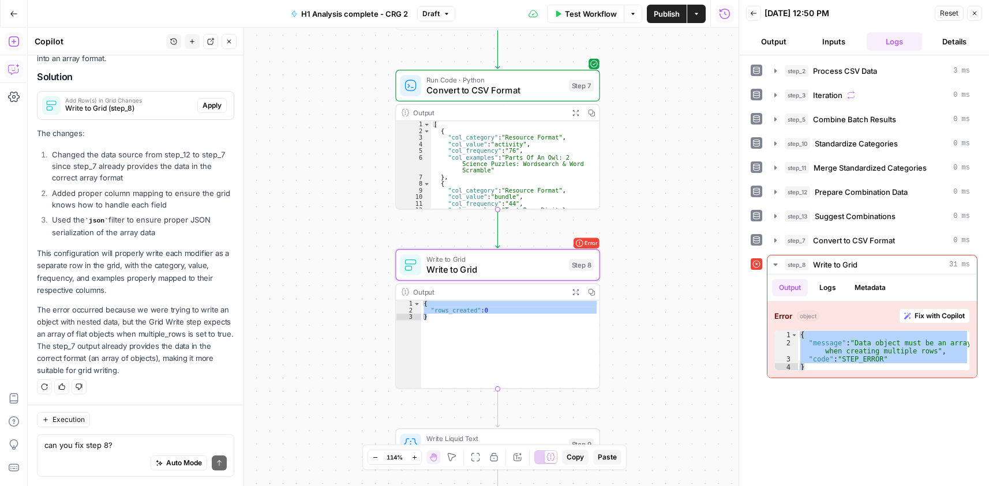
type textarea "**********"
click at [539, 160] on div "[ { "col_category" : "Resource Format" , "col_value" : "activity" , "col_freque…" at bounding box center [510, 178] width 158 height 114
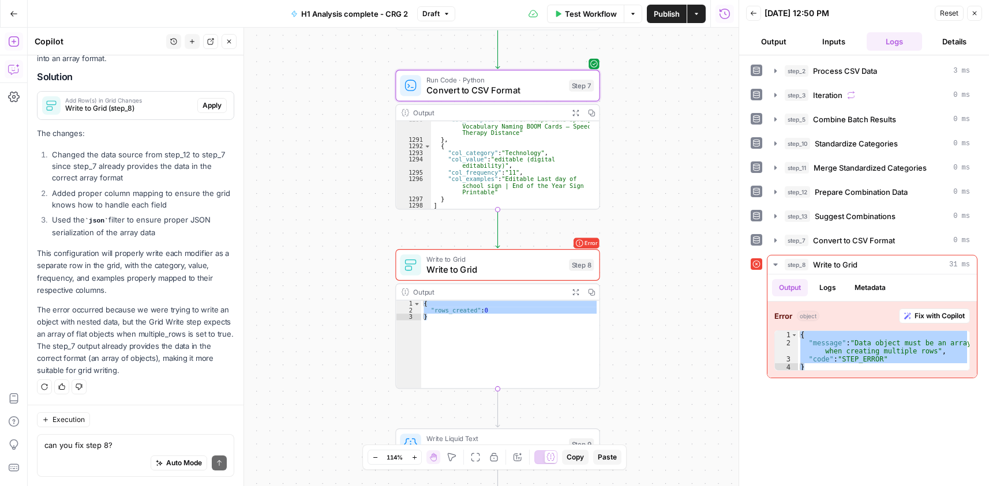
scroll to position [9278, 0]
click at [497, 84] on span "Convert to CSV Format" at bounding box center [494, 90] width 137 height 13
click at [494, 89] on div "Convert to CSV Format Convert to CSV Format ( step_7 ) Test Actions Close Write…" at bounding box center [507, 257] width 461 height 459
drag, startPoint x: 497, startPoint y: 84, endPoint x: 494, endPoint y: 90, distance: 7.0
click at [746, 90] on label "Select Language" at bounding box center [969, 93] width 447 height 12
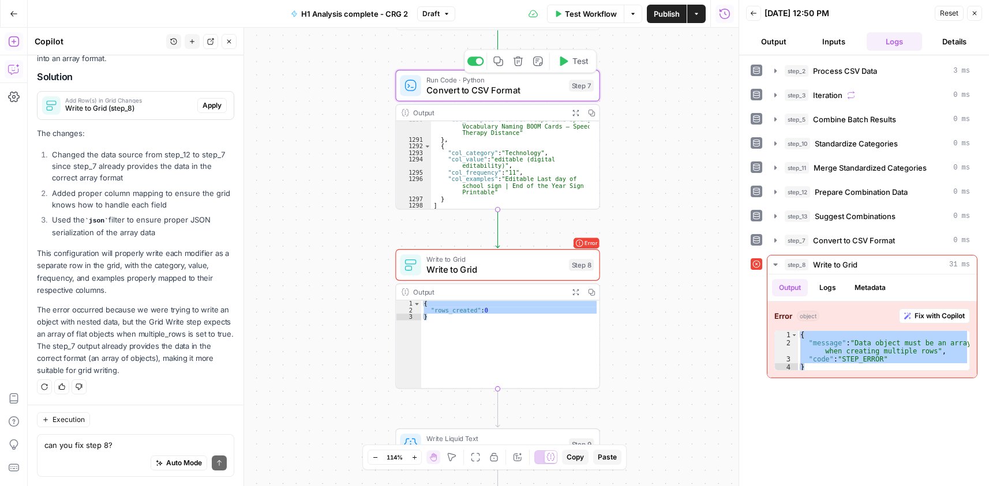
click at [753, 107] on input "Python" at bounding box center [962, 113] width 418 height 12
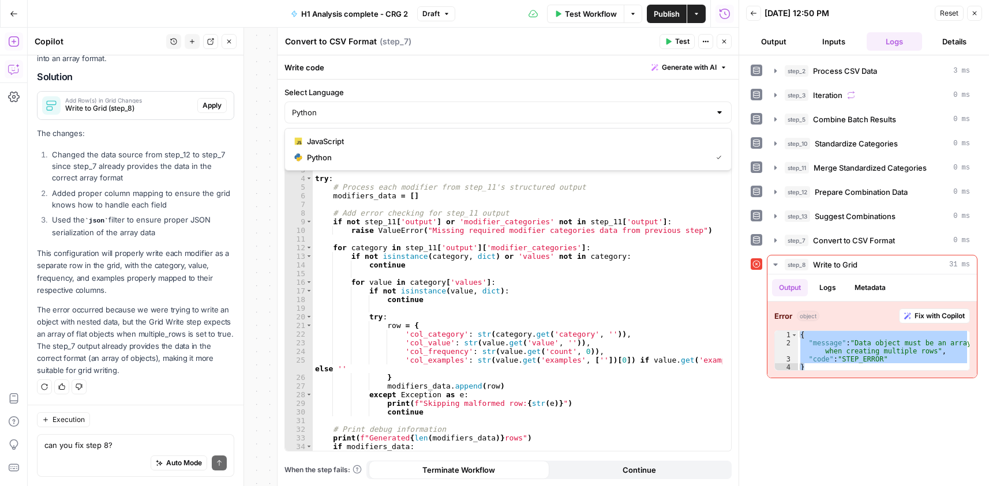
scroll to position [61, 0]
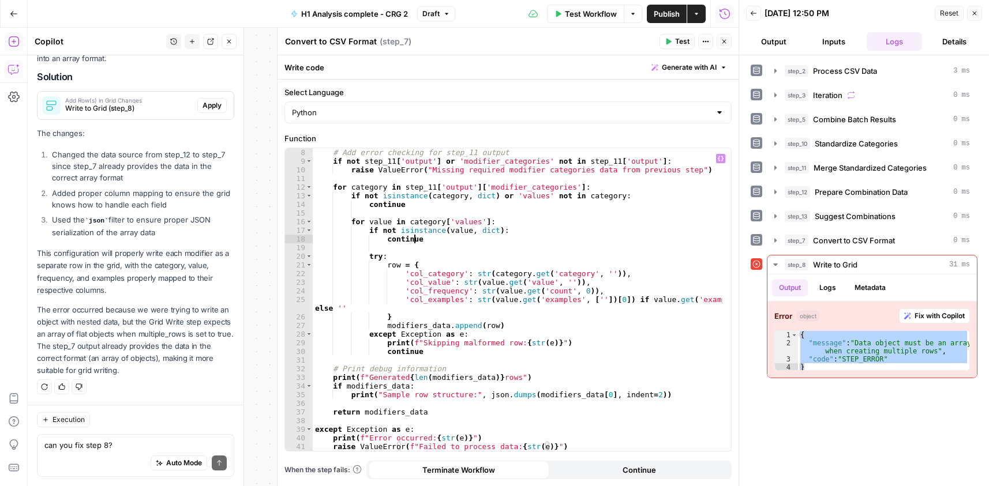
click at [432, 240] on div "# Add error checking for step_11 output if not step_11 [ 'output' ] or 'modifie…" at bounding box center [517, 308] width 409 height 320
click at [563, 258] on div "# Add error checking for step_11 output if not step_11 [ 'output' ] or 'modifie…" at bounding box center [517, 308] width 409 height 320
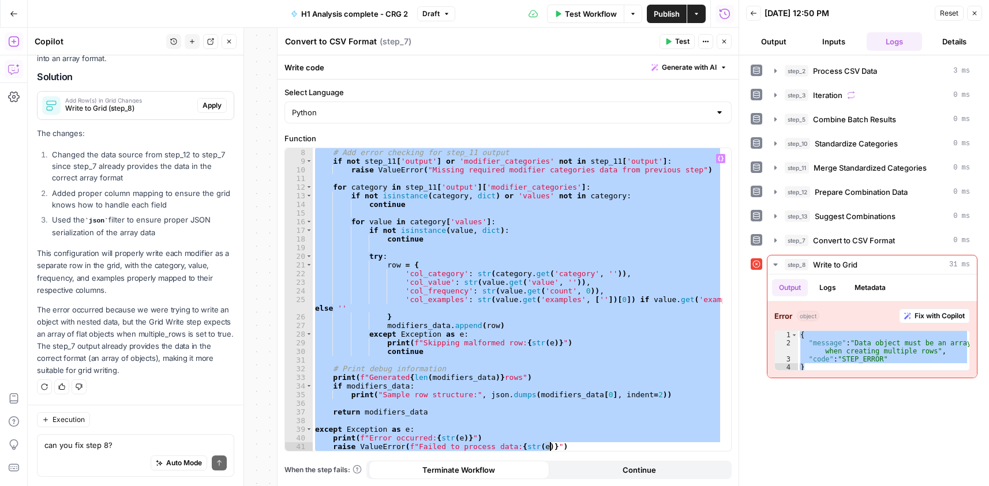
click at [572, 255] on div "# Add error checking for step_11 output if not step_11 [ 'output' ] or 'modifie…" at bounding box center [517, 299] width 409 height 303
paste textarea
type textarea "*********"
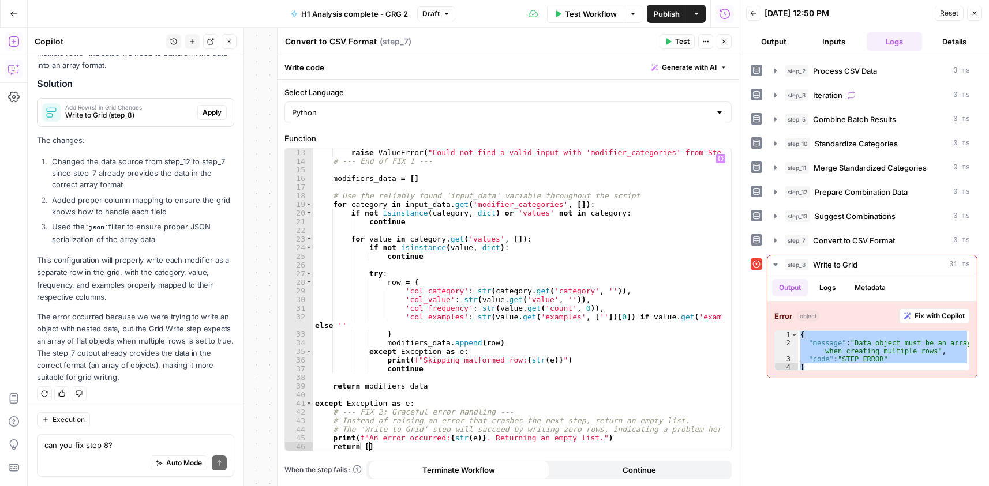
scroll to position [1486, 0]
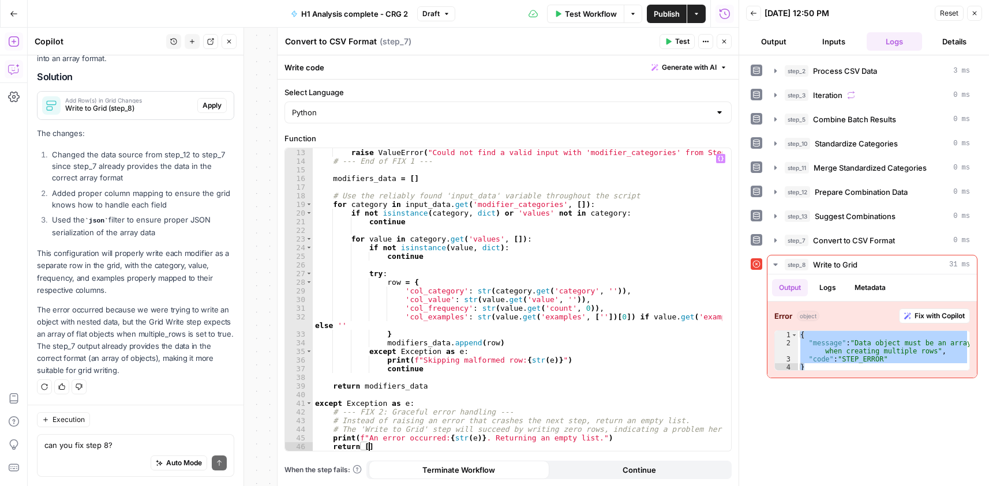
click at [674, 43] on div "Publish P" at bounding box center [665, 38] width 36 height 11
click at [668, 48] on button "Test" at bounding box center [676, 41] width 35 height 15
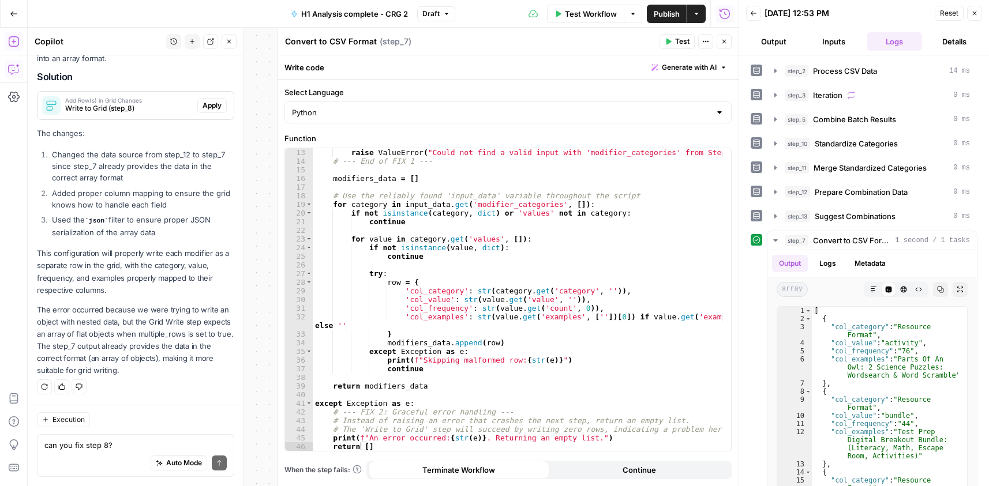
click at [726, 41] on button "Close" at bounding box center [723, 41] width 15 height 15
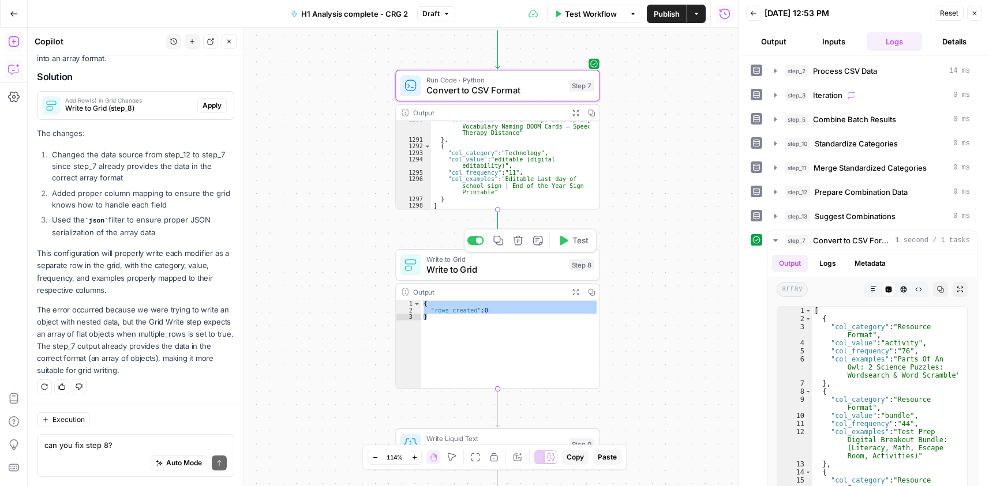
drag, startPoint x: 573, startPoint y: 241, endPoint x: 582, endPoint y: 243, distance: 9.1
click at [573, 240] on span "Test" at bounding box center [580, 241] width 16 height 12
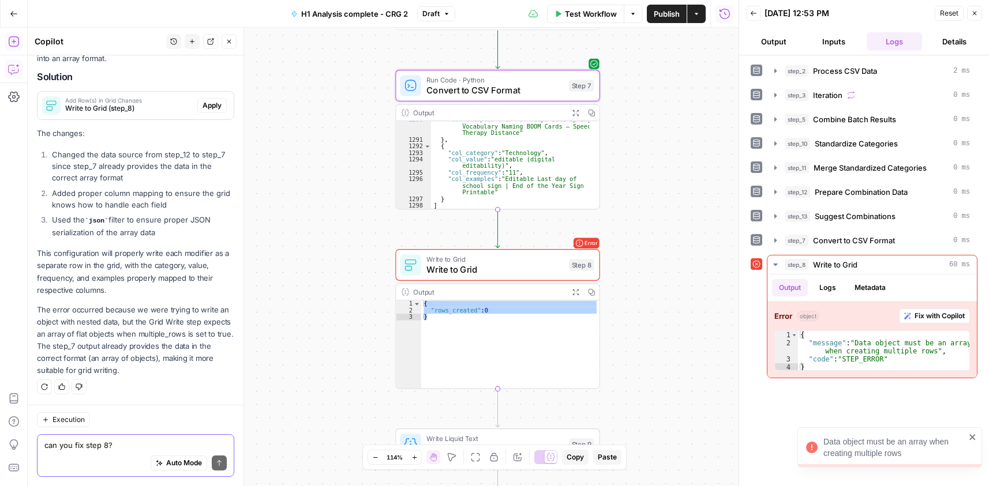
click at [141, 447] on textarea "can you fix step 8?" at bounding box center [135, 445] width 182 height 12
type textarea "try fix step 8 again"
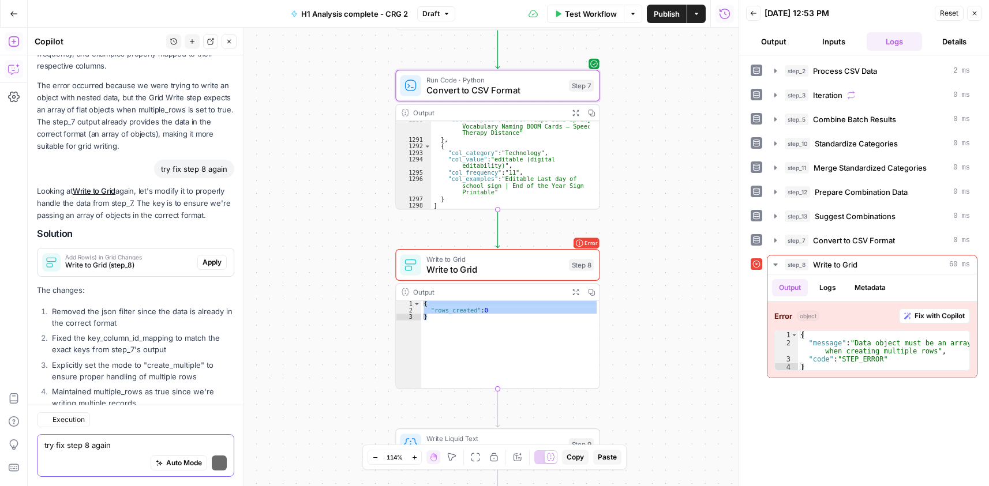
scroll to position [1825, 0]
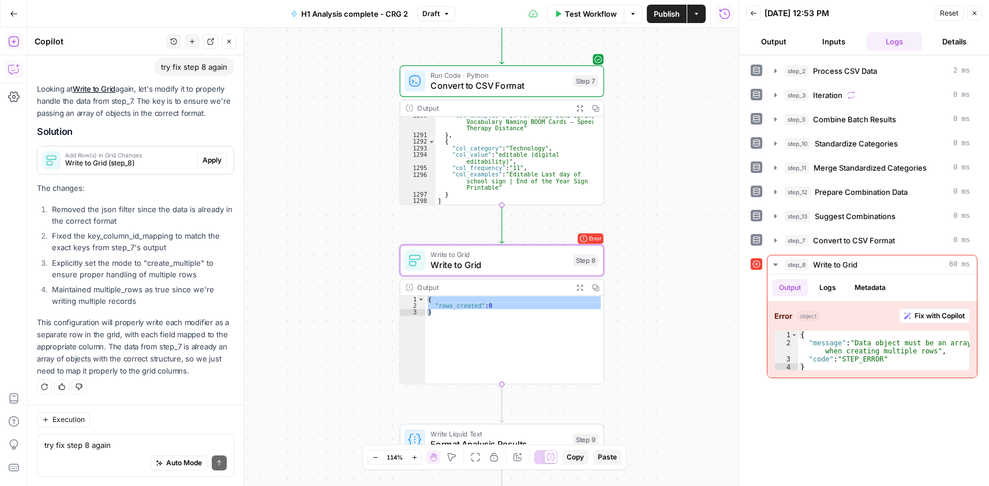
click at [202, 158] on span "Apply" at bounding box center [211, 160] width 19 height 10
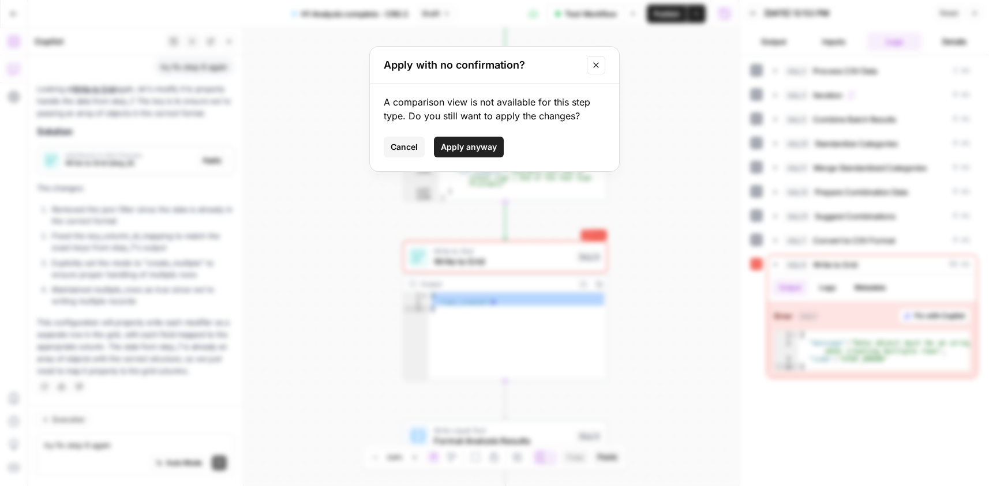
click at [483, 146] on span "Apply anyway" at bounding box center [469, 147] width 56 height 12
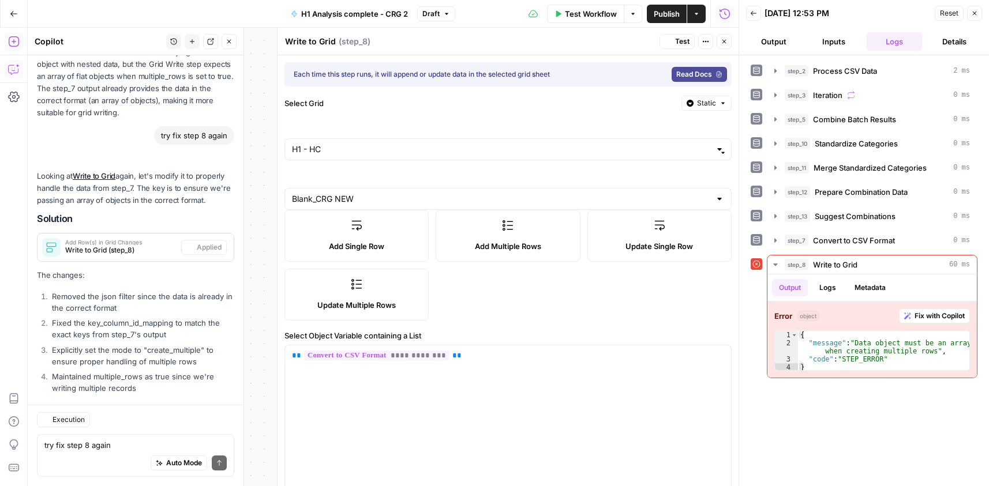
scroll to position [1843, 0]
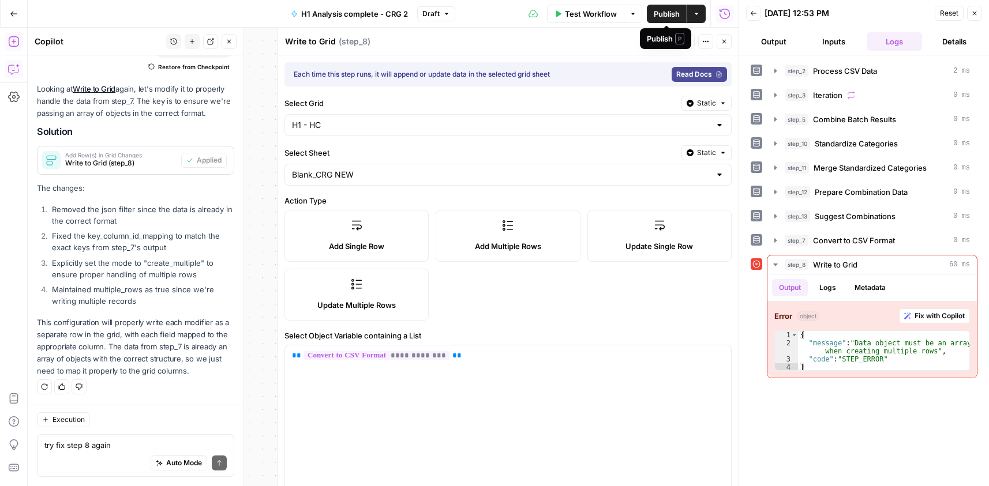
click at [677, 44] on div "Publish P" at bounding box center [665, 38] width 51 height 21
click at [684, 42] on span "Test" at bounding box center [682, 41] width 14 height 10
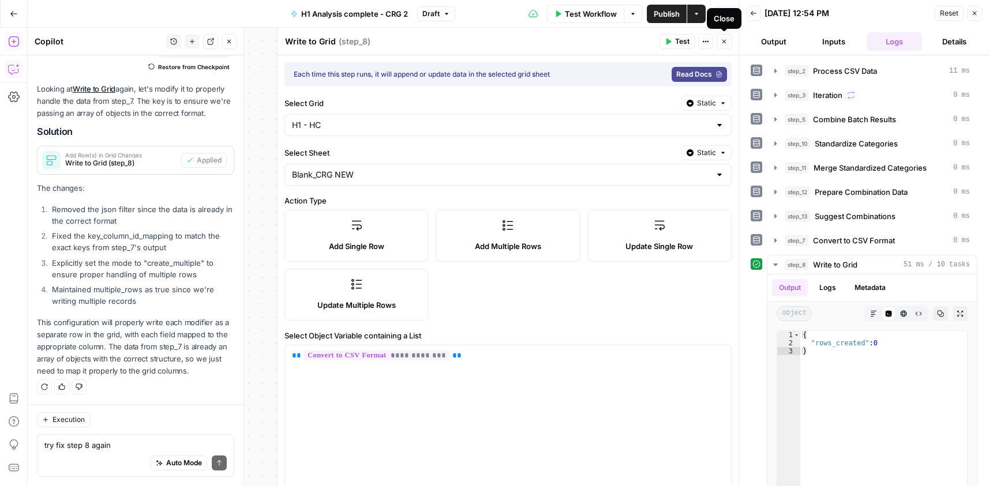
click at [724, 44] on icon "button" at bounding box center [723, 41] width 7 height 7
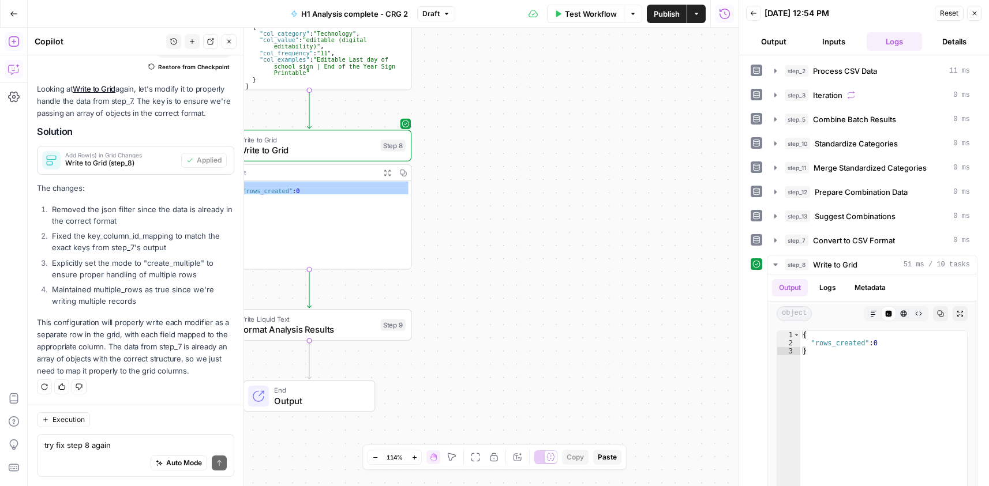
drag, startPoint x: 593, startPoint y: 206, endPoint x: 788, endPoint y: 185, distance: 196.2
click at [873, 134] on body "Cohort 5 New Home Browse Your Data Usage Settings Recent Grids CRG - H1 Grid H1…" at bounding box center [494, 243] width 989 height 486
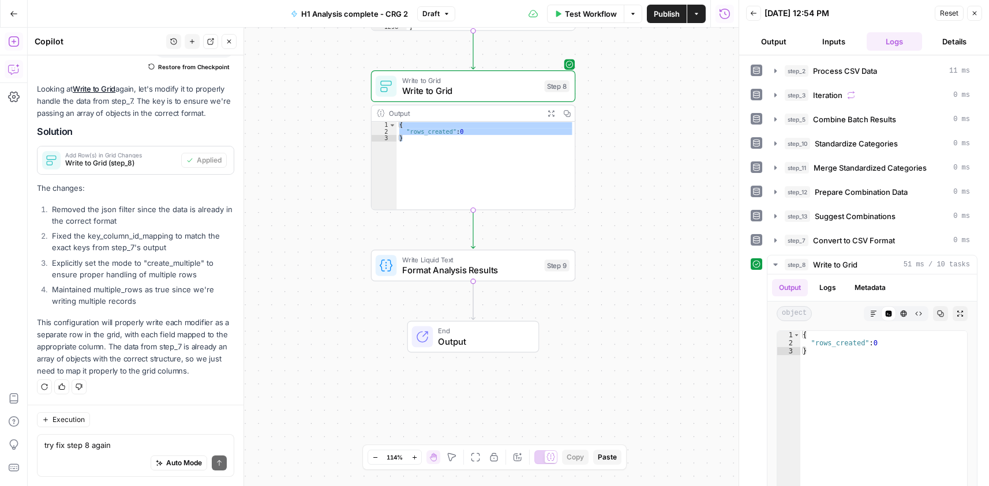
drag, startPoint x: 614, startPoint y: 266, endPoint x: 642, endPoint y: 215, distance: 58.8
click at [642, 215] on div "Workflow Set Inputs Inputs Run Code · Python Process CSV Data Step 2 Output Exp…" at bounding box center [383, 257] width 711 height 459
click at [456, 129] on div "{ "rows_created" : 0 }" at bounding box center [485, 166] width 178 height 88
drag, startPoint x: 424, startPoint y: 140, endPoint x: 383, endPoint y: 113, distance: 49.3
click at [383, 113] on div "**********" at bounding box center [473, 158] width 204 height 106
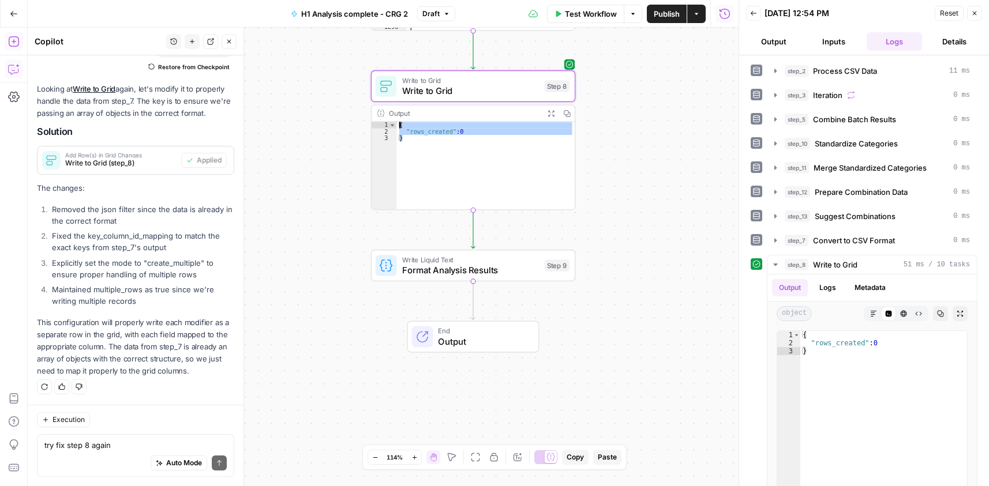
type textarea "**********"
click at [112, 431] on div "Execution try fix step 8 again Write your question here Auto Mode Send" at bounding box center [136, 445] width 216 height 81
click at [104, 454] on div "Auto Mode Send" at bounding box center [135, 463] width 182 height 25
paste textarea "{ "rows_created": 0 }"
type textarea "why is step 8 generating no rows created: { "rows_created": 0 }"
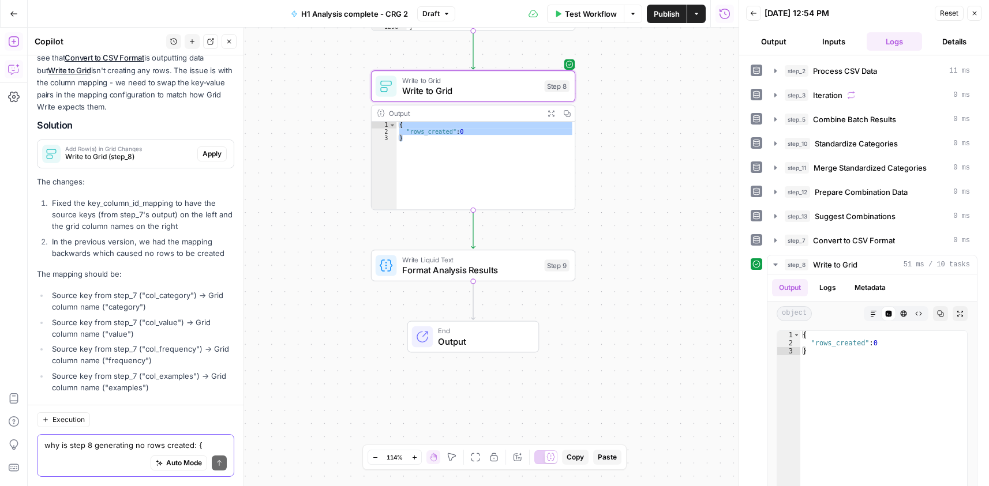
scroll to position [2219, 0]
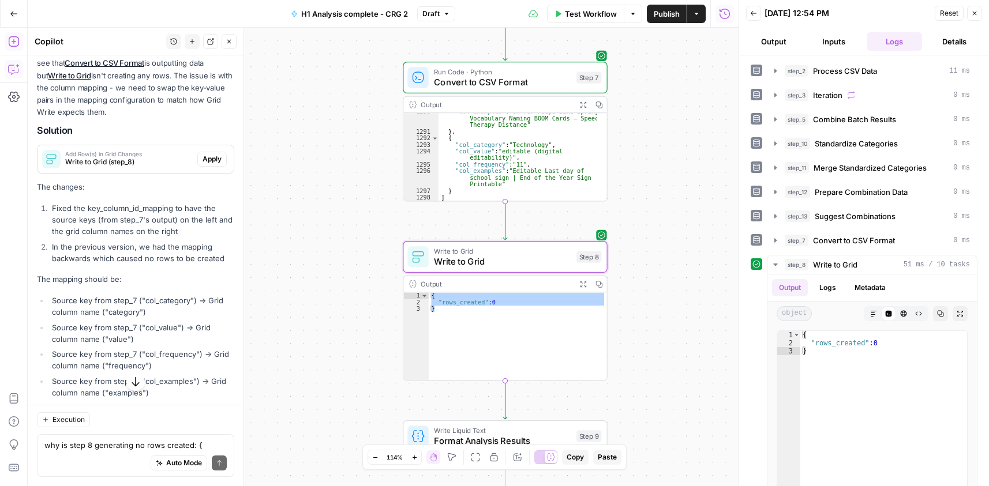
click at [202, 164] on span "Apply" at bounding box center [211, 159] width 19 height 10
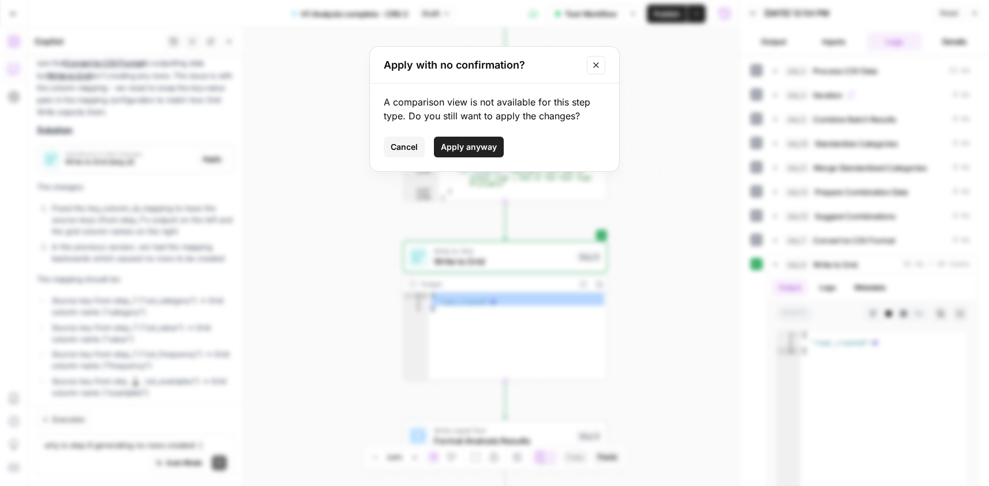
click at [468, 137] on button "Apply anyway" at bounding box center [469, 147] width 70 height 21
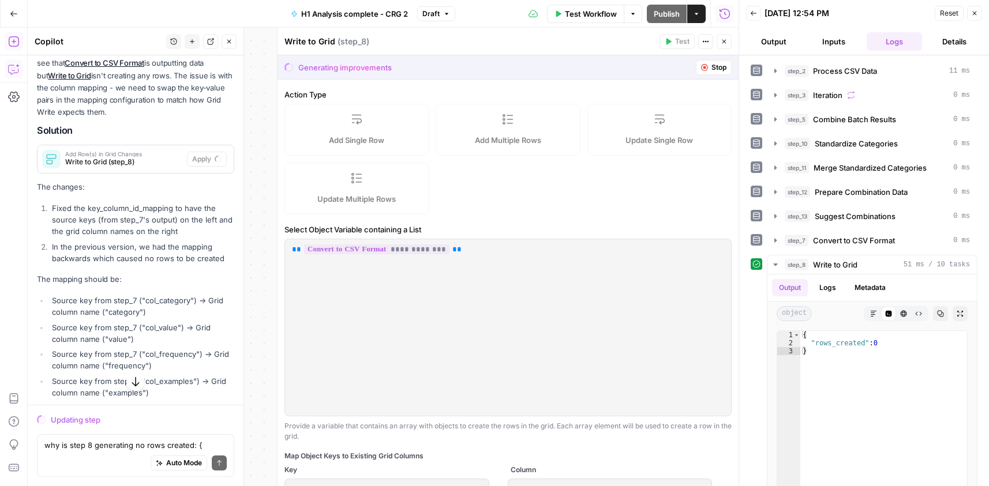
scroll to position [173, 0]
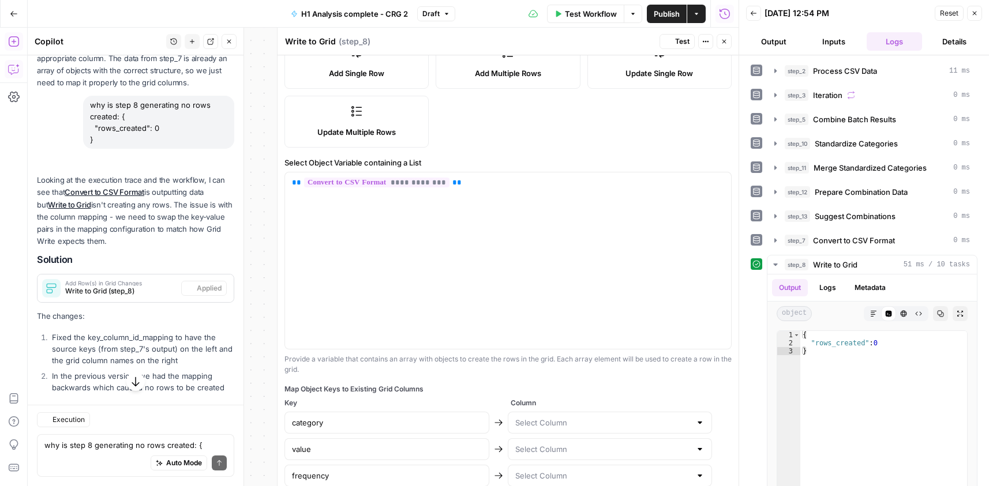
type input "col_category"
type input "col_value"
type input "col_frequency"
type input "col_examples"
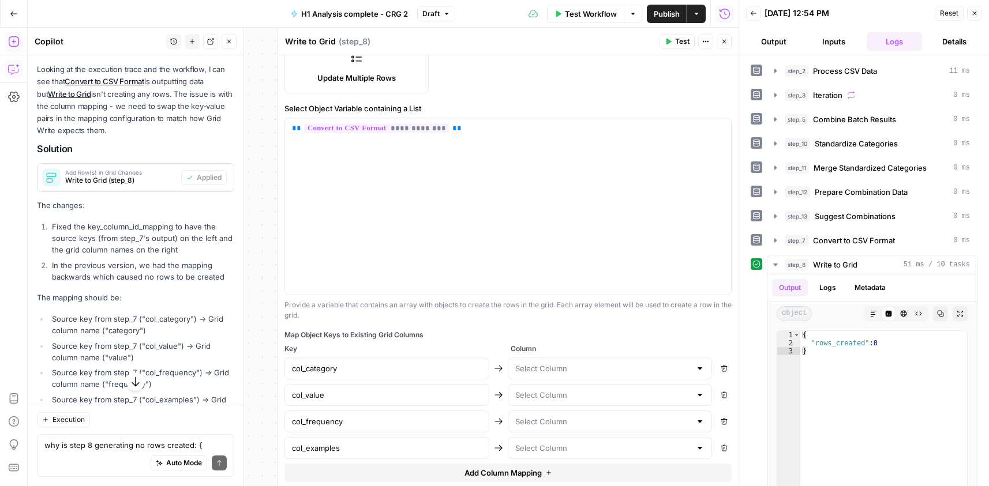
scroll to position [258, 0]
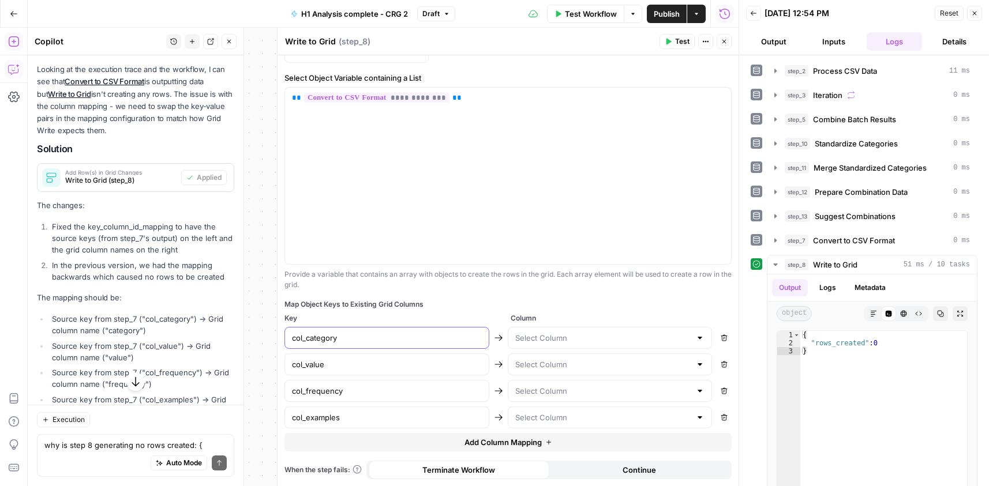
drag, startPoint x: 339, startPoint y: 342, endPoint x: 284, endPoint y: 346, distance: 54.9
click at [284, 346] on div "col_category" at bounding box center [386, 338] width 205 height 22
click at [615, 341] on input "text" at bounding box center [603, 338] width 176 height 12
click at [606, 313] on div "Map Object Keys to Existing Grid Columns Key Column col_category Remove col_val…" at bounding box center [507, 375] width 447 height 152
click at [365, 367] on input "col_value" at bounding box center [387, 365] width 190 height 12
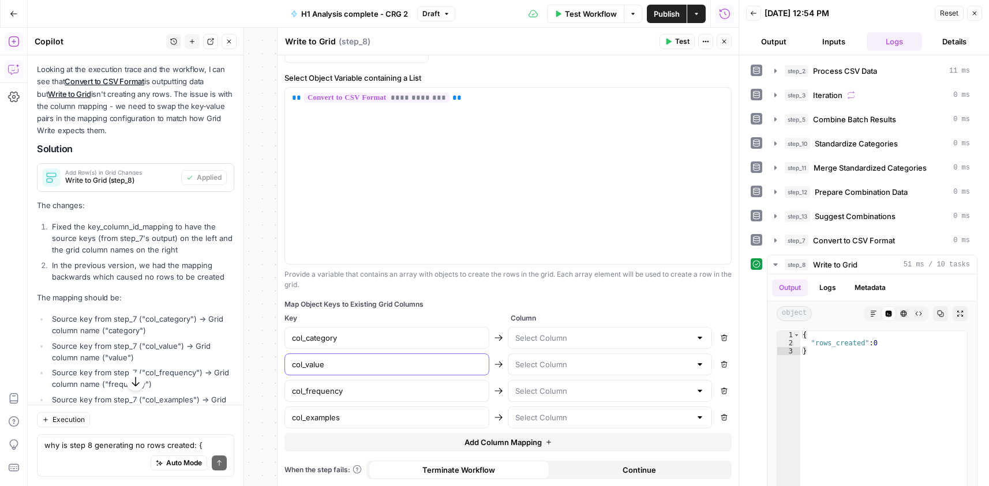
click at [365, 367] on input "col_value" at bounding box center [387, 365] width 190 height 12
click at [362, 388] on input "col_frequency" at bounding box center [387, 391] width 190 height 12
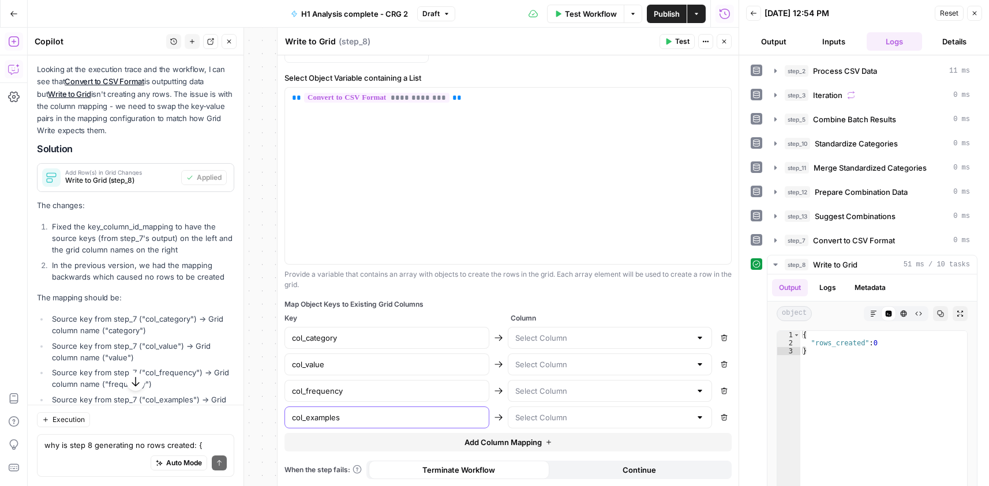
click at [370, 421] on input "col_examples" at bounding box center [387, 418] width 190 height 12
click at [371, 420] on input "col_examples" at bounding box center [387, 418] width 190 height 12
click at [562, 341] on input "text" at bounding box center [603, 338] width 176 height 12
click at [562, 312] on div "Map Object Keys to Existing Grid Columns Key Column col_category Remove col_val…" at bounding box center [507, 375] width 447 height 152
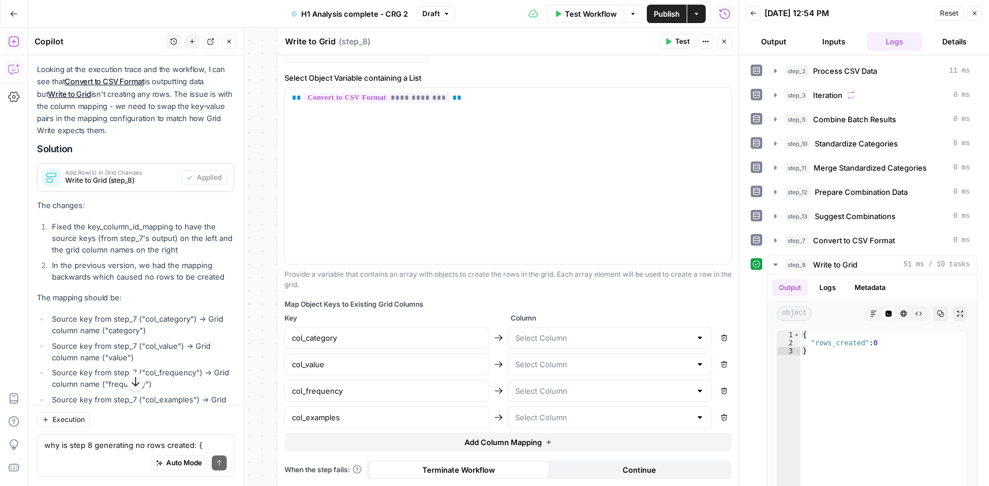
click at [682, 480] on div "**********" at bounding box center [507, 142] width 461 height 689
click at [683, 474] on button "Continue" at bounding box center [639, 470] width 181 height 18
click at [724, 41] on icon "button" at bounding box center [724, 42] width 4 height 4
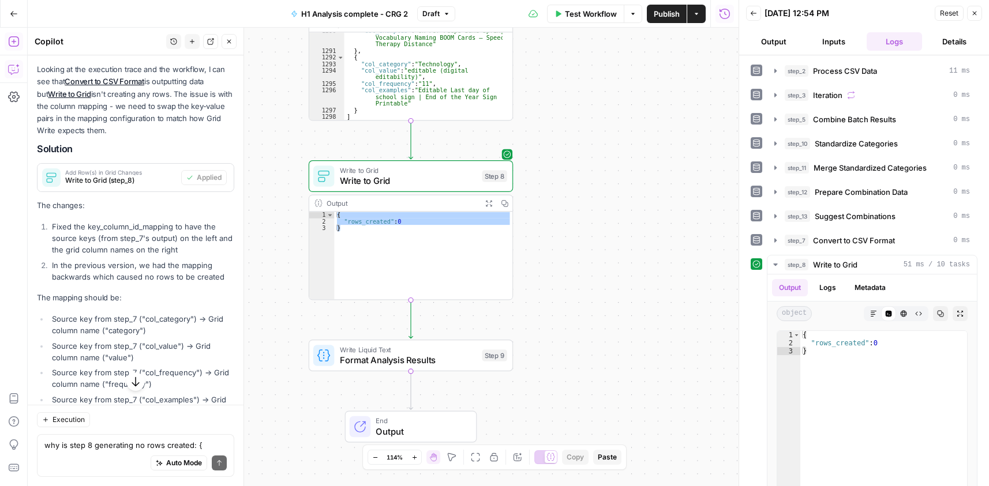
drag, startPoint x: 593, startPoint y: 201, endPoint x: 764, endPoint y: 193, distance: 170.9
click at [855, 154] on body "Cohort 5 New Home Browse Your Data Usage Settings Recent Grids CRG - H1 Grid H1…" at bounding box center [494, 243] width 989 height 486
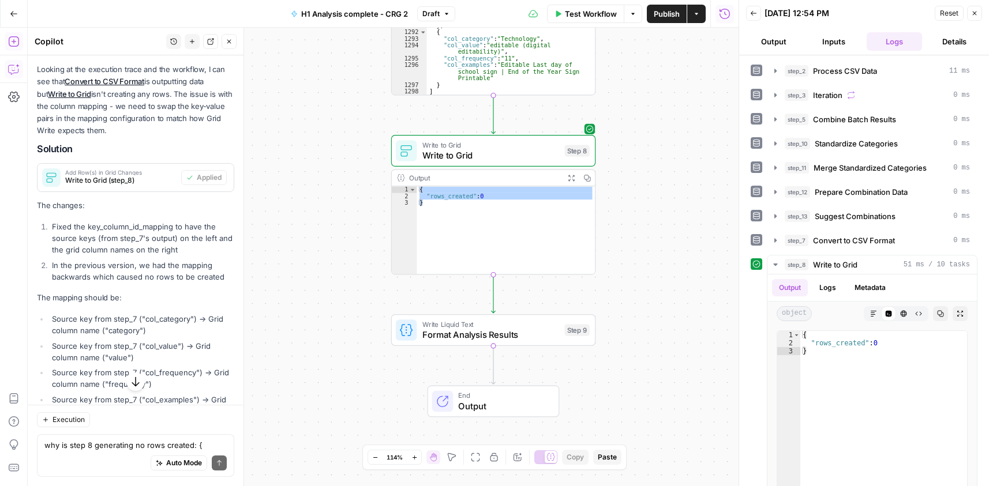
drag, startPoint x: 606, startPoint y: 248, endPoint x: 615, endPoint y: 228, distance: 22.4
click at [647, 239] on div "Workflow Set Inputs Inputs Run Code · Python Process CSV Data Step 2 Output Exp…" at bounding box center [383, 257] width 711 height 459
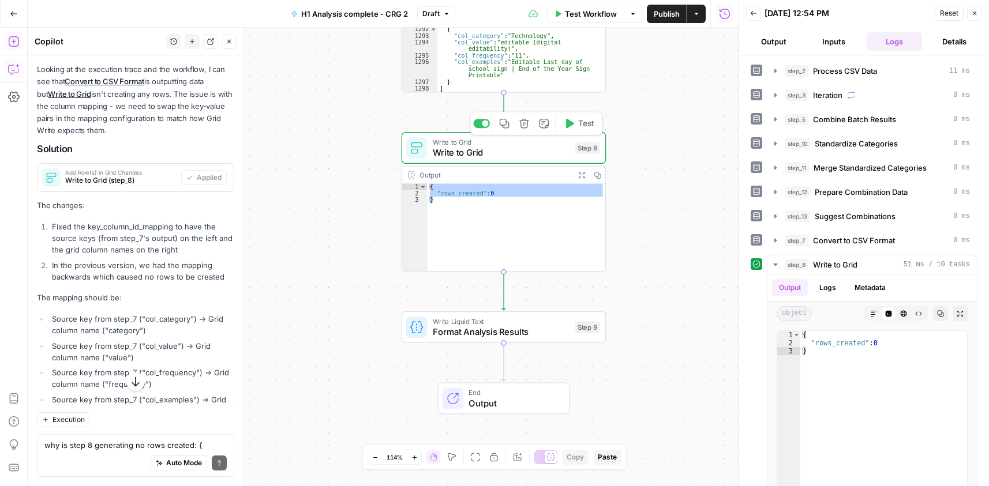
click at [497, 156] on span "Write to Grid" at bounding box center [501, 152] width 137 height 13
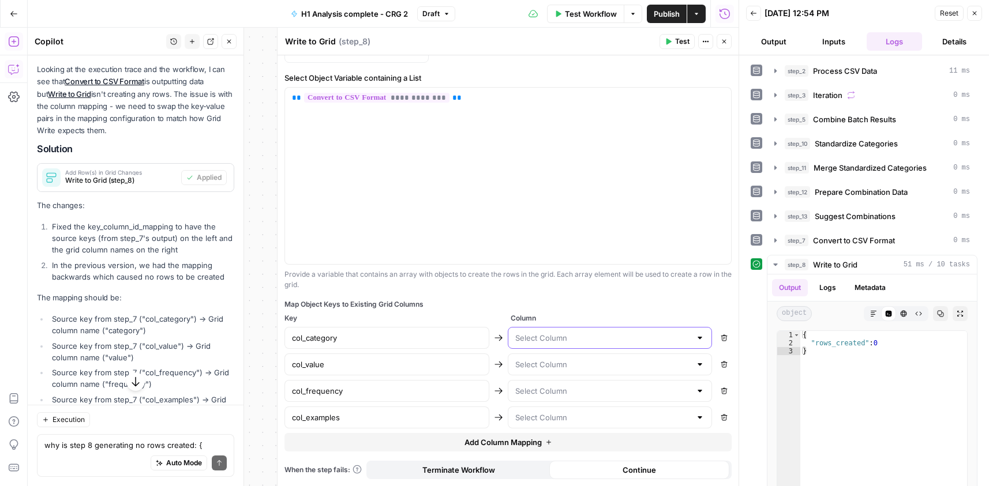
click at [532, 339] on input "text" at bounding box center [603, 338] width 176 height 12
click at [546, 370] on span "col_category" at bounding box center [601, 367] width 176 height 12
type input "col_category"
click at [547, 363] on input "text" at bounding box center [603, 365] width 176 height 12
click at [555, 408] on span "col_value" at bounding box center [601, 410] width 176 height 12
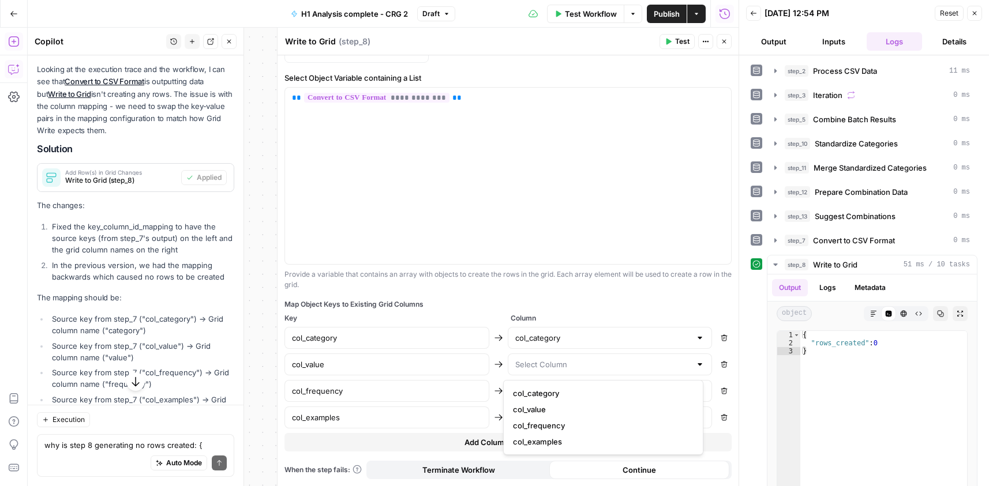
type input "col_value"
click at [558, 388] on input "text" at bounding box center [603, 391] width 176 height 12
drag, startPoint x: 555, startPoint y: 452, endPoint x: 555, endPoint y: 439, distance: 12.7
click at [555, 452] on span "col_frequency" at bounding box center [601, 452] width 176 height 12
type input "col_frequency"
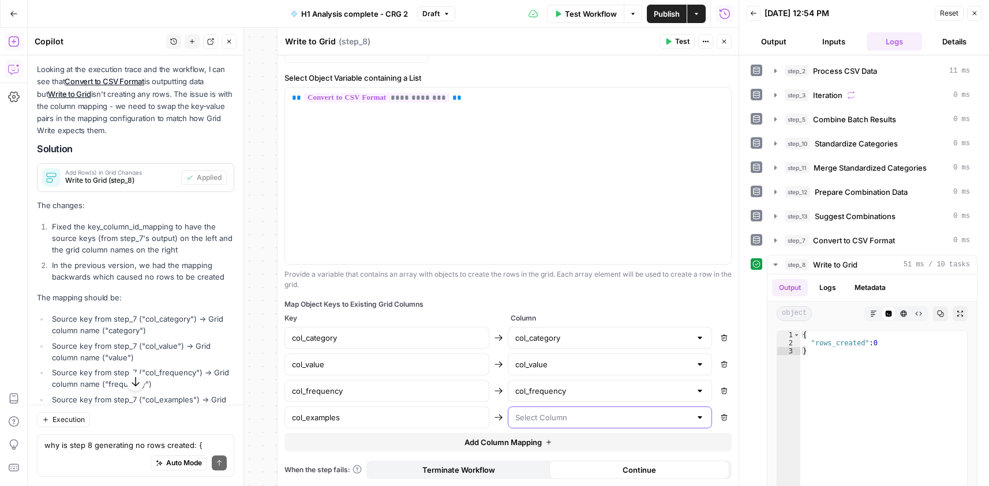
click at [560, 420] on input "text" at bounding box center [603, 418] width 176 height 12
click at [558, 386] on span "col_examples" at bounding box center [601, 389] width 176 height 12
type input "col_examples"
click at [638, 474] on span "Continue" at bounding box center [638, 470] width 33 height 12
click at [640, 462] on div "Continue" at bounding box center [639, 470] width 181 height 18
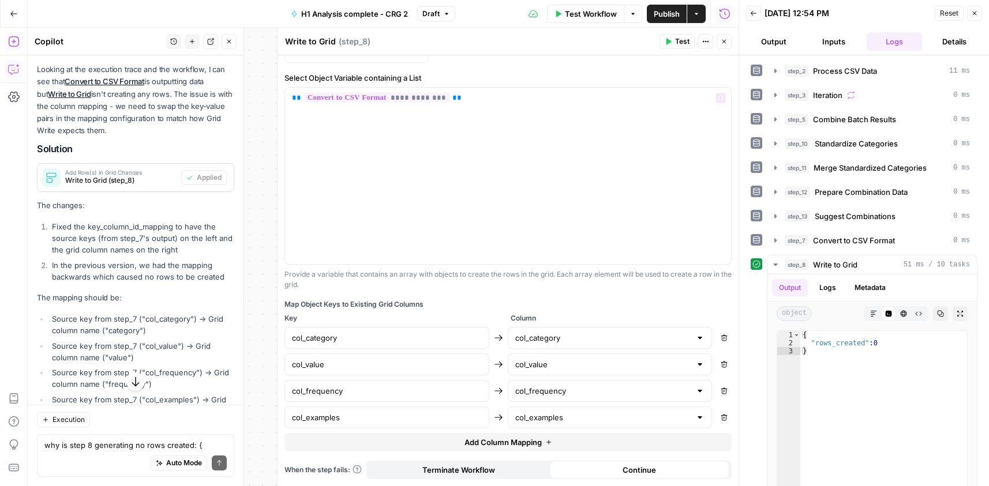
click at [679, 44] on span "Test" at bounding box center [682, 41] width 14 height 10
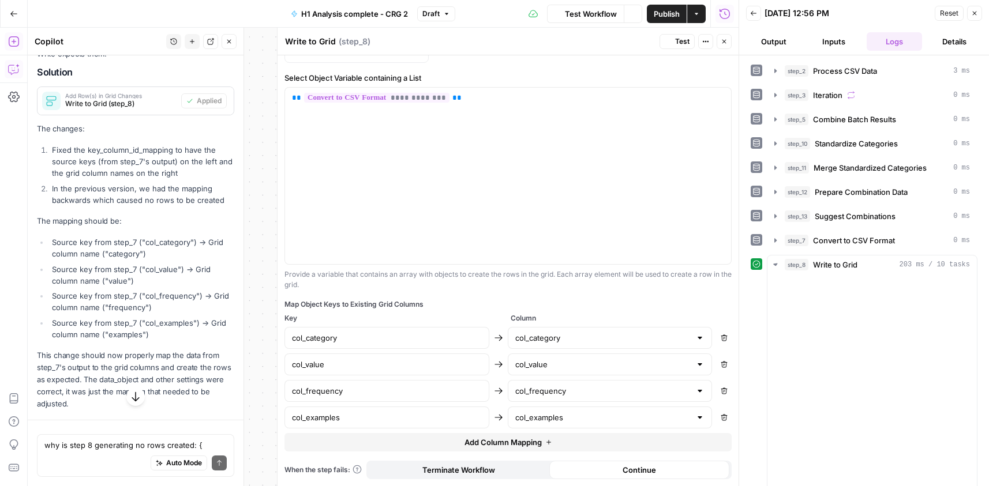
scroll to position [2219, 0]
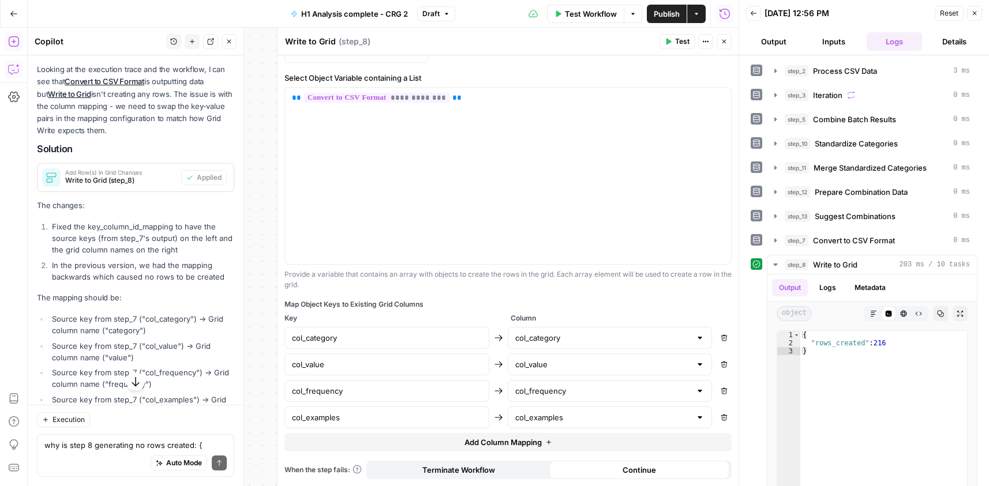
click at [726, 45] on button "Close" at bounding box center [723, 41] width 15 height 15
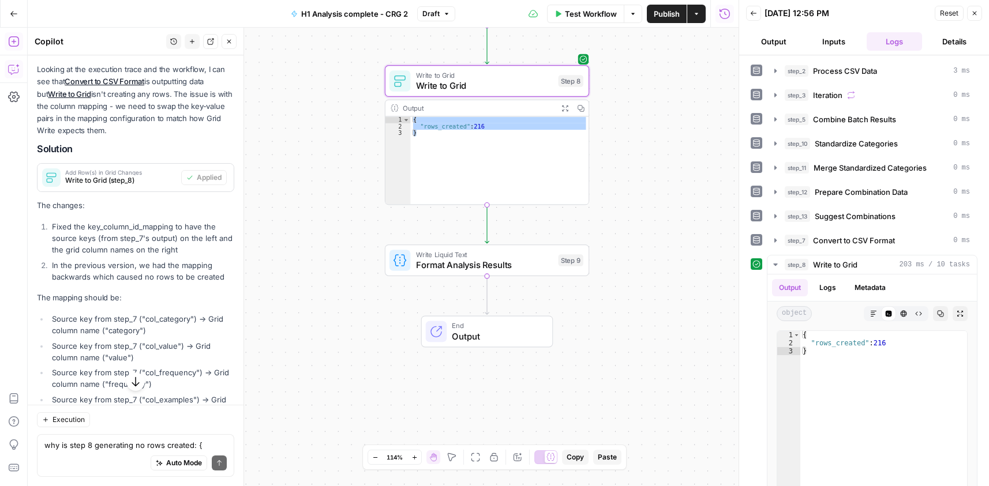
drag, startPoint x: 676, startPoint y: 350, endPoint x: 658, endPoint y: 282, distance: 69.8
click at [659, 282] on div "Workflow Set Inputs Inputs Run Code · Python Process CSV Data Step 2 Output Exp…" at bounding box center [383, 257] width 711 height 459
click at [557, 239] on button "Test" at bounding box center [561, 235] width 41 height 17
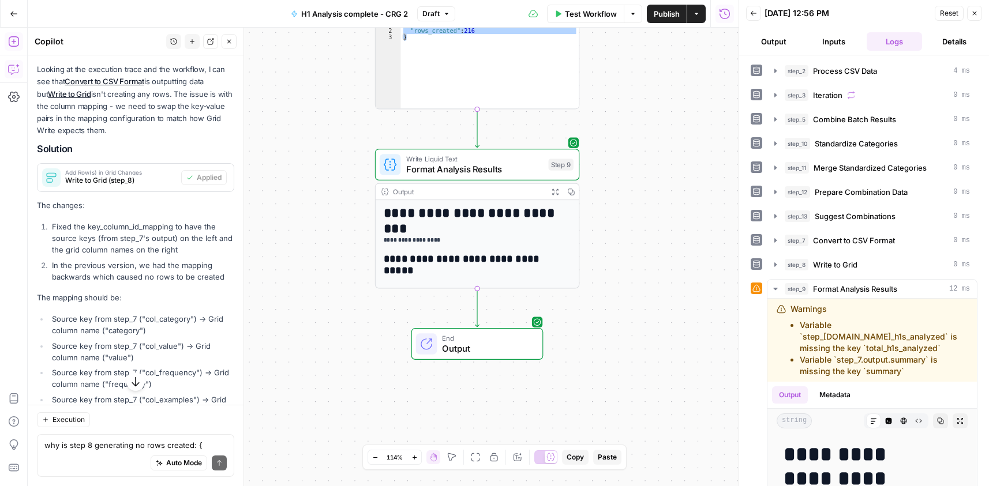
drag, startPoint x: 648, startPoint y: 335, endPoint x: 641, endPoint y: 256, distance: 79.9
click at [641, 256] on div "Workflow Set Inputs Inputs Run Code · Python Process CSV Data Step 2 Output Exp…" at bounding box center [383, 257] width 711 height 459
type textarea "**********"
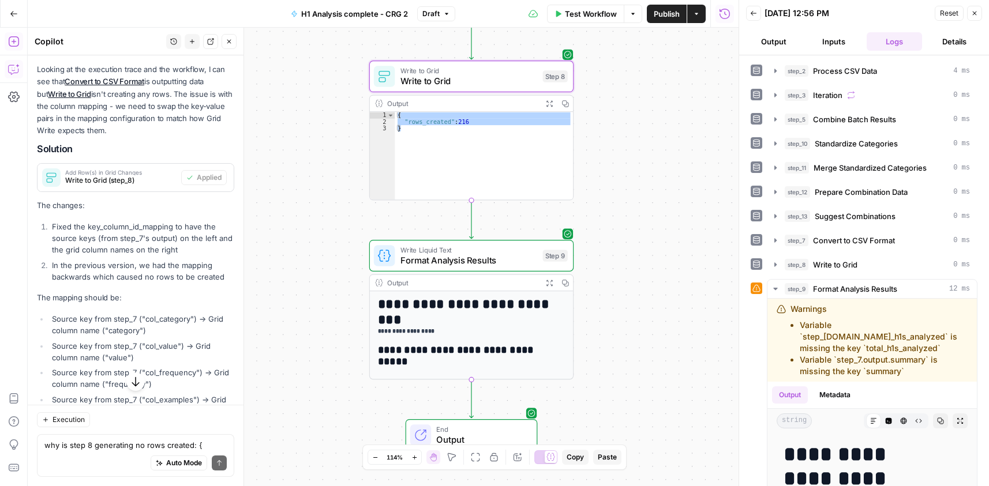
drag, startPoint x: 618, startPoint y: 92, endPoint x: 488, endPoint y: 81, distance: 130.8
click at [611, 183] on div "Workflow Set Inputs Inputs Run Code · Python Process CSV Data Step 2 Output Exp…" at bounding box center [383, 257] width 711 height 459
click at [475, 77] on span "Write to Grid" at bounding box center [467, 80] width 137 height 13
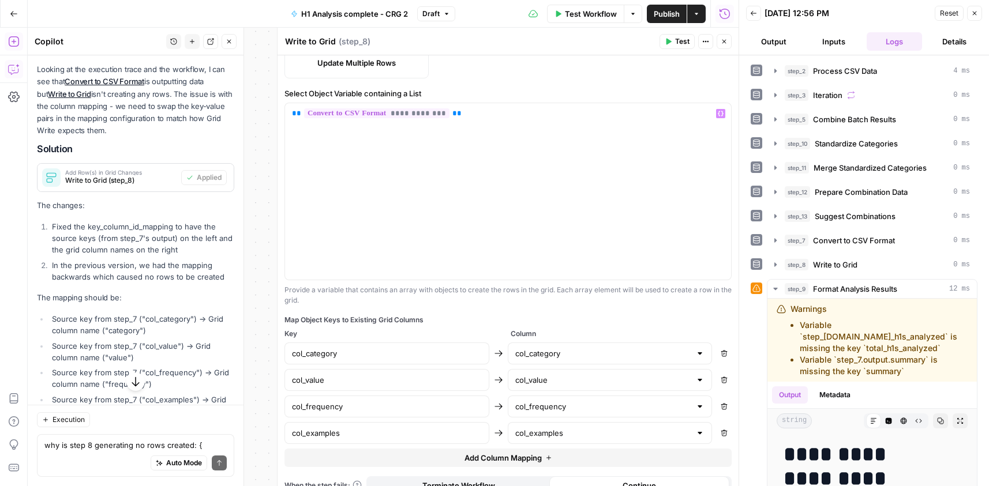
scroll to position [258, 0]
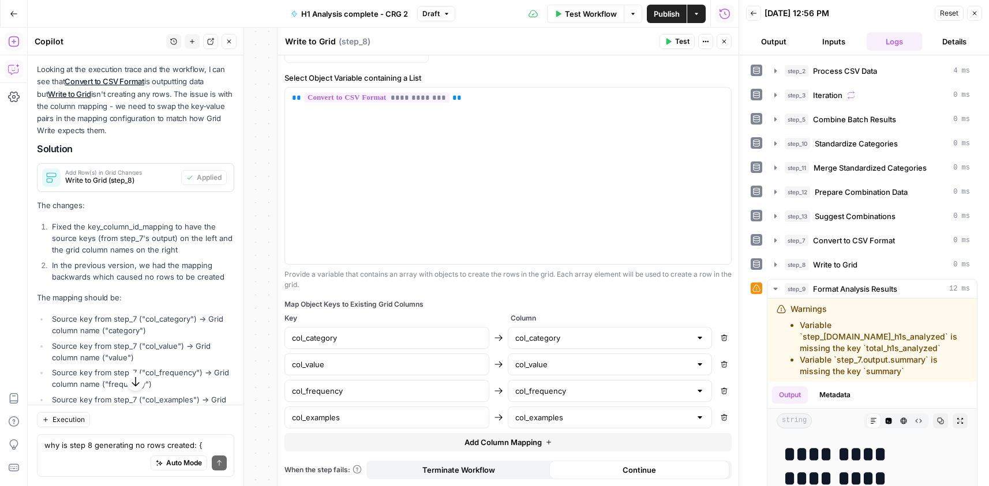
click at [722, 42] on icon "button" at bounding box center [723, 41] width 7 height 7
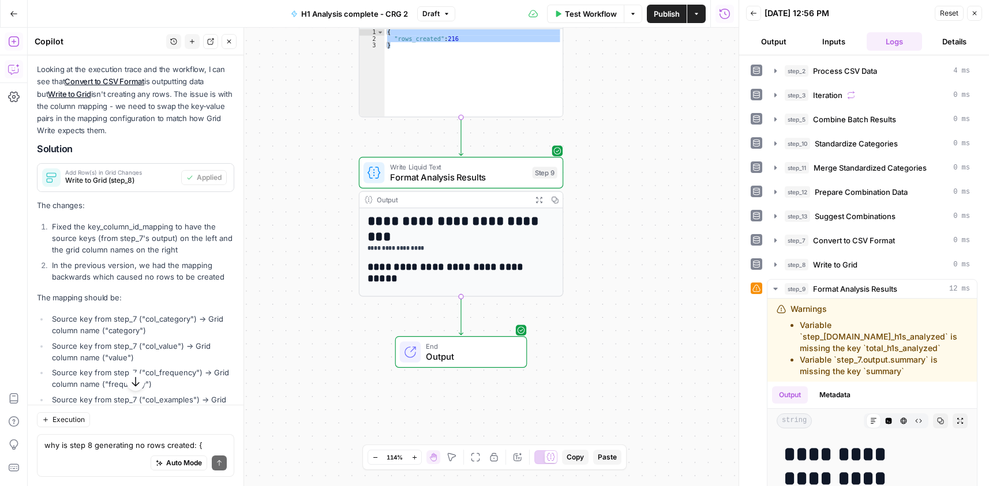
drag, startPoint x: 617, startPoint y: 344, endPoint x: 517, endPoint y: 190, distance: 183.5
click at [607, 256] on div "Workflow Set Inputs Inputs Run Code · Python Process CSV Data Step 2 Output Exp…" at bounding box center [383, 257] width 711 height 459
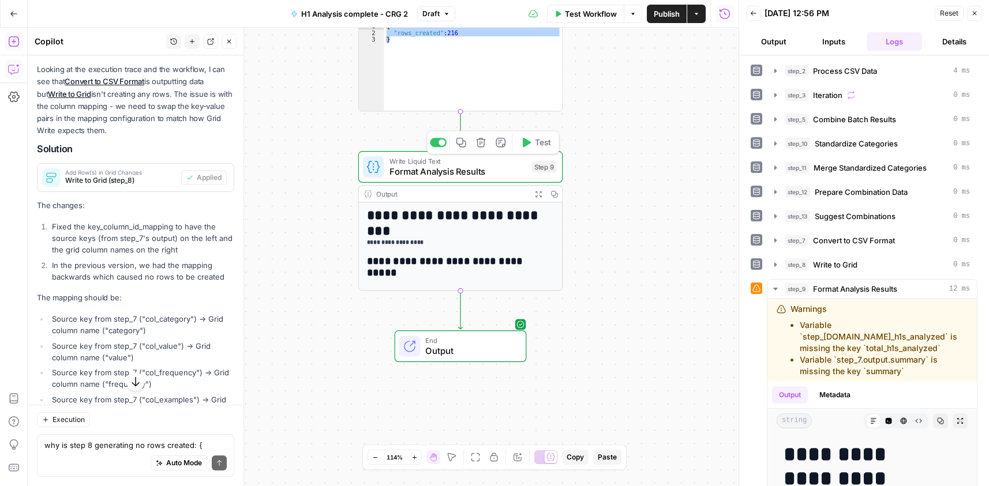
click at [484, 173] on span "Format Analysis Results" at bounding box center [457, 171] width 137 height 13
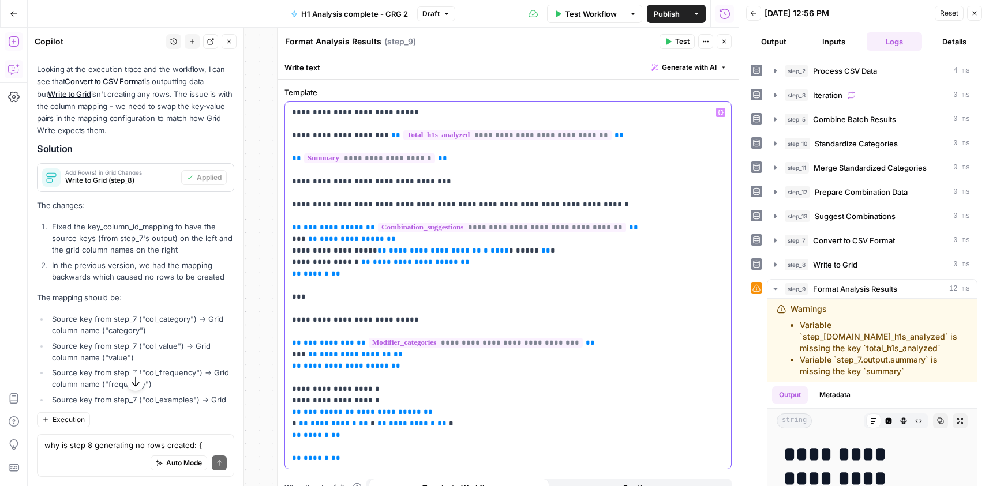
click at [435, 179] on p "**********" at bounding box center [503, 286] width 423 height 358
click at [846, 464] on h1 "**********" at bounding box center [863, 466] width 160 height 48
click at [721, 44] on button "Close" at bounding box center [723, 41] width 15 height 15
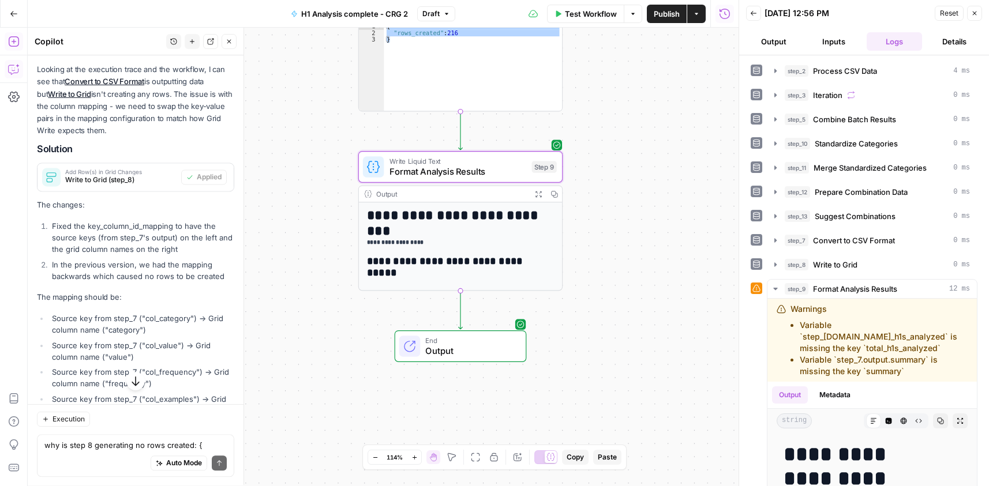
click at [773, 43] on button "Output" at bounding box center [773, 41] width 55 height 18
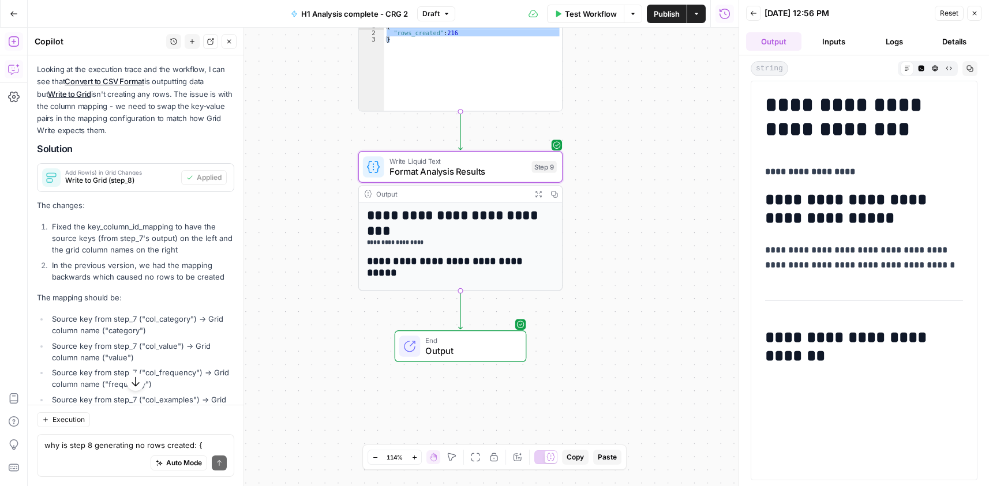
click at [844, 140] on h1 "**********" at bounding box center [864, 117] width 198 height 48
click at [847, 182] on div "**********" at bounding box center [864, 236] width 212 height 297
click at [965, 65] on button "Copy" at bounding box center [969, 68] width 15 height 15
click at [448, 227] on div "**********" at bounding box center [460, 286] width 203 height 168
click at [450, 220] on h1 "**********" at bounding box center [456, 216] width 178 height 16
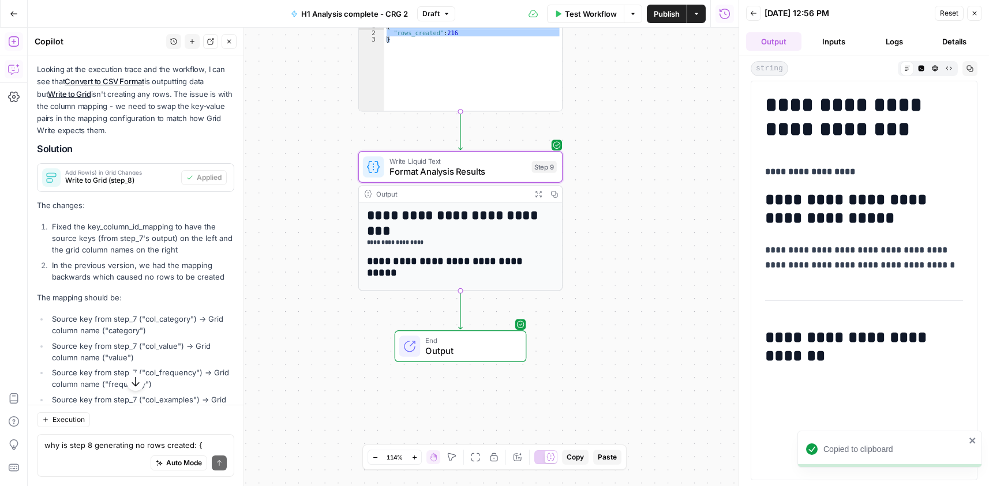
click at [450, 220] on h1 "**********" at bounding box center [456, 216] width 178 height 16
click at [822, 121] on h1 "**********" at bounding box center [864, 117] width 198 height 48
drag, startPoint x: 822, startPoint y: 121, endPoint x: 841, endPoint y: 47, distance: 75.5
click at [822, 120] on h1 "**********" at bounding box center [864, 117] width 198 height 48
click at [840, 45] on button "Inputs" at bounding box center [833, 41] width 55 height 18
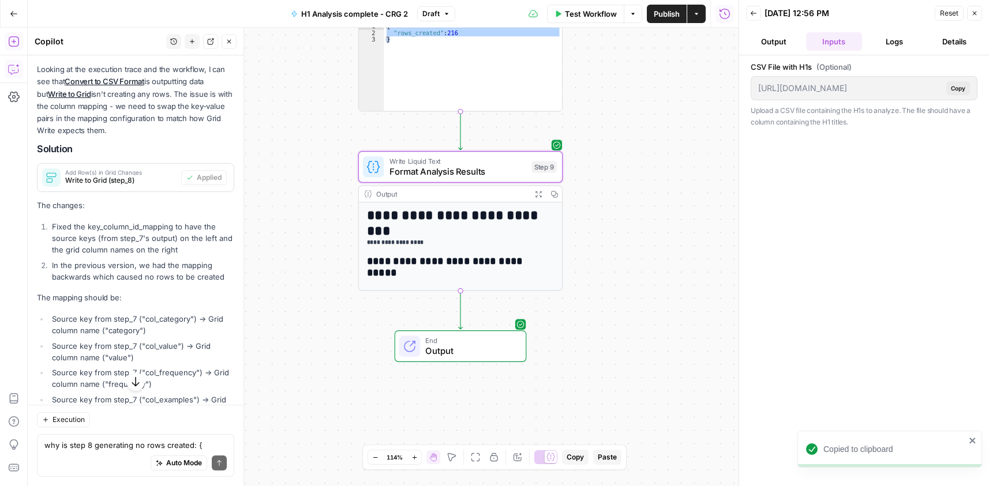
click at [900, 39] on button "Logs" at bounding box center [893, 41] width 55 height 18
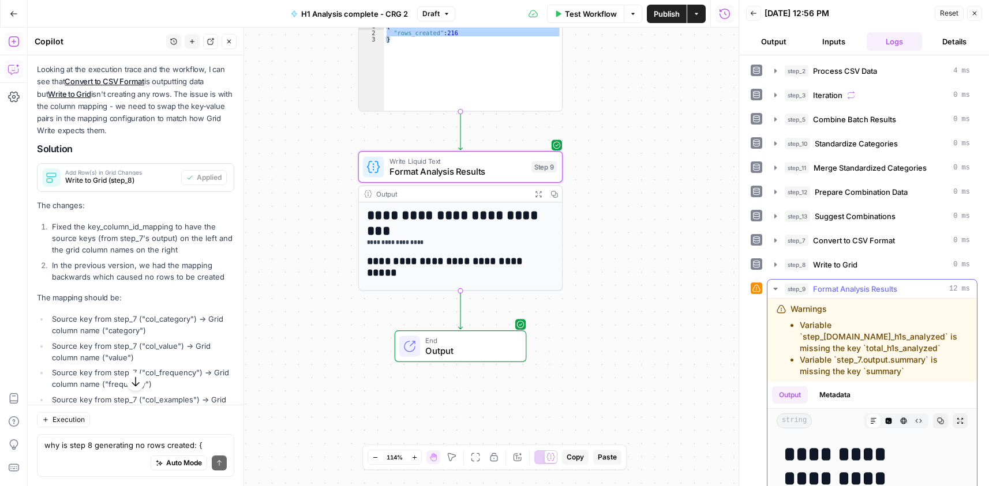
drag, startPoint x: 790, startPoint y: 306, endPoint x: 929, endPoint y: 373, distance: 154.0
click at [929, 373] on div "Warnings Variable `step_[DOMAIN_NAME]_h1s_analyzed` is missing the key `total_h…" at bounding box center [878, 340] width 177 height 74
copy div "Warnings Variable `step_[DOMAIN_NAME]_h1s_analyzed` is missing the key `total_h…"
click at [450, 168] on span "Format Analysis Results" at bounding box center [457, 171] width 137 height 13
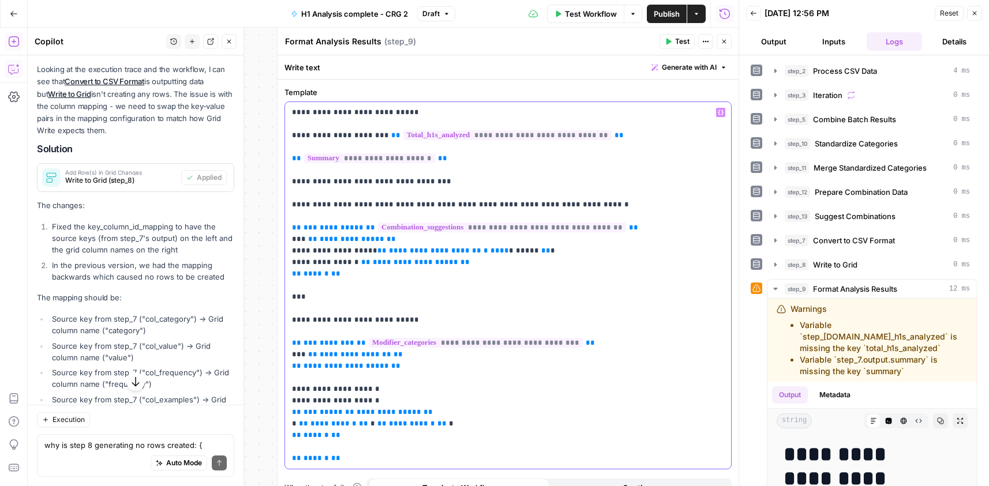
click at [358, 111] on p "**********" at bounding box center [503, 286] width 423 height 358
click at [682, 42] on span "Test" at bounding box center [682, 41] width 14 height 10
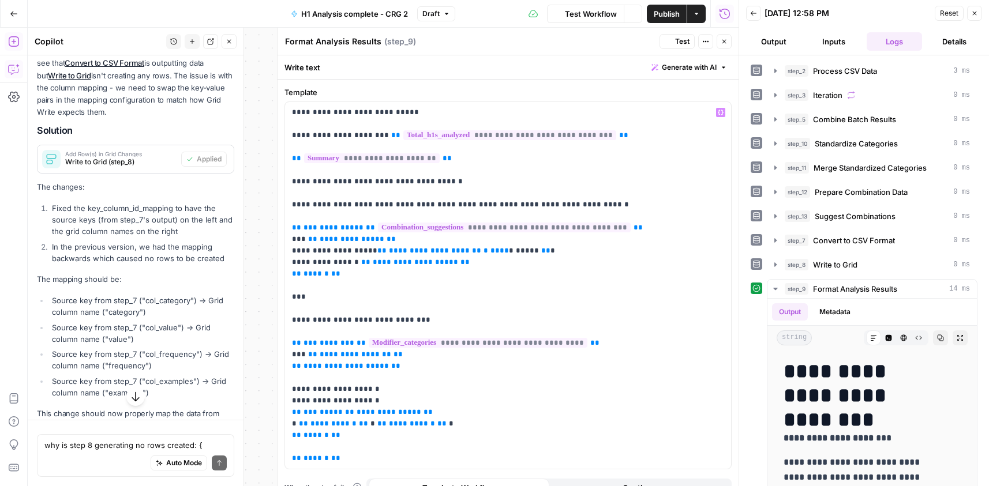
scroll to position [2219, 0]
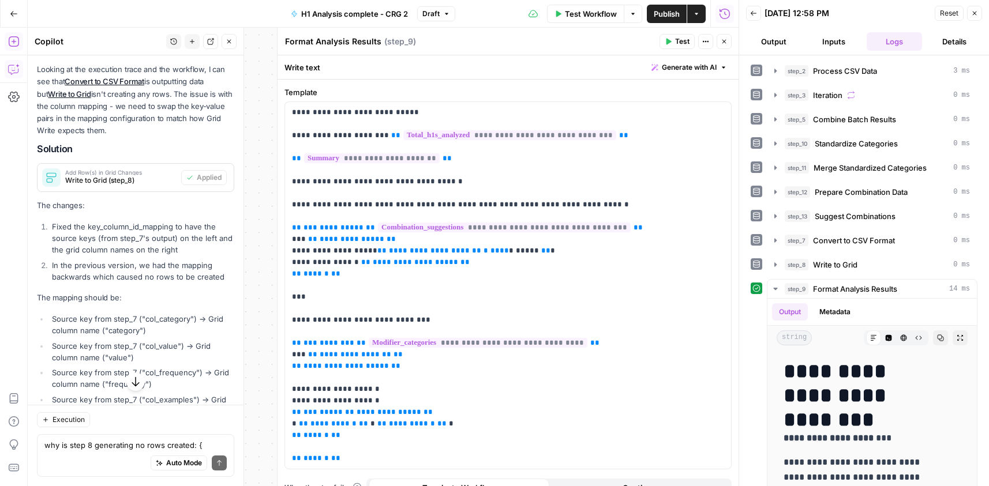
click at [720, 40] on icon "button" at bounding box center [723, 41] width 7 height 7
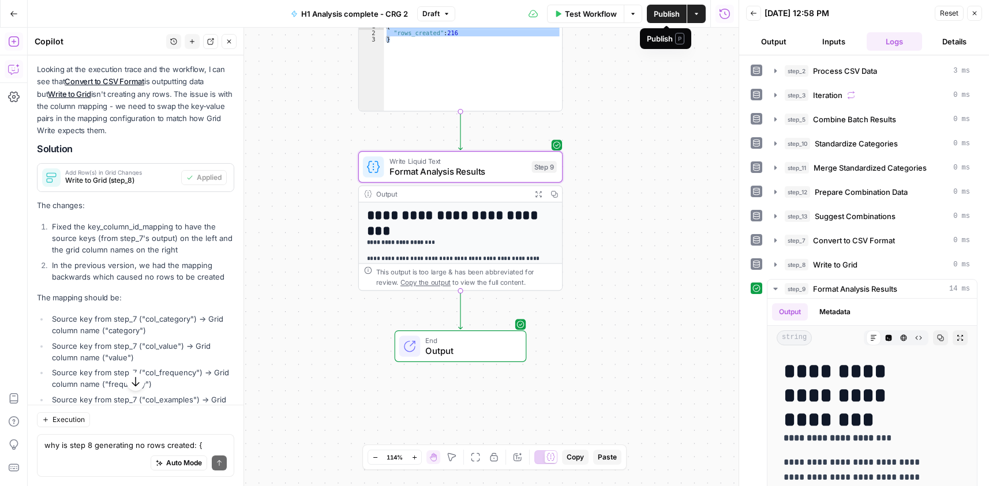
drag, startPoint x: 660, startPoint y: 14, endPoint x: 658, endPoint y: 22, distance: 9.1
click at [660, 14] on span "Publish" at bounding box center [666, 14] width 26 height 12
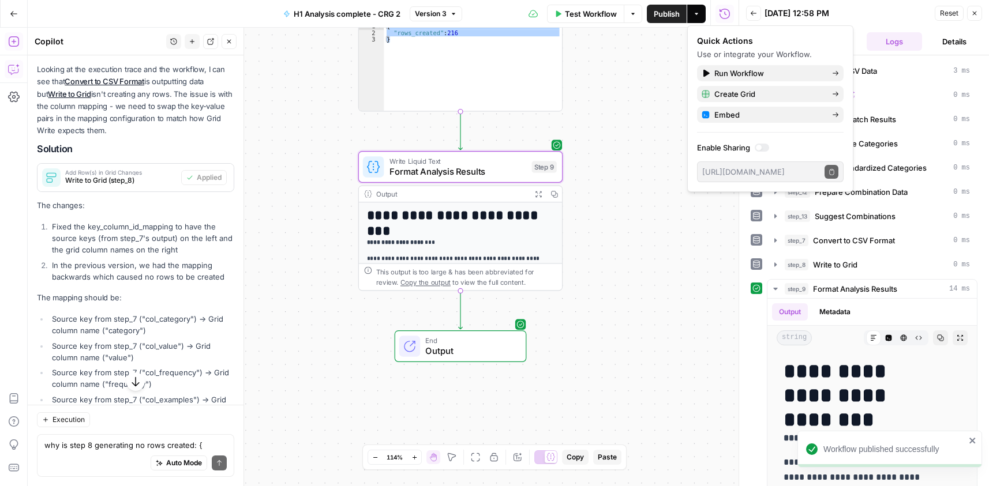
click at [633, 126] on div "Workflow Set Inputs Inputs Run Code · Python Process CSV Data Step 2 Output Exp…" at bounding box center [383, 257] width 711 height 459
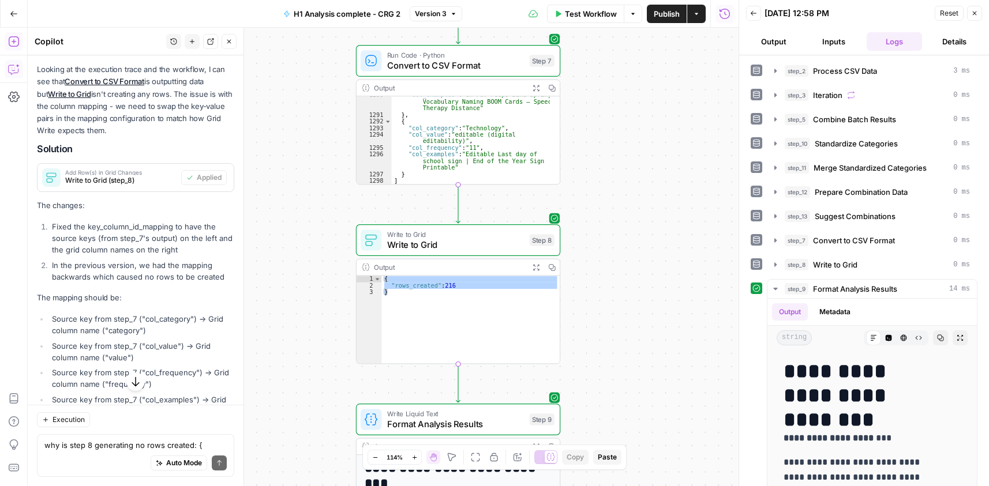
drag, startPoint x: 614, startPoint y: 149, endPoint x: 615, endPoint y: 394, distance: 245.1
click at [610, 407] on div "Workflow Set Inputs Inputs Run Code · Python Process CSV Data Step 2 Output Exp…" at bounding box center [383, 257] width 711 height 459
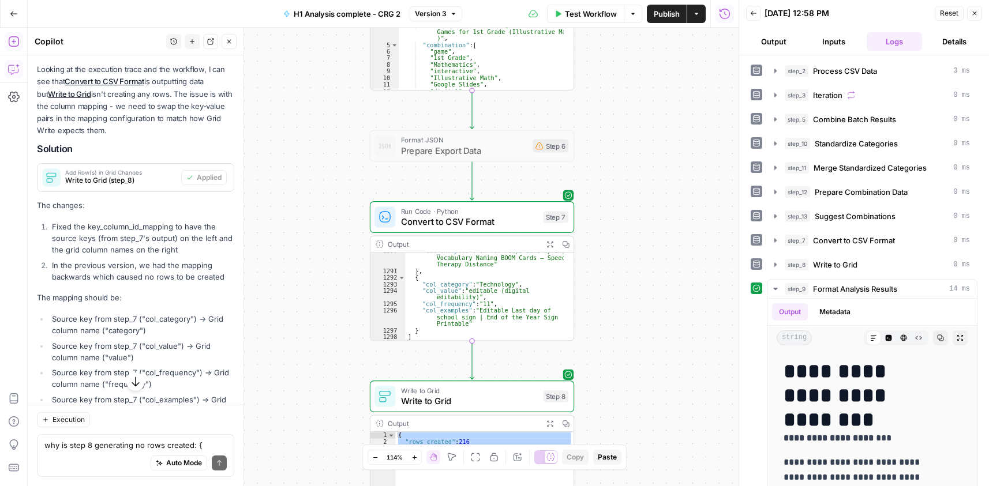
drag, startPoint x: 637, startPoint y: 153, endPoint x: 651, endPoint y: 325, distance: 172.4
click at [655, 328] on div "Workflow Set Inputs Inputs Run Code · Python Process CSV Data Step 2 Output Exp…" at bounding box center [383, 257] width 711 height 459
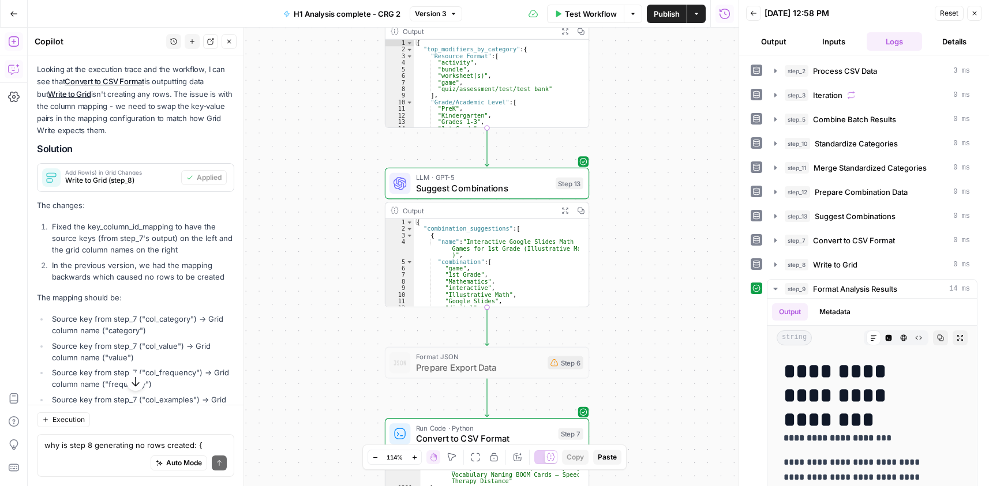
drag, startPoint x: 670, startPoint y: 145, endPoint x: 682, endPoint y: 337, distance: 192.5
click at [682, 337] on div "Workflow Set Inputs Inputs Run Code · Python Process CSV Data Step 2 Output Exp…" at bounding box center [383, 257] width 711 height 459
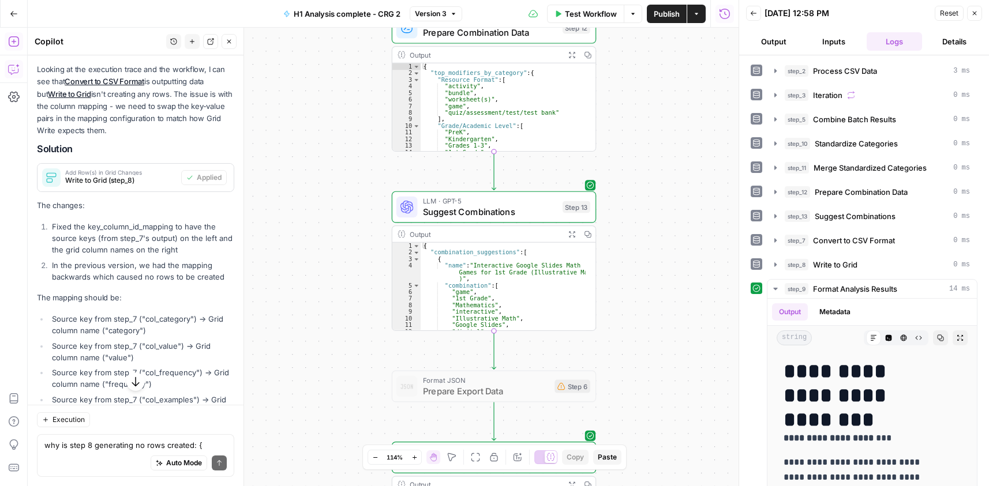
drag, startPoint x: 635, startPoint y: 142, endPoint x: 510, endPoint y: 258, distance: 170.2
click at [641, 165] on div "Workflow Set Inputs Inputs Run Code · Python Process CSV Data Step 2 Output Exp…" at bounding box center [383, 257] width 711 height 459
click at [501, 274] on div "{ "combination_suggestions" : [ { "name" : "Interactive Google Slides Math Game…" at bounding box center [502, 292] width 165 height 101
type textarea "* *"
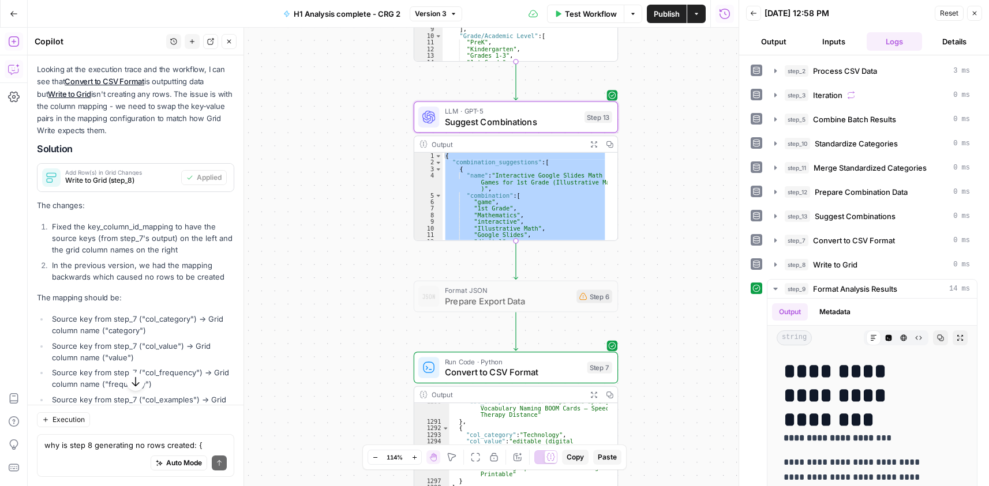
drag, startPoint x: 669, startPoint y: 315, endPoint x: 737, endPoint y: 126, distance: 200.5
click at [698, 206] on div "Workflow Set Inputs Inputs Run Code · Python Process CSV Data Step 2 Output Exp…" at bounding box center [383, 257] width 711 height 459
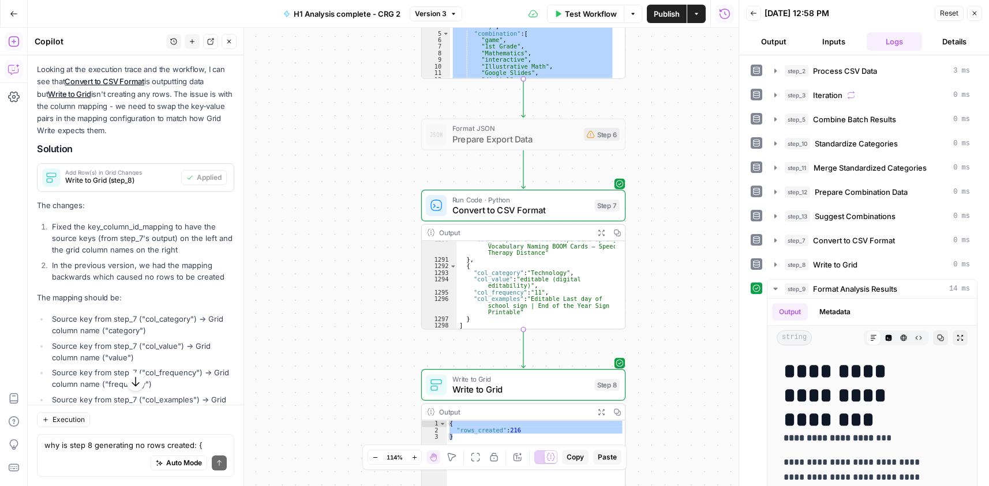
drag, startPoint x: 670, startPoint y: 285, endPoint x: 651, endPoint y: 49, distance: 236.7
click at [648, 49] on div "Workflow Set Inputs Inputs Run Code · Python Process CSV Data Step 2 Output Exp…" at bounding box center [383, 257] width 711 height 459
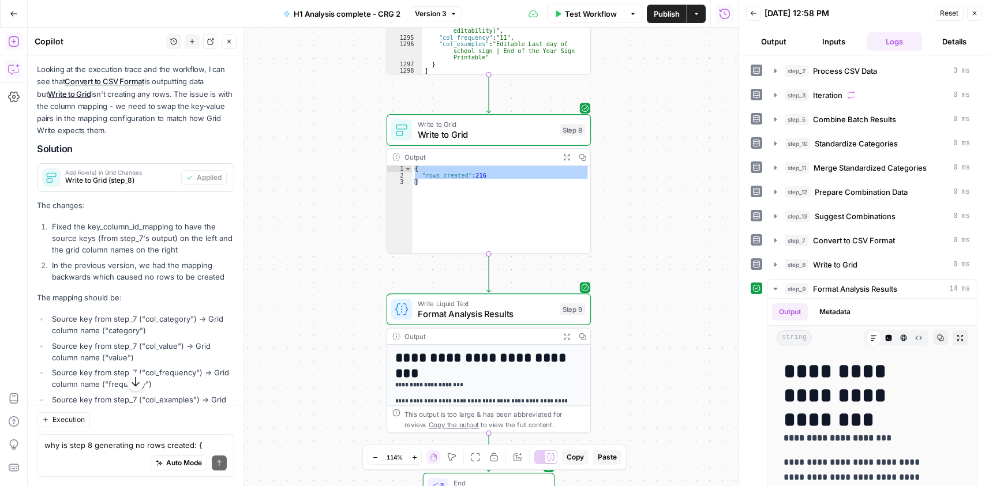
drag, startPoint x: 667, startPoint y: 272, endPoint x: 656, endPoint y: 107, distance: 165.3
click at [656, 107] on div "Workflow Set Inputs Inputs Run Code · Python Process CSV Data Step 2 Output Exp…" at bounding box center [383, 257] width 711 height 459
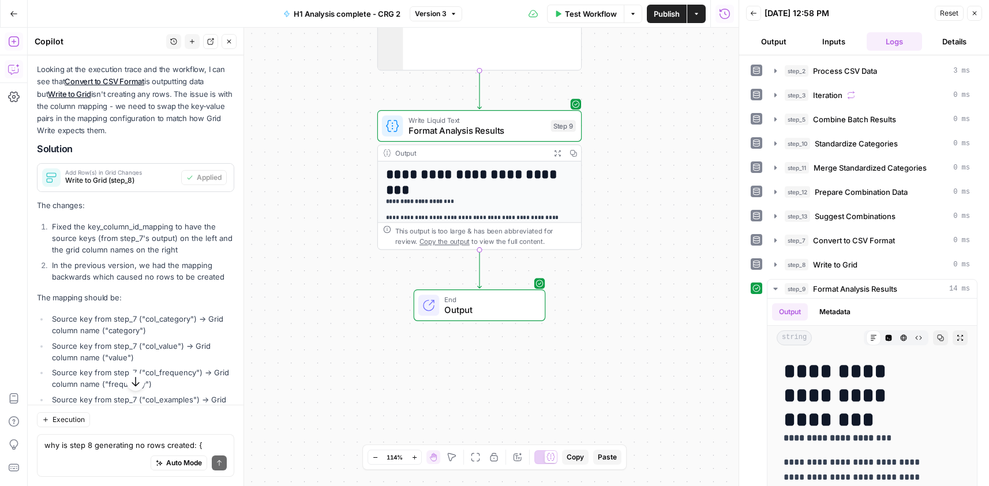
drag, startPoint x: 676, startPoint y: 253, endPoint x: 666, endPoint y: 86, distance: 167.0
click at [666, 86] on div "Workflow Set Inputs Inputs Run Code · Python Process CSV Data Step 2 Output Exp…" at bounding box center [383, 257] width 711 height 459
click at [666, 87] on div "Workflow Set Inputs Inputs Run Code · Python Process CSV Data Step 2 Output Exp…" at bounding box center [383, 257] width 711 height 459
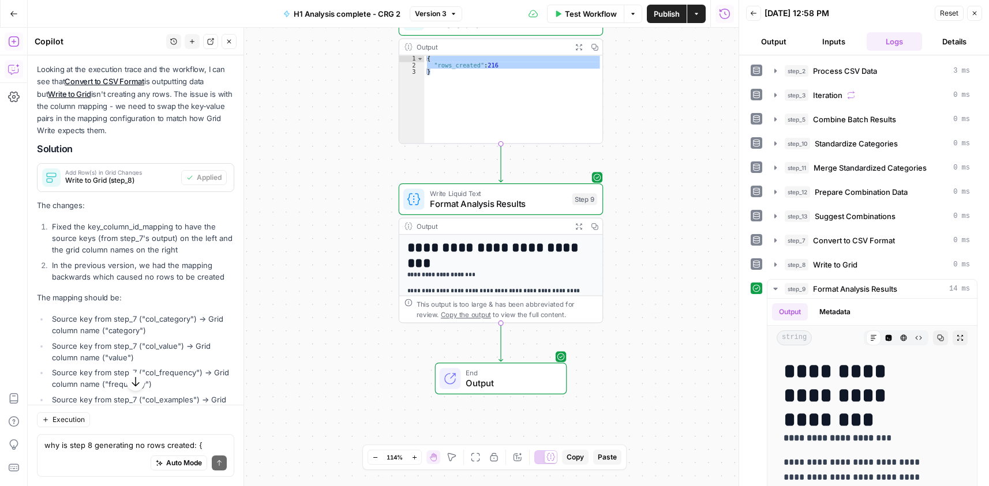
drag, startPoint x: 684, startPoint y: 162, endPoint x: 711, endPoint y: 98, distance: 69.5
click at [689, 156] on div "Workflow Set Inputs Inputs Run Code · Python Process CSV Data Step 2 Output Exp…" at bounding box center [383, 257] width 711 height 459
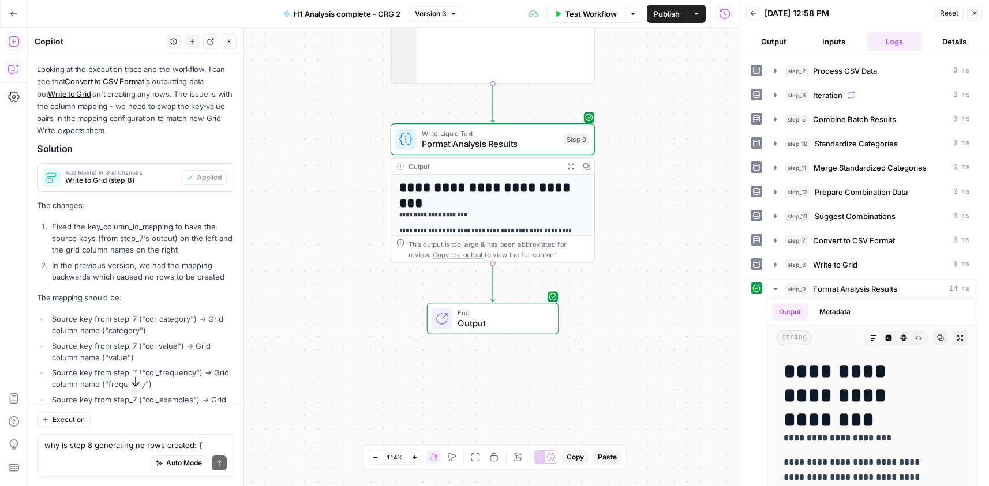
drag, startPoint x: 642, startPoint y: 369, endPoint x: 631, endPoint y: 320, distance: 50.8
click at [631, 320] on div "Workflow Set Inputs Inputs Run Code · Python Process CSV Data Step 2 Output Exp…" at bounding box center [383, 257] width 711 height 459
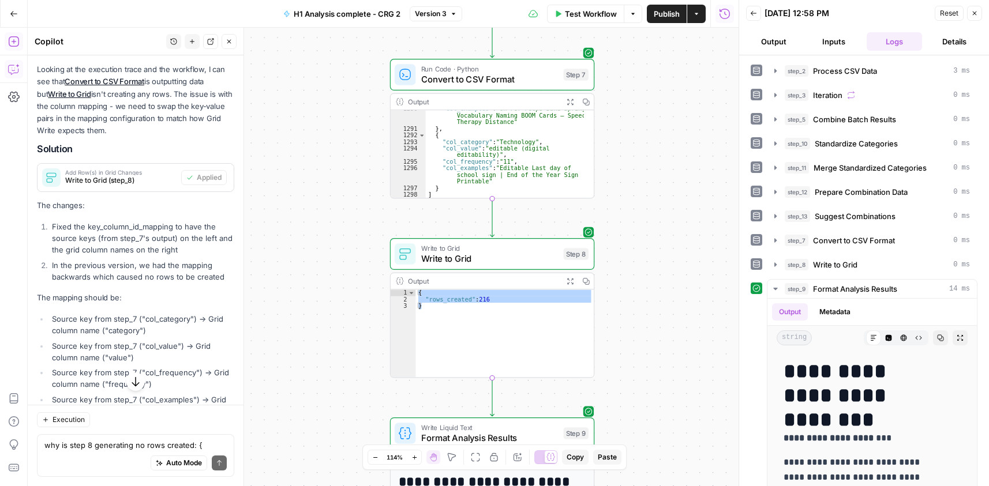
drag, startPoint x: 644, startPoint y: 138, endPoint x: 670, endPoint y: 353, distance: 216.8
click at [643, 429] on div "Workflow Set Inputs Inputs Run Code · Python Process CSV Data Step 2 Output Exp…" at bounding box center [383, 257] width 711 height 459
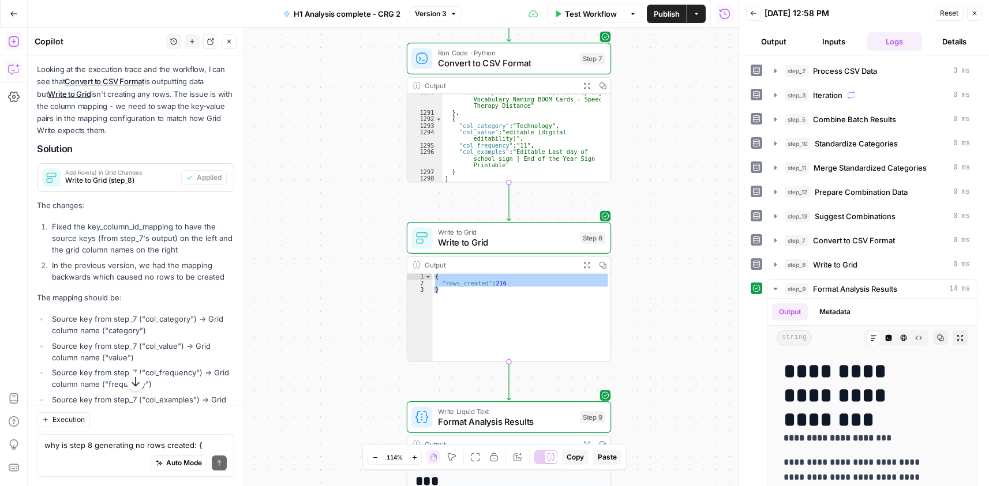
drag, startPoint x: 675, startPoint y: 302, endPoint x: 713, endPoint y: 85, distance: 220.7
click at [713, 90] on div "Workflow Set Inputs Inputs Run Code · Python Process CSV Data Step 2 Output Exp…" at bounding box center [383, 257] width 711 height 459
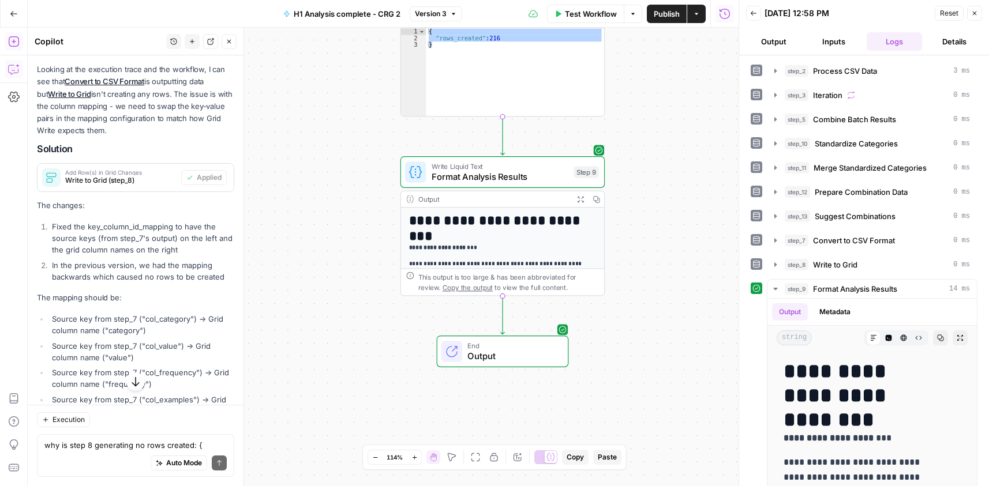
drag, startPoint x: 669, startPoint y: 246, endPoint x: 667, endPoint y: 92, distance: 154.6
click at [667, 92] on div "Workflow Set Inputs Inputs Run Code · Python Process CSV Data Step 2 Output Exp…" at bounding box center [383, 257] width 711 height 459
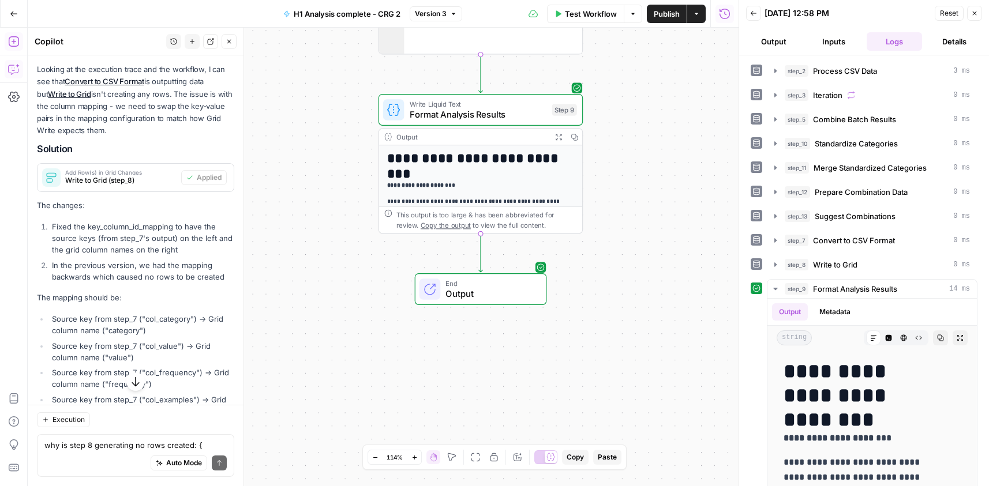
drag, startPoint x: 659, startPoint y: 249, endPoint x: 629, endPoint y: 208, distance: 50.8
click at [635, 214] on div "Workflow Set Inputs Inputs Run Code · Python Process CSV Data Step 2 Output Exp…" at bounding box center [383, 257] width 711 height 459
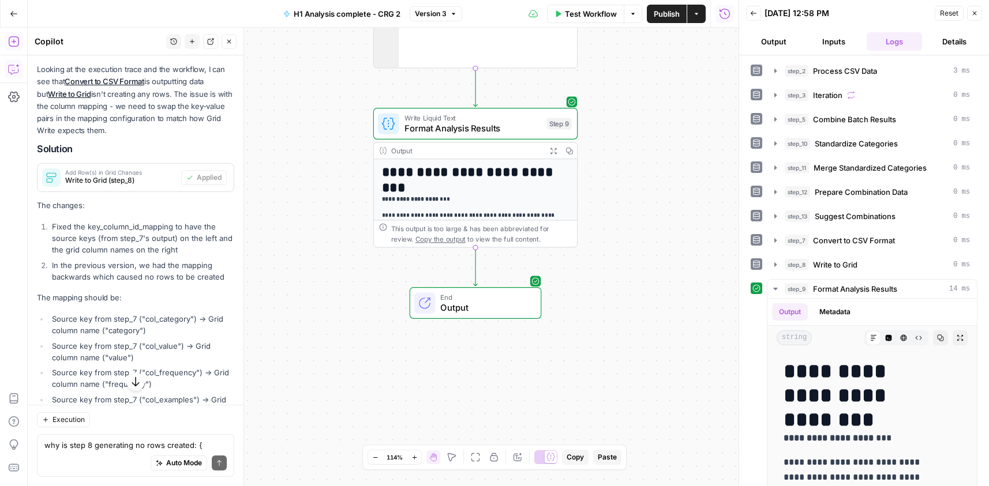
click at [477, 127] on span "Format Analysis Results" at bounding box center [472, 128] width 137 height 13
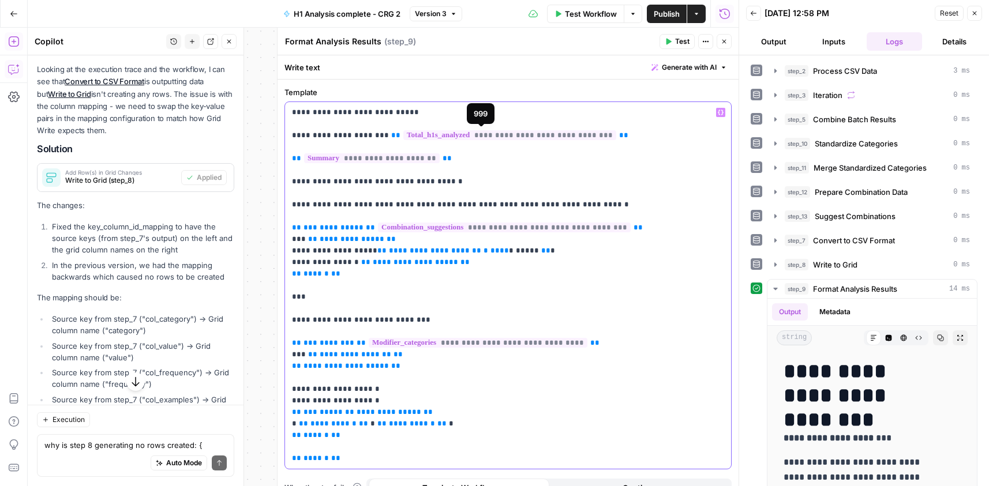
click at [371, 103] on div "**********" at bounding box center [508, 285] width 446 height 367
click at [355, 183] on p "**********" at bounding box center [503, 286] width 423 height 358
click at [690, 38] on button "Test" at bounding box center [676, 41] width 35 height 15
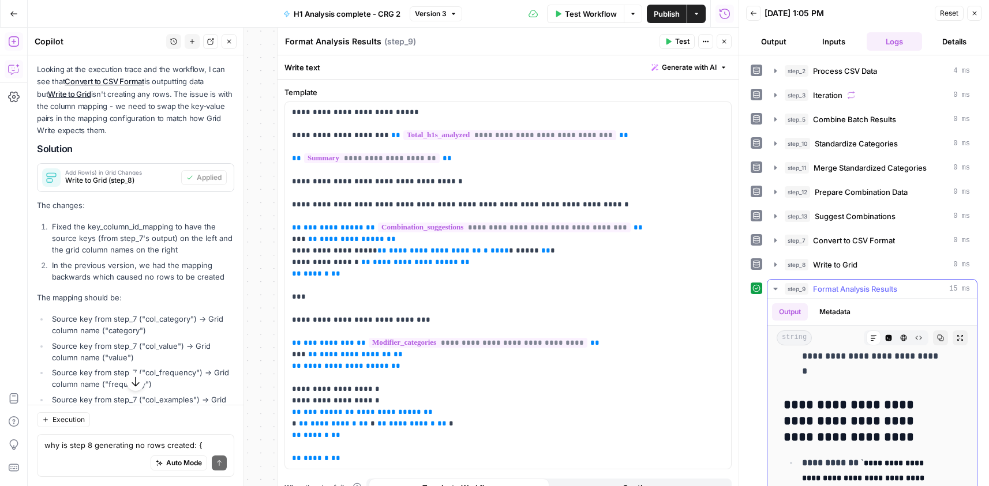
scroll to position [1211, 0]
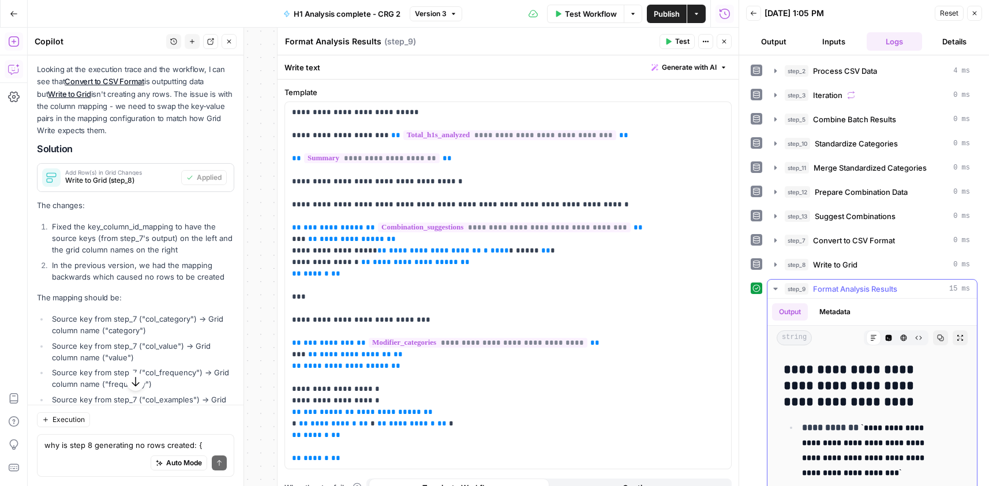
click at [874, 389] on h3 "**********" at bounding box center [863, 386] width 160 height 48
copy body "Cohort 5 New Home Browse Your Data Usage Settings Recent Grids CRG - H1 Grid H1…"
click at [841, 401] on h3 "**********" at bounding box center [863, 386] width 160 height 48
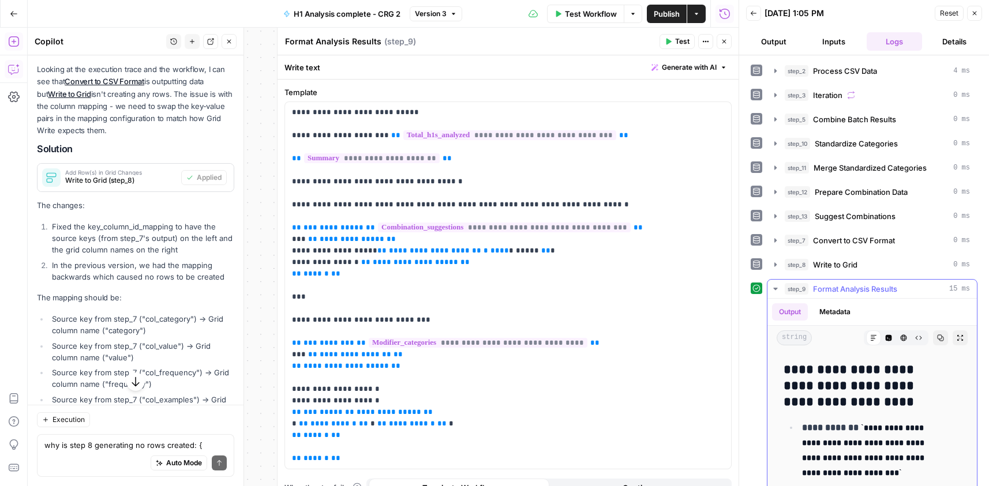
click at [870, 381] on h3 "**********" at bounding box center [863, 386] width 160 height 48
click at [881, 370] on h3 "**********" at bounding box center [863, 386] width 160 height 48
click at [937, 338] on icon "button" at bounding box center [940, 338] width 7 height 7
click at [728, 43] on button "Close" at bounding box center [723, 41] width 15 height 15
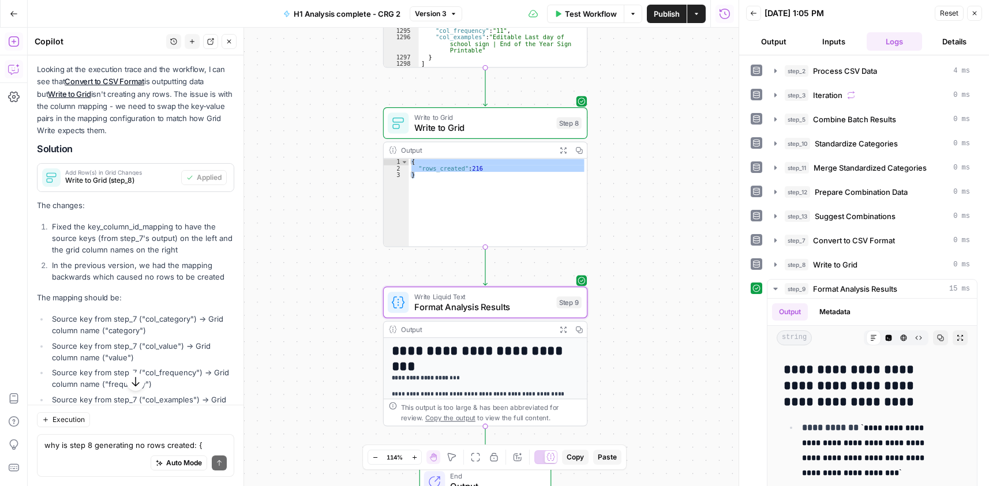
drag, startPoint x: 656, startPoint y: 110, endPoint x: 664, endPoint y: 266, distance: 157.1
click at [663, 283] on div "Workflow Set Inputs Inputs Run Code · Python Process CSV Data Step 2 Output Exp…" at bounding box center [383, 257] width 711 height 459
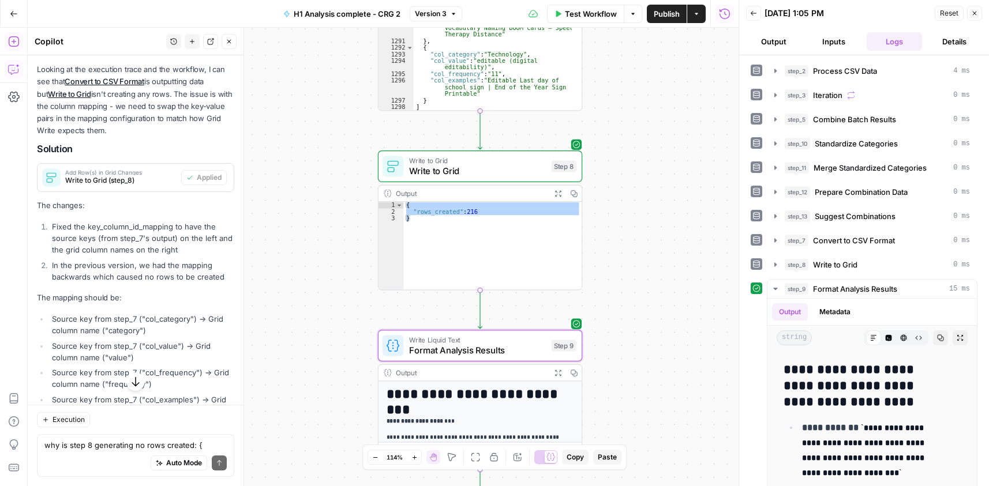
drag, startPoint x: 664, startPoint y: 137, endPoint x: 670, endPoint y: 285, distance: 148.3
click at [671, 288] on div "Workflow Set Inputs Inputs Run Code · Python Process CSV Data Step 2 Output Exp…" at bounding box center [383, 257] width 711 height 459
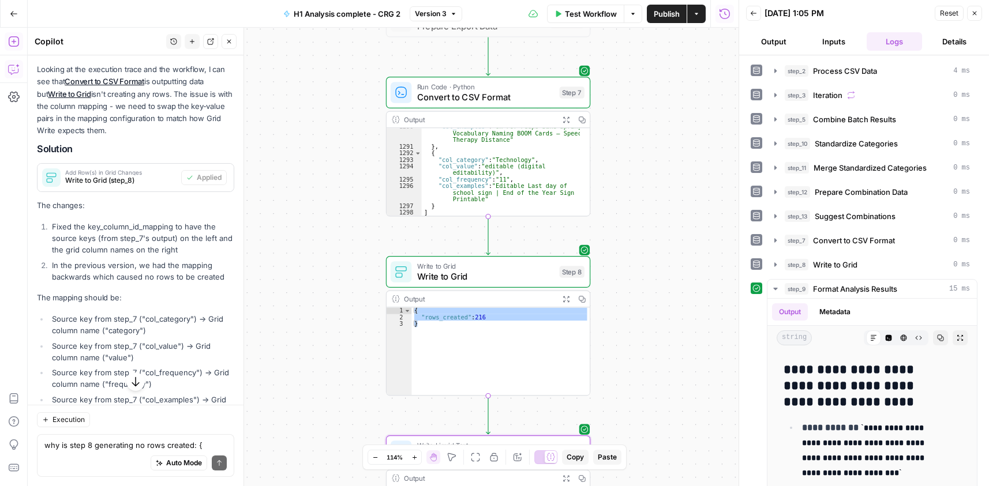
drag, startPoint x: 682, startPoint y: 322, endPoint x: 674, endPoint y: 307, distance: 16.8
click at [678, 319] on div "Workflow Set Inputs Inputs Run Code · Python Process CSV Data Step 2 Output Exp…" at bounding box center [383, 257] width 711 height 459
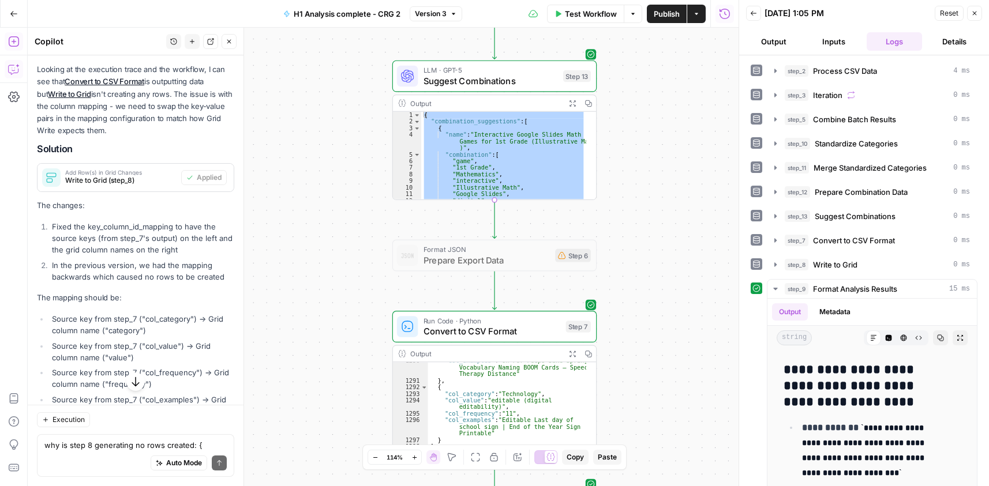
drag, startPoint x: 666, startPoint y: 154, endPoint x: 663, endPoint y: 189, distance: 34.7
click at [663, 189] on div "Workflow Set Inputs Inputs Run Code · Python Process CSV Data Step 2 Output Exp…" at bounding box center [383, 257] width 711 height 459
click at [514, 232] on icon "button" at bounding box center [514, 231] width 10 height 10
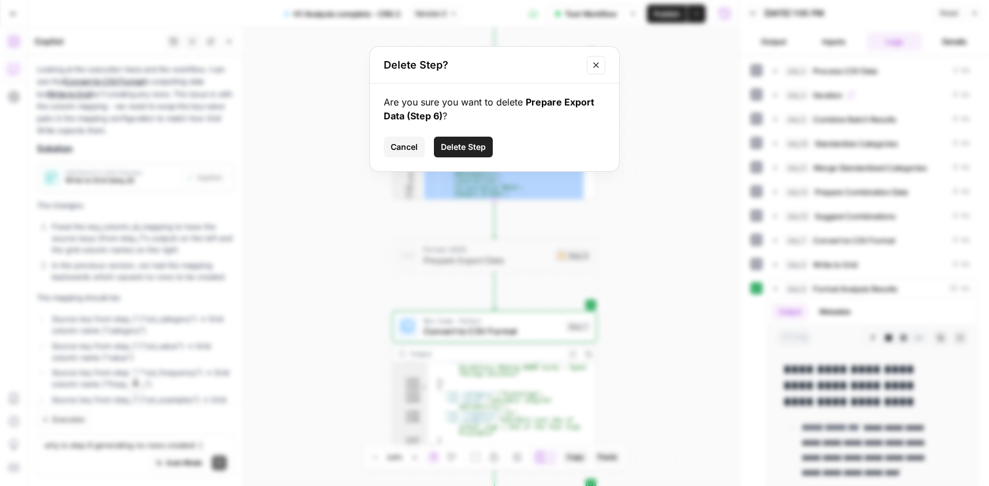
click at [472, 146] on span "Delete Step" at bounding box center [463, 147] width 45 height 12
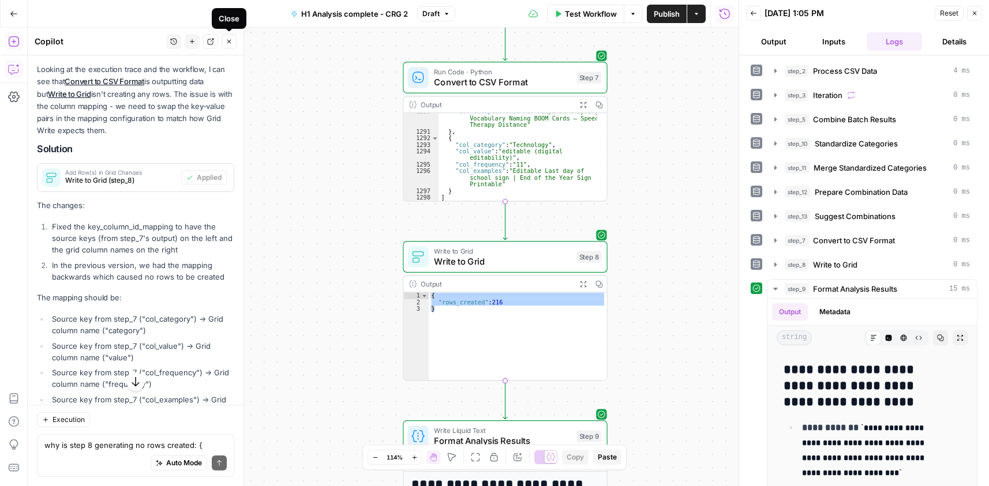
click at [231, 44] on icon "button" at bounding box center [229, 41] width 7 height 7
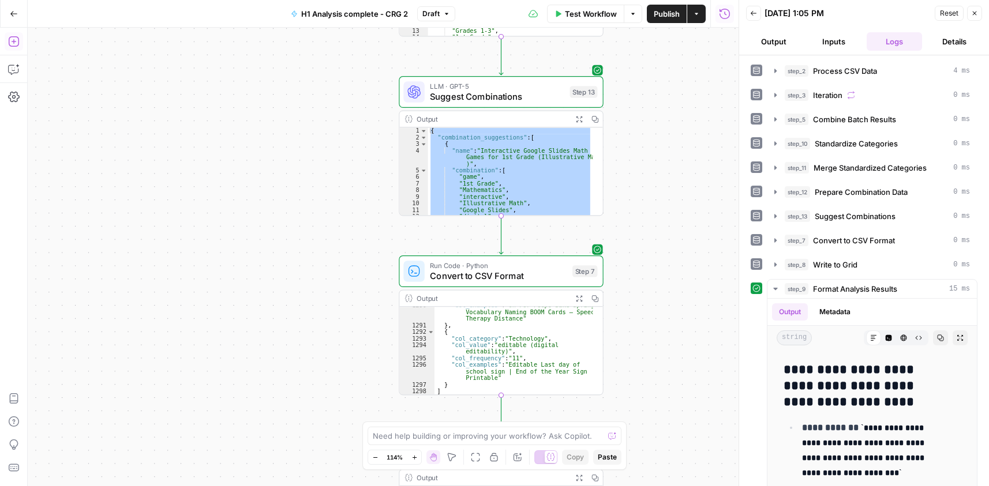
drag, startPoint x: 660, startPoint y: 114, endPoint x: 623, endPoint y: 279, distance: 168.6
click at [658, 299] on div "Workflow Set Inputs Inputs Run Code · Python Process CSV Data Step 2 Output Exp…" at bounding box center [383, 257] width 711 height 459
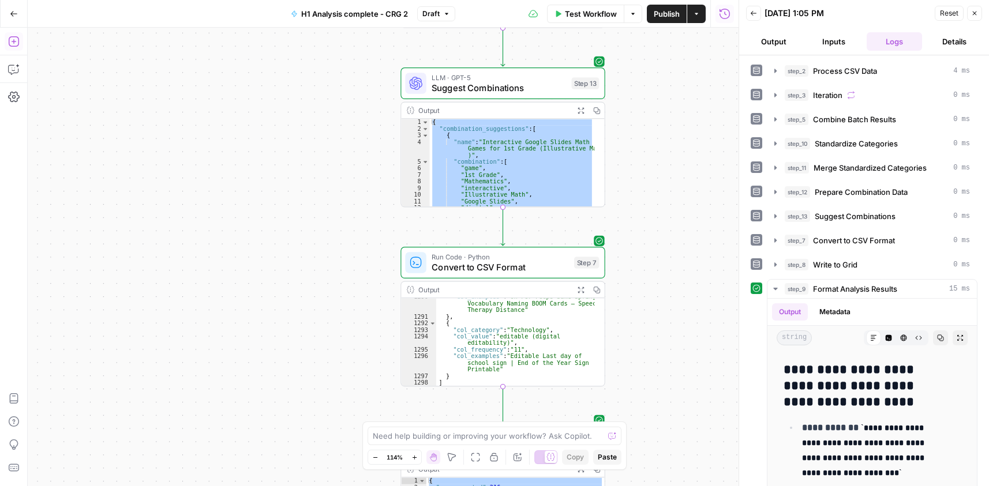
click at [18, 39] on icon "button" at bounding box center [14, 42] width 12 height 12
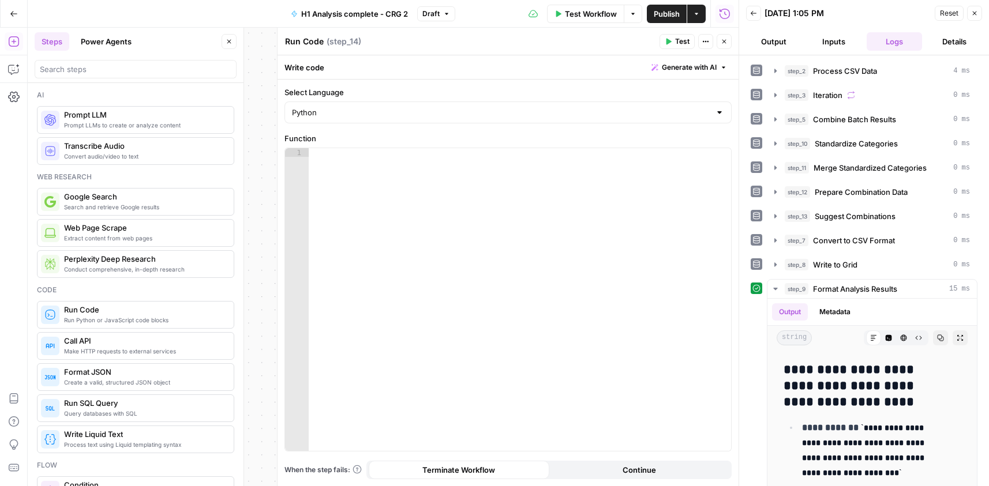
click at [305, 42] on textarea "Run Code" at bounding box center [304, 42] width 39 height 12
paste textarea "Format Suggestions for Grid"
type textarea "Format Suggestions for Grid"
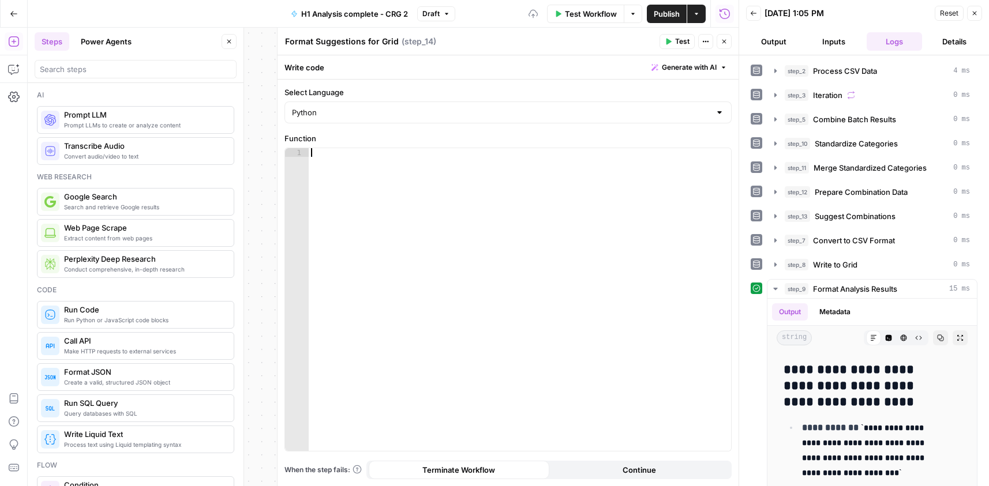
click at [484, 221] on div at bounding box center [520, 308] width 422 height 320
paste textarea "**********"
type textarea "**********"
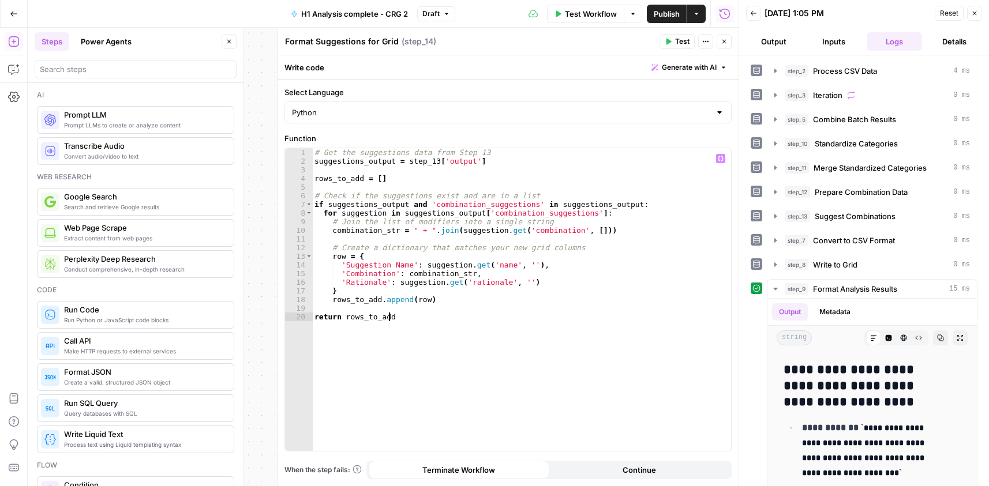
click at [674, 39] on button "Test" at bounding box center [676, 41] width 35 height 15
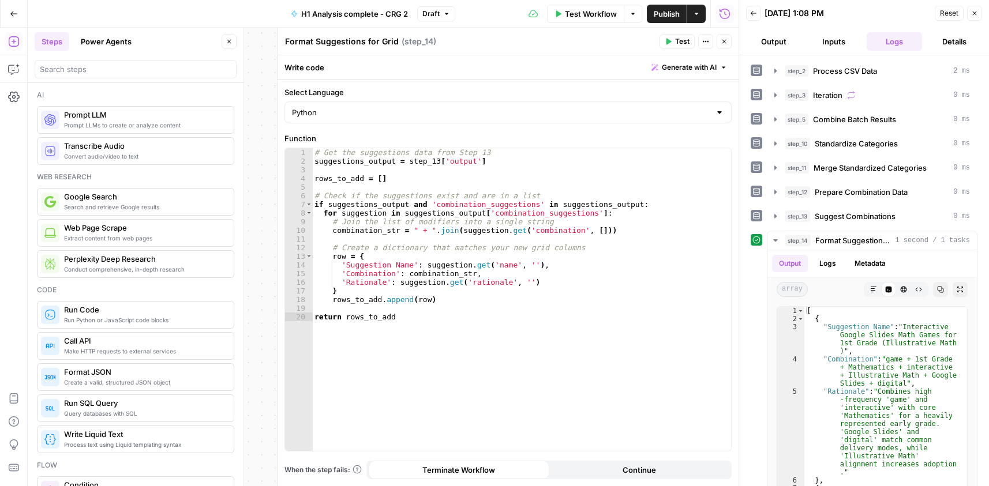
click at [726, 42] on icon "button" at bounding box center [723, 41] width 7 height 7
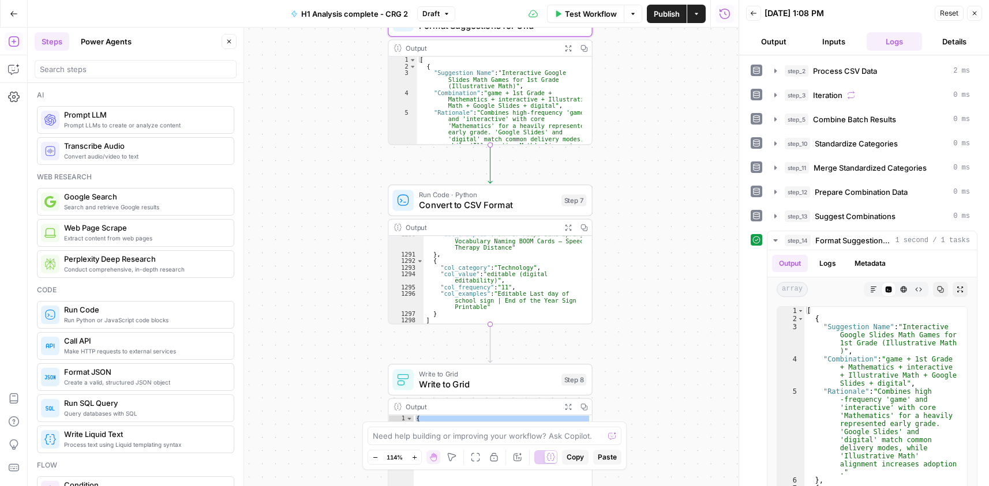
drag, startPoint x: 652, startPoint y: 201, endPoint x: 659, endPoint y: 93, distance: 107.5
click at [658, 95] on div "Workflow Set Inputs Inputs Run Code · Python Process CSV Data Step 2 Output Exp…" at bounding box center [383, 257] width 711 height 459
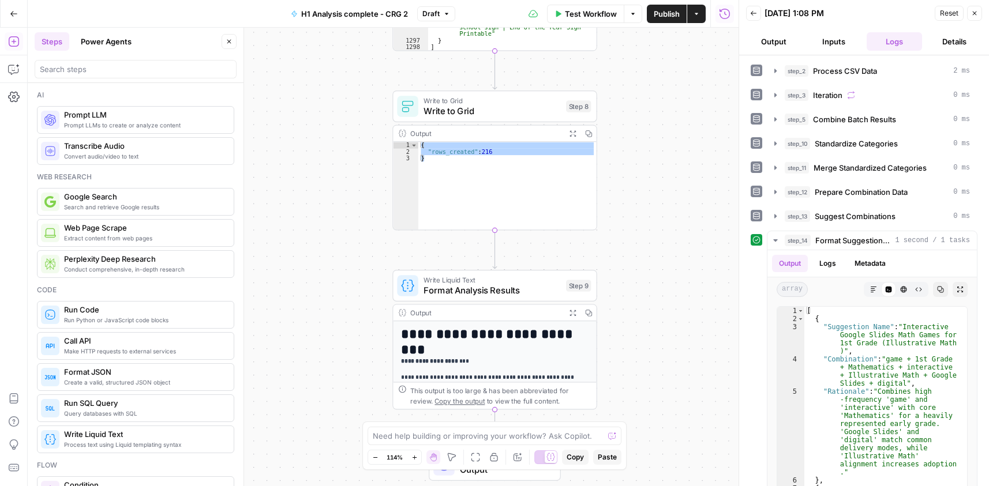
drag, startPoint x: 648, startPoint y: 160, endPoint x: 643, endPoint y: 52, distance: 107.4
click at [643, 52] on div "Workflow Set Inputs Inputs Run Code · Python Process CSV Data Step 2 Output Exp…" at bounding box center [383, 257] width 711 height 459
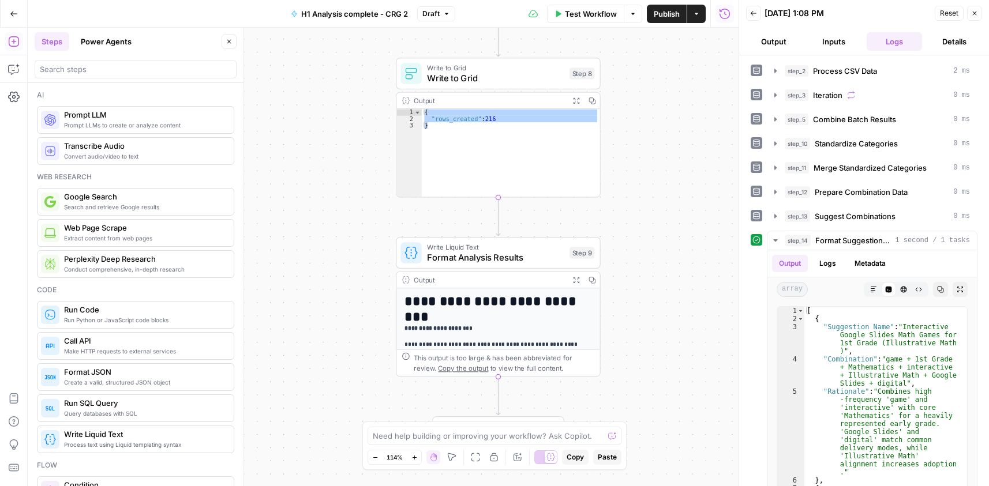
drag, startPoint x: 659, startPoint y: 335, endPoint x: 663, endPoint y: 307, distance: 28.0
click at [663, 307] on div "Workflow Set Inputs Inputs Run Code · Python Process CSV Data Step 2 Output Exp…" at bounding box center [383, 257] width 711 height 459
click at [466, 87] on div "Write to Grid Write to Grid Step 8 Copy step Delete step Add Note Test" at bounding box center [498, 75] width 204 height 32
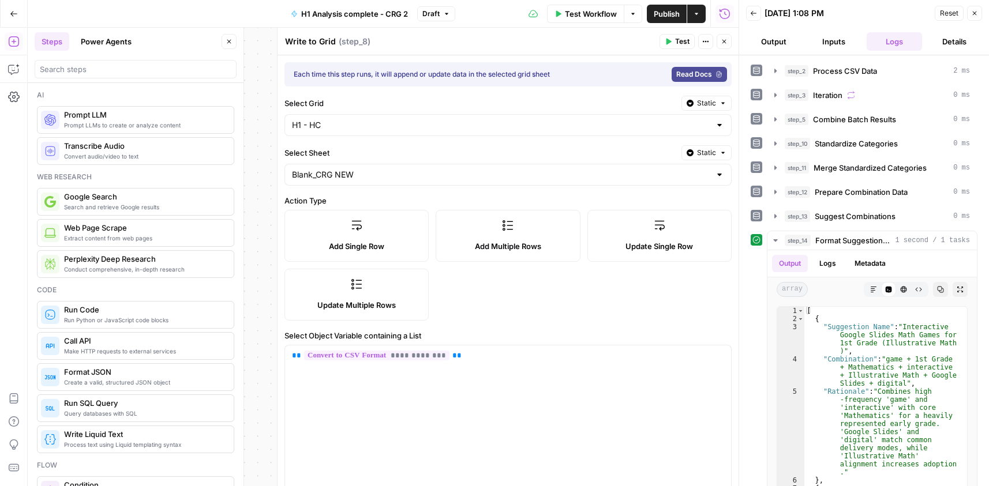
click at [720, 42] on icon "button" at bounding box center [723, 41] width 7 height 7
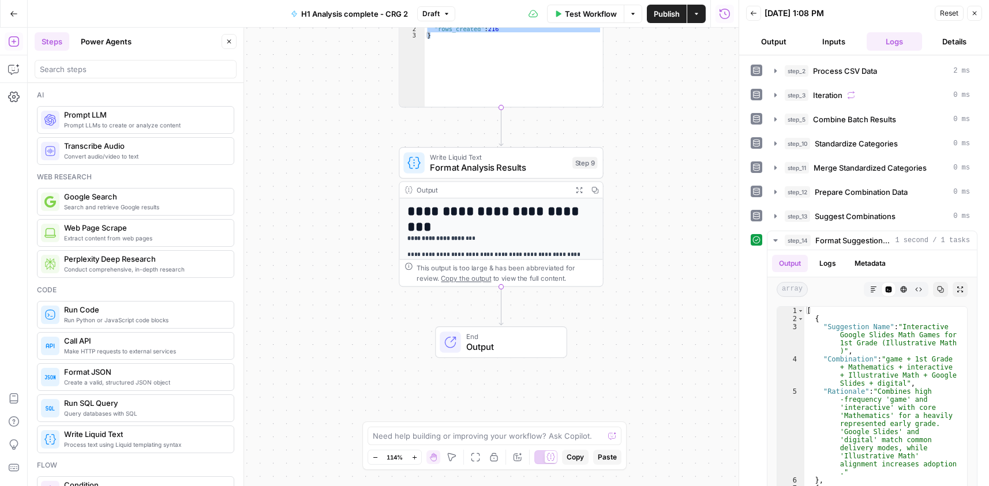
drag, startPoint x: 653, startPoint y: 336, endPoint x: 655, endPoint y: 244, distance: 91.7
click at [655, 244] on div "Workflow Set Inputs Inputs Run Code · Python Process CSV Data Step 2 Output Exp…" at bounding box center [383, 257] width 711 height 459
click at [100, 74] on div at bounding box center [136, 69] width 202 height 18
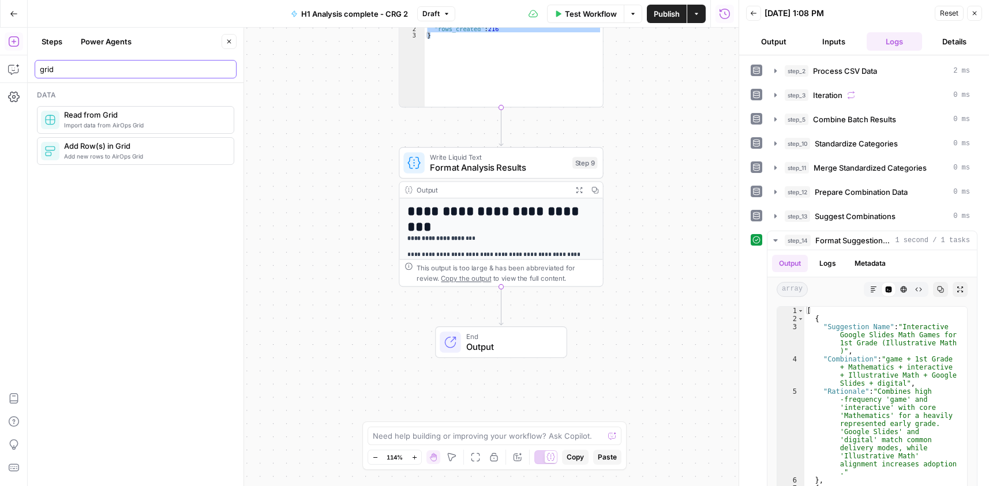
type input "grid"
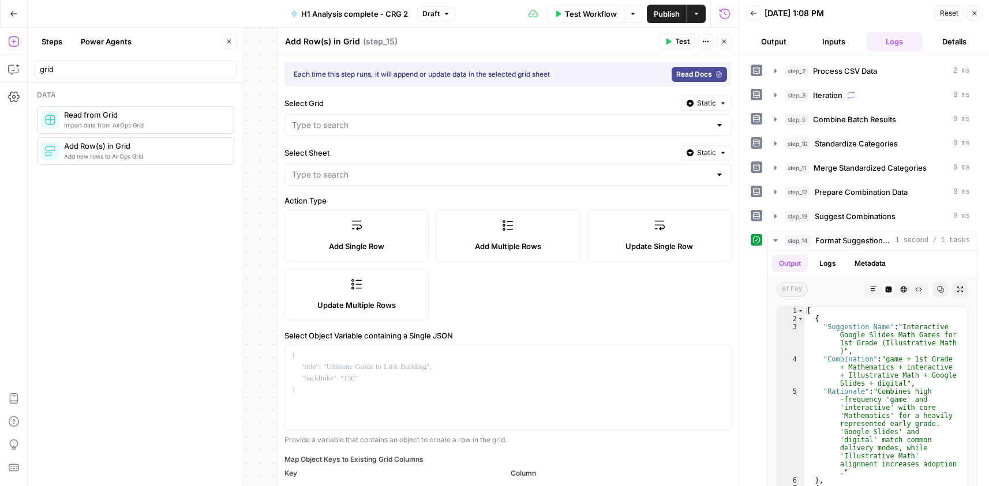
click at [326, 40] on textarea "Add Row(s) in Grid" at bounding box center [322, 42] width 75 height 12
paste textarea "3. Add a Step to Write to the New Sheet"
click at [358, 42] on textarea "3. Add a Step to Write to the New Sheet" at bounding box center [363, 42] width 157 height 12
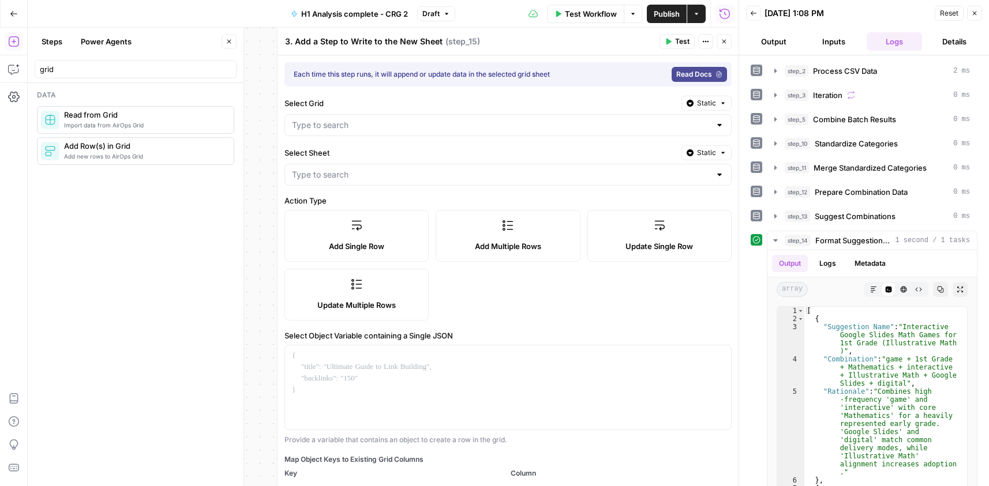
click at [358, 42] on textarea "3. Add a Step to Write to the New Sheet" at bounding box center [363, 42] width 157 height 12
paste textarea "Write Suggestions to Grid"
click at [307, 42] on textarea "Write Suggestions to Grid" at bounding box center [336, 42] width 103 height 12
type textarea "Write Combo Suggestions to Grid"
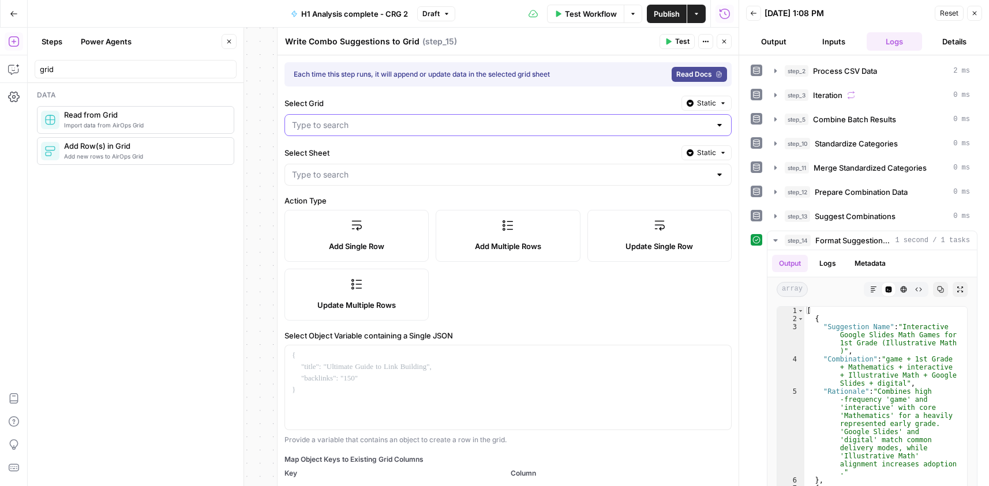
click at [335, 125] on input "Select Grid" at bounding box center [501, 125] width 418 height 12
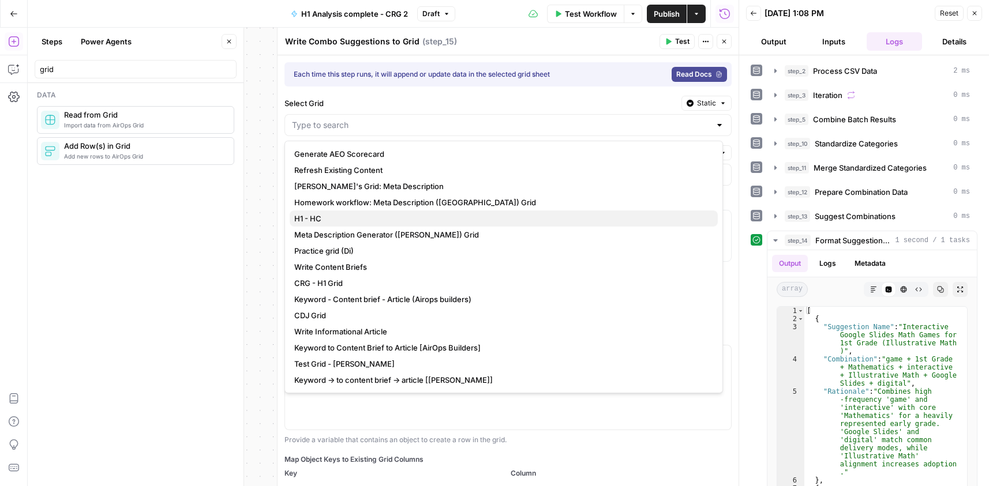
click at [335, 215] on span "H1 - HC" at bounding box center [501, 219] width 414 height 12
type input "H1 - HC"
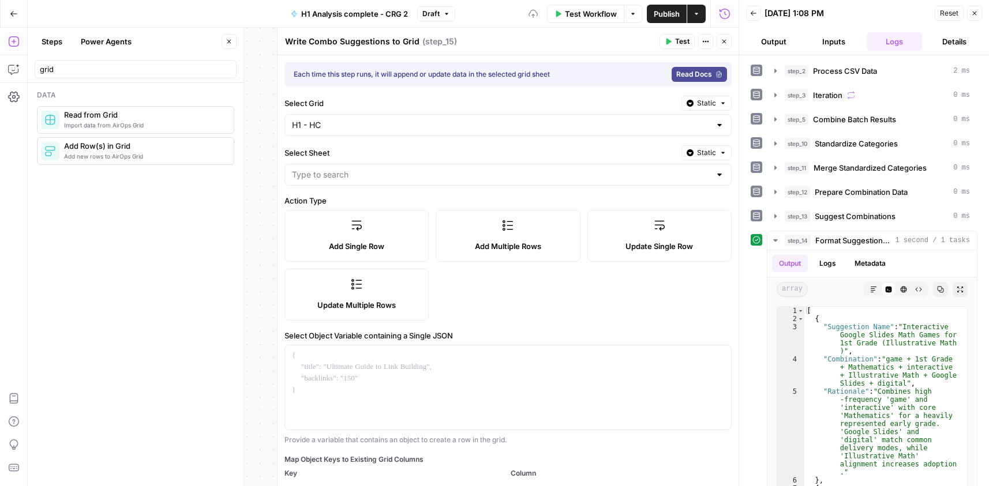
click at [359, 166] on div at bounding box center [507, 175] width 447 height 22
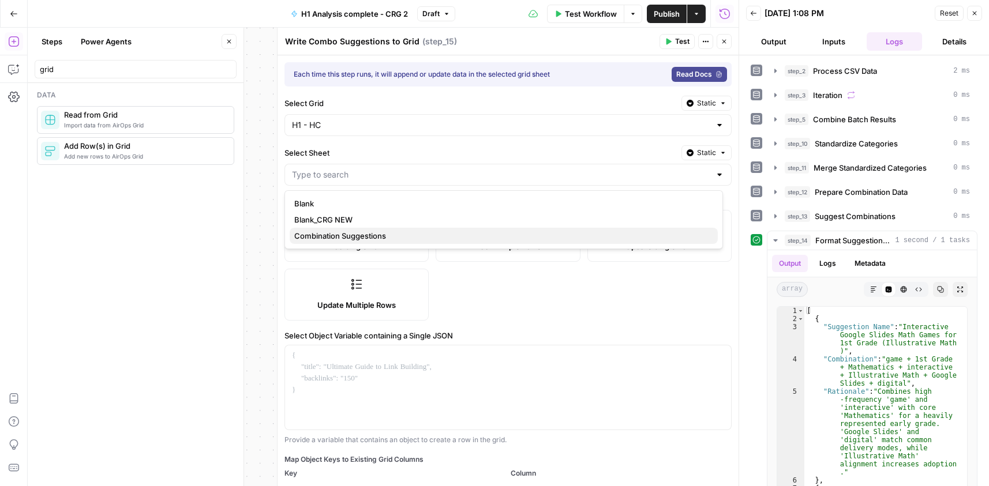
click at [350, 236] on span "Combination Suggestions" at bounding box center [501, 236] width 414 height 12
type input "Combination Suggestions"
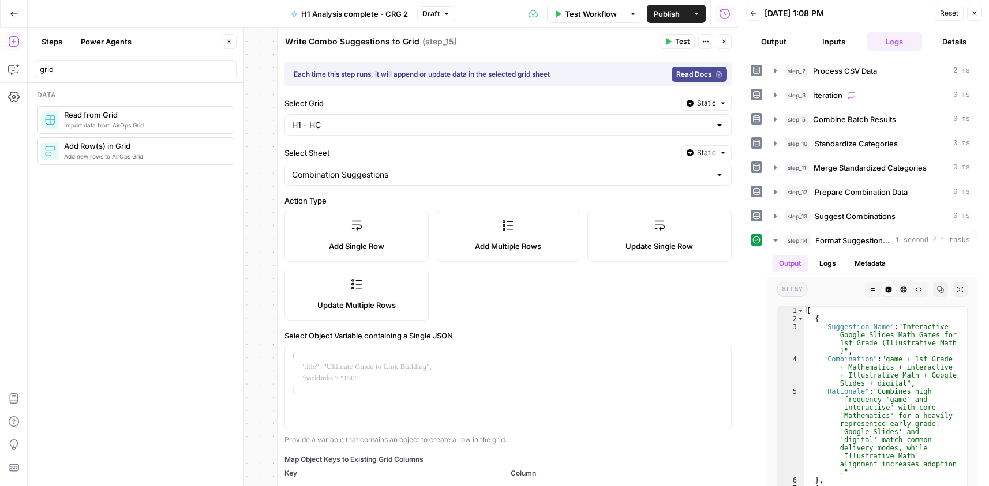
click at [510, 256] on label "Add Multiple Rows" at bounding box center [507, 236] width 144 height 52
click at [444, 395] on div at bounding box center [508, 433] width 446 height 176
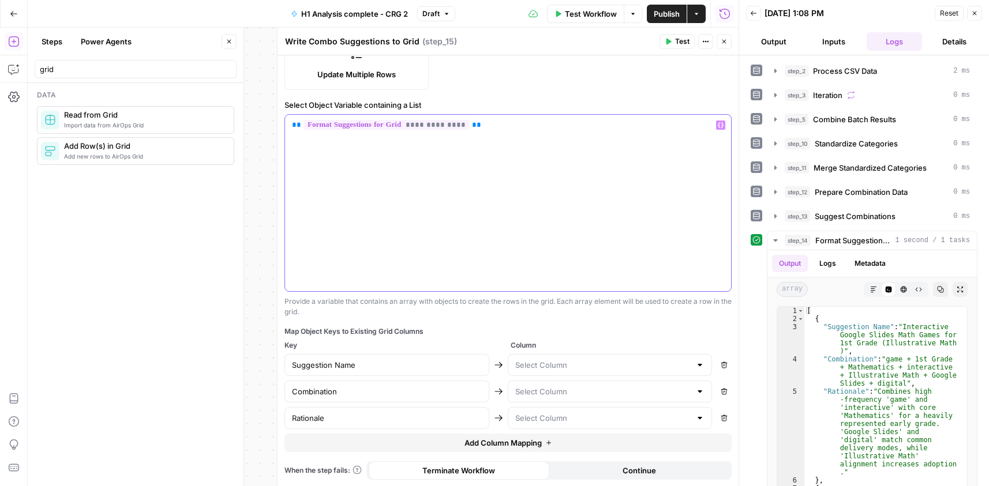
scroll to position [231, 0]
click at [565, 359] on input "text" at bounding box center [603, 365] width 176 height 12
click at [565, 395] on span "Suggestion Name" at bounding box center [601, 394] width 176 height 12
type input "Suggestion Name"
click at [563, 389] on input "text" at bounding box center [603, 391] width 176 height 12
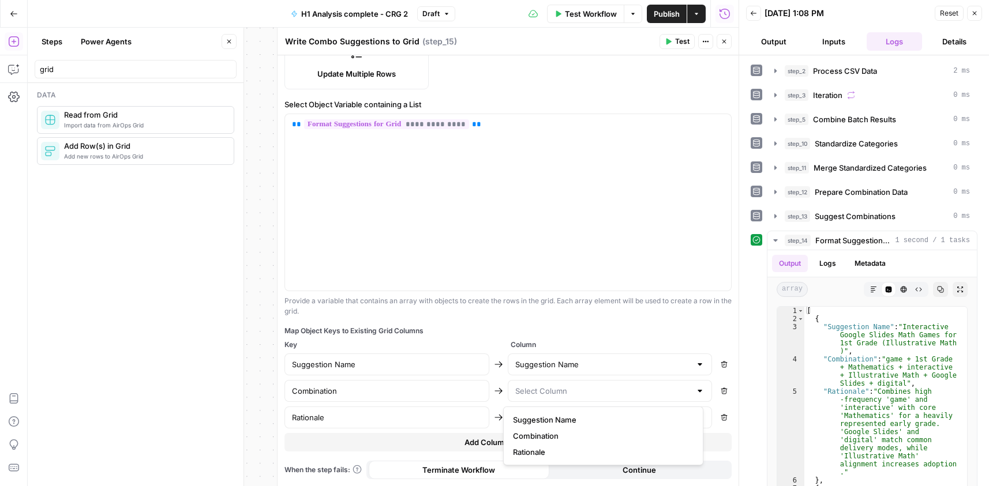
type input "Suggestion Name"
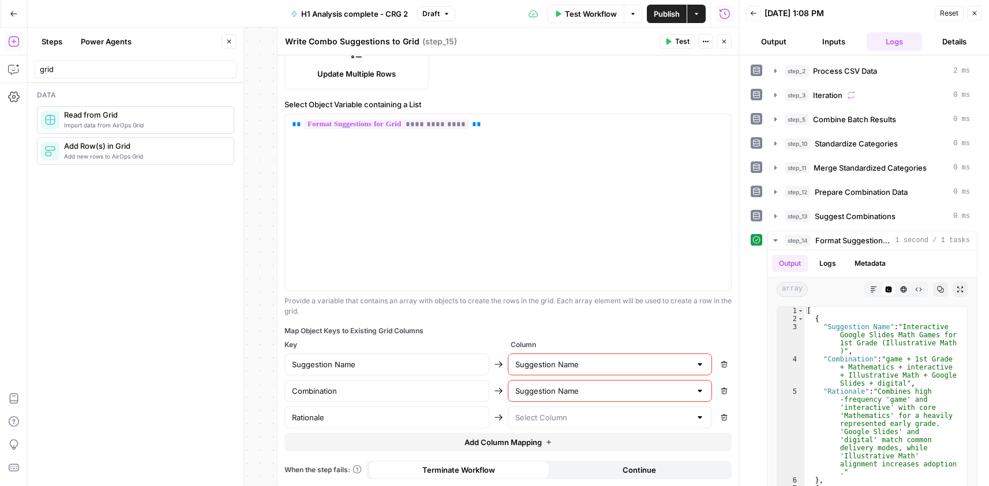
click at [570, 399] on div "Suggestion Name" at bounding box center [610, 391] width 205 height 22
click at [562, 440] on span "Combination" at bounding box center [601, 436] width 176 height 12
type input "Combination"
click at [561, 420] on input "text" at bounding box center [603, 418] width 176 height 12
click at [544, 389] on span "Rationale" at bounding box center [601, 389] width 176 height 12
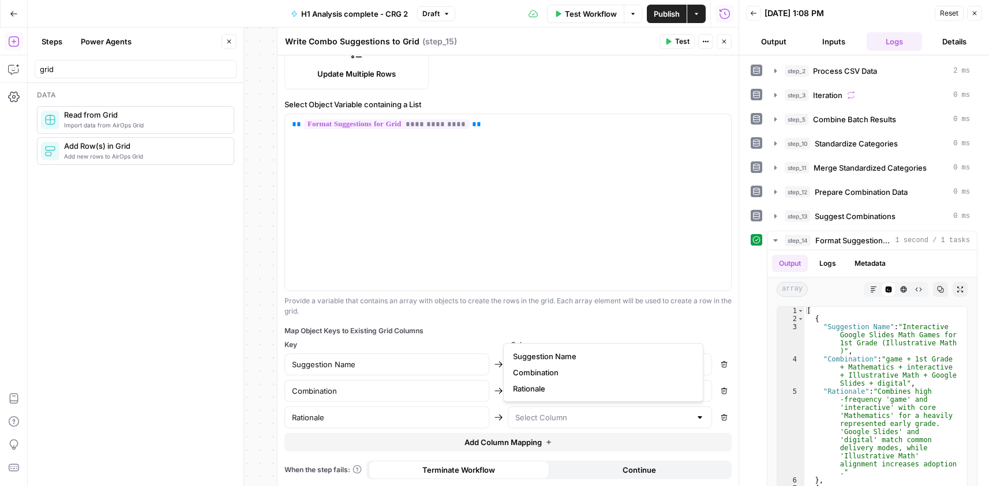
type input "Rationale"
click at [643, 475] on span "Continue" at bounding box center [638, 470] width 33 height 12
click at [677, 40] on span "Test" at bounding box center [682, 41] width 14 height 10
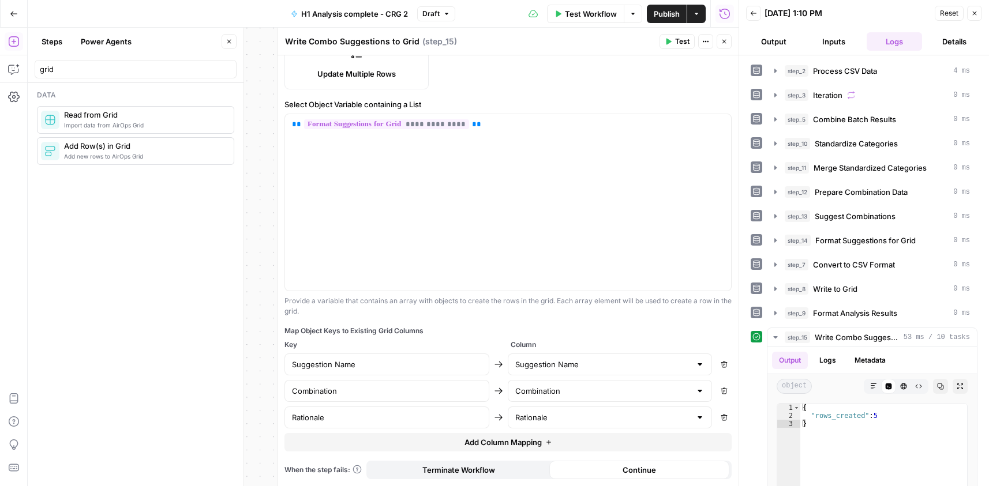
click at [722, 44] on icon "button" at bounding box center [723, 41] width 7 height 7
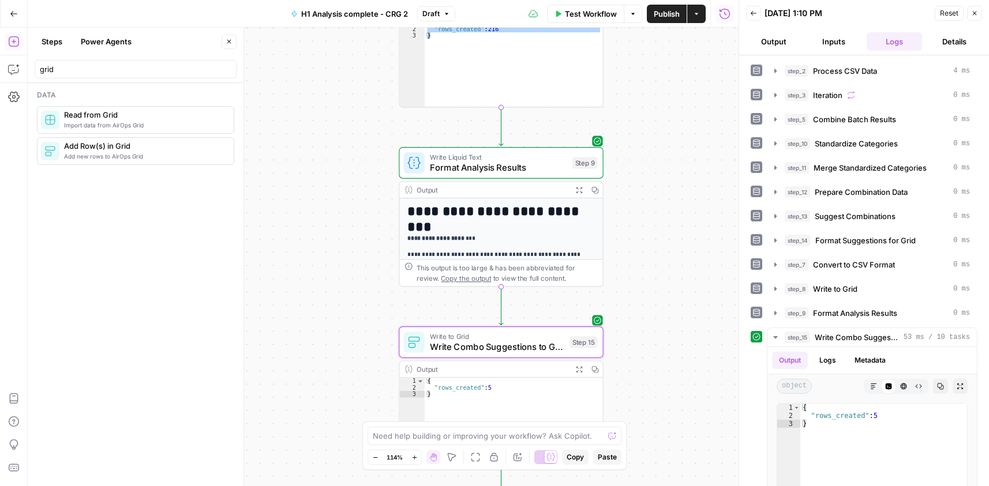
click at [668, 21] on button "Publish" at bounding box center [667, 14] width 40 height 18
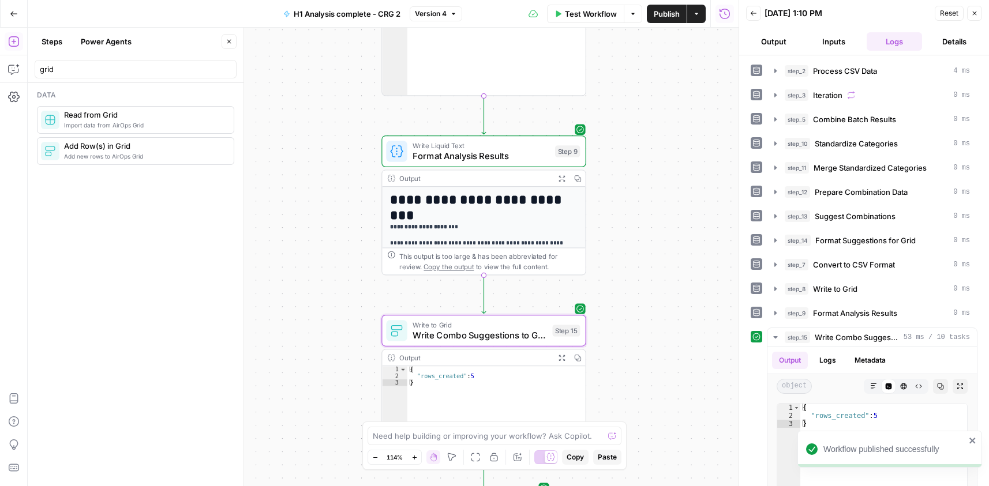
drag, startPoint x: 686, startPoint y: 335, endPoint x: 678, endPoint y: 280, distance: 55.9
click at [668, 348] on div "Workflow Set Inputs Inputs Run Code · Python Process CSV Data Step 2 Output Exp…" at bounding box center [383, 257] width 711 height 459
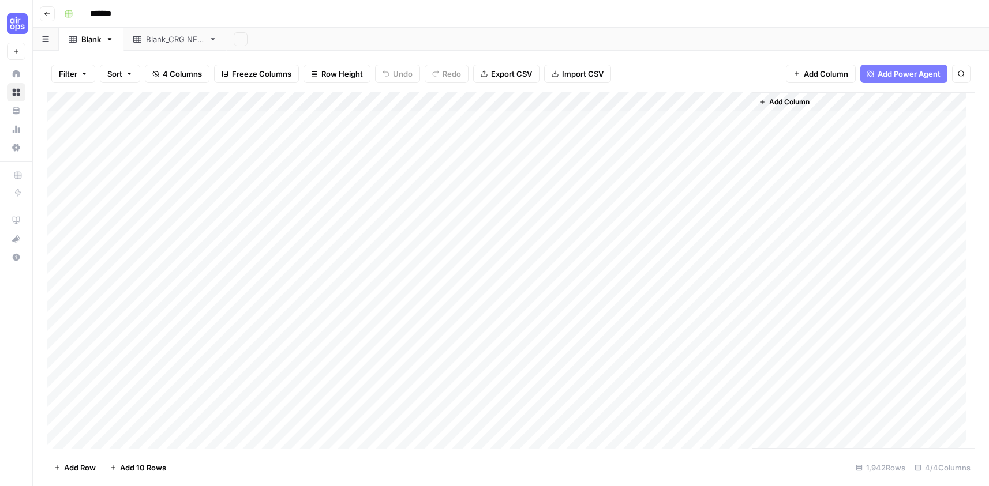
drag, startPoint x: 0, startPoint y: 0, endPoint x: 201, endPoint y: 35, distance: 203.7
click at [202, 35] on div "Blank_CRG NEW" at bounding box center [175, 39] width 58 height 12
click at [93, 44] on div "Blank" at bounding box center [91, 39] width 20 height 12
click at [162, 40] on div "Blank_CRG NEW" at bounding box center [175, 39] width 58 height 12
click at [142, 100] on div "Add Column" at bounding box center [511, 160] width 928 height 136
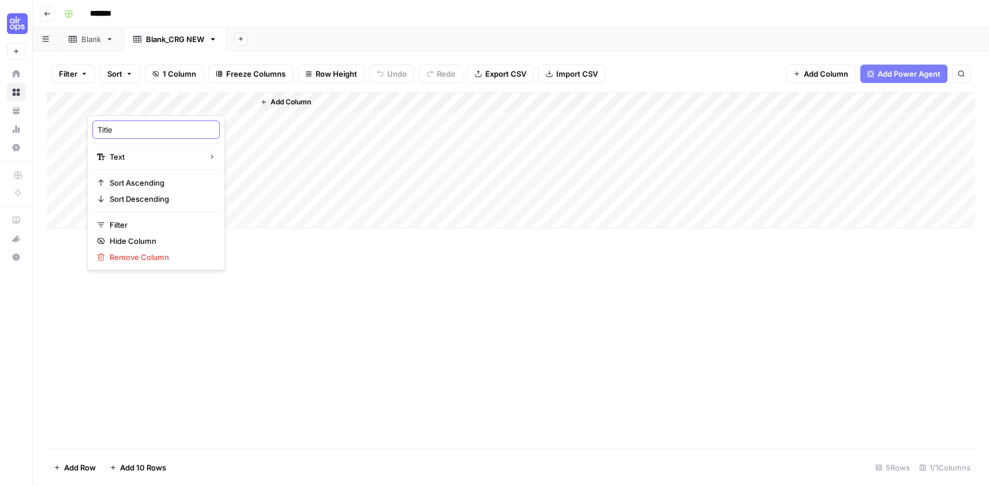
click at [119, 132] on input "Title" at bounding box center [155, 130] width 117 height 12
paste input "col_category"
type input "col_category"
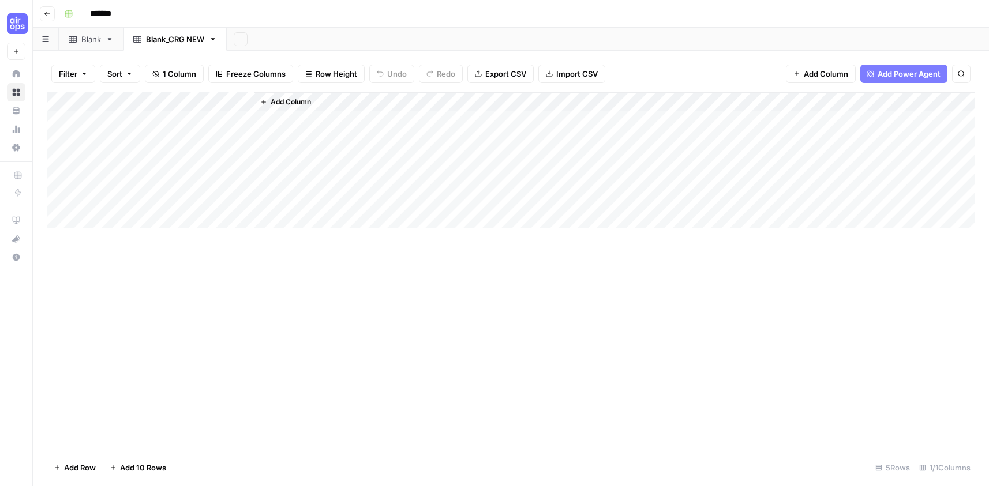
click at [294, 97] on span "Add Column" at bounding box center [290, 102] width 40 height 10
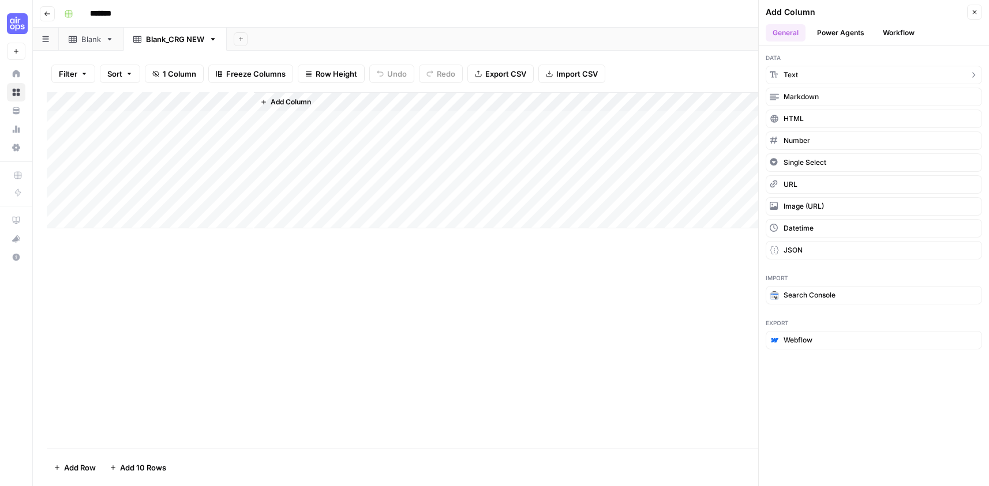
drag, startPoint x: 806, startPoint y: 76, endPoint x: 733, endPoint y: 91, distance: 74.9
click at [806, 75] on button "Text" at bounding box center [873, 75] width 216 height 18
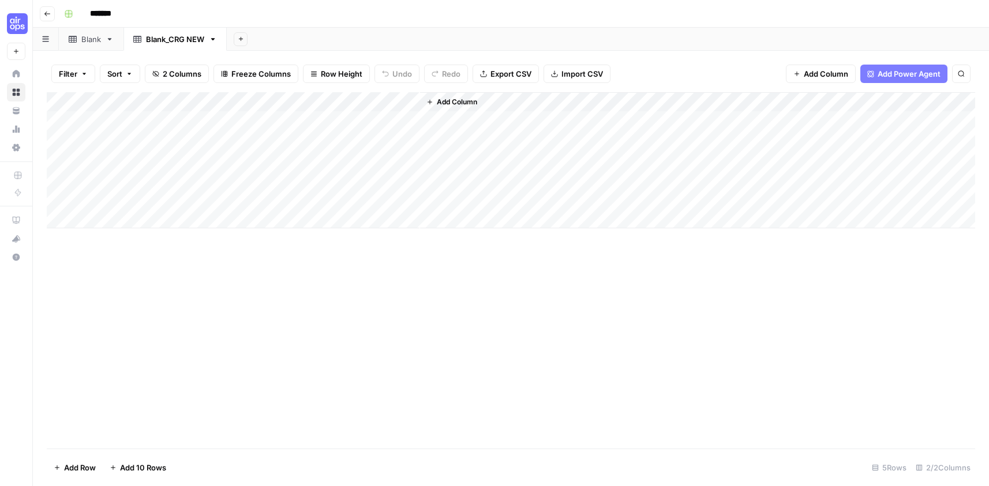
click at [304, 97] on div "Add Column" at bounding box center [511, 160] width 928 height 136
click at [304, 97] on div at bounding box center [336, 103] width 167 height 23
click at [306, 123] on div "New Column" at bounding box center [321, 130] width 127 height 18
click at [310, 129] on input "New Column" at bounding box center [322, 130] width 117 height 12
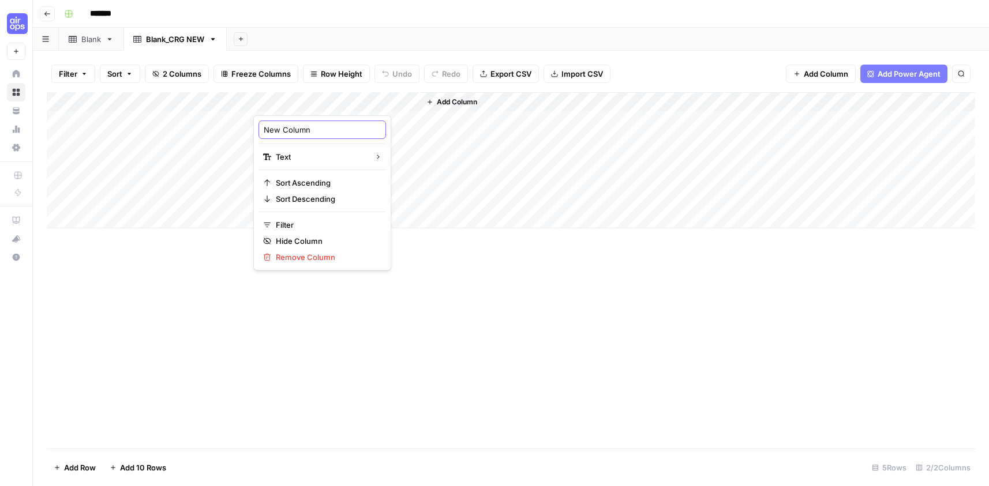
click at [310, 129] on input "New Column" at bounding box center [322, 130] width 117 height 12
paste input "col_value"
type input "col_value"
click at [456, 100] on span "Add Column" at bounding box center [457, 102] width 40 height 10
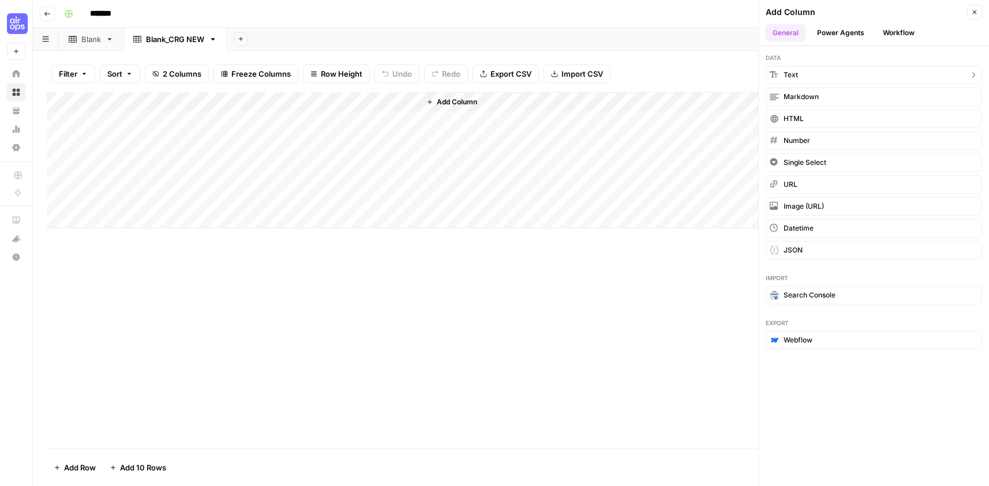
click at [817, 68] on button "Text" at bounding box center [873, 75] width 216 height 18
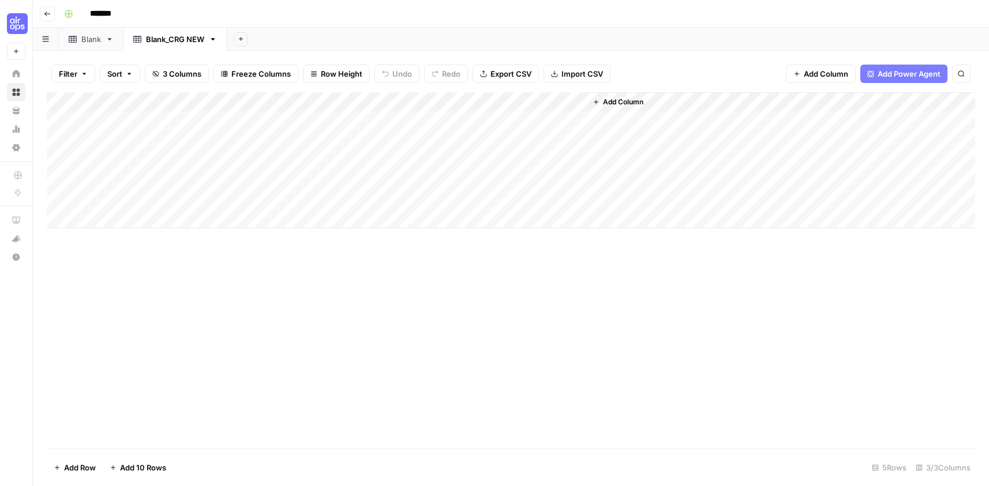
click at [485, 99] on div "Add Column" at bounding box center [511, 160] width 928 height 136
click at [485, 99] on div at bounding box center [502, 103] width 167 height 23
click at [473, 135] on input "New Column" at bounding box center [488, 130] width 117 height 12
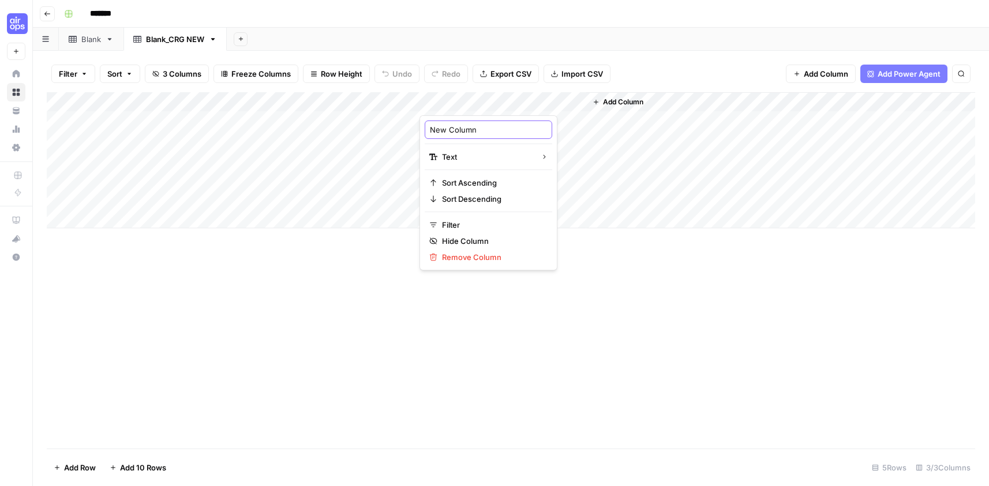
paste input "col_frequency"
type input "col_frequency"
click at [625, 102] on span "Add Column" at bounding box center [623, 102] width 40 height 10
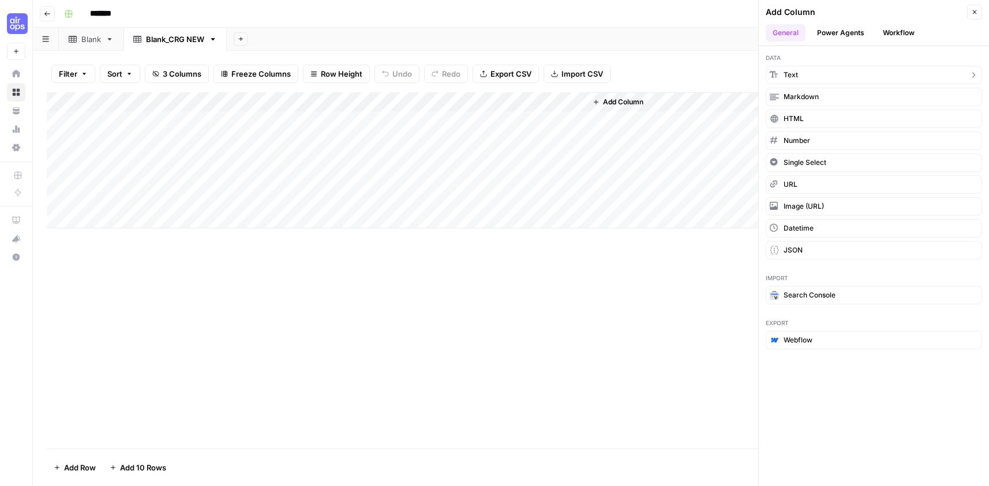
click at [814, 69] on button "Text" at bounding box center [873, 75] width 216 height 18
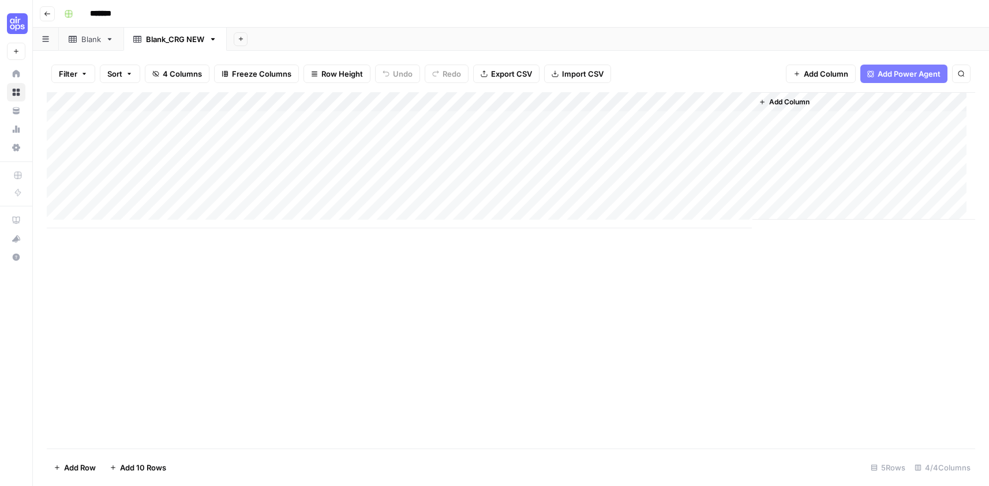
click at [629, 100] on div "Add Column" at bounding box center [511, 160] width 928 height 136
click at [638, 130] on input "New Column" at bounding box center [654, 130] width 117 height 12
click at [638, 131] on input "New Column" at bounding box center [654, 130] width 117 height 12
paste input "col_examples"
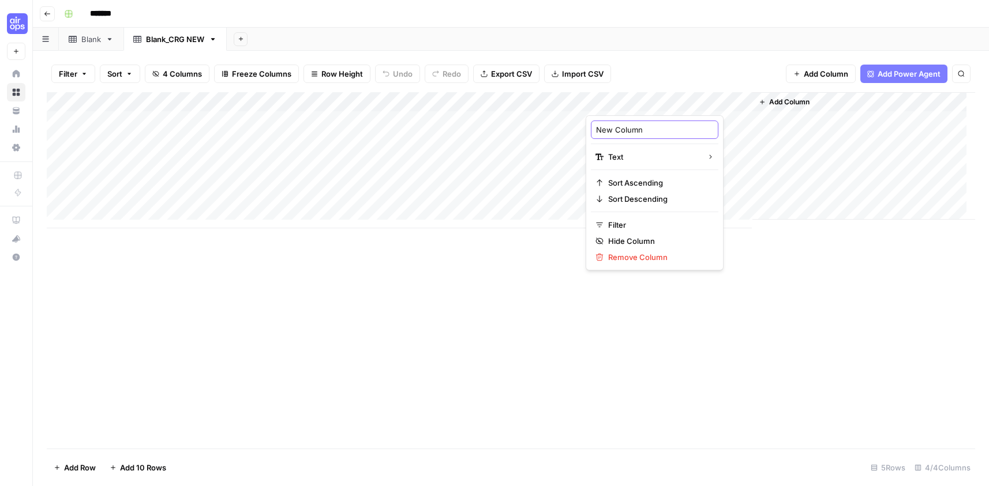
type input "col_examples"
click at [83, 43] on div "Blank" at bounding box center [91, 39] width 20 height 12
click at [176, 47] on link "Blank_CRG NEW" at bounding box center [174, 39] width 103 height 23
click at [80, 43] on div "Blank" at bounding box center [85, 39] width 32 height 12
click at [174, 40] on div "Blank_CRG NEW" at bounding box center [175, 39] width 58 height 12
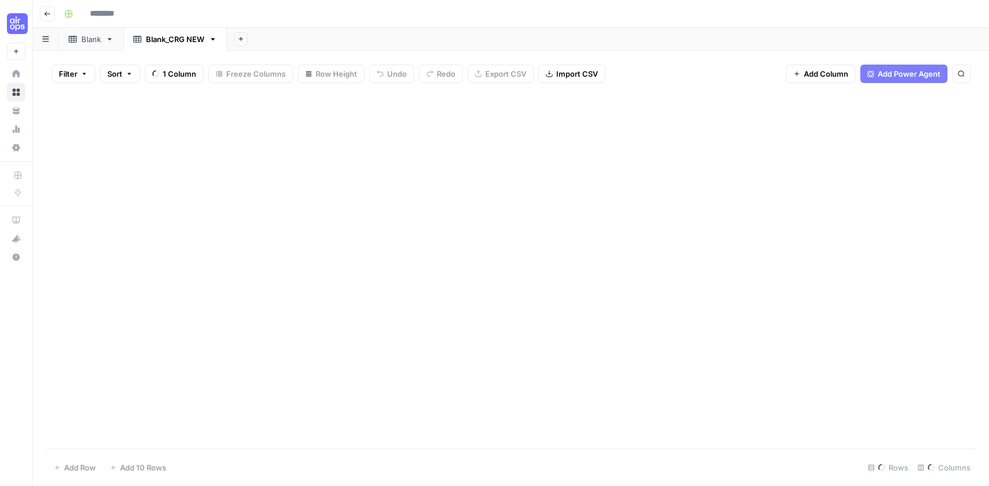
type input "*******"
click at [87, 41] on div "Blank" at bounding box center [91, 39] width 20 height 12
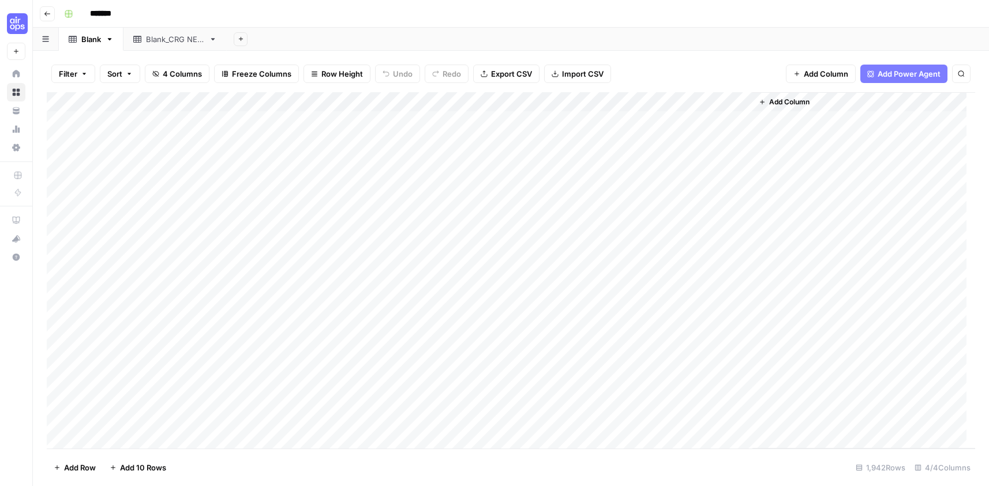
click at [190, 38] on div "Blank_CRG NEW" at bounding box center [175, 39] width 58 height 12
click at [91, 44] on div "Blank" at bounding box center [91, 39] width 20 height 12
click at [182, 43] on div "Blank_CRG NEW" at bounding box center [175, 39] width 58 height 12
click at [166, 42] on div "Blank_CRG NEW" at bounding box center [175, 39] width 58 height 12
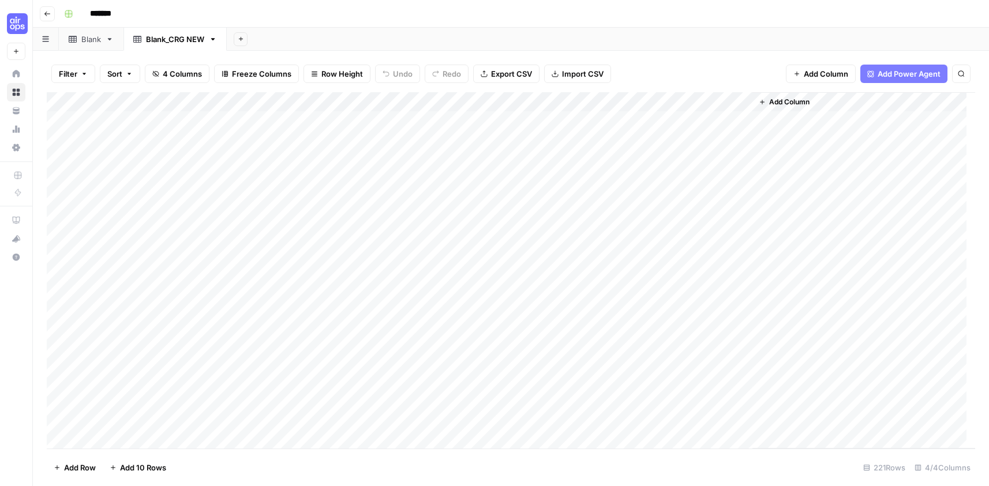
click at [175, 45] on link "Blank_CRG NEW" at bounding box center [174, 39] width 103 height 23
click at [176, 40] on div "Blank_CRG NEW" at bounding box center [175, 39] width 58 height 12
click at [93, 44] on link "Blank" at bounding box center [91, 39] width 65 height 23
click at [181, 42] on div "Blank_CRG NEW" at bounding box center [175, 39] width 58 height 12
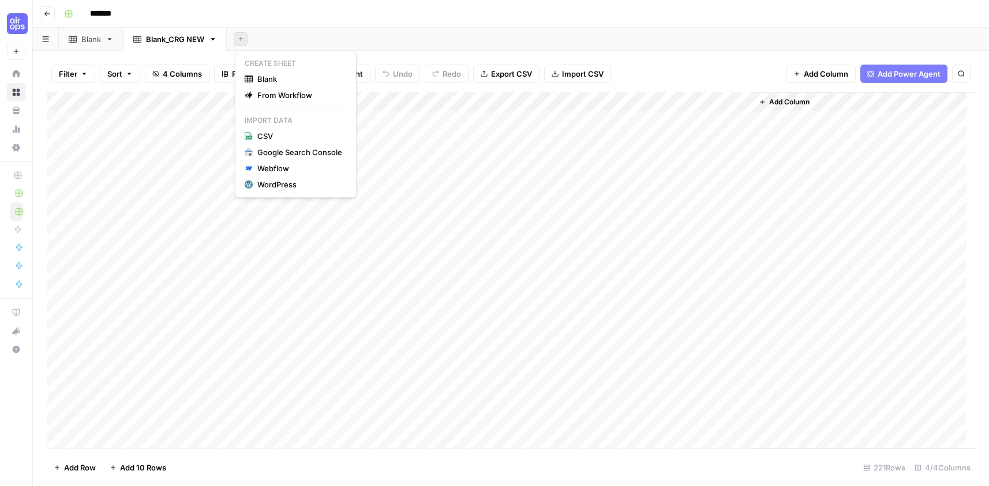
click at [243, 40] on icon "button" at bounding box center [241, 39] width 6 height 6
click at [271, 80] on span "Blank" at bounding box center [299, 79] width 85 height 12
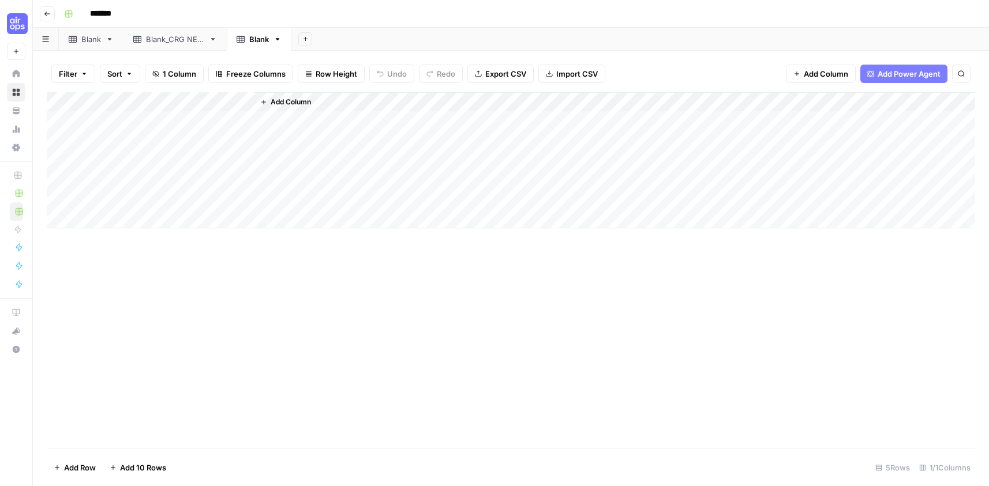
click at [256, 40] on div "Blank" at bounding box center [259, 39] width 20 height 12
drag, startPoint x: 291, startPoint y: 39, endPoint x: 237, endPoint y: 35, distance: 54.4
click at [237, 35] on link "**********" at bounding box center [316, 39] width 179 height 23
type input "**********"
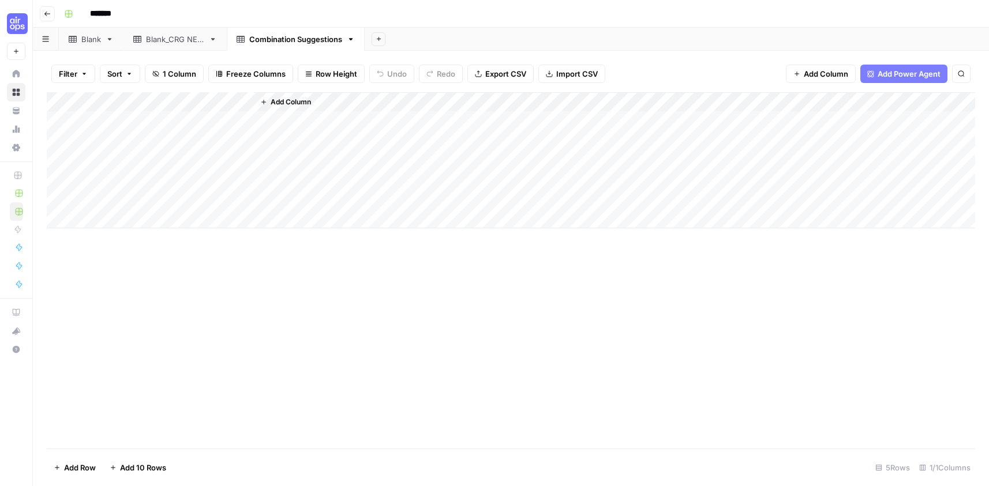
click at [393, 23] on header "Go back *******" at bounding box center [511, 14] width 956 height 28
click at [115, 95] on div "Add Column" at bounding box center [511, 160] width 928 height 136
click at [115, 127] on input "Title" at bounding box center [155, 130] width 117 height 12
click at [117, 128] on input "Title" at bounding box center [155, 130] width 117 height 12
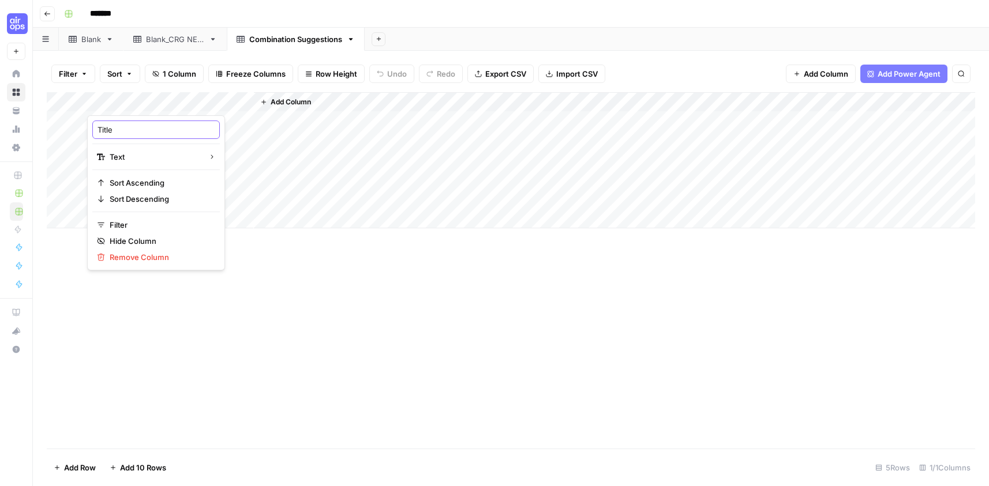
paste input "Suggestion Nam"
type input "Suggestion Name"
click at [283, 97] on span "Add Column" at bounding box center [290, 102] width 40 height 10
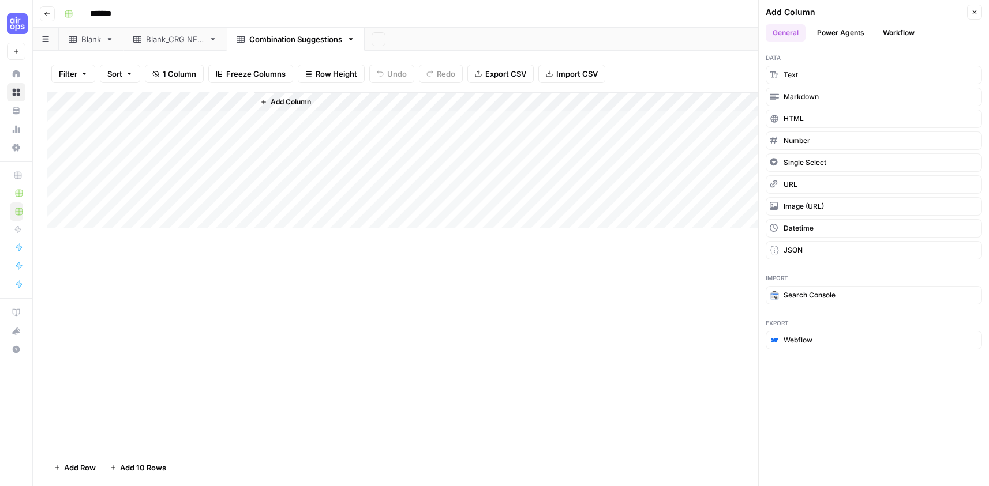
click at [794, 71] on span "Text" at bounding box center [790, 75] width 14 height 10
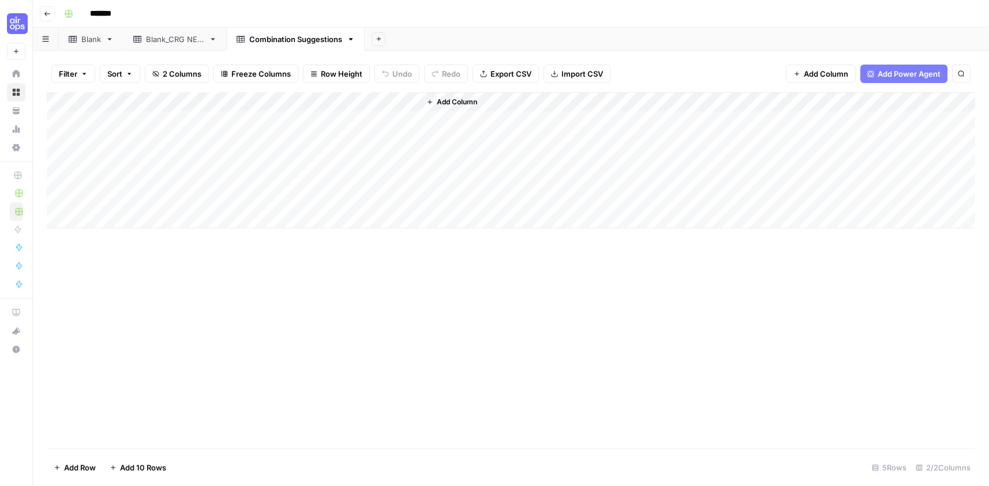
click at [295, 99] on div "Add Column" at bounding box center [511, 160] width 928 height 136
click at [295, 99] on div at bounding box center [336, 103] width 167 height 23
click at [303, 124] on input "New Column" at bounding box center [322, 130] width 117 height 12
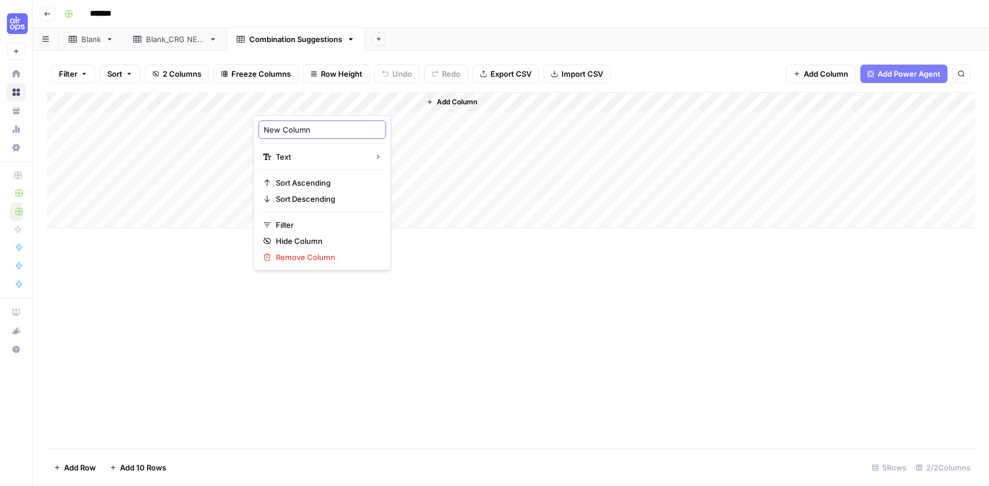
click at [303, 124] on input "New Column" at bounding box center [322, 130] width 117 height 12
paste input "Combinatio"
type input "Combination"
click at [459, 101] on span "Add Column" at bounding box center [457, 102] width 40 height 10
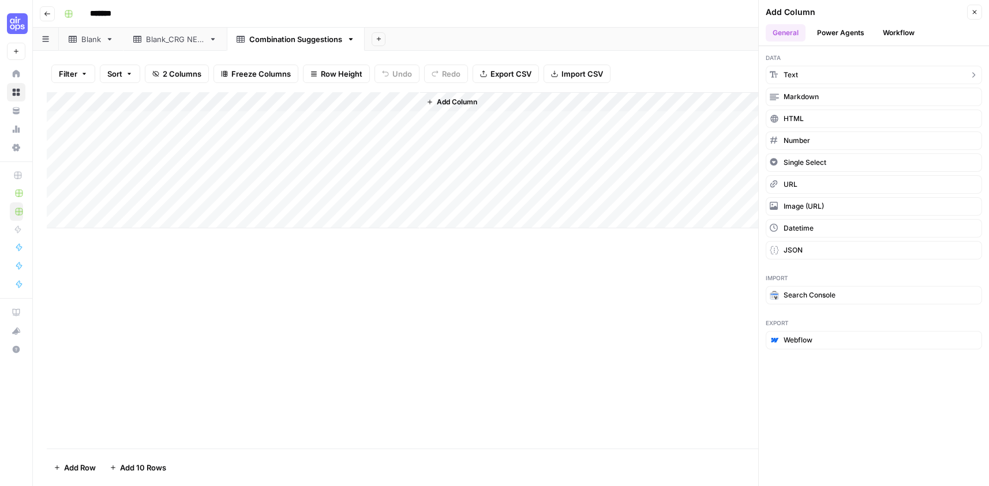
drag, startPoint x: 837, startPoint y: 73, endPoint x: 749, endPoint y: 93, distance: 91.1
click at [837, 74] on button "Text" at bounding box center [873, 75] width 216 height 18
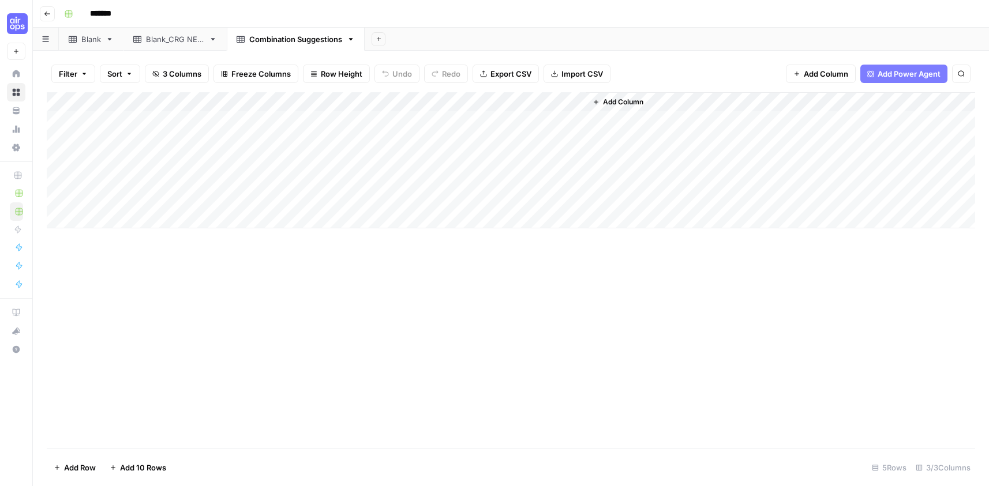
click at [471, 97] on div "Add Column" at bounding box center [511, 160] width 928 height 136
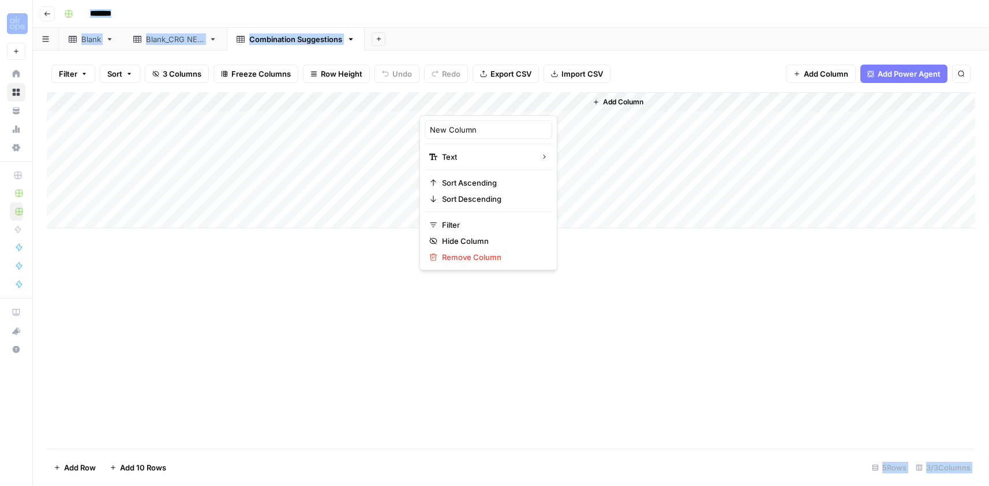
click at [471, 96] on div at bounding box center [502, 103] width 167 height 23
click at [471, 126] on input "New Column" at bounding box center [488, 130] width 117 height 12
paste input "Rationale"
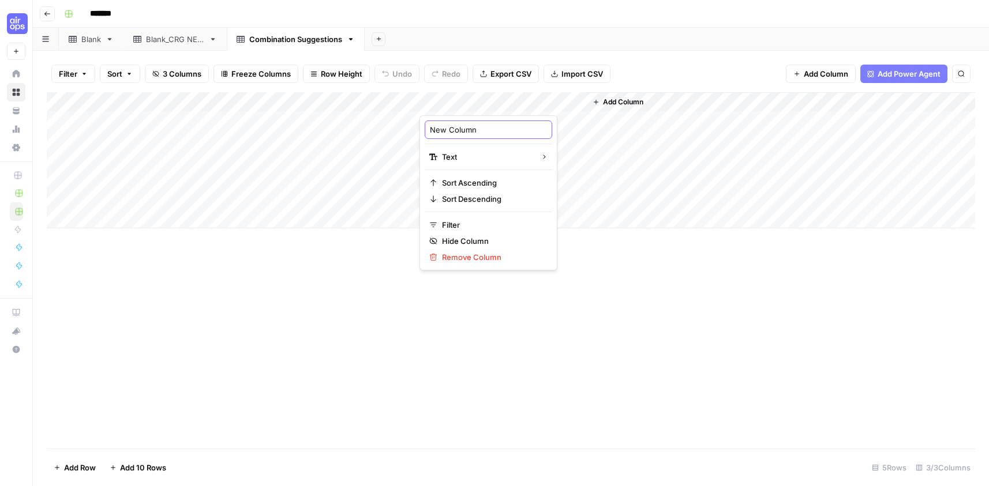
type input "Rationale"
click at [197, 34] on div "Blank_CRG NEW" at bounding box center [175, 39] width 58 height 12
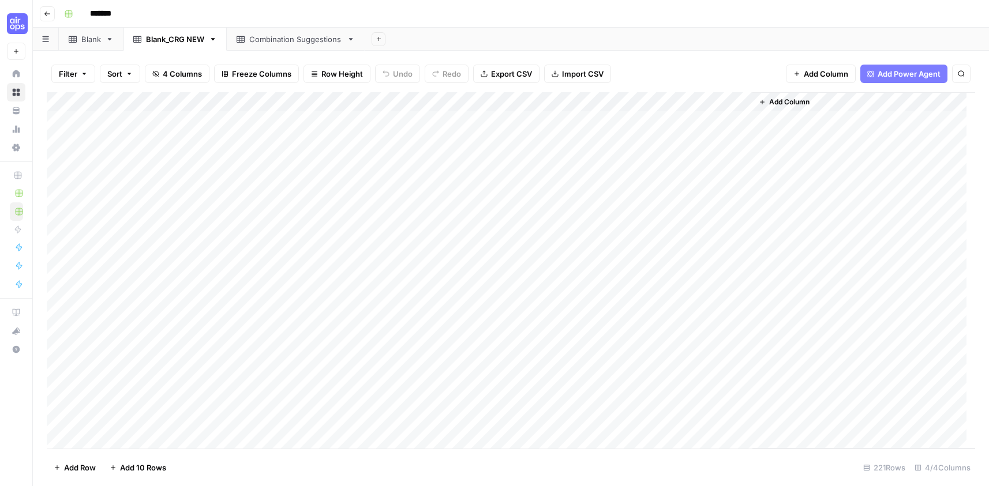
click at [294, 41] on div "Combination Suggestions" at bounding box center [295, 39] width 93 height 12
click at [268, 46] on link "Combination Suggestions" at bounding box center [296, 39] width 138 height 23
click at [322, 171] on div "Add Column" at bounding box center [511, 209] width 928 height 234
click at [273, 224] on div "Add Column" at bounding box center [511, 209] width 928 height 234
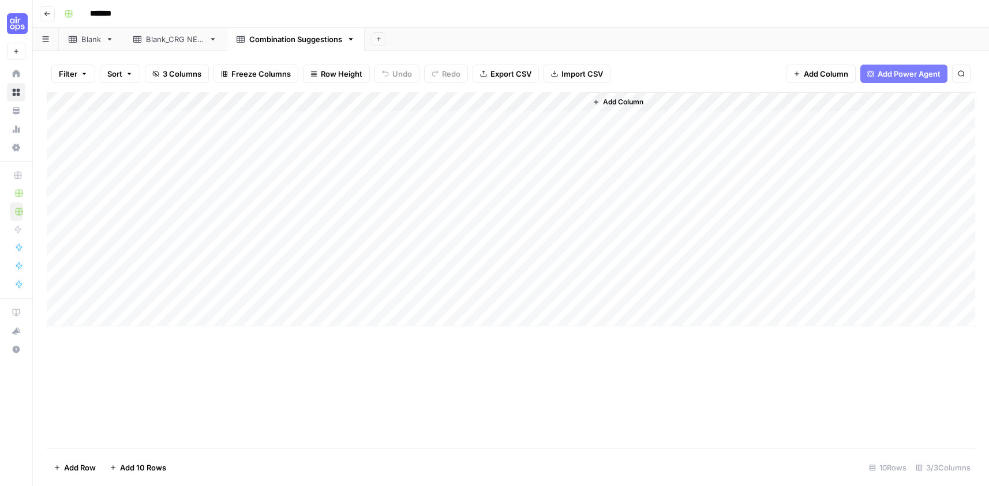
click at [274, 242] on div "Add Column" at bounding box center [511, 209] width 928 height 234
click at [273, 256] on div "Add Column" at bounding box center [511, 209] width 928 height 234
click at [301, 309] on div "Add Column" at bounding box center [511, 209] width 928 height 234
click at [404, 153] on div "Add Column" at bounding box center [511, 219] width 928 height 254
click at [322, 41] on div "Combination Suggestions" at bounding box center [295, 39] width 93 height 12
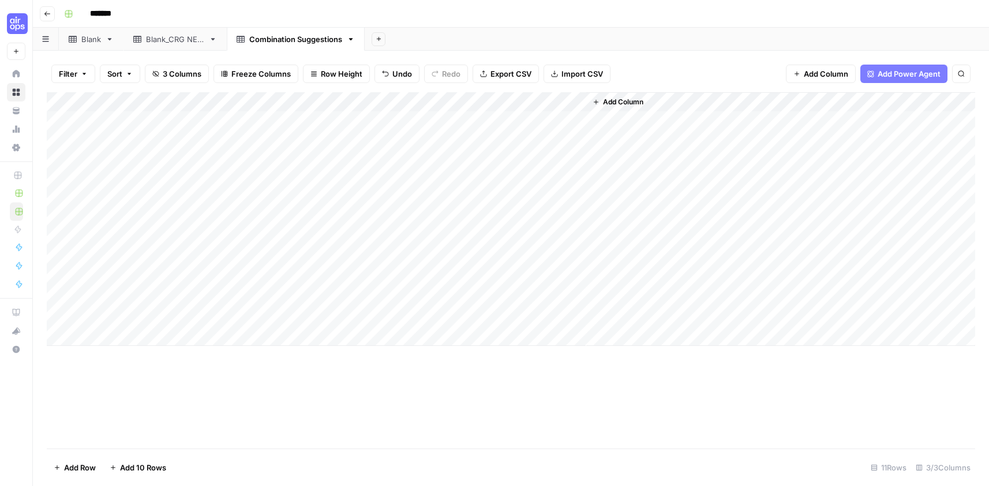
click at [323, 41] on div "Combination Suggestions" at bounding box center [295, 39] width 93 height 12
click at [252, 39] on input "**********" at bounding box center [296, 39] width 95 height 15
type input "**********"
click at [534, 170] on div "Add Column" at bounding box center [511, 219] width 928 height 254
click at [397, 40] on icon "button" at bounding box center [397, 39] width 6 height 6
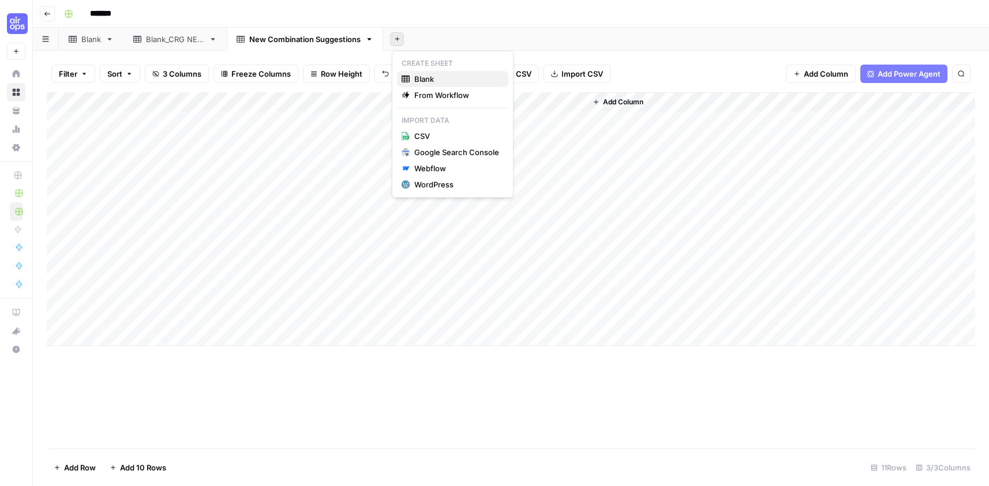
click at [494, 78] on span "Blank" at bounding box center [456, 79] width 85 height 12
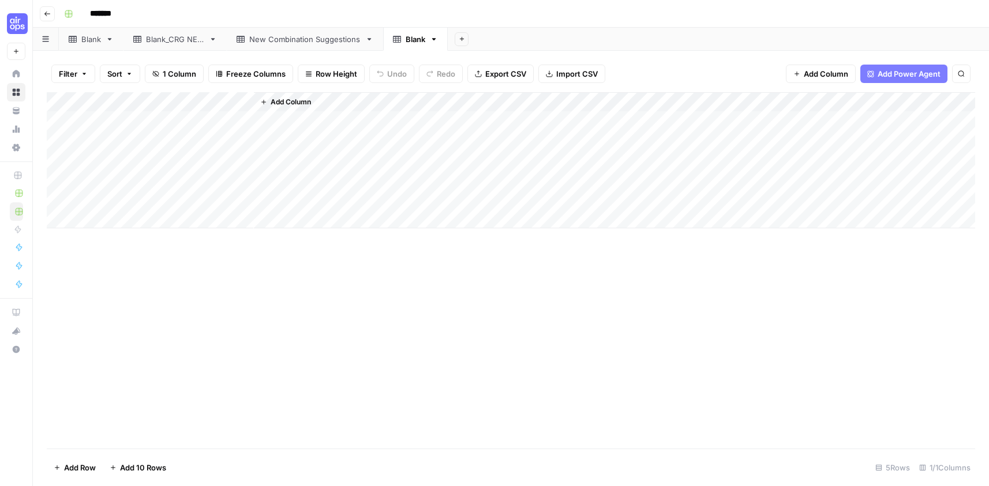
click at [412, 37] on div "Blank" at bounding box center [415, 39] width 20 height 12
click at [412, 39] on div "Blank" at bounding box center [415, 39] width 20 height 12
drag, startPoint x: 429, startPoint y: 40, endPoint x: 402, endPoint y: 43, distance: 26.7
click at [402, 43] on div "**********" at bounding box center [443, 39] width 101 height 17
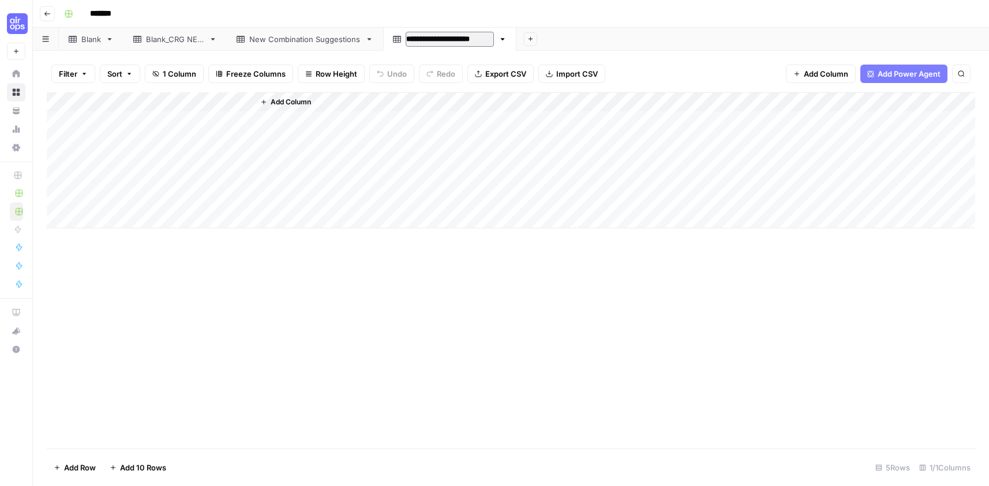
type input "**********"
click at [456, 148] on div "Add Column" at bounding box center [614, 160] width 721 height 136
click at [115, 101] on div "Add Column" at bounding box center [511, 160] width 928 height 136
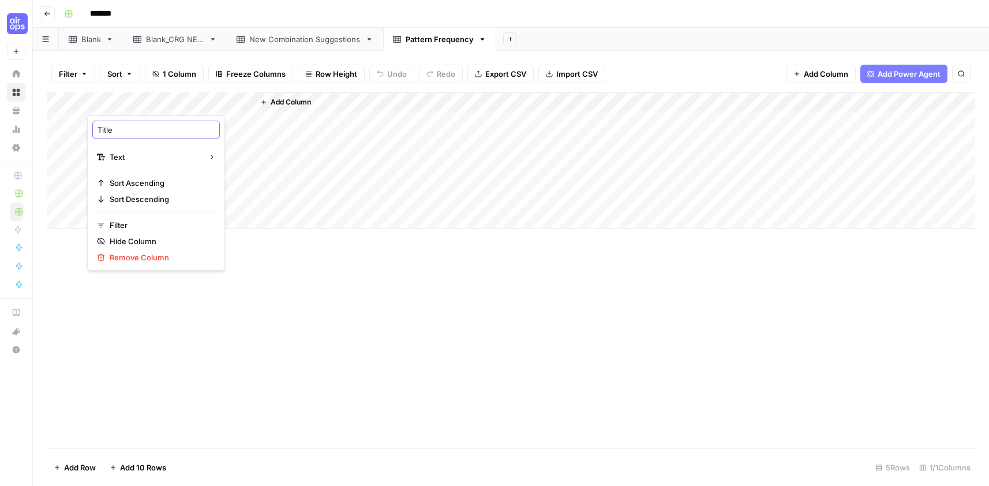
click at [134, 127] on input "Title" at bounding box center [155, 130] width 117 height 12
paste input "Combination Pattern"
type input "Combination Pattern"
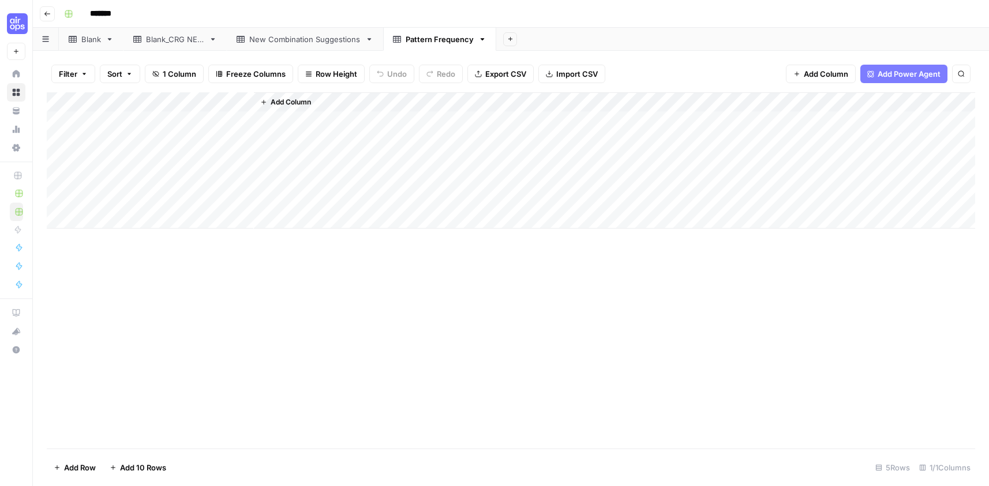
click at [300, 100] on span "Add Column" at bounding box center [290, 102] width 40 height 10
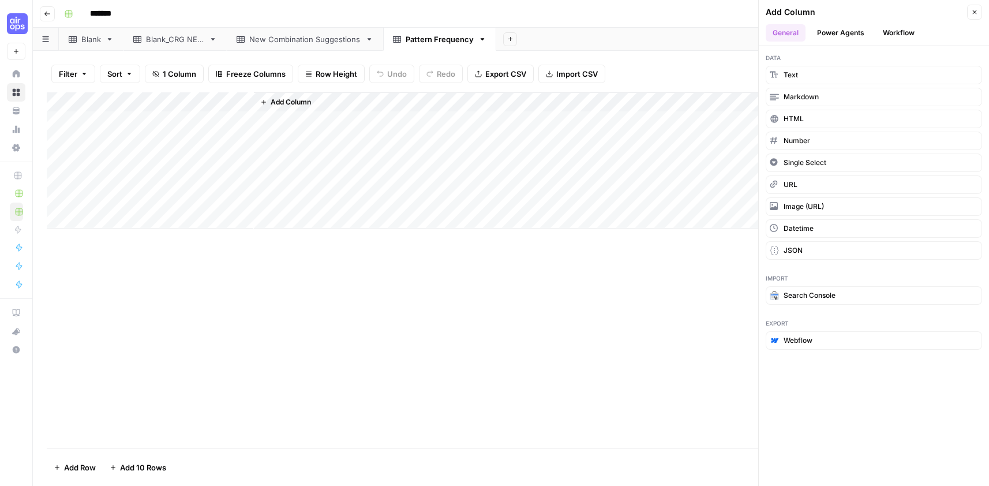
click at [790, 70] on span "Text" at bounding box center [790, 75] width 14 height 10
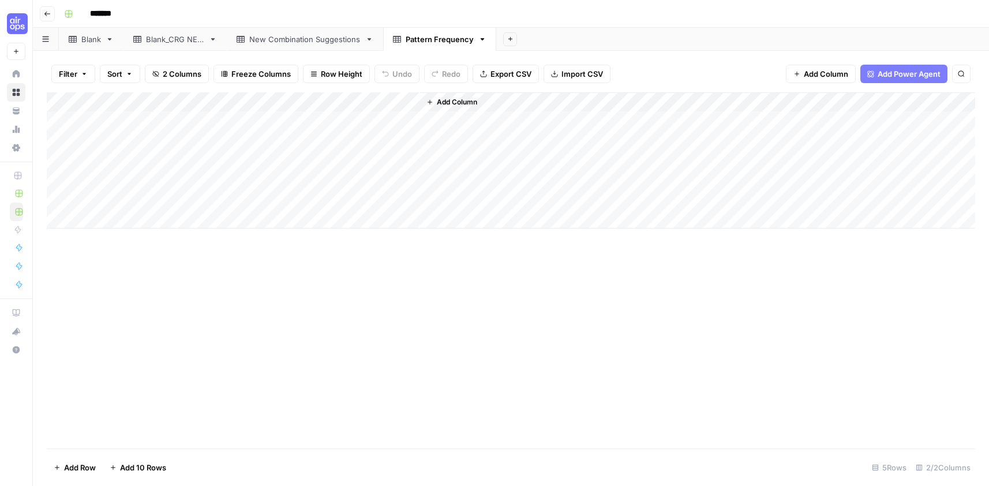
click at [325, 101] on div "Add Column" at bounding box center [511, 160] width 928 height 136
click at [305, 134] on input "New Column" at bounding box center [322, 130] width 117 height 12
paste input "Frequency"
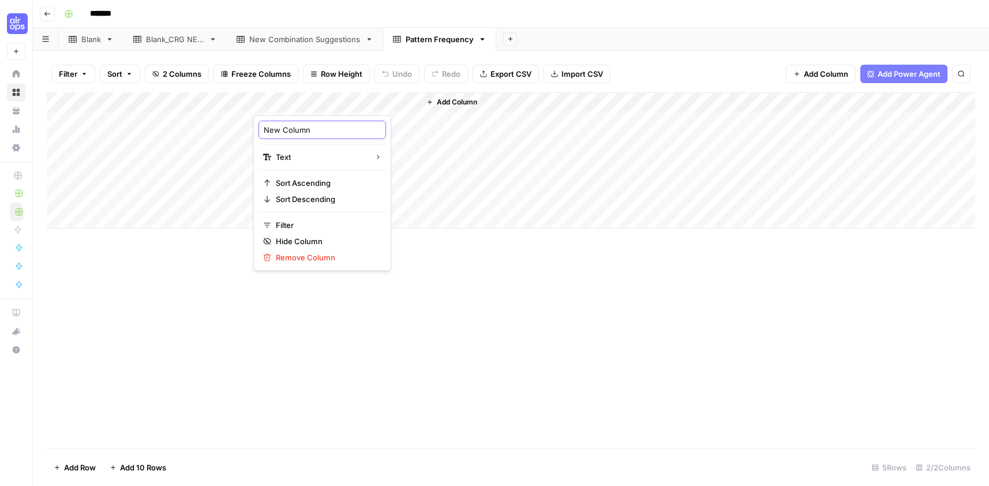
type input "Frequency"
click at [269, 40] on div "New Combination Suggestions" at bounding box center [304, 39] width 111 height 12
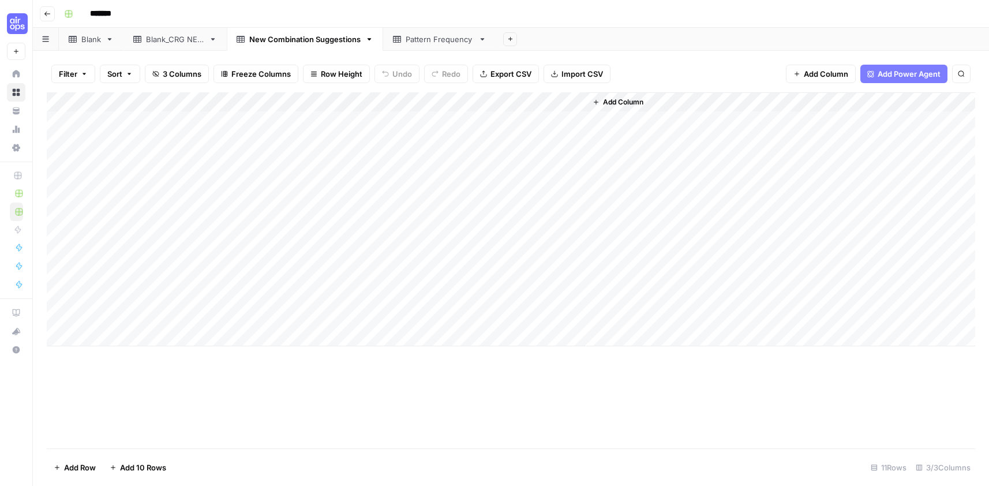
click at [450, 44] on div "Pattern Frequency" at bounding box center [439, 39] width 68 height 12
click at [437, 43] on div "Pattern Frequency" at bounding box center [439, 39] width 68 height 12
click at [435, 44] on div "Pattern Frequency" at bounding box center [439, 39] width 68 height 12
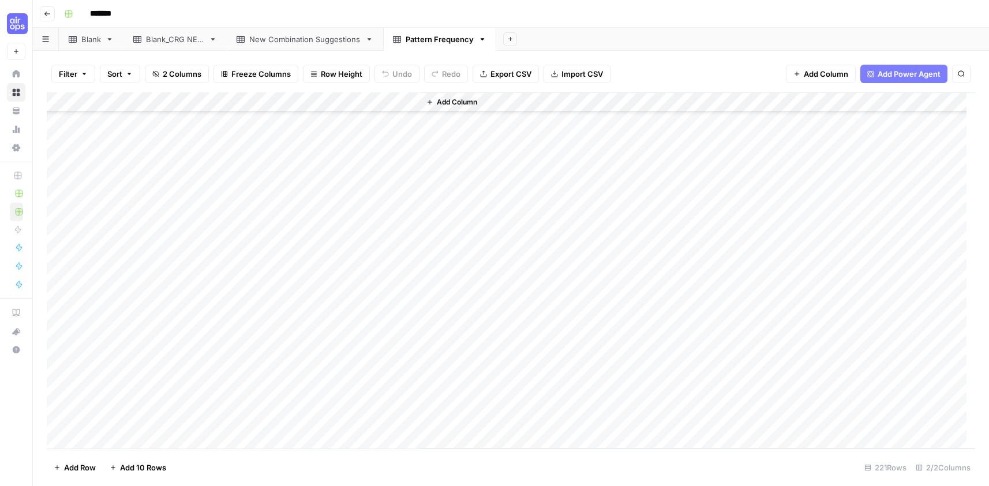
click at [435, 44] on div "Pattern Frequency" at bounding box center [439, 39] width 68 height 12
click at [439, 41] on div "Pattern Frequency" at bounding box center [439, 39] width 68 height 12
click at [439, 42] on div "Pattern Frequency" at bounding box center [439, 39] width 68 height 12
click at [47, 10] on icon "button" at bounding box center [47, 13] width 7 height 7
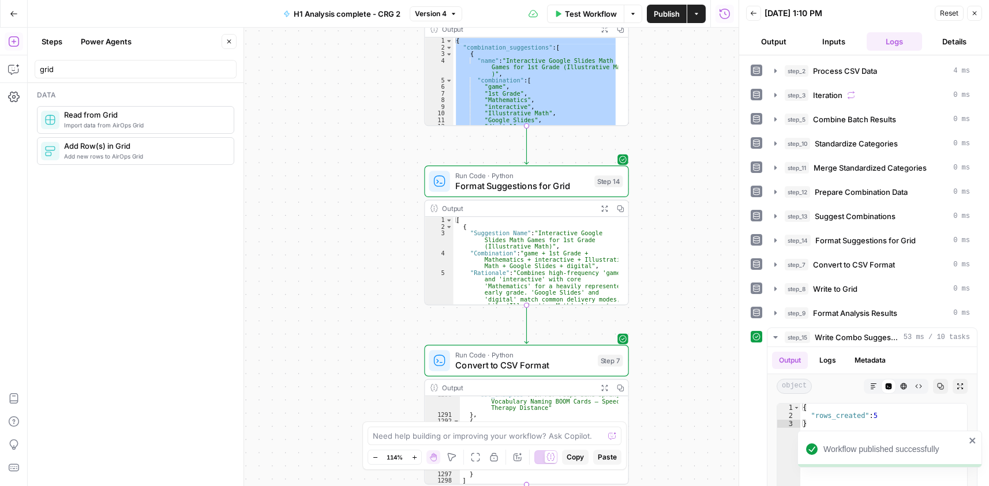
drag, startPoint x: 665, startPoint y: 399, endPoint x: 671, endPoint y: 290, distance: 109.7
click at [660, 396] on div "Workflow Set Inputs Inputs Run Code · Python Process CSV Data Step 2 Output Exp…" at bounding box center [383, 257] width 711 height 459
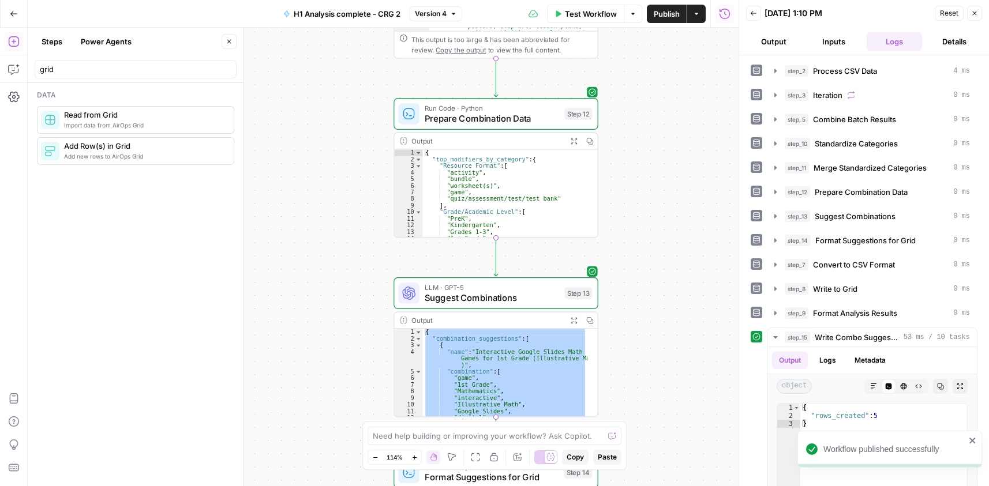
drag, startPoint x: 656, startPoint y: 166, endPoint x: 629, endPoint y: 82, distance: 87.7
click at [655, 189] on div "Workflow Set Inputs Inputs Run Code · Python Process CSV Data Step 2 Output Exp…" at bounding box center [383, 257] width 711 height 459
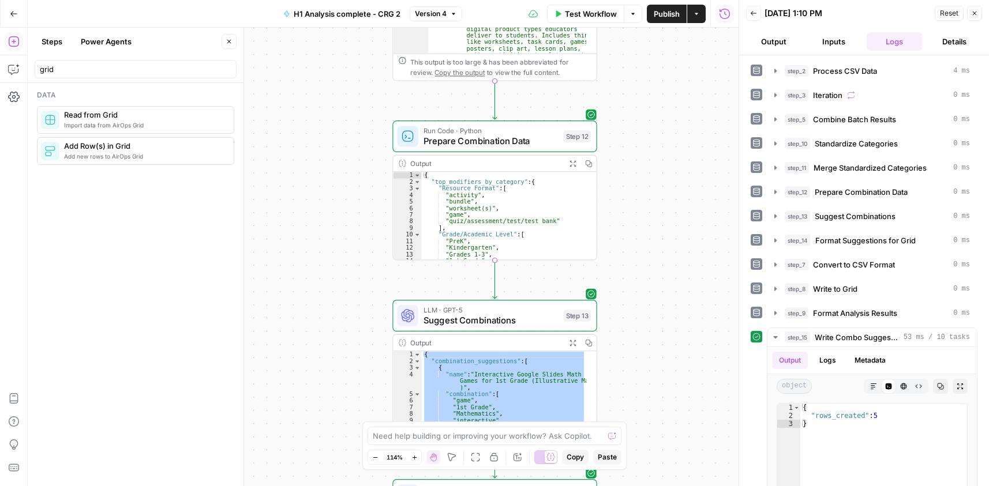
click at [665, 15] on span "Publish" at bounding box center [666, 14] width 26 height 12
click at [666, 61] on div "Workflow Set Inputs Inputs Run Code · Python Process CSV Data Step 2 Output Exp…" at bounding box center [383, 257] width 711 height 459
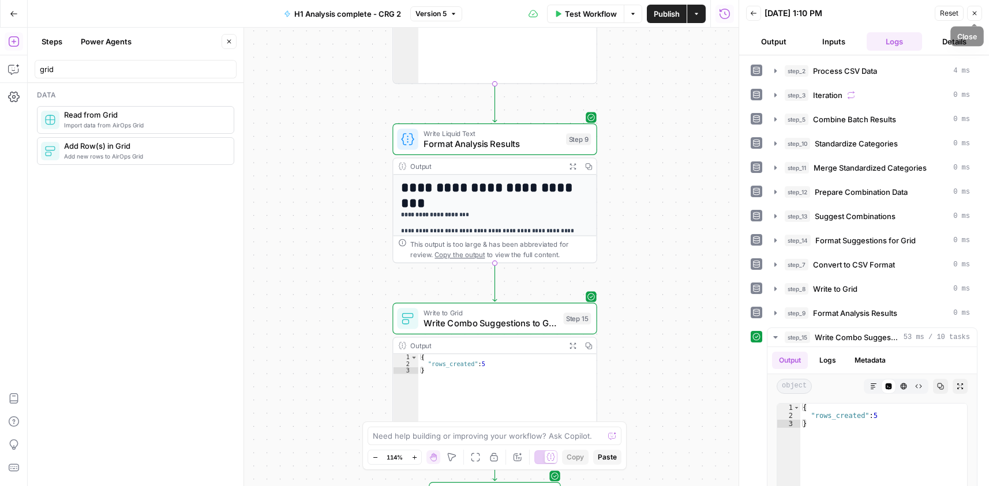
click at [971, 14] on icon "button" at bounding box center [974, 13] width 7 height 7
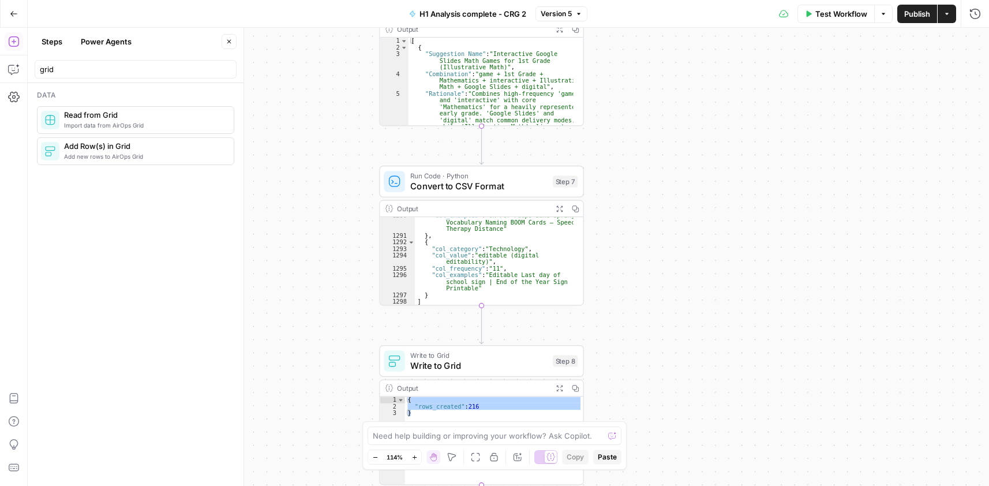
drag, startPoint x: 656, startPoint y: 375, endPoint x: 646, endPoint y: 93, distance: 282.2
click at [651, 84] on div "Workflow Set Inputs Inputs Run Code · Python Process CSV Data Step 2 Output Exp…" at bounding box center [508, 257] width 961 height 458
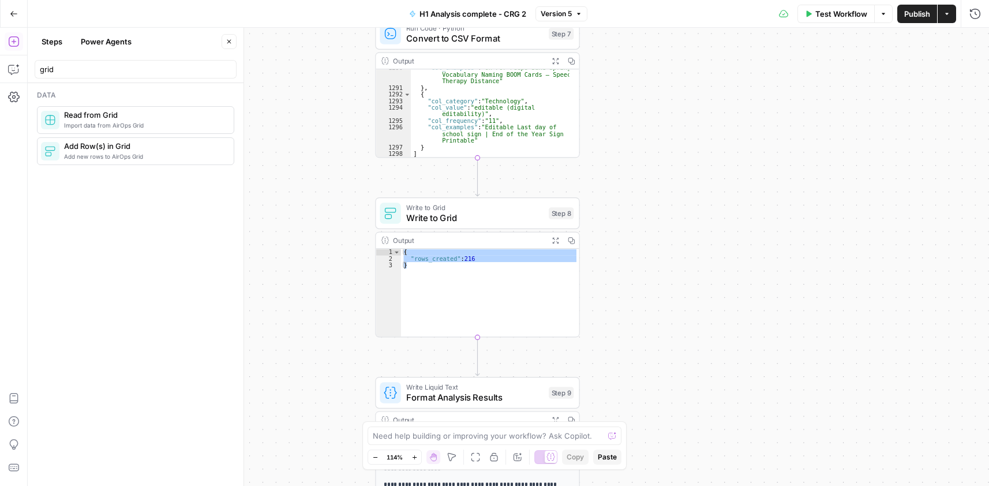
drag, startPoint x: 649, startPoint y: 220, endPoint x: 622, endPoint y: 18, distance: 204.2
click at [622, 18] on div "Go Back H1 Analysis complete - CRG 2 Version 5 Test Workflow Options Publish Ac…" at bounding box center [494, 243] width 989 height 486
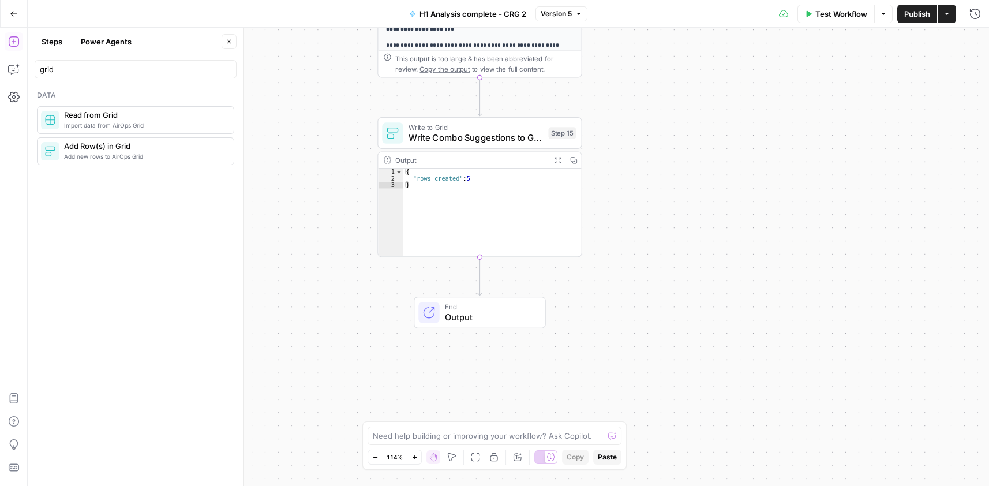
drag, startPoint x: 638, startPoint y: 313, endPoint x: 668, endPoint y: 60, distance: 255.0
click at [668, 60] on div "Workflow Set Inputs Inputs Run Code · Python Process CSV Data Step 2 Output Exp…" at bounding box center [508, 257] width 961 height 458
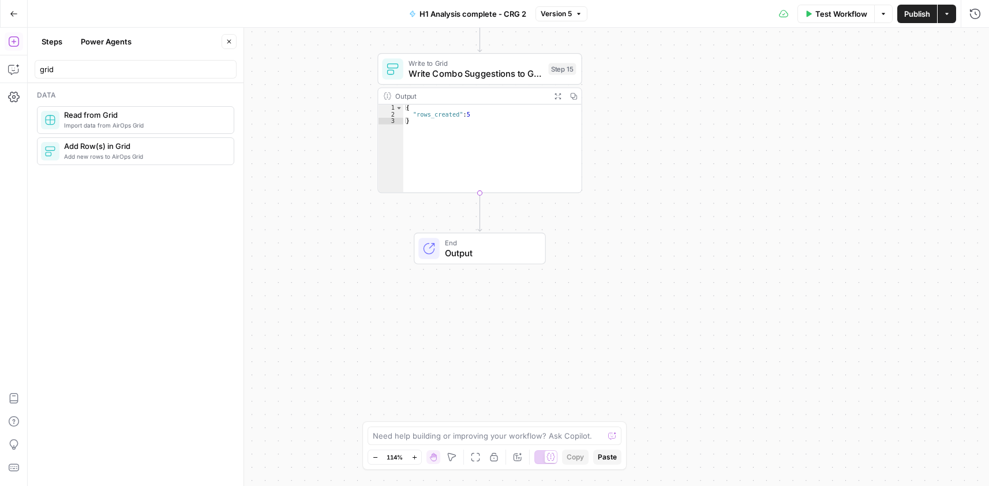
drag, startPoint x: 634, startPoint y: 262, endPoint x: 630, endPoint y: 223, distance: 38.9
click at [635, 220] on div "Workflow Set Inputs Inputs Run Code · Python Process CSV Data Step 2 Output Exp…" at bounding box center [508, 257] width 961 height 458
click at [224, 69] on input "grid" at bounding box center [135, 69] width 191 height 12
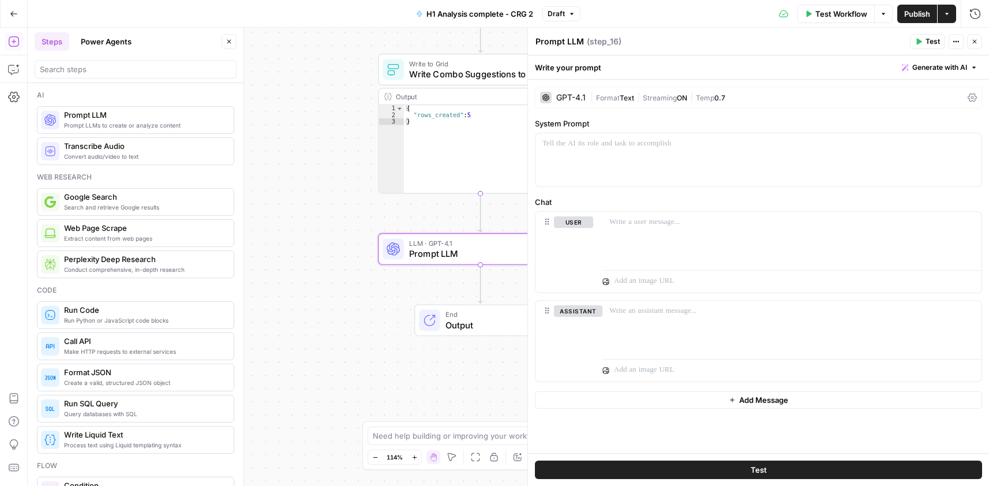
click at [571, 42] on textarea "Prompt LLM" at bounding box center [559, 42] width 48 height 12
paste textarea "Extract Category Patterns (Loop)"
type textarea "Extract Category Patterns (Loop)"
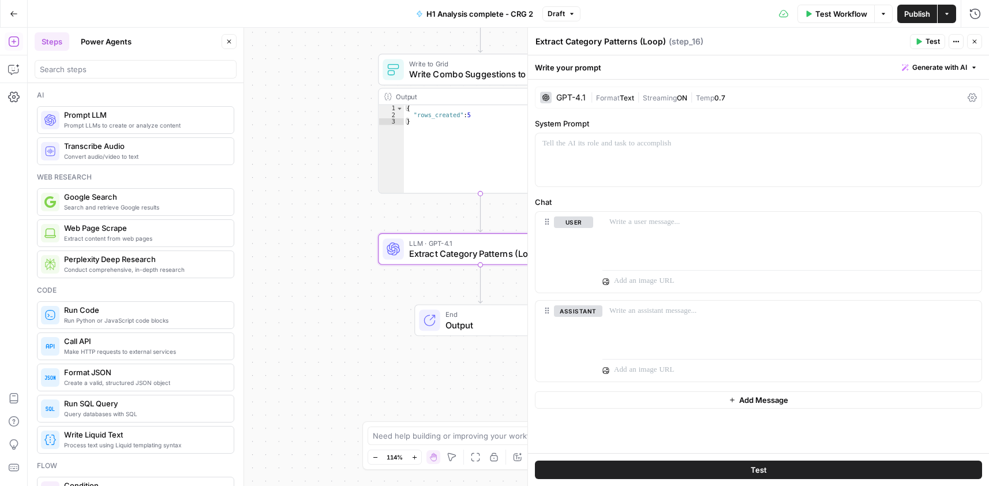
click at [976, 42] on icon "button" at bounding box center [974, 41] width 7 height 7
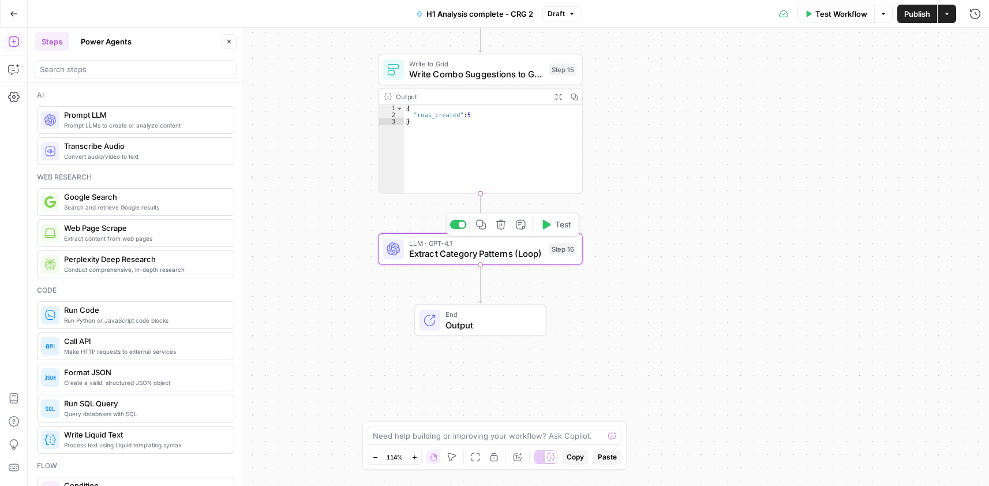
click at [499, 223] on icon "button" at bounding box center [501, 225] width 10 height 10
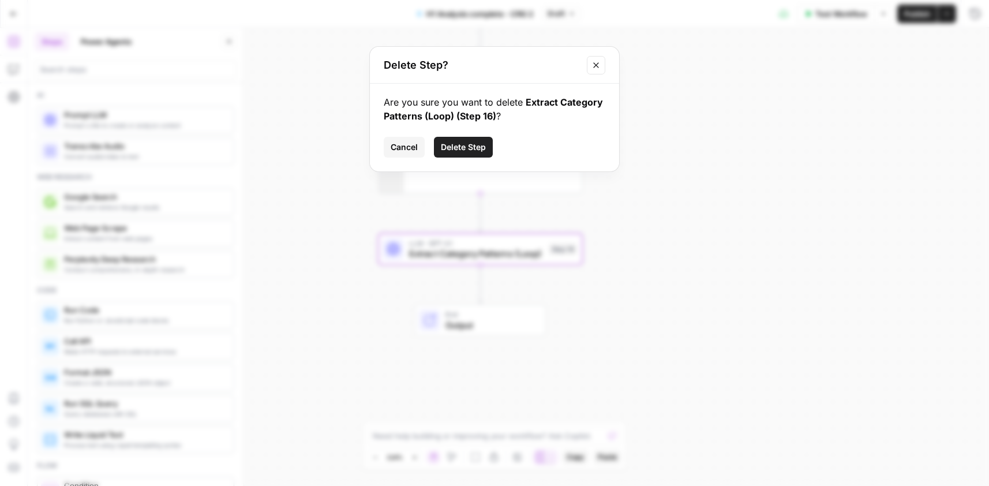
click at [487, 148] on button "Delete Step" at bounding box center [463, 147] width 59 height 21
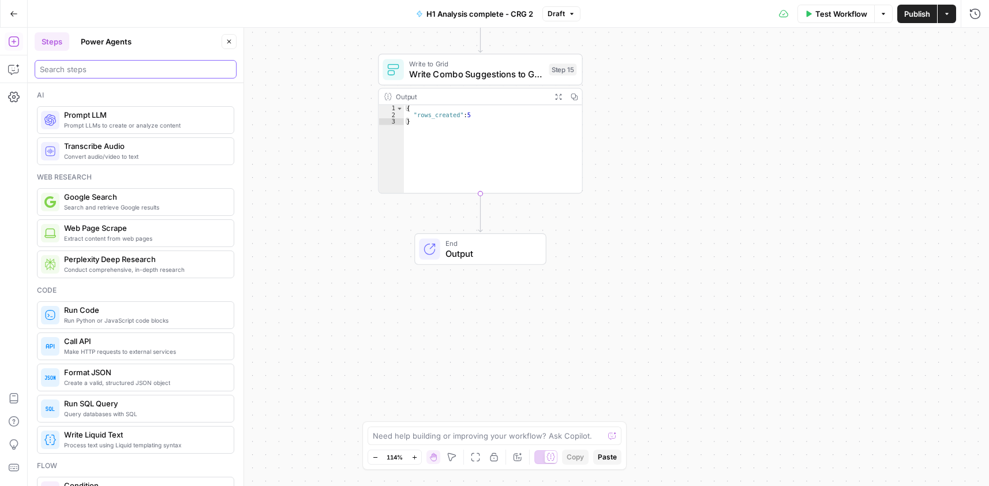
click at [147, 63] on input "search" at bounding box center [135, 69] width 191 height 12
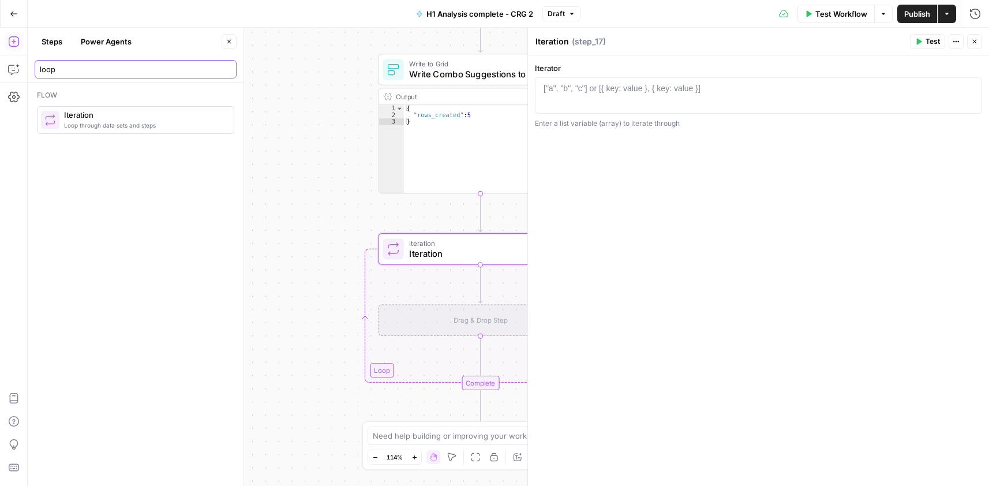
click at [136, 74] on input "loop" at bounding box center [135, 69] width 191 height 12
click at [134, 74] on input "loop" at bounding box center [135, 69] width 191 height 12
click at [132, 74] on input "loop" at bounding box center [135, 69] width 191 height 12
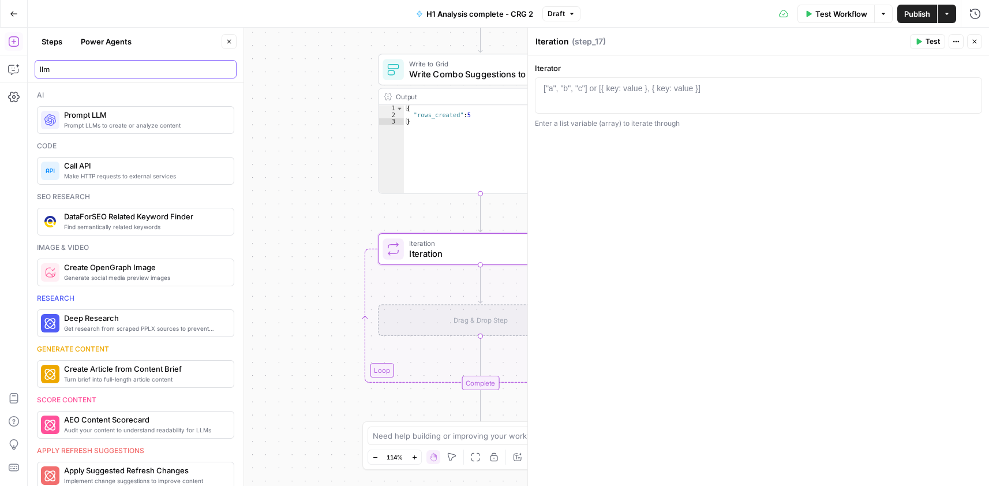
type input "llm"
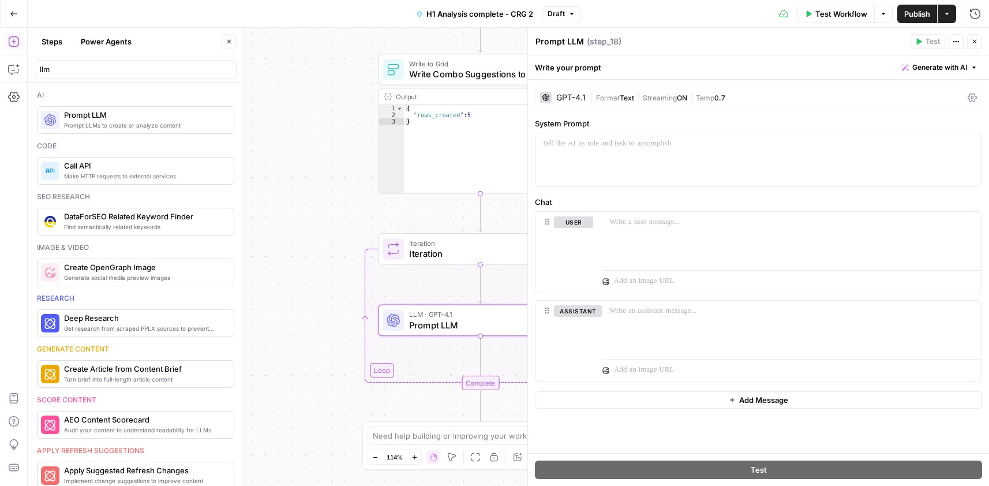
click at [568, 38] on textarea "Prompt LLM" at bounding box center [559, 42] width 48 height 12
click at [567, 38] on textarea "Prompt LLM" at bounding box center [559, 42] width 48 height 12
paste textarea "Extract Category Patterns (Loop)"
type textarea "Extract Category Patterns (Loop)"
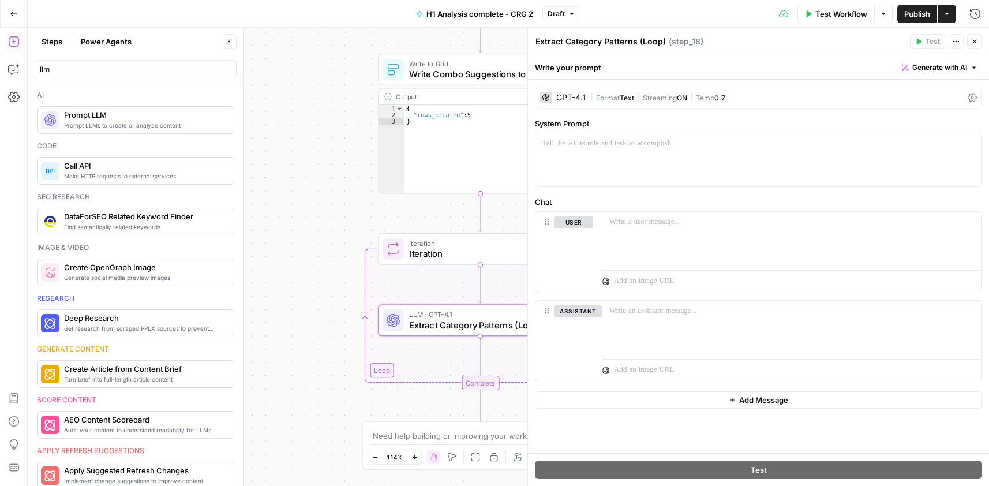
click at [579, 98] on div "GPT-4.1" at bounding box center [570, 97] width 29 height 8
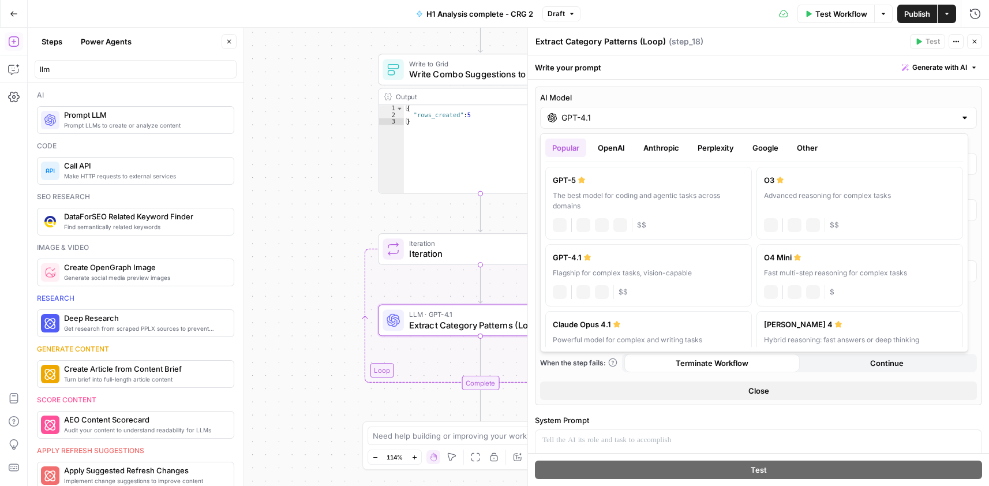
click at [579, 117] on input "GPT-4.1" at bounding box center [758, 118] width 394 height 12
click at [583, 184] on div "GPT-5" at bounding box center [648, 180] width 191 height 12
type input "GPT-5"
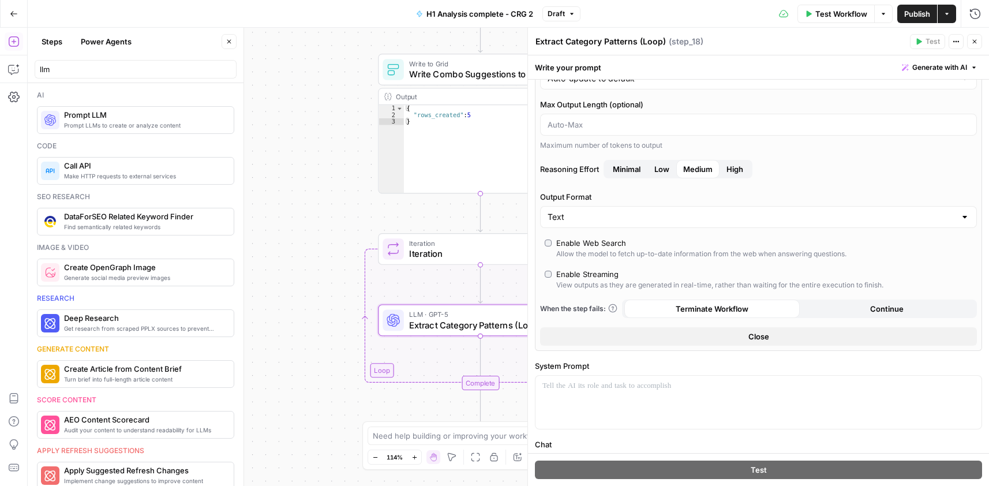
scroll to position [115, 0]
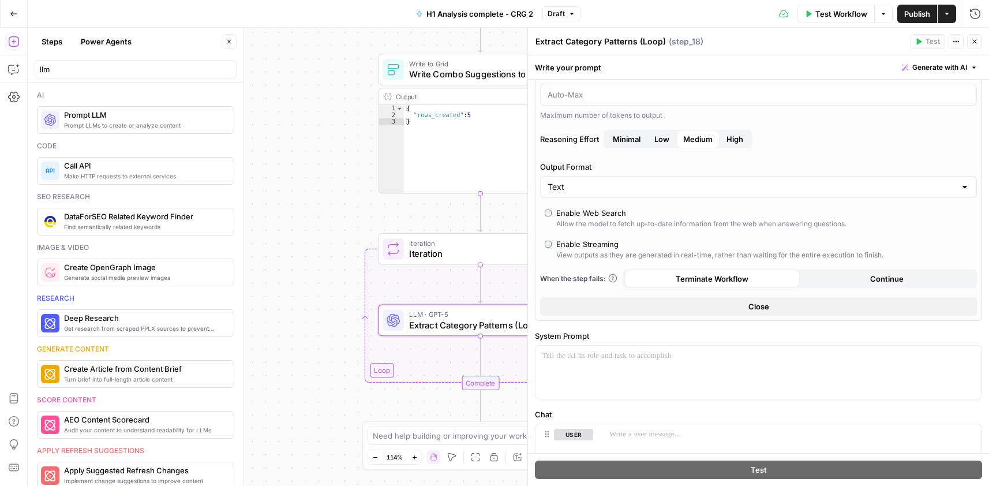
click at [616, 180] on div "Text" at bounding box center [758, 187] width 437 height 22
click at [581, 226] on button "JSON" at bounding box center [754, 232] width 418 height 16
type input "JSON"
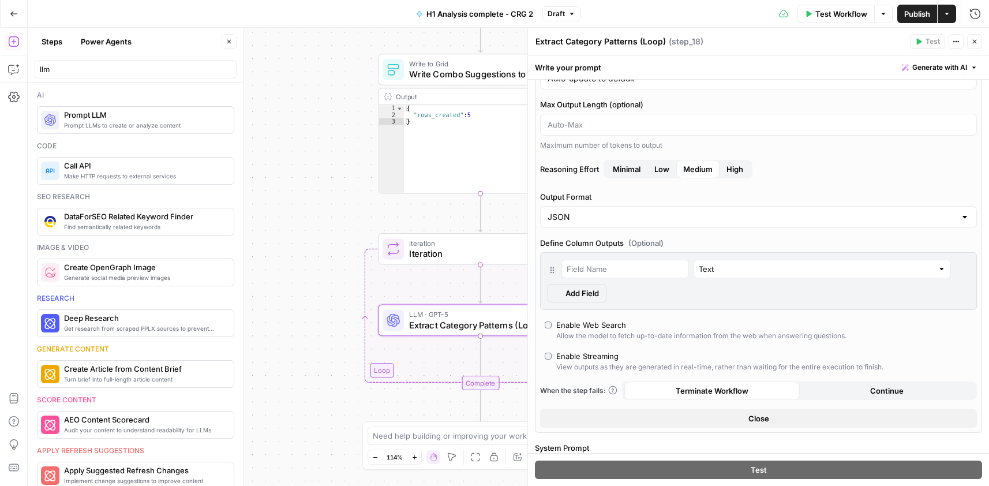
scroll to position [145, 0]
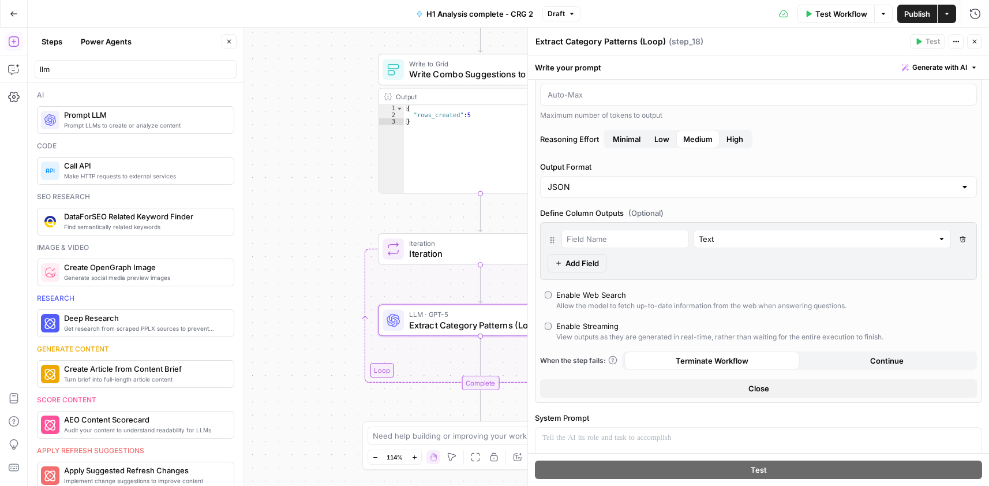
click at [795, 388] on button "Close" at bounding box center [758, 388] width 437 height 18
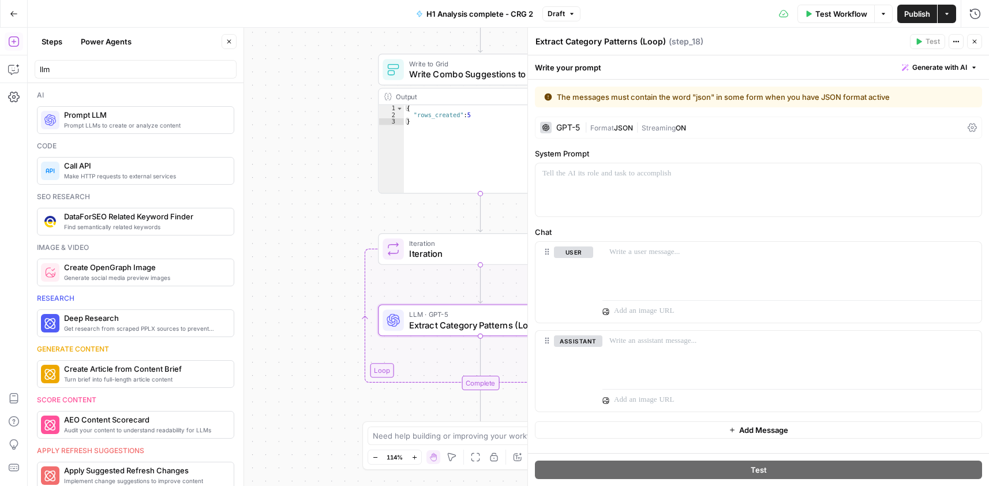
scroll to position [0, 0]
click at [639, 174] on p at bounding box center [758, 174] width 432 height 12
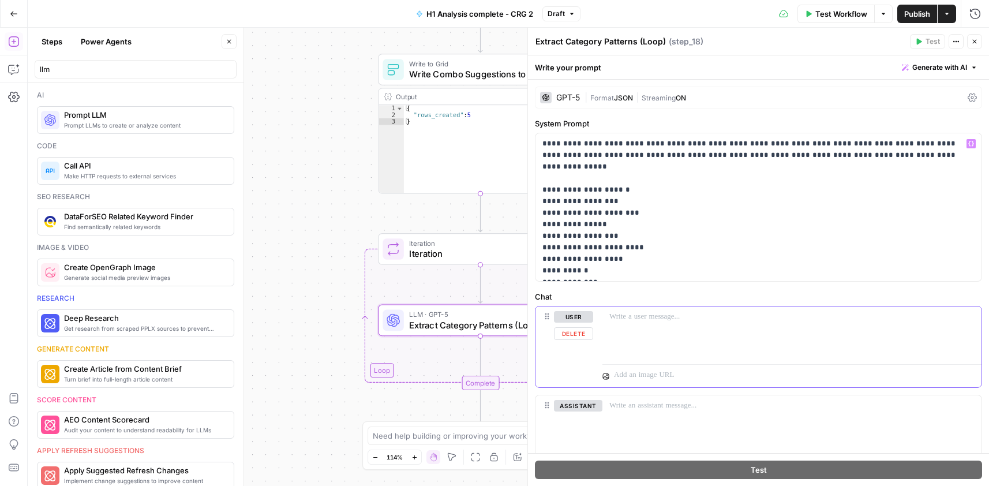
click at [673, 323] on div at bounding box center [791, 332] width 379 height 53
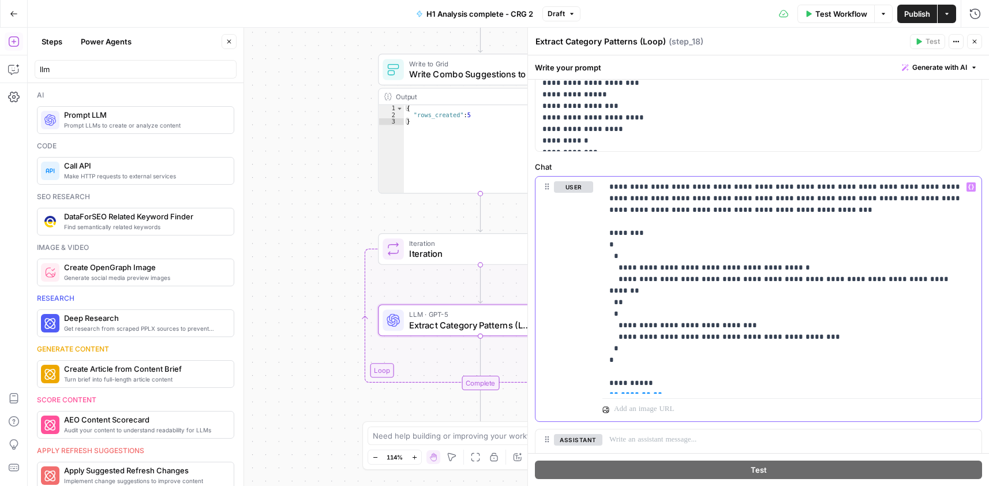
scroll to position [173, 0]
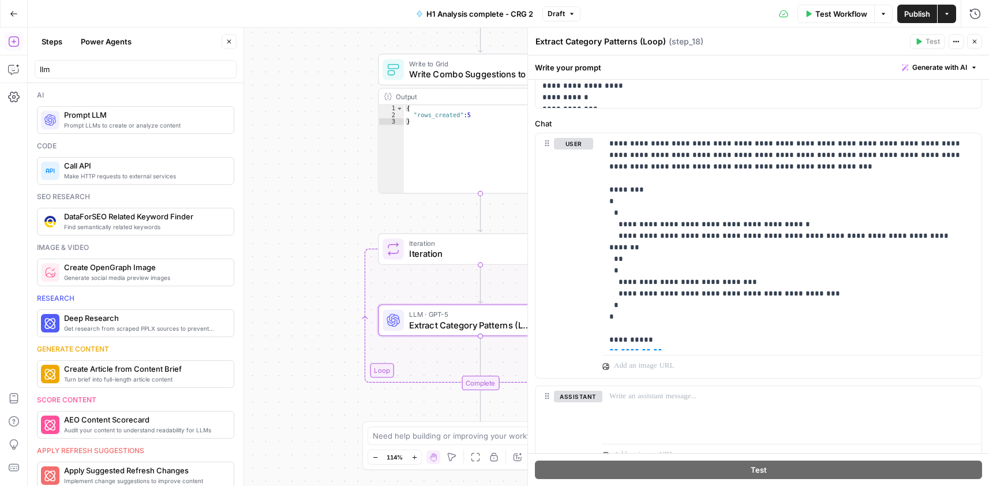
click at [970, 43] on button "Close" at bounding box center [974, 41] width 15 height 15
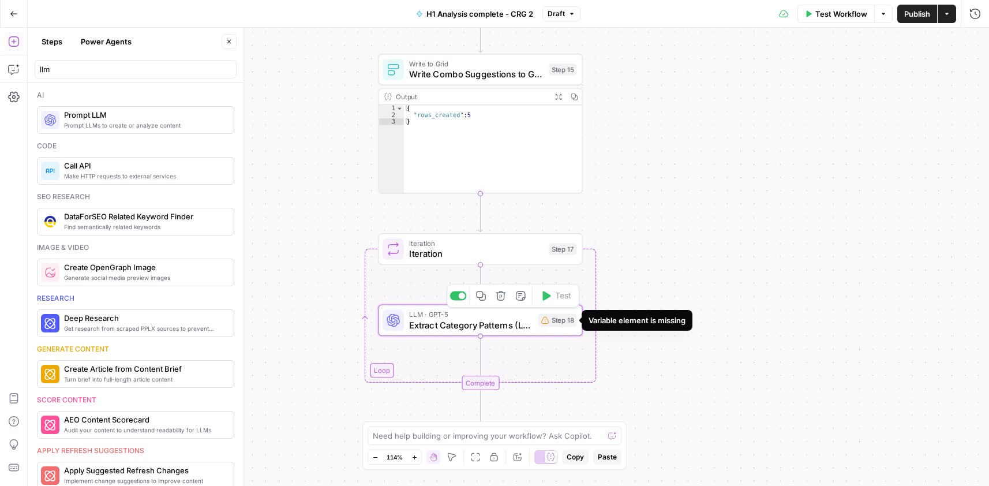
click at [559, 323] on div "Step 18" at bounding box center [557, 319] width 38 height 13
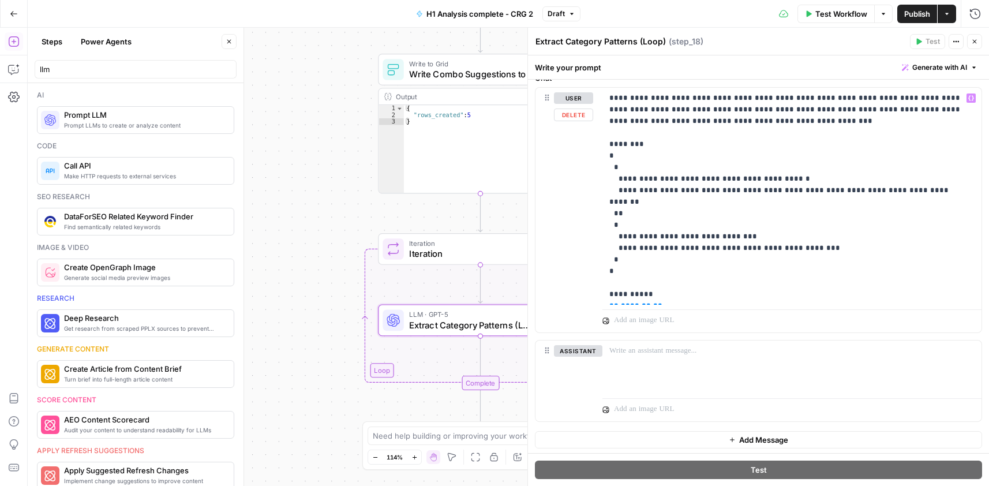
scroll to position [221, 0]
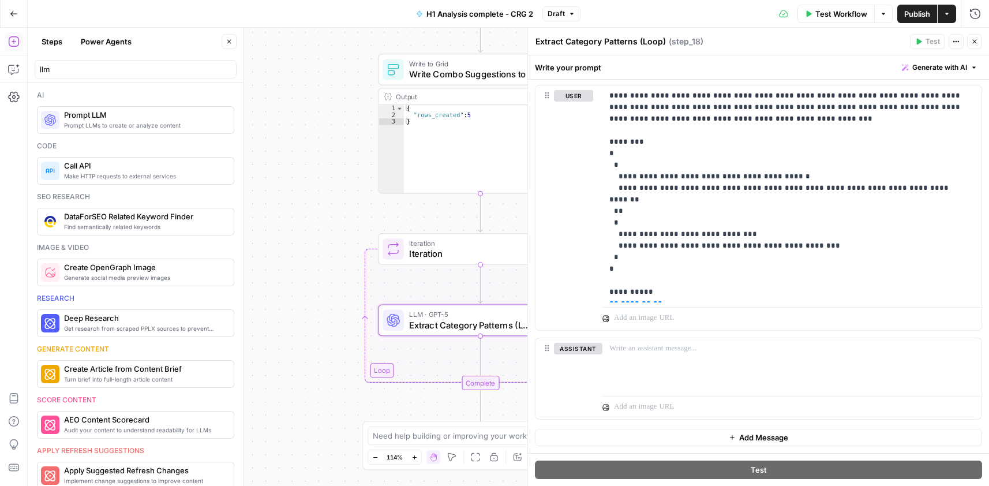
drag, startPoint x: 977, startPoint y: 44, endPoint x: 469, endPoint y: 481, distance: 669.9
click at [975, 45] on button "Close" at bounding box center [974, 41] width 15 height 15
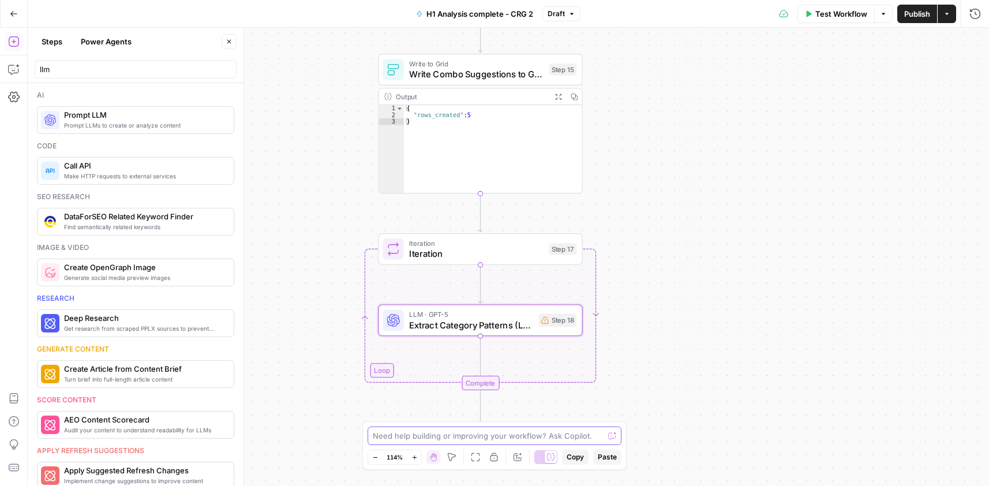
drag, startPoint x: 448, startPoint y: 440, endPoint x: 452, endPoint y: 446, distance: 7.5
click at [448, 443] on div "Need help building or improving your workflow? Ask Copilot." at bounding box center [494, 435] width 254 height 18
type textarea "can you fix the missing element in step 18"
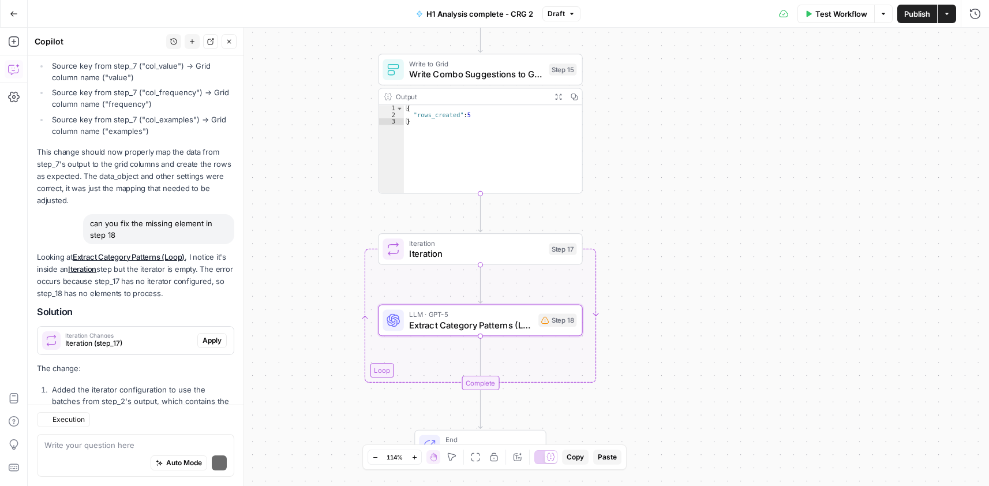
scroll to position [2662, 0]
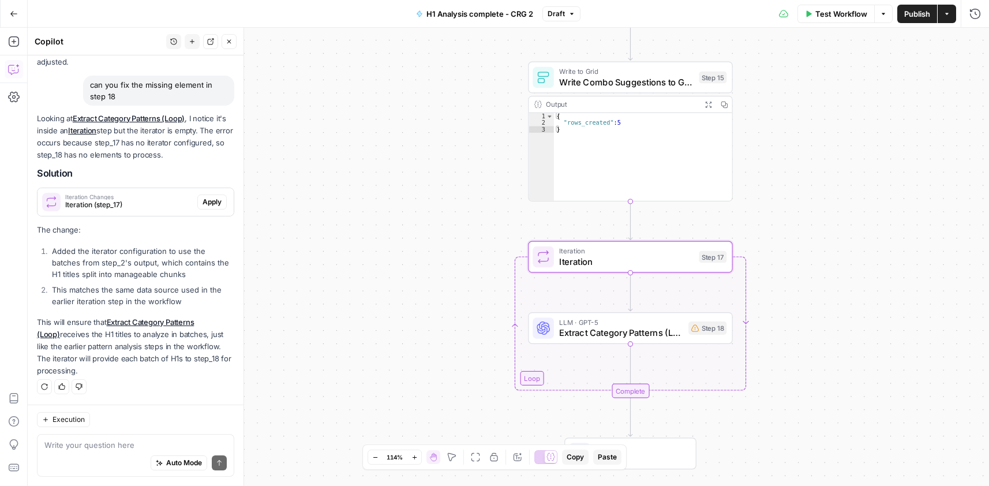
click at [202, 200] on span "Apply" at bounding box center [211, 202] width 19 height 10
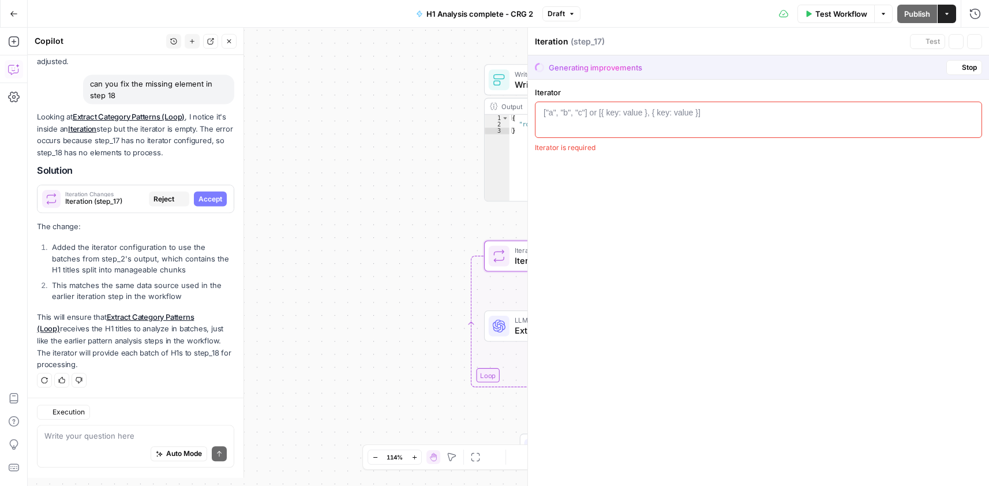
scroll to position [2533, 0]
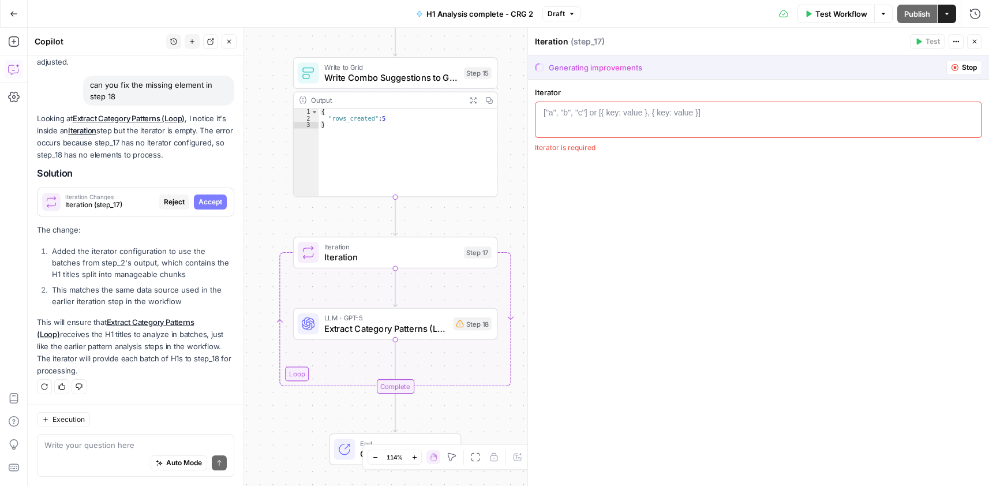
click at [652, 110] on div "["a", "b", "c"] or [{ key: value }, { key: value }]" at bounding box center [621, 113] width 157 height 12
paste textarea "**********"
type textarea "**********"
click at [971, 67] on span "Stop" at bounding box center [968, 67] width 15 height 10
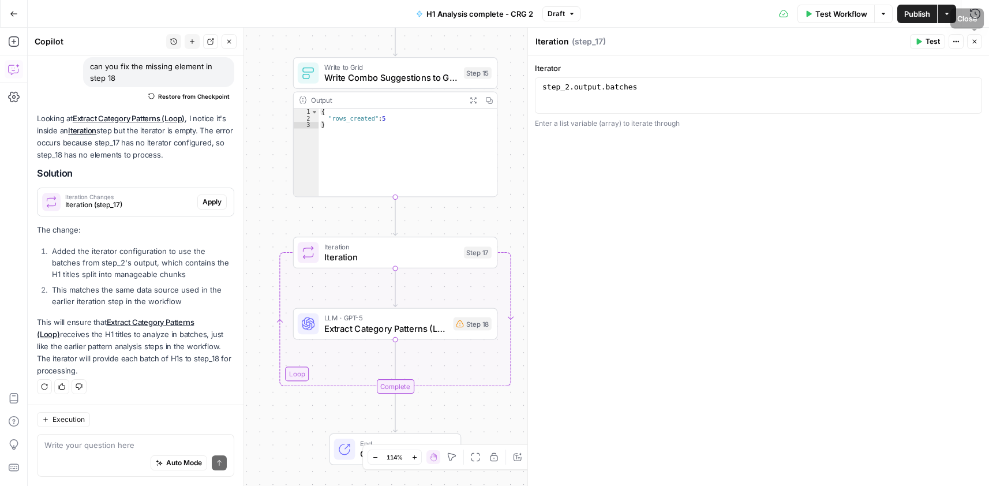
click at [976, 44] on icon "button" at bounding box center [974, 41] width 7 height 7
click at [469, 228] on span "Test" at bounding box center [477, 228] width 16 height 12
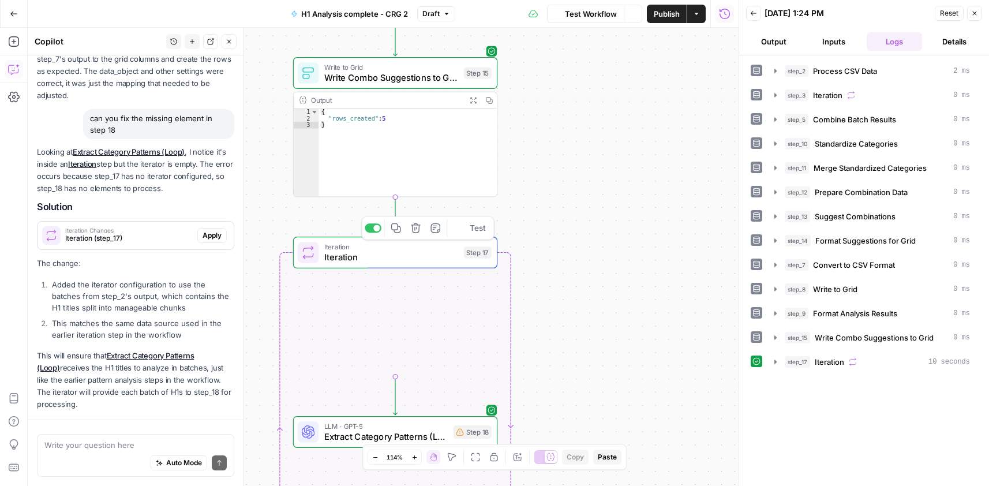
scroll to position [2680, 0]
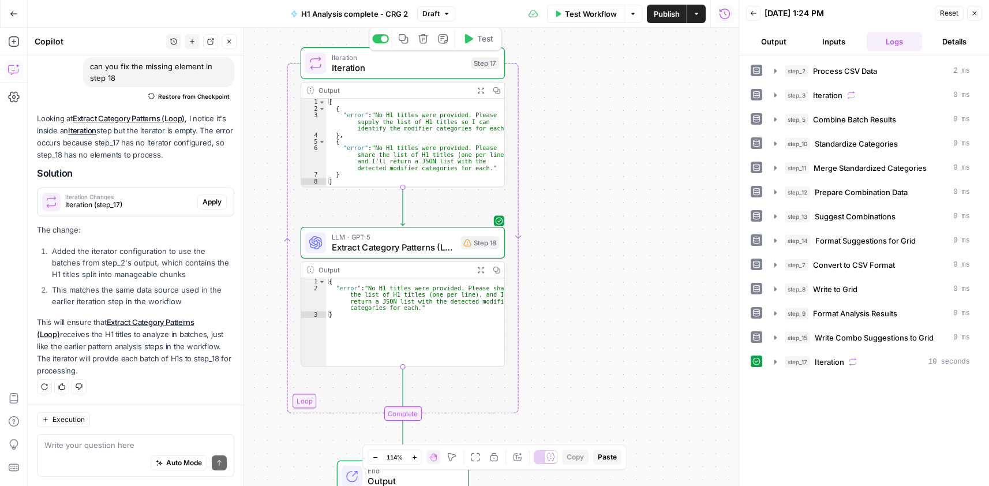
drag, startPoint x: 585, startPoint y: 355, endPoint x: 589, endPoint y: 176, distance: 178.3
click at [589, 176] on div "Workflow Set Inputs Inputs Run Code · Python Process CSV Data Step 2 Output Exp…" at bounding box center [383, 257] width 711 height 458
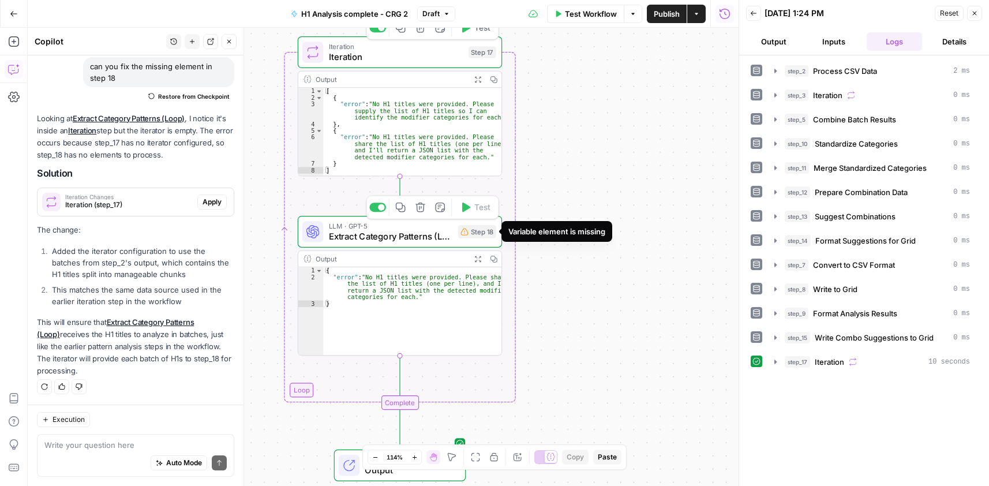
click at [467, 232] on icon at bounding box center [464, 231] width 7 height 7
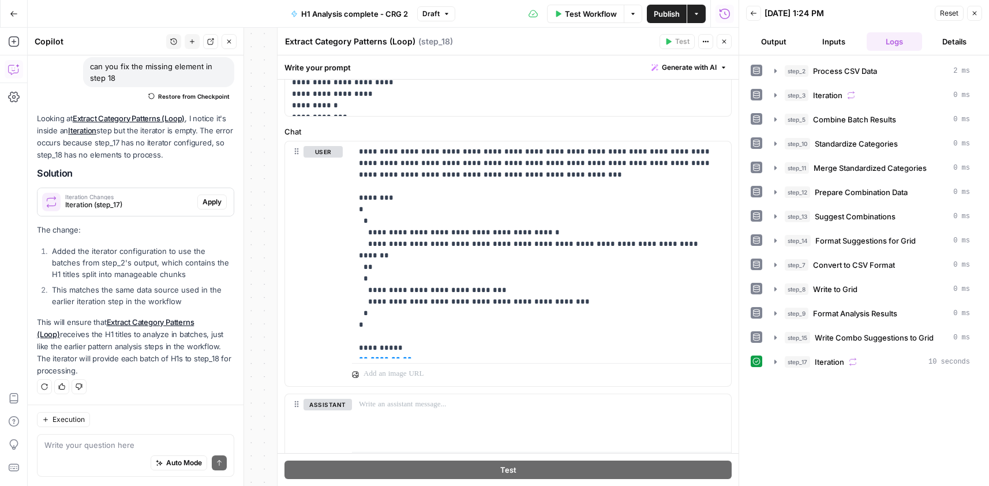
scroll to position [173, 0]
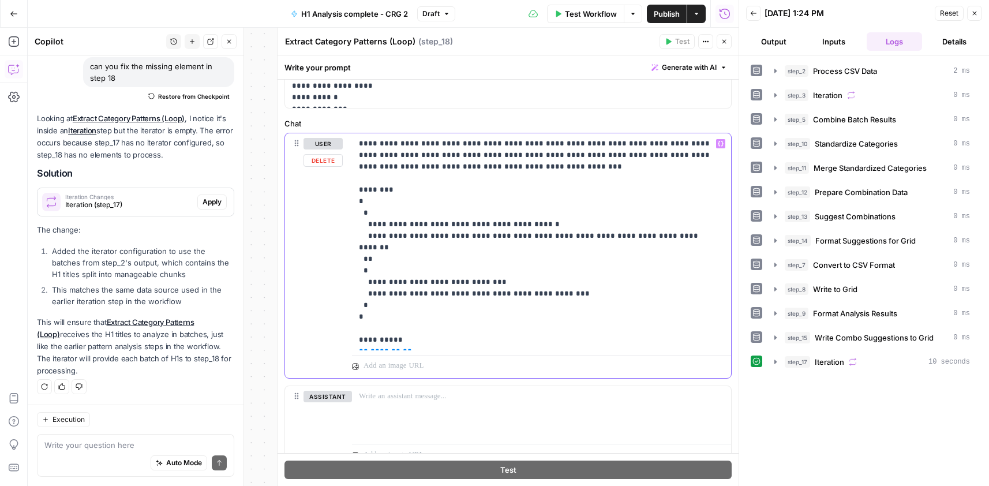
drag, startPoint x: 386, startPoint y: 340, endPoint x: 354, endPoint y: 341, distance: 32.3
click at [354, 341] on div "**********" at bounding box center [541, 241] width 379 height 217
click at [121, 449] on textarea at bounding box center [135, 445] width 182 height 12
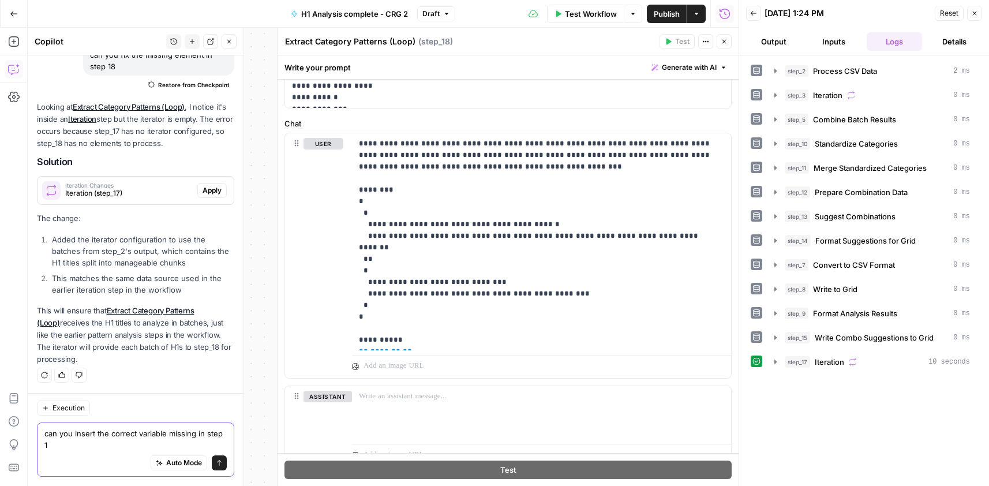
type textarea "can you insert the correct variable missing in step 18"
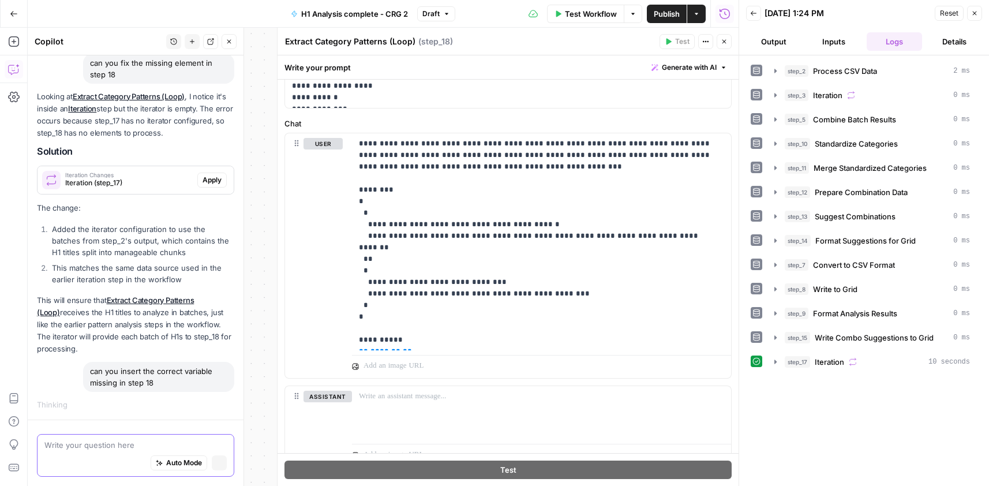
scroll to position [2554, 0]
click at [726, 40] on icon "button" at bounding box center [723, 41] width 7 height 7
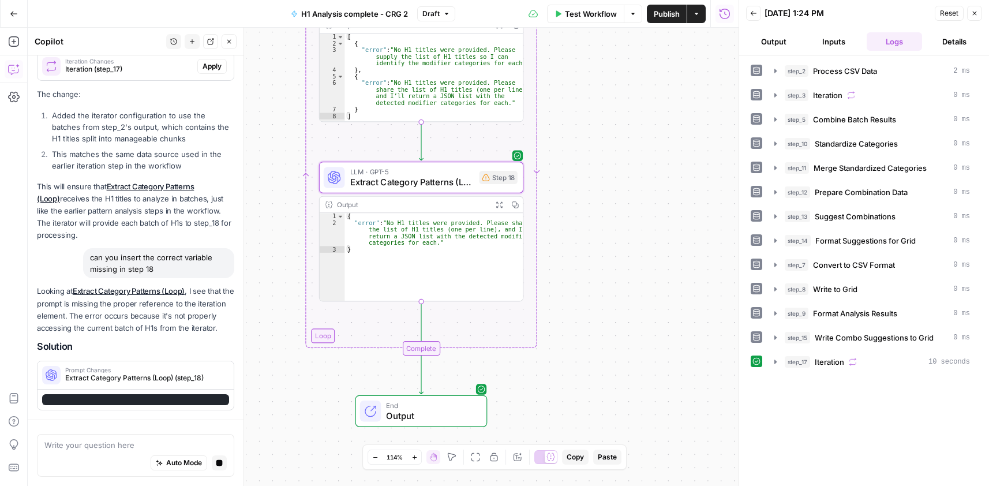
drag, startPoint x: 584, startPoint y: 375, endPoint x: 603, endPoint y: 326, distance: 52.6
click at [603, 326] on div "Workflow Set Inputs Inputs Run Code · Python Process CSV Data Step 2 Output Exp…" at bounding box center [383, 257] width 711 height 458
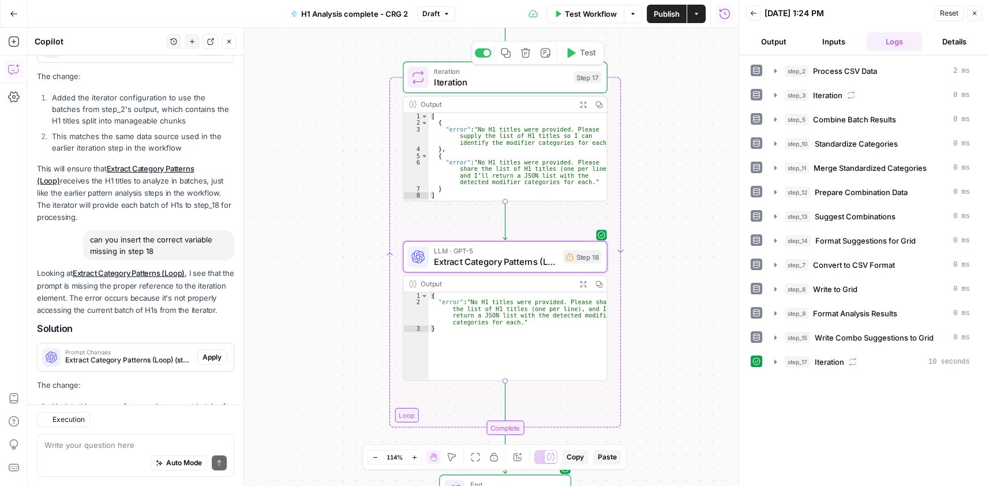
scroll to position [2990, 0]
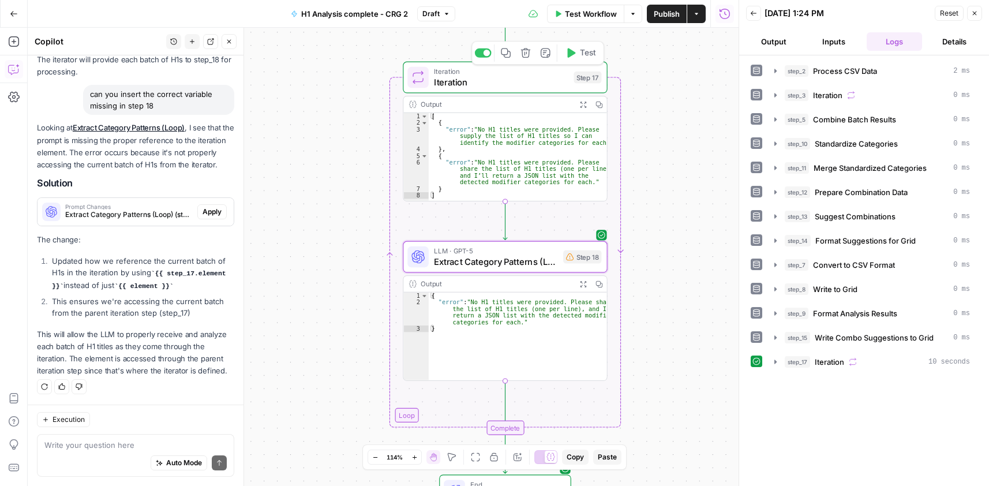
click at [203, 212] on span "Apply" at bounding box center [211, 211] width 19 height 10
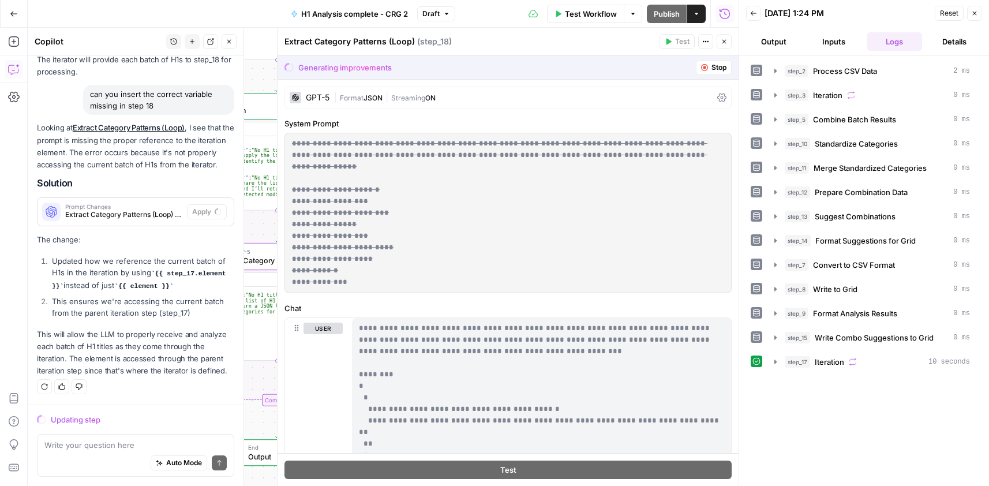
scroll to position [2843, 0]
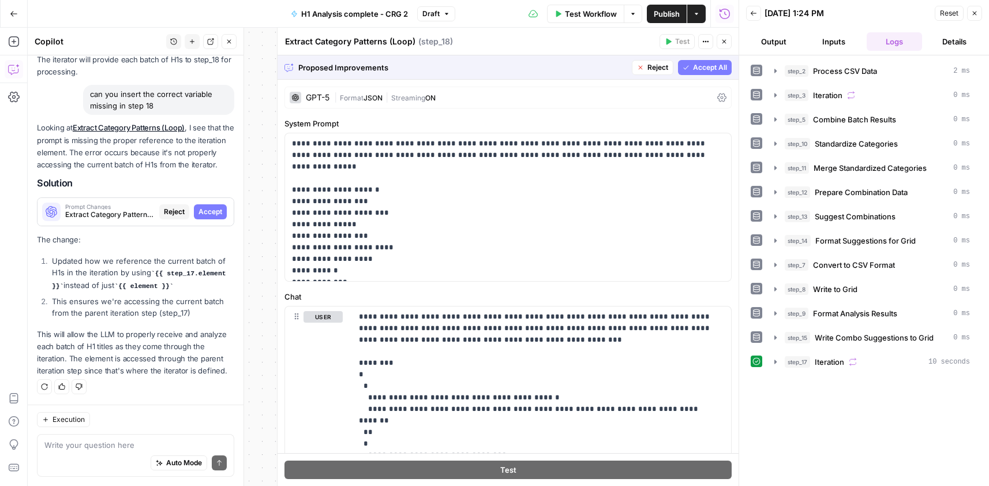
click at [204, 208] on span "Accept" at bounding box center [210, 211] width 24 height 10
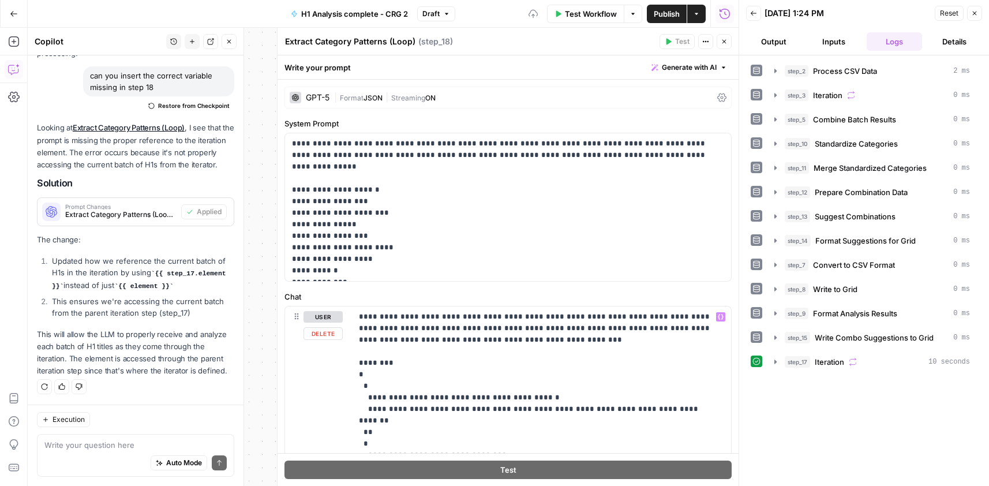
scroll to position [155, 0]
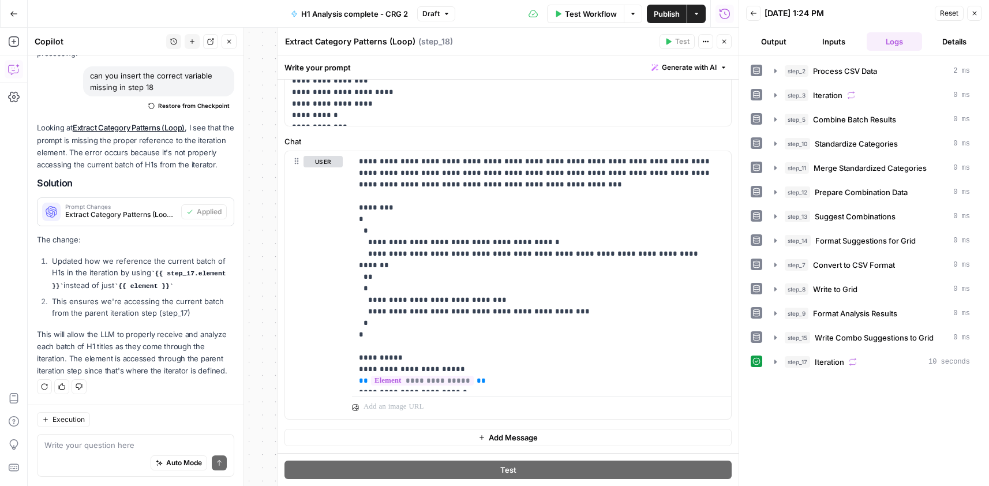
click at [727, 41] on button "Close" at bounding box center [723, 41] width 15 height 15
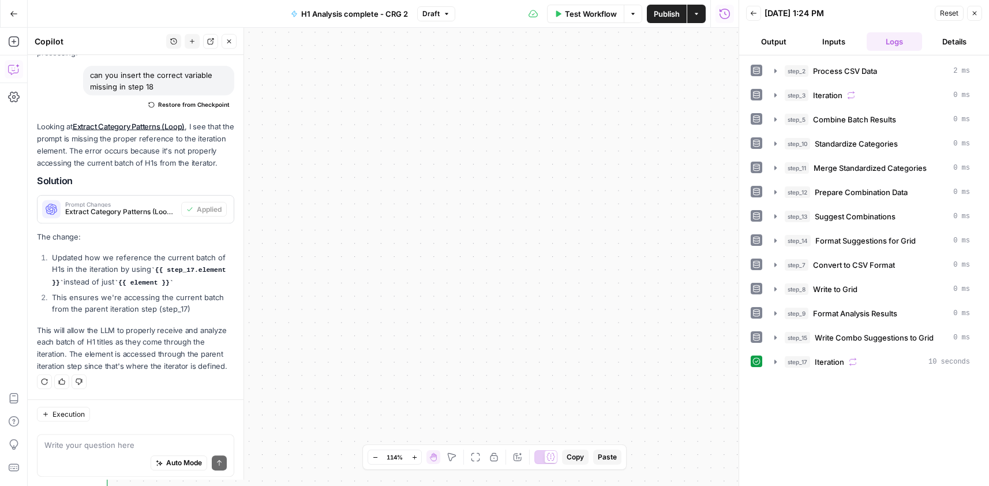
scroll to position [3009, 0]
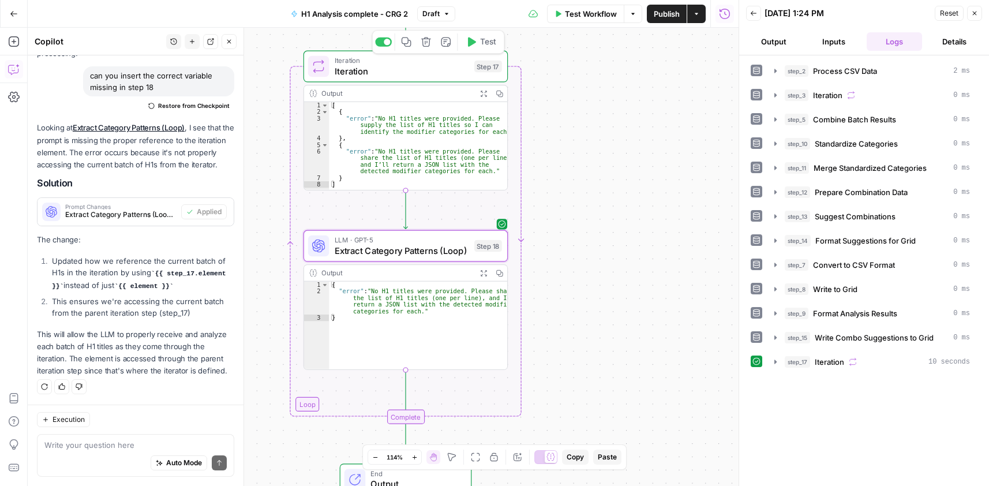
drag, startPoint x: 746, startPoint y: 212, endPoint x: 896, endPoint y: 205, distance: 150.1
click at [896, 205] on body "Cohort 5 New Home Browse Your Data Usage Settings Recent Grids CRG - H1 Grid H1…" at bounding box center [494, 243] width 989 height 486
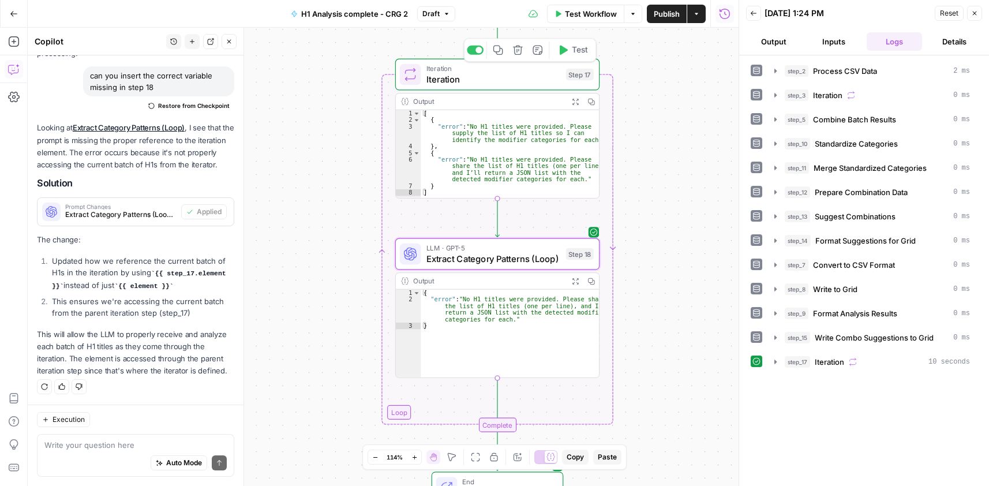
drag, startPoint x: 603, startPoint y: 268, endPoint x: 562, endPoint y: 78, distance: 194.2
click at [688, 275] on div "Workflow Set Inputs Inputs Run Code · Python Process CSV Data Step 2 Output Exp…" at bounding box center [383, 257] width 711 height 458
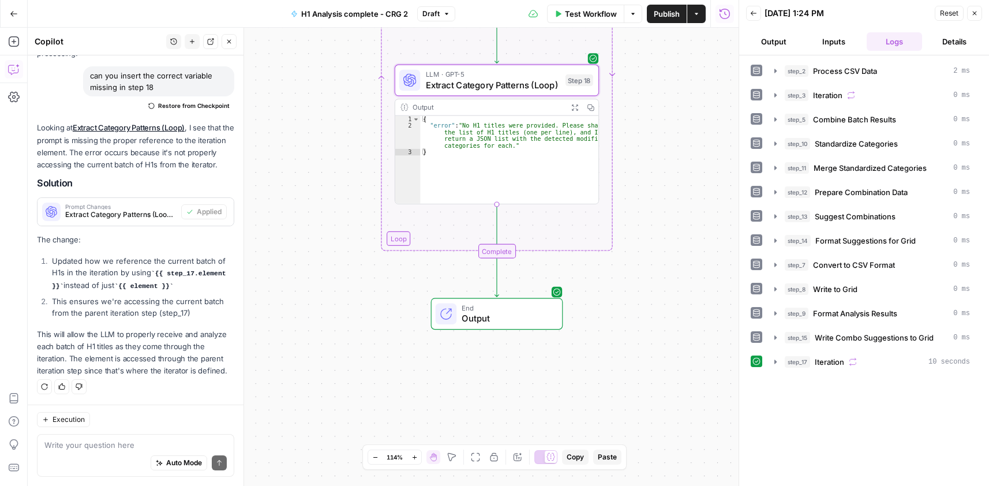
drag, startPoint x: 680, startPoint y: 344, endPoint x: 689, endPoint y: 183, distance: 161.8
click at [689, 183] on div "Workflow Set Inputs Inputs Run Code · Python Process CSV Data Step 2 Output Exp…" at bounding box center [383, 257] width 711 height 458
click at [16, 38] on icon "button" at bounding box center [14, 42] width 12 height 12
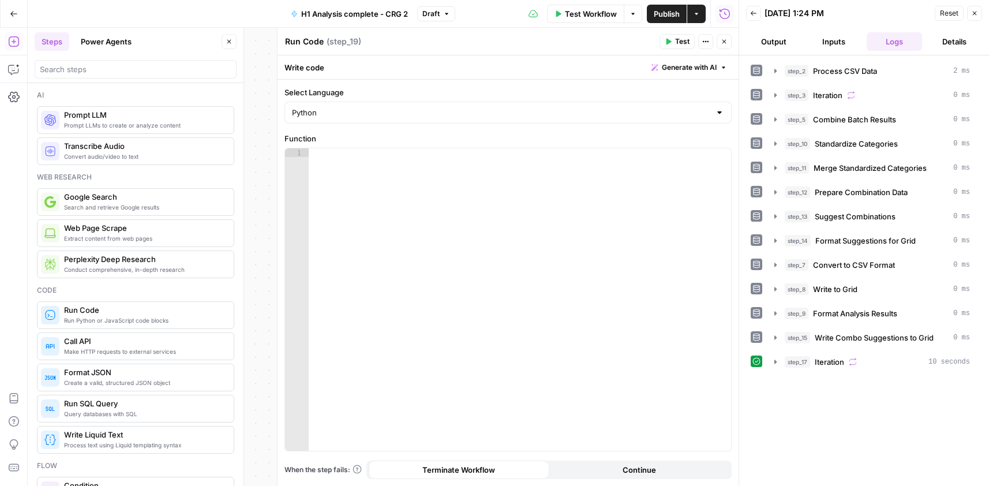
click at [315, 40] on textarea "Run Code" at bounding box center [304, 42] width 39 height 12
paste textarea "Count Combination Patterns"
type textarea "Count Combination Patterns"
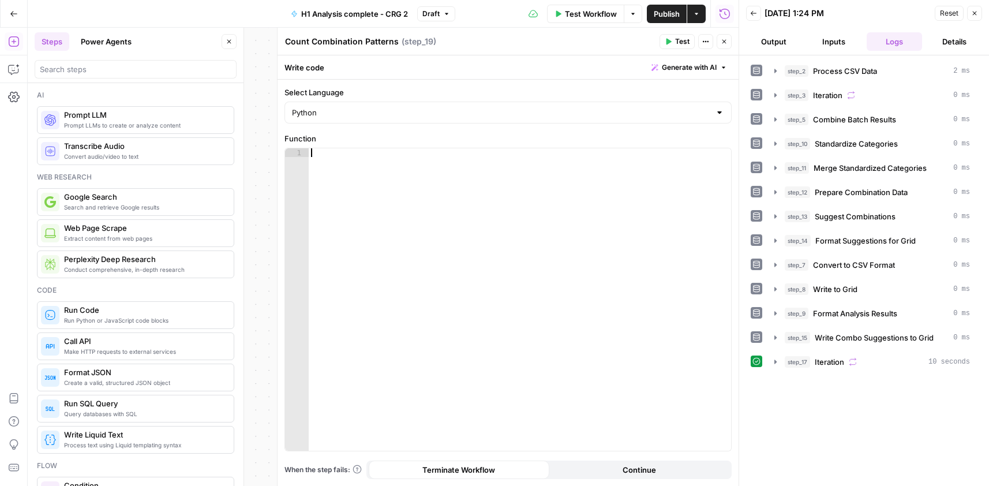
click at [455, 179] on div at bounding box center [520, 308] width 422 height 320
paste textarea "**********"
type textarea "**********"
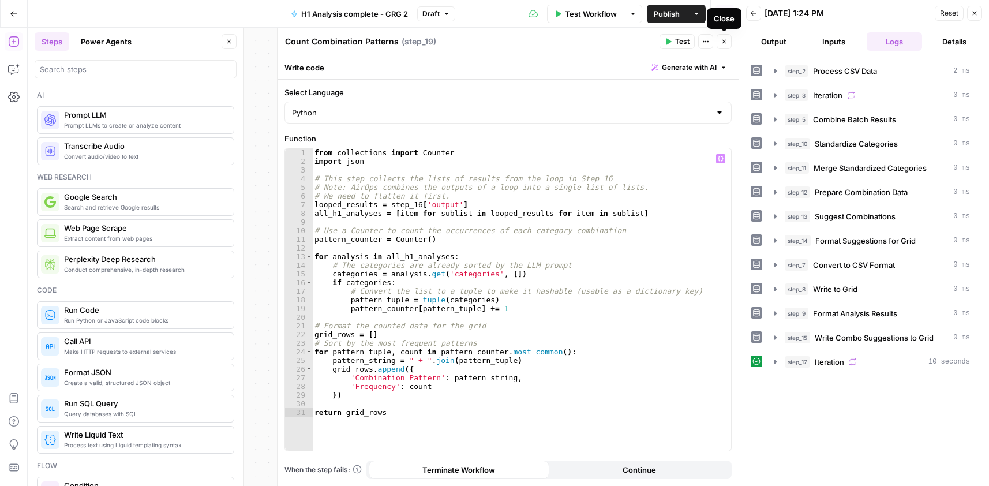
click at [678, 42] on span "Test" at bounding box center [682, 41] width 14 height 10
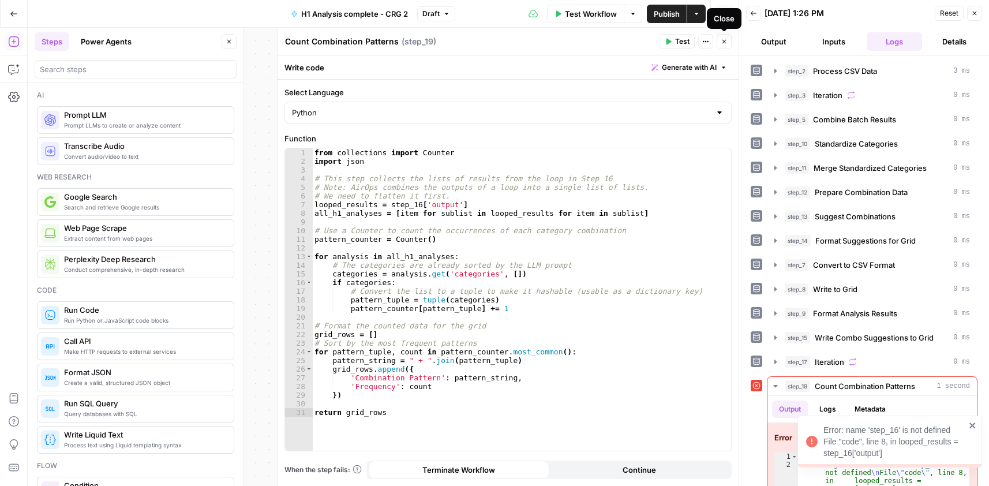
click at [726, 40] on icon "button" at bounding box center [723, 41] width 7 height 7
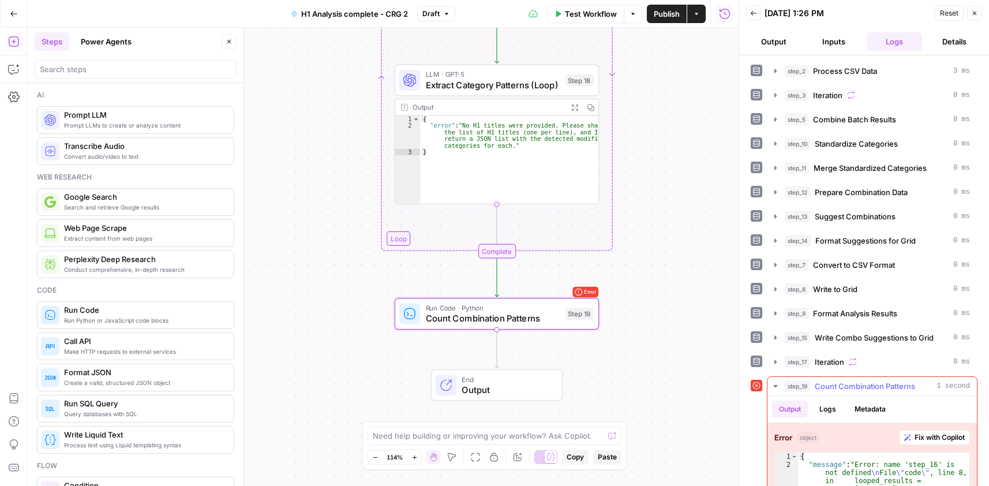
click at [951, 437] on span "Fix with Copilot" at bounding box center [939, 437] width 50 height 10
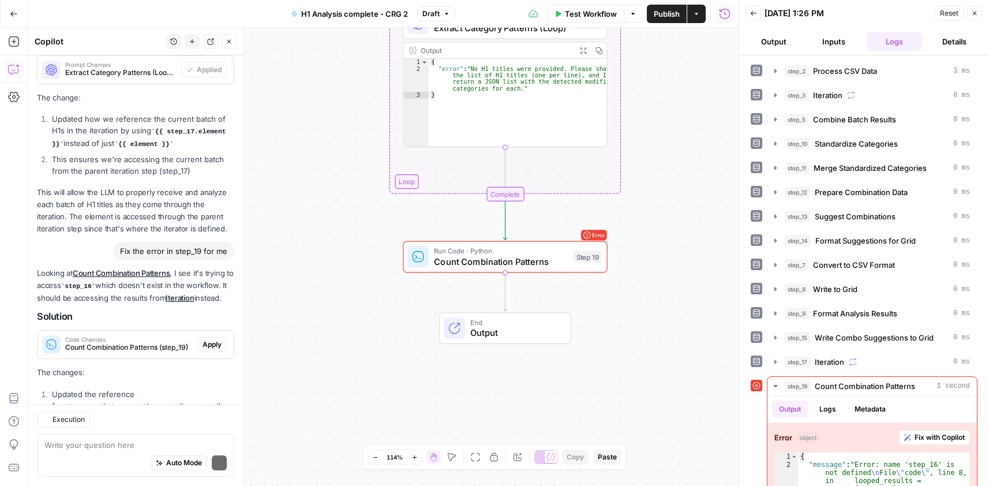
scroll to position [3315, 0]
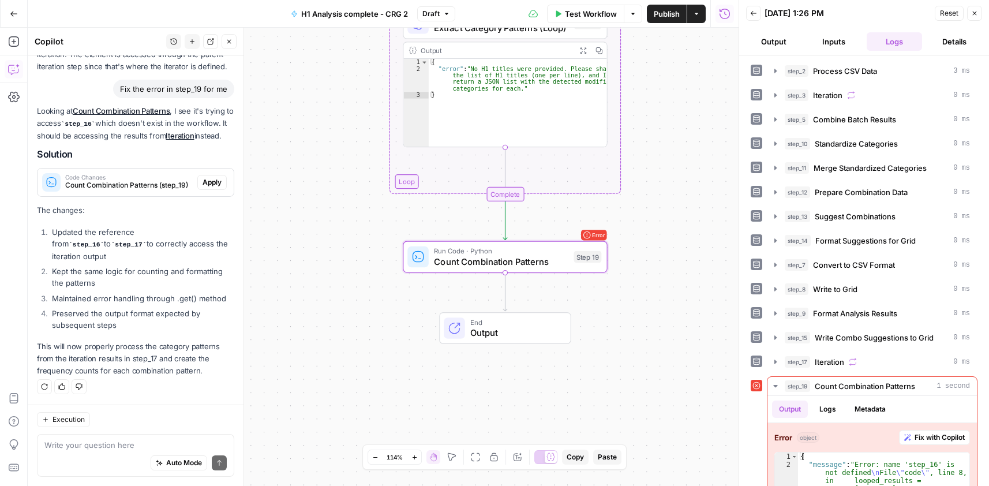
click at [204, 187] on span "Apply" at bounding box center [211, 182] width 19 height 10
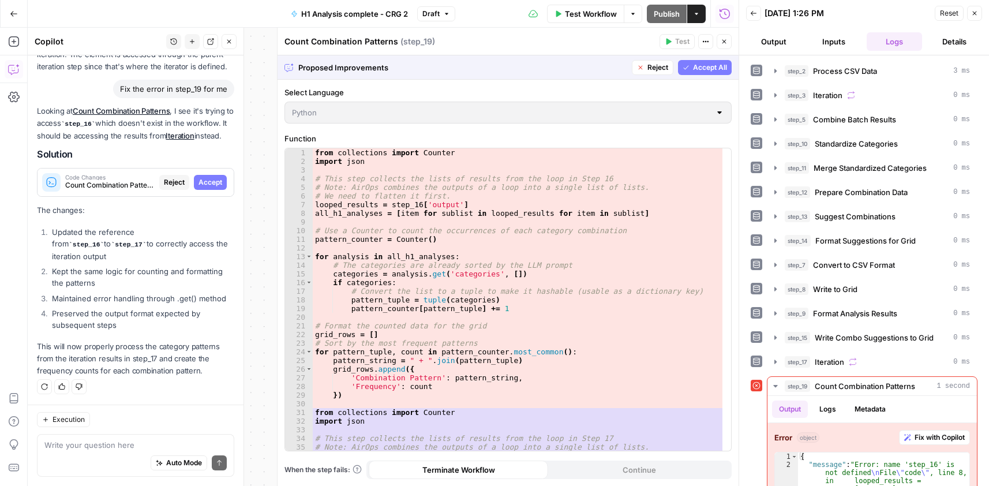
scroll to position [3149, 0]
click at [694, 69] on span "Accept All" at bounding box center [710, 67] width 34 height 10
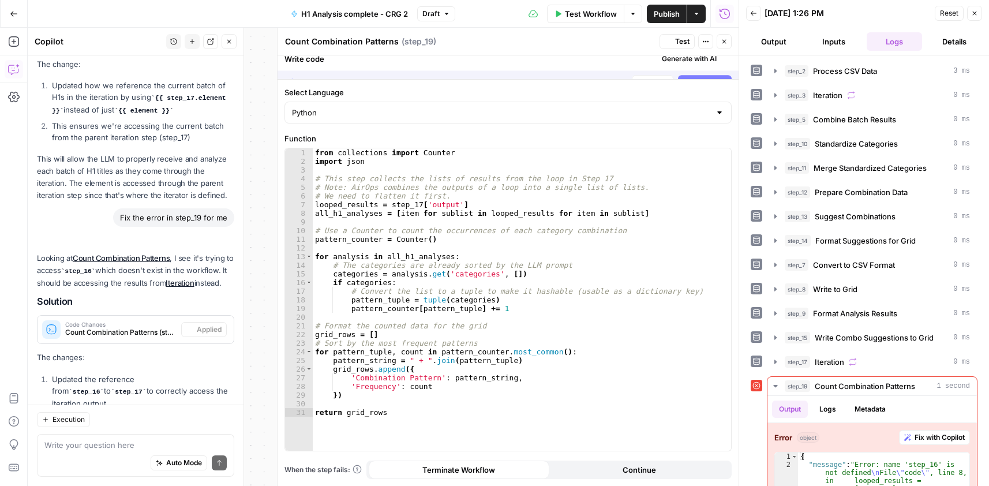
scroll to position [3333, 0]
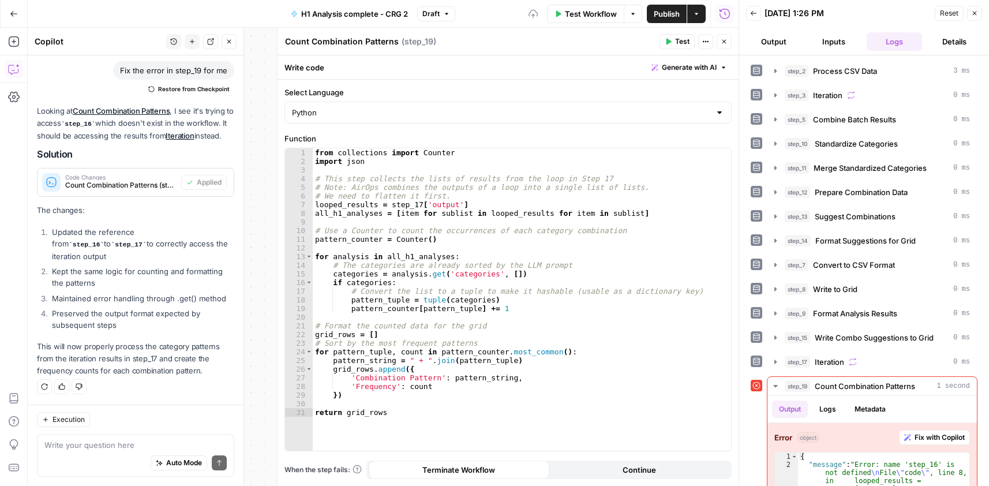
click at [666, 41] on icon "button" at bounding box center [667, 41] width 7 height 7
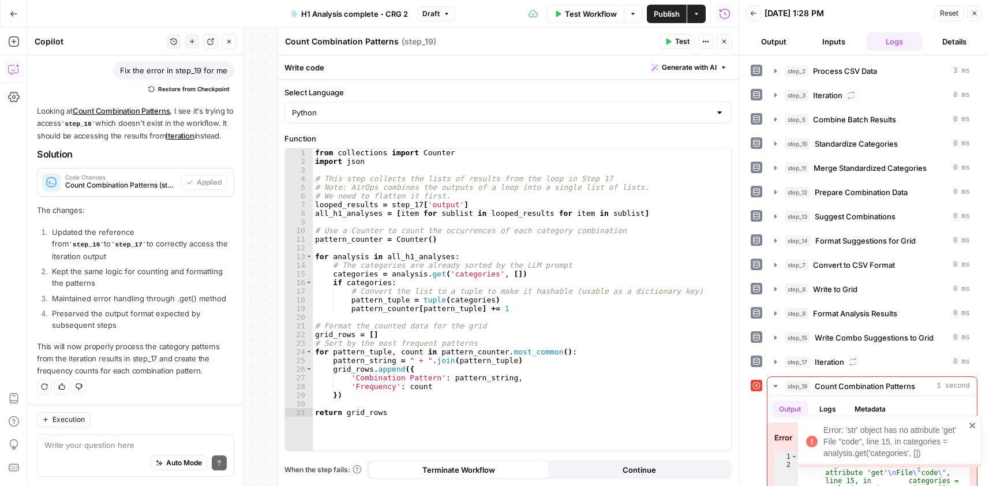
click at [970, 424] on icon "close" at bounding box center [972, 425] width 6 height 6
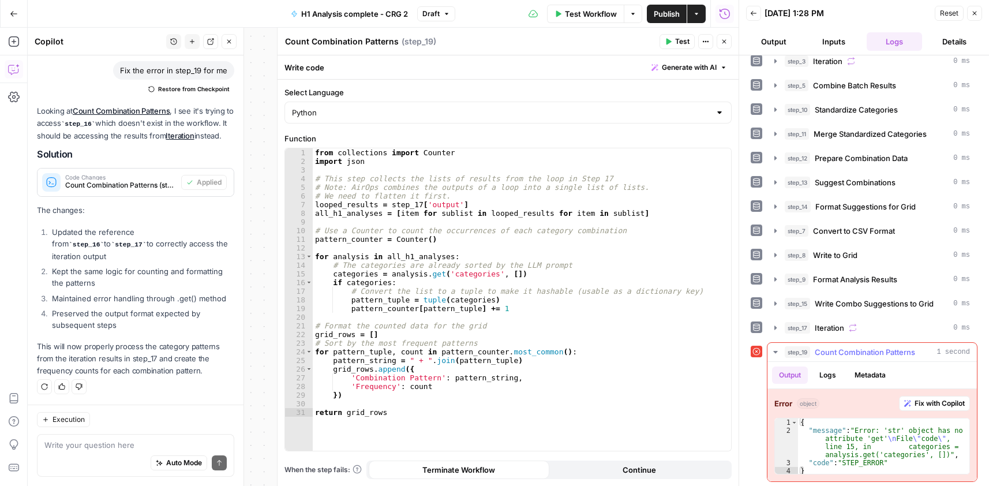
scroll to position [36, 0]
click at [878, 445] on div "{ "message" : "Error: 'str' object has no attribute 'get' \n File \" code \" , …" at bounding box center [883, 452] width 171 height 73
type textarea "**********"
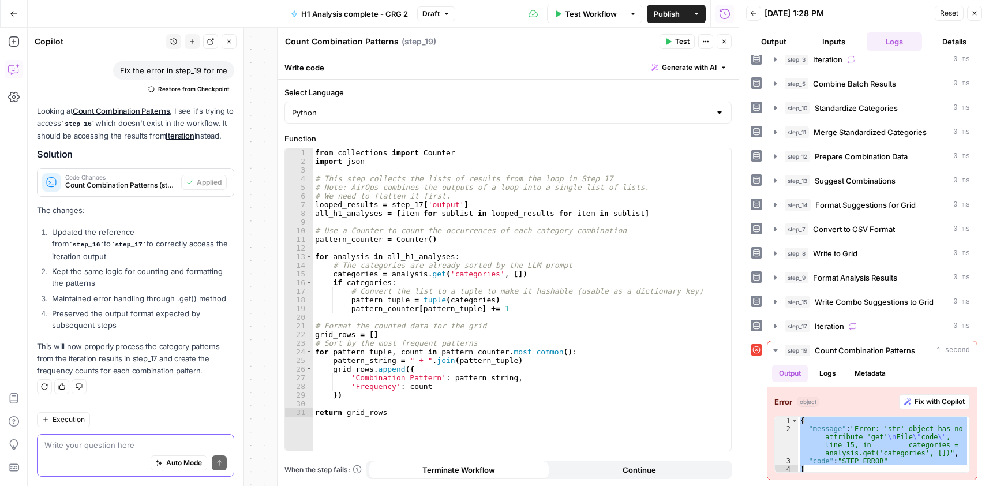
click at [151, 446] on textarea at bounding box center [135, 445] width 182 height 12
paste textarea "{ "message": "Error: 'str' object has no attribute 'get'\nFile \"code\", line 1…"
type textarea "step 19 still has an error: { "message": "Error: 'str' object has no attribute …"
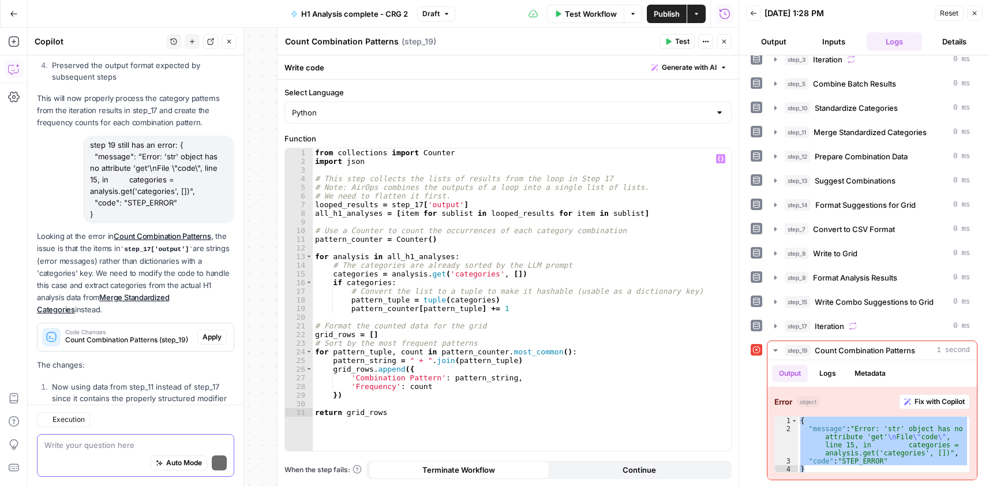
scroll to position [3762, 0]
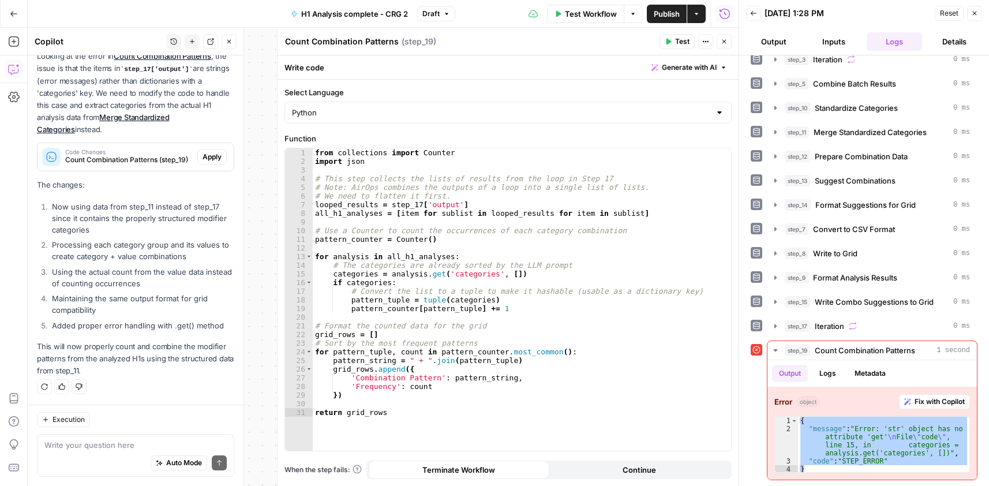
click at [202, 155] on span "Apply" at bounding box center [211, 157] width 19 height 10
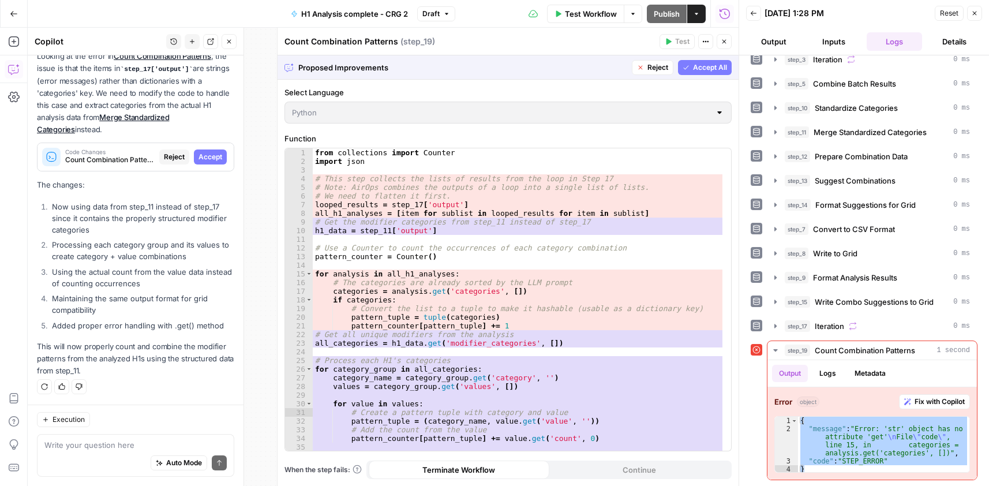
click at [201, 154] on span "Accept" at bounding box center [210, 157] width 24 height 10
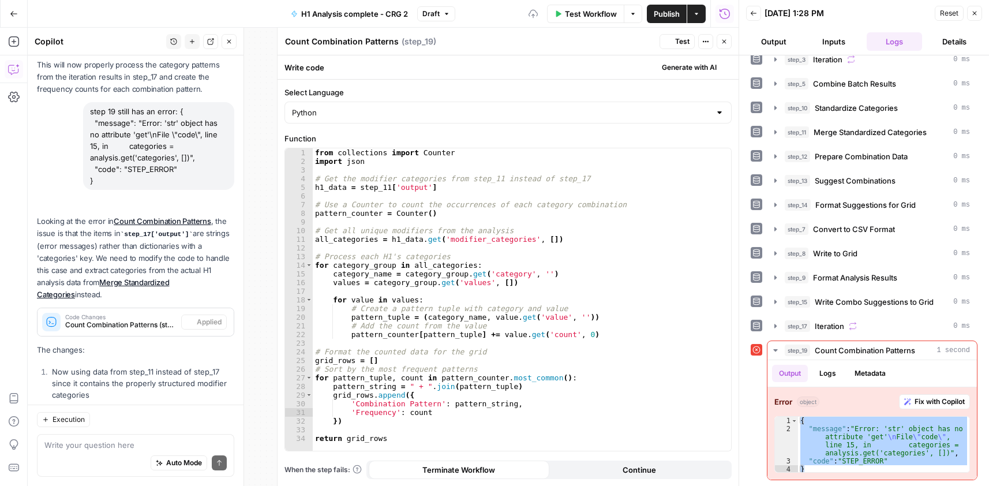
scroll to position [3780, 0]
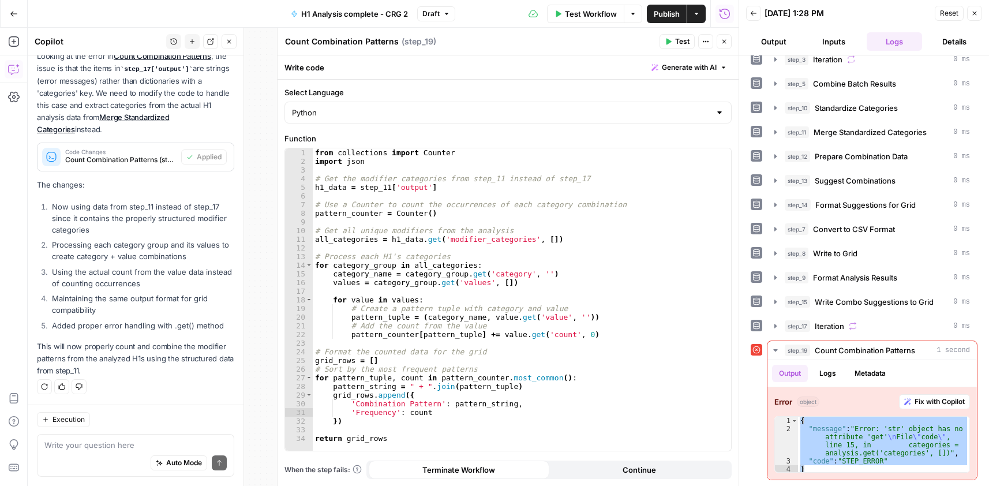
drag, startPoint x: 676, startPoint y: 39, endPoint x: 652, endPoint y: 192, distance: 154.7
click at [677, 39] on span "Test" at bounding box center [682, 41] width 14 height 10
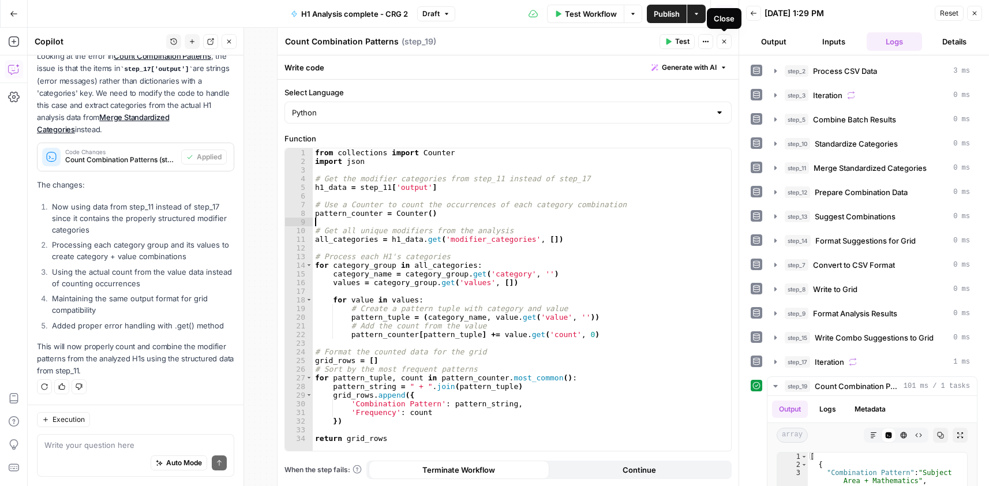
click at [498, 223] on div "from collections import Counter import json # Get the modifier categories from …" at bounding box center [522, 308] width 418 height 320
type textarea "**********"
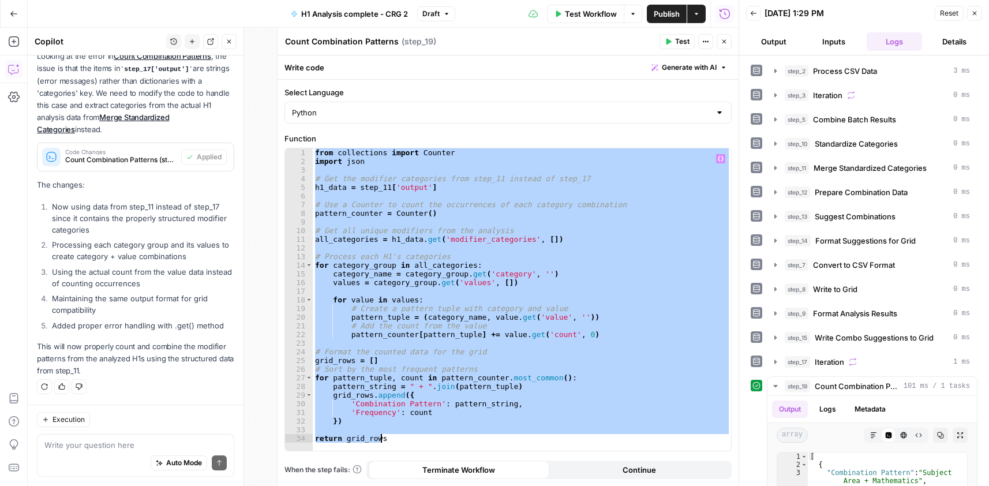
click at [377, 45] on textarea "Count Combination Patterns" at bounding box center [342, 42] width 114 height 12
click at [490, 246] on div "from collections import Counter import json # Get the modifier categories from …" at bounding box center [522, 299] width 418 height 302
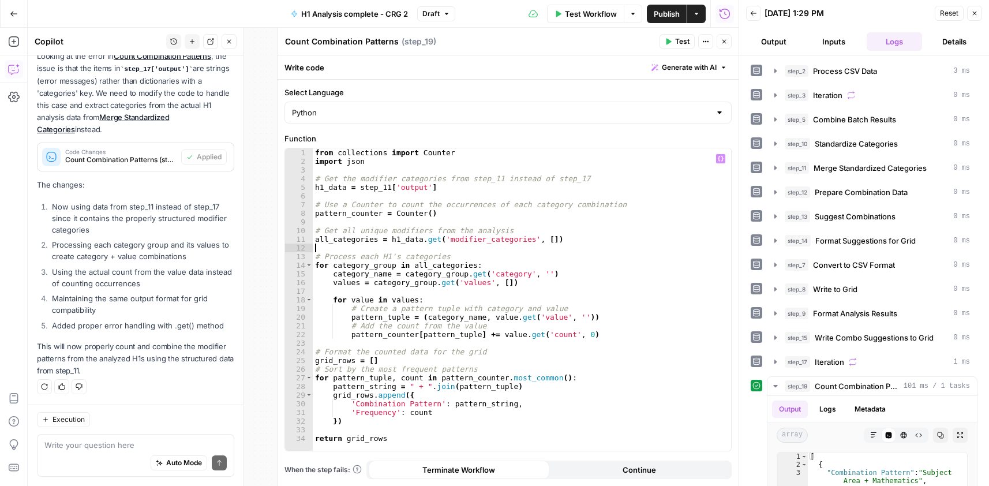
type textarea "**********"
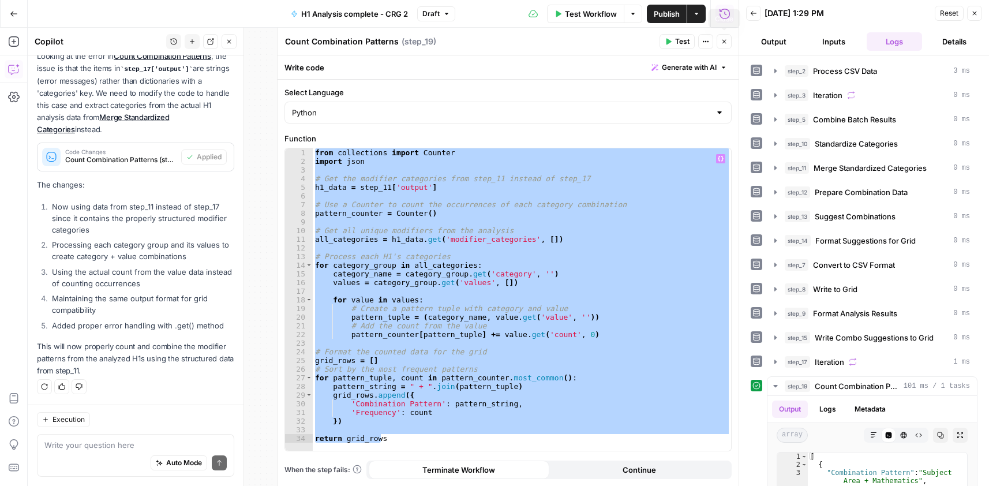
click at [726, 44] on icon "button" at bounding box center [723, 41] width 7 height 7
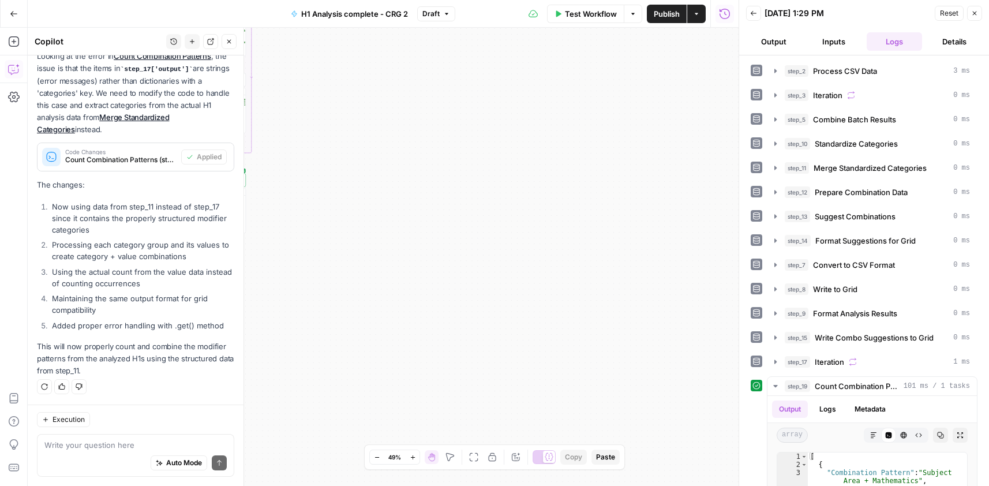
drag, startPoint x: 534, startPoint y: 215, endPoint x: 742, endPoint y: 149, distance: 218.5
click at [742, 149] on body "Cohort 5 New Home Browse Your Data Usage Settings Recent Grids CRG - H1 Grid H1…" at bounding box center [494, 243] width 989 height 486
drag, startPoint x: 425, startPoint y: 287, endPoint x: 566, endPoint y: 272, distance: 141.5
click at [566, 272] on div "Workflow Set Inputs Inputs Run Code · Python Process CSV Data Step 2 Output Exp…" at bounding box center [383, 257] width 711 height 458
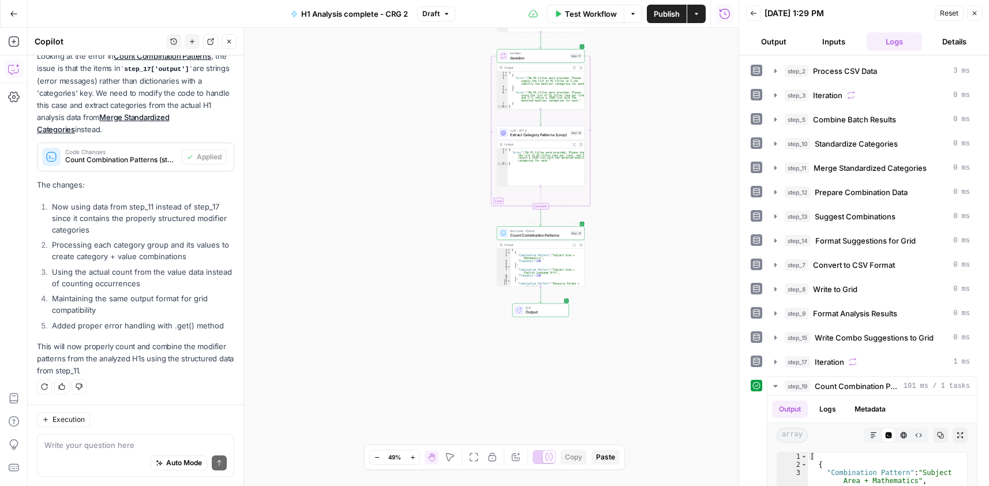
drag, startPoint x: 643, startPoint y: 275, endPoint x: 587, endPoint y: 220, distance: 77.5
click at [583, 220] on div "Workflow Set Inputs Inputs Run Code · Python Process CSV Data Step 2 Output Exp…" at bounding box center [383, 257] width 711 height 458
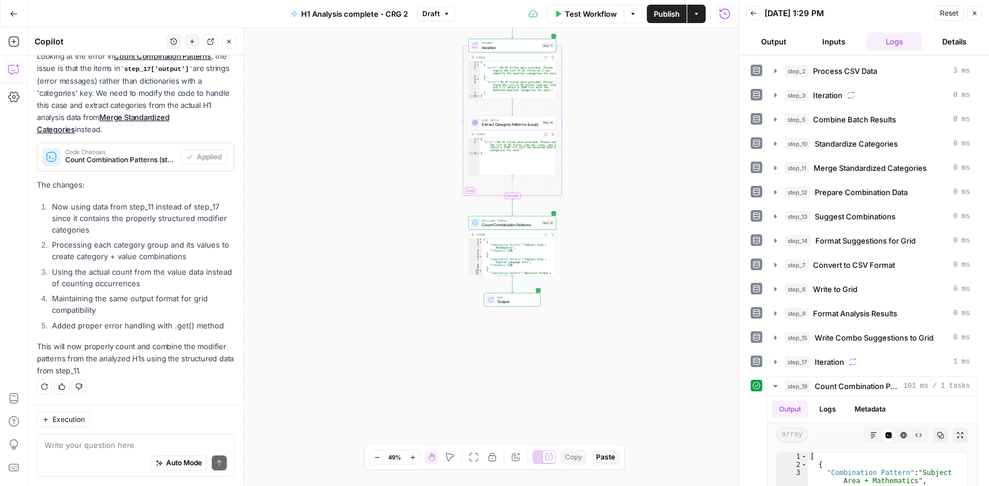
drag, startPoint x: 617, startPoint y: 212, endPoint x: 597, endPoint y: 231, distance: 27.4
click at [604, 210] on div "Workflow Set Inputs Inputs Run Code · Python Process CSV Data Step 2 Output Exp…" at bounding box center [383, 257] width 711 height 458
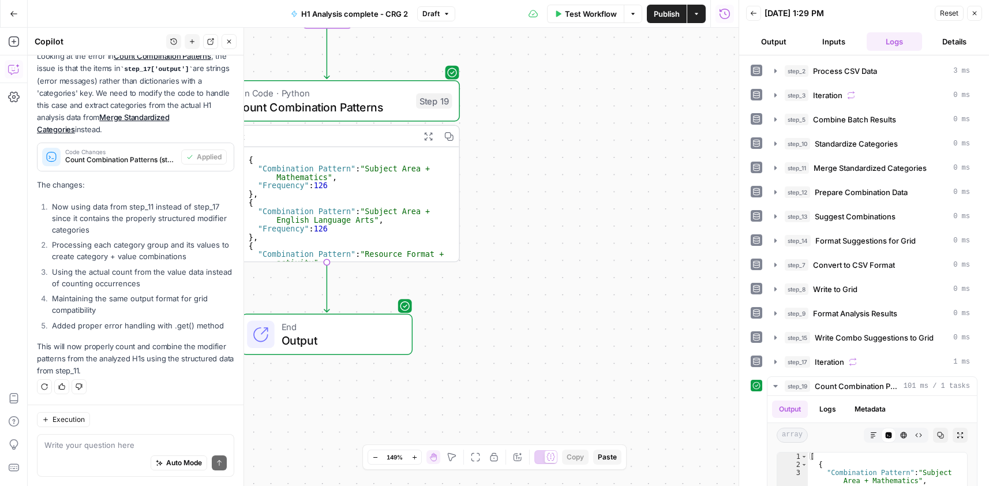
drag, startPoint x: 525, startPoint y: 247, endPoint x: 611, endPoint y: 265, distance: 88.3
click at [619, 266] on div "Workflow Set Inputs Inputs Run Code · Python Process CSV Data Step 2 Output Exp…" at bounding box center [383, 257] width 711 height 458
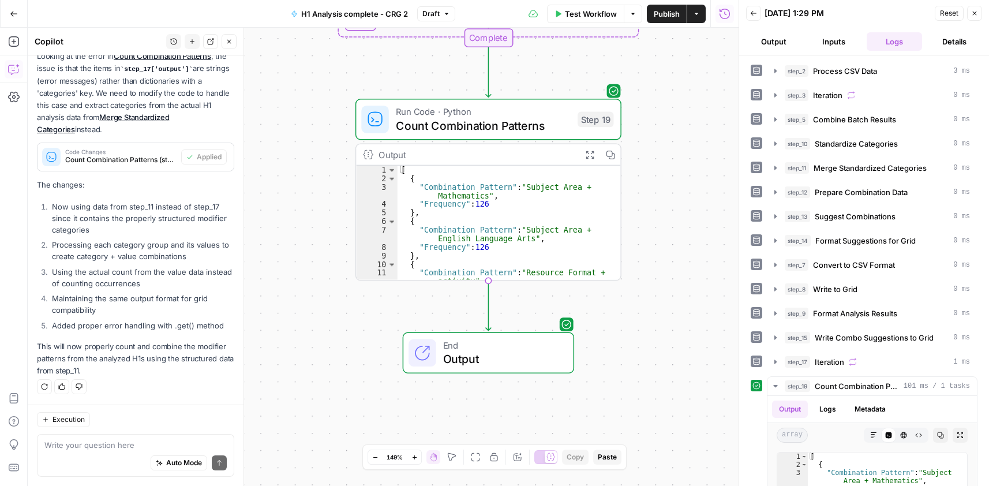
drag, startPoint x: 562, startPoint y: 265, endPoint x: 750, endPoint y: 76, distance: 267.1
click at [722, 283] on div "Workflow Set Inputs Inputs Run Code · Python Process CSV Data Step 2 Output Exp…" at bounding box center [383, 257] width 711 height 458
click at [229, 42] on icon "button" at bounding box center [229, 41] width 7 height 7
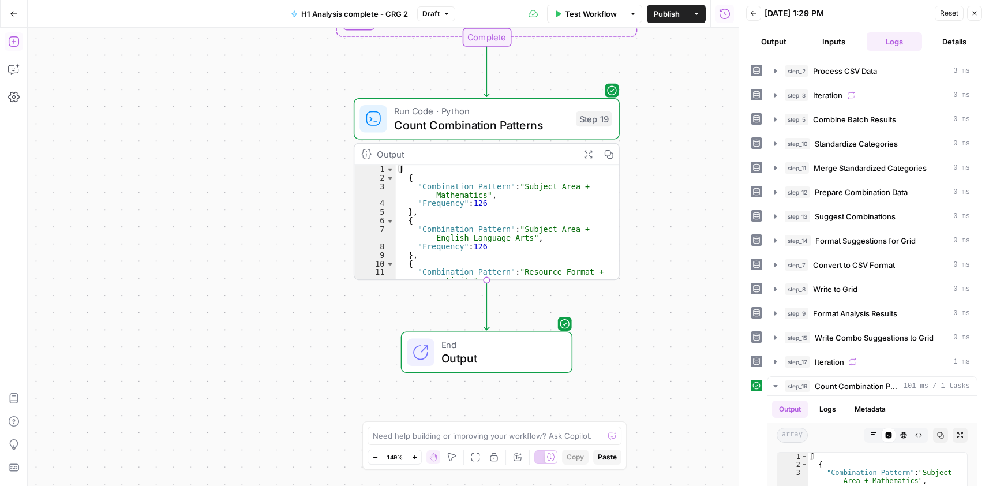
click at [17, 44] on icon "button" at bounding box center [14, 42] width 12 height 12
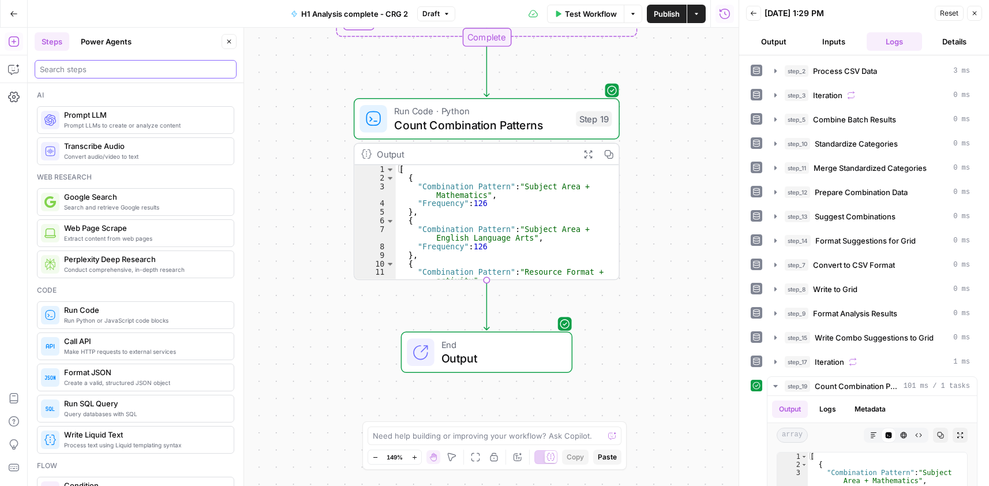
click at [88, 68] on input "search" at bounding box center [135, 69] width 191 height 12
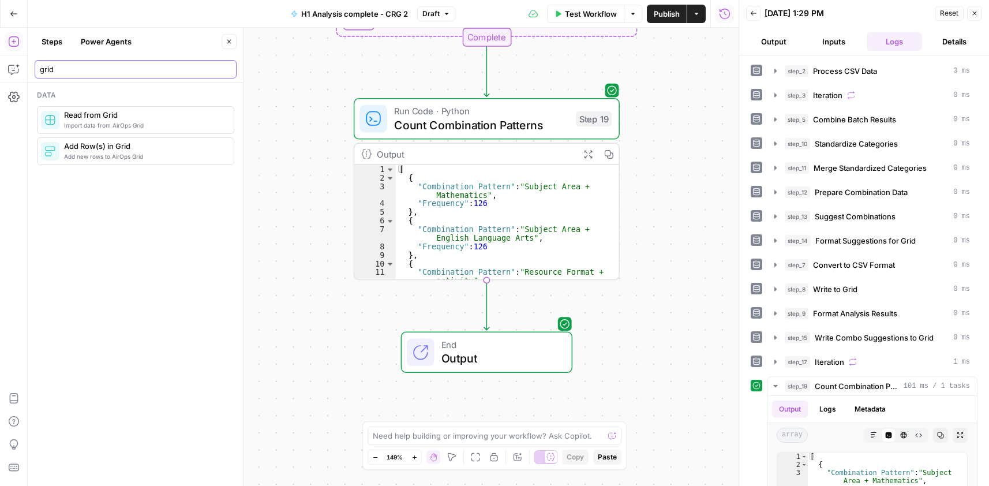
type input "grid"
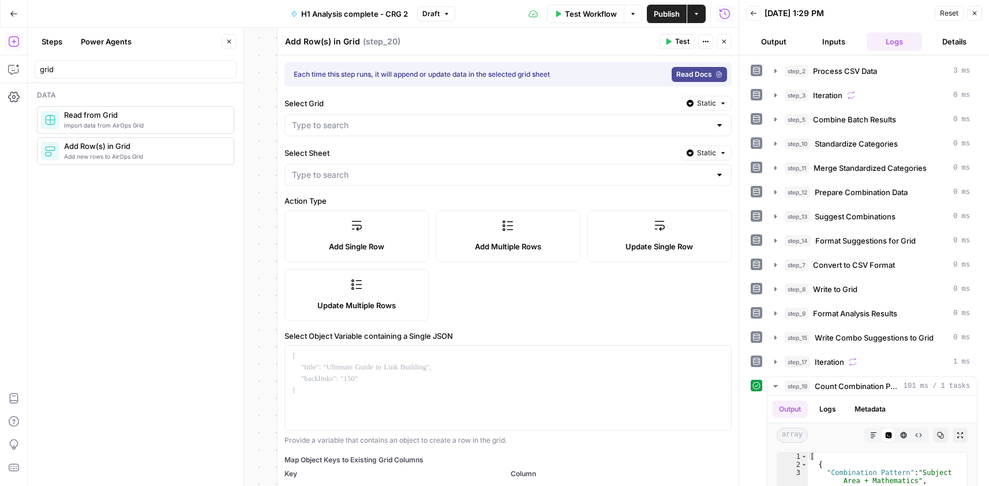
click at [326, 42] on textarea "Add Row(s) in Grid" at bounding box center [322, 42] width 75 height 12
click at [326, 41] on textarea "Add Row(s) in Grid" at bounding box center [322, 42] width 75 height 12
paste textarea "Write Patterns to"
type textarea "Write Patterns to Grid"
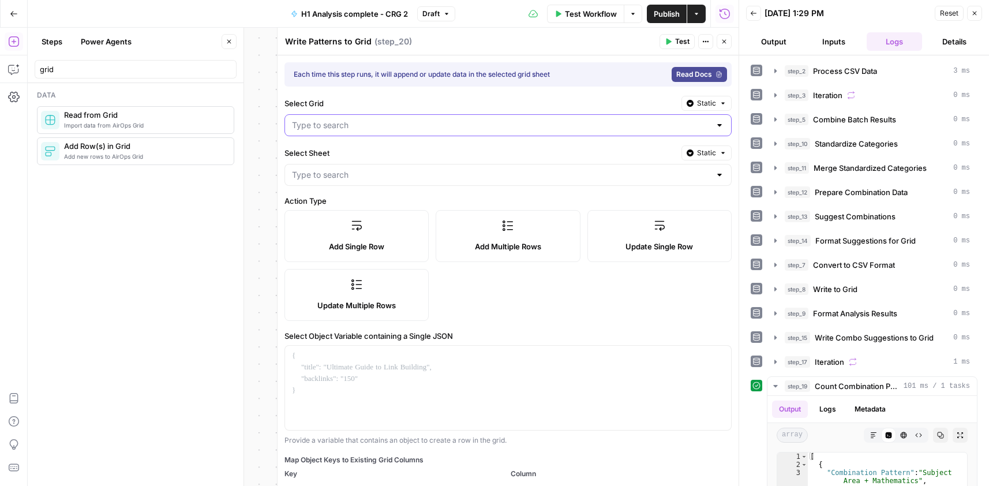
click at [505, 123] on input "Select Grid" at bounding box center [501, 125] width 418 height 12
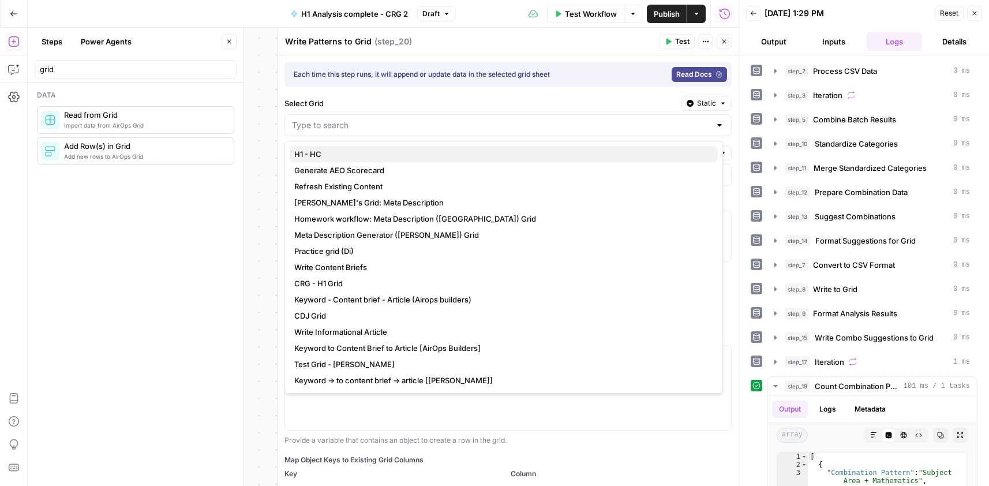
click at [386, 155] on span "H1 - HC" at bounding box center [501, 154] width 414 height 12
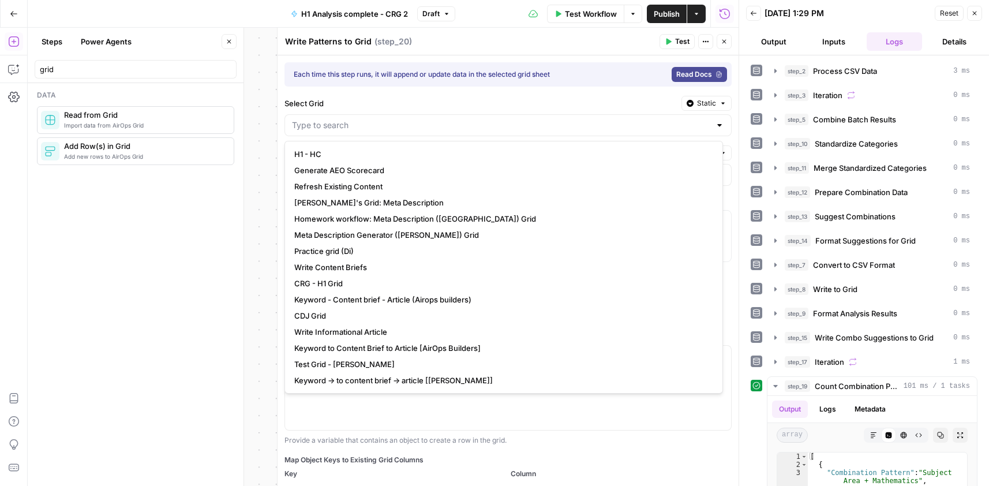
type input "H1 - HC"
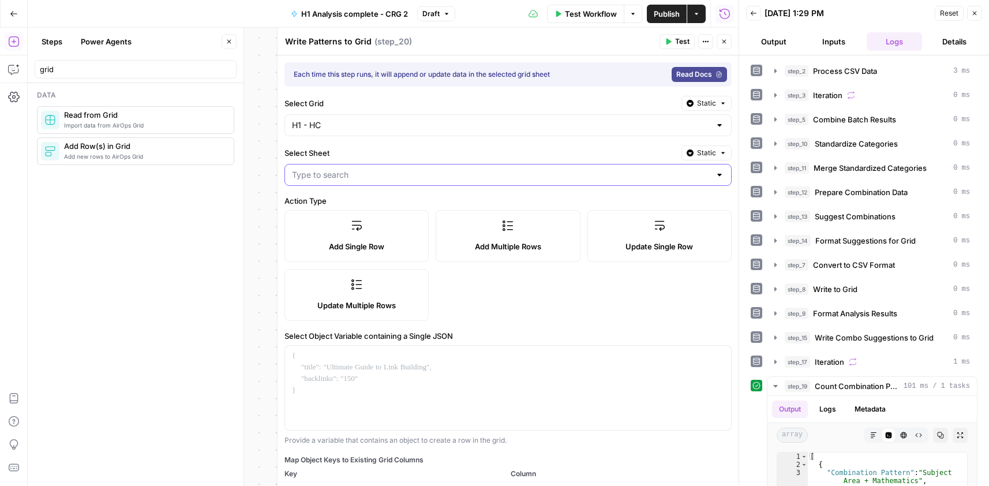
click at [391, 175] on input "Select Sheet" at bounding box center [501, 175] width 418 height 12
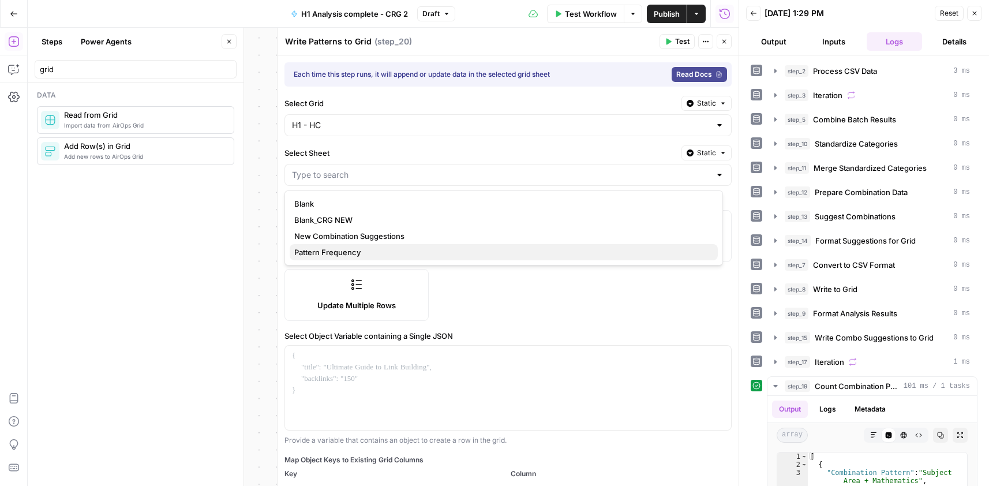
click at [374, 254] on span "Pattern Frequency" at bounding box center [501, 252] width 414 height 12
type input "Pattern Frequency"
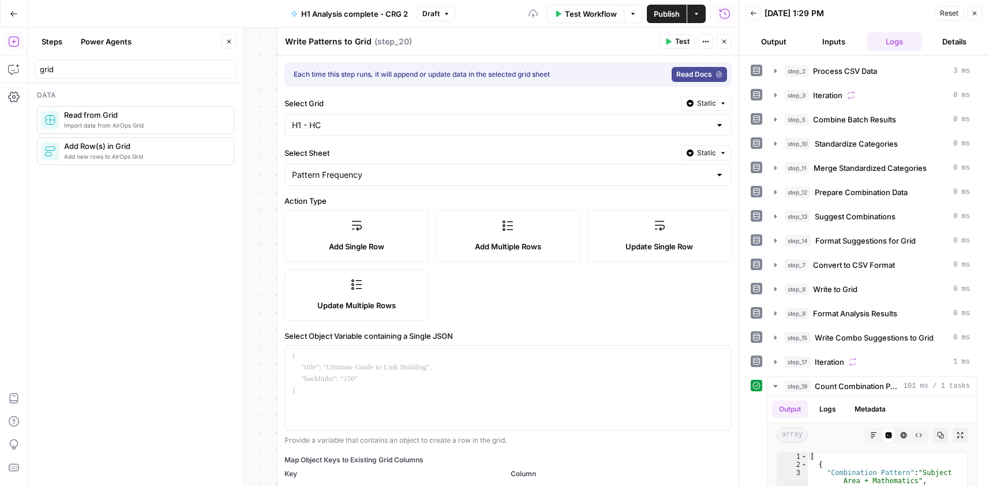
click at [513, 244] on span "Add Multiple Rows" at bounding box center [508, 247] width 66 height 12
click at [457, 383] on div at bounding box center [508, 433] width 446 height 176
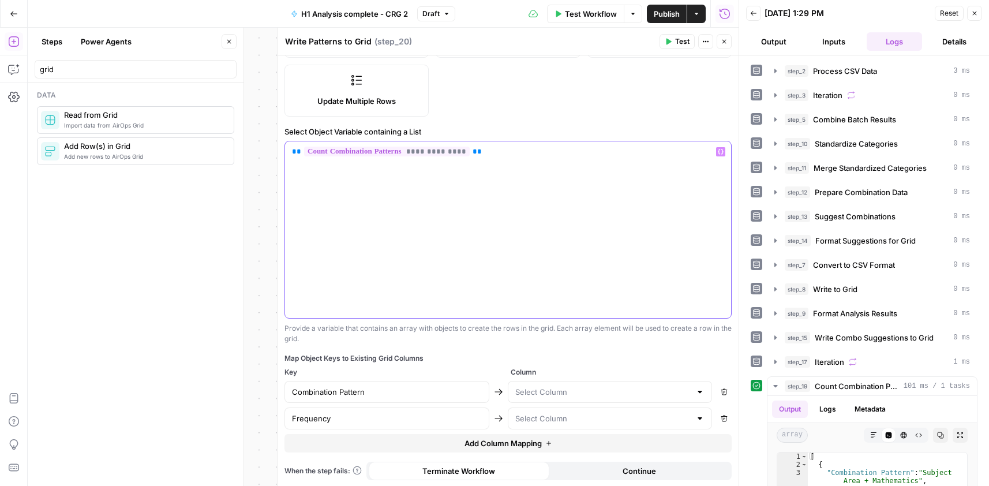
scroll to position [205, 0]
click at [591, 393] on input "text" at bounding box center [603, 391] width 176 height 12
drag, startPoint x: 589, startPoint y: 416, endPoint x: 586, endPoint y: 422, distance: 6.4
click at [586, 422] on span "Combination Pattern" at bounding box center [601, 420] width 176 height 12
type input "Combination Pattern"
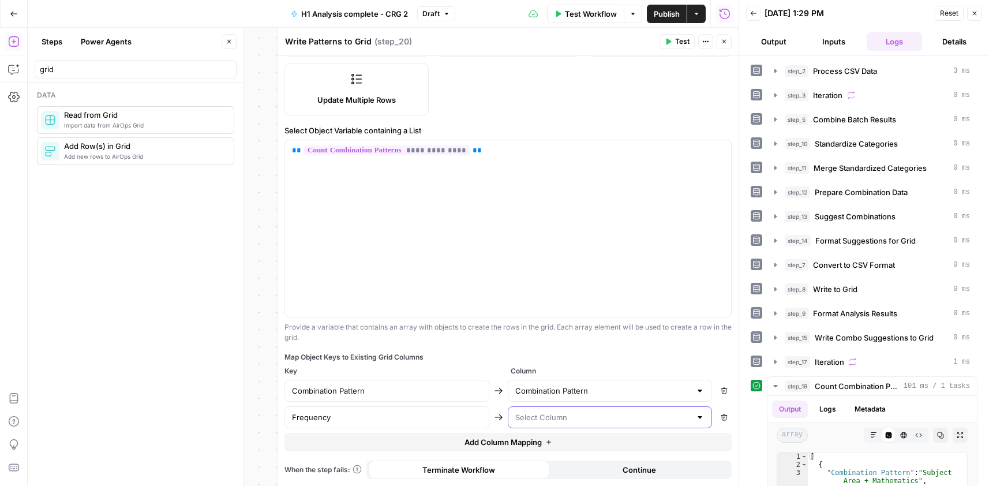
click at [578, 422] on input "text" at bounding box center [603, 417] width 176 height 12
click at [574, 460] on span "Frequency" at bounding box center [601, 462] width 176 height 12
type input "Frequency"
click at [652, 470] on button "Continue" at bounding box center [639, 469] width 181 height 18
drag, startPoint x: 673, startPoint y: 45, endPoint x: 690, endPoint y: 341, distance: 296.4
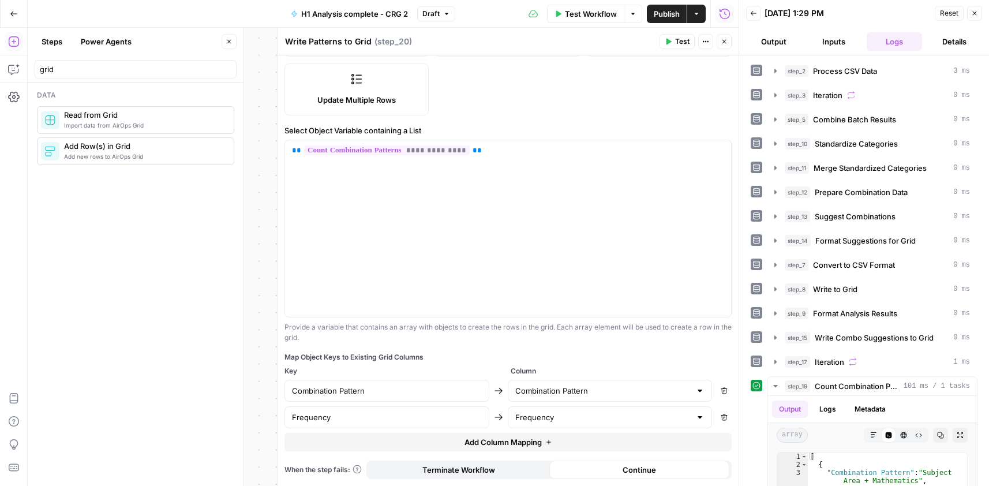
click at [673, 44] on button "Test" at bounding box center [676, 41] width 35 height 15
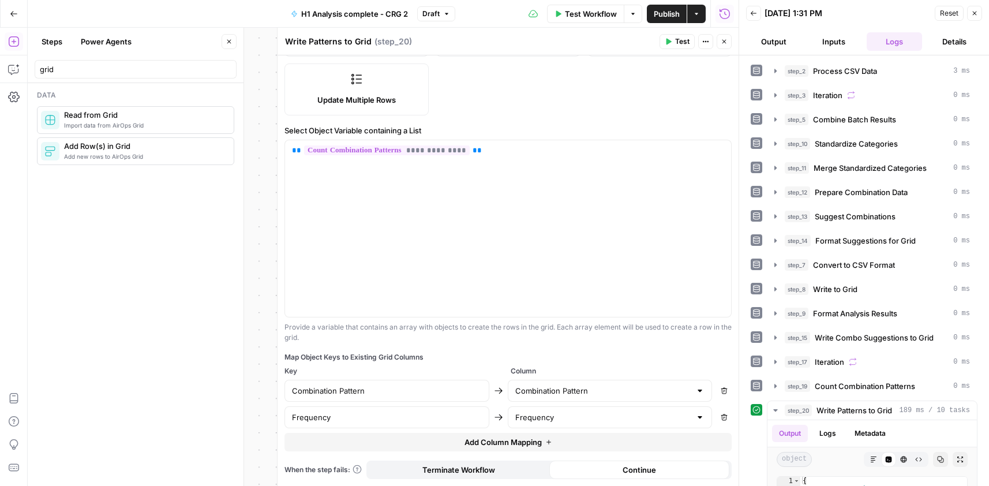
click at [723, 40] on icon "button" at bounding box center [723, 41] width 7 height 7
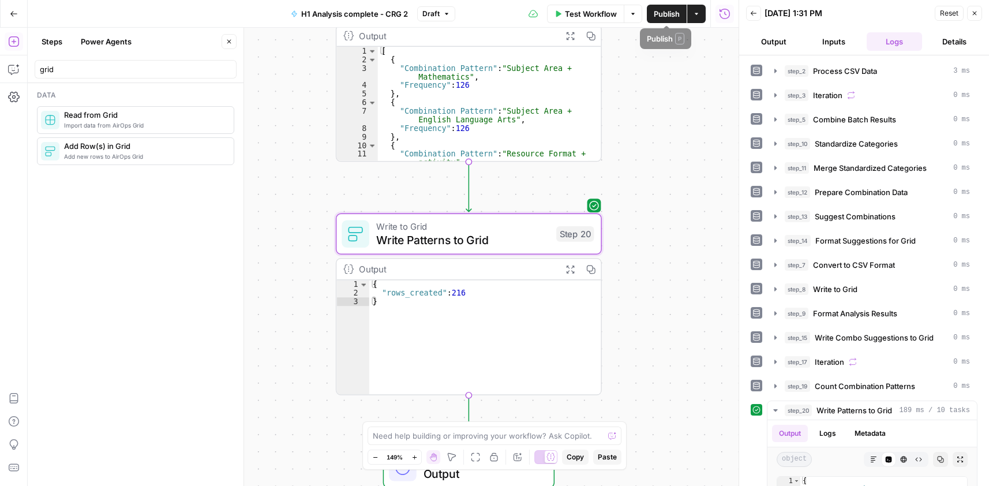
drag, startPoint x: 706, startPoint y: 157, endPoint x: 700, endPoint y: 37, distance: 120.1
click at [700, 37] on div "Workflow Set Inputs Inputs Run Code · Python Process CSV Data Step 2 Output Exp…" at bounding box center [383, 257] width 711 height 458
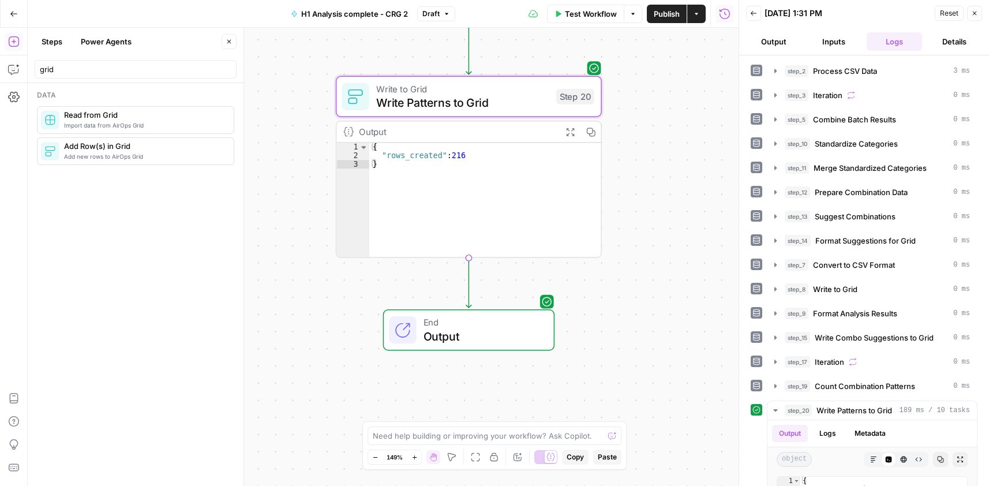
drag, startPoint x: 713, startPoint y: 264, endPoint x: 712, endPoint y: 222, distance: 42.1
click at [712, 222] on div "Workflow Set Inputs Inputs Run Code · Python Process CSV Data Step 2 Output Exp…" at bounding box center [383, 257] width 711 height 458
click at [666, 19] on button "Publish" at bounding box center [667, 14] width 40 height 18
click at [660, 11] on span "Publish" at bounding box center [666, 14] width 26 height 12
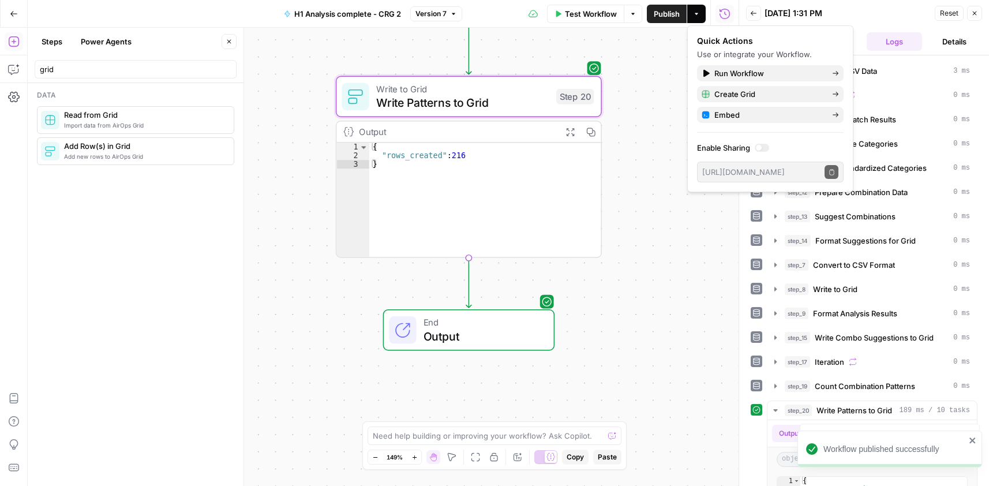
click at [975, 10] on icon "button" at bounding box center [974, 13] width 7 height 7
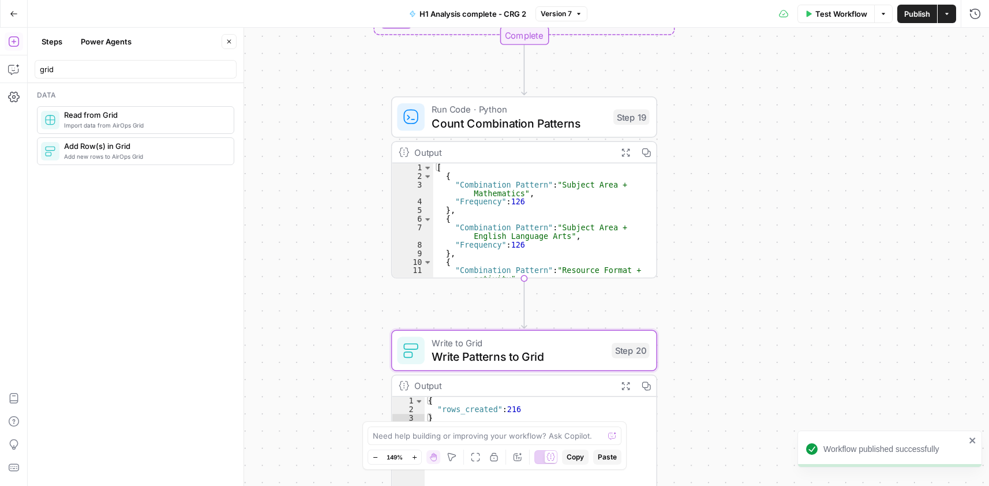
drag, startPoint x: 697, startPoint y: 146, endPoint x: 760, endPoint y: 213, distance: 91.8
click at [740, 416] on div "Workflow Set Inputs Inputs Run Code · Python Process CSV Data Step 2 Output Exp…" at bounding box center [508, 257] width 961 height 458
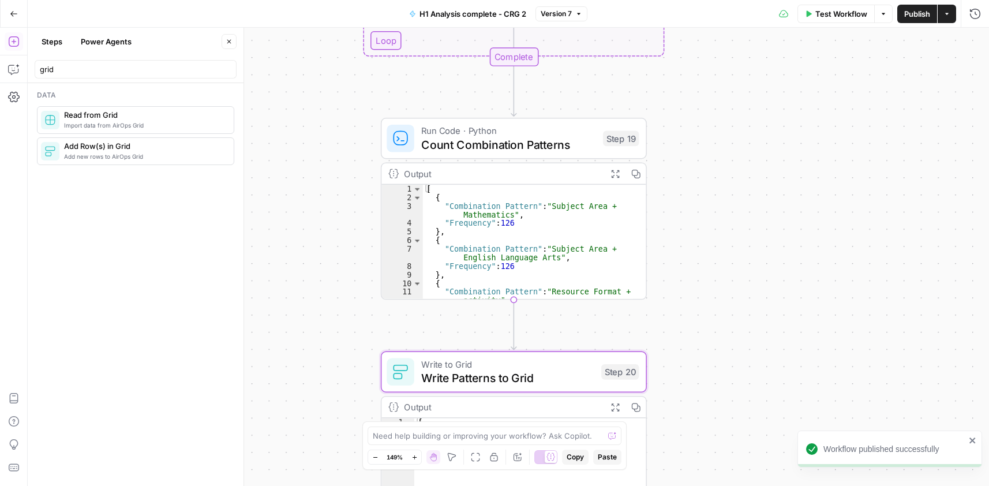
click at [777, 455] on div "Workflow Set Inputs Inputs Run Code · Python Process CSV Data Step 2 Output Exp…" at bounding box center [508, 257] width 961 height 458
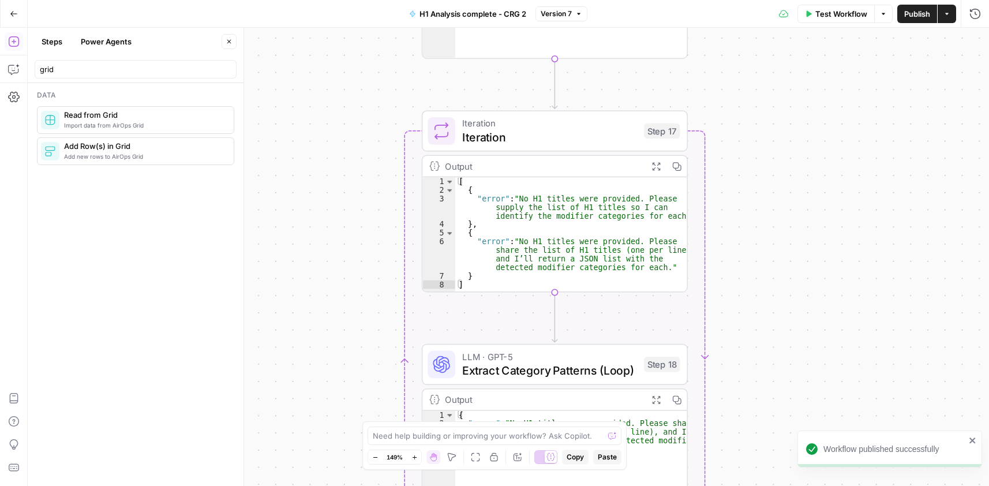
drag, startPoint x: 837, startPoint y: 350, endPoint x: 835, endPoint y: 171, distance: 178.2
click at [849, 445] on div "Workflow published successfully Cohort 5 New Home Browse Your Data Usage Settin…" at bounding box center [494, 243] width 989 height 486
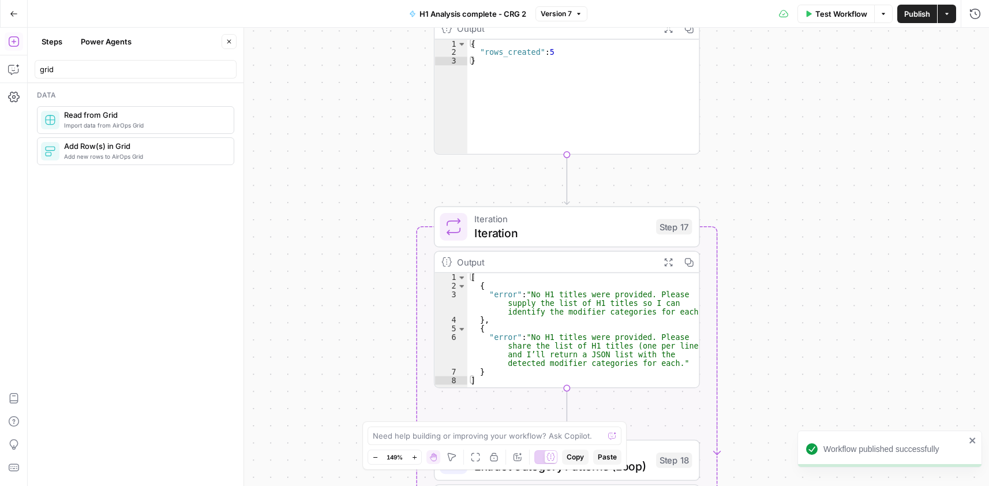
drag, startPoint x: 823, startPoint y: 239, endPoint x: 796, endPoint y: 242, distance: 27.2
click at [814, 326] on div "Workflow Set Inputs Inputs Run Code · Python Process CSV Data Step 2 Output Exp…" at bounding box center [508, 257] width 961 height 458
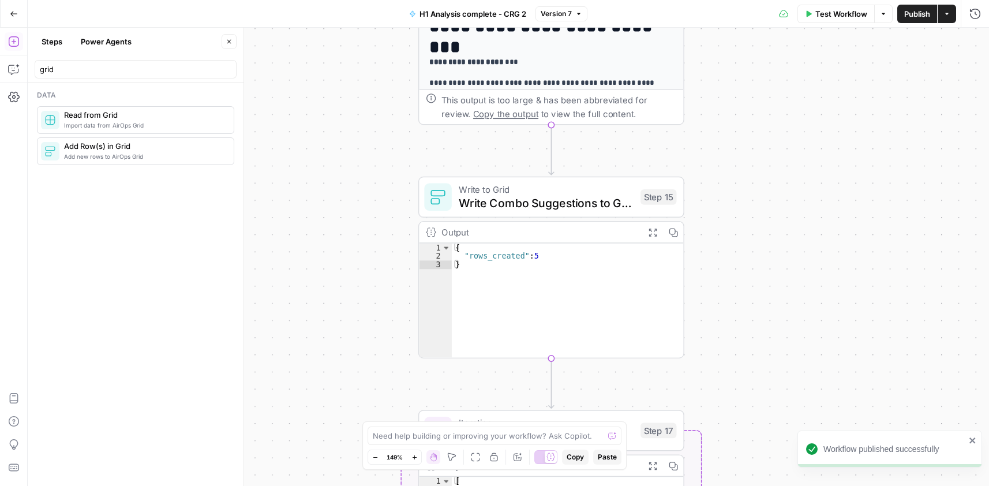
drag, startPoint x: 761, startPoint y: 318, endPoint x: 762, endPoint y: 350, distance: 32.3
click at [763, 350] on div "Workflow Set Inputs Inputs Run Code · Python Process CSV Data Step 2 Output Exp…" at bounding box center [508, 257] width 961 height 458
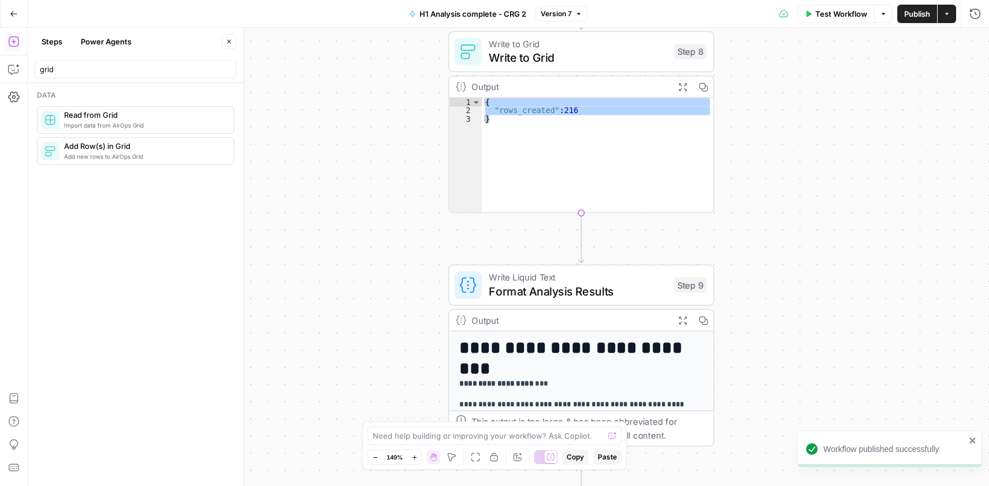
drag, startPoint x: 768, startPoint y: 236, endPoint x: 696, endPoint y: 284, distance: 86.5
click at [785, 339] on div "Workflow Set Inputs Inputs Run Code · Python Process CSV Data Step 2 Output Exp…" at bounding box center [508, 257] width 961 height 458
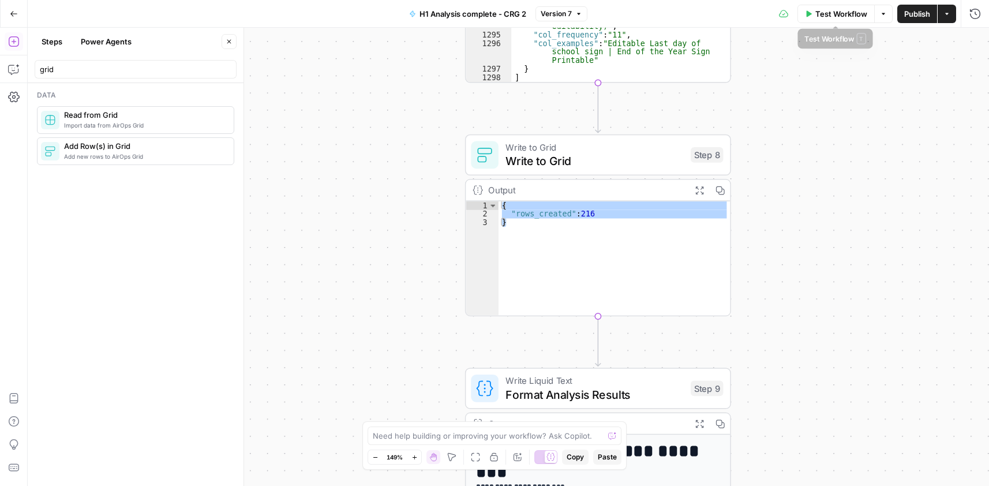
click at [840, 15] on span "Test Workflow" at bounding box center [841, 14] width 52 height 12
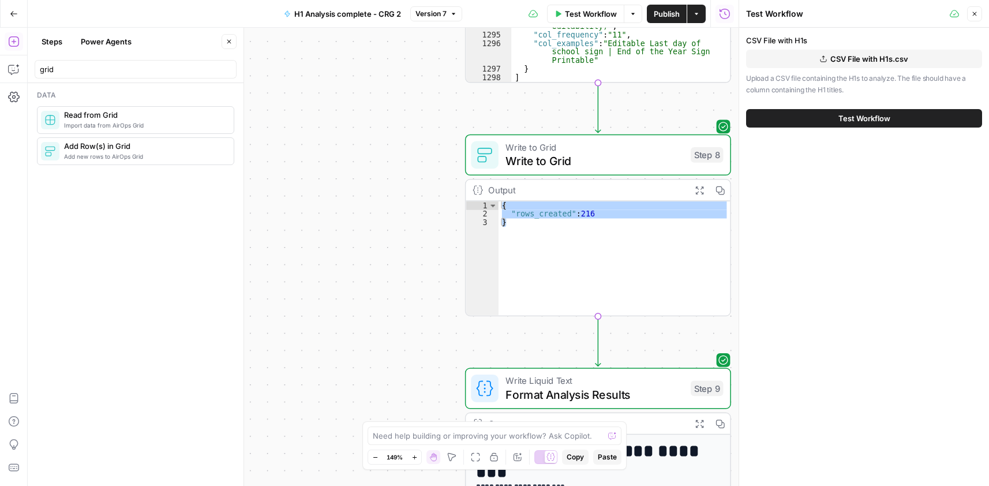
click at [845, 58] on span "CSV File with H1s.csv" at bounding box center [869, 59] width 78 height 12
click at [873, 114] on span "Test Workflow" at bounding box center [864, 118] width 52 height 12
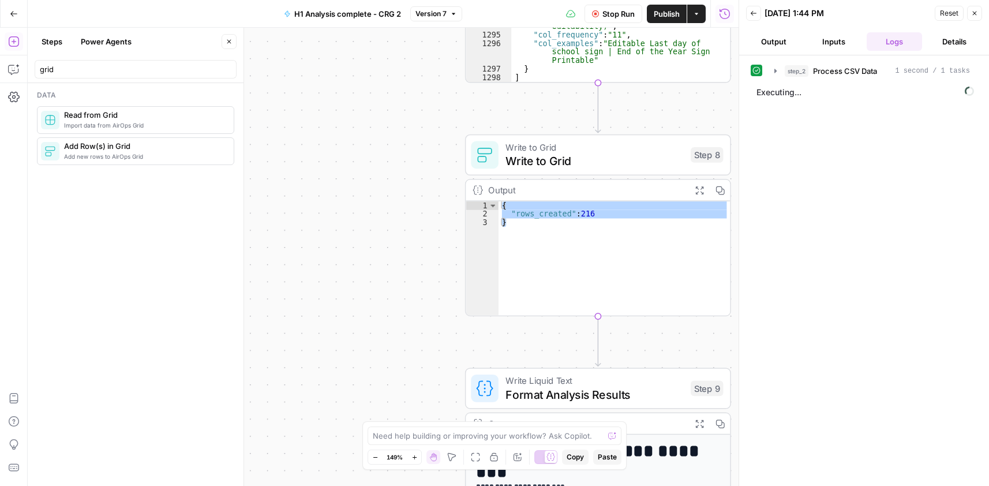
scroll to position [9278, 0]
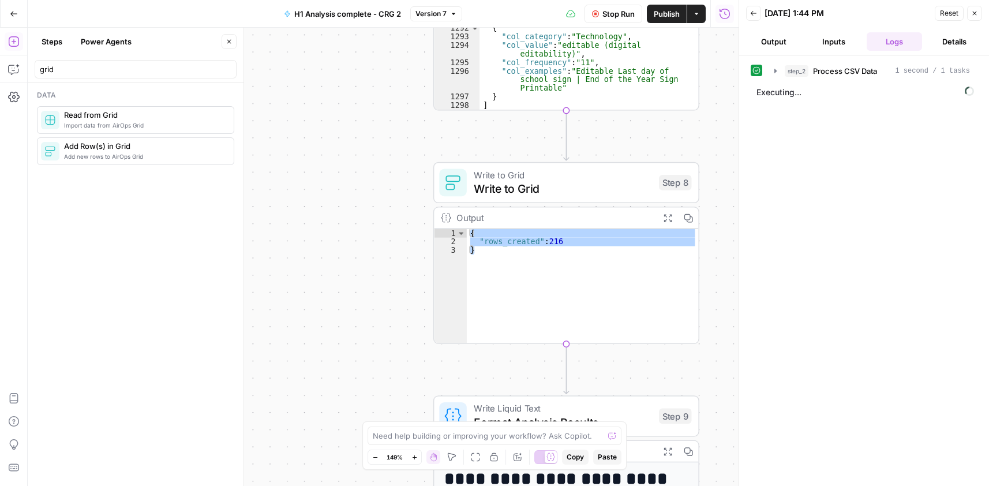
drag, startPoint x: 360, startPoint y: 129, endPoint x: 212, endPoint y: 265, distance: 201.6
click at [222, 257] on body "Cohort 5 New Home Browse Your Data Usage Settings Recent Grids CRG - H1 Grid H1…" at bounding box center [494, 243] width 989 height 486
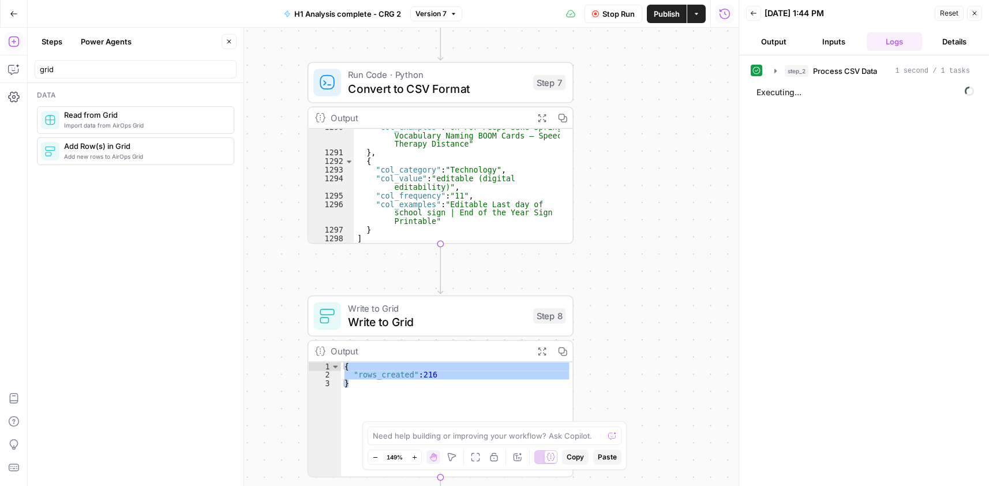
drag, startPoint x: 660, startPoint y: 112, endPoint x: 635, endPoint y: 359, distance: 248.1
click at [636, 359] on div "Workflow Set Inputs Inputs Run Code · Python Process CSV Data Step 2 Output Exp…" at bounding box center [383, 257] width 711 height 458
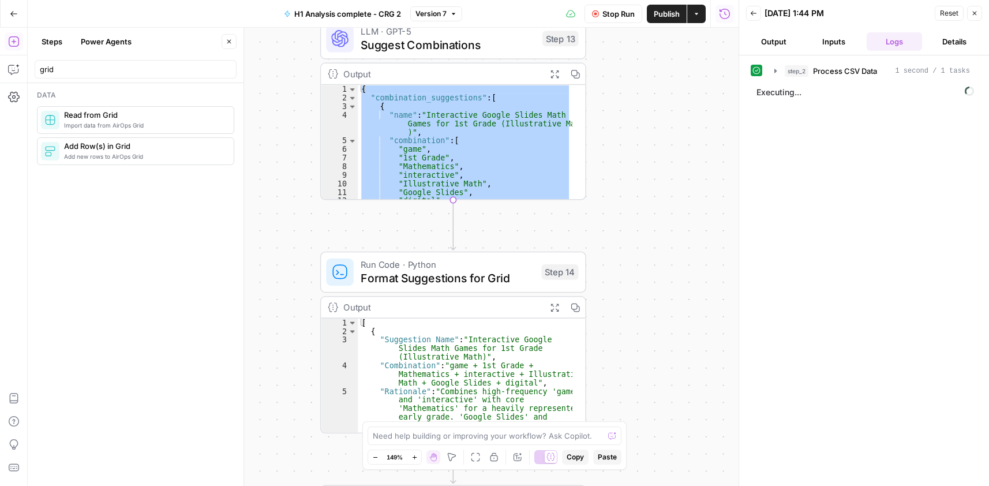
drag, startPoint x: 655, startPoint y: 252, endPoint x: 685, endPoint y: 129, distance: 127.2
click at [698, 354] on div "Workflow Set Inputs Inputs Run Code · Python Process CSV Data Step 2 Output Exp…" at bounding box center [383, 257] width 711 height 458
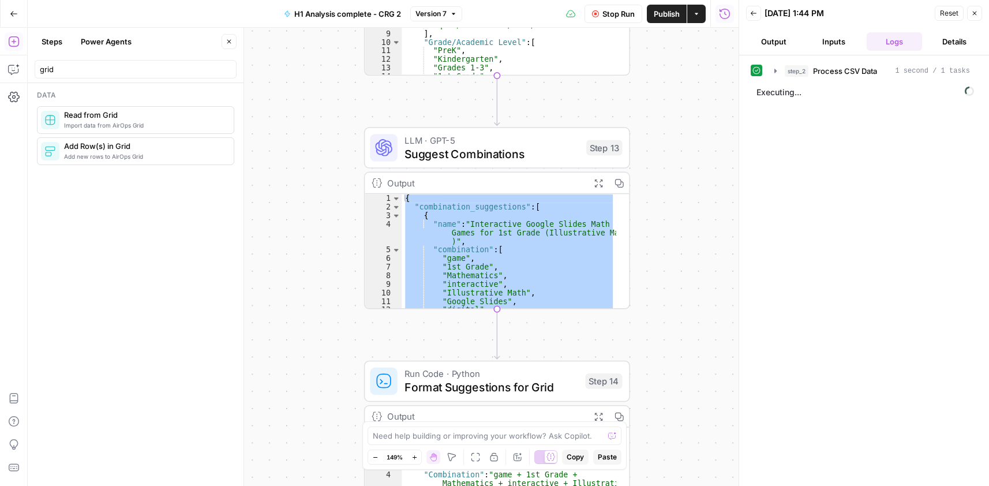
drag, startPoint x: 666, startPoint y: 119, endPoint x: 691, endPoint y: 317, distance: 199.4
click at [692, 317] on div "Workflow Set Inputs Inputs Run Code · Python Process CSV Data Step 2 Output Exp…" at bounding box center [383, 257] width 711 height 458
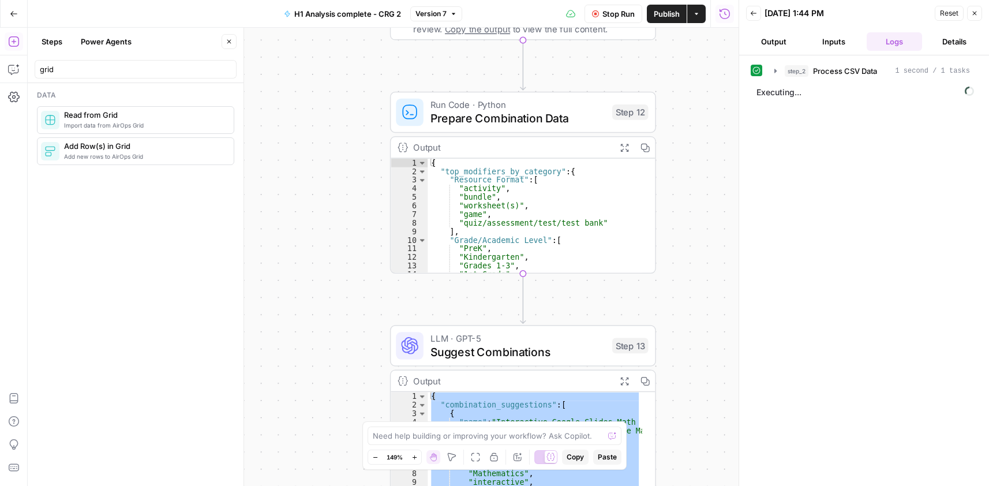
click at [724, 340] on div "Workflow Set Inputs Inputs Run Code · Python Process CSV Data Step 2 Output Exp…" at bounding box center [383, 257] width 711 height 458
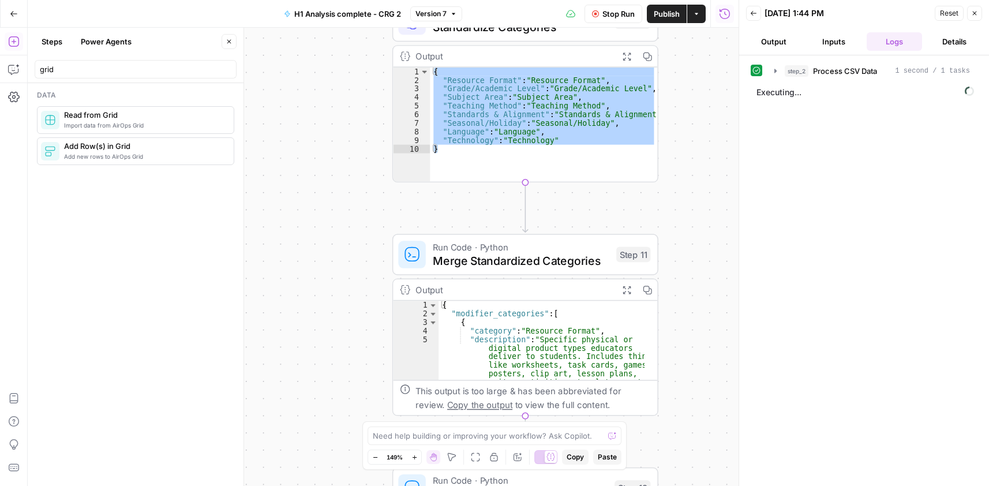
drag, startPoint x: 711, startPoint y: 231, endPoint x: 709, endPoint y: 331, distance: 99.8
click at [709, 335] on div "Workflow Set Inputs Inputs Run Code · Python Process CSV Data Step 2 Output Exp…" at bounding box center [383, 257] width 711 height 458
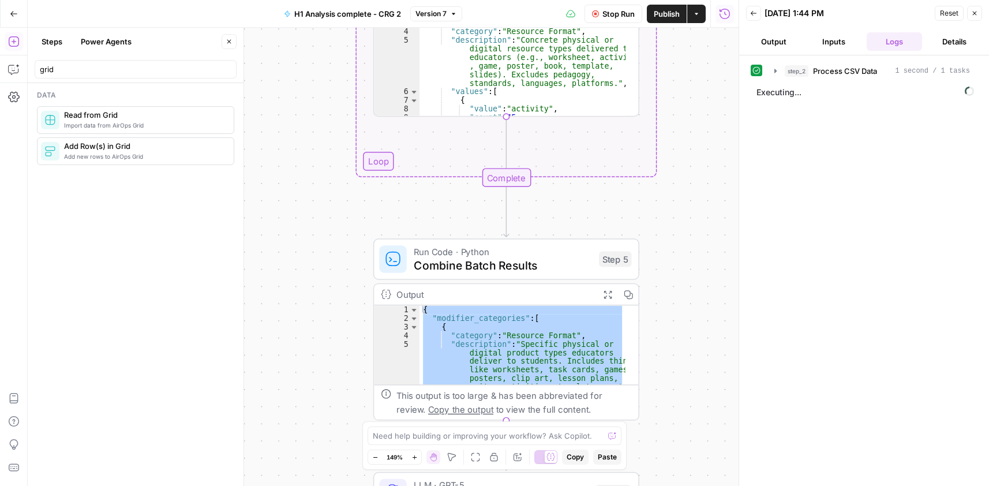
drag, startPoint x: 663, startPoint y: 319, endPoint x: 664, endPoint y: 434, distance: 115.4
click at [667, 485] on html "Cohort 5 New Home Browse Your Data Usage Settings Recent Grids CRG - H1 Grid H1…" at bounding box center [494, 243] width 989 height 486
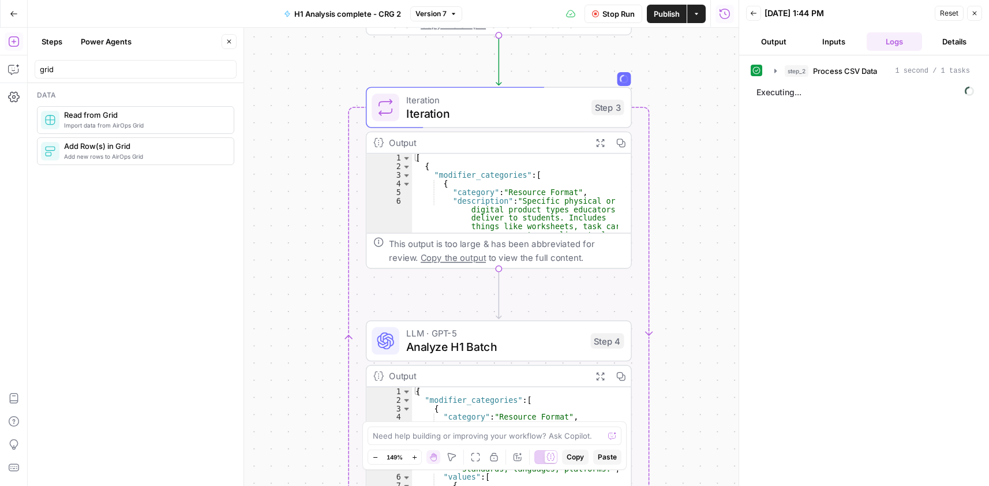
drag, startPoint x: 702, startPoint y: 386, endPoint x: 700, endPoint y: 506, distance: 120.6
click at [700, 485] on html "Cohort 5 New Home Browse Your Data Usage Settings Recent Grids CRG - H1 Grid H1…" at bounding box center [494, 243] width 989 height 486
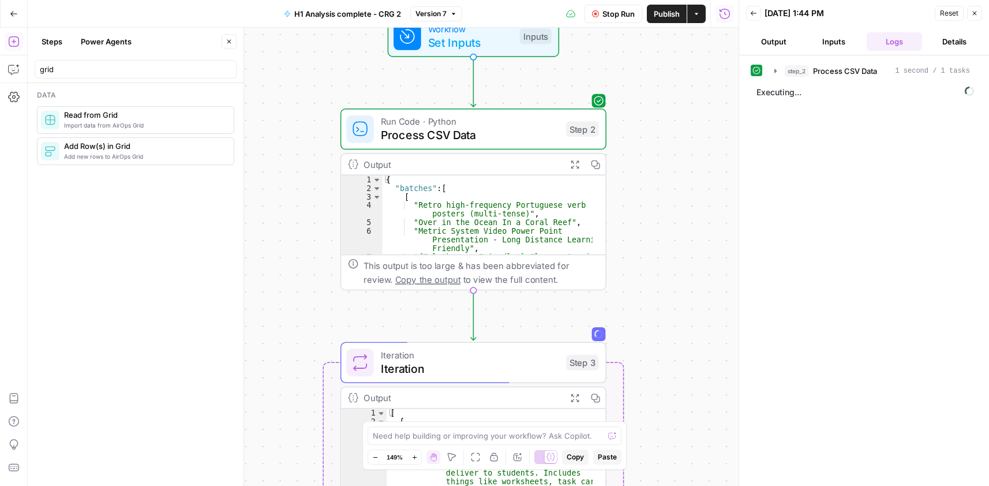
drag, startPoint x: 694, startPoint y: 207, endPoint x: 640, endPoint y: 343, distance: 146.5
click at [667, 369] on div "Workflow Set Inputs Inputs Run Code · Python Process CSV Data Step 2 Output Exp…" at bounding box center [383, 257] width 711 height 458
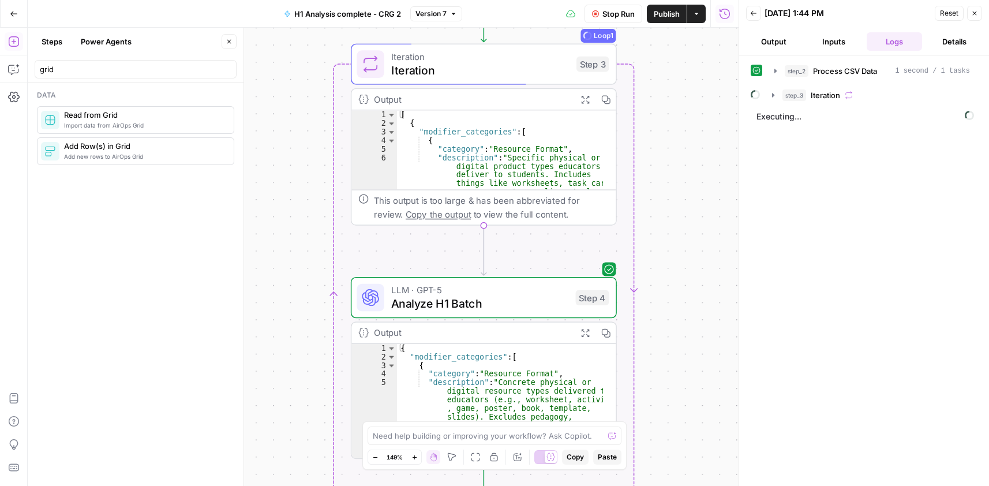
drag, startPoint x: 691, startPoint y: 352, endPoint x: 701, endPoint y: 69, distance: 283.9
click at [701, 69] on div "Workflow Set Inputs Inputs Run Code · Python Process CSV Data Step 2 Output Exp…" at bounding box center [383, 257] width 711 height 458
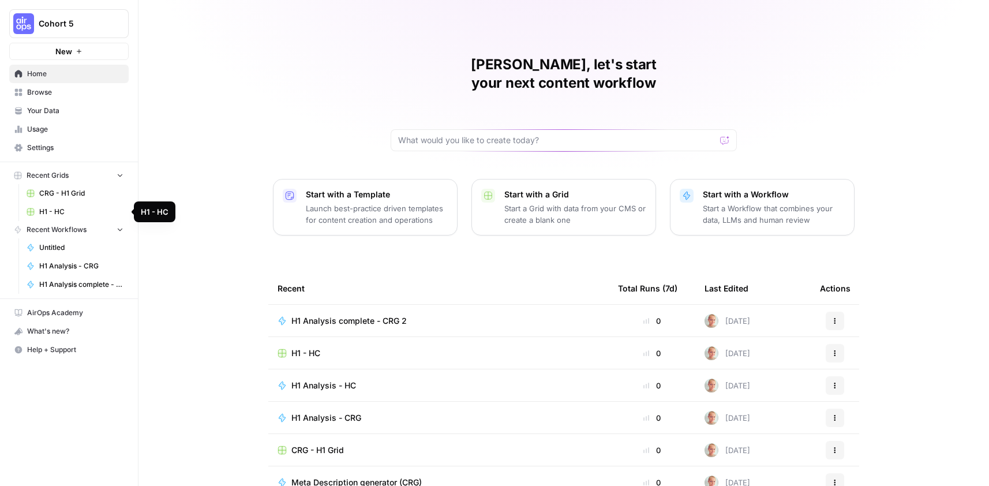
click at [59, 212] on span "H1 - HC" at bounding box center [81, 211] width 84 height 10
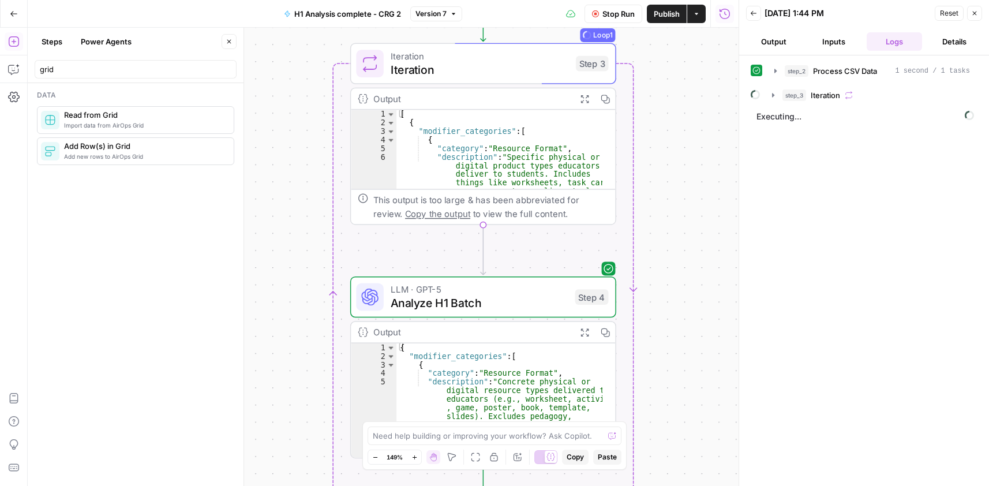
scroll to position [9278, 0]
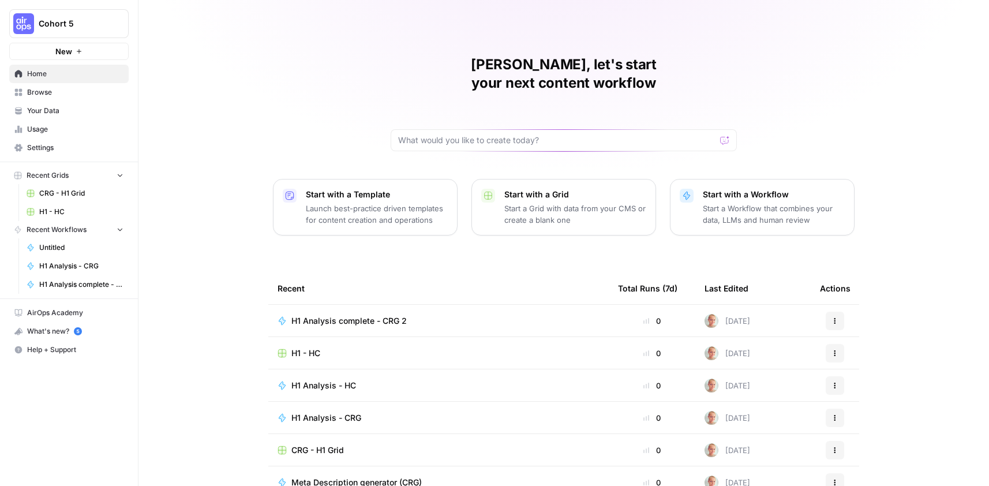
click at [375, 315] on span "H1 Analysis complete - CRG 2" at bounding box center [348, 321] width 115 height 12
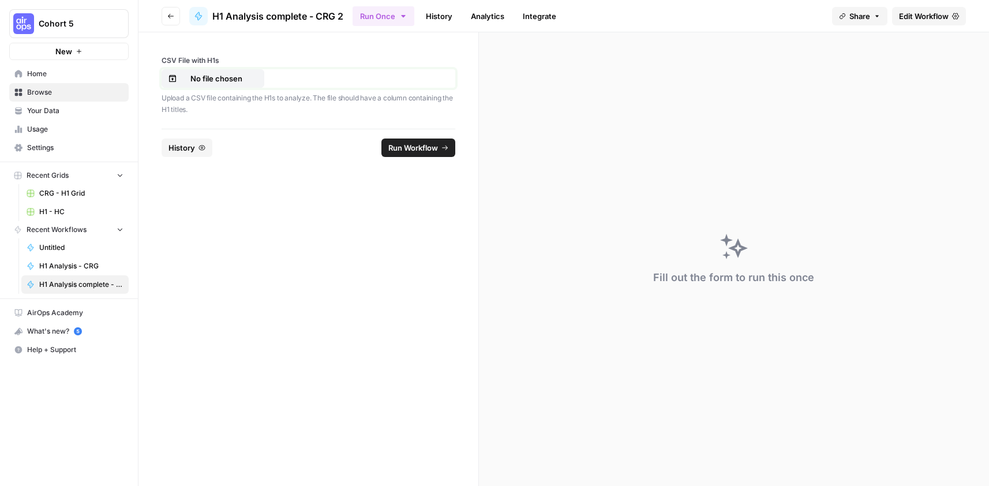
click at [206, 79] on p "No file chosen" at bounding box center [216, 79] width 74 height 12
click at [406, 143] on span "Run Workflow" at bounding box center [413, 148] width 50 height 12
click at [254, 152] on footer "Reset History Cancel" at bounding box center [308, 147] width 294 height 37
click at [222, 145] on span "History" at bounding box center [221, 148] width 27 height 12
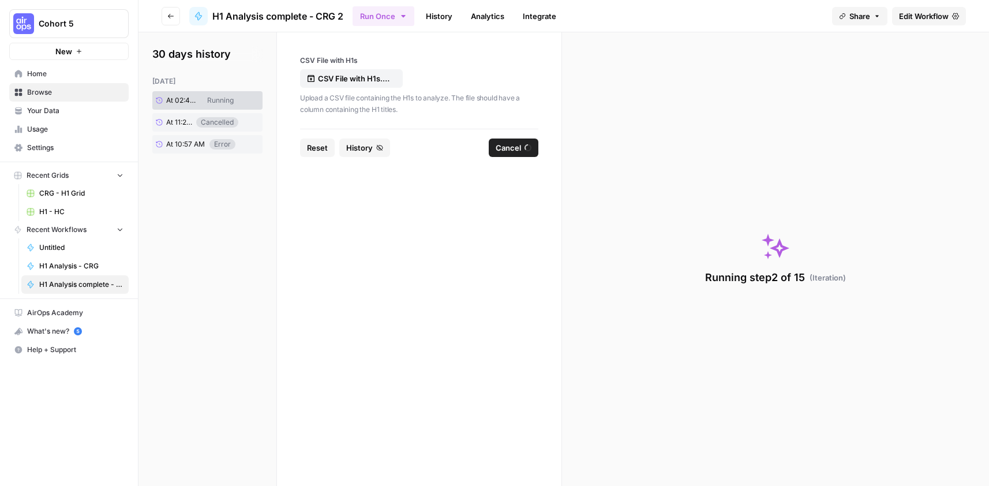
click at [912, 13] on span "Edit Workflow" at bounding box center [924, 16] width 50 height 12
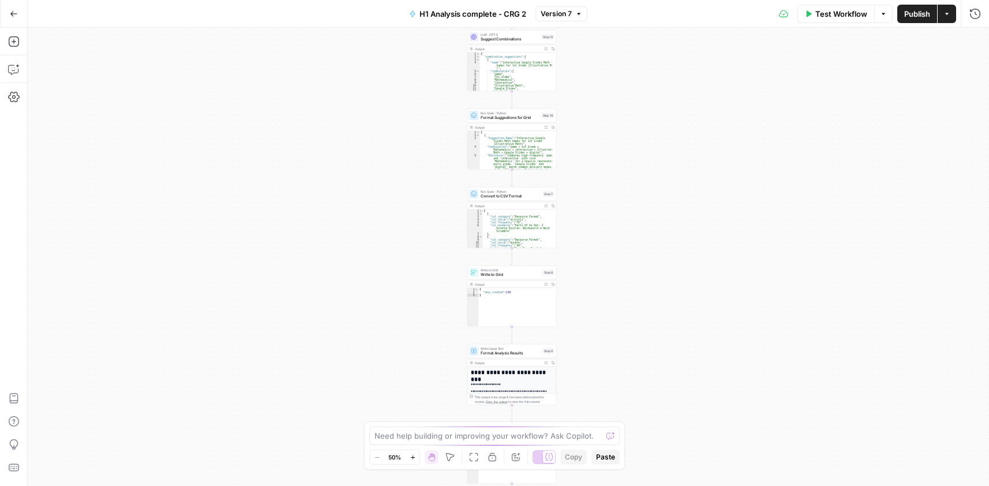
drag, startPoint x: 648, startPoint y: 226, endPoint x: 656, endPoint y: 30, distance: 196.3
click at [651, 28] on div "Workflow Set Inputs Inputs Run Code · Python Process CSV Data Step 2 Output Exp…" at bounding box center [508, 257] width 961 height 458
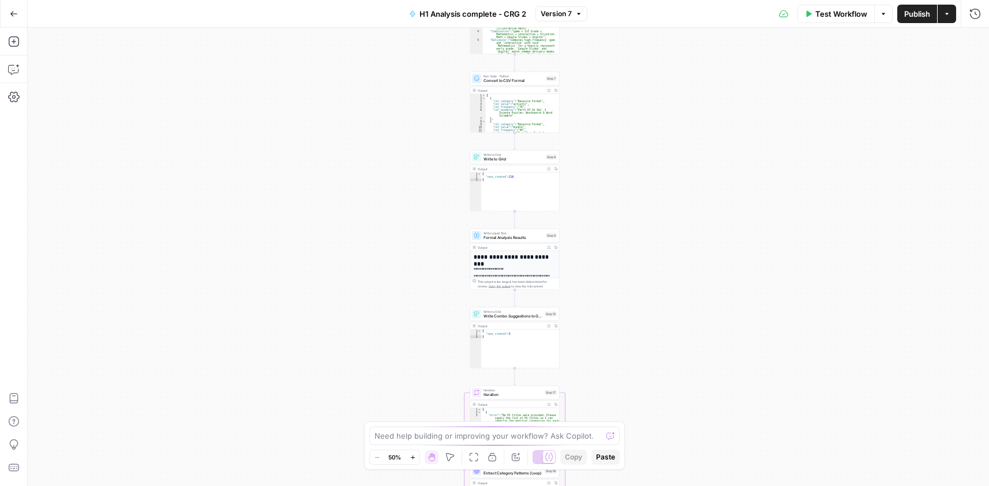
drag, startPoint x: 668, startPoint y: 202, endPoint x: 626, endPoint y: 30, distance: 177.0
click at [625, 29] on div "Workflow Set Inputs Inputs Run Code · Python Process CSV Data Step 2 Output Exp…" at bounding box center [508, 257] width 961 height 458
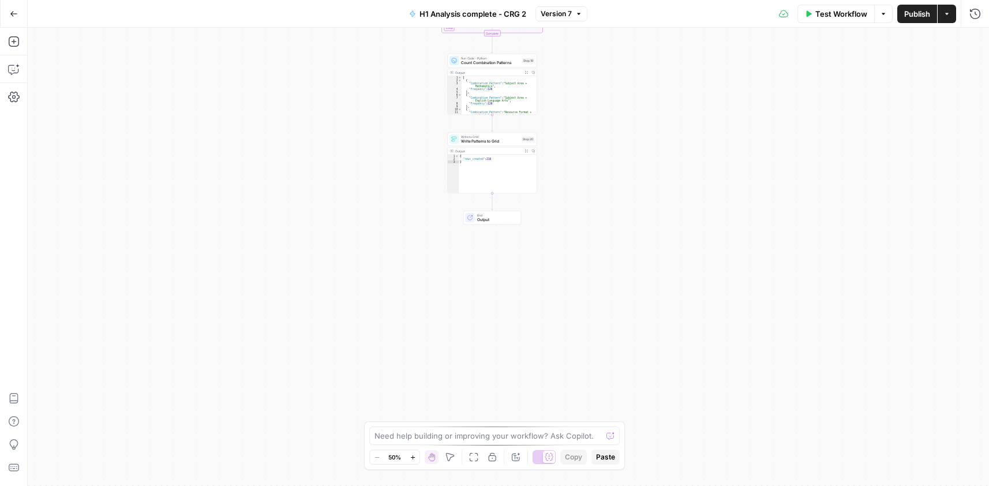
drag, startPoint x: 680, startPoint y: 142, endPoint x: 682, endPoint y: 134, distance: 7.7
click at [682, 134] on div "Workflow Set Inputs Inputs Run Code · Python Process CSV Data Step 2 Output Exp…" at bounding box center [508, 257] width 961 height 458
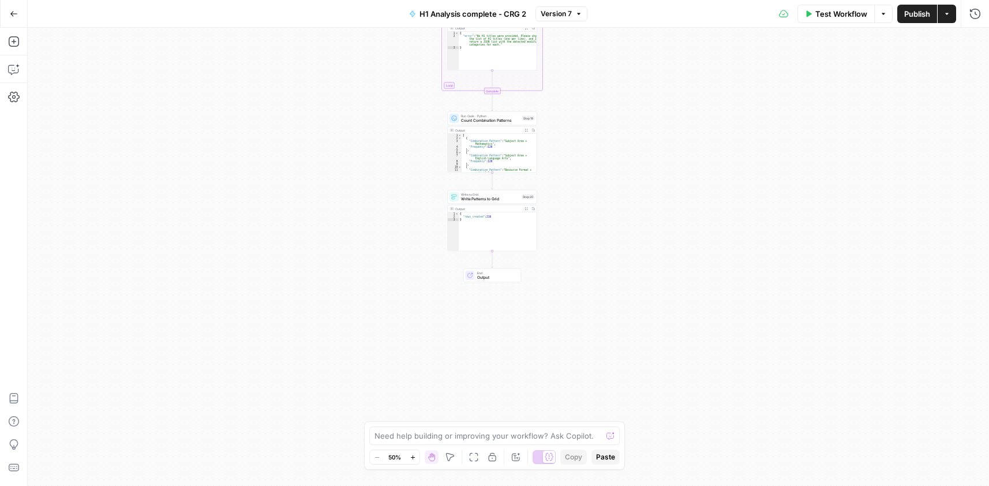
click at [21, 11] on button "Go Back" at bounding box center [13, 13] width 21 height 21
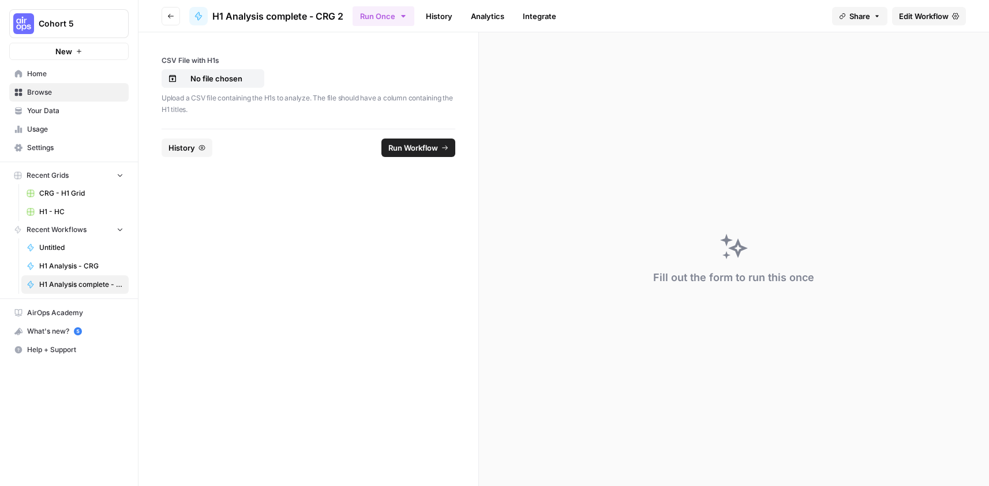
click at [191, 154] on button "History" at bounding box center [186, 147] width 51 height 18
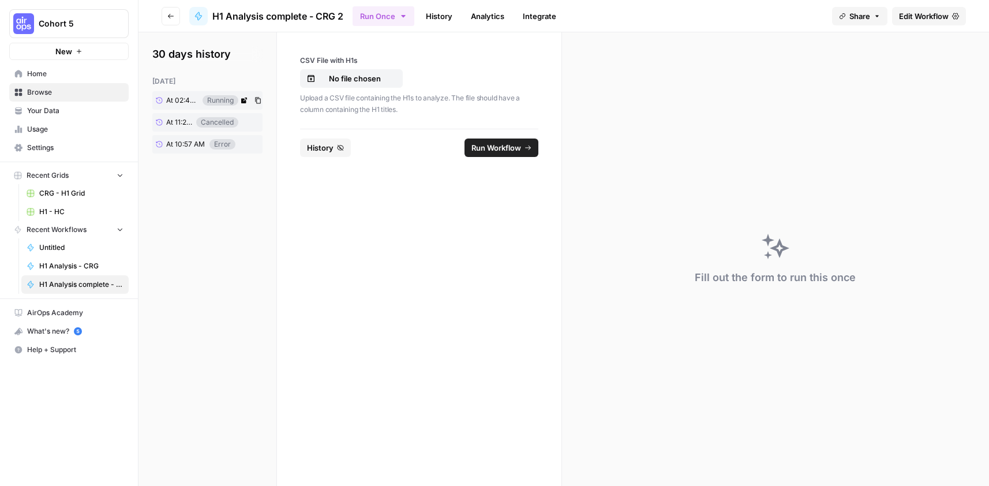
click at [246, 100] on icon at bounding box center [244, 100] width 7 height 7
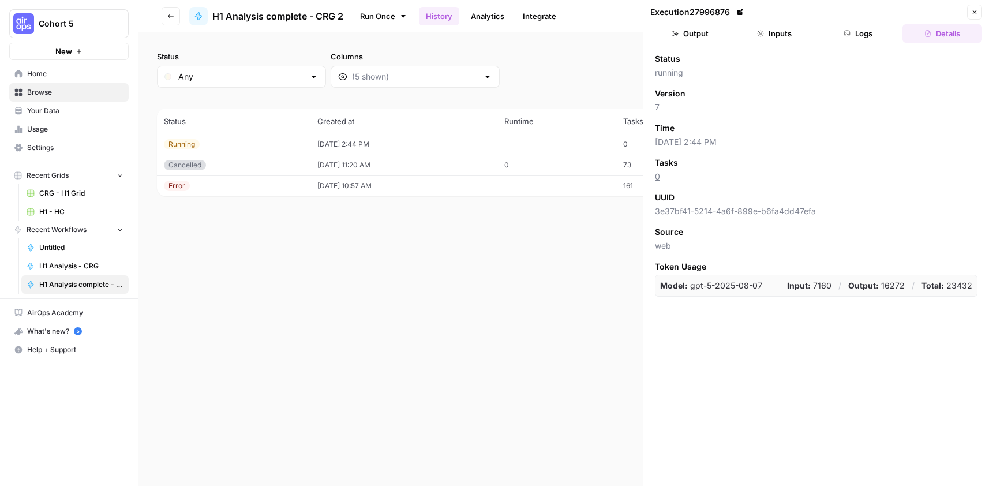
click at [505, 315] on div "Status Any Columns 2h 24h 7d 30d All Time Custom range (3 records) Status Creat…" at bounding box center [563, 258] width 850 height 453
click at [286, 317] on div "Status Any Columns 2h 24h 7d 30d All Time Custom range (3 records) Status Creat…" at bounding box center [563, 258] width 850 height 453
click at [546, 290] on div "Status Any Columns 2h 24h 7d 30d All Time Custom range (3 records) Status Creat…" at bounding box center [563, 258] width 850 height 453
drag, startPoint x: 364, startPoint y: 347, endPoint x: 367, endPoint y: 341, distance: 6.2
click at [366, 348] on div "Status Any Columns 2h 24h 7d 30d All Time Custom range (3 records) Status Creat…" at bounding box center [563, 258] width 850 height 453
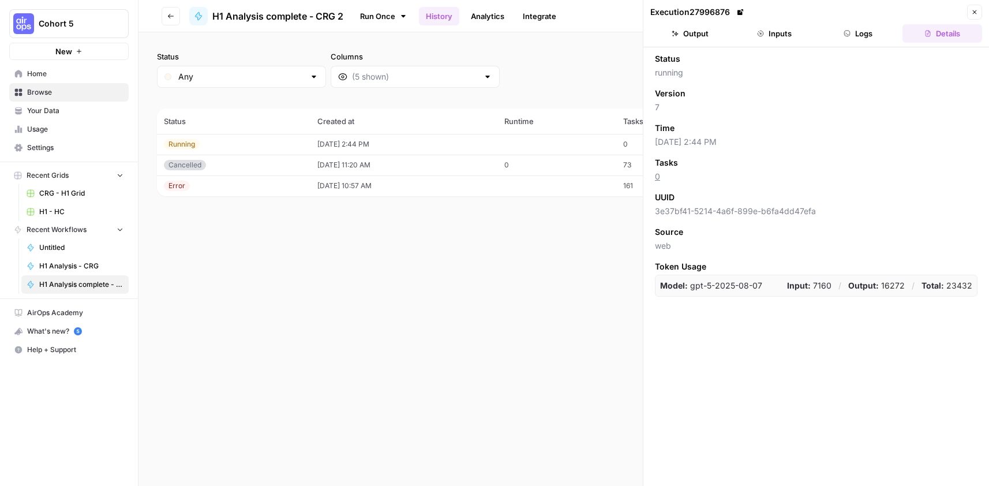
click at [392, 269] on div "Status Any Columns 2h 24h 7d 30d All Time Custom range (3 records) Status Creat…" at bounding box center [563, 258] width 850 height 453
click at [336, 269] on div "Status Any Columns 2h 24h 7d 30d All Time Custom range (3 records) Status Creat…" at bounding box center [563, 258] width 850 height 453
drag, startPoint x: 399, startPoint y: 290, endPoint x: 408, endPoint y: 264, distance: 27.0
click at [399, 289] on div "Status Any Columns 2h 24h 7d 30d All Time Custom range (3 records) Status Creat…" at bounding box center [563, 258] width 850 height 453
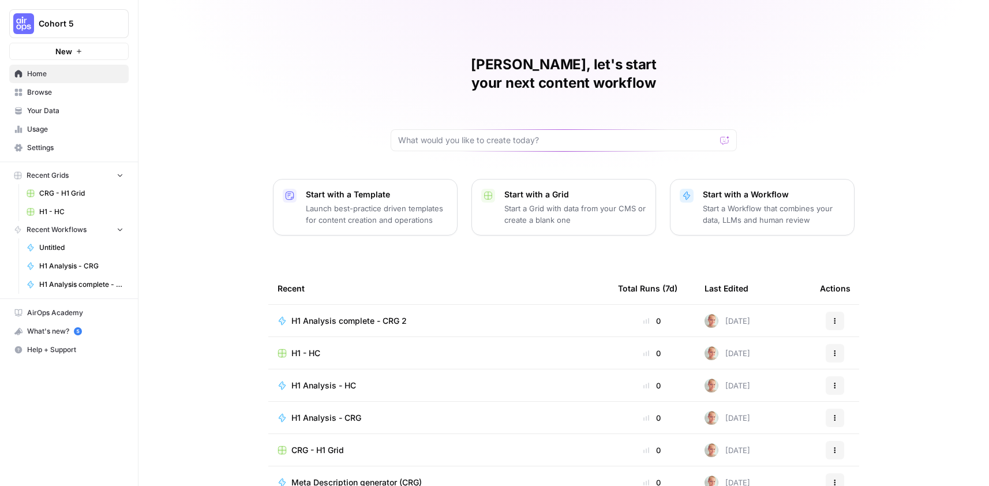
click at [82, 288] on span "H1 Analysis complete - CRG 2" at bounding box center [81, 284] width 84 height 10
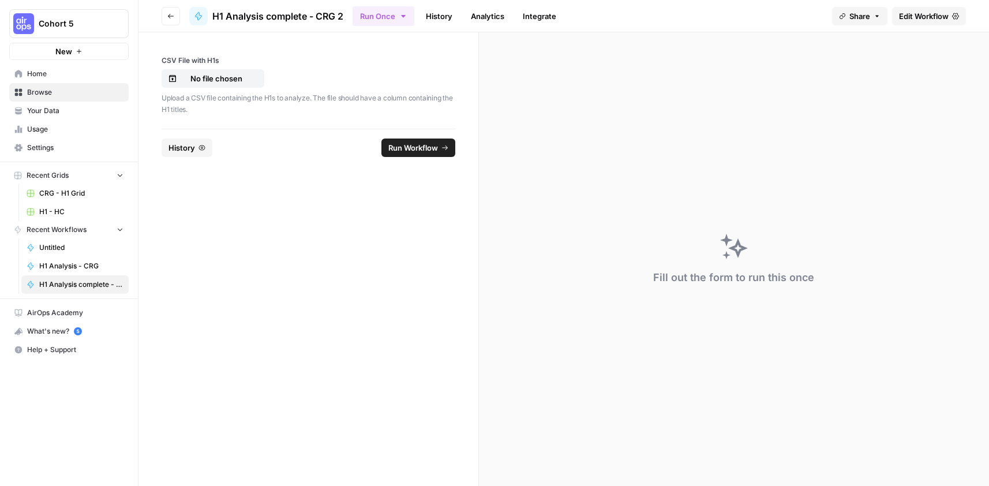
click at [434, 13] on link "History" at bounding box center [439, 16] width 40 height 18
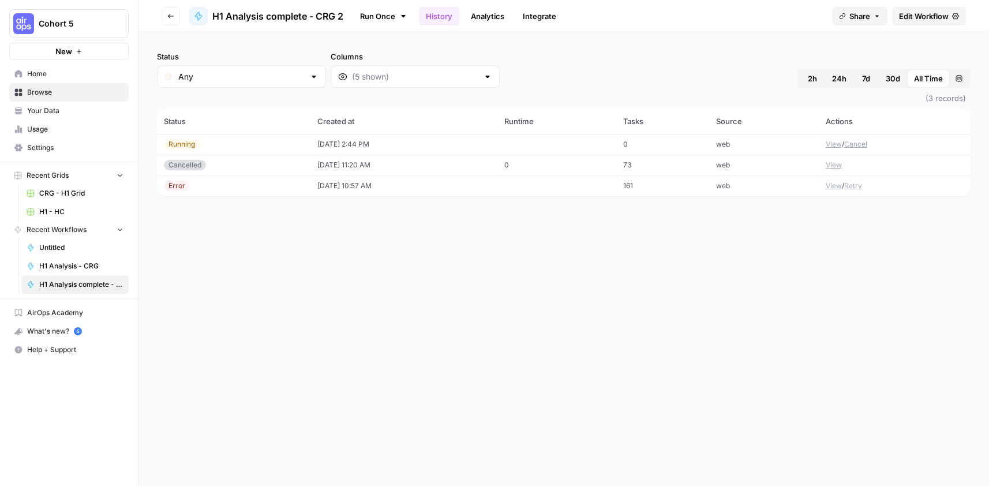
click at [852, 146] on button "Cancel" at bounding box center [855, 144] width 23 height 10
